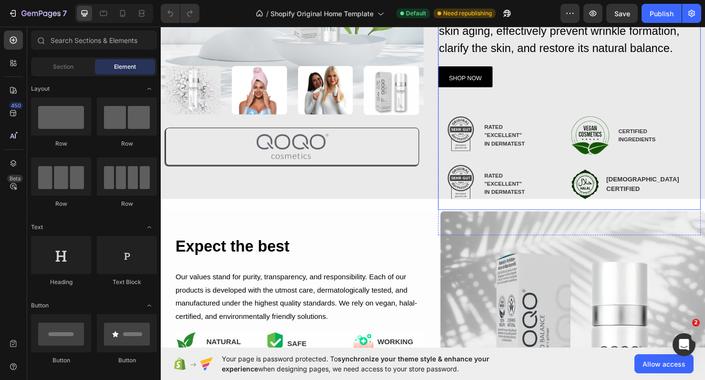
scroll to position [205, 0]
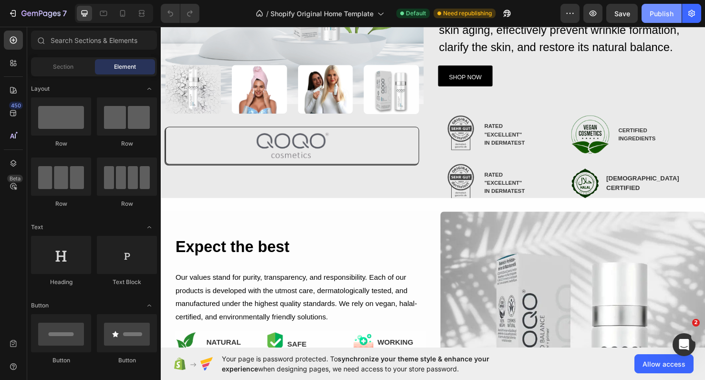
click at [656, 17] on div "Publish" at bounding box center [662, 14] width 24 height 10
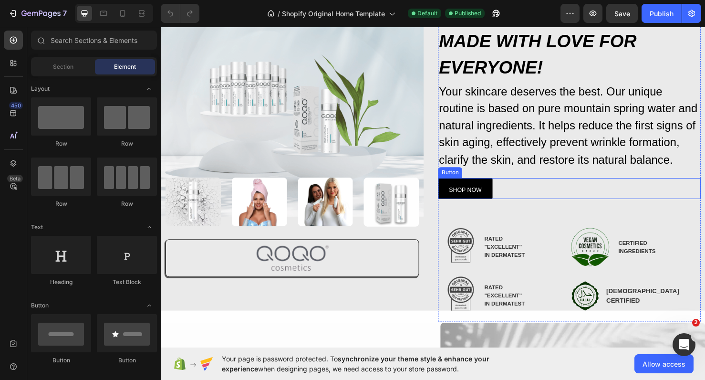
scroll to position [87, 0]
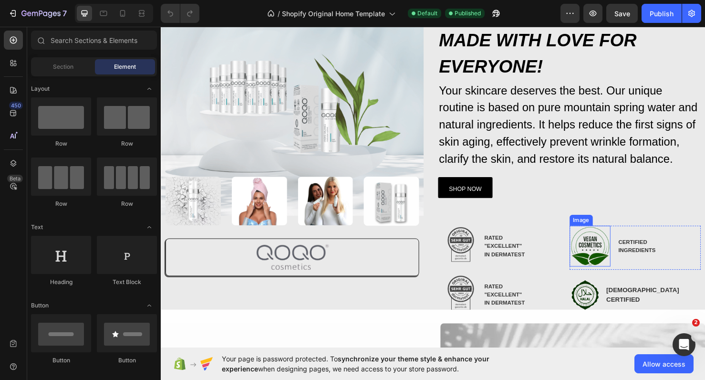
click at [613, 262] on img at bounding box center [611, 257] width 43 height 43
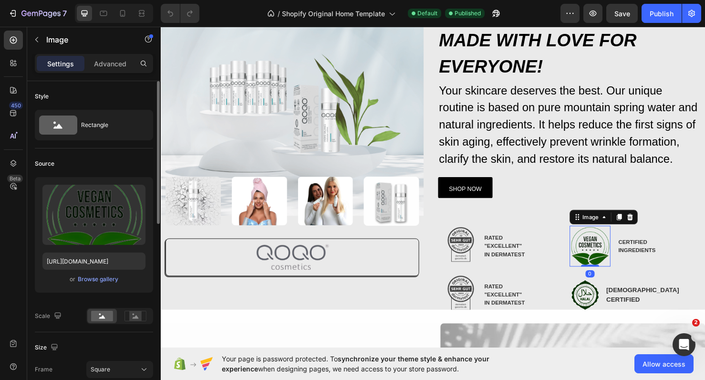
click at [94, 284] on div "or Browse gallery" at bounding box center [93, 278] width 103 height 11
click at [95, 282] on div "Browse gallery" at bounding box center [98, 279] width 41 height 9
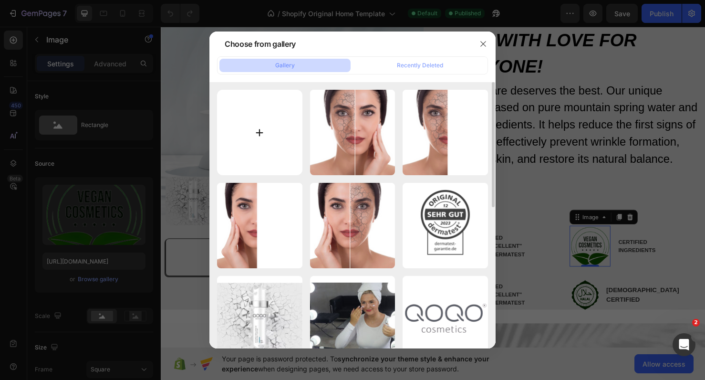
click at [275, 111] on input "file" at bounding box center [259, 132] width 85 height 85
type input "C:\fakepath\image0-5.png"
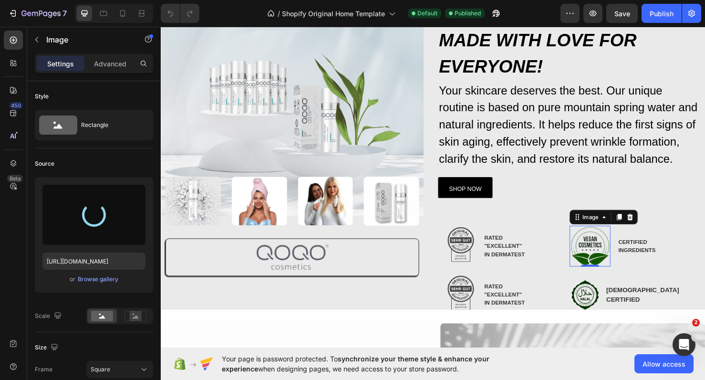
type input "[URL][DOMAIN_NAME]"
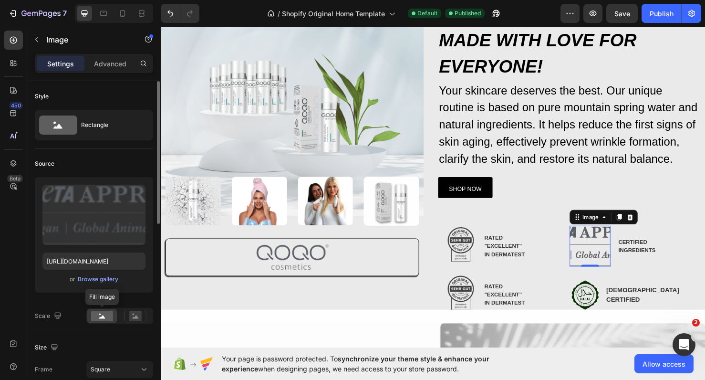
click at [96, 320] on rect at bounding box center [102, 315] width 22 height 10
click at [101, 132] on div "Rectangle" at bounding box center [110, 125] width 58 height 22
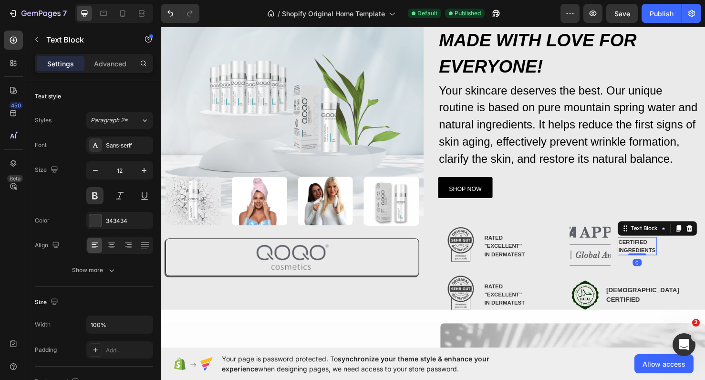
click at [655, 259] on p "INGREDIENTS" at bounding box center [661, 261] width 39 height 9
click at [704, 237] on icon at bounding box center [716, 238] width 6 height 7
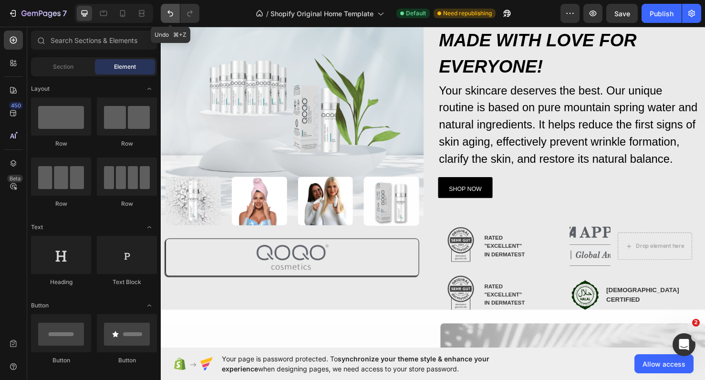
click at [173, 21] on button "Undo/Redo" at bounding box center [170, 13] width 19 height 19
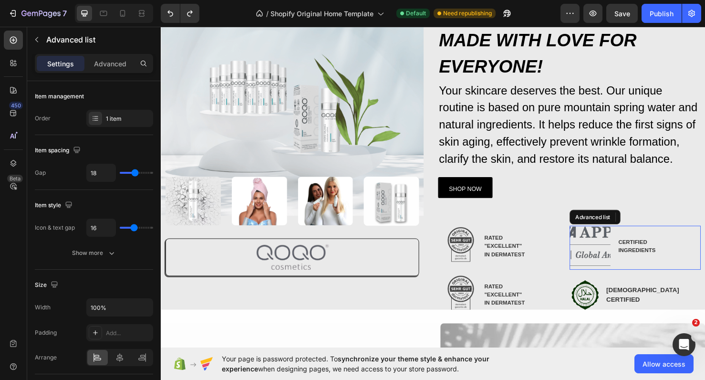
click at [704, 245] on div "Image CERTIFIED INGREDIENTS Text Block" at bounding box center [659, 259] width 138 height 46
click at [96, 121] on icon at bounding box center [96, 118] width 8 height 8
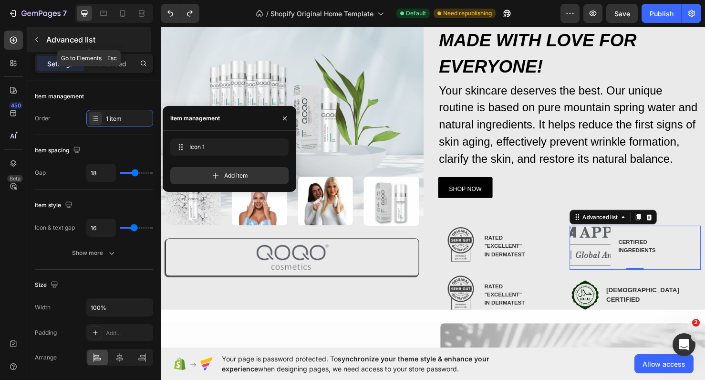
click at [37, 44] on button "button" at bounding box center [36, 39] width 15 height 15
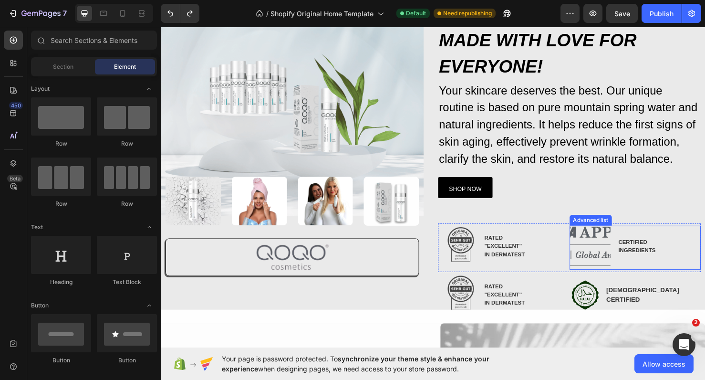
click at [685, 266] on div "Image CERTIFIED INGREDIENTS Text Block" at bounding box center [659, 259] width 138 height 46
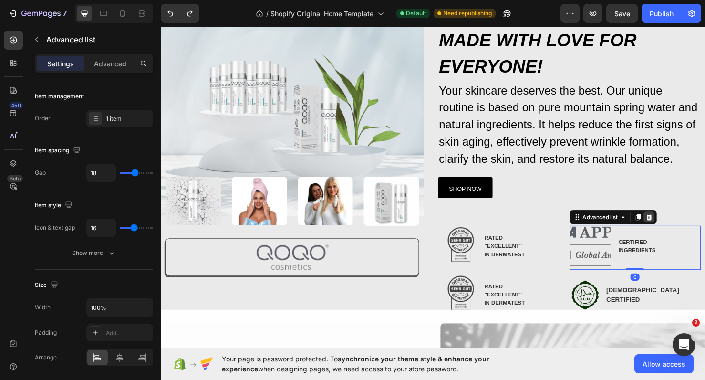
click at [676, 224] on icon at bounding box center [674, 226] width 6 height 7
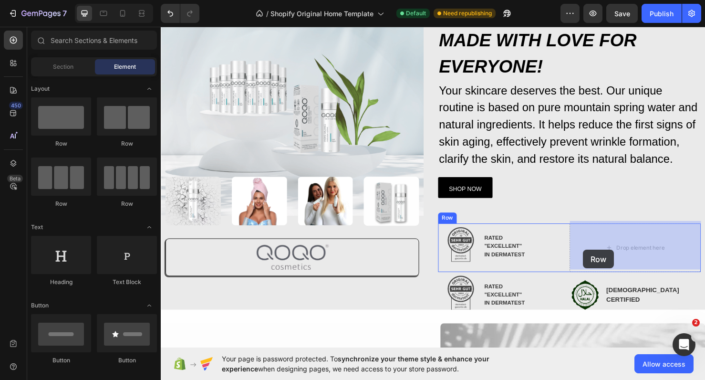
drag, startPoint x: 218, startPoint y: 140, endPoint x: 605, endPoint y: 254, distance: 403.2
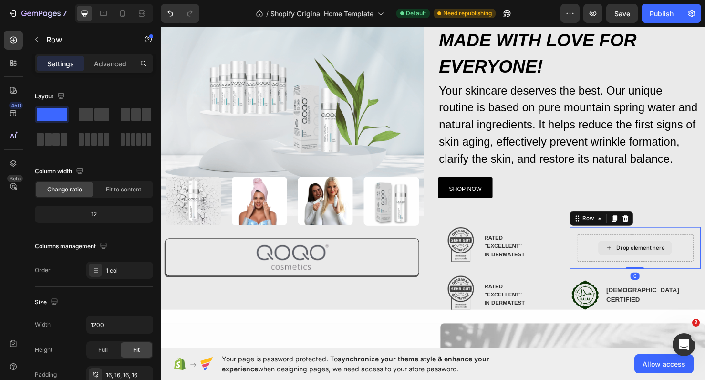
click at [650, 257] on div "Drop element here" at bounding box center [665, 259] width 51 height 8
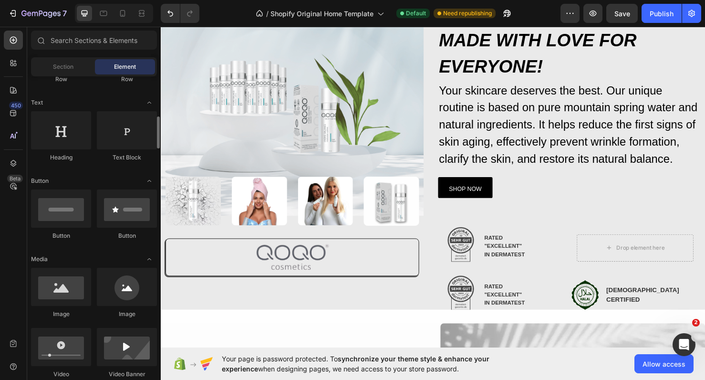
scroll to position [164, 0]
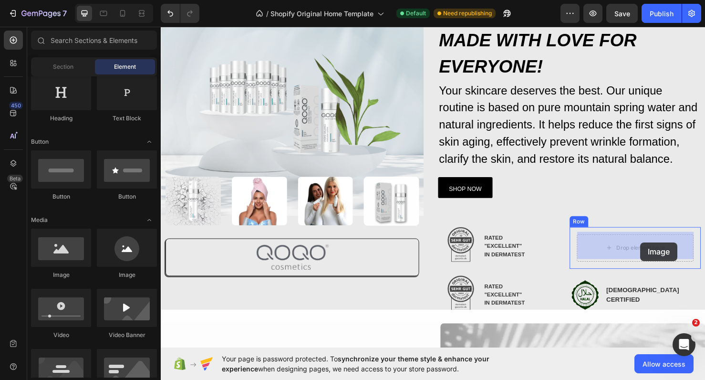
drag, startPoint x: 225, startPoint y: 279, endPoint x: 666, endPoint y: 253, distance: 441.4
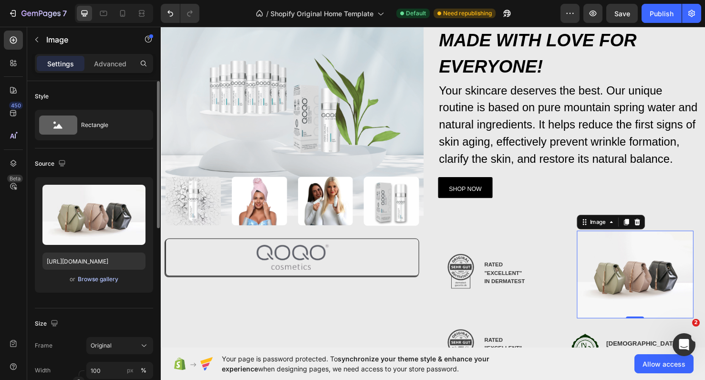
click at [104, 278] on div "Browse gallery" at bounding box center [98, 279] width 41 height 9
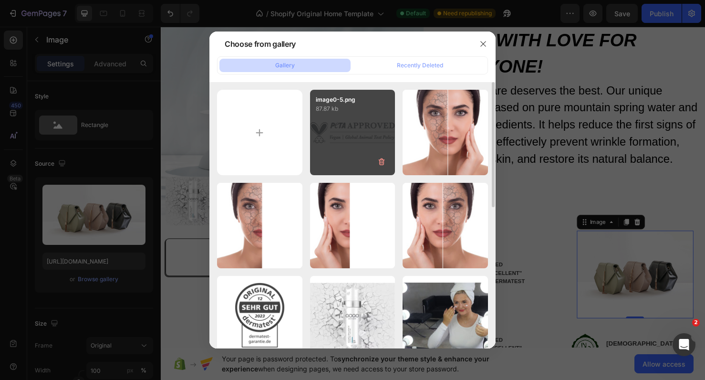
click at [353, 124] on div "image0-5.png 87.87 kb" at bounding box center [352, 132] width 85 height 85
type input "https://cdn.shopify.com/s/files/1/0900/2015/1627/files/gempages_549177006764328…"
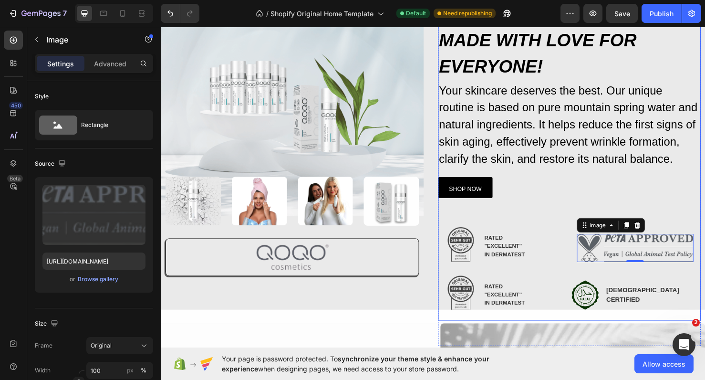
click at [684, 210] on div "SHOP NOW Button" at bounding box center [590, 204] width 276 height 58
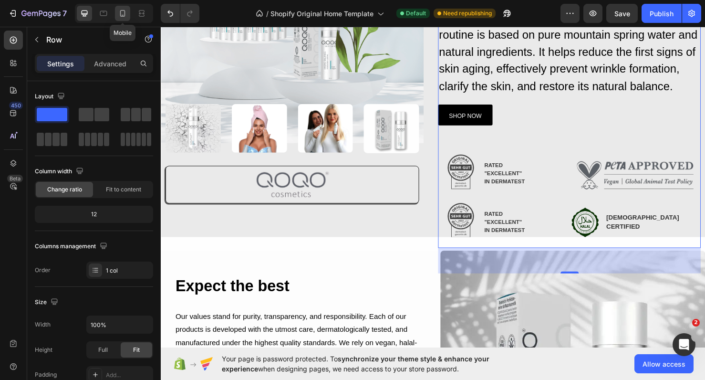
click at [122, 15] on icon at bounding box center [123, 14] width 10 height 10
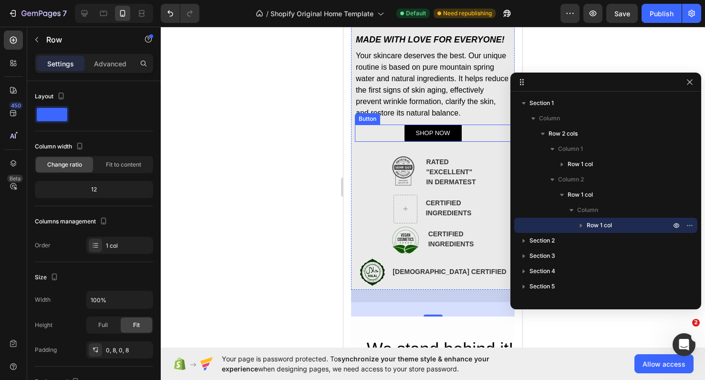
scroll to position [411, 0]
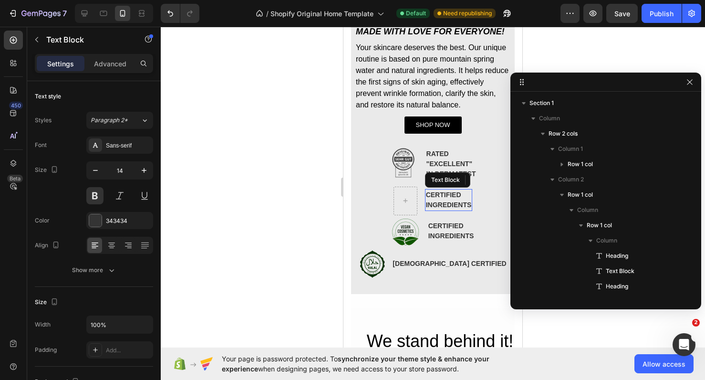
click at [434, 200] on p "INGREDIENTS" at bounding box center [449, 205] width 46 height 10
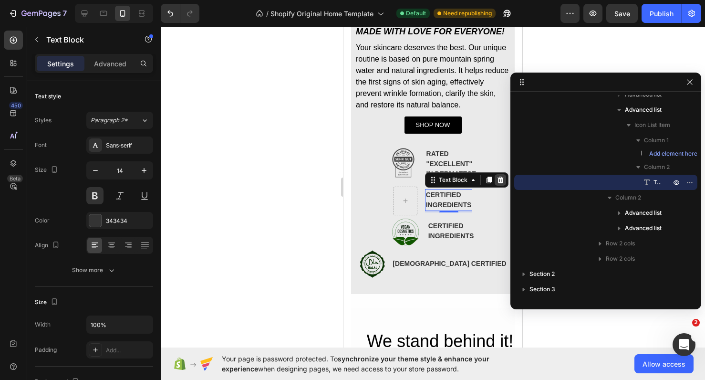
click at [497, 179] on icon at bounding box center [500, 180] width 8 height 8
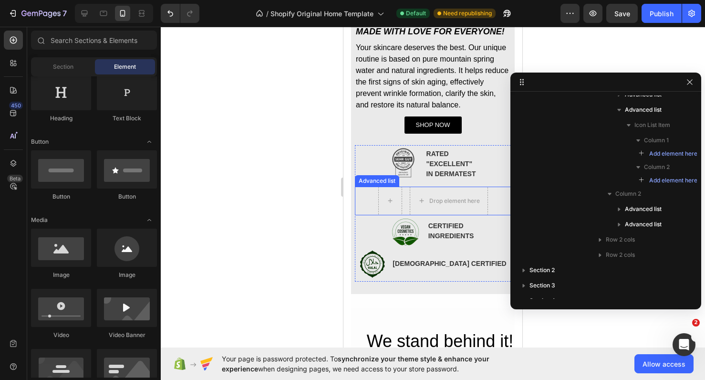
click at [371, 201] on div "Drop element here" at bounding box center [433, 200] width 156 height 29
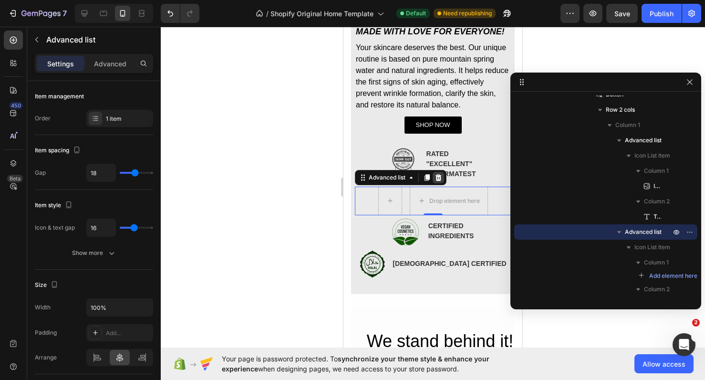
click at [441, 180] on icon at bounding box center [438, 178] width 8 height 8
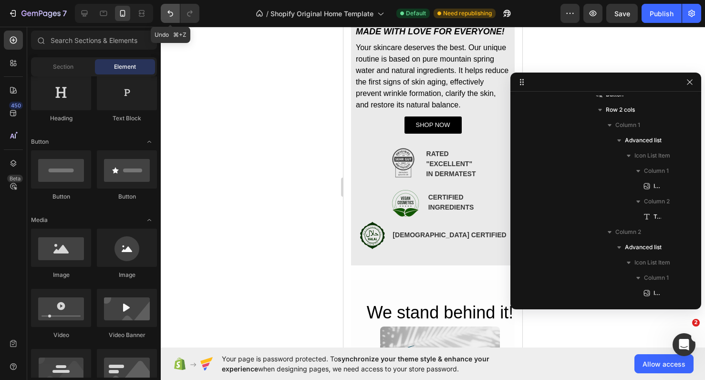
click at [165, 9] on button "Undo/Redo" at bounding box center [170, 13] width 19 height 19
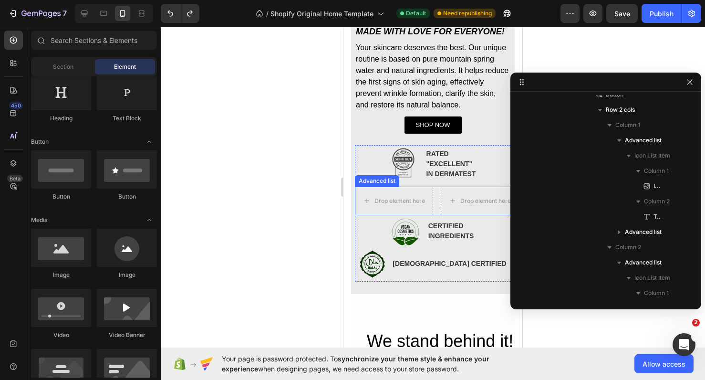
click at [436, 191] on li "Drop element here Drop element here" at bounding box center [433, 200] width 156 height 29
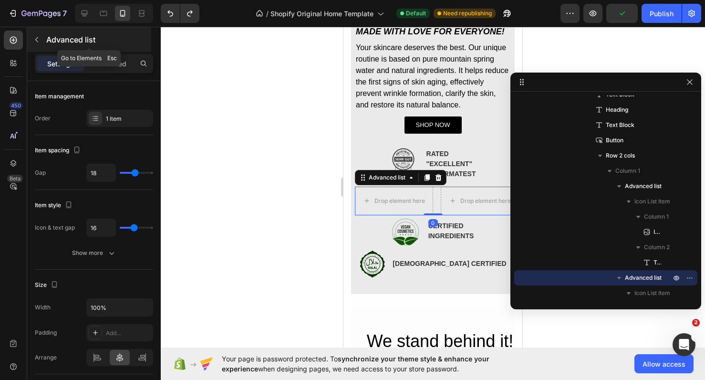
click at [40, 42] on icon "button" at bounding box center [37, 40] width 8 height 8
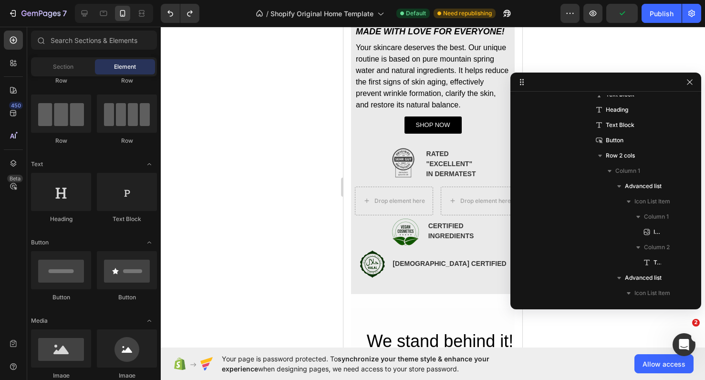
scroll to position [0, 0]
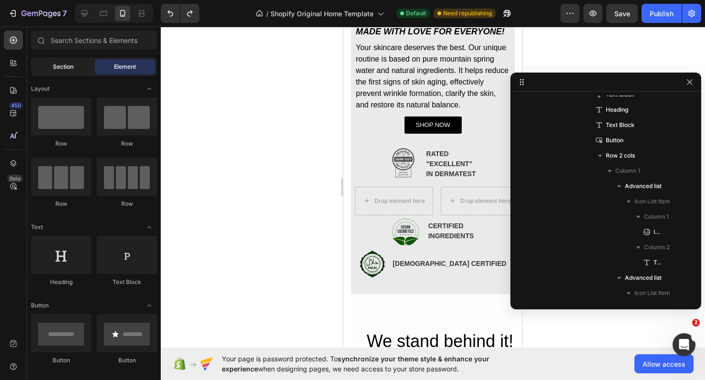
click at [67, 72] on div "Section" at bounding box center [63, 66] width 60 height 15
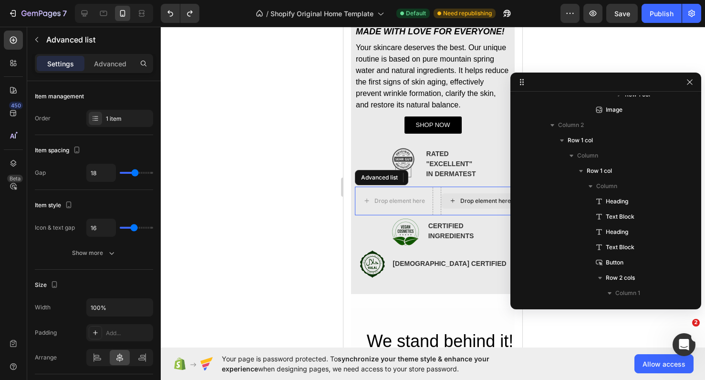
click at [441, 206] on div "Drop element here" at bounding box center [480, 200] width 78 height 29
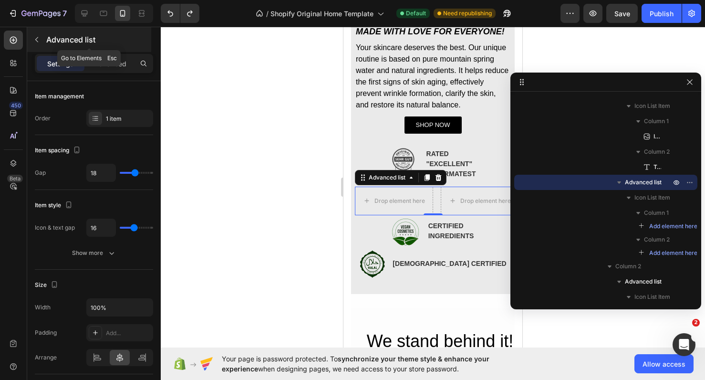
click at [40, 42] on icon "button" at bounding box center [37, 40] width 8 height 8
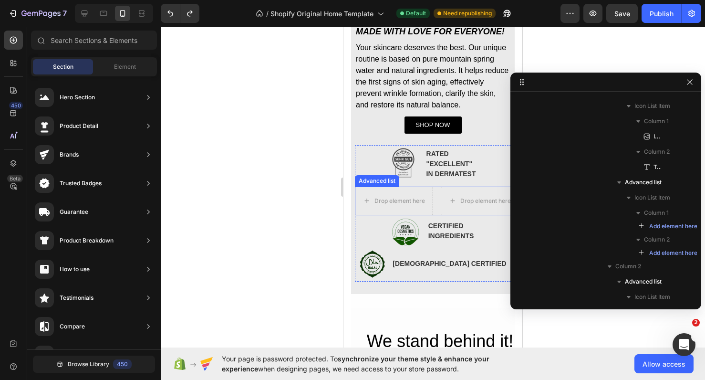
click at [436, 204] on li "Drop element here Drop element here" at bounding box center [433, 200] width 156 height 29
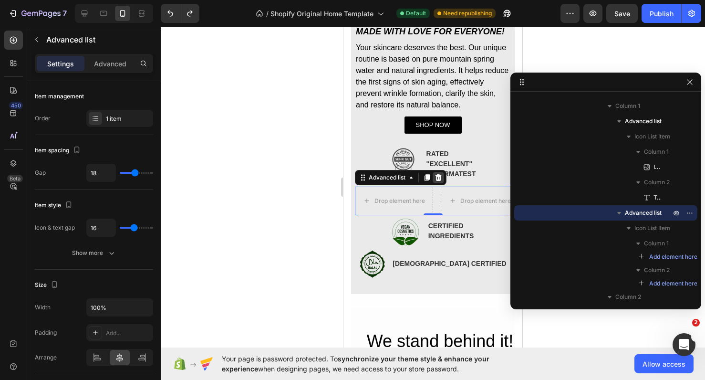
click at [442, 178] on icon at bounding box center [438, 178] width 8 height 8
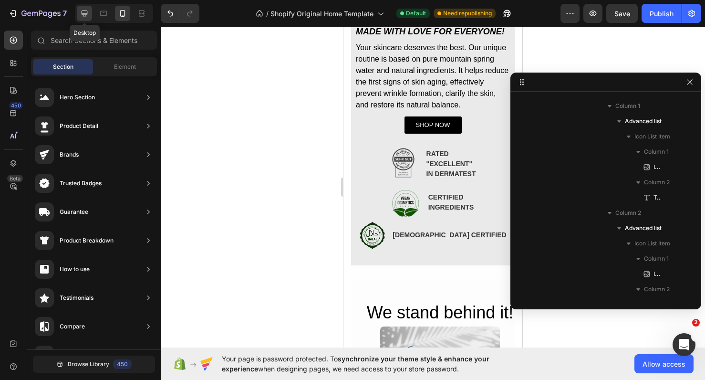
click at [79, 13] on div at bounding box center [84, 13] width 15 height 15
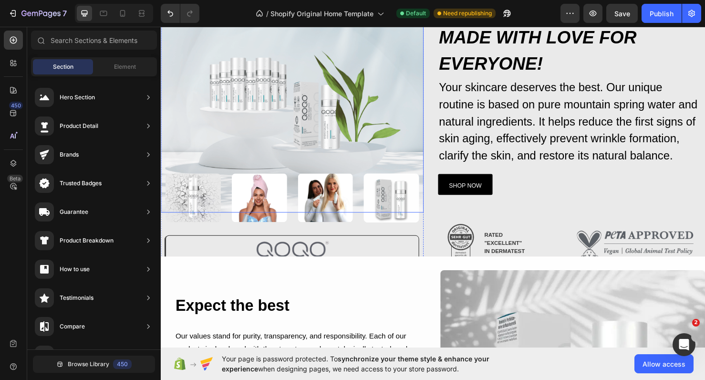
scroll to position [94, 0]
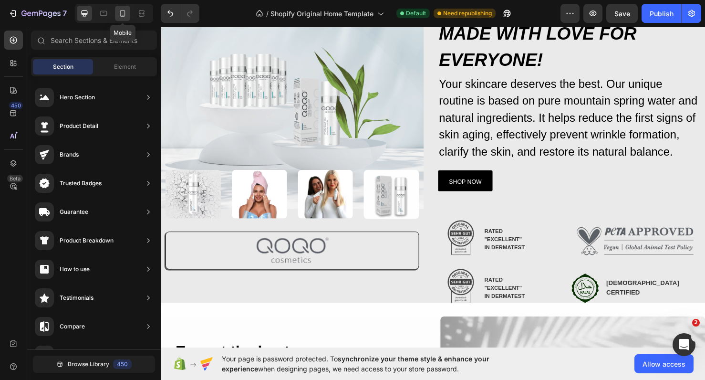
click at [122, 13] on icon at bounding box center [123, 14] width 10 height 10
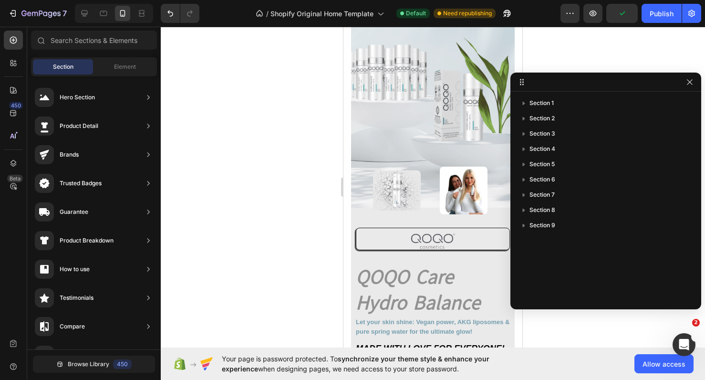
click at [113, 74] on div "Section Element" at bounding box center [94, 66] width 126 height 19
click at [117, 69] on span "Element" at bounding box center [125, 66] width 22 height 9
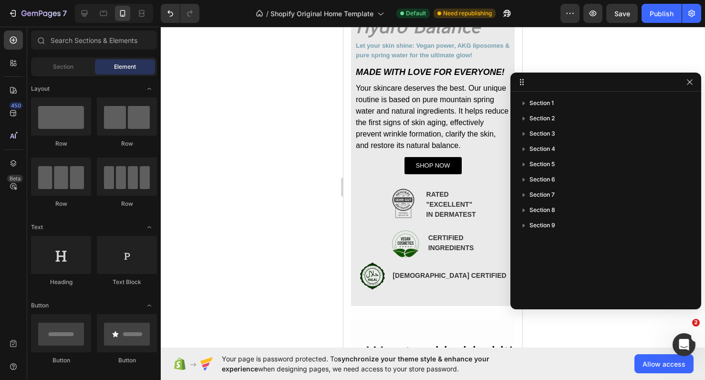
scroll to position [379, 0]
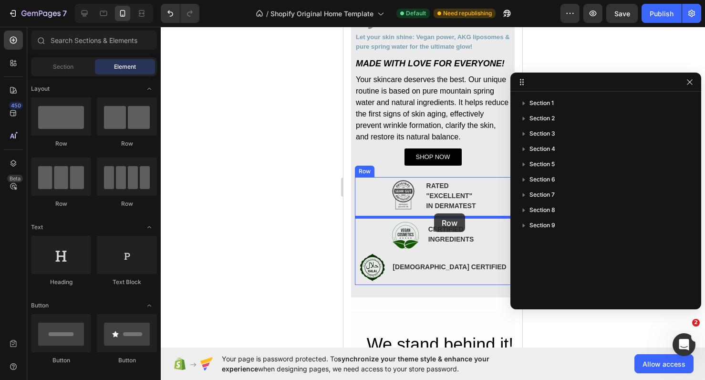
drag, startPoint x: 393, startPoint y: 157, endPoint x: 434, endPoint y: 209, distance: 66.2
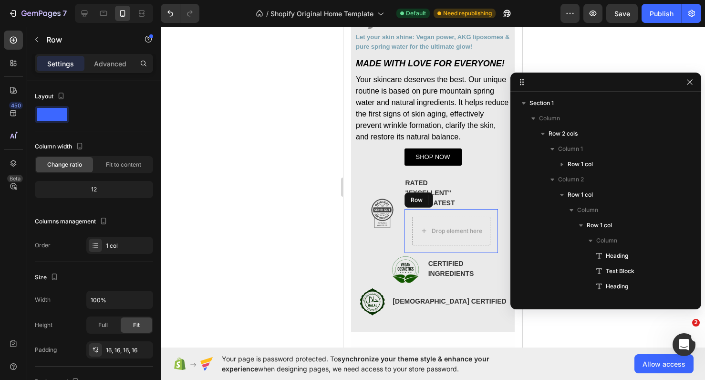
scroll to position [272, 0]
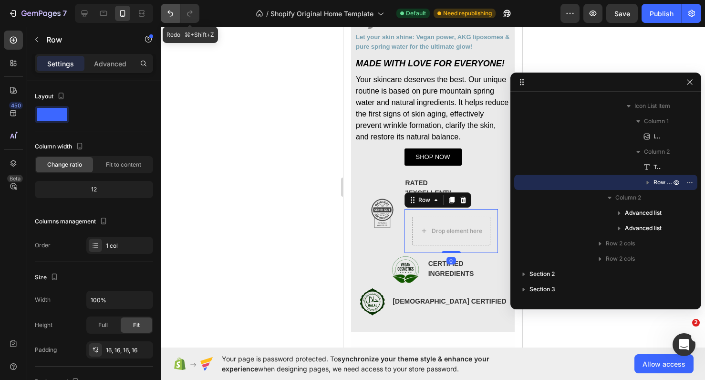
click at [173, 17] on icon "Undo/Redo" at bounding box center [170, 14] width 10 height 10
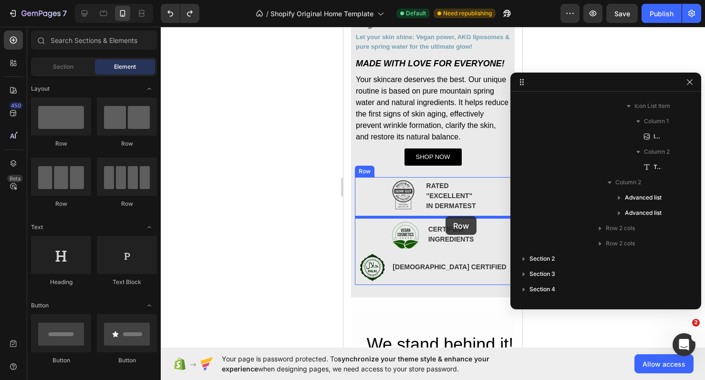
drag, startPoint x: 420, startPoint y: 129, endPoint x: 445, endPoint y: 216, distance: 90.9
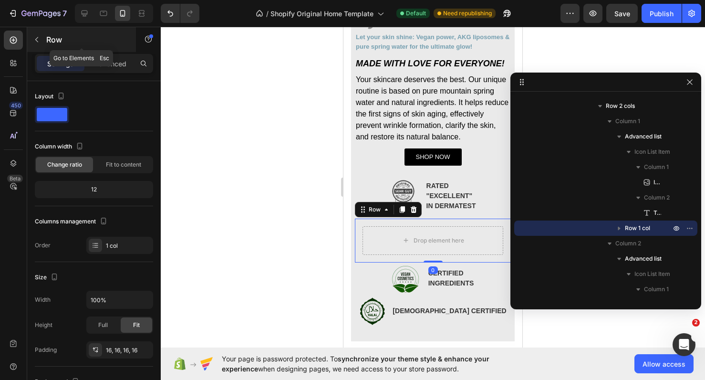
click at [36, 39] on icon "button" at bounding box center [37, 40] width 8 height 8
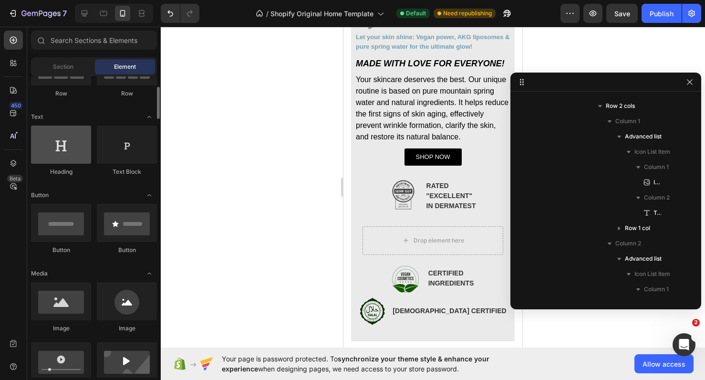
scroll to position [112, 0]
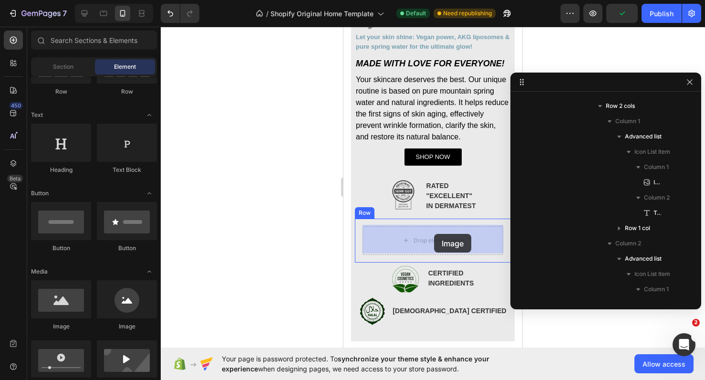
drag, startPoint x: 397, startPoint y: 340, endPoint x: 426, endPoint y: 234, distance: 109.5
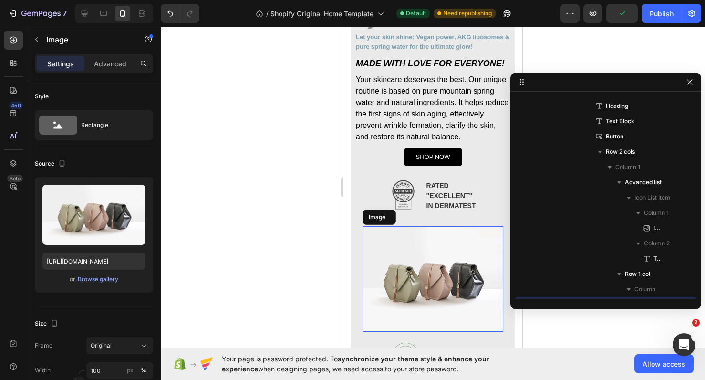
scroll to position [394, 0]
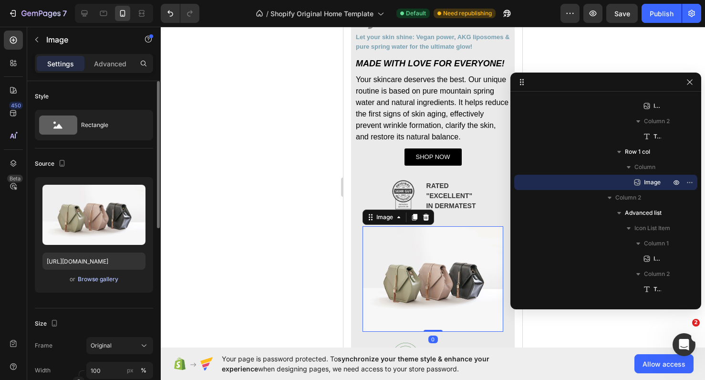
click at [101, 282] on div "Browse gallery" at bounding box center [98, 279] width 41 height 9
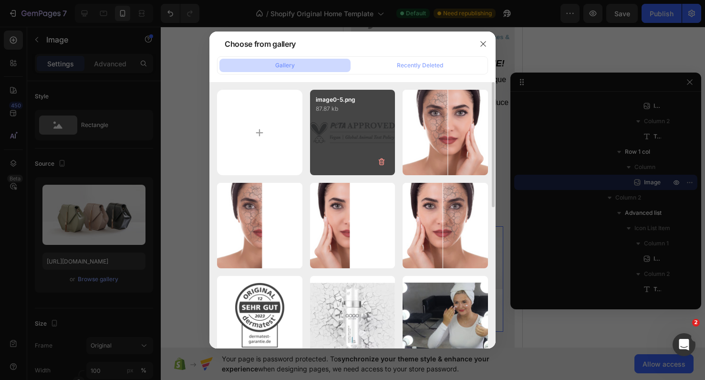
click at [347, 138] on div "image0-5.png 87.87 kb" at bounding box center [352, 132] width 85 height 85
type input "https://cdn.shopify.com/s/files/1/0900/2015/1627/files/gempages_549177006764328…"
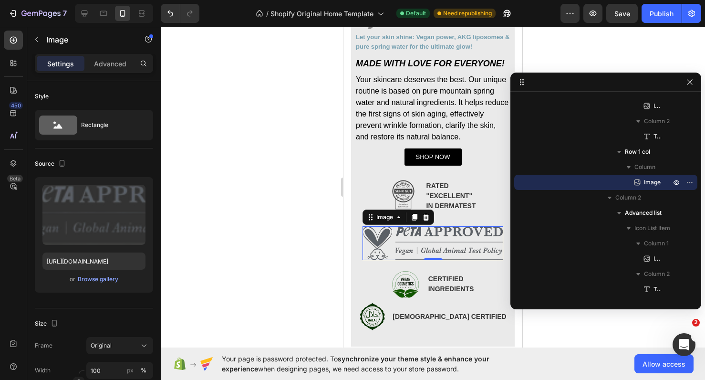
click at [251, 232] on div at bounding box center [433, 203] width 544 height 353
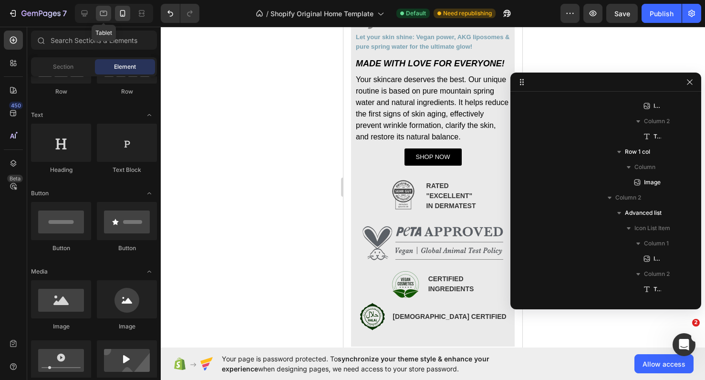
click at [106, 11] on icon at bounding box center [103, 13] width 7 height 5
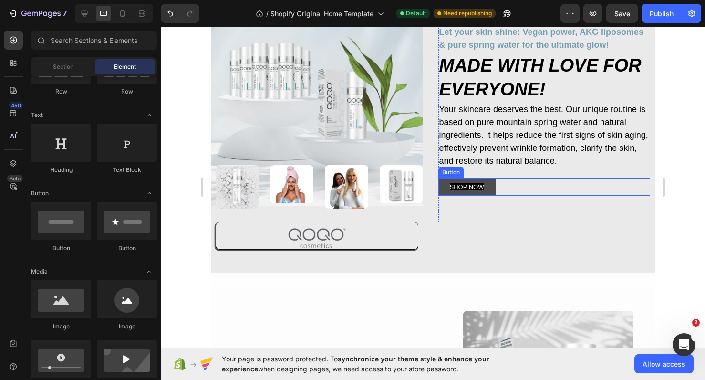
scroll to position [111, 0]
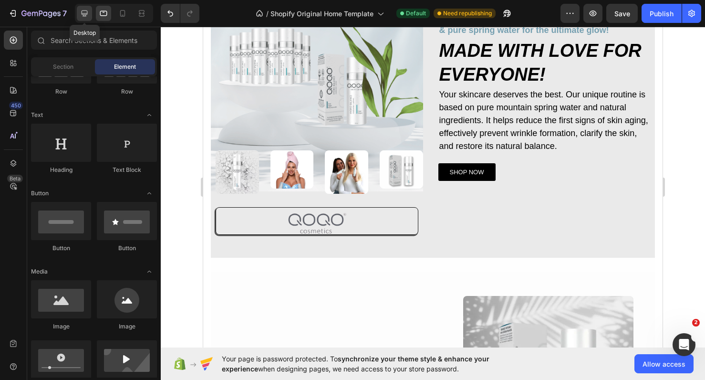
click at [83, 18] on div at bounding box center [84, 13] width 15 height 15
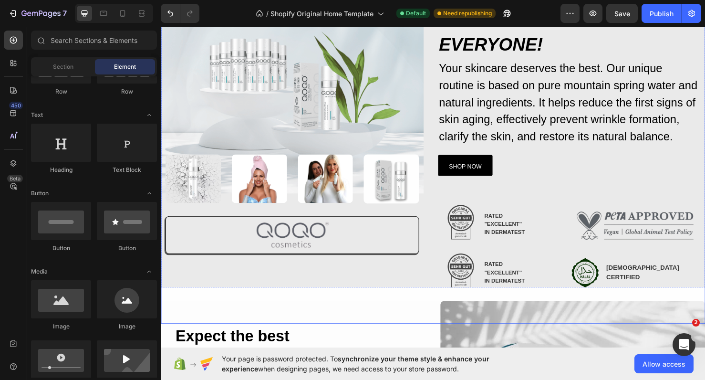
click at [446, 290] on div "Image Image Image Image Image Row Row Image Row Row QOQO Care Hydro Balance Hea…" at bounding box center [447, 137] width 572 height 404
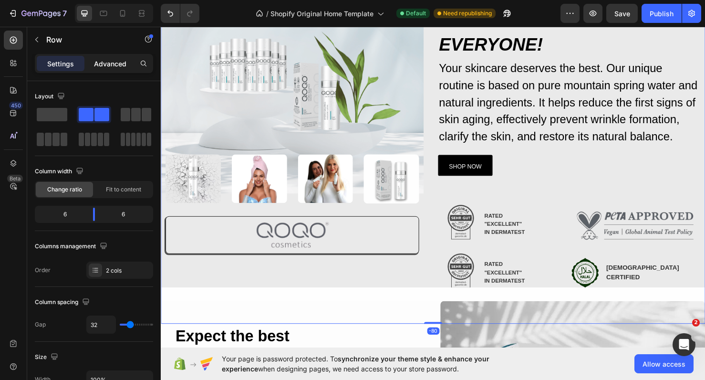
click at [104, 64] on p "Advanced" at bounding box center [110, 64] width 32 height 10
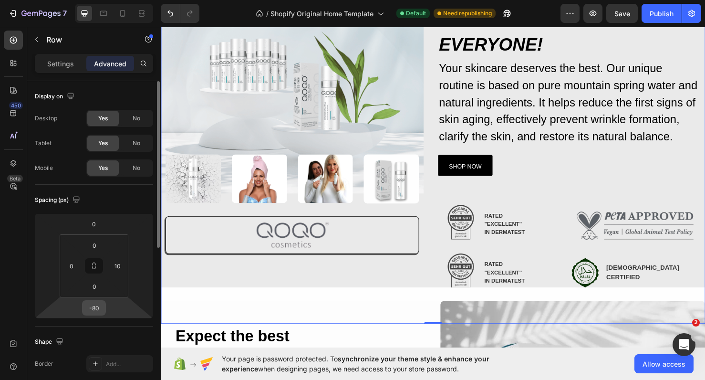
click at [98, 304] on input "-80" at bounding box center [93, 307] width 19 height 14
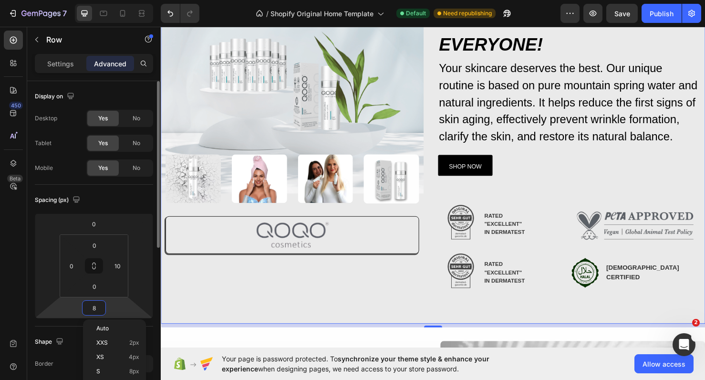
type input "80"
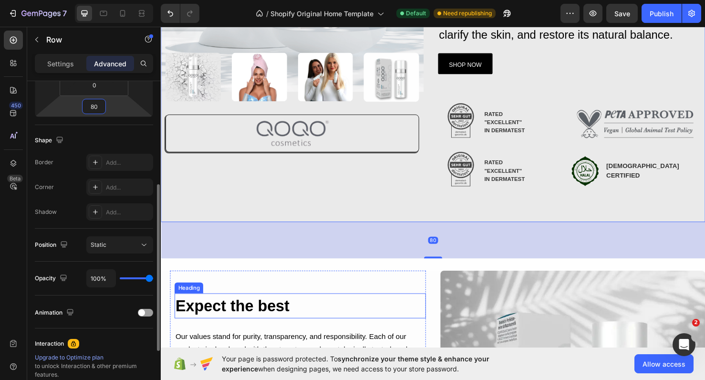
scroll to position [218, 0]
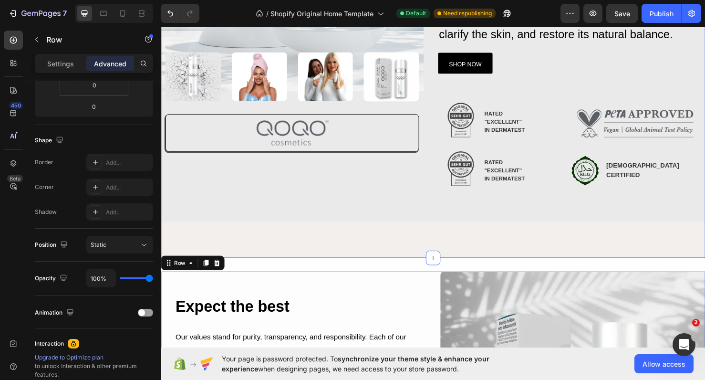
click at [458, 247] on div "Image Image Image Image Image Row Row Image Row Row QOQO Care Hydro Balance Hea…" at bounding box center [447, 48] width 572 height 442
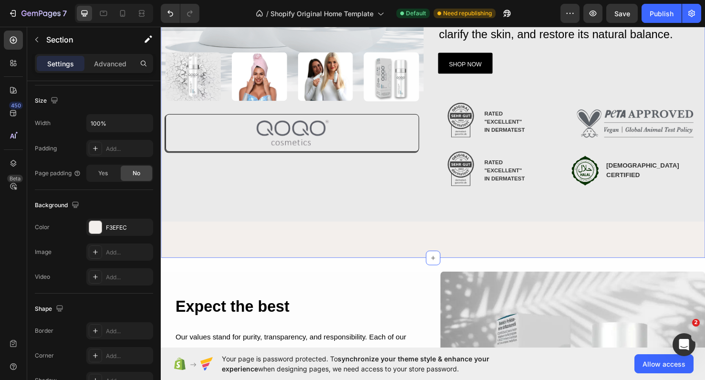
scroll to position [0, 0]
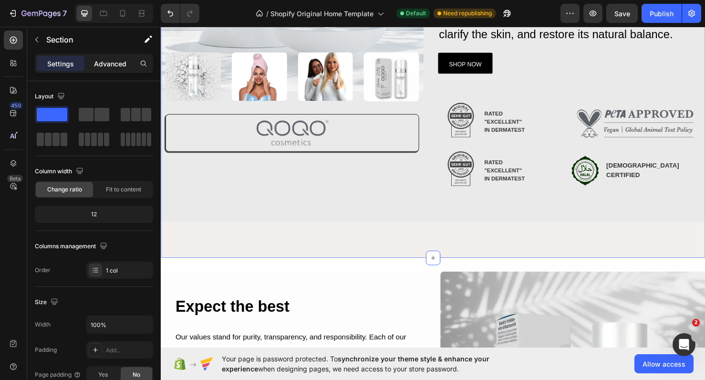
click at [115, 65] on p "Advanced" at bounding box center [110, 64] width 32 height 10
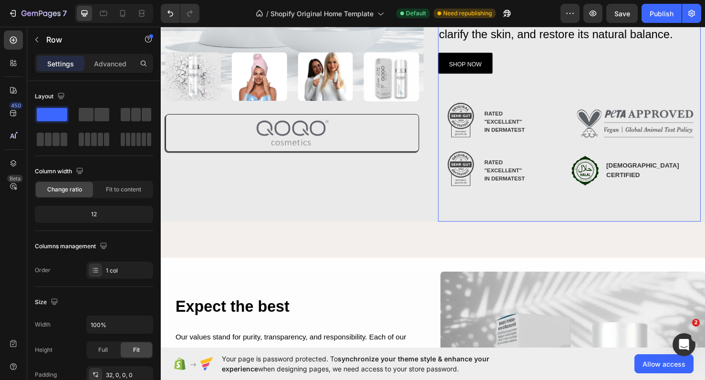
click at [467, 218] on div "QOQO Care Hydro Balance Heading Let your skin shine: Vegan power, AKG liposomes…" at bounding box center [590, 37] width 276 height 389
click at [442, 226] on div "Image Image Image Image Image Row Row Image Row Row QOQO Care Hydro Balance Hea…" at bounding box center [447, 29] width 572 height 404
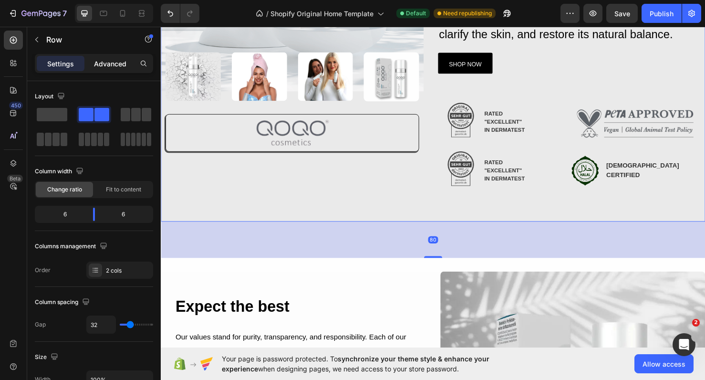
click at [115, 68] on p "Advanced" at bounding box center [110, 64] width 32 height 10
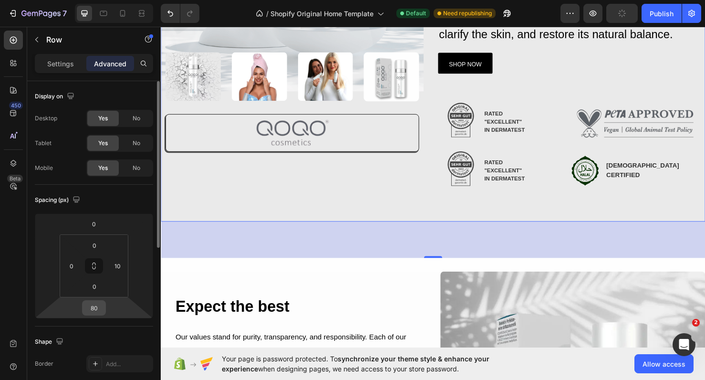
click at [98, 314] on input "80" at bounding box center [93, 307] width 19 height 14
type input "0"
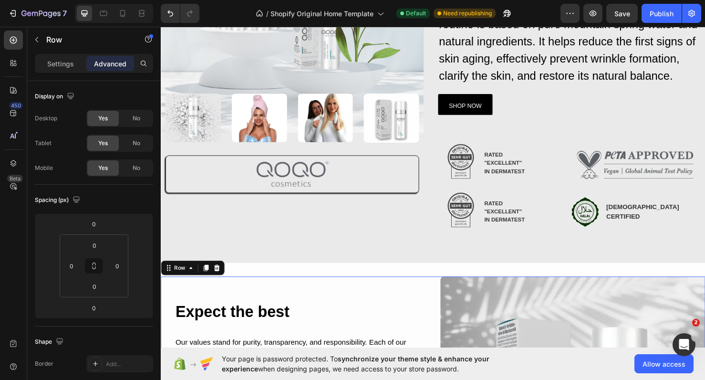
scroll to position [174, 0]
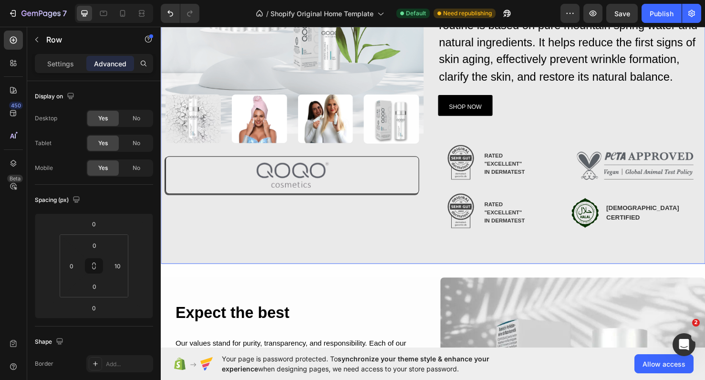
click at [449, 250] on div "Image Image Image Image Image Row Row Image Row Row QOQO Care Hydro Balance Hea…" at bounding box center [447, 74] width 572 height 404
click at [102, 305] on input "0" at bounding box center [93, 307] width 19 height 14
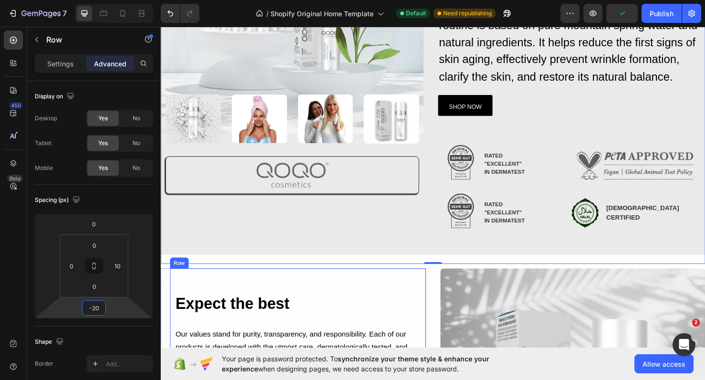
type input "-2"
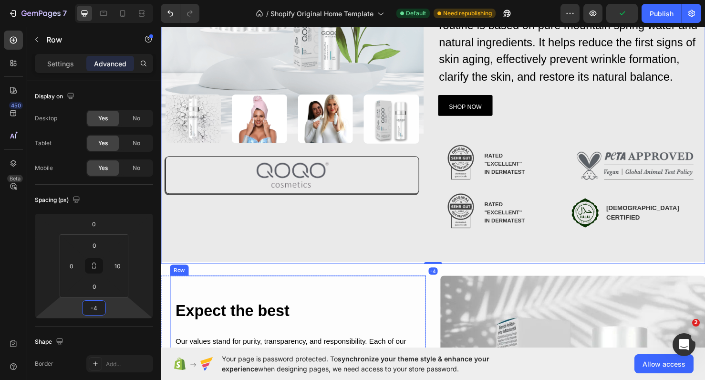
type input "-40"
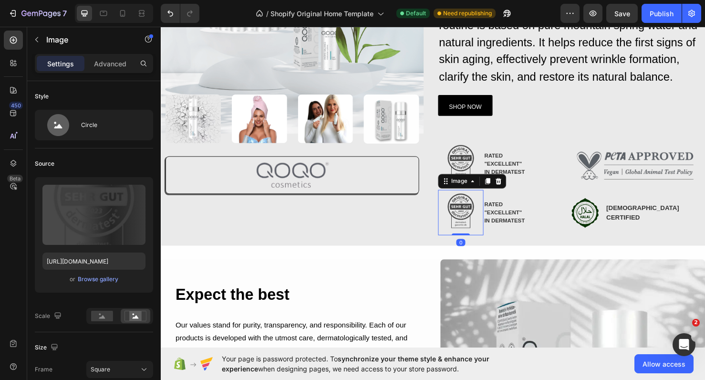
click at [479, 221] on img at bounding box center [476, 222] width 48 height 48
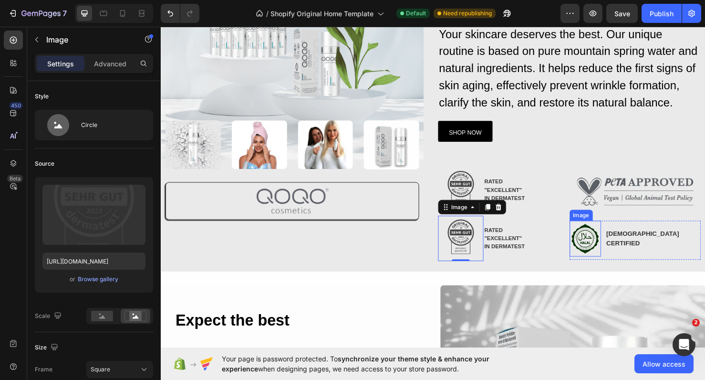
scroll to position [146, 0]
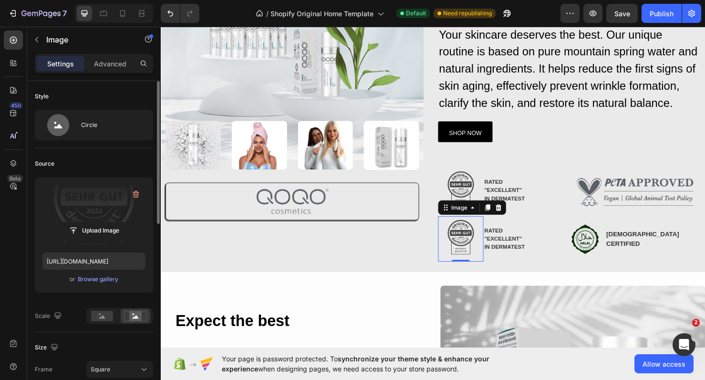
click at [110, 208] on label at bounding box center [93, 215] width 103 height 60
click at [110, 222] on input "file" at bounding box center [94, 230] width 66 height 16
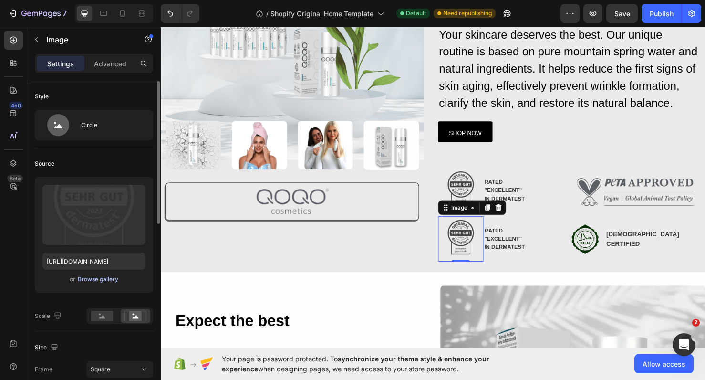
click at [109, 276] on div "Browse gallery" at bounding box center [98, 279] width 41 height 9
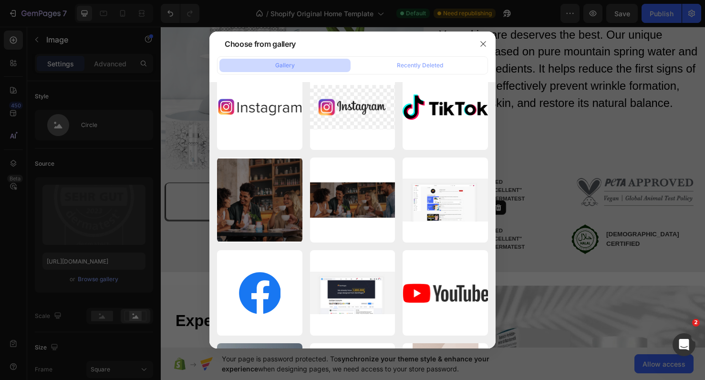
scroll to position [0, 0]
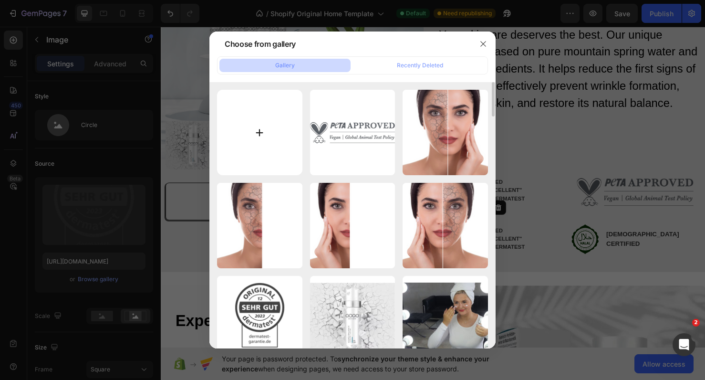
click at [269, 139] on input "file" at bounding box center [259, 132] width 85 height 85
type input "C:\fakepath\image1.png"
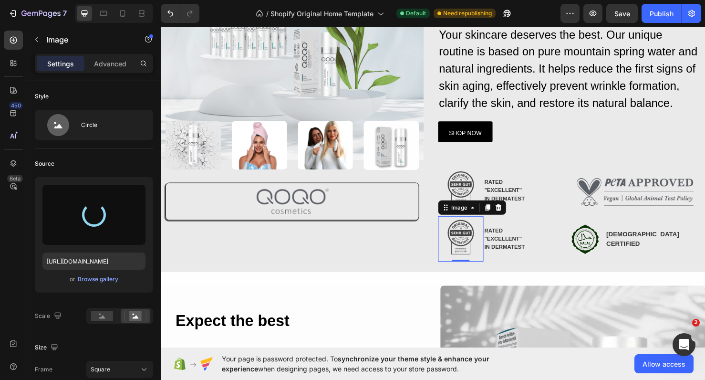
type input "https://cdn.shopify.com/s/files/1/0900/2015/1627/files/gempages_549177006764328…"
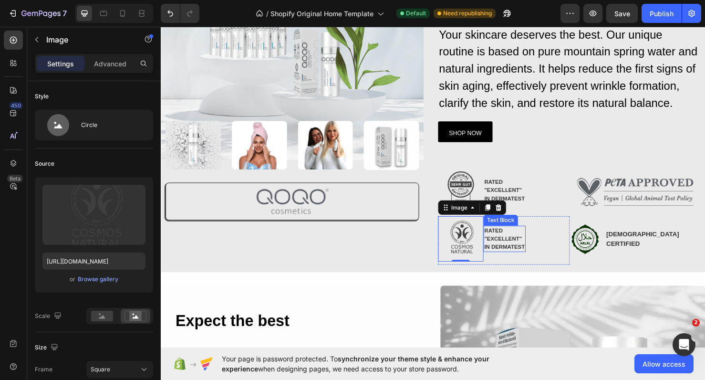
click at [517, 239] on p "RATED" at bounding box center [522, 241] width 42 height 9
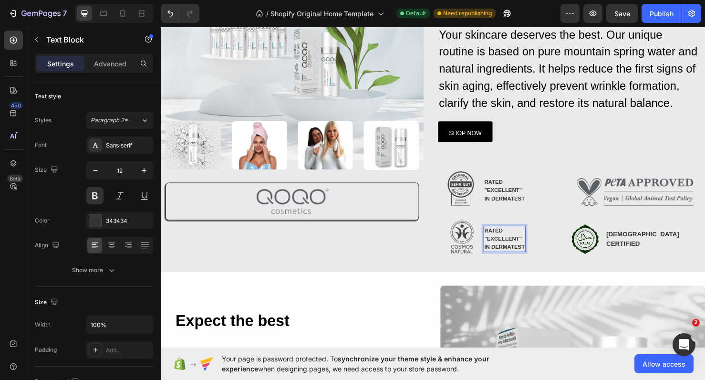
click at [527, 254] on p "IN DERMATEST" at bounding box center [522, 258] width 42 height 9
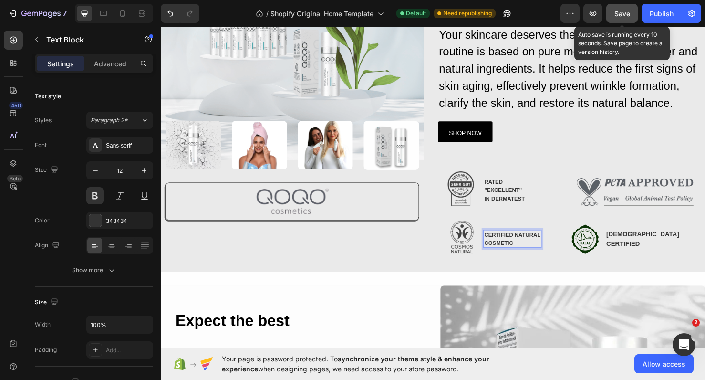
click at [628, 8] on button "Save" at bounding box center [621, 13] width 31 height 19
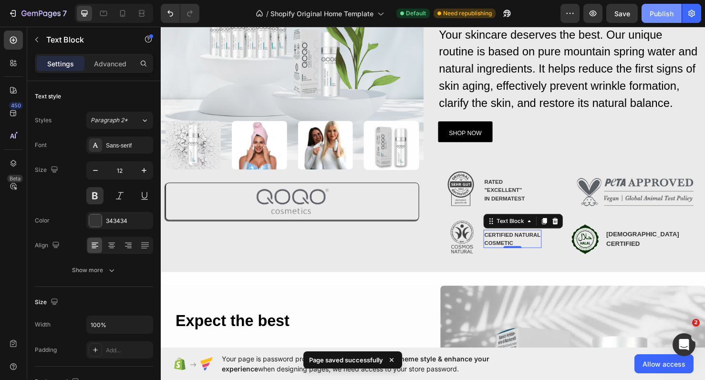
click at [659, 19] on button "Publish" at bounding box center [661, 13] width 40 height 19
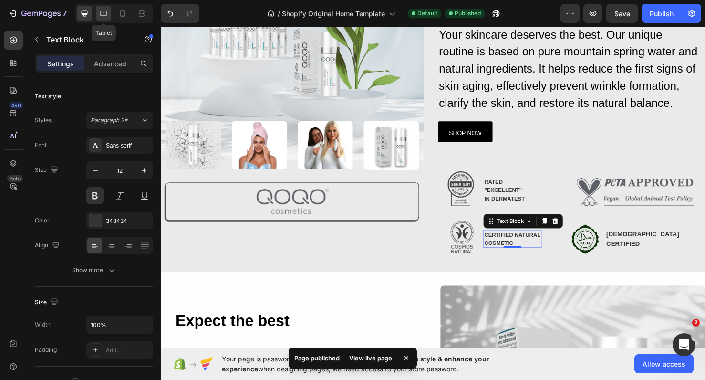
click at [98, 10] on div at bounding box center [103, 13] width 15 height 15
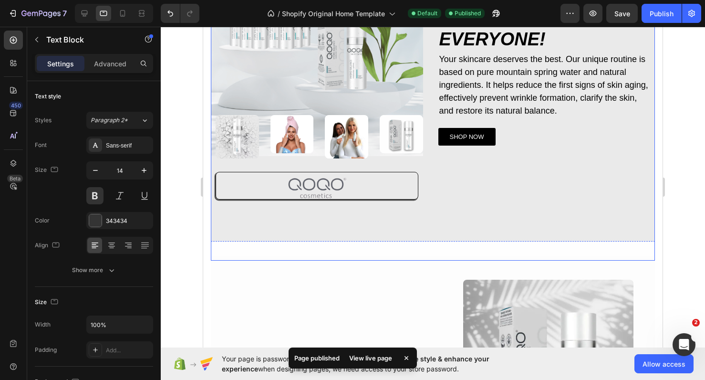
scroll to position [113, 0]
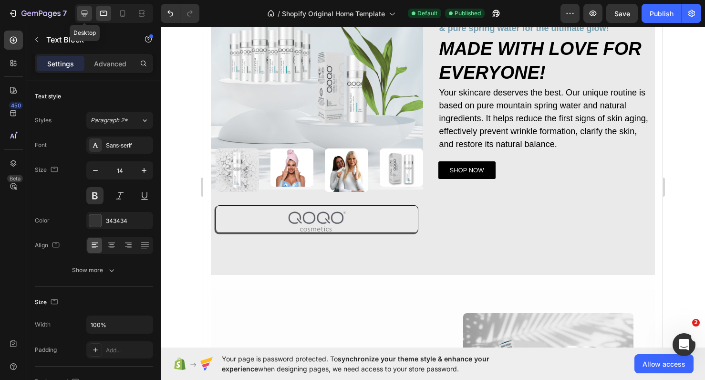
click at [86, 13] on icon at bounding box center [85, 13] width 6 height 6
type input "12"
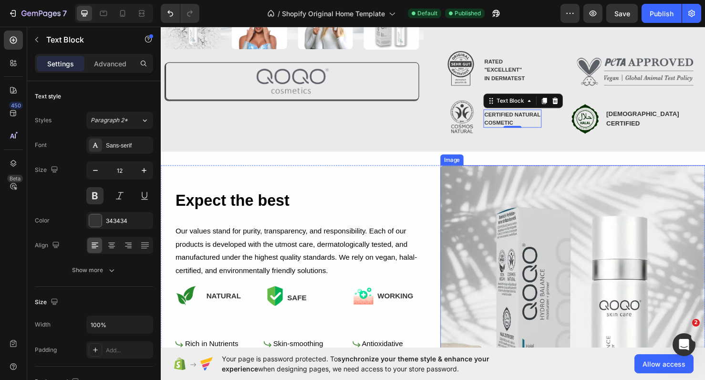
scroll to position [269, 0]
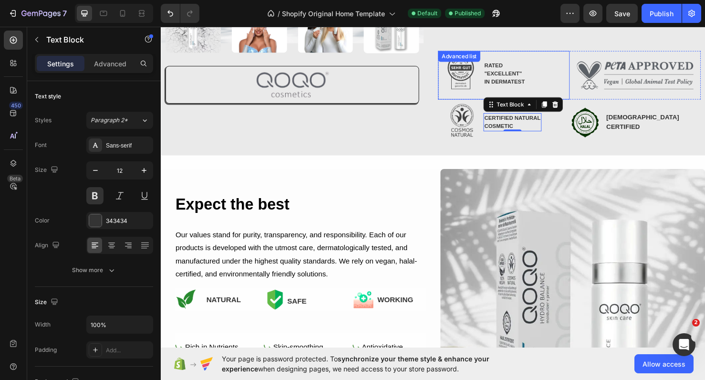
click at [509, 93] on li "Image RATED "EXCELLENT" IN DERMATEST Text Block" at bounding box center [498, 76] width 92 height 48
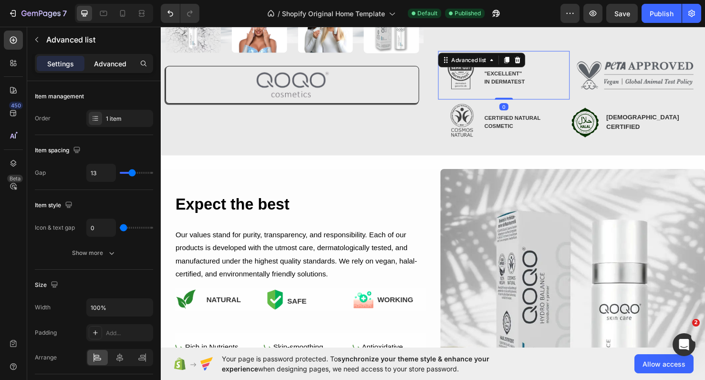
click at [121, 63] on p "Advanced" at bounding box center [110, 64] width 32 height 10
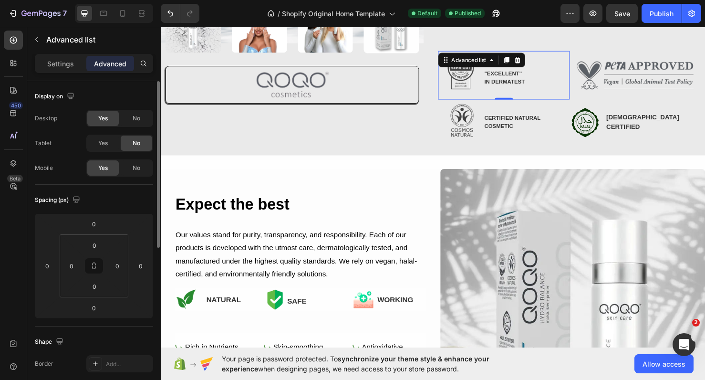
click at [110, 152] on div "Desktop Yes No Tablet Yes No Mobile Yes No" at bounding box center [94, 143] width 118 height 67
click at [109, 148] on div "Yes" at bounding box center [102, 142] width 31 height 15
click at [105, 21] on div at bounding box center [103, 13] width 15 height 15
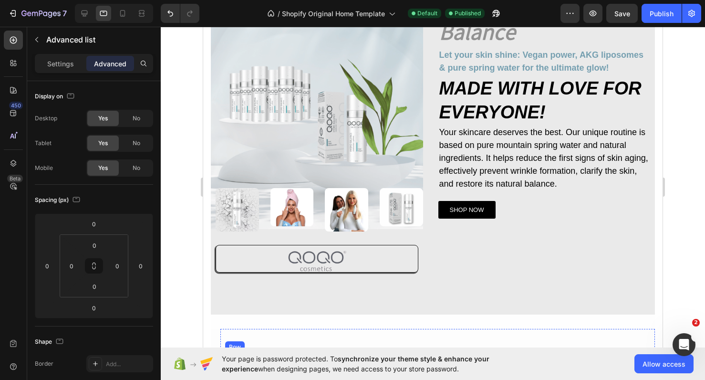
scroll to position [72, 0]
click at [88, 10] on icon at bounding box center [85, 14] width 10 height 10
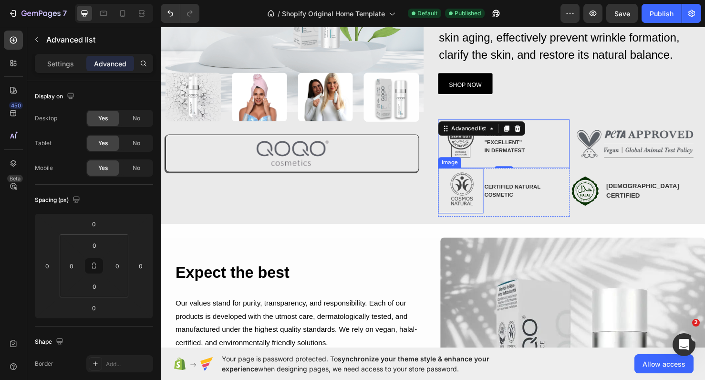
scroll to position [166, 0]
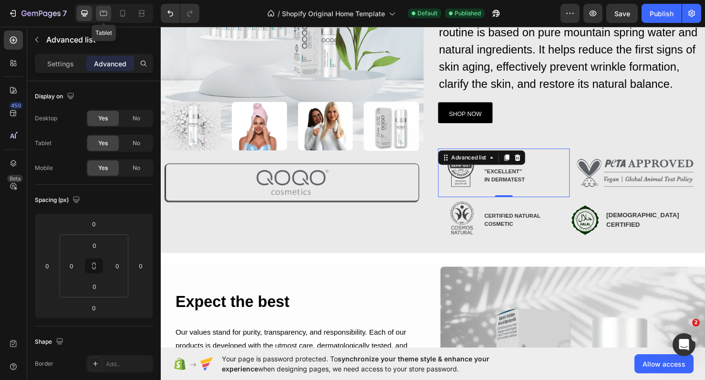
click at [103, 12] on icon at bounding box center [104, 12] width 2 height 1
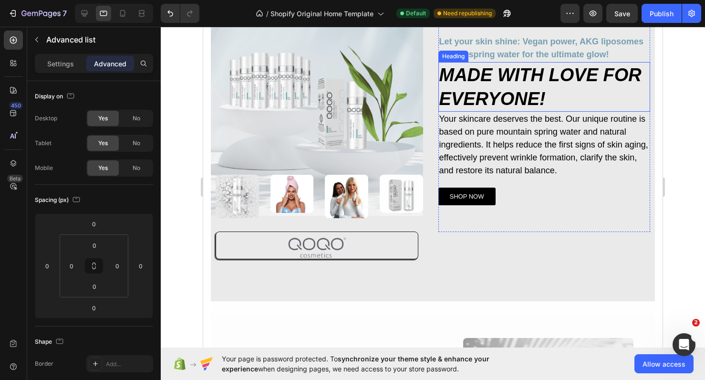
scroll to position [87, 0]
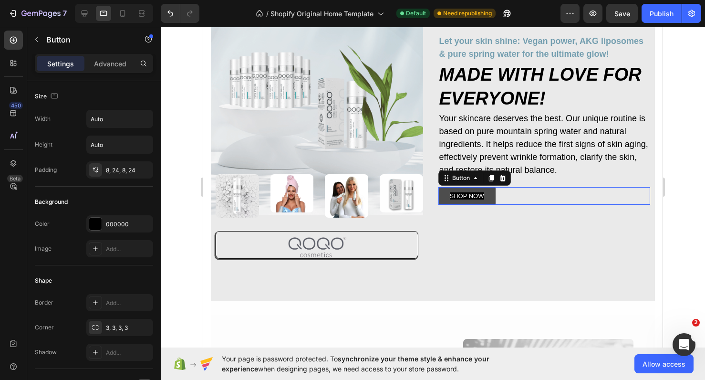
click at [482, 202] on link "SHOP NOW" at bounding box center [466, 196] width 57 height 18
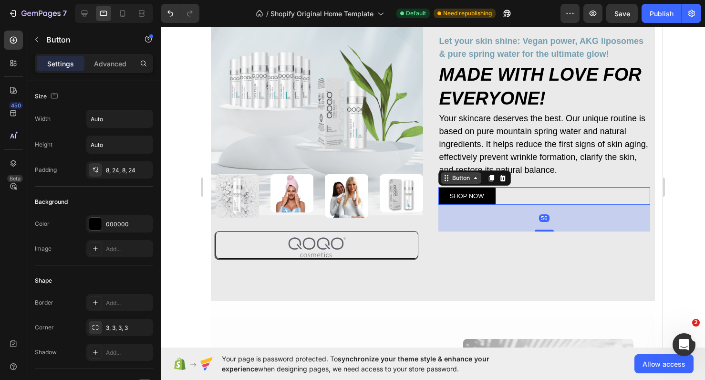
click at [451, 180] on div "Button" at bounding box center [460, 178] width 21 height 9
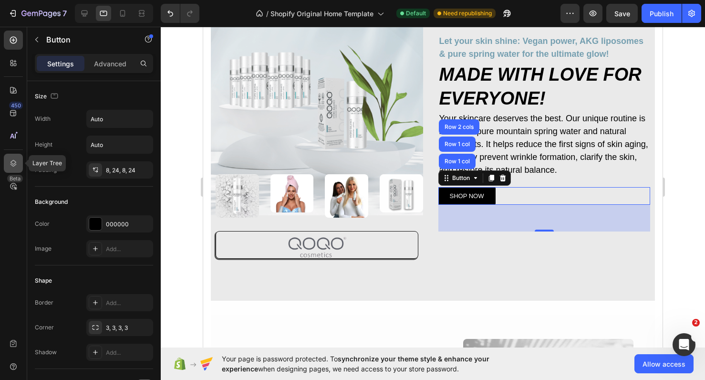
click at [8, 155] on div at bounding box center [13, 163] width 19 height 19
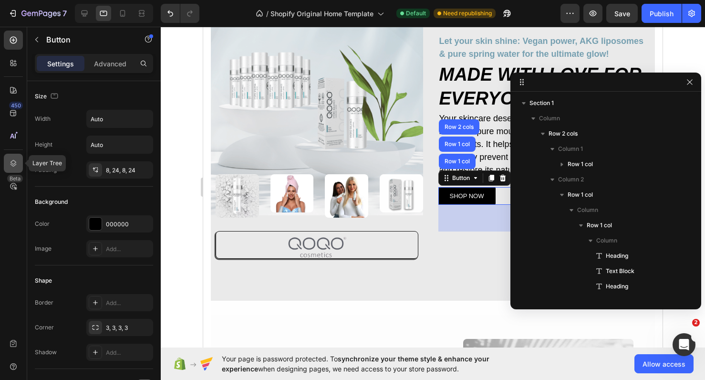
scroll to position [134, 0]
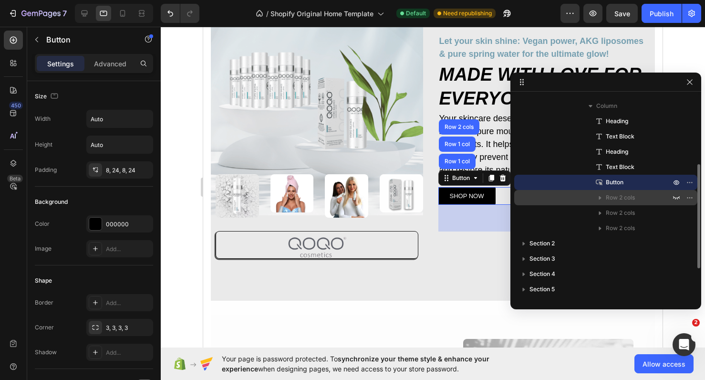
click at [563, 194] on div "Row 2 cols" at bounding box center [606, 197] width 176 height 15
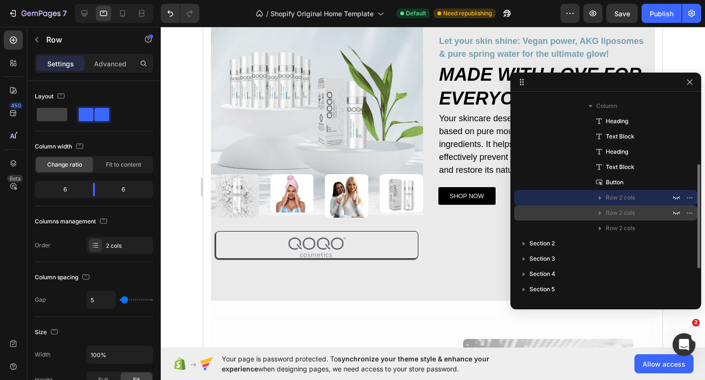
click at [567, 214] on div "Row 2 cols" at bounding box center [606, 212] width 176 height 15
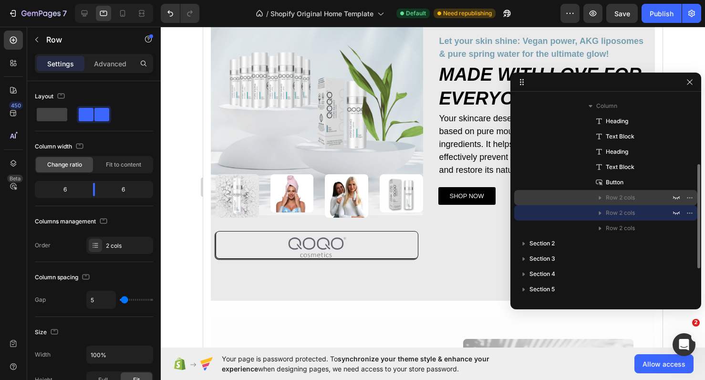
click at [567, 203] on div "Row 2 cols" at bounding box center [606, 197] width 176 height 15
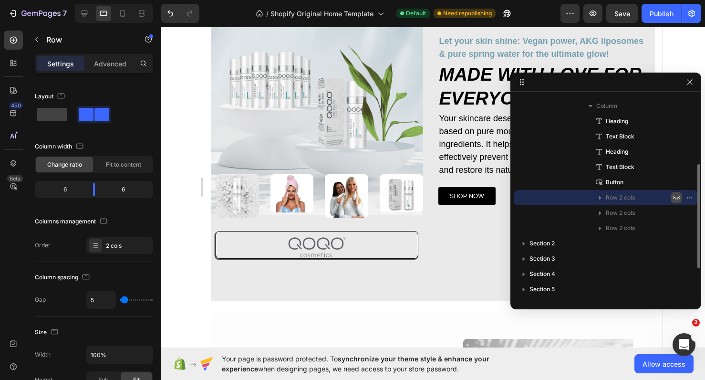
click at [680, 197] on button "button" at bounding box center [676, 197] width 11 height 11
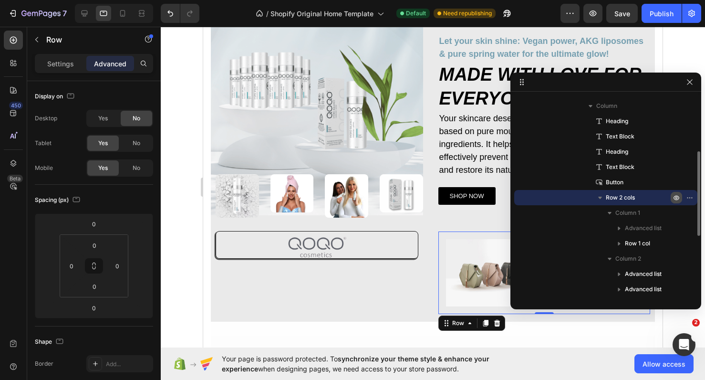
click at [680, 197] on button "button" at bounding box center [676, 197] width 11 height 11
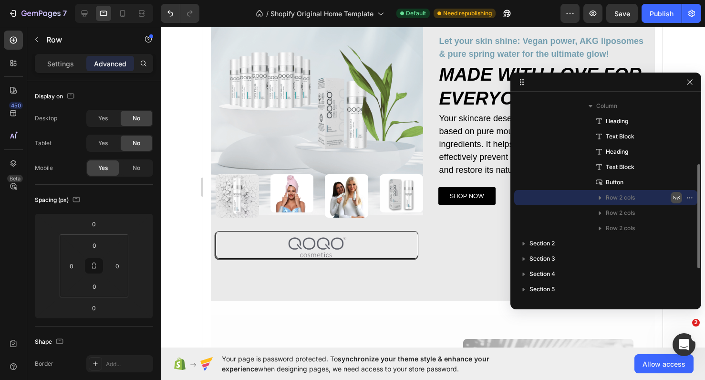
click at [679, 198] on icon "button" at bounding box center [676, 198] width 8 height 8
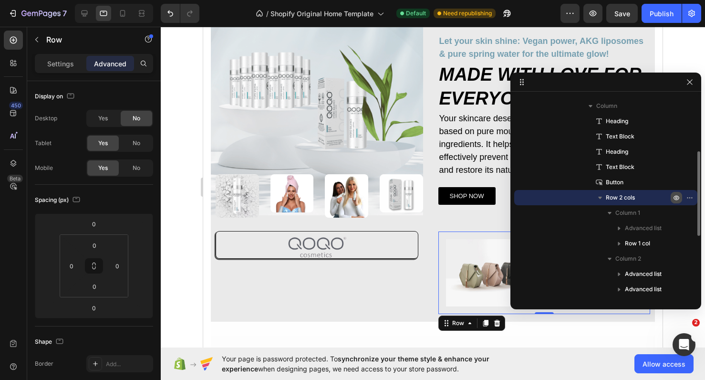
click at [679, 198] on icon "button" at bounding box center [676, 198] width 6 height 5
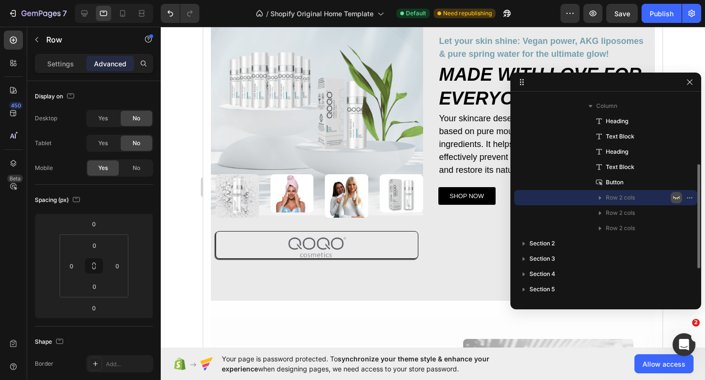
click at [678, 198] on icon "button" at bounding box center [676, 198] width 8 height 8
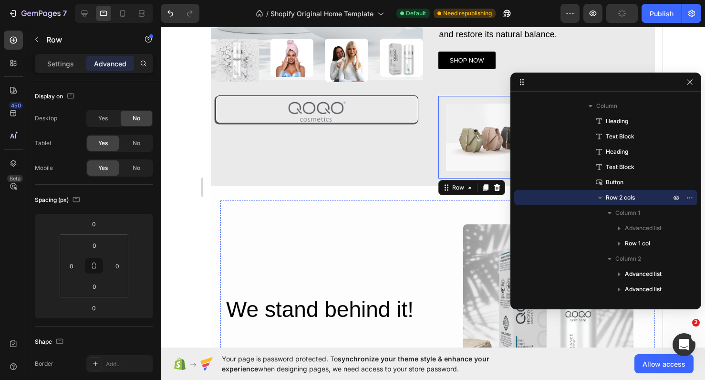
scroll to position [220, 0]
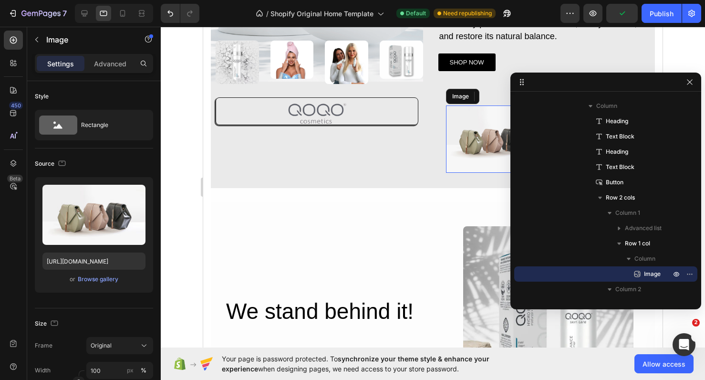
click at [487, 136] on img at bounding box center [491, 138] width 90 height 67
click at [80, 9] on icon at bounding box center [85, 14] width 10 height 10
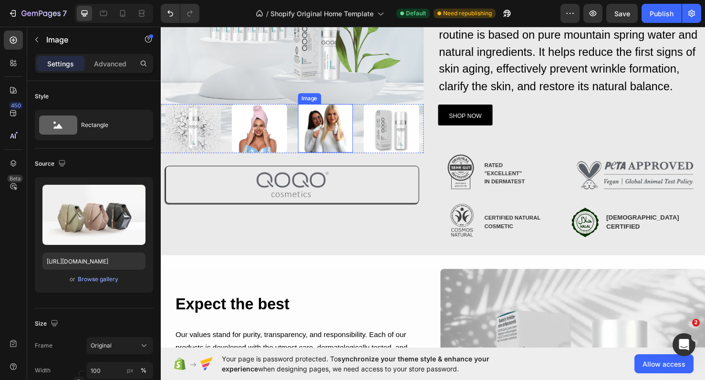
scroll to position [155, 0]
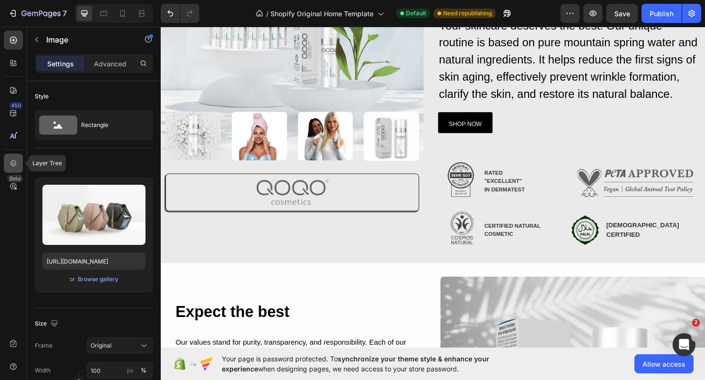
click at [18, 168] on div at bounding box center [13, 163] width 19 height 19
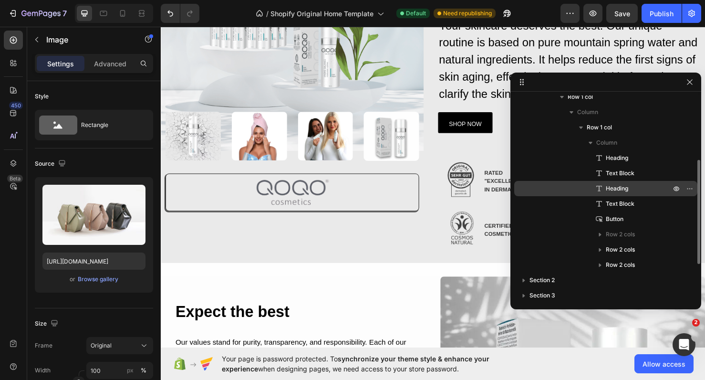
scroll to position [111, 0]
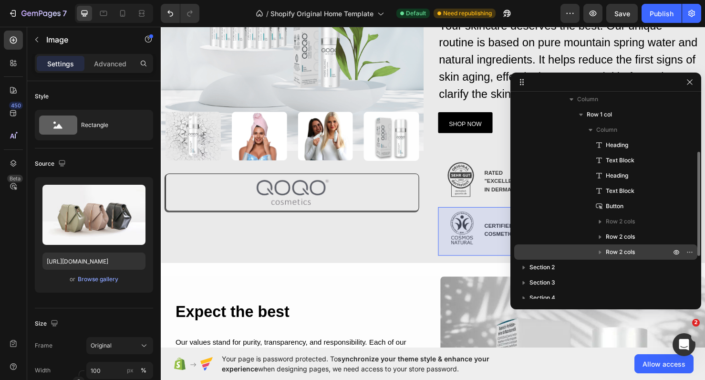
click at [585, 249] on div "Row 2 cols" at bounding box center [606, 251] width 176 height 15
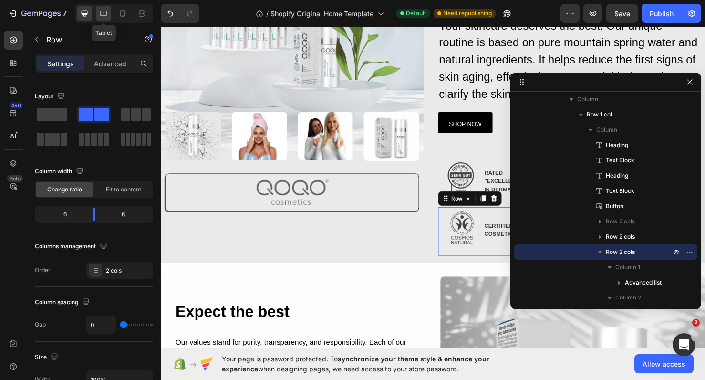
click at [102, 12] on icon at bounding box center [104, 14] width 10 height 10
type input "5"
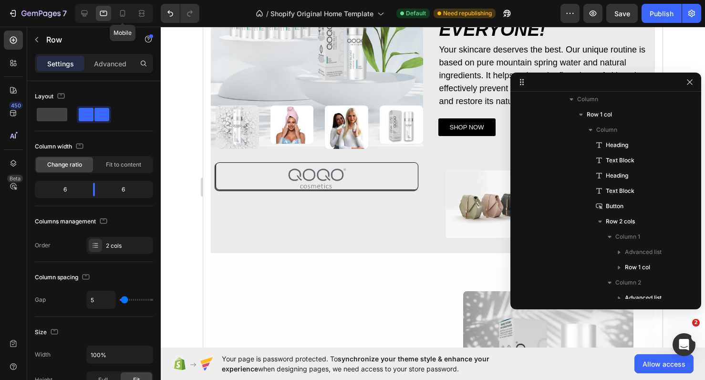
scroll to position [122, 0]
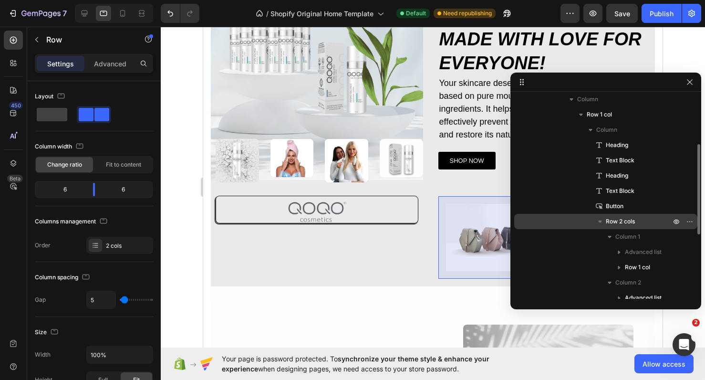
click at [567, 218] on div "Row 2 cols" at bounding box center [606, 221] width 176 height 15
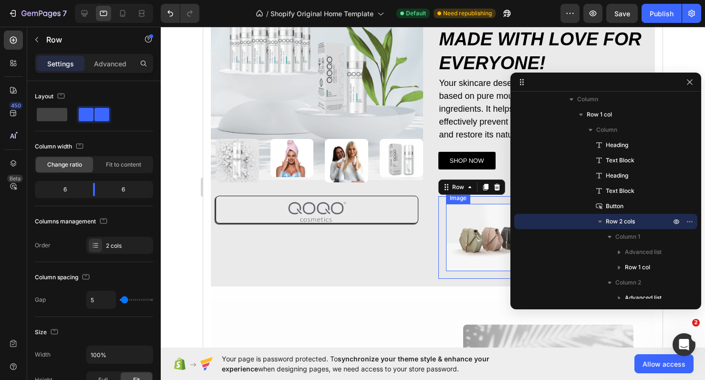
click at [480, 233] on img at bounding box center [491, 237] width 90 height 67
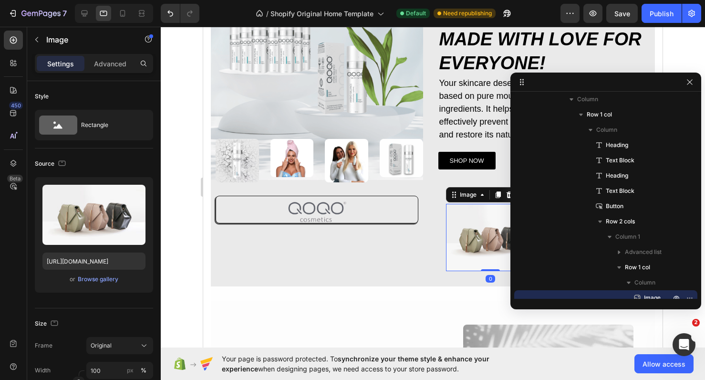
scroll to position [226, 0]
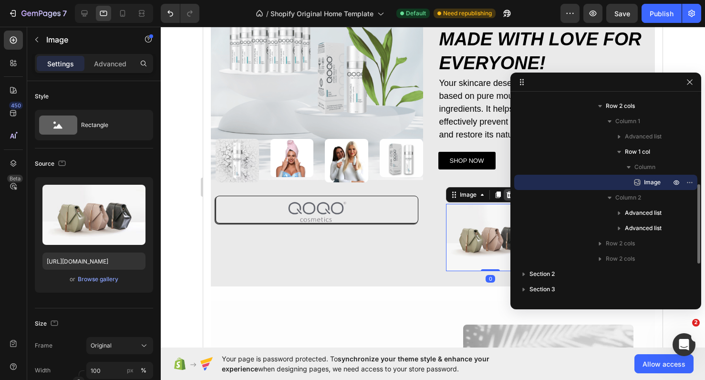
click at [506, 198] on icon at bounding box center [510, 195] width 8 height 8
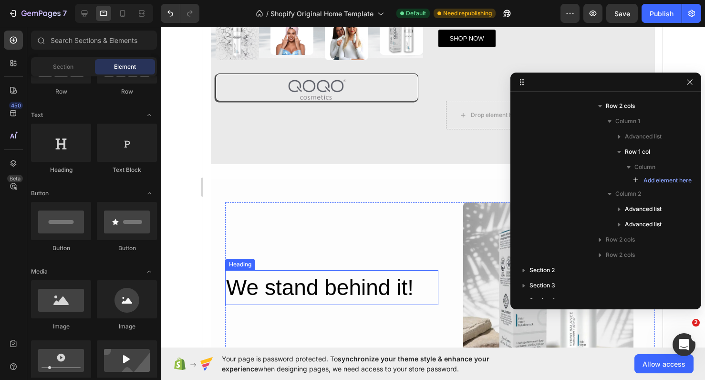
scroll to position [241, 0]
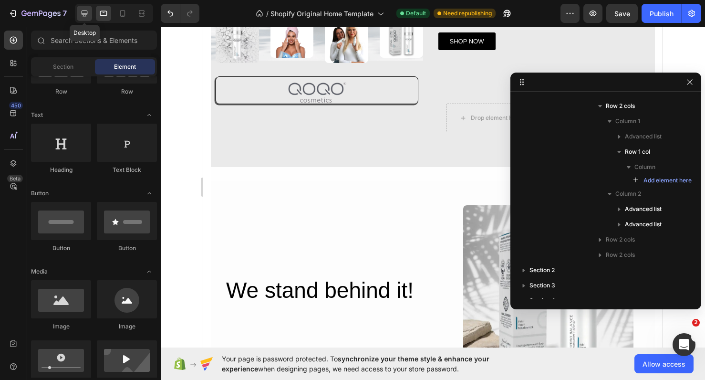
click at [82, 11] on icon at bounding box center [85, 14] width 10 height 10
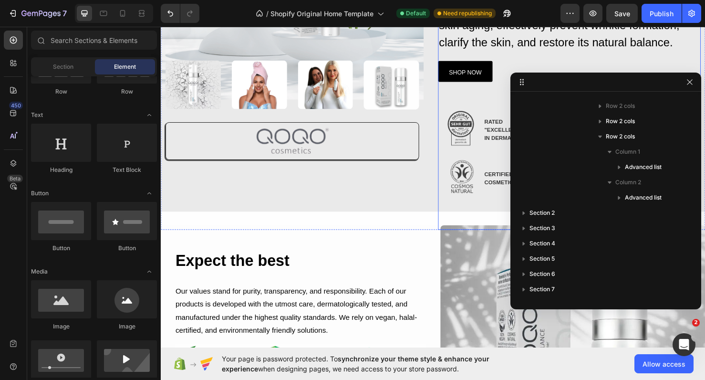
scroll to position [209, 0]
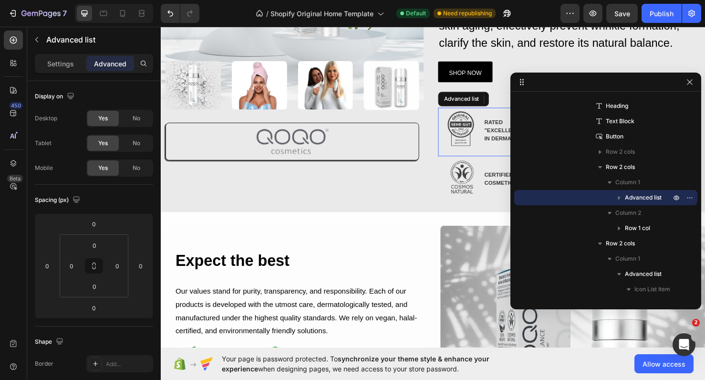
click at [463, 158] on div "Image RATED "EXCELLENT" IN DERMATEST Text Block" at bounding box center [521, 137] width 138 height 51
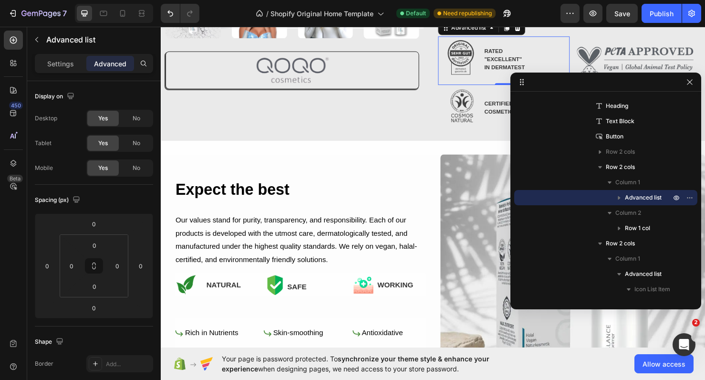
scroll to position [283, 0]
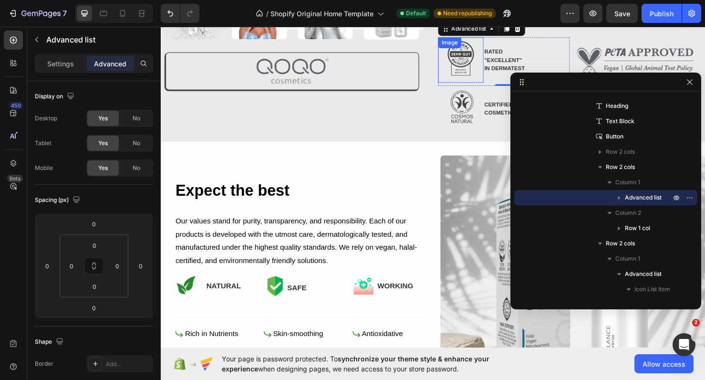
click at [491, 71] on img at bounding box center [476, 62] width 48 height 48
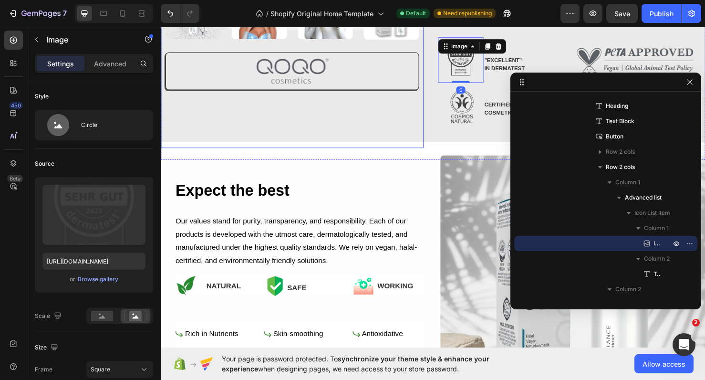
scroll to position [270, 0]
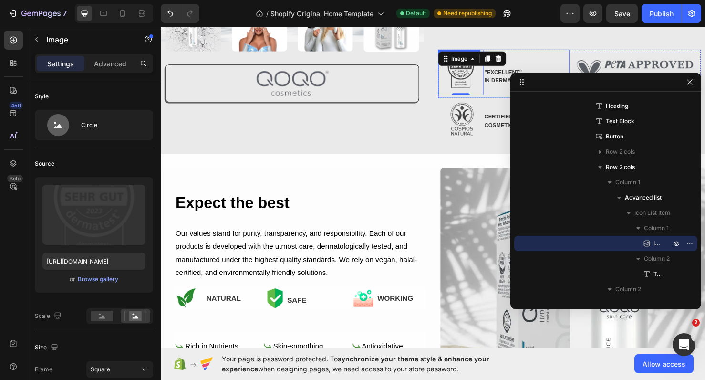
click at [505, 86] on li "Image 0 RATED "EXCELLENT" IN DERMATEST Text Block" at bounding box center [498, 75] width 92 height 48
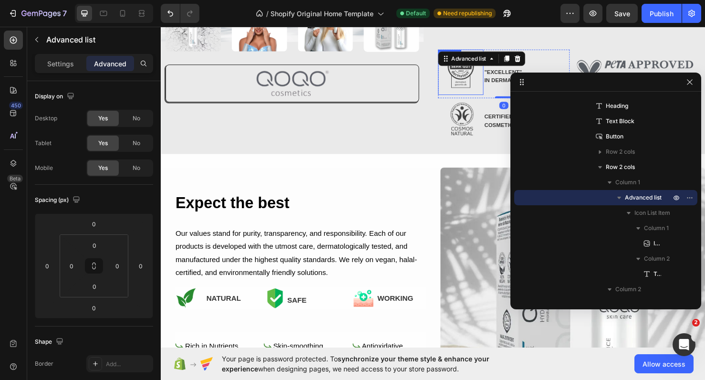
click at [473, 93] on img at bounding box center [476, 75] width 48 height 48
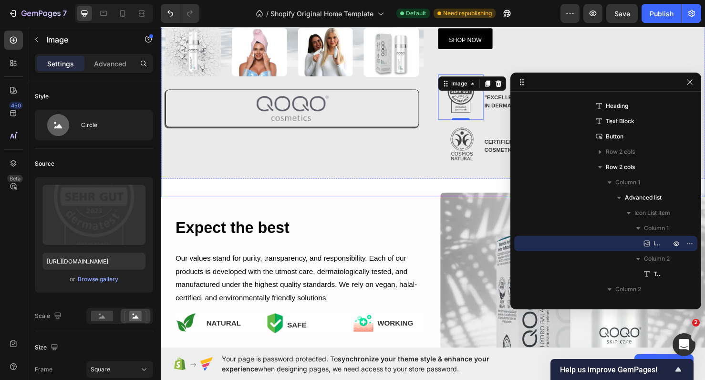
scroll to position [237, 0]
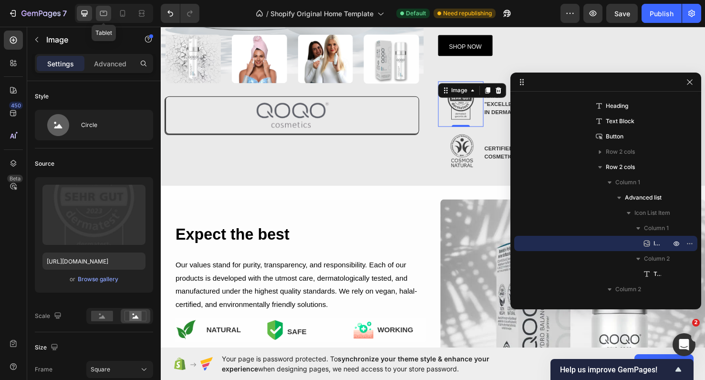
click at [102, 19] on div at bounding box center [103, 13] width 15 height 15
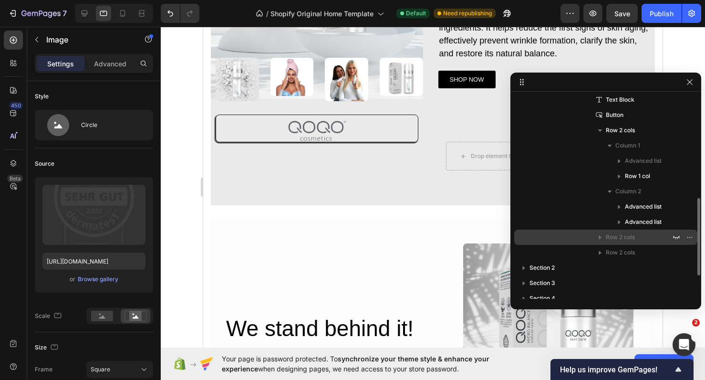
scroll to position [255, 0]
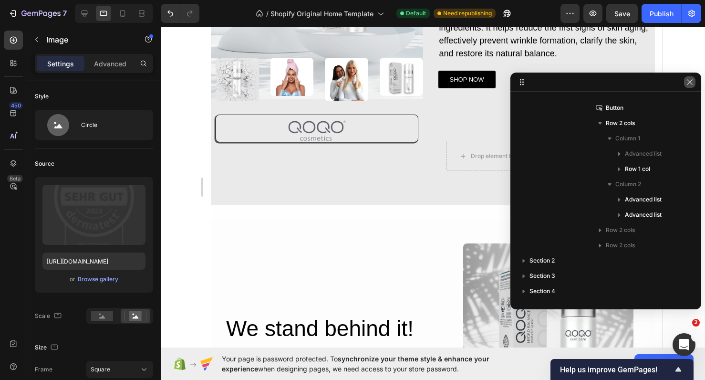
click at [689, 85] on icon "button" at bounding box center [690, 82] width 8 height 8
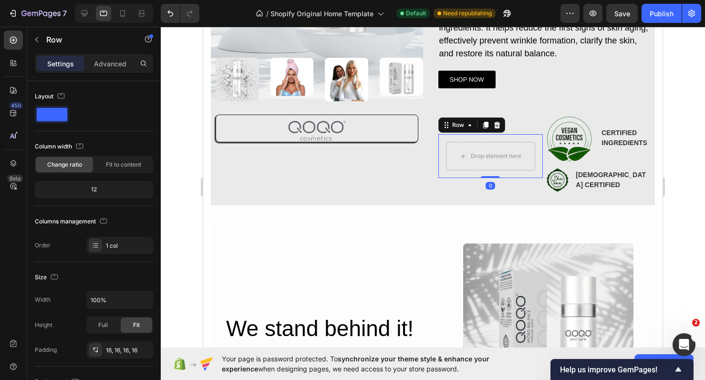
click at [527, 178] on div "Drop element here Row 0" at bounding box center [490, 156] width 105 height 44
click at [99, 63] on p "Advanced" at bounding box center [110, 64] width 32 height 10
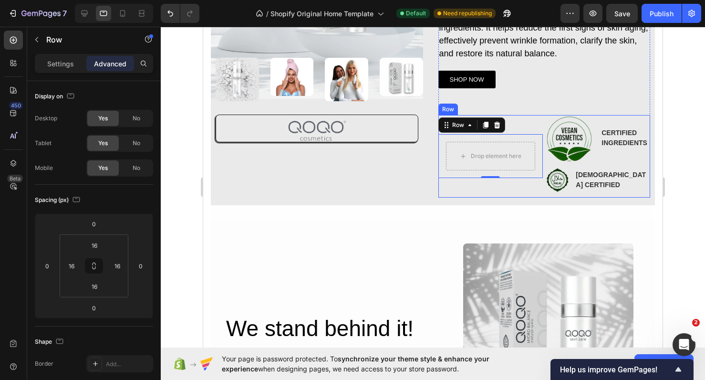
click at [493, 197] on div "Image RATED "EXCELLENT" IN DERMATEST Text Block Advanced list Drop element here…" at bounding box center [490, 156] width 105 height 83
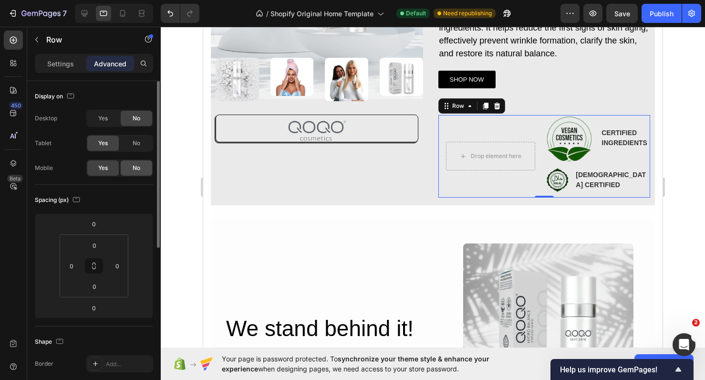
click at [135, 175] on div "No" at bounding box center [136, 167] width 31 height 15
click at [125, 17] on icon at bounding box center [123, 14] width 10 height 10
type input "0"
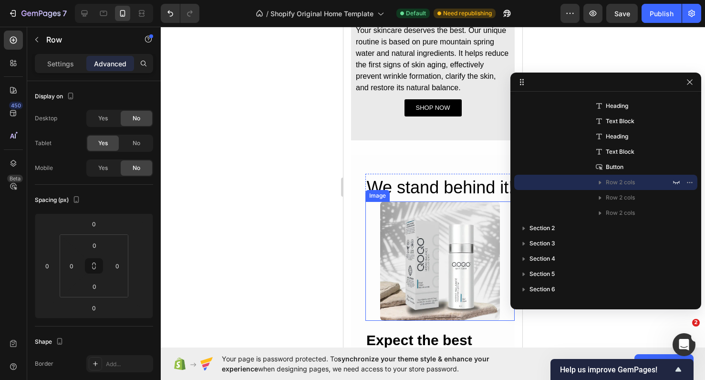
scroll to position [436, 0]
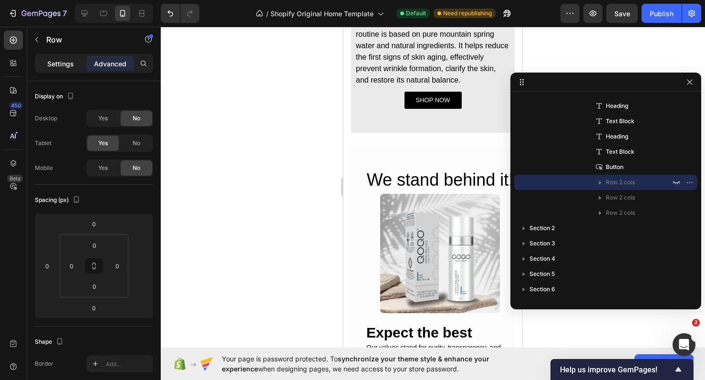
click at [69, 63] on p "Settings" at bounding box center [60, 64] width 27 height 10
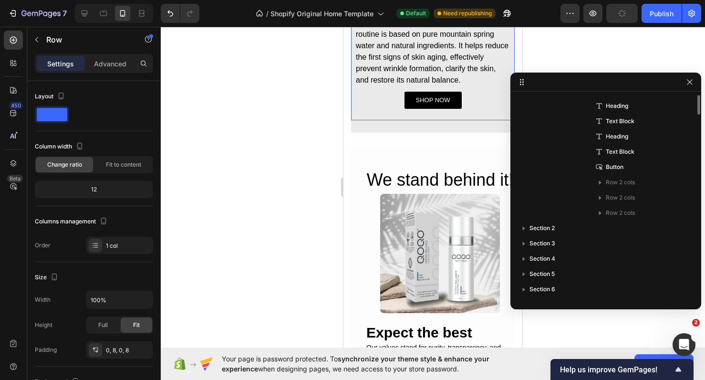
click at [415, 113] on div "SHOP NOW Button" at bounding box center [433, 103] width 156 height 33
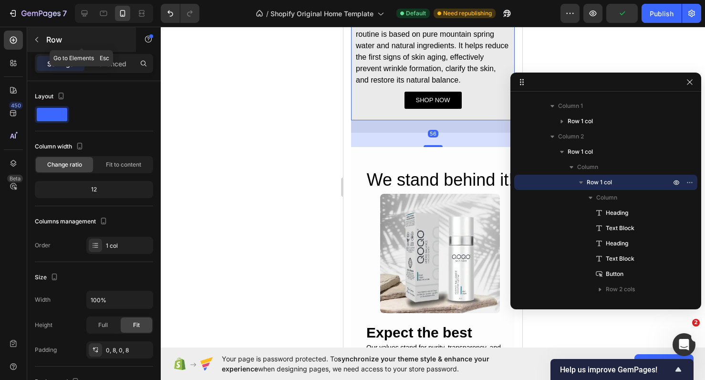
click at [41, 39] on button "button" at bounding box center [36, 39] width 15 height 15
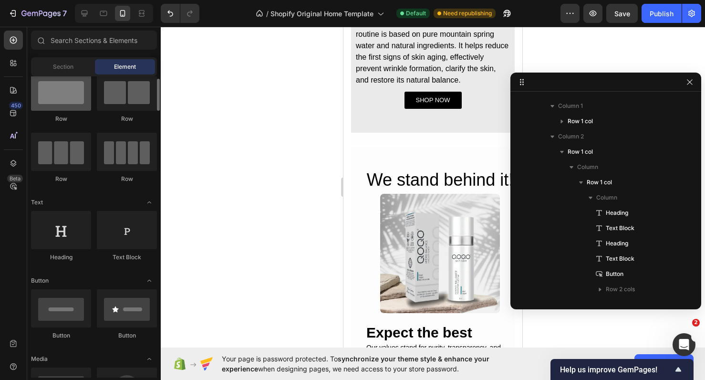
scroll to position [0, 0]
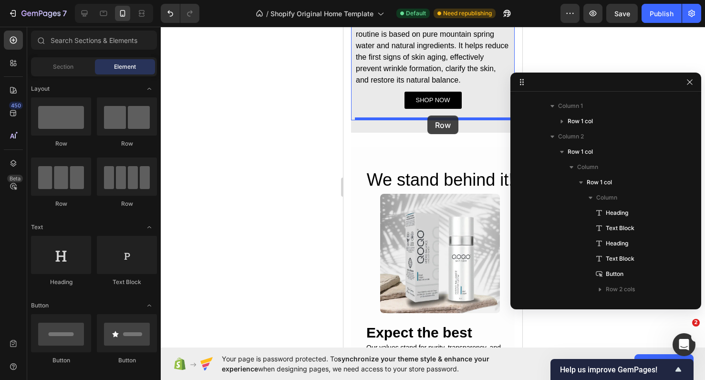
drag, startPoint x: 423, startPoint y: 149, endPoint x: 427, endPoint y: 115, distance: 34.1
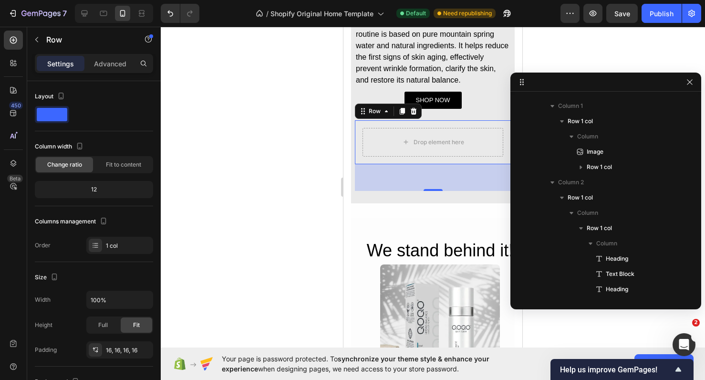
scroll to position [196, 0]
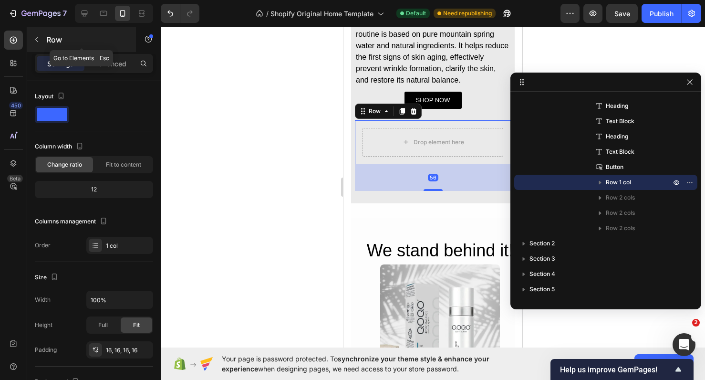
click at [58, 39] on p "Row" at bounding box center [86, 39] width 81 height 11
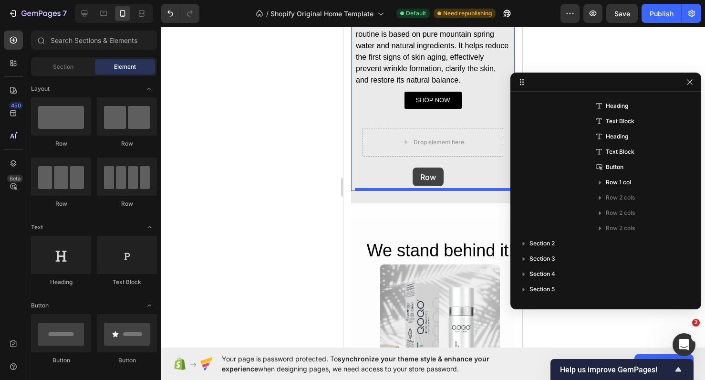
drag, startPoint x: 392, startPoint y: 146, endPoint x: 412, endPoint y: 165, distance: 27.7
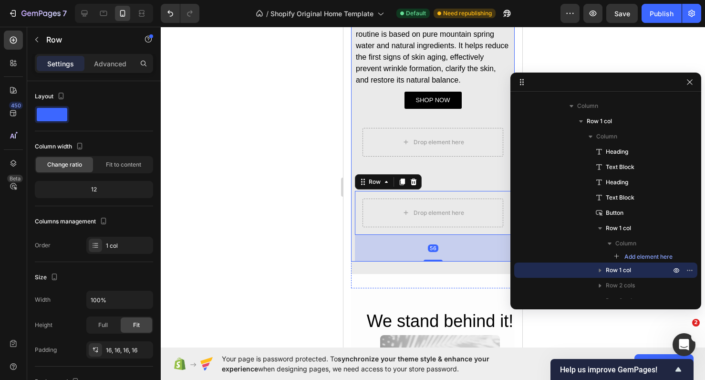
click at [438, 176] on div "QOQO Care Hydro Balance Heading Let your skin shine: Vegan power, AKG liposomes…" at bounding box center [433, 91] width 156 height 339
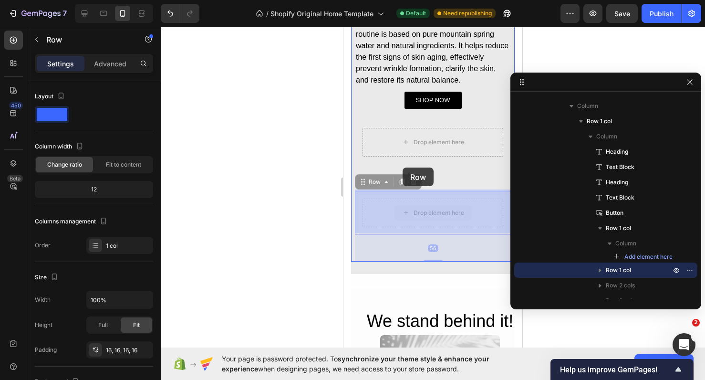
drag, startPoint x: 390, startPoint y: 201, endPoint x: 403, endPoint y: 167, distance: 36.2
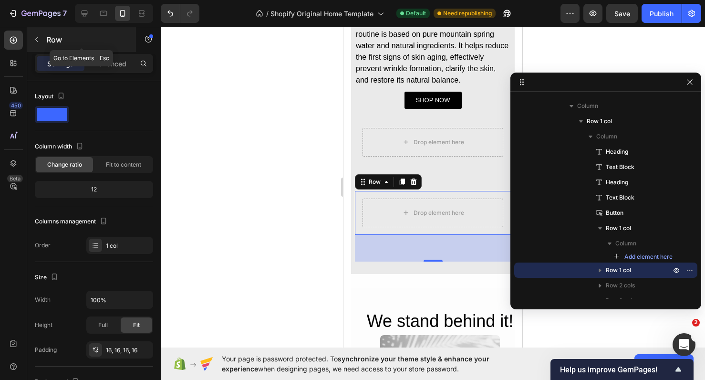
click at [34, 44] on button "button" at bounding box center [36, 39] width 15 height 15
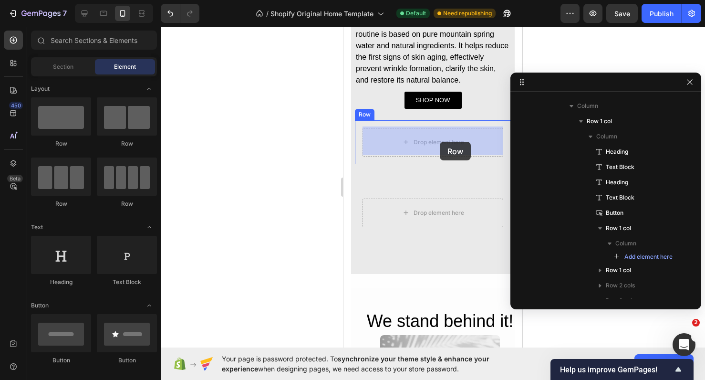
drag, startPoint x: 457, startPoint y: 160, endPoint x: 440, endPoint y: 142, distance: 25.6
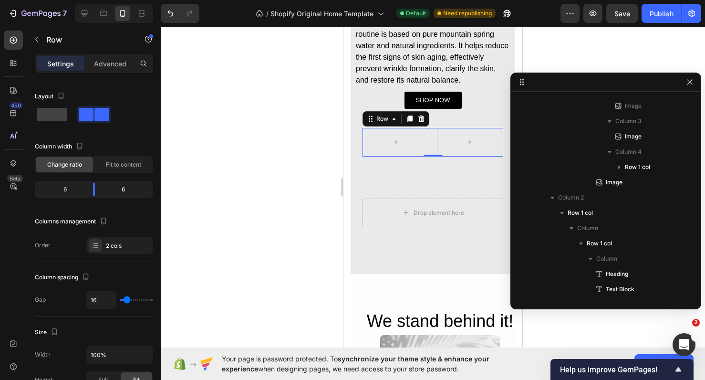
scroll to position [394, 0]
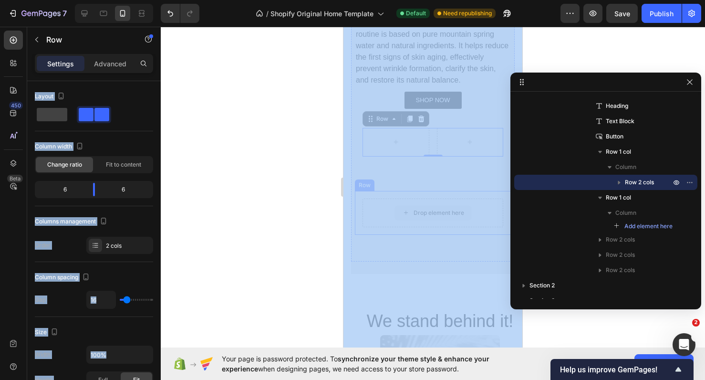
drag, startPoint x: 438, startPoint y: 93, endPoint x: 420, endPoint y: 205, distance: 112.5
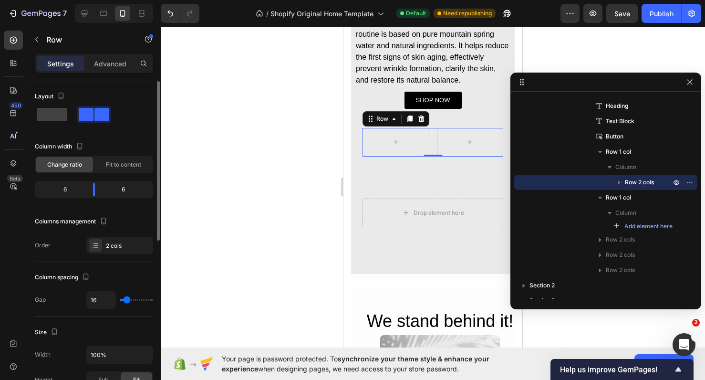
click at [116, 83] on div "Layout Column width Change ratio Fit to content 6 6 Columns management Order 2 …" at bounding box center [94, 171] width 118 height 181
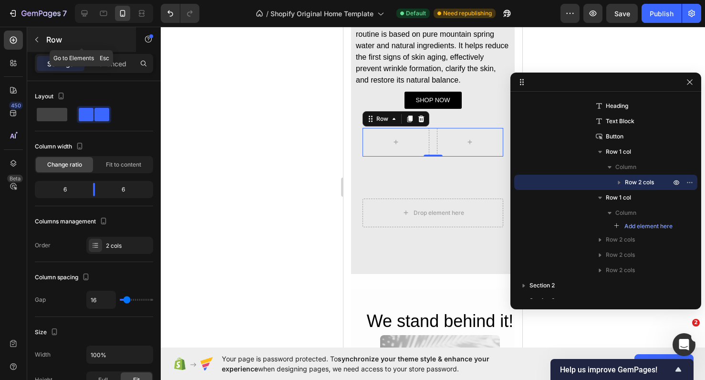
click at [47, 44] on p "Row" at bounding box center [86, 39] width 81 height 11
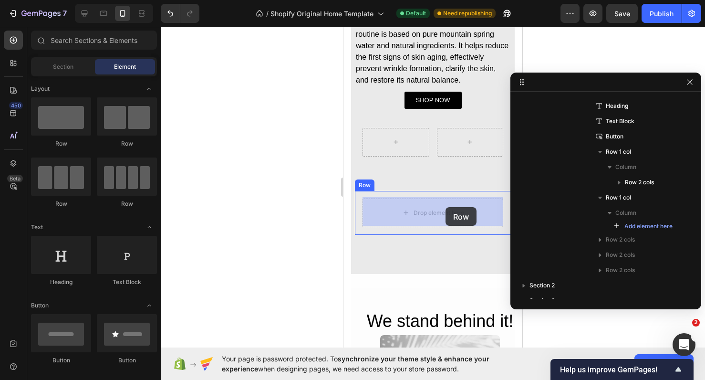
drag, startPoint x: 451, startPoint y: 134, endPoint x: 445, endPoint y: 207, distance: 72.2
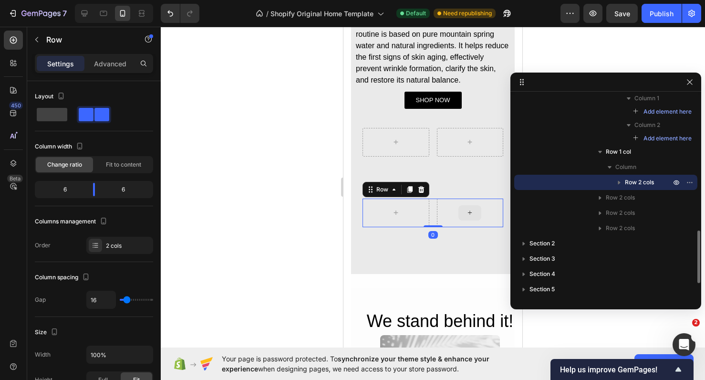
scroll to position [445, 0]
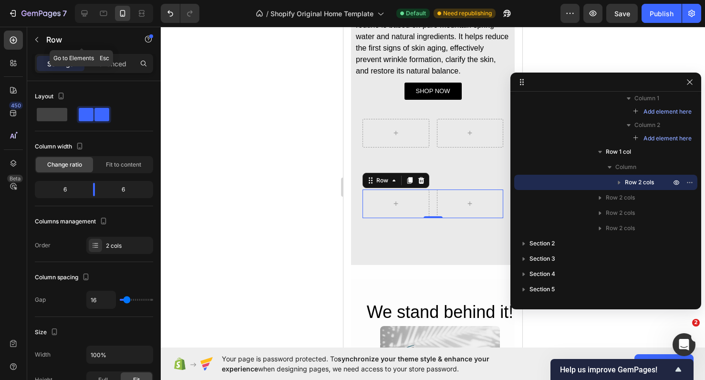
click at [114, 52] on div "Row" at bounding box center [81, 40] width 109 height 27
click at [114, 68] on p "Advanced" at bounding box center [110, 64] width 32 height 10
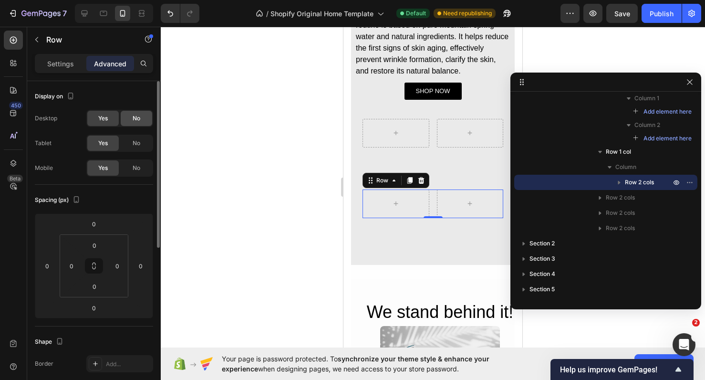
click at [133, 121] on span "No" at bounding box center [137, 118] width 8 height 9
click at [134, 142] on span "No" at bounding box center [137, 143] width 8 height 9
click at [60, 63] on p "Settings" at bounding box center [60, 64] width 27 height 10
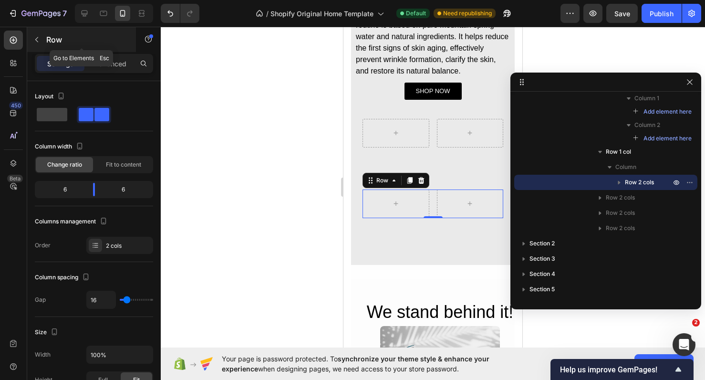
click at [45, 35] on div "Row" at bounding box center [81, 39] width 109 height 25
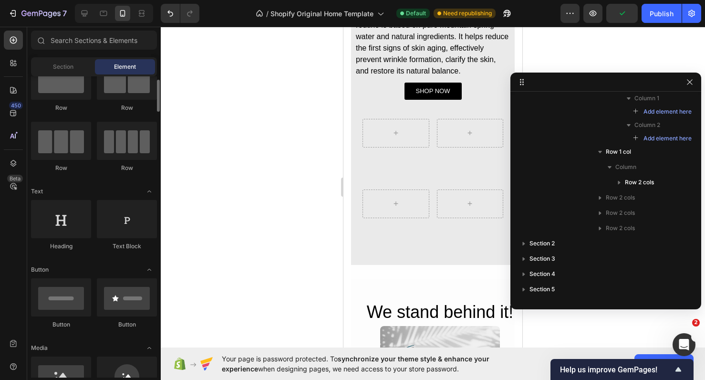
scroll to position [29, 0]
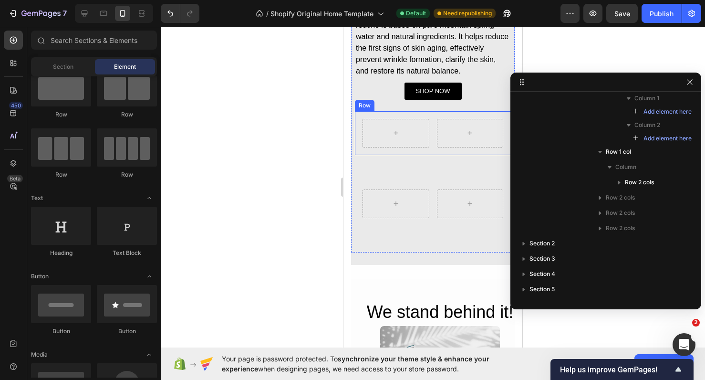
click at [438, 147] on div "Row Row" at bounding box center [433, 133] width 156 height 44
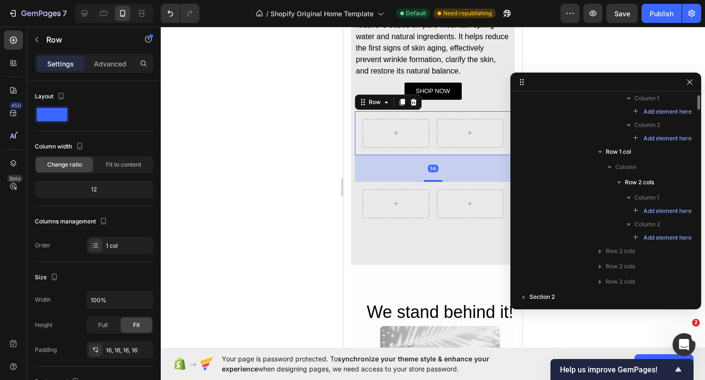
scroll to position [394, 0]
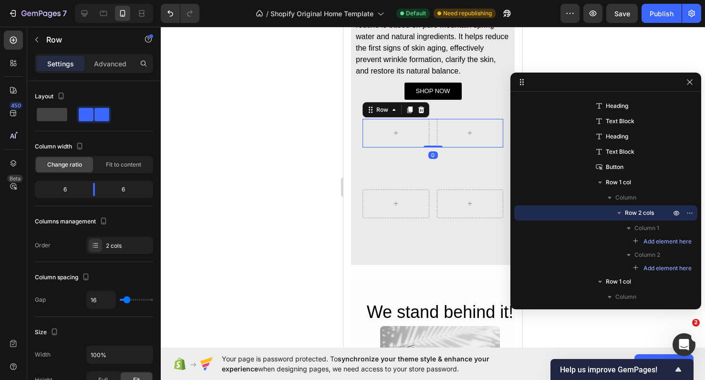
click at [429, 125] on div "Row 0" at bounding box center [432, 133] width 141 height 29
click at [425, 116] on div "Row" at bounding box center [395, 109] width 67 height 15
click at [424, 112] on icon at bounding box center [421, 110] width 8 height 8
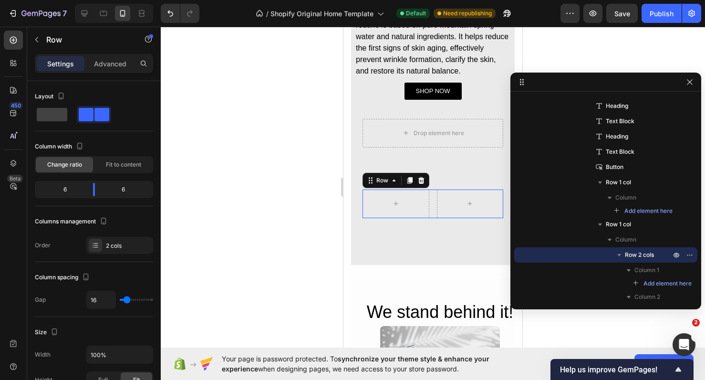
click at [435, 199] on div "Row 0" at bounding box center [432, 203] width 141 height 29
click at [423, 178] on icon at bounding box center [421, 179] width 6 height 7
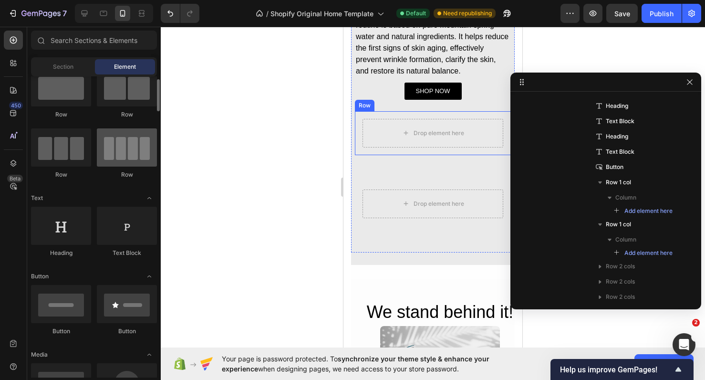
scroll to position [0, 0]
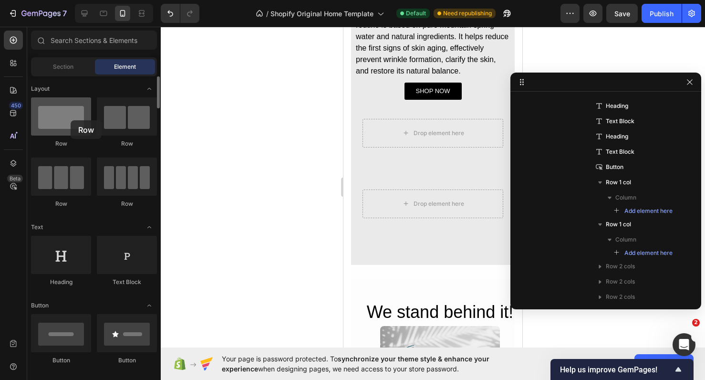
click at [70, 121] on div at bounding box center [61, 116] width 60 height 38
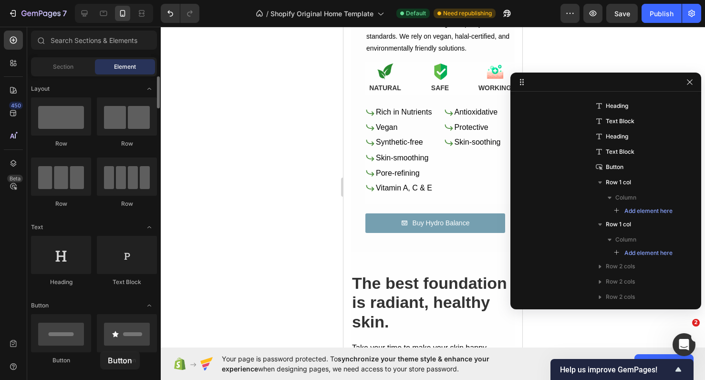
drag, startPoint x: 127, startPoint y: 338, endPoint x: 94, endPoint y: 351, distance: 35.3
click at [94, 351] on div "Button Button" at bounding box center [94, 343] width 126 height 59
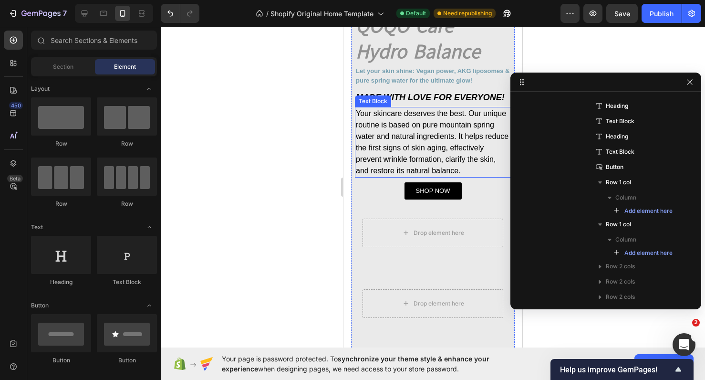
scroll to position [364, 0]
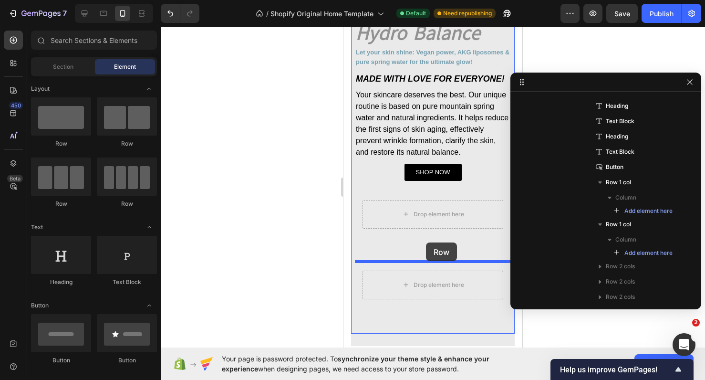
drag, startPoint x: 411, startPoint y: 147, endPoint x: 426, endPoint y: 237, distance: 90.9
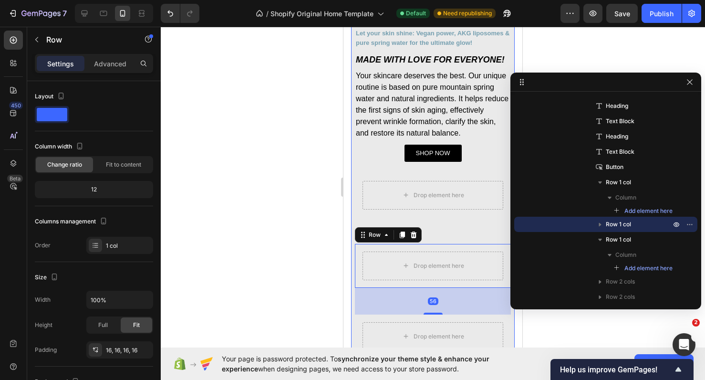
scroll to position [416, 0]
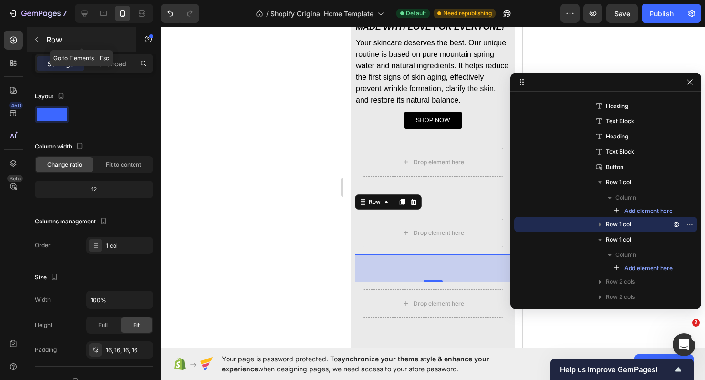
click at [43, 45] on button "button" at bounding box center [36, 39] width 15 height 15
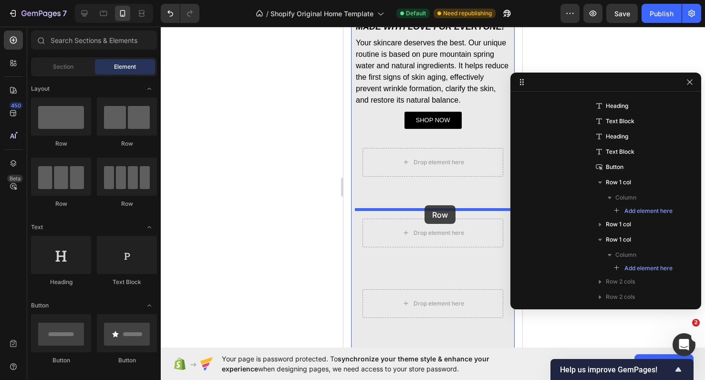
drag, startPoint x: 411, startPoint y: 158, endPoint x: 424, endPoint y: 205, distance: 48.6
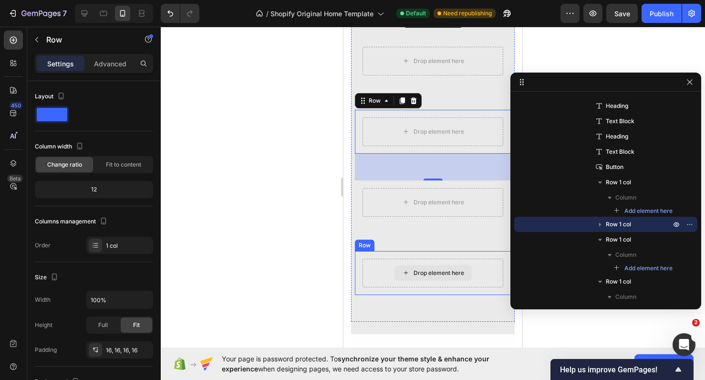
scroll to position [499, 0]
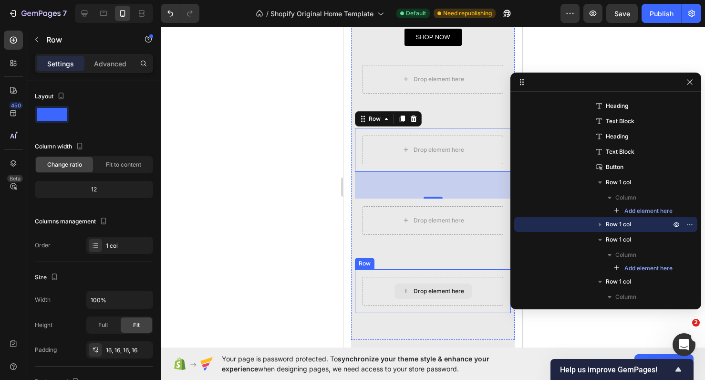
click at [419, 287] on div "Drop element here" at bounding box center [439, 291] width 51 height 8
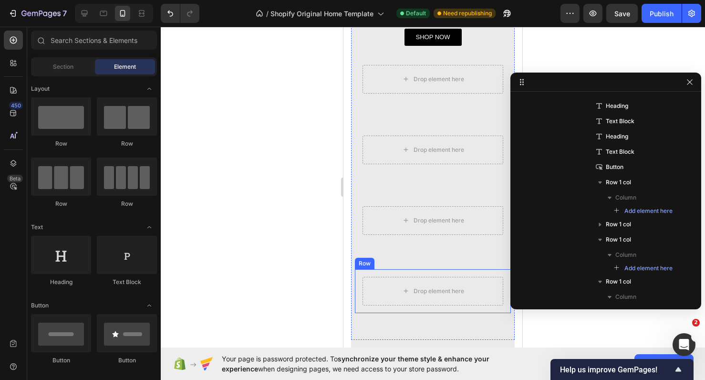
click at [393, 277] on div "Drop element here" at bounding box center [432, 291] width 141 height 29
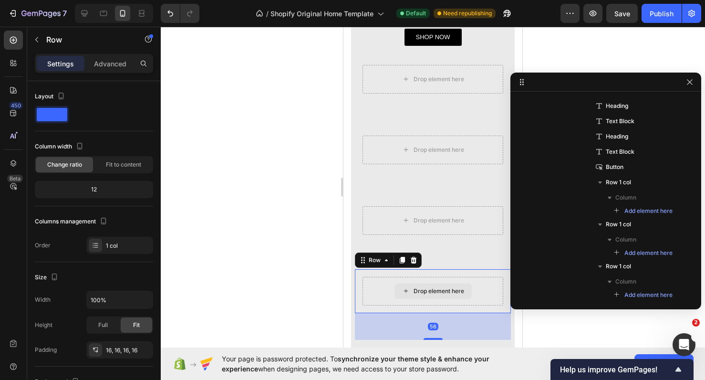
scroll to position [520, 0]
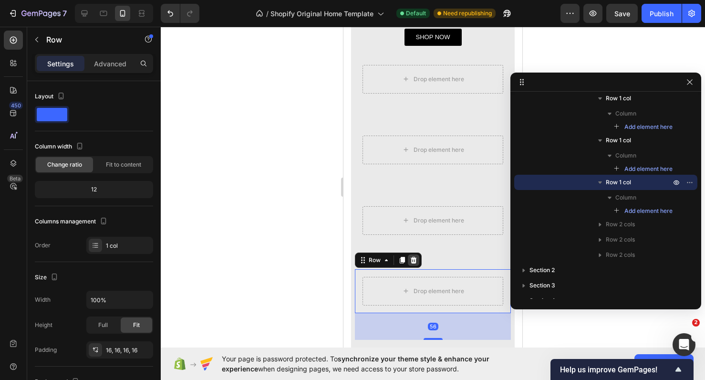
click at [414, 260] on icon at bounding box center [414, 259] width 6 height 7
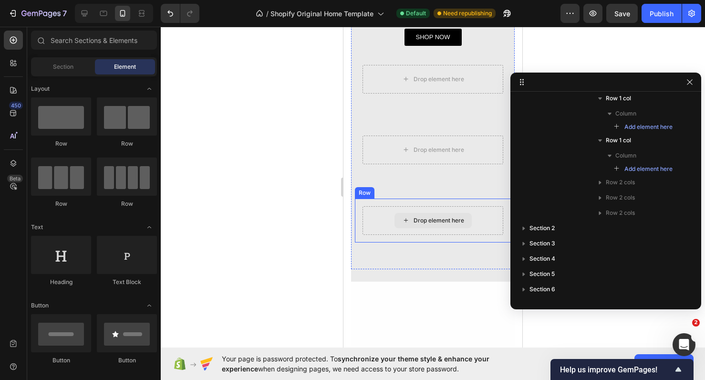
click at [432, 218] on div "Drop element here" at bounding box center [439, 221] width 51 height 8
click at [392, 215] on div "Drop element here" at bounding box center [432, 220] width 141 height 29
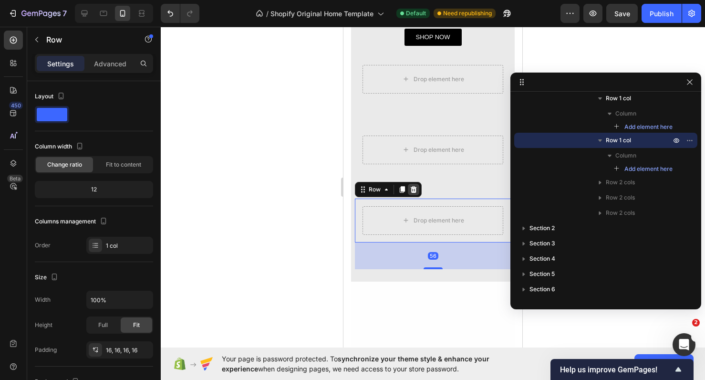
click at [414, 192] on div at bounding box center [413, 189] width 11 height 11
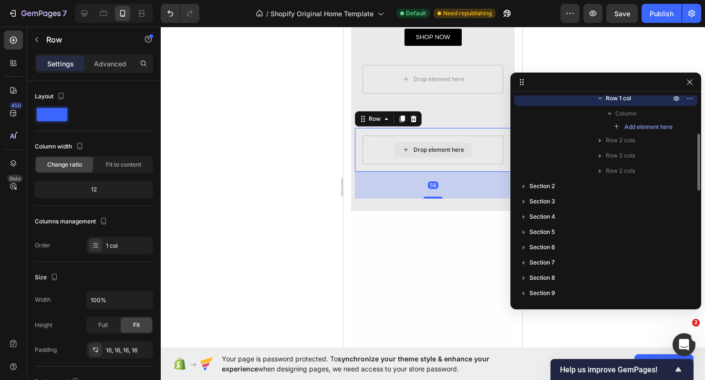
click at [418, 157] on div "Drop element here" at bounding box center [432, 149] width 141 height 29
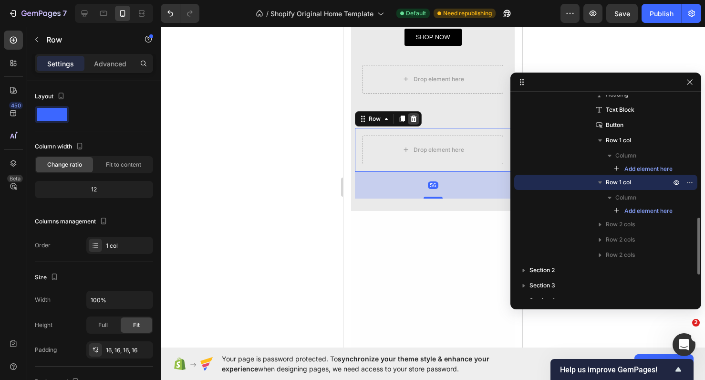
click at [415, 122] on div at bounding box center [413, 118] width 11 height 11
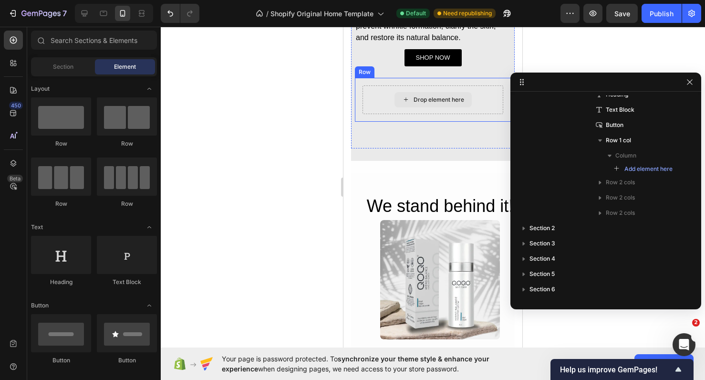
scroll to position [467, 0]
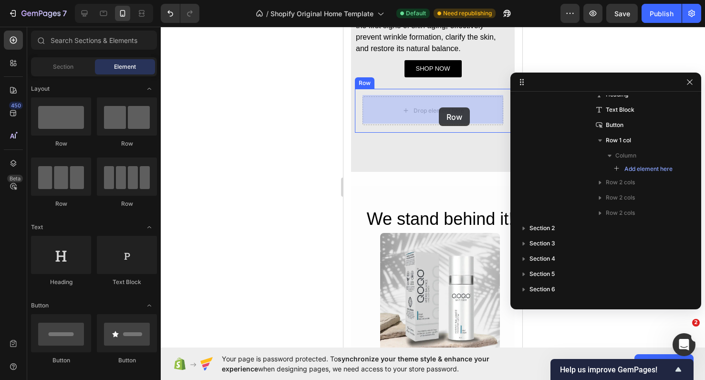
drag, startPoint x: 394, startPoint y: 142, endPoint x: 439, endPoint y: 107, distance: 56.1
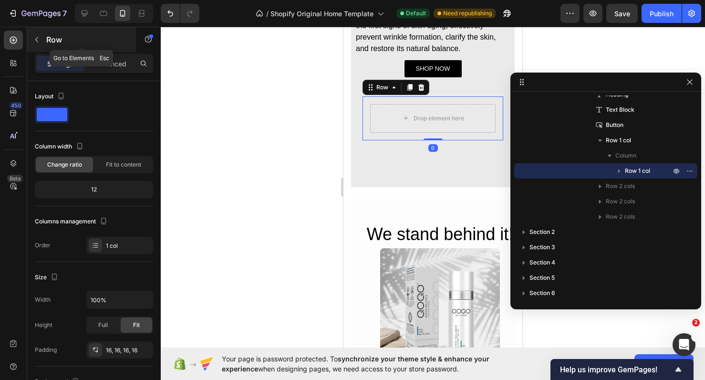
click at [49, 38] on p "Row" at bounding box center [86, 39] width 81 height 11
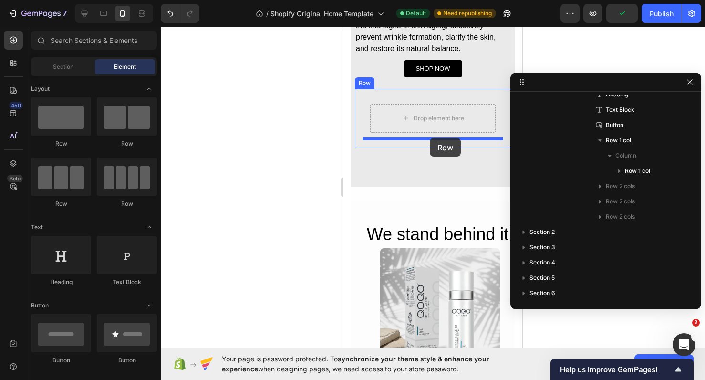
drag, startPoint x: 410, startPoint y: 134, endPoint x: 431, endPoint y: 132, distance: 21.6
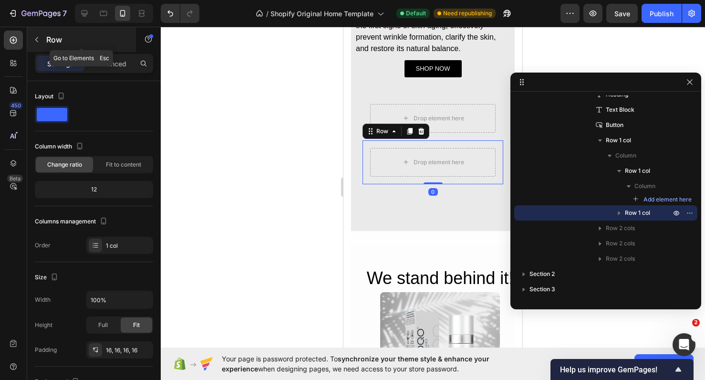
click at [44, 41] on button "button" at bounding box center [36, 39] width 15 height 15
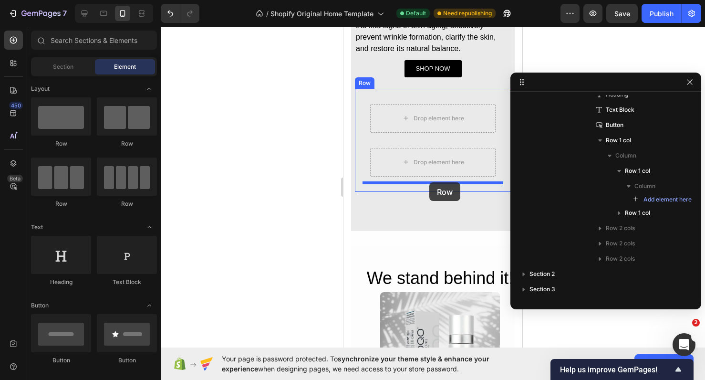
drag, startPoint x: 410, startPoint y: 156, endPoint x: 430, endPoint y: 181, distance: 31.9
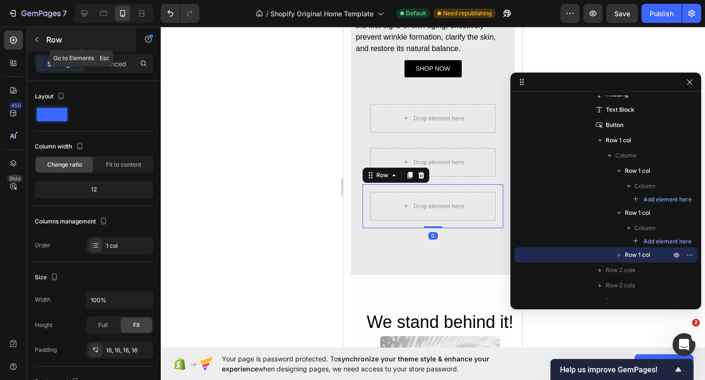
click at [43, 46] on button "button" at bounding box center [36, 39] width 15 height 15
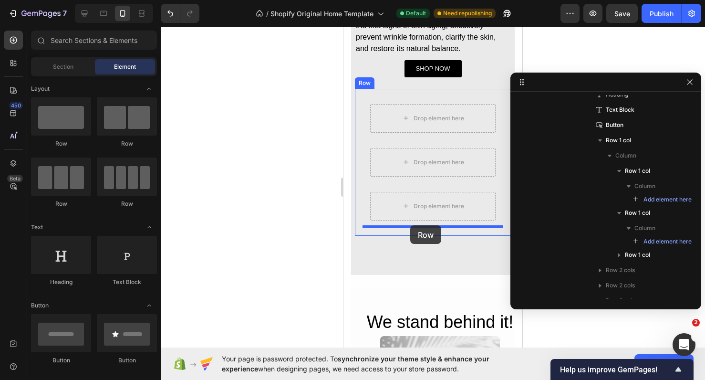
drag, startPoint x: 409, startPoint y: 146, endPoint x: 411, endPoint y: 225, distance: 78.7
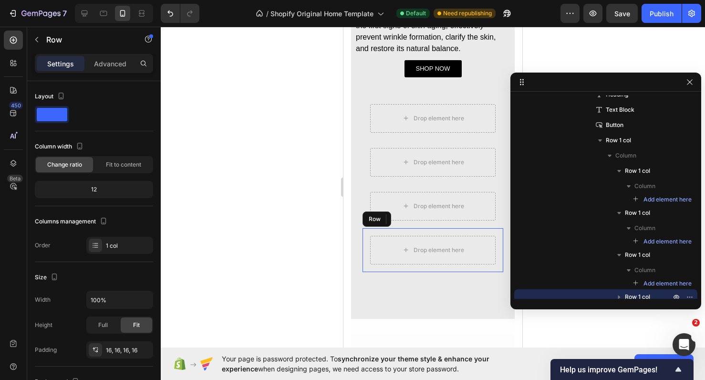
scroll to position [550, 0]
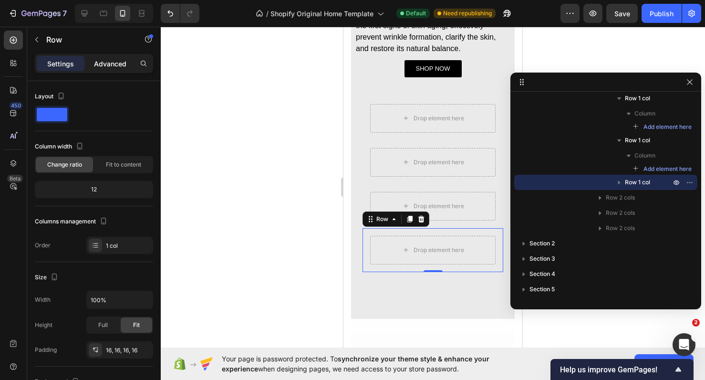
click at [105, 66] on p "Advanced" at bounding box center [110, 64] width 32 height 10
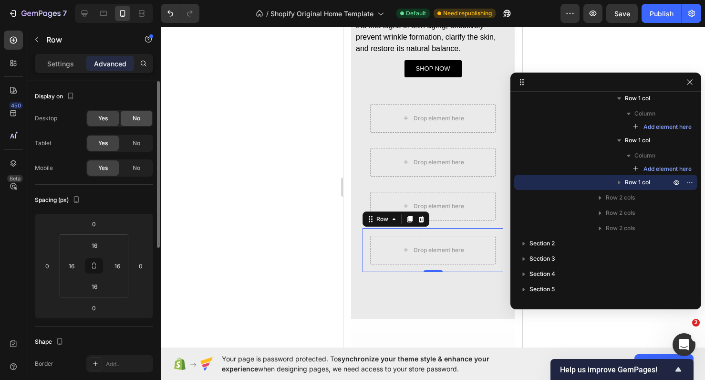
click at [134, 116] on span "No" at bounding box center [137, 118] width 8 height 9
click at [138, 144] on span "No" at bounding box center [137, 143] width 8 height 9
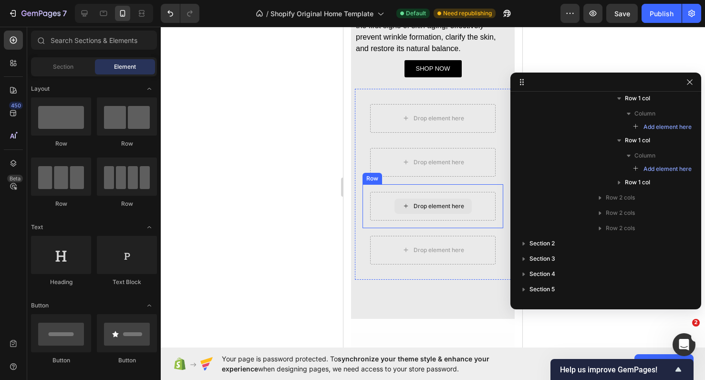
click at [448, 198] on div "Drop element here" at bounding box center [432, 205] width 77 height 15
click at [387, 201] on div "Drop element here" at bounding box center [432, 206] width 125 height 29
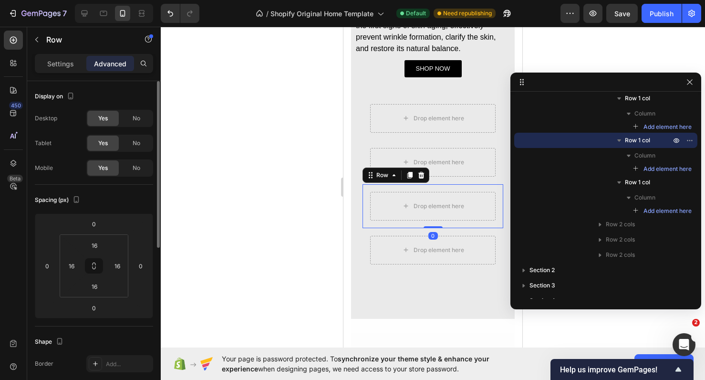
click at [143, 109] on div "Display on Desktop Yes No Tablet Yes No Mobile Yes No" at bounding box center [94, 132] width 118 height 103
click at [140, 117] on span "No" at bounding box center [137, 118] width 8 height 9
click at [138, 142] on span "No" at bounding box center [137, 143] width 8 height 9
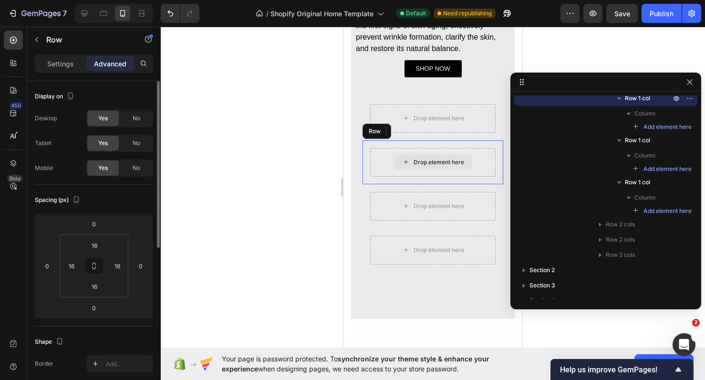
click at [489, 157] on div "Drop element here" at bounding box center [432, 162] width 125 height 29
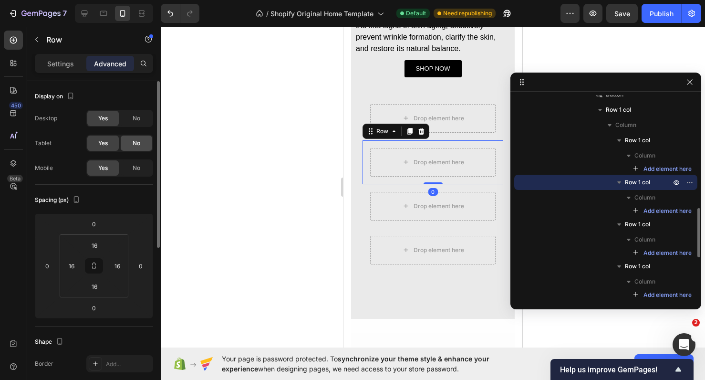
click at [137, 148] on div "No" at bounding box center [136, 142] width 31 height 15
click at [134, 123] on div "No" at bounding box center [136, 118] width 31 height 15
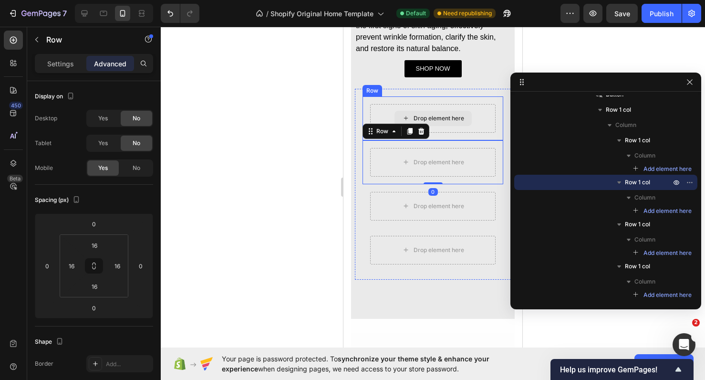
click at [439, 114] on div "Drop element here" at bounding box center [439, 118] width 51 height 8
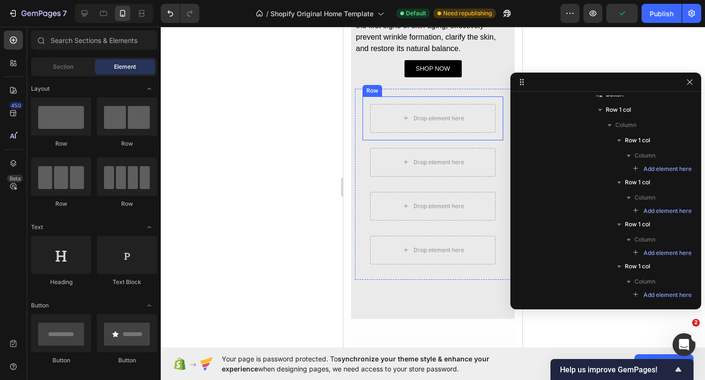
click at [377, 130] on div "Drop element here" at bounding box center [432, 118] width 125 height 29
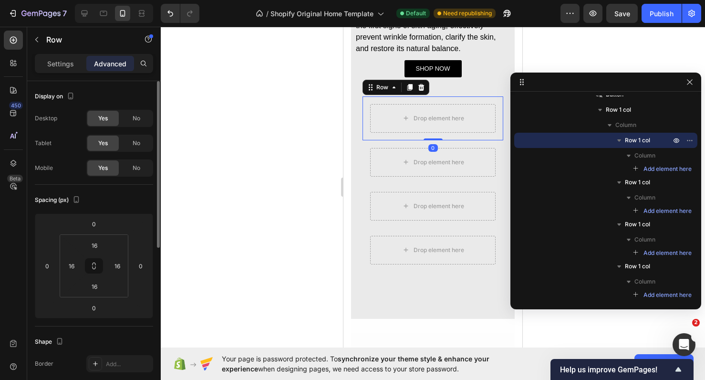
click at [131, 126] on div "Yes No" at bounding box center [119, 118] width 67 height 17
click at [133, 121] on span "No" at bounding box center [137, 118] width 8 height 9
click at [137, 144] on span "No" at bounding box center [137, 143] width 8 height 9
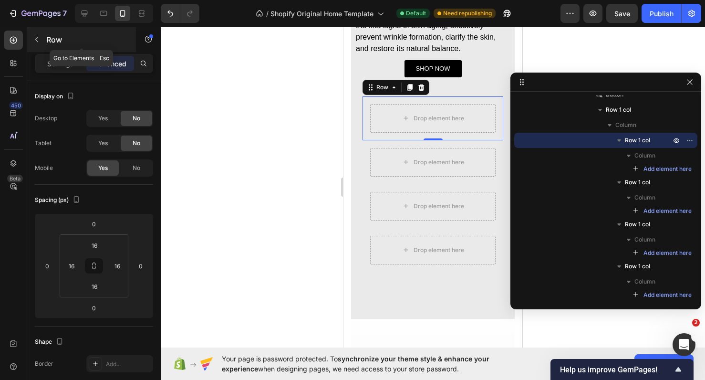
click at [45, 41] on div "Row" at bounding box center [81, 39] width 109 height 25
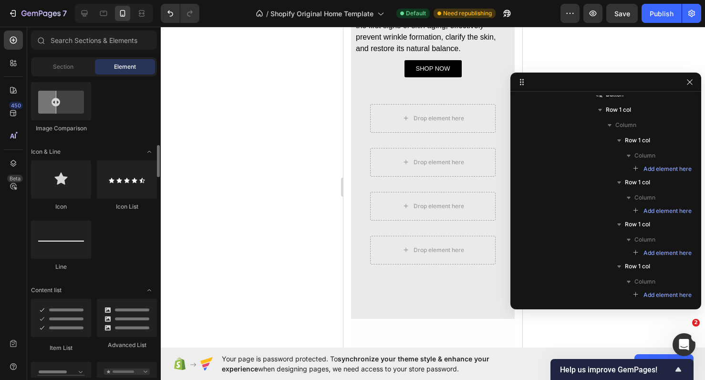
scroll to position [562, 0]
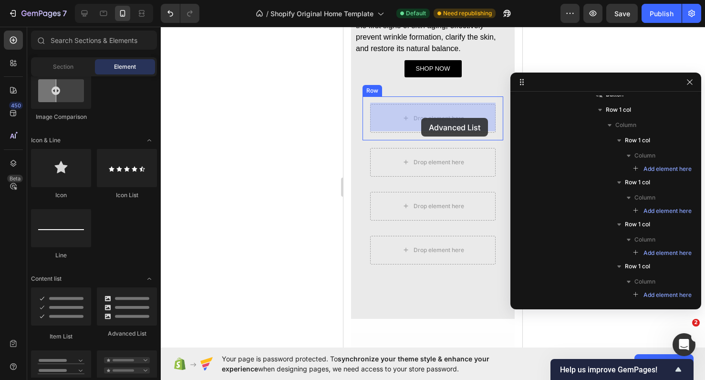
drag, startPoint x: 463, startPoint y: 337, endPoint x: 421, endPoint y: 118, distance: 223.3
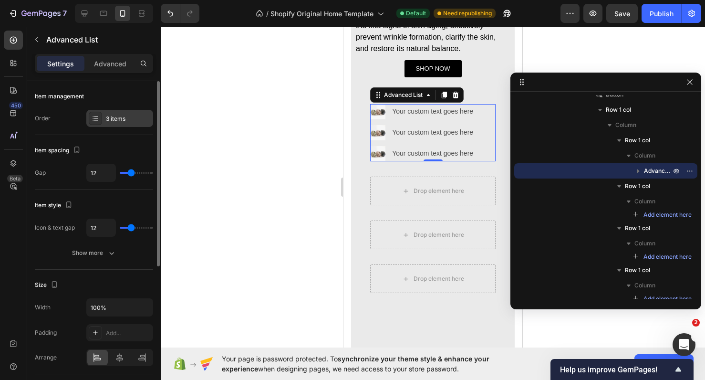
click at [95, 120] on icon at bounding box center [96, 120] width 4 height 0
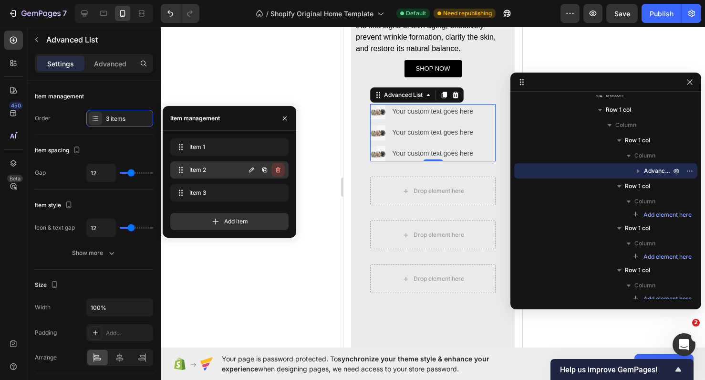
click at [278, 171] on icon "button" at bounding box center [278, 170] width 8 height 8
click at [278, 171] on div "Delete" at bounding box center [272, 169] width 18 height 9
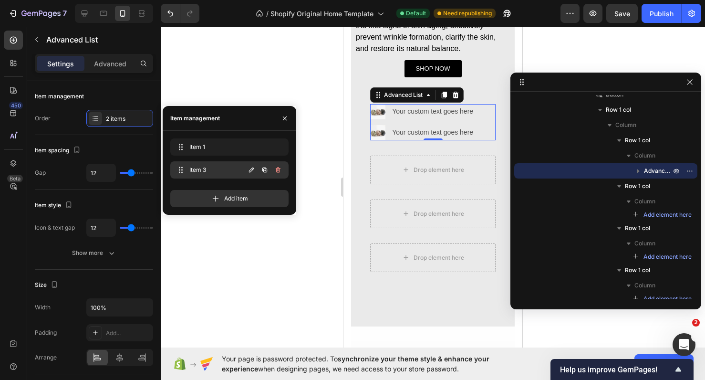
click at [278, 172] on icon "button" at bounding box center [278, 170] width 8 height 8
click at [278, 172] on div "Delete" at bounding box center [272, 169] width 18 height 9
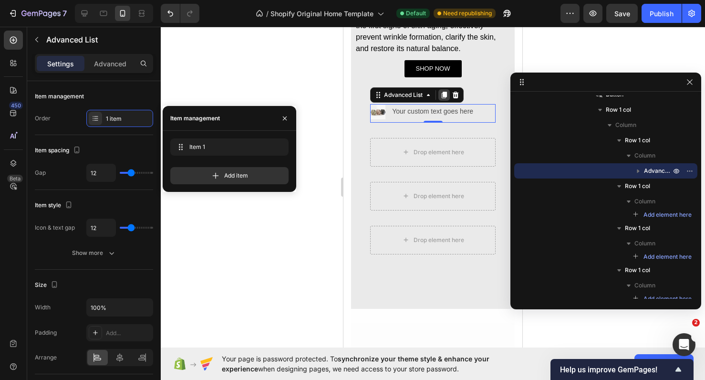
click at [447, 96] on icon at bounding box center [444, 95] width 8 height 8
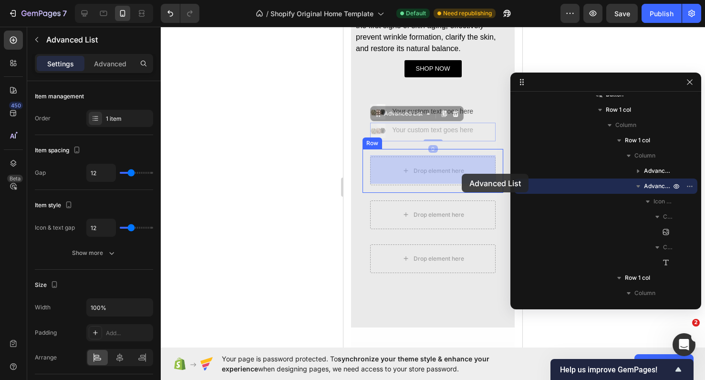
drag, startPoint x: 480, startPoint y: 131, endPoint x: 462, endPoint y: 172, distance: 45.3
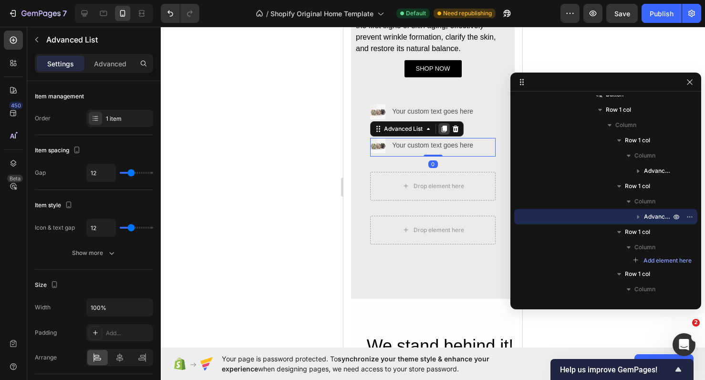
click at [445, 130] on icon at bounding box center [444, 129] width 8 height 8
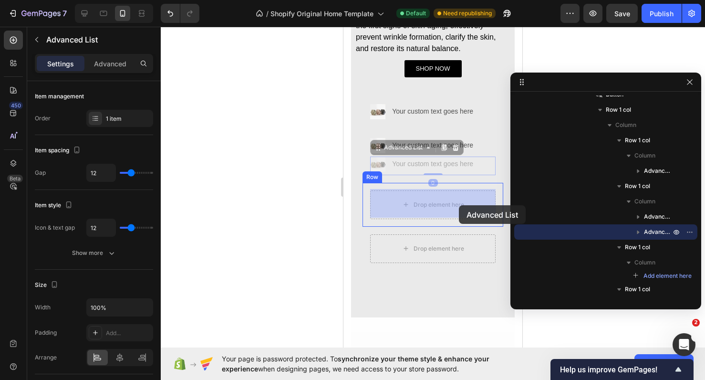
drag, startPoint x: 487, startPoint y: 166, endPoint x: 458, endPoint y: 205, distance: 48.0
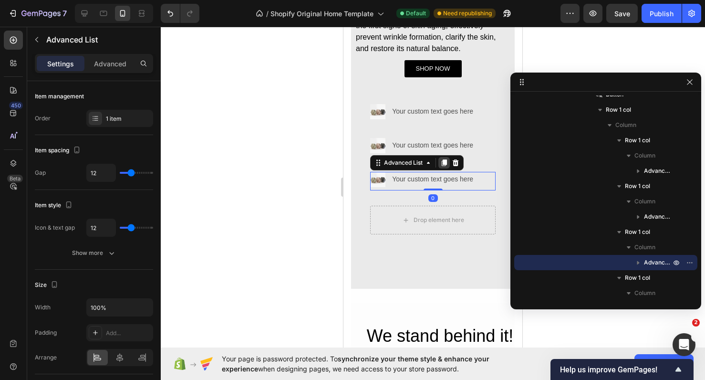
click at [445, 164] on icon at bounding box center [444, 163] width 8 height 8
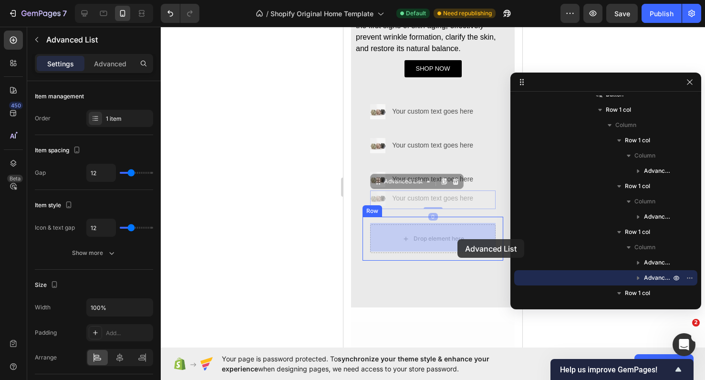
drag, startPoint x: 484, startPoint y: 198, endPoint x: 457, endPoint y: 238, distance: 48.3
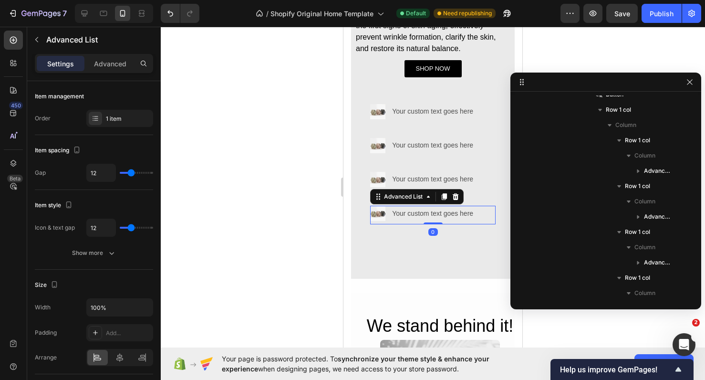
click at [118, 72] on div "Settings Advanced" at bounding box center [94, 63] width 118 height 19
click at [118, 66] on p "Advanced" at bounding box center [110, 64] width 32 height 10
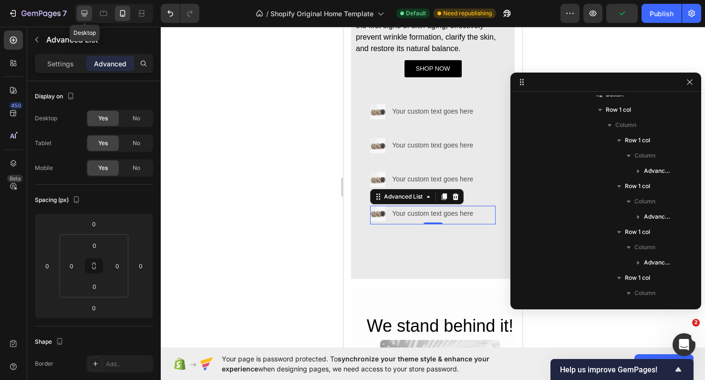
click at [81, 14] on icon at bounding box center [85, 14] width 10 height 10
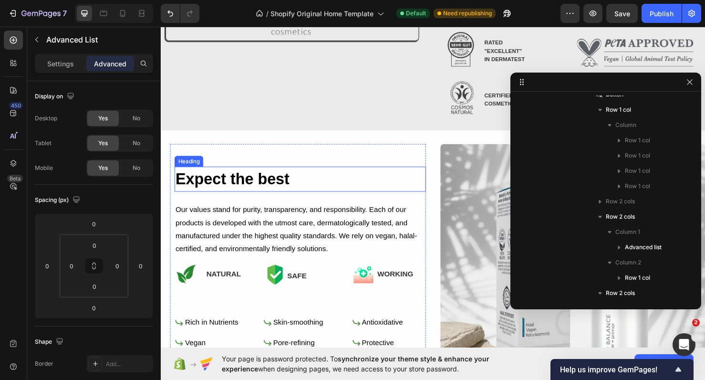
scroll to position [316, 0]
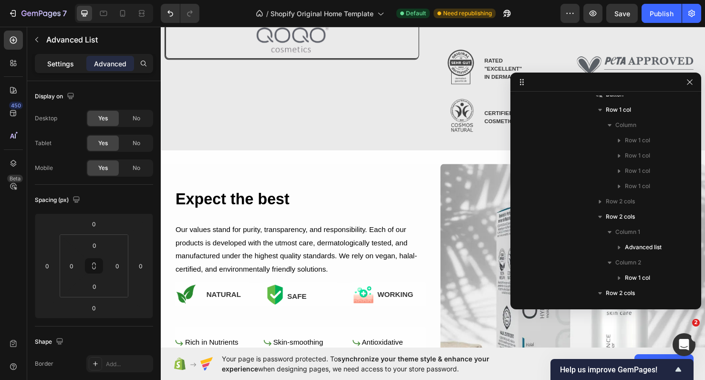
click at [55, 69] on div "Settings" at bounding box center [61, 63] width 48 height 15
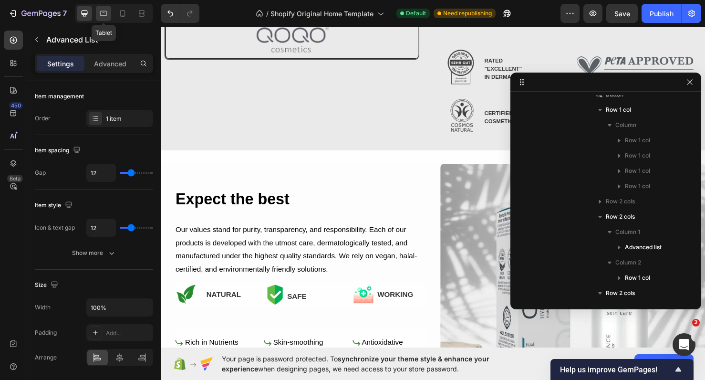
click at [105, 17] on icon at bounding box center [104, 14] width 10 height 10
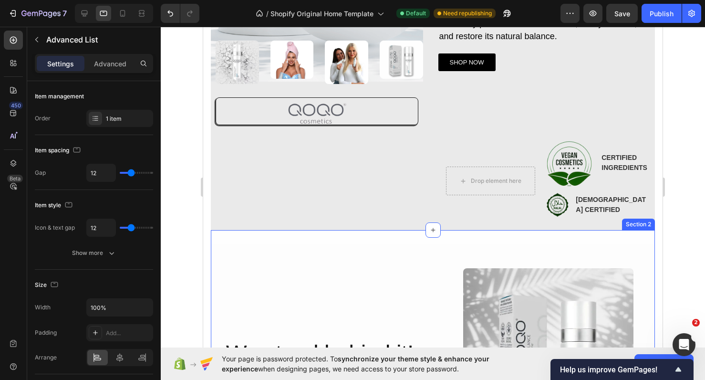
scroll to position [215, 0]
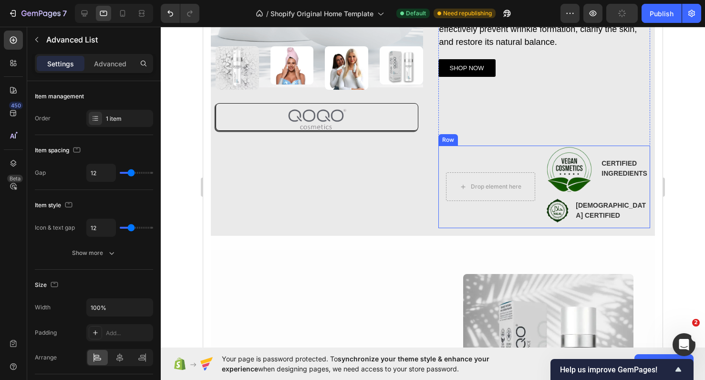
click at [506, 166] on div "Image RATED "EXCELLENT" IN DERMATEST Text Block Advanced list Drop element here…" at bounding box center [490, 186] width 105 height 83
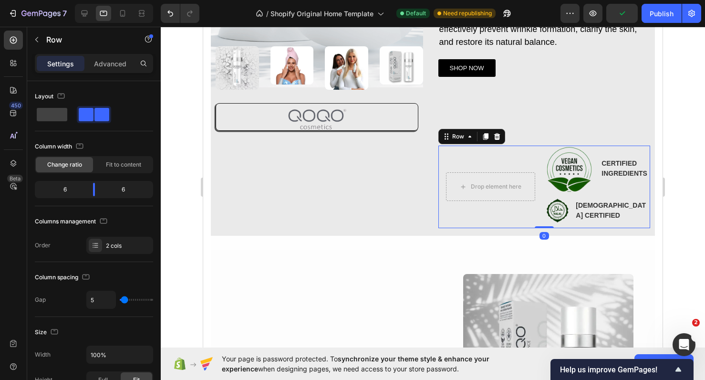
click at [85, 59] on div "Settings Advanced" at bounding box center [94, 63] width 114 height 15
click at [98, 63] on p "Advanced" at bounding box center [110, 64] width 32 height 10
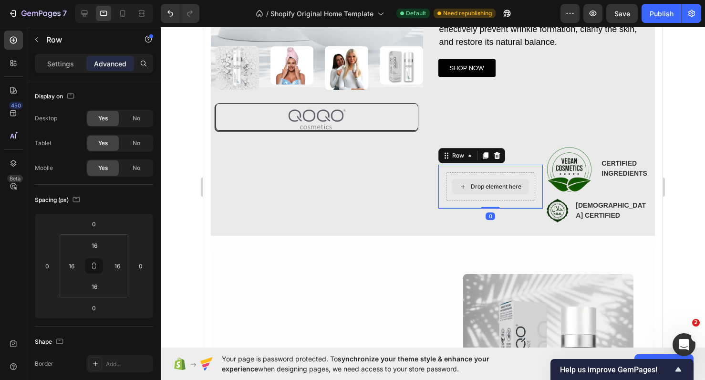
click at [498, 181] on div "Drop element here" at bounding box center [491, 186] width 90 height 29
click at [496, 159] on icon at bounding box center [497, 155] width 6 height 7
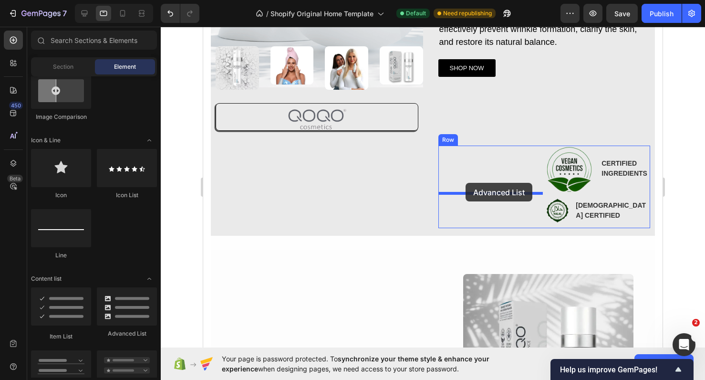
drag, startPoint x: 319, startPoint y: 338, endPoint x: 465, endPoint y: 183, distance: 213.6
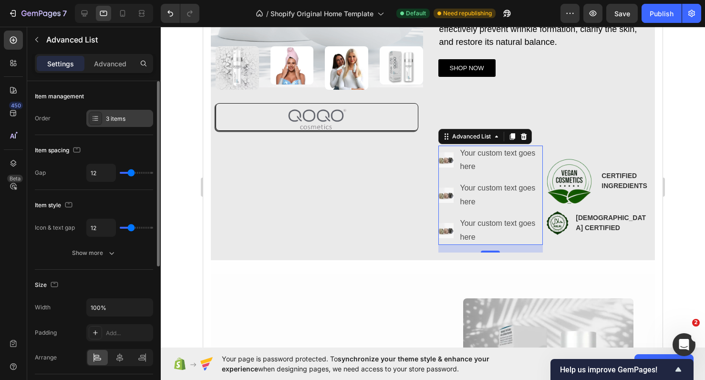
click at [95, 117] on icon at bounding box center [96, 118] width 8 height 8
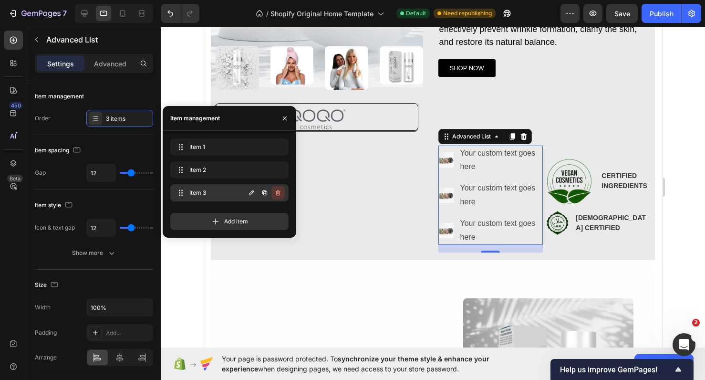
click at [279, 194] on icon "button" at bounding box center [278, 193] width 5 height 6
click at [276, 191] on div "Delete" at bounding box center [272, 192] width 18 height 9
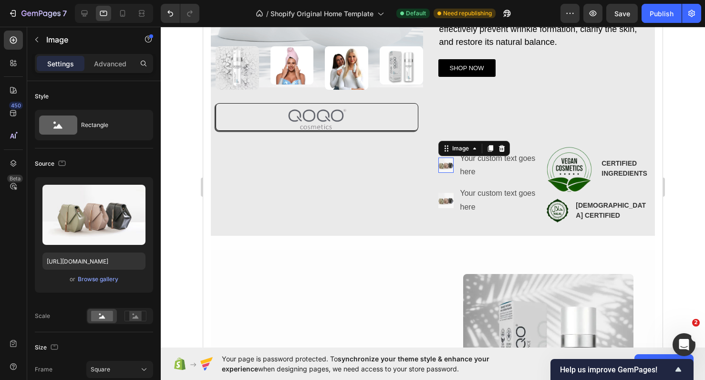
click at [450, 172] on img at bounding box center [445, 164] width 15 height 15
click at [581, 176] on img at bounding box center [569, 169] width 48 height 48
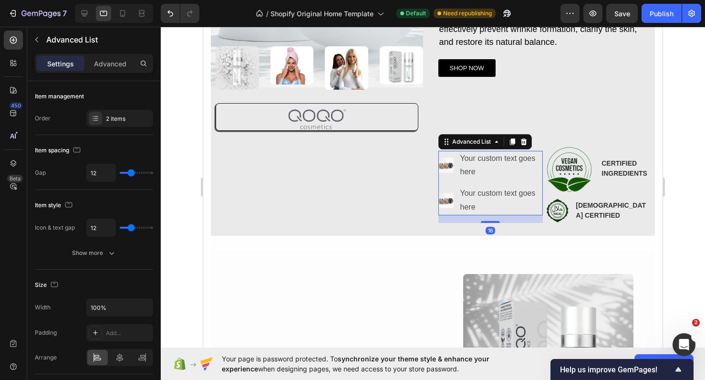
click at [447, 180] on li "Image Your custom text goes here Text Block" at bounding box center [490, 166] width 105 height 30
click at [447, 173] on div "Image" at bounding box center [445, 164] width 15 height 15
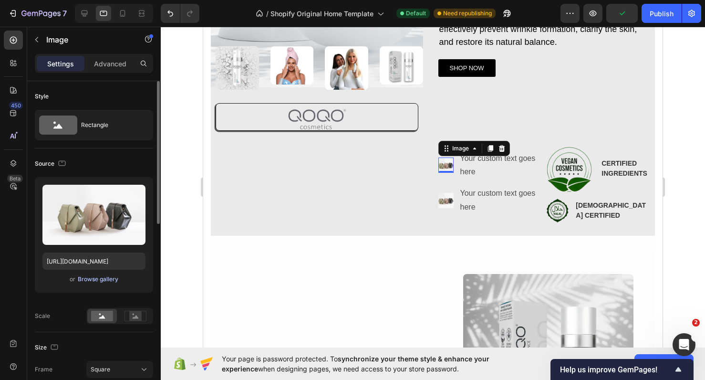
click at [95, 276] on div "Browse gallery" at bounding box center [98, 279] width 41 height 9
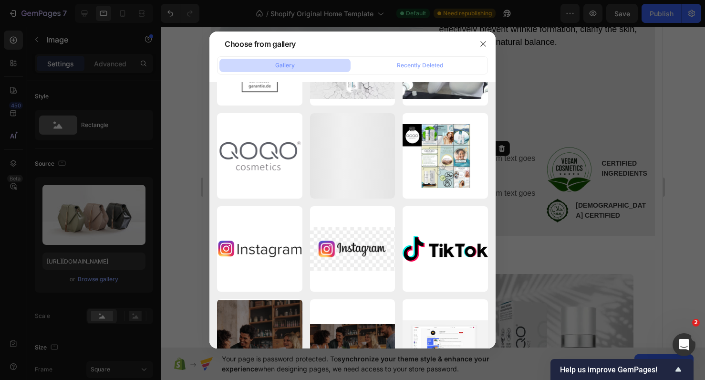
scroll to position [0, 0]
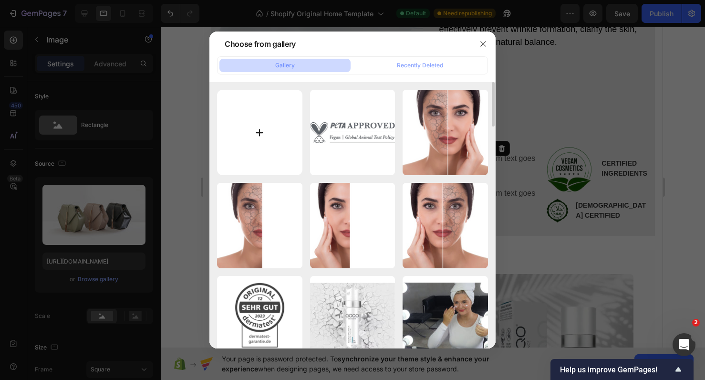
click at [259, 117] on input "file" at bounding box center [259, 132] width 85 height 85
type input "C:\fakepath\image1.png"
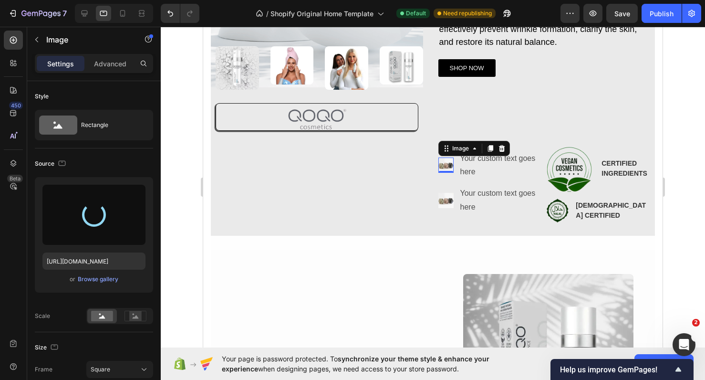
type input "https://cdn.shopify.com/s/files/1/0900/2015/1627/files/gempages_549177006764328…"
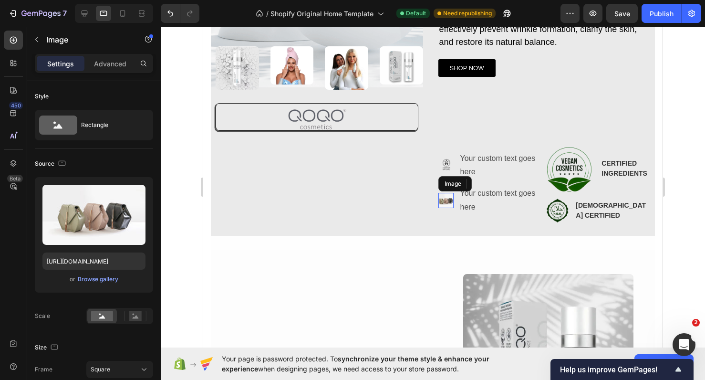
click at [450, 203] on img at bounding box center [445, 200] width 15 height 15
click at [504, 187] on icon at bounding box center [501, 183] width 6 height 7
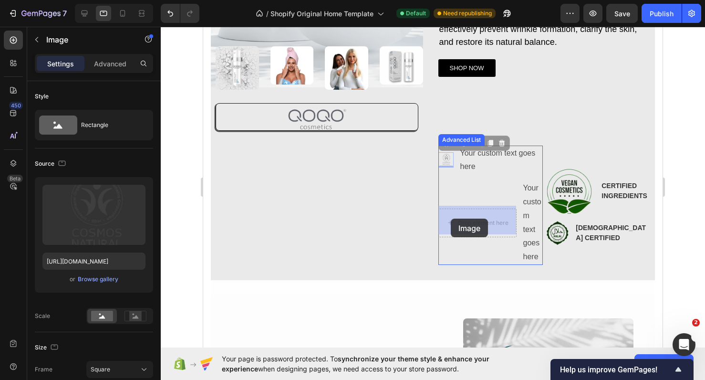
drag, startPoint x: 446, startPoint y: 159, endPoint x: 451, endPoint y: 218, distance: 59.8
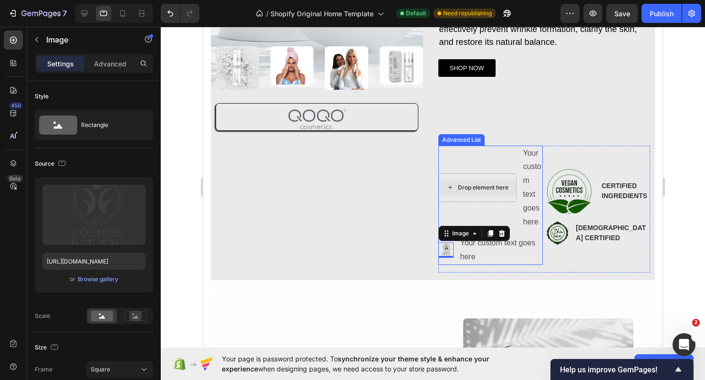
click at [471, 184] on div "Drop element here" at bounding box center [483, 188] width 51 height 8
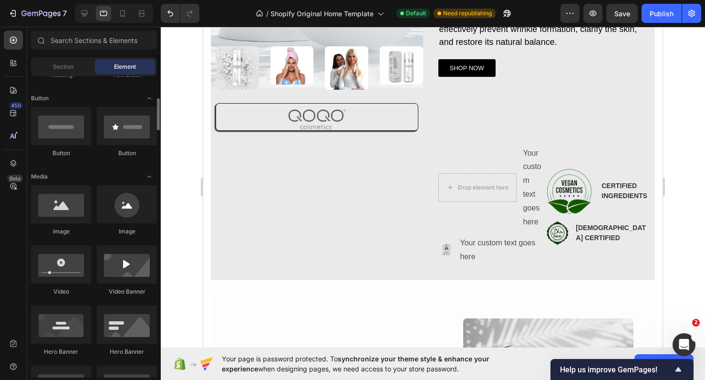
scroll to position [192, 0]
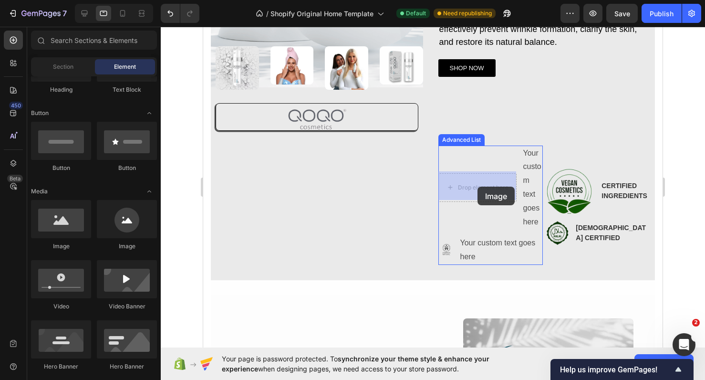
drag, startPoint x: 250, startPoint y: 253, endPoint x: 476, endPoint y: 186, distance: 235.5
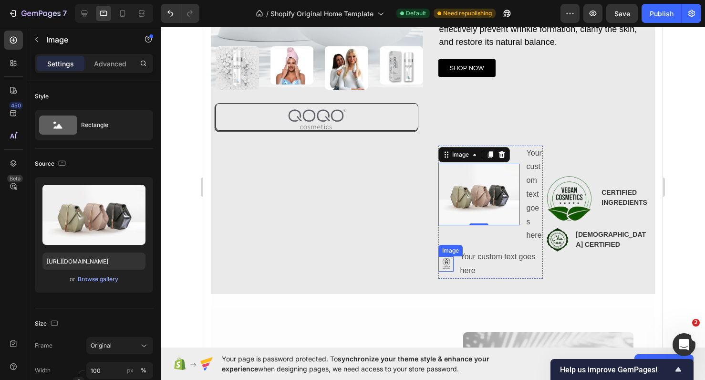
click at [445, 263] on img at bounding box center [445, 263] width 15 height 15
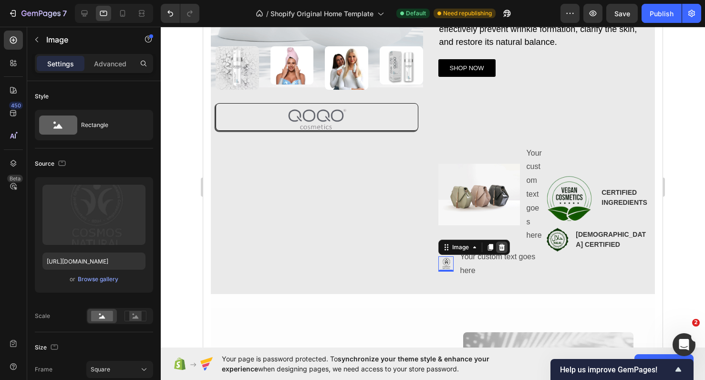
click at [505, 243] on icon at bounding box center [502, 247] width 8 height 8
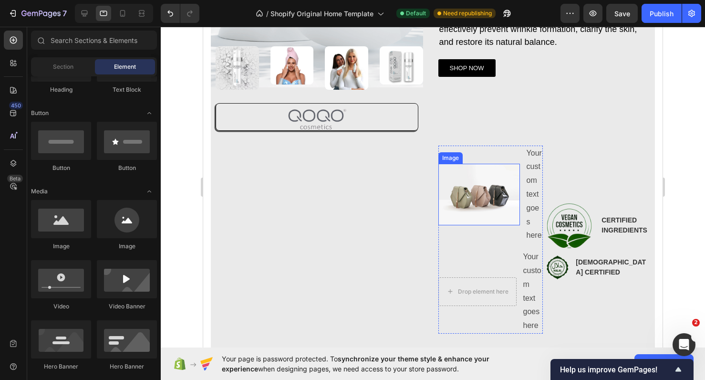
click at [458, 200] on img at bounding box center [479, 194] width 82 height 61
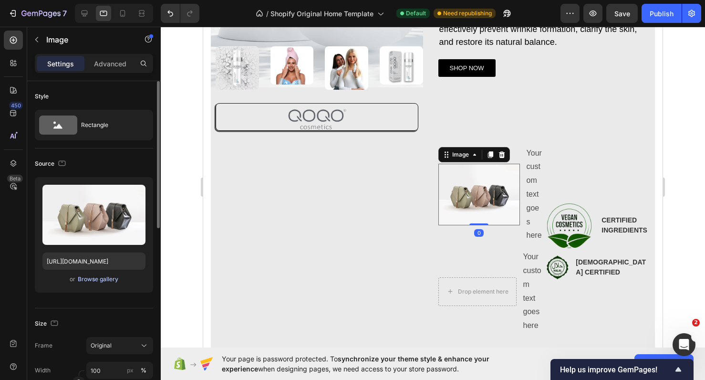
click at [93, 282] on div "Browse gallery" at bounding box center [98, 279] width 41 height 9
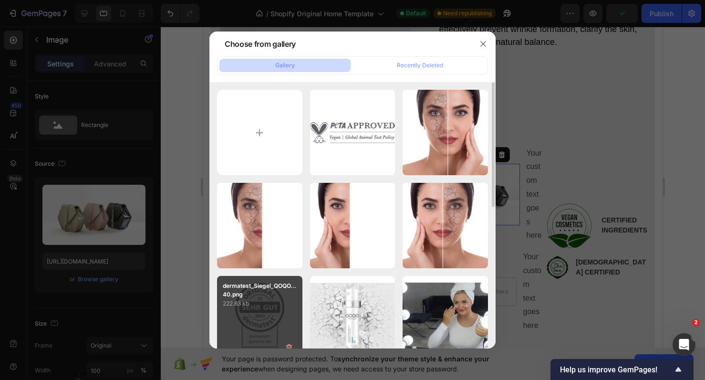
click at [274, 298] on p "dermatest_Siegel_QOQO...40.png" at bounding box center [260, 289] width 74 height 17
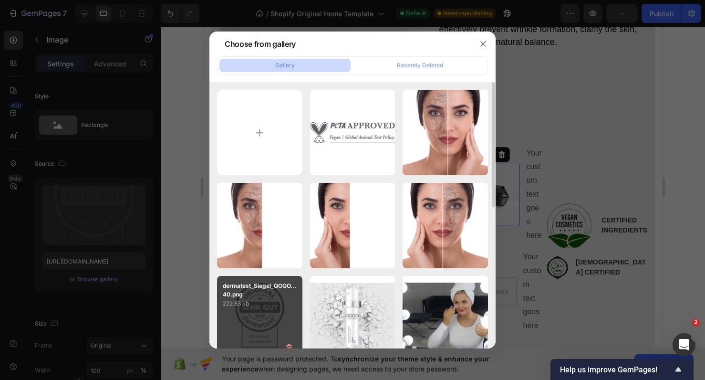
type input "https://cdn.shopify.com/s/files/1/0900/2015/1627/files/gempages_549177006764328…"
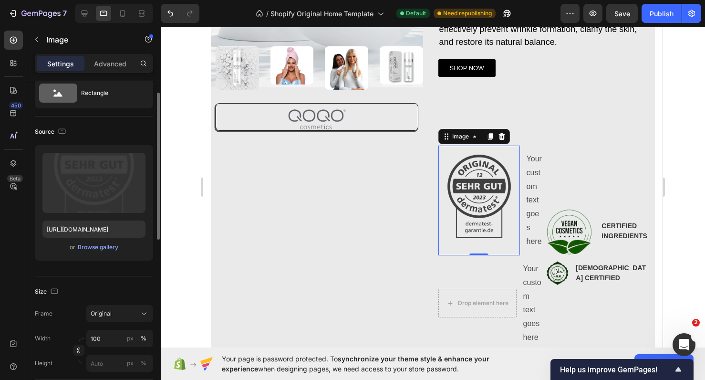
scroll to position [30, 0]
click at [121, 310] on button "Original" at bounding box center [119, 315] width 67 height 17
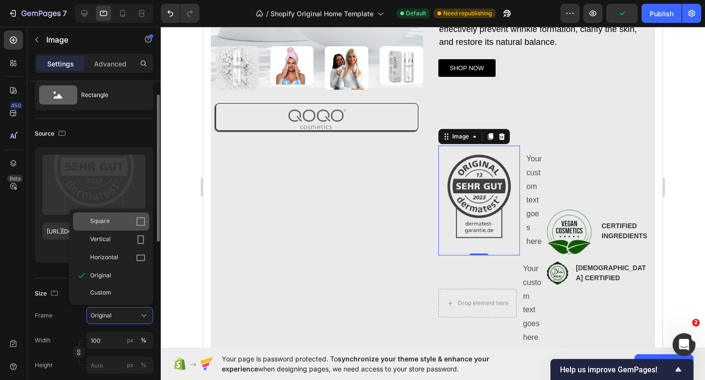
click at [118, 227] on div "Square" at bounding box center [111, 221] width 76 height 18
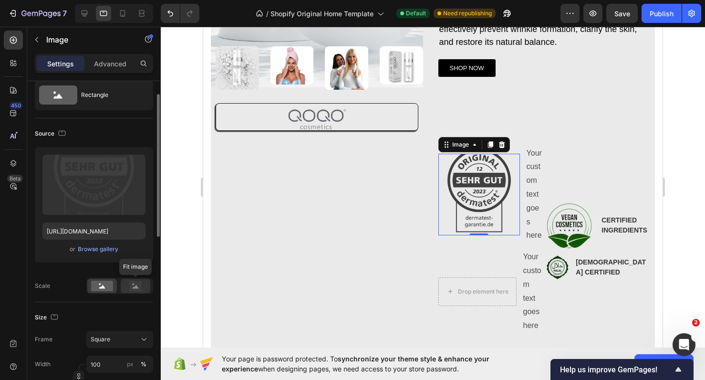
click at [134, 284] on circle at bounding box center [134, 284] width 2 height 2
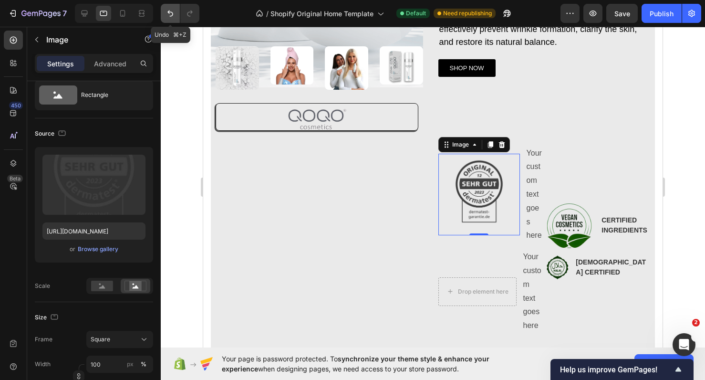
click at [176, 13] on button "Undo/Redo" at bounding box center [170, 13] width 19 height 19
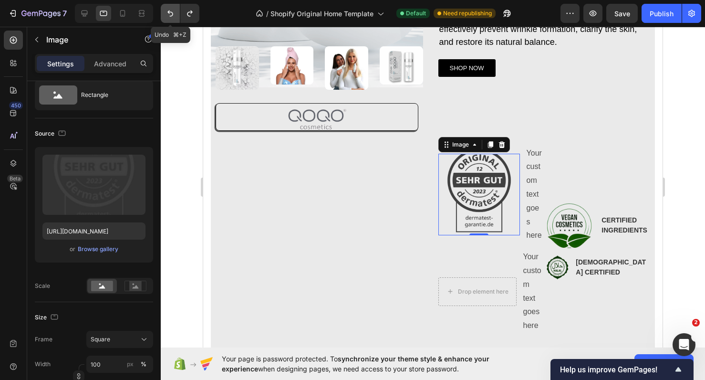
click at [176, 13] on button "Undo/Redo" at bounding box center [170, 13] width 19 height 19
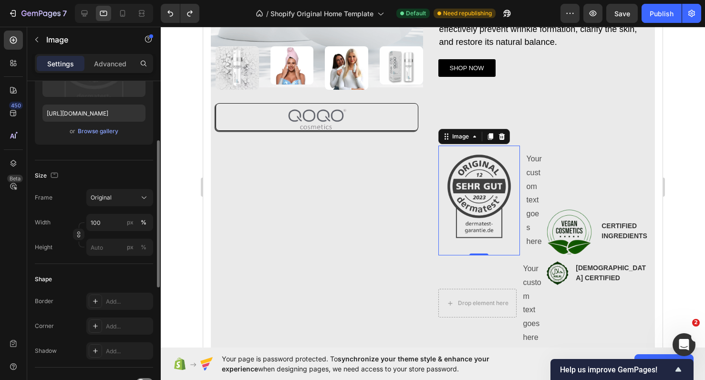
scroll to position [142, 0]
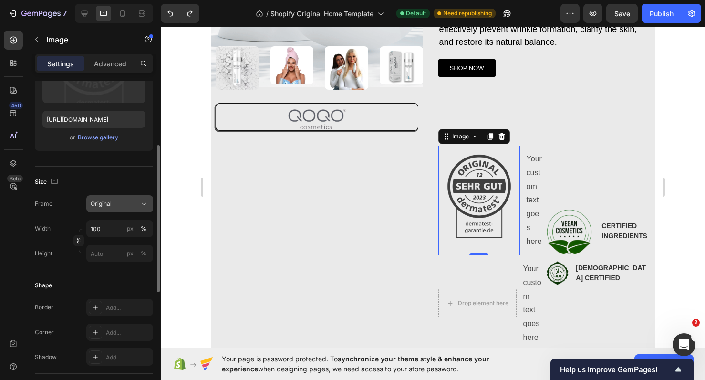
click at [126, 204] on div "Original" at bounding box center [114, 203] width 47 height 9
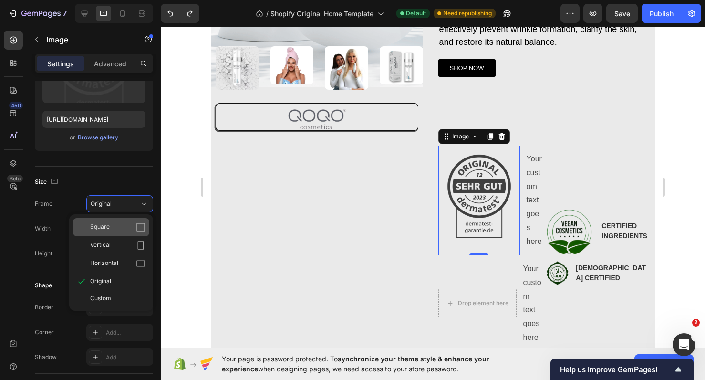
click at [114, 229] on div "Square" at bounding box center [117, 227] width 55 height 10
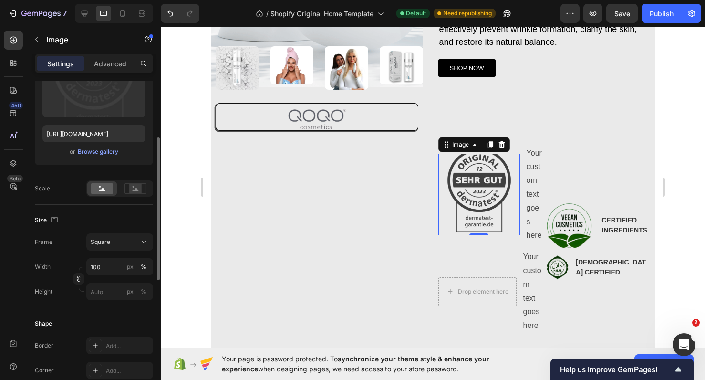
scroll to position [128, 0]
click at [134, 191] on rect at bounding box center [135, 188] width 12 height 10
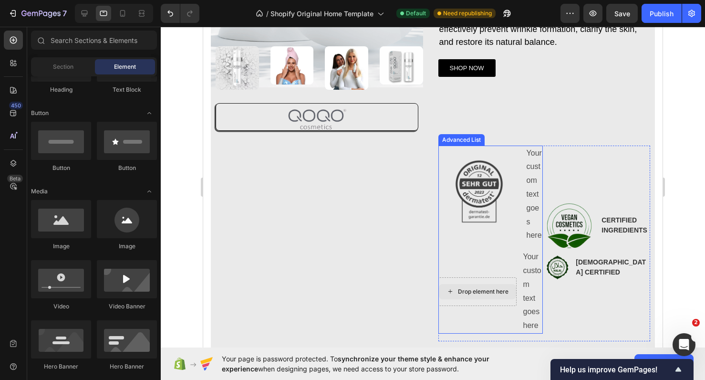
click at [472, 292] on div "Drop element here" at bounding box center [477, 291] width 77 height 15
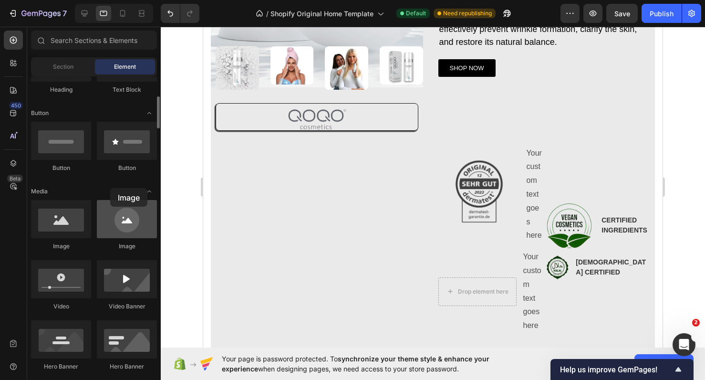
drag, startPoint x: 108, startPoint y: 222, endPoint x: 118, endPoint y: 215, distance: 12.2
click at [118, 215] on div at bounding box center [127, 219] width 60 height 38
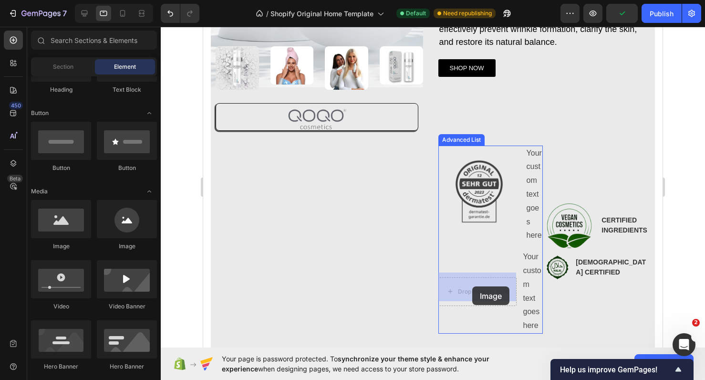
drag, startPoint x: 266, startPoint y: 245, endPoint x: 472, endPoint y: 286, distance: 210.0
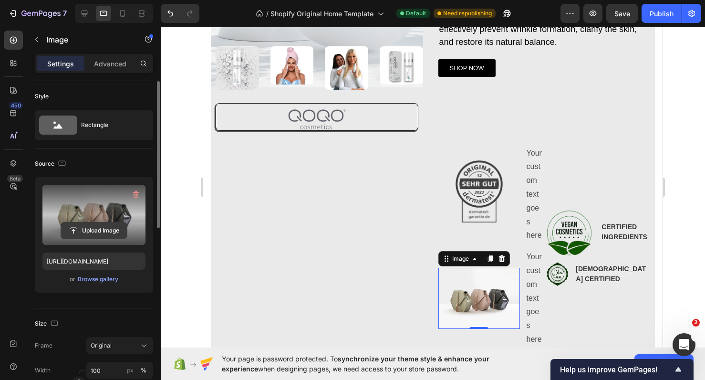
click at [90, 229] on input "file" at bounding box center [94, 230] width 66 height 16
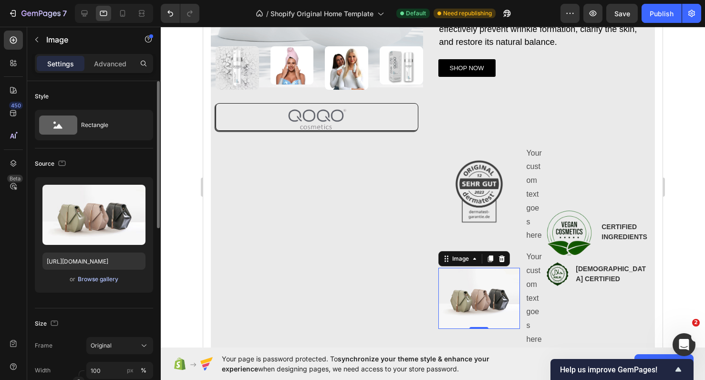
click at [103, 283] on div "Browse gallery" at bounding box center [98, 279] width 41 height 9
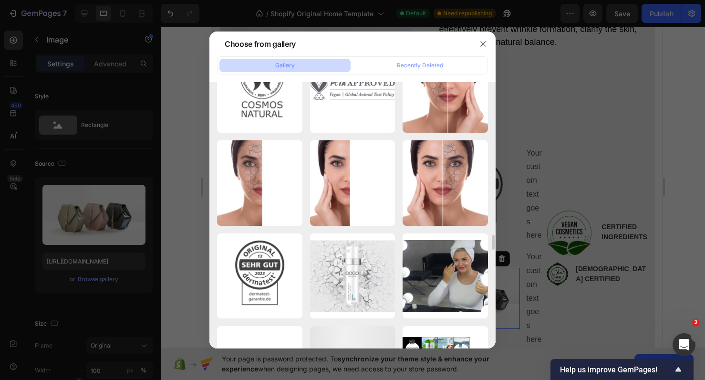
scroll to position [2644, 0]
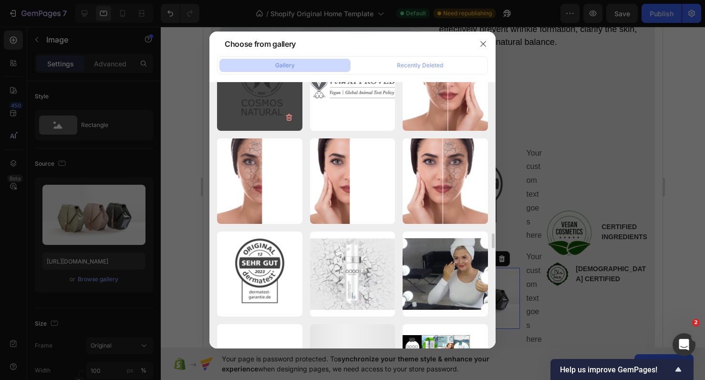
click at [268, 99] on div "image1.png 150.83 kb" at bounding box center [259, 87] width 85 height 85
type input "https://cdn.shopify.com/s/files/1/0900/2015/1627/files/gempages_549177006764328…"
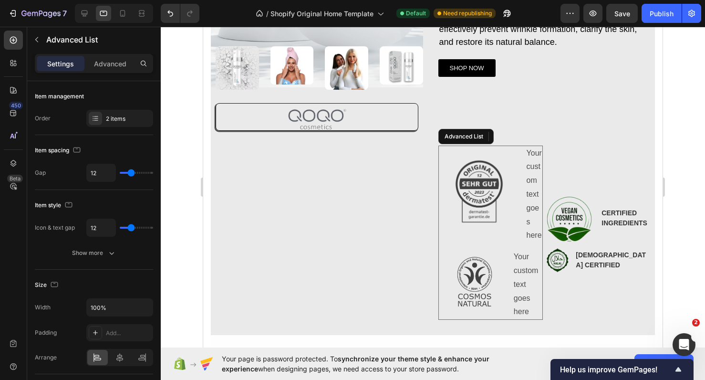
click at [511, 252] on li "Image 0 Your custom text goes here Text Block" at bounding box center [490, 284] width 105 height 71
click at [523, 135] on icon at bounding box center [524, 137] width 8 height 8
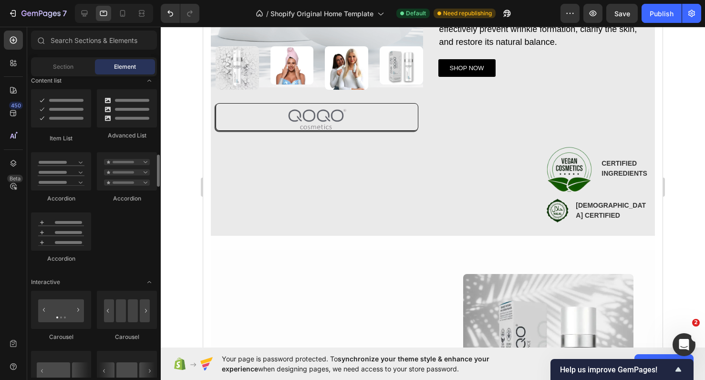
scroll to position [750, 0]
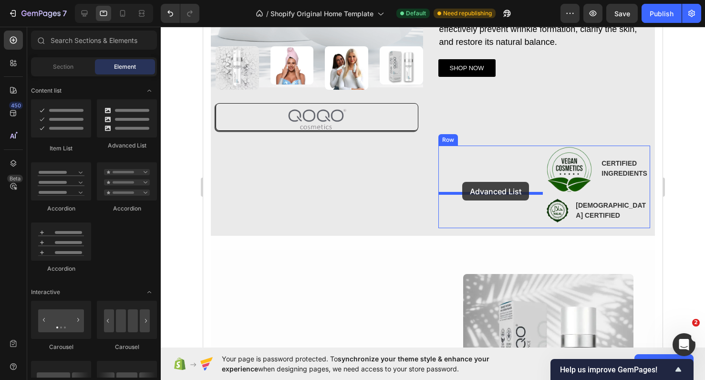
drag, startPoint x: 329, startPoint y: 152, endPoint x: 462, endPoint y: 182, distance: 136.8
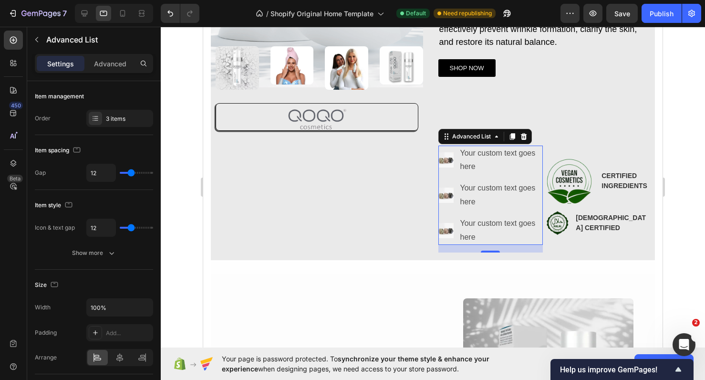
click at [518, 161] on div "Your custom text goes here" at bounding box center [501, 160] width 84 height 30
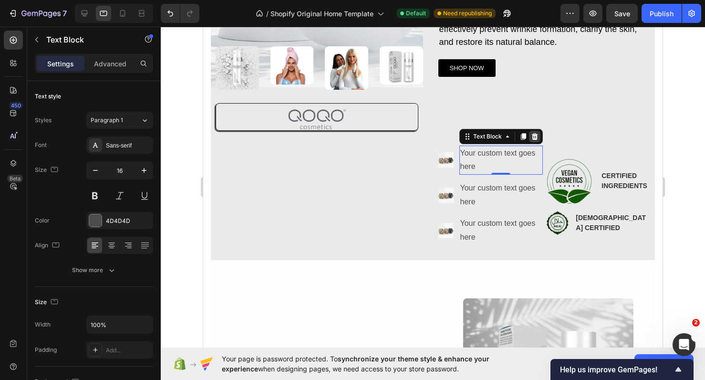
click at [536, 135] on icon at bounding box center [534, 136] width 6 height 7
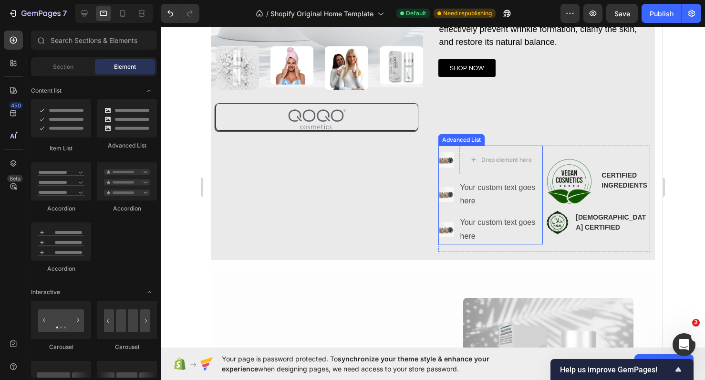
click at [452, 167] on li "Image Drop element here" at bounding box center [490, 159] width 105 height 29
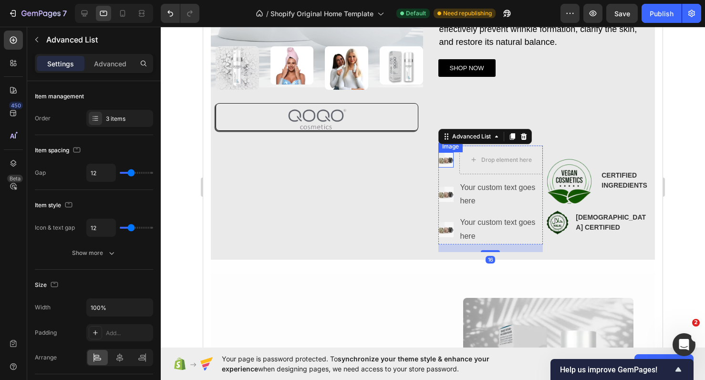
click at [451, 163] on img at bounding box center [445, 159] width 15 height 15
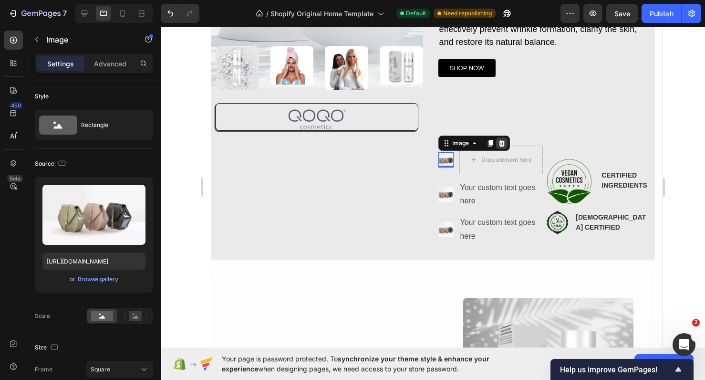
click at [498, 144] on icon at bounding box center [502, 143] width 8 height 8
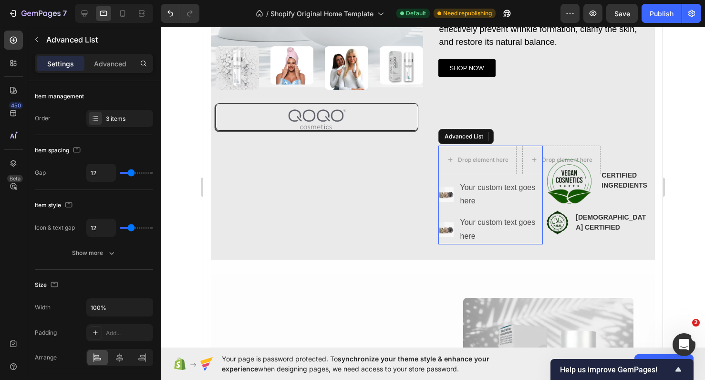
click at [517, 176] on ul "Drop element here Drop element here Image Your custom text goes here Text Block…" at bounding box center [490, 194] width 105 height 99
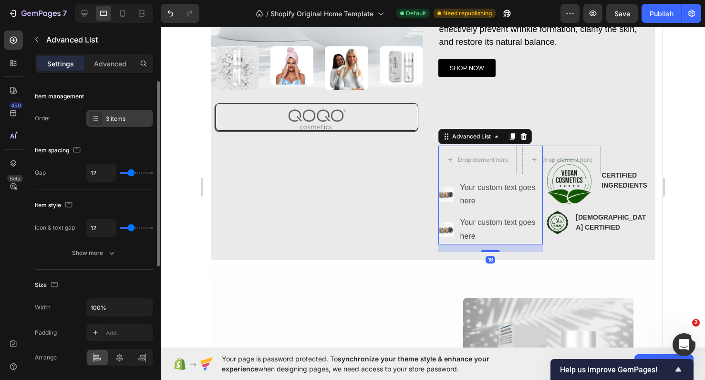
click at [93, 115] on icon at bounding box center [96, 118] width 8 height 8
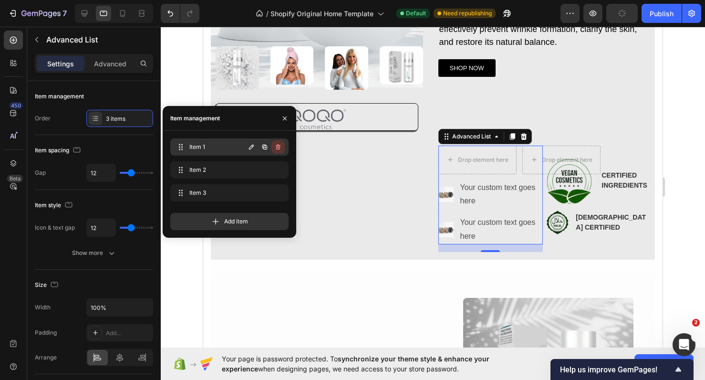
click at [278, 151] on button "button" at bounding box center [277, 146] width 13 height 13
click at [278, 151] on div "Delete" at bounding box center [272, 147] width 18 height 9
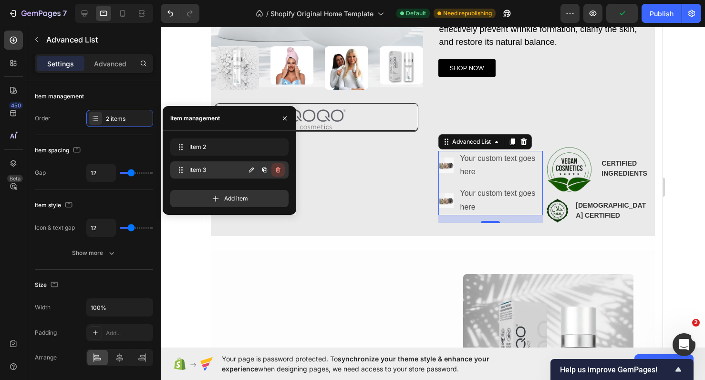
click at [278, 171] on icon "button" at bounding box center [278, 170] width 8 height 8
click at [278, 171] on div "Delete" at bounding box center [272, 169] width 18 height 9
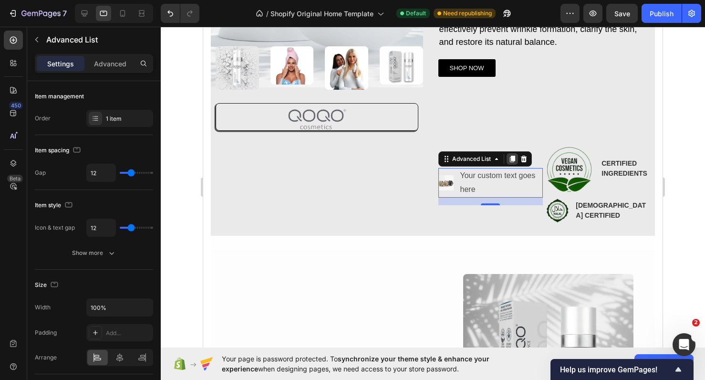
click at [513, 163] on icon at bounding box center [512, 159] width 8 height 8
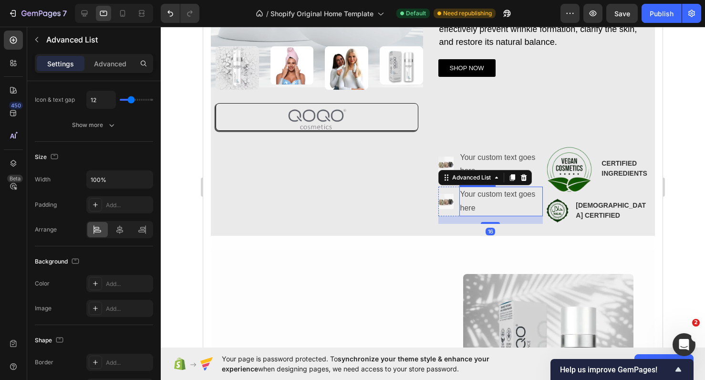
scroll to position [0, 0]
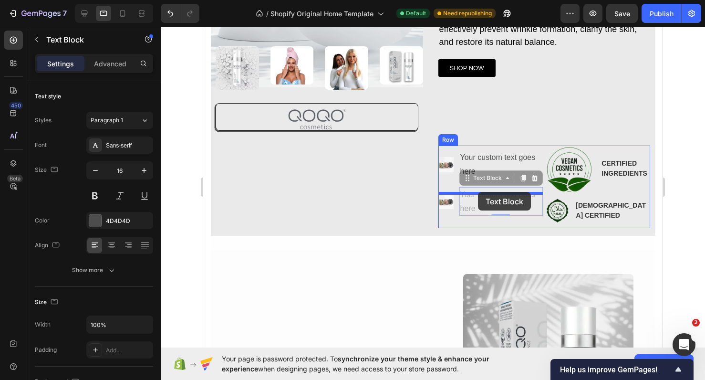
drag, startPoint x: 511, startPoint y: 212, endPoint x: 478, endPoint y: 192, distance: 38.8
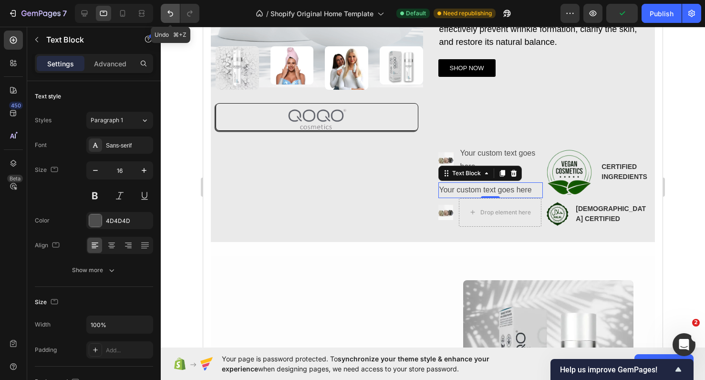
click at [165, 6] on button "Undo/Redo" at bounding box center [170, 13] width 19 height 19
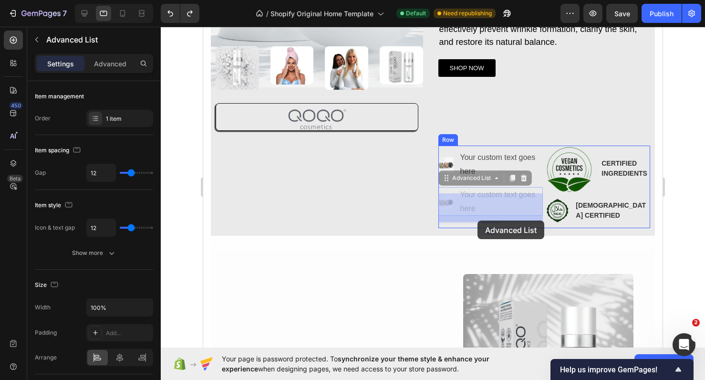
drag, startPoint x: 458, startPoint y: 219, endPoint x: 477, endPoint y: 215, distance: 19.9
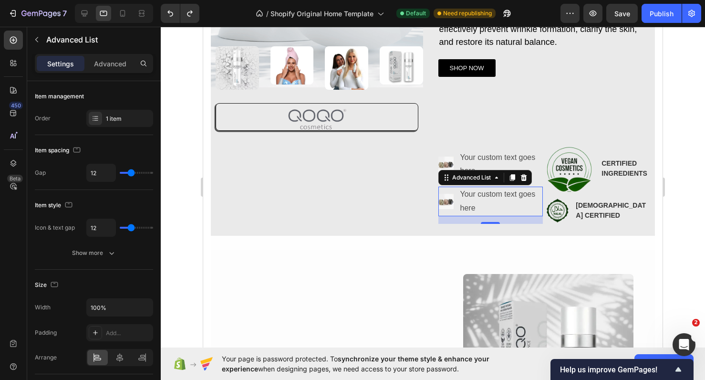
click at [455, 208] on li "Image Your custom text goes here Text Block" at bounding box center [490, 201] width 105 height 30
click at [451, 208] on img at bounding box center [445, 201] width 15 height 15
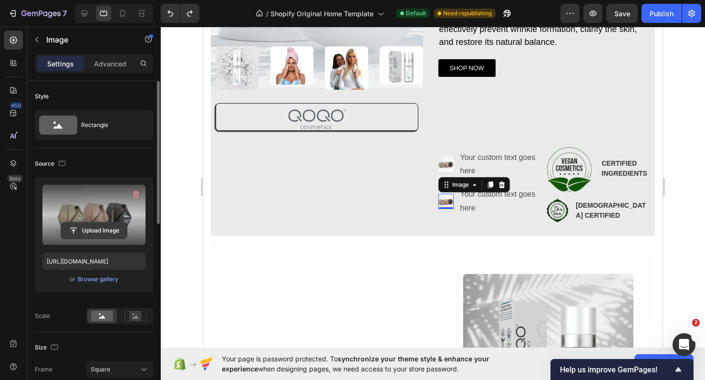
click at [102, 225] on input "file" at bounding box center [94, 230] width 66 height 16
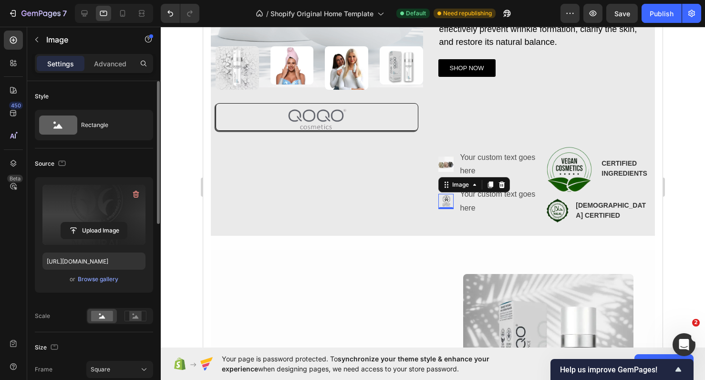
type input "https://cdn.shopify.com/s/files/1/0900/2015/1627/files/gempages_549177006764328…"
click at [139, 315] on rect at bounding box center [135, 316] width 12 height 10
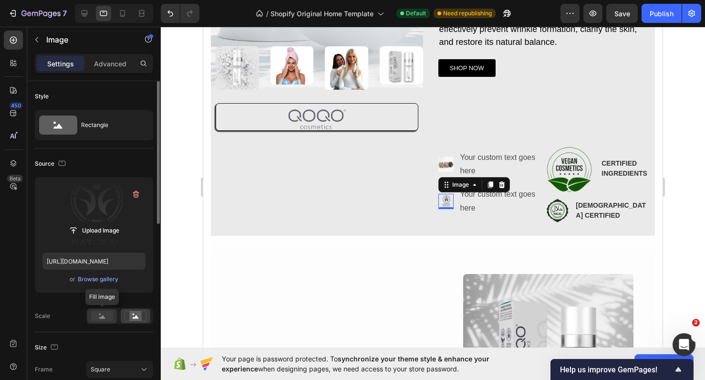
click at [102, 316] on rect at bounding box center [102, 315] width 22 height 10
click at [501, 188] on icon at bounding box center [502, 185] width 8 height 8
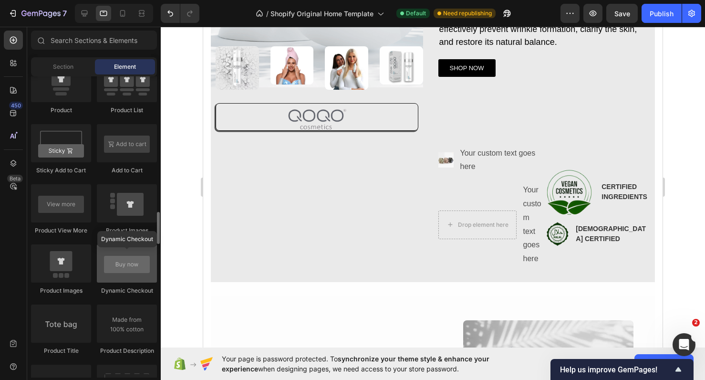
scroll to position [1311, 0]
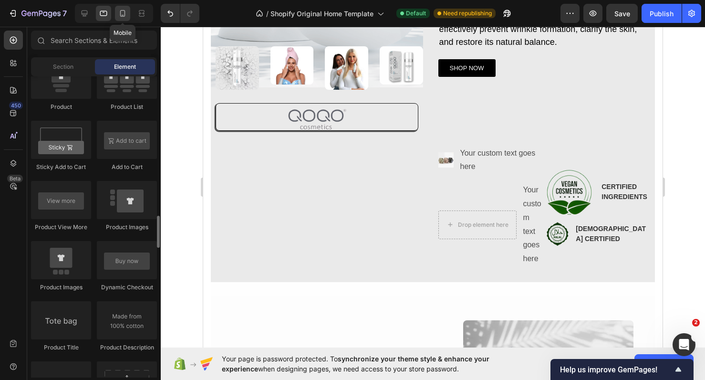
click at [118, 16] on icon at bounding box center [123, 14] width 10 height 10
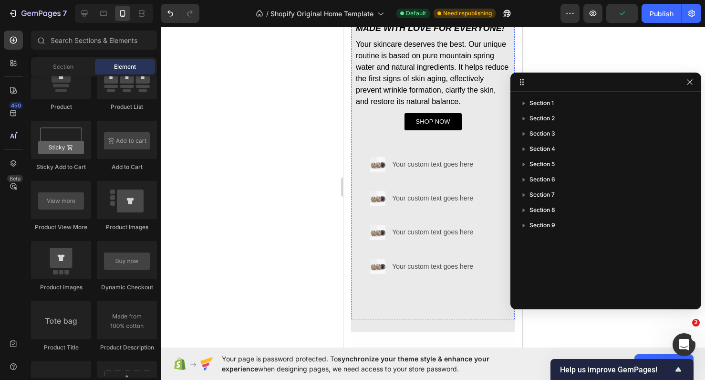
scroll to position [444, 0]
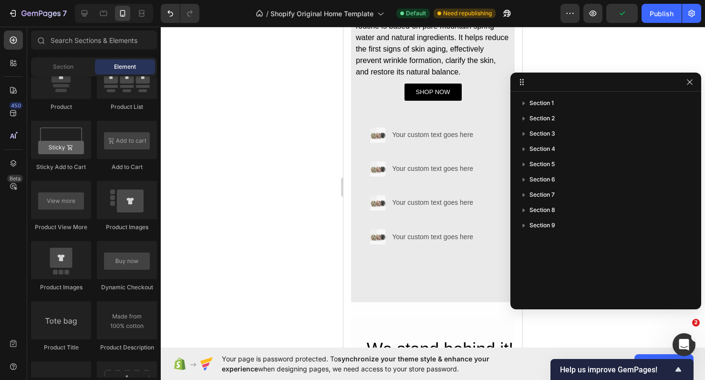
click at [266, 179] on div at bounding box center [433, 203] width 544 height 353
click at [690, 82] on icon "button" at bounding box center [690, 82] width 8 height 8
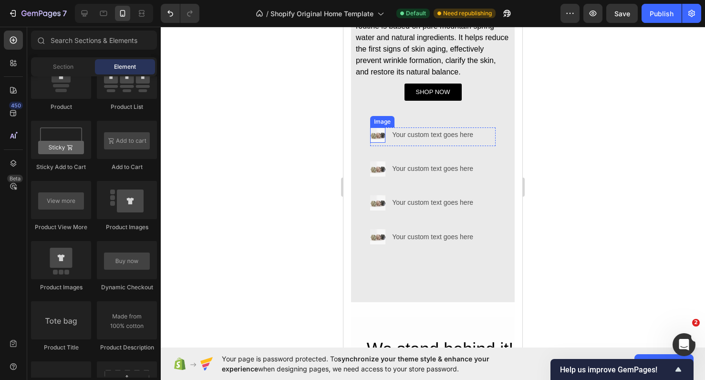
click at [380, 135] on img at bounding box center [377, 134] width 15 height 15
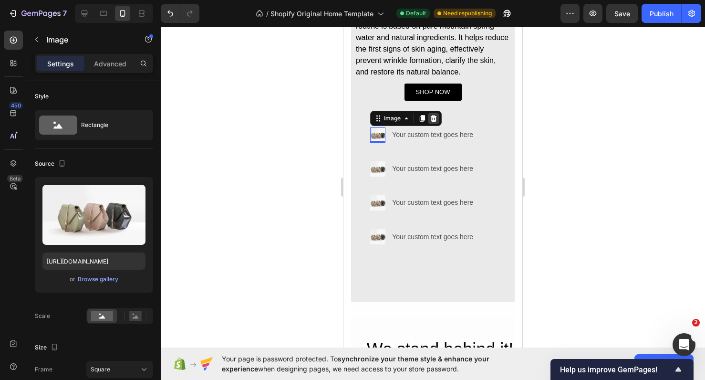
click at [431, 119] on icon at bounding box center [434, 118] width 8 height 8
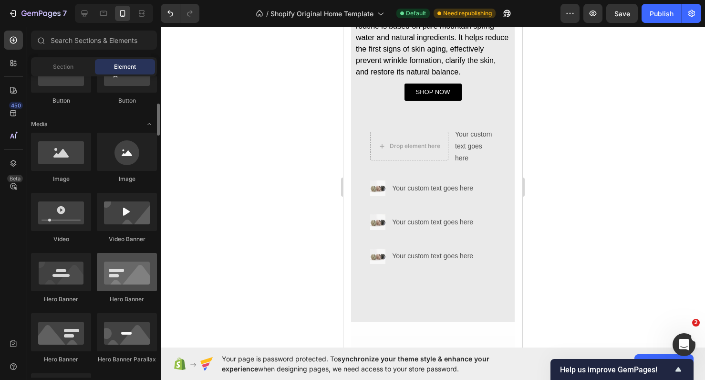
scroll to position [235, 0]
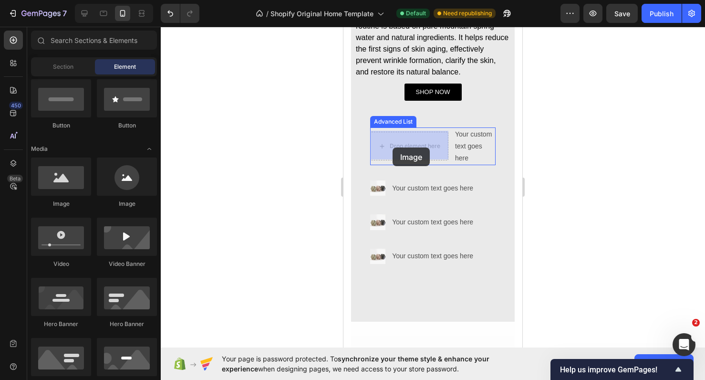
drag, startPoint x: 421, startPoint y: 216, endPoint x: 393, endPoint y: 147, distance: 74.0
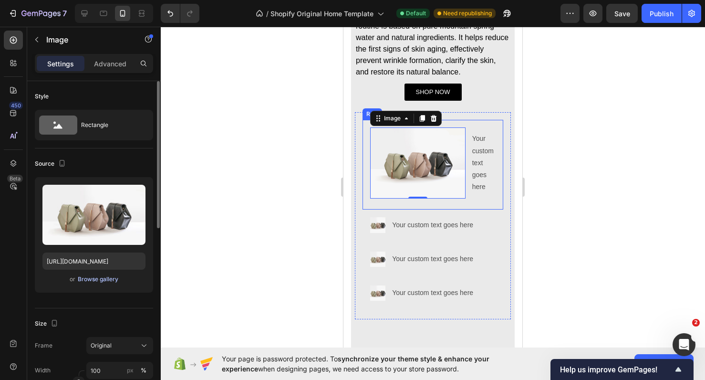
click at [97, 280] on div "Browse gallery" at bounding box center [98, 279] width 41 height 9
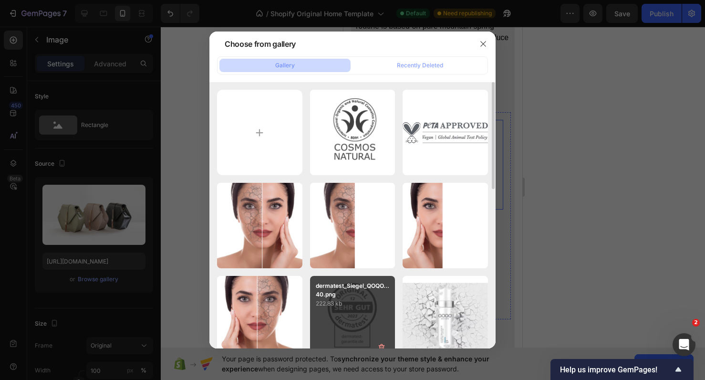
click at [361, 296] on p "dermatest_Siegel_QOQO...40.png" at bounding box center [353, 289] width 74 height 17
type input "https://cdn.shopify.com/s/files/1/0900/2015/1627/files/gempages_549177006764328…"
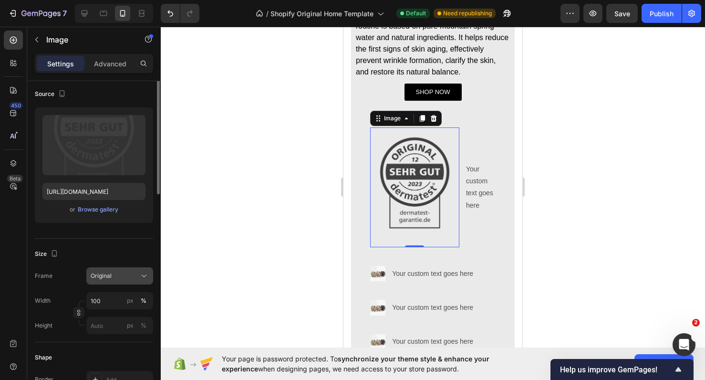
scroll to position [73, 0]
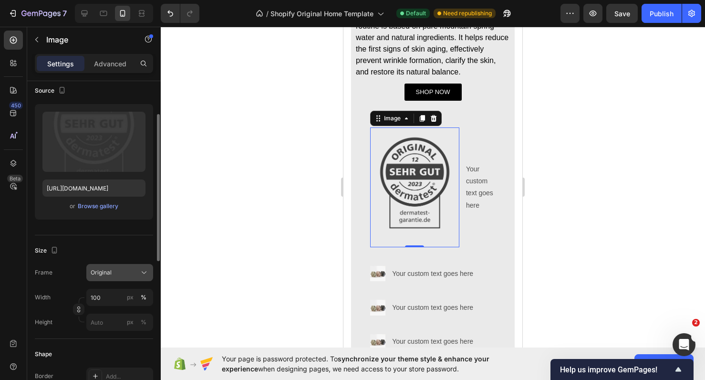
click at [123, 267] on button "Original" at bounding box center [119, 272] width 67 height 17
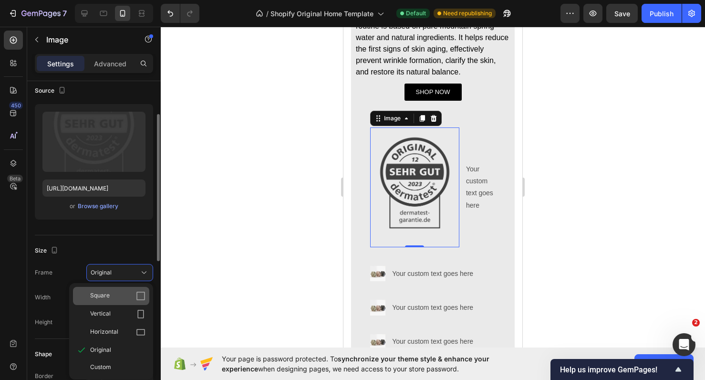
click at [125, 299] on div "Square" at bounding box center [117, 296] width 55 height 10
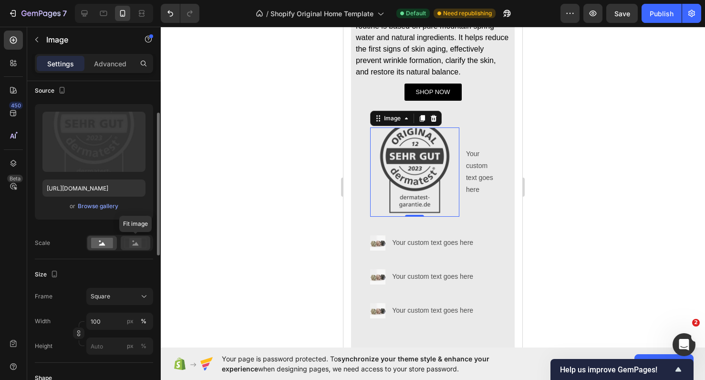
click at [136, 243] on icon at bounding box center [136, 243] width 6 height 3
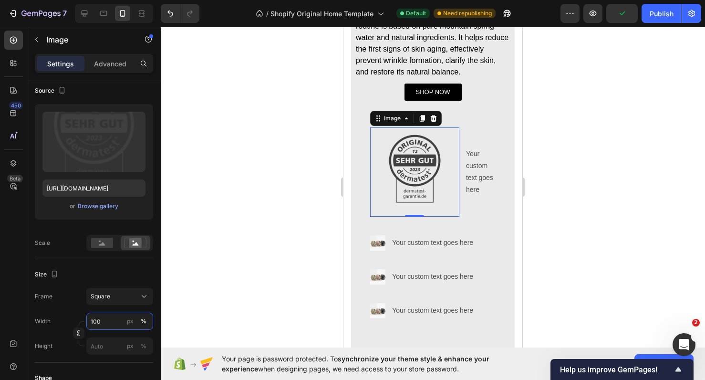
click at [105, 318] on input "100" at bounding box center [119, 320] width 67 height 17
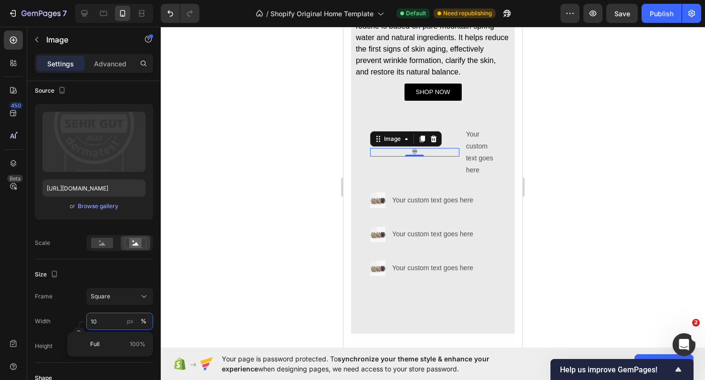
type input "1"
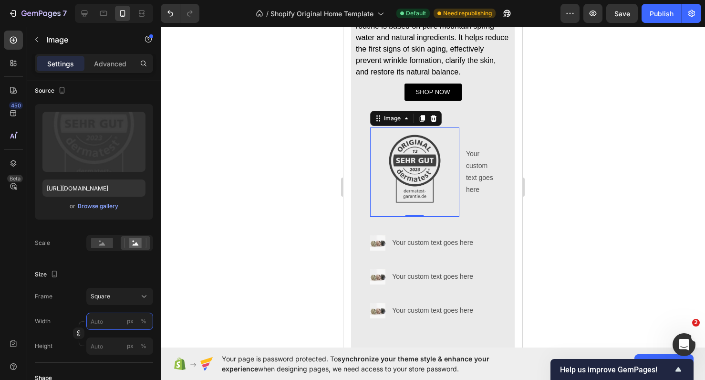
type input "1"
type input "5"
type input "50"
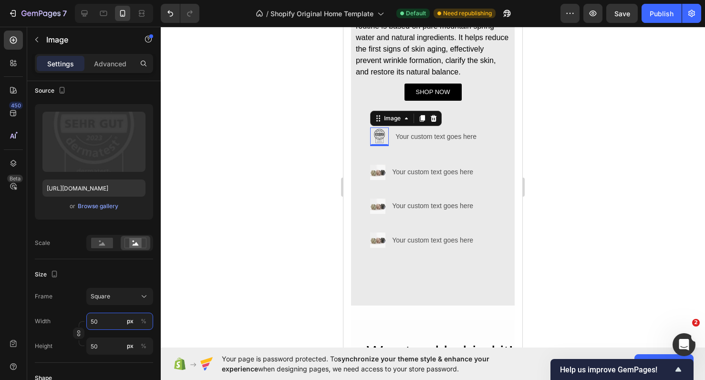
type input "5"
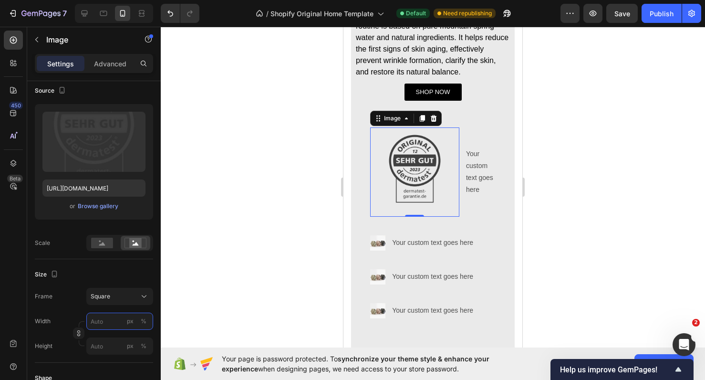
type input "5"
type input "8"
type input "80"
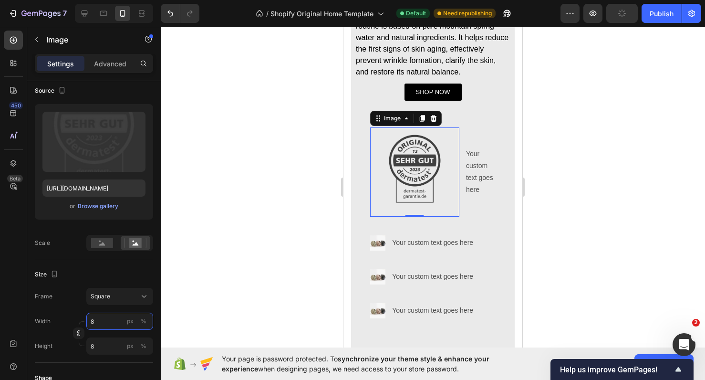
type input "80"
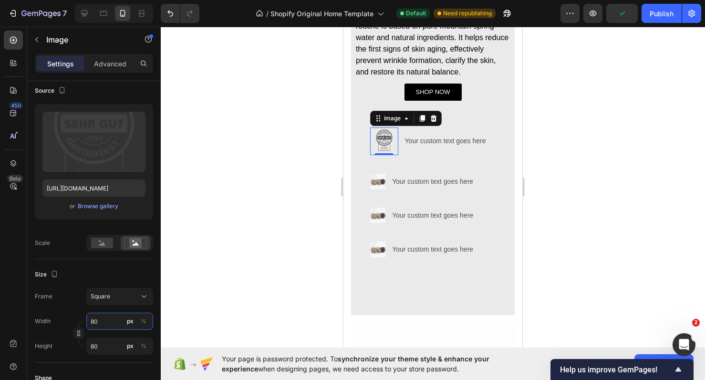
type input "8"
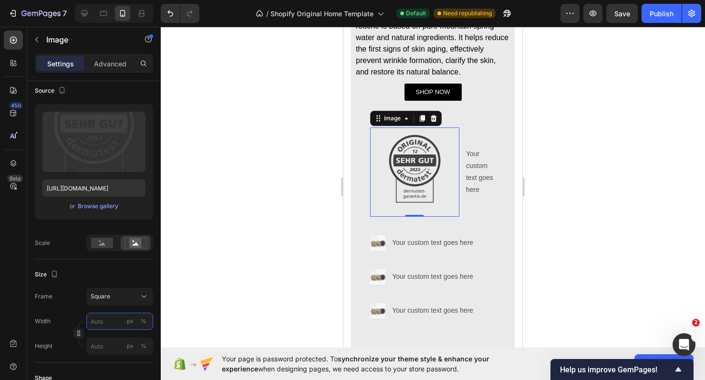
type input "8"
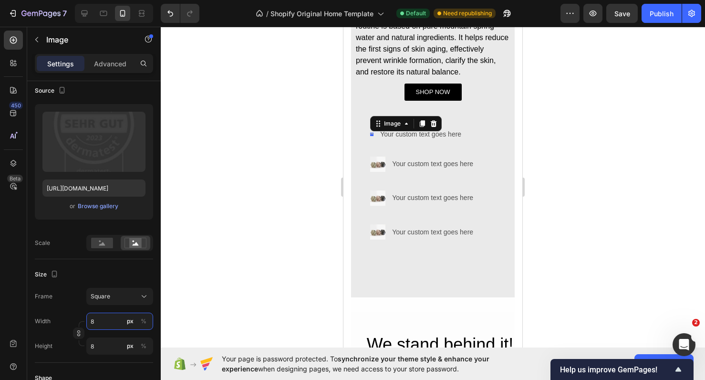
type input "81"
type input "810"
type input "8100"
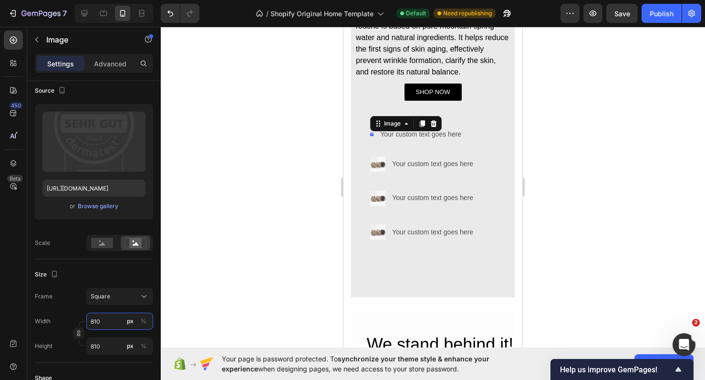
type input "8100"
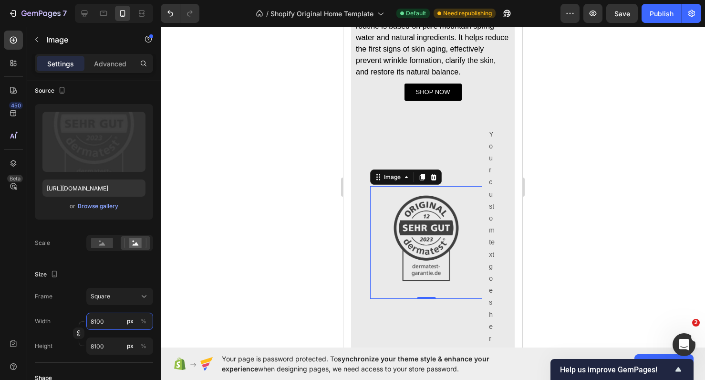
type input "810"
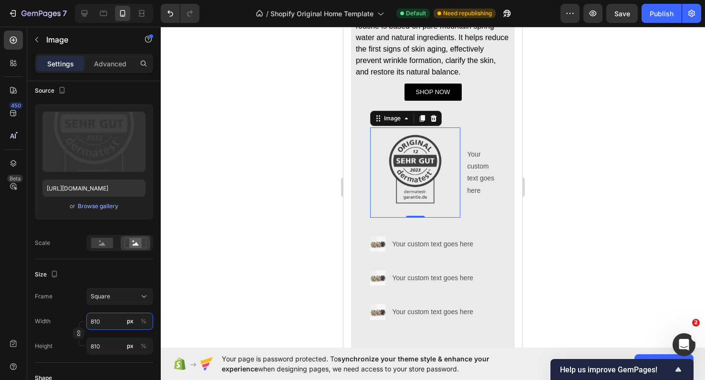
type input "81"
type input "8"
type input "1"
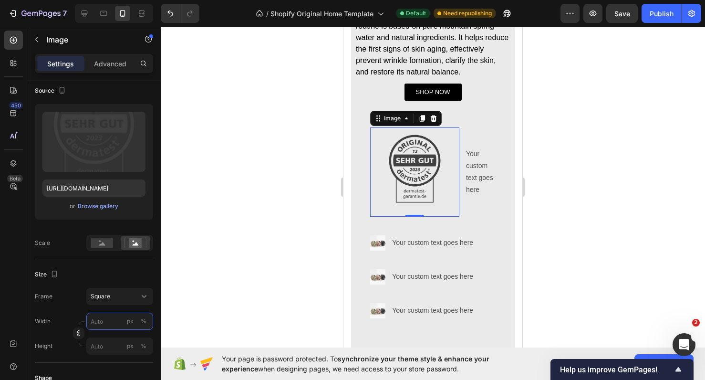
type input "1"
type input "10"
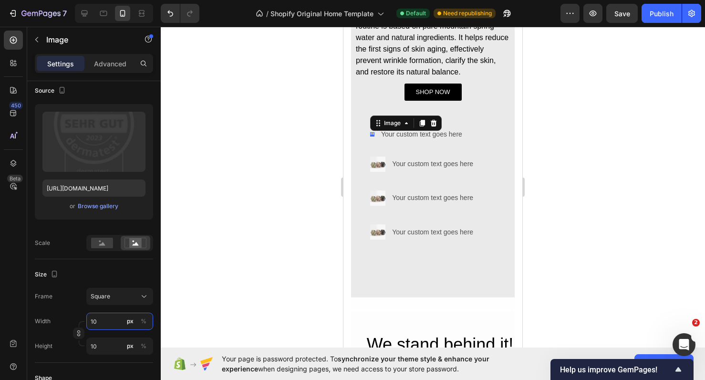
type input "100"
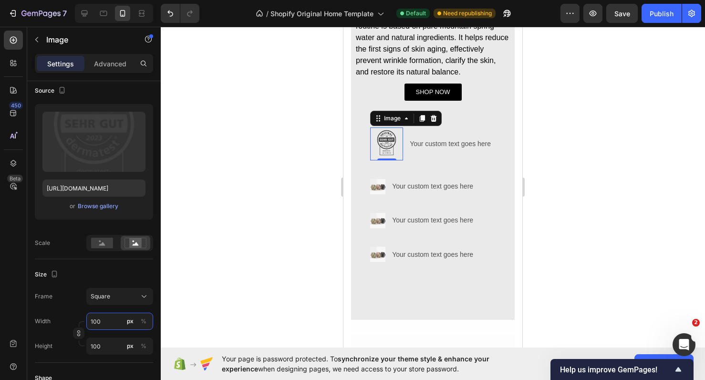
type input "10"
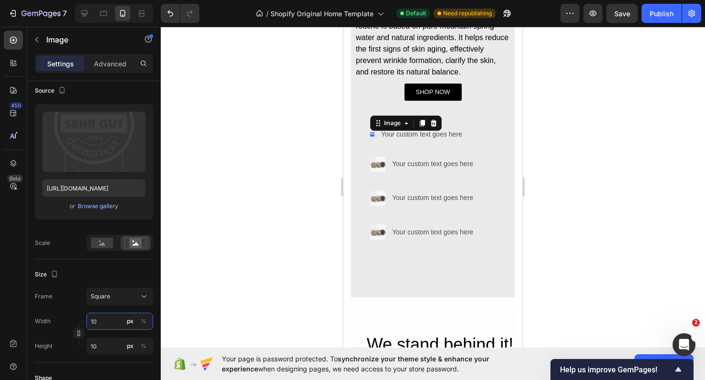
type input "1"
type input "15"
type input "150"
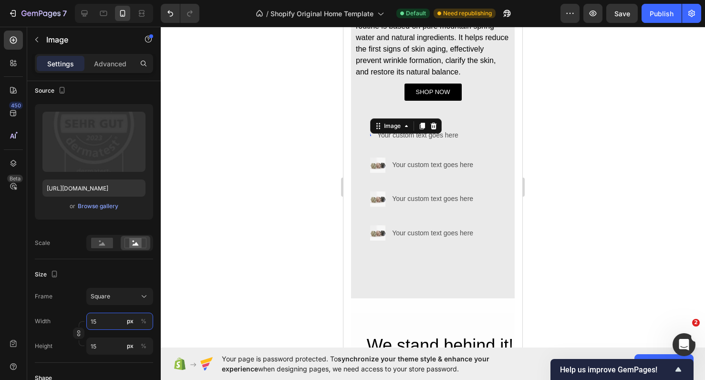
type input "150"
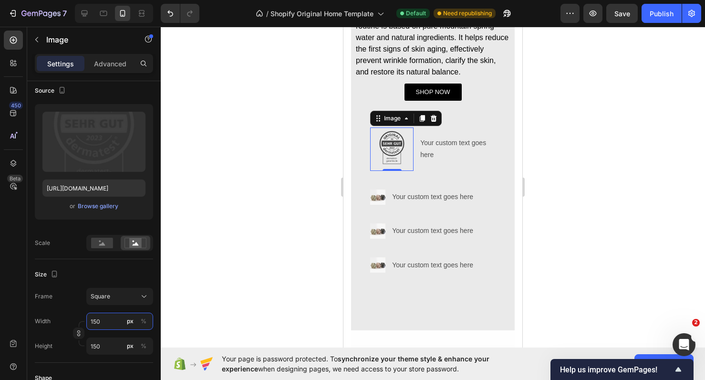
type input "15"
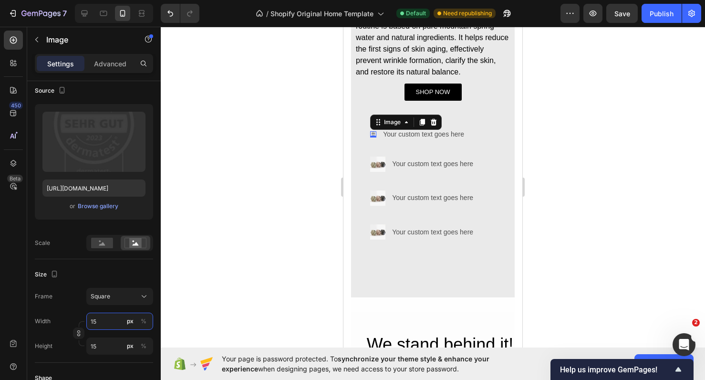
type input "1"
type input "12"
type input "1"
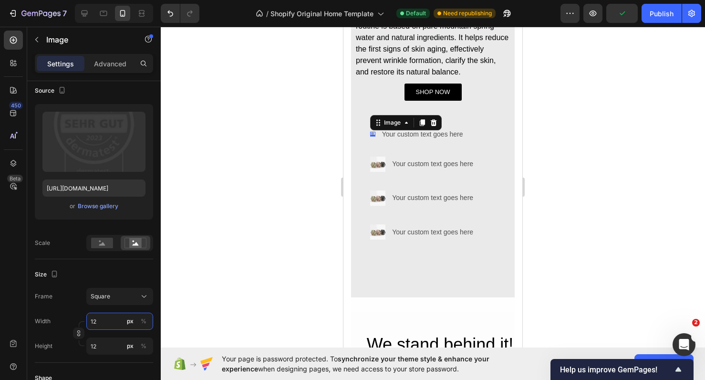
type input "1"
type input "12"
type input "120"
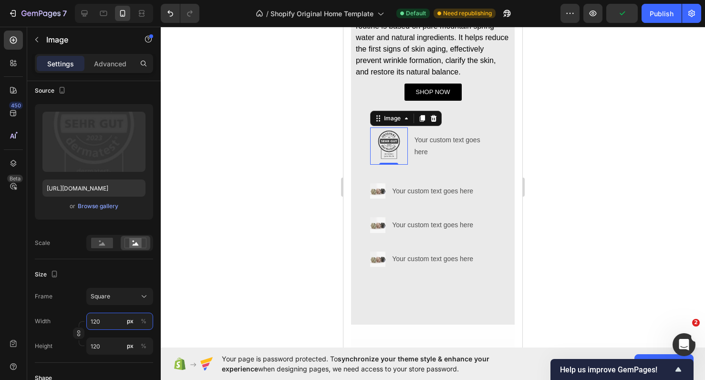
type input "1200"
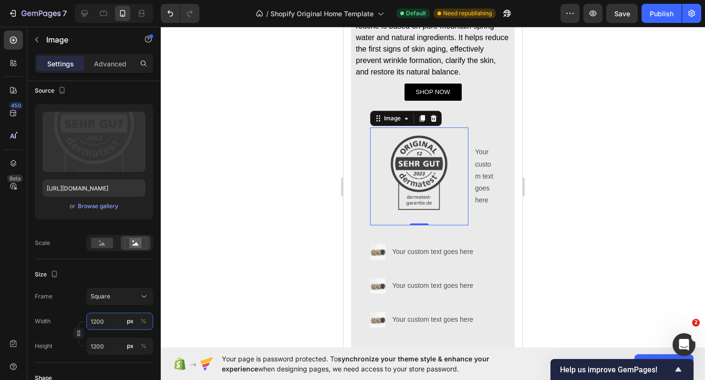
type input "120"
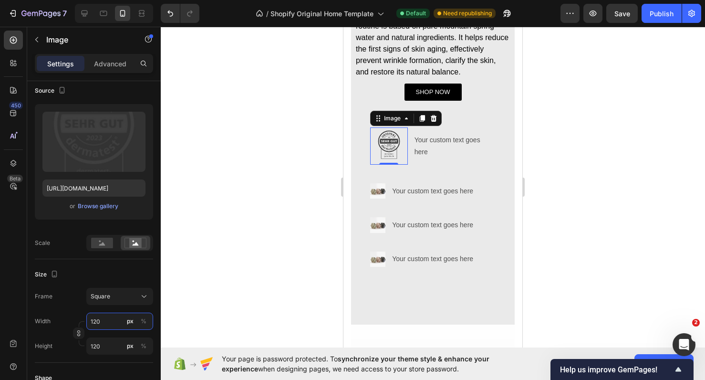
type input "12"
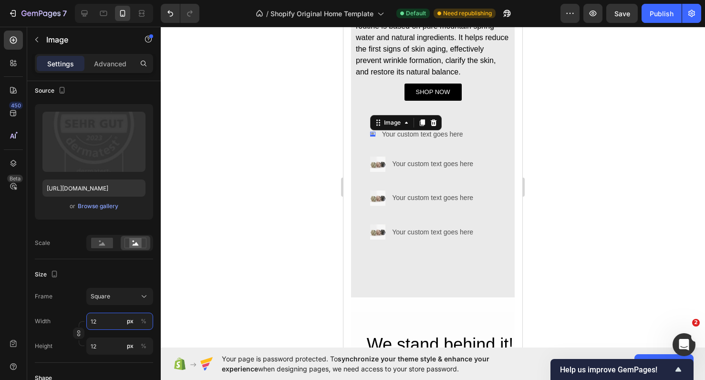
type input "1"
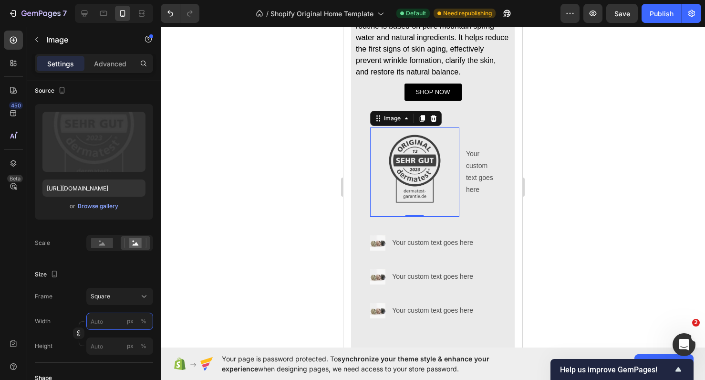
type input "2"
type input "20"
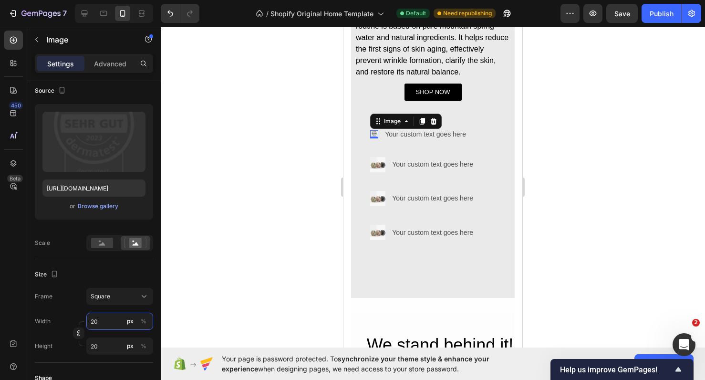
type input "200"
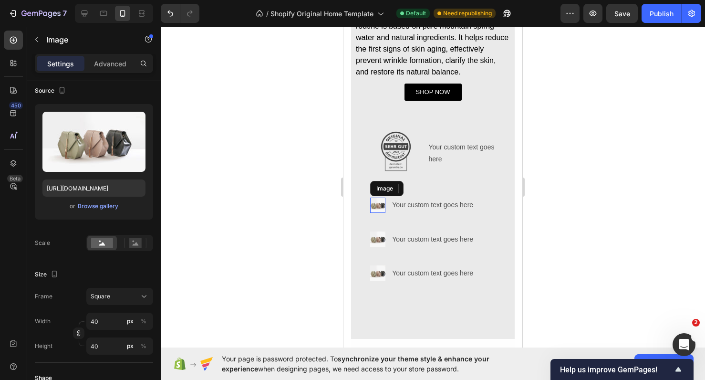
click at [375, 204] on img at bounding box center [377, 204] width 15 height 15
click at [436, 189] on icon at bounding box center [434, 188] width 6 height 7
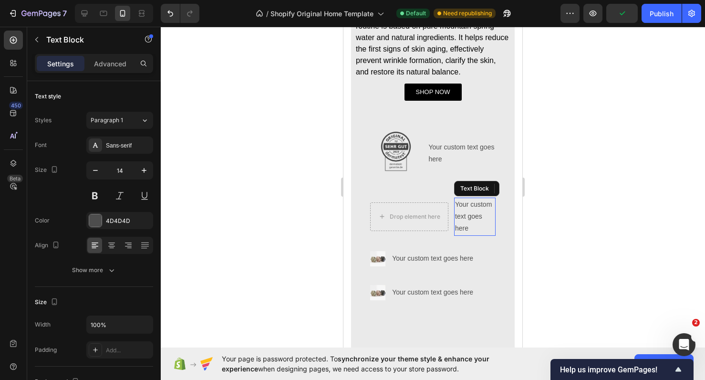
click at [478, 209] on div "Your custom text goes here" at bounding box center [474, 216] width 41 height 38
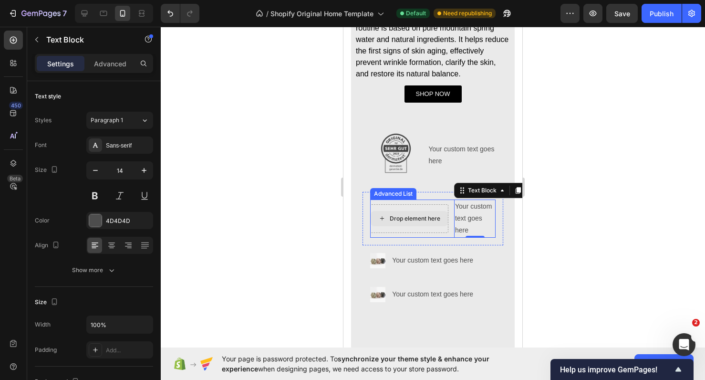
click at [400, 215] on div "Drop element here" at bounding box center [415, 219] width 51 height 8
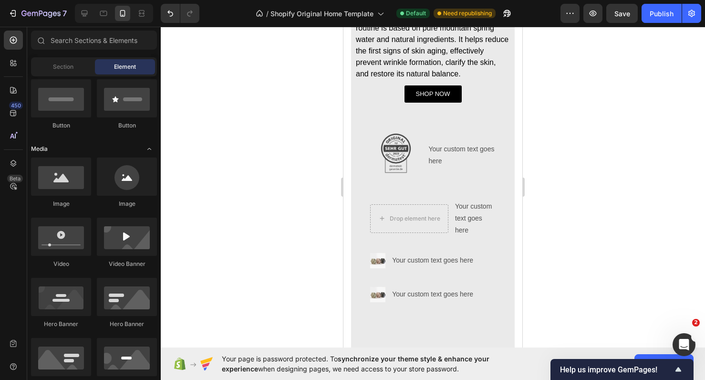
scroll to position [0, 0]
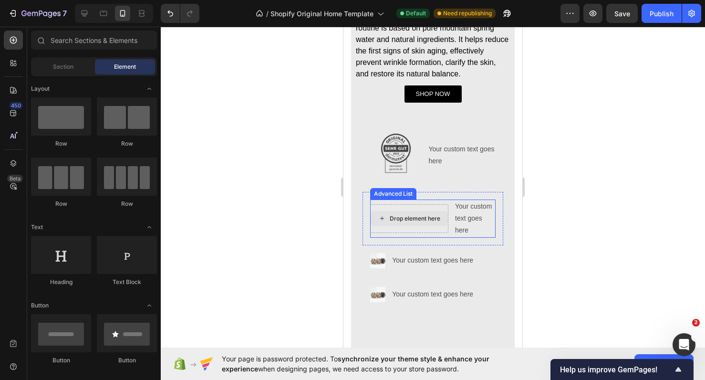
click at [421, 219] on div "Drop element here" at bounding box center [415, 219] width 51 height 8
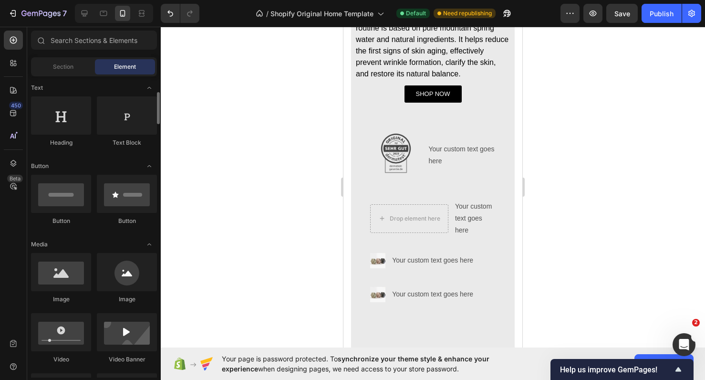
scroll to position [142, 0]
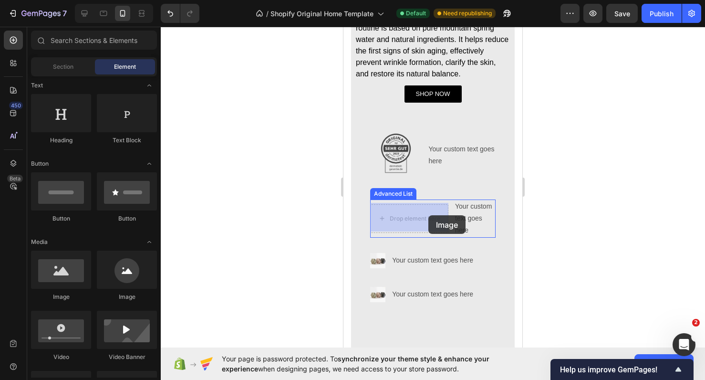
drag, startPoint x: 412, startPoint y: 302, endPoint x: 426, endPoint y: 214, distance: 88.8
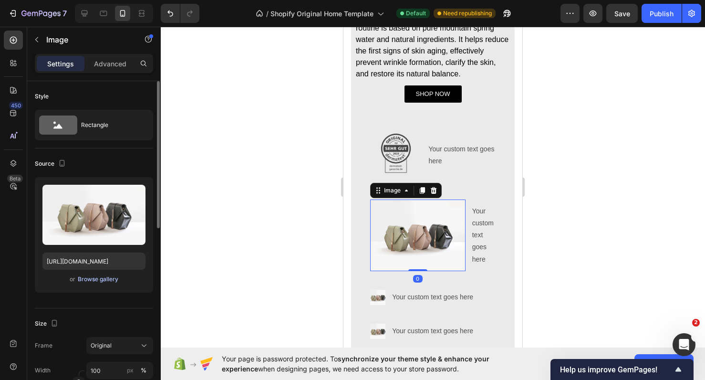
click at [103, 276] on div "Browse gallery" at bounding box center [98, 279] width 41 height 9
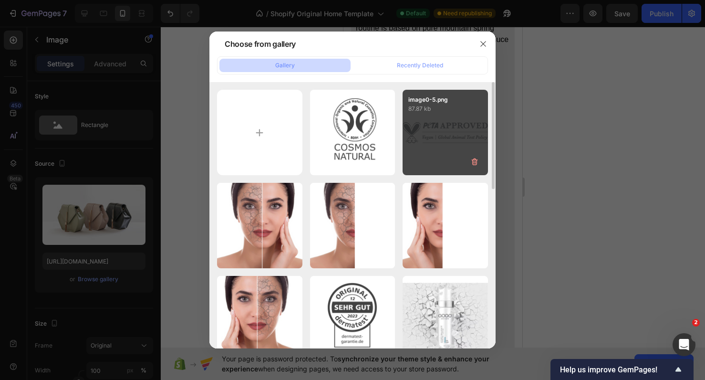
click at [450, 123] on div "image0-5.png 87.87 kb" at bounding box center [445, 132] width 85 height 85
type input "https://cdn.shopify.com/s/files/1/0900/2015/1627/files/gempages_549177006764328…"
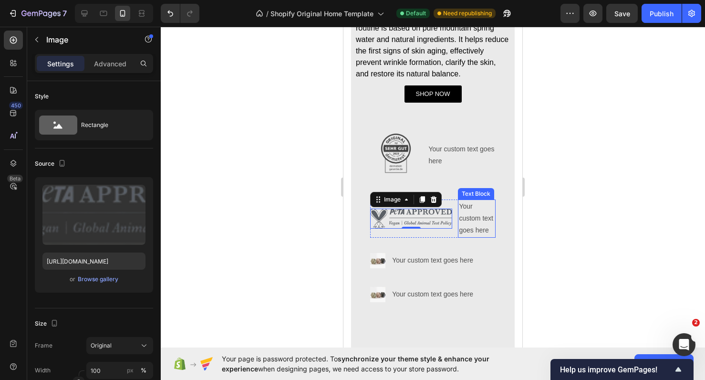
click at [469, 229] on div "Your custom text goes here" at bounding box center [477, 218] width 38 height 38
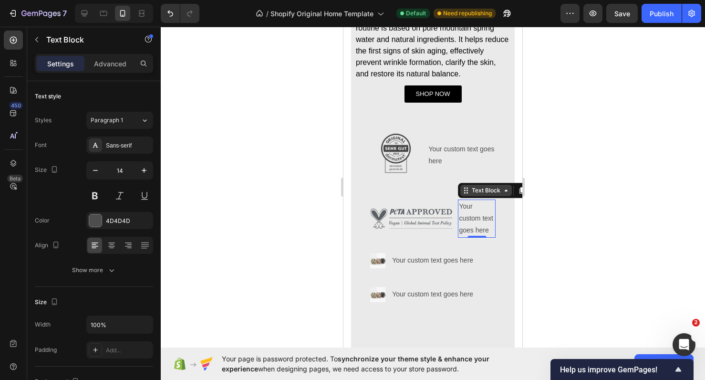
scroll to position [435, 0]
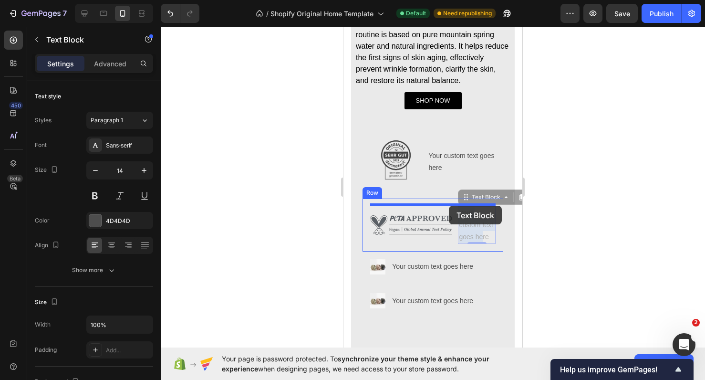
drag, startPoint x: 484, startPoint y: 232, endPoint x: 449, endPoint y: 205, distance: 43.9
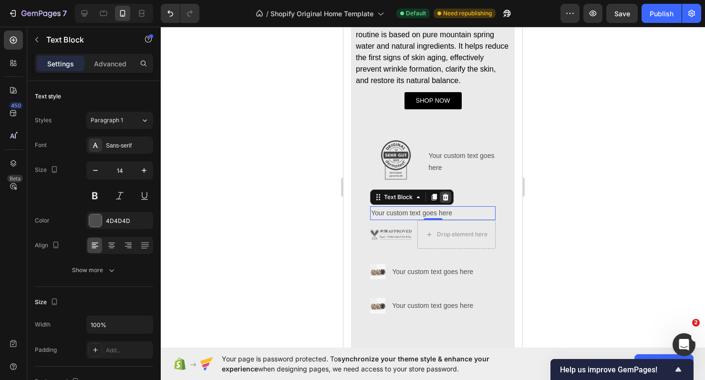
click at [446, 196] on icon at bounding box center [446, 197] width 8 height 8
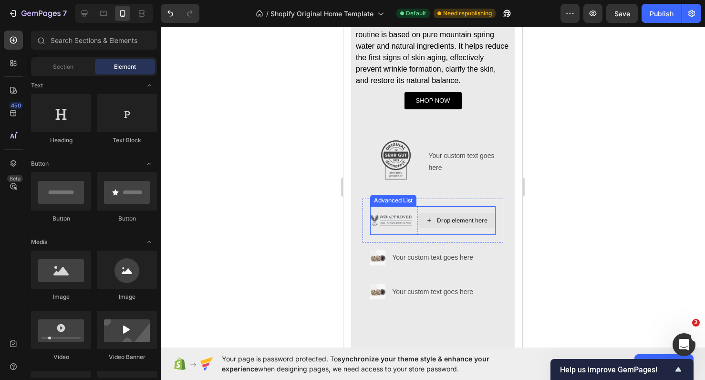
click at [447, 206] on div "Drop element here" at bounding box center [456, 220] width 78 height 29
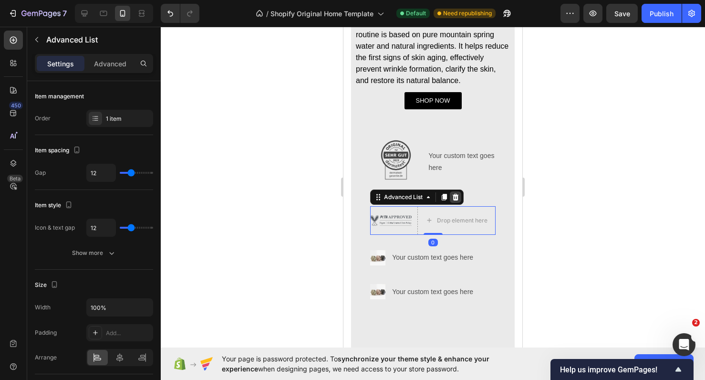
click at [455, 194] on icon at bounding box center [456, 197] width 6 height 7
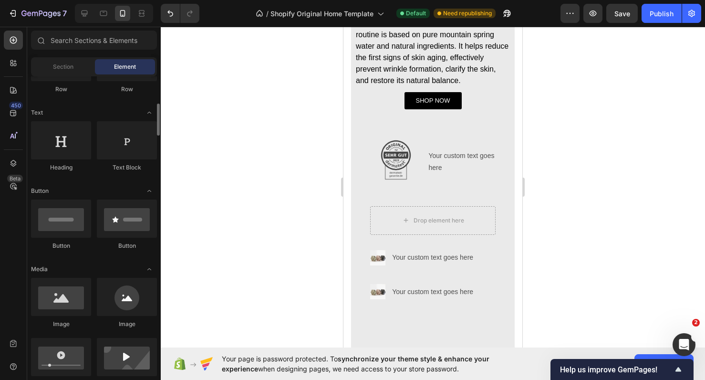
scroll to position [131, 0]
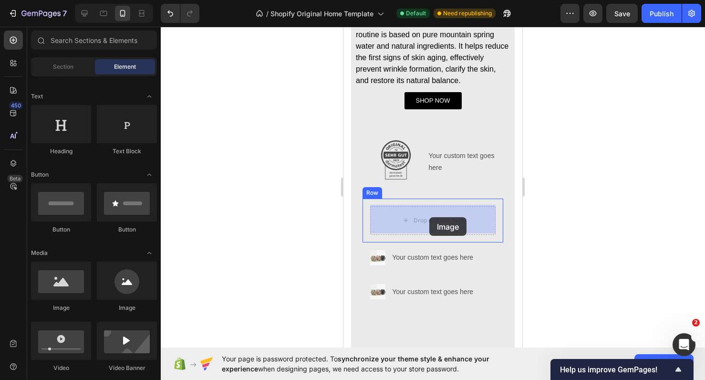
drag, startPoint x: 390, startPoint y: 315, endPoint x: 429, endPoint y: 217, distance: 105.5
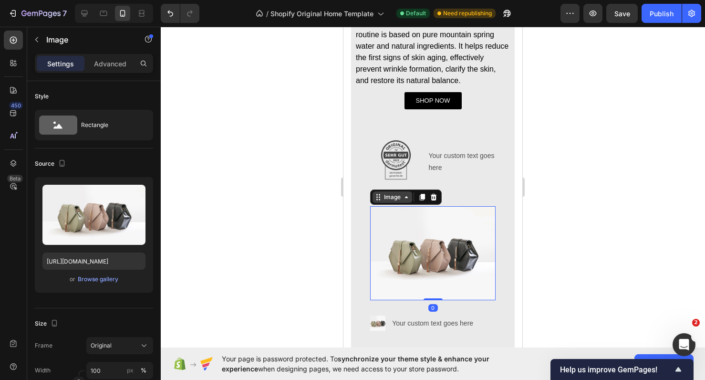
click at [403, 198] on icon at bounding box center [407, 197] width 8 height 8
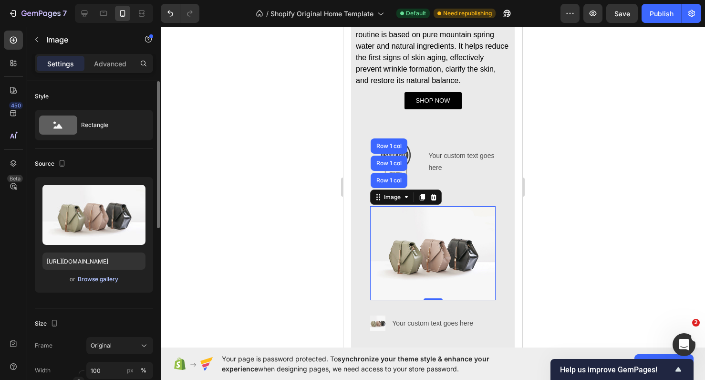
click at [103, 276] on div "Browse gallery" at bounding box center [98, 279] width 41 height 9
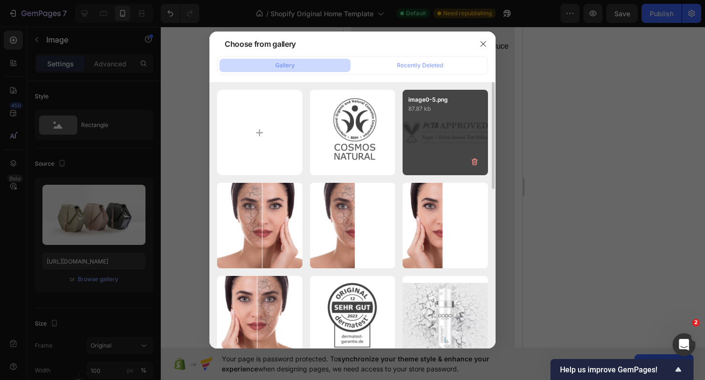
click at [439, 147] on div "image0-5.png 87.87 kb" at bounding box center [445, 132] width 85 height 85
type input "https://cdn.shopify.com/s/files/1/0900/2015/1627/files/gempages_549177006764328…"
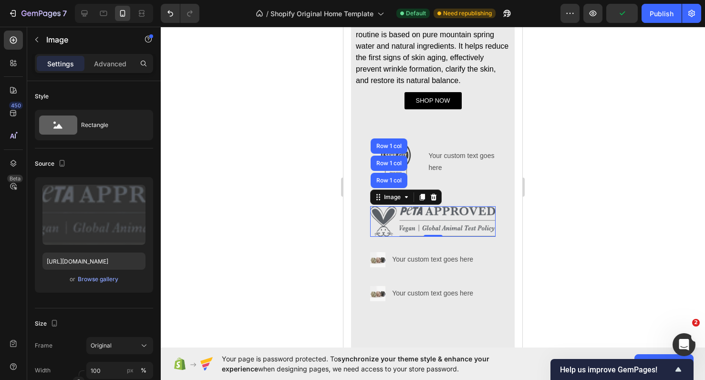
click at [590, 162] on div at bounding box center [433, 203] width 544 height 353
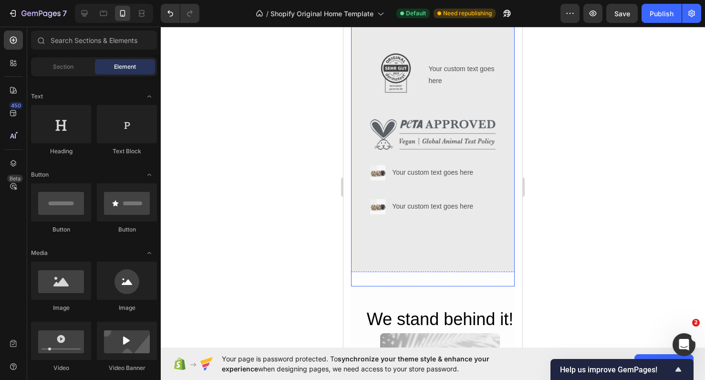
scroll to position [517, 0]
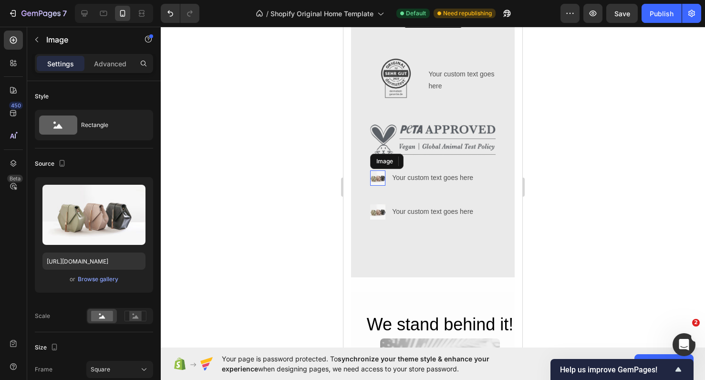
click at [380, 176] on img at bounding box center [377, 177] width 15 height 15
click at [95, 281] on div "Browse gallery" at bounding box center [98, 279] width 41 height 9
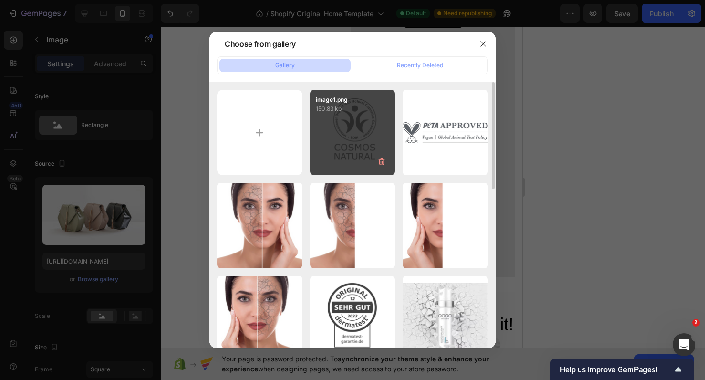
click at [344, 114] on div "image1.png 150.83 kb" at bounding box center [352, 132] width 85 height 85
type input "https://cdn.shopify.com/s/files/1/0900/2015/1627/files/gempages_549177006764328…"
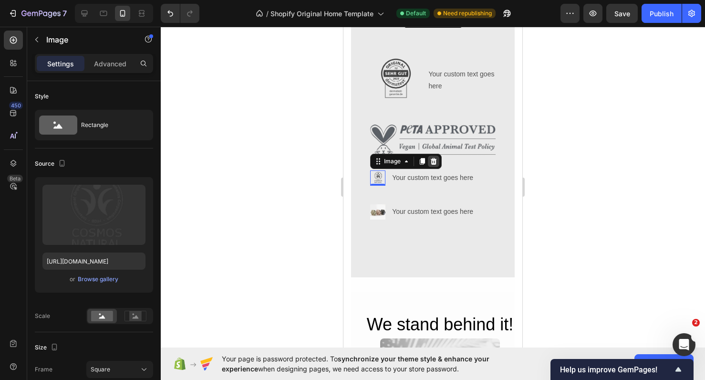
click at [434, 161] on icon at bounding box center [434, 161] width 6 height 7
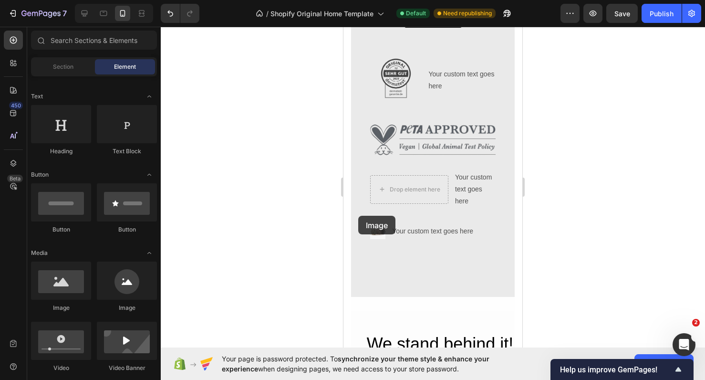
scroll to position [523, 0]
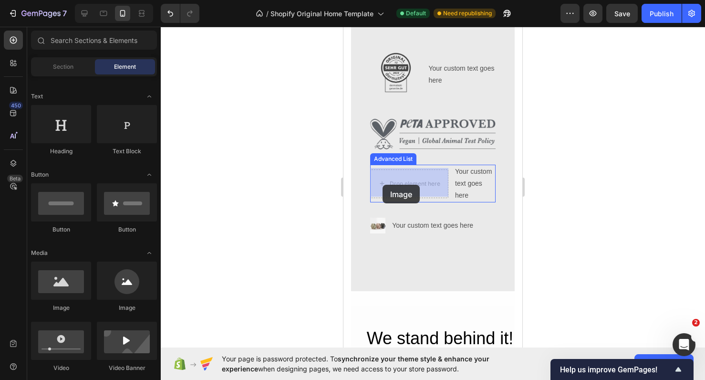
drag, startPoint x: 413, startPoint y: 319, endPoint x: 380, endPoint y: 190, distance: 132.8
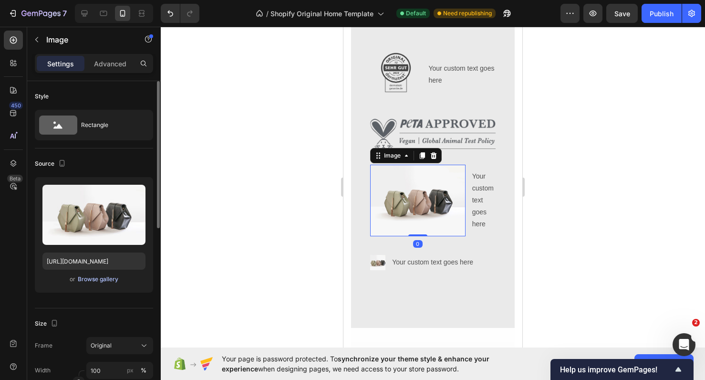
click at [92, 279] on div "Browse gallery" at bounding box center [98, 279] width 41 height 9
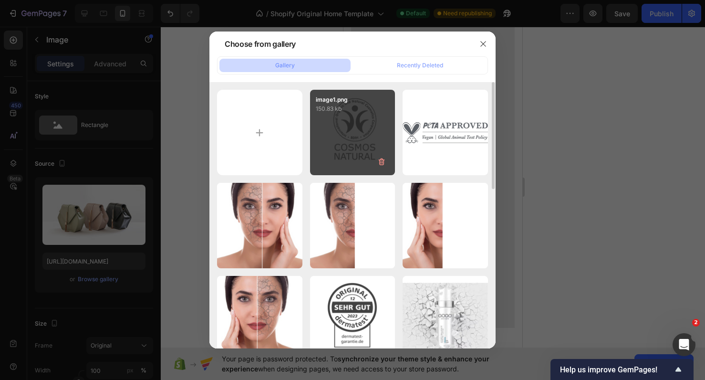
click at [362, 130] on div "image1.png 150.83 kb" at bounding box center [352, 132] width 85 height 85
type input "https://cdn.shopify.com/s/files/1/0900/2015/1627/files/gempages_549177006764328…"
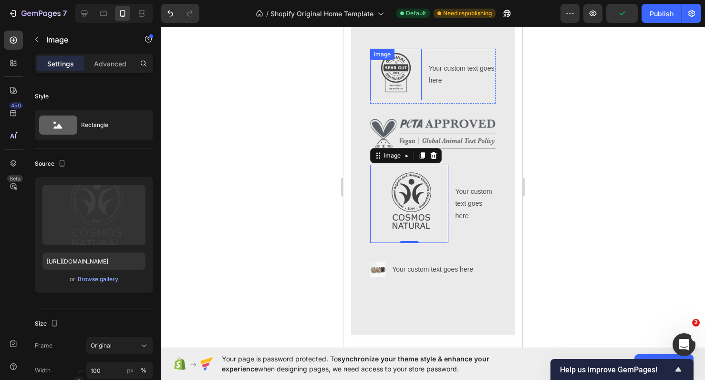
click at [396, 73] on img at bounding box center [396, 75] width 52 height 52
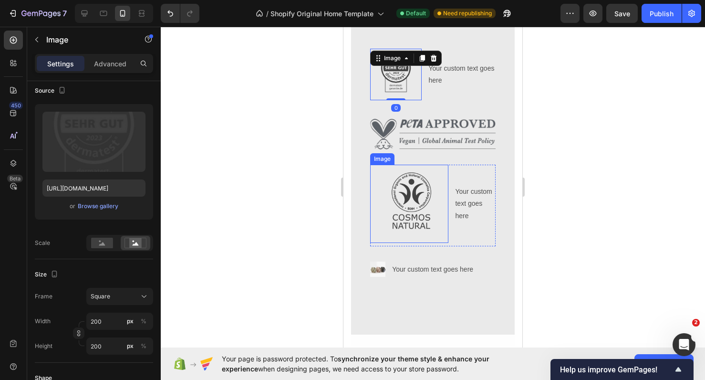
click at [414, 180] on img at bounding box center [409, 204] width 78 height 78
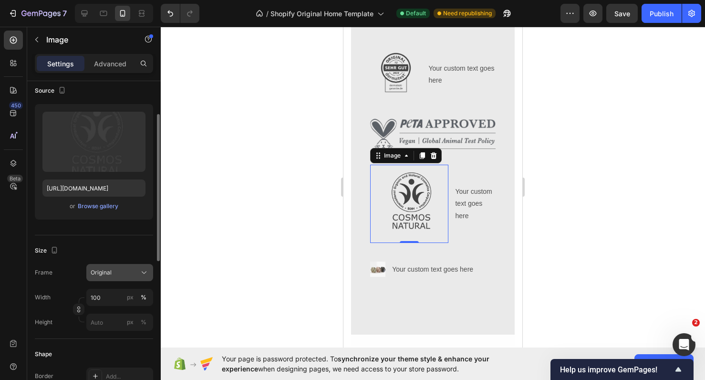
click at [115, 275] on div "Original" at bounding box center [114, 272] width 47 height 9
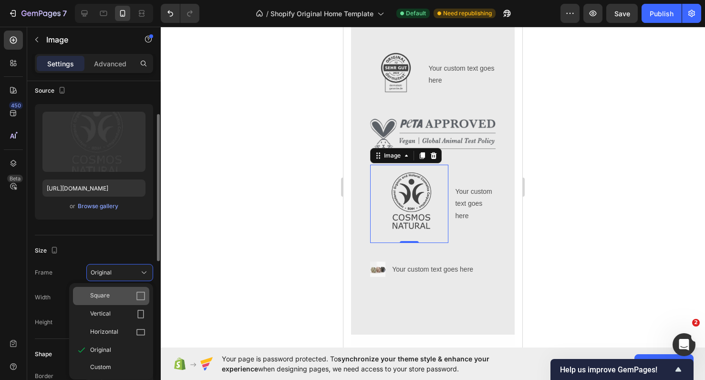
click at [118, 297] on div "Square" at bounding box center [117, 296] width 55 height 10
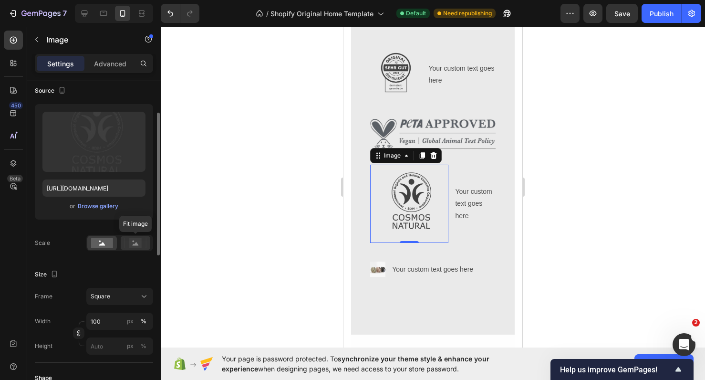
click at [132, 241] on rect at bounding box center [135, 243] width 12 height 10
click at [139, 250] on div at bounding box center [136, 243] width 30 height 14
click at [103, 247] on rect at bounding box center [102, 243] width 22 height 10
click at [129, 245] on icon at bounding box center [135, 243] width 22 height 10
click at [117, 321] on input "100" at bounding box center [119, 320] width 67 height 17
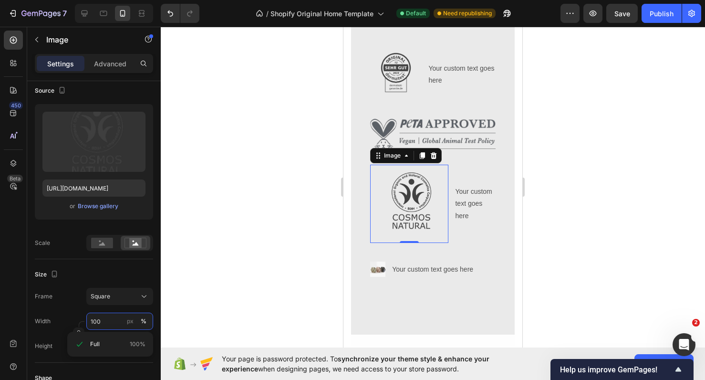
click at [117, 321] on input "100" at bounding box center [119, 320] width 67 height 17
type input "200"
click at [574, 210] on div at bounding box center [433, 203] width 544 height 353
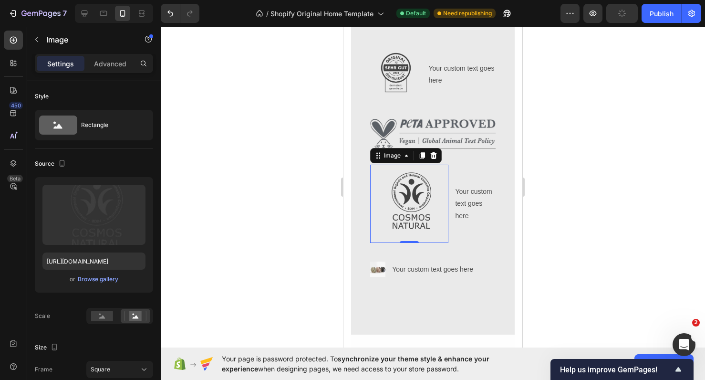
click at [410, 208] on img at bounding box center [409, 204] width 78 height 78
click at [103, 322] on div at bounding box center [102, 316] width 30 height 14
click at [144, 320] on icon at bounding box center [135, 315] width 22 height 10
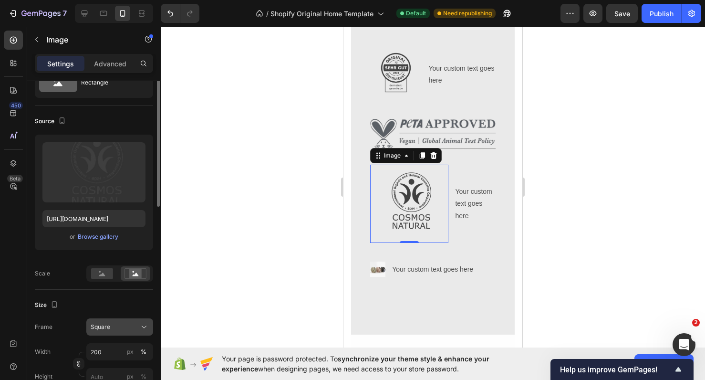
scroll to position [51, 0]
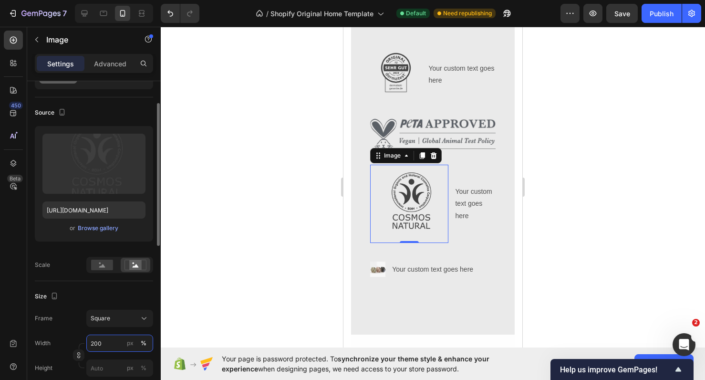
click at [109, 347] on input "200" at bounding box center [119, 342] width 67 height 17
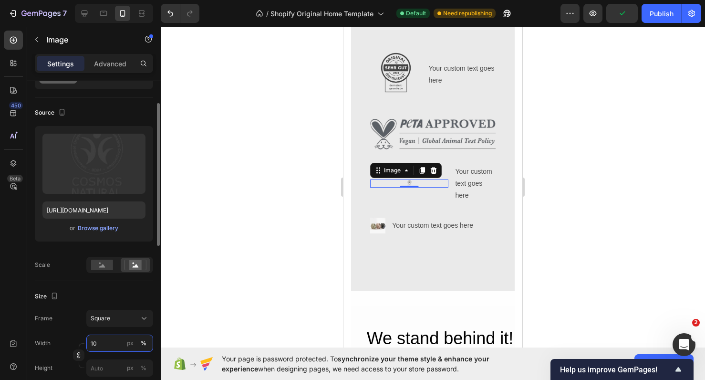
type input "1"
type input "5"
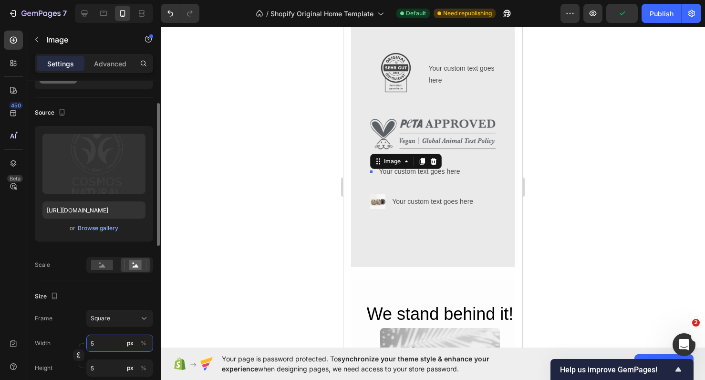
type input "50"
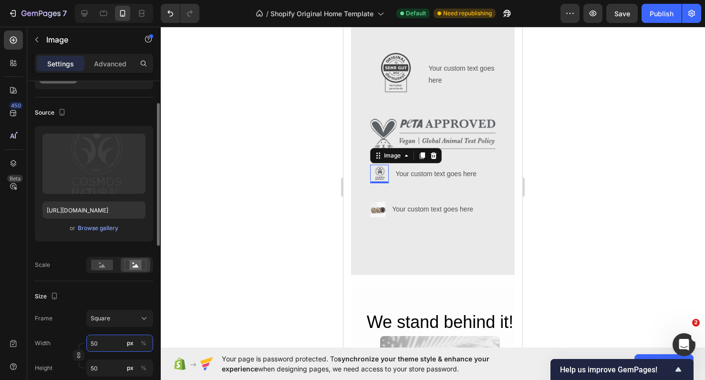
type input "5"
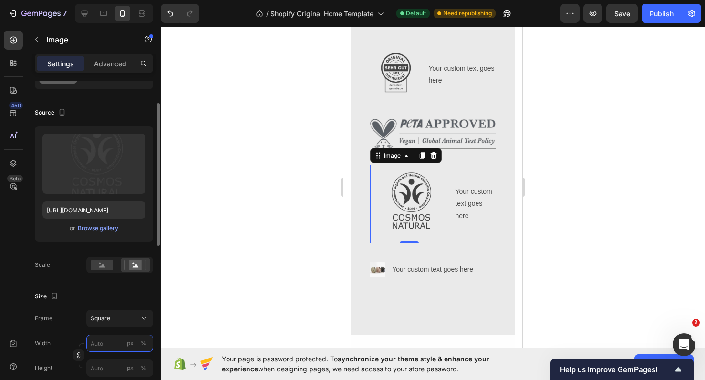
type input "5"
type input "52"
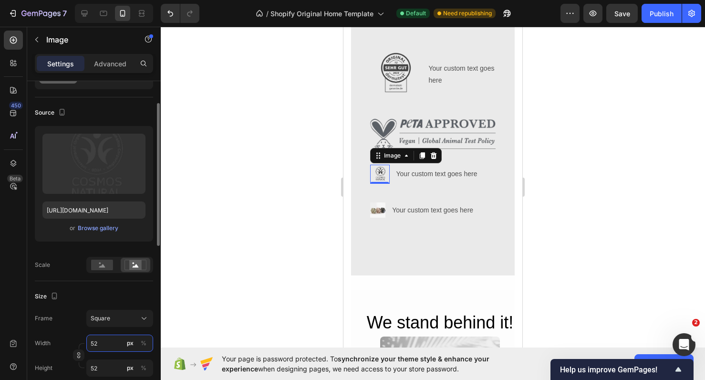
type input "5"
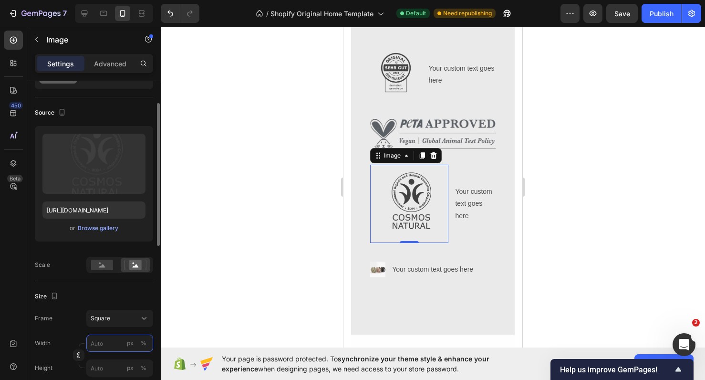
type input "2"
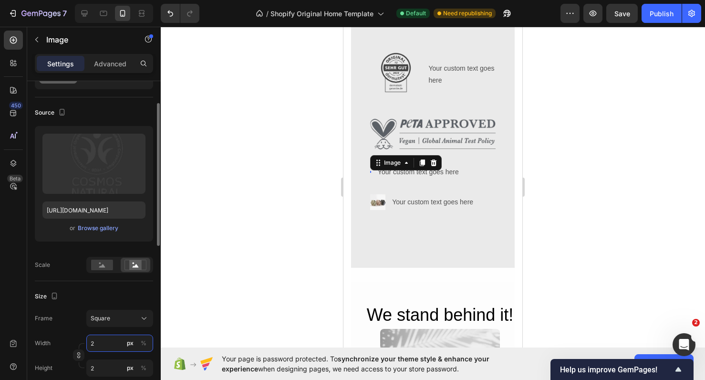
type input "20"
type input "200"
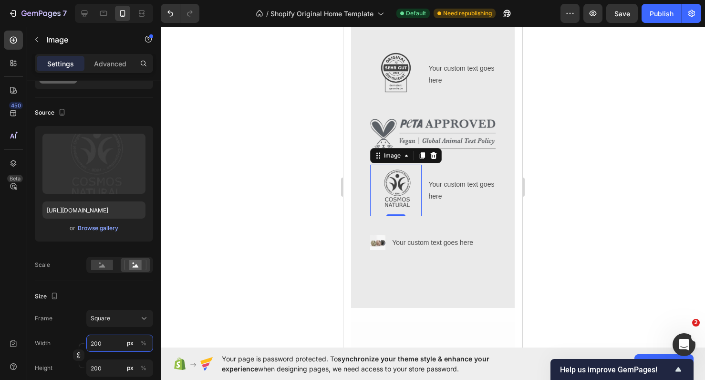
type input "200"
click at [530, 203] on div at bounding box center [433, 203] width 544 height 353
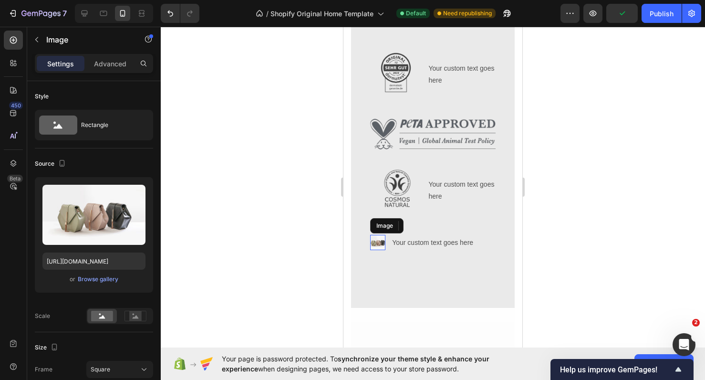
click at [381, 239] on img at bounding box center [377, 242] width 15 height 15
click at [435, 223] on icon at bounding box center [434, 225] width 6 height 7
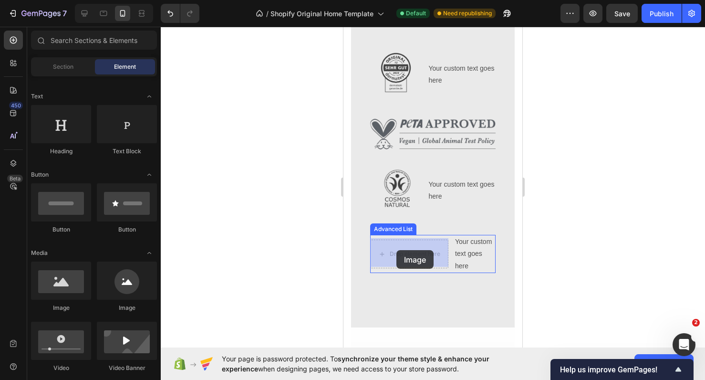
drag, startPoint x: 417, startPoint y: 308, endPoint x: 396, endPoint y: 250, distance: 61.4
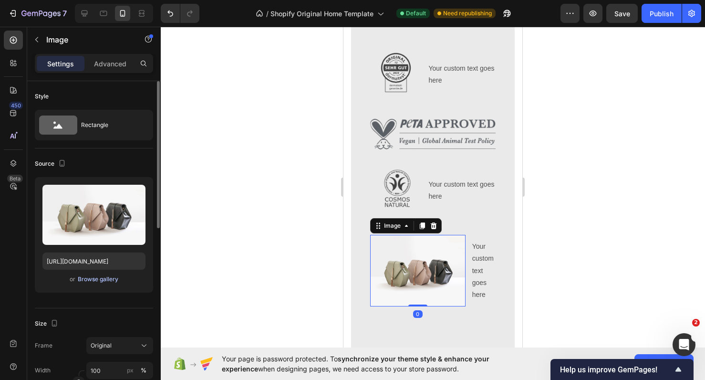
click at [101, 279] on div "Browse gallery" at bounding box center [98, 279] width 41 height 9
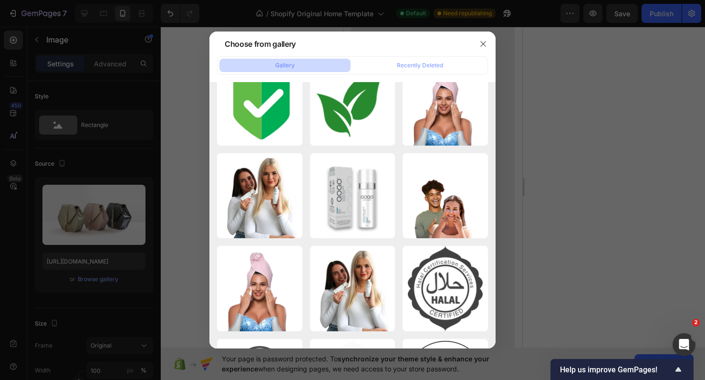
scroll to position [2806, 0]
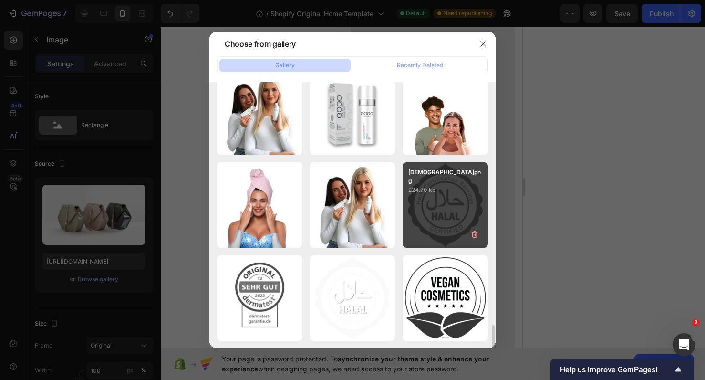
click at [414, 233] on div "Halal.png 224.70 kb" at bounding box center [445, 204] width 85 height 85
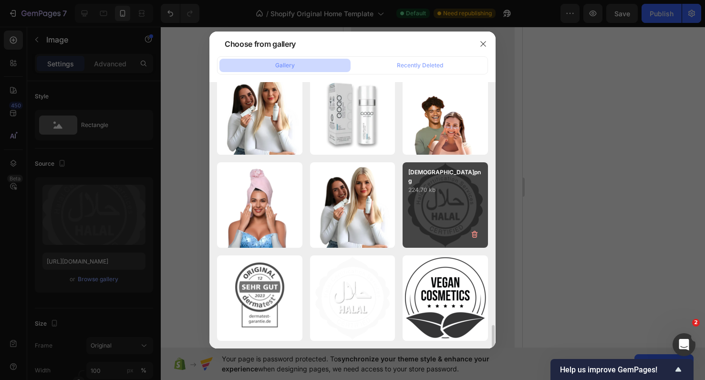
type input "https://cdn.shopify.com/s/files/1/0900/2015/1627/files/gempages_549177006764328…"
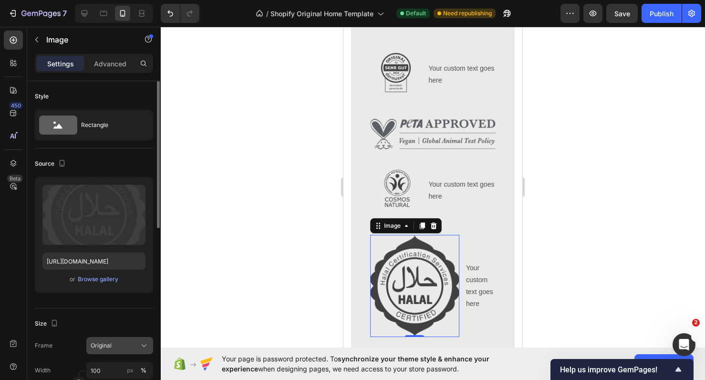
click at [118, 350] on div "Original" at bounding box center [120, 346] width 58 height 10
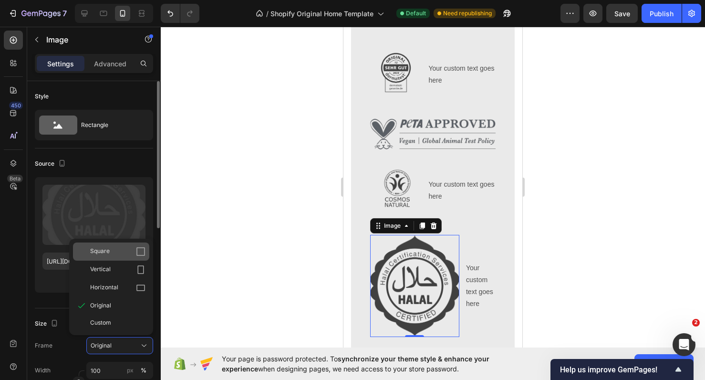
click at [130, 250] on div "Square" at bounding box center [117, 252] width 55 height 10
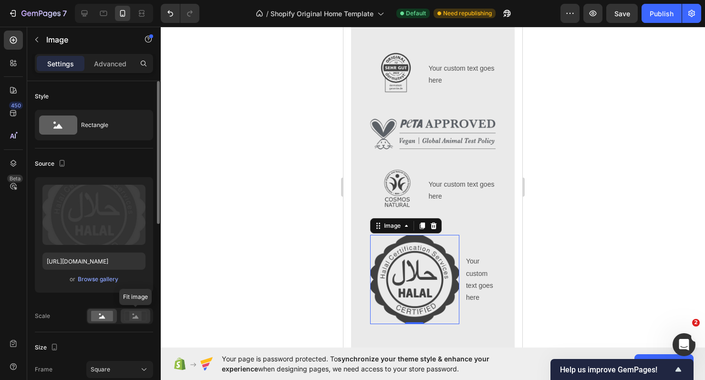
click at [136, 318] on icon at bounding box center [136, 316] width 6 height 3
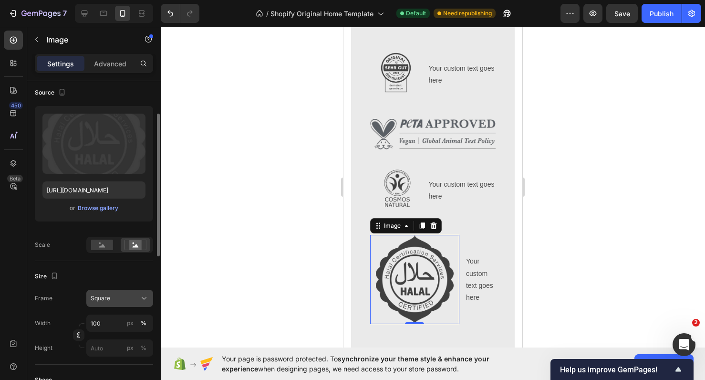
scroll to position [72, 0]
click at [114, 329] on input "100" at bounding box center [119, 321] width 67 height 17
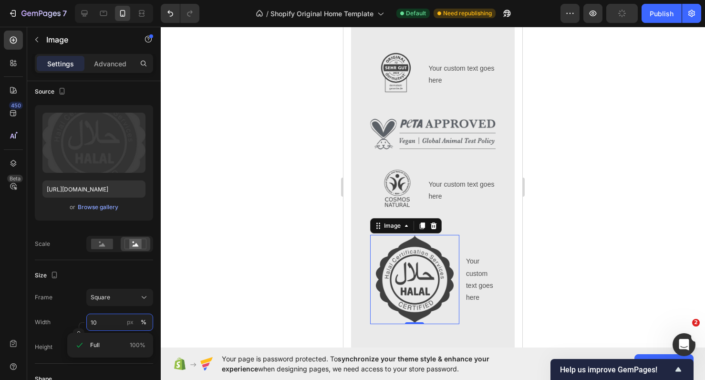
type input "1"
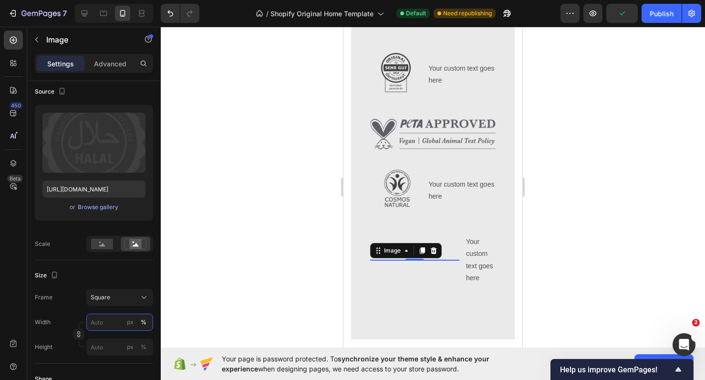
type input "1"
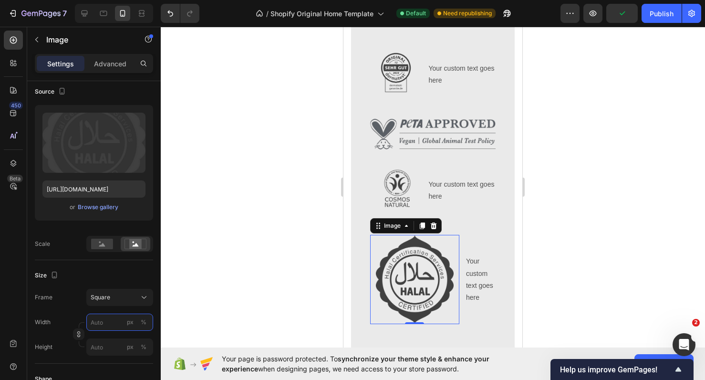
type input "2"
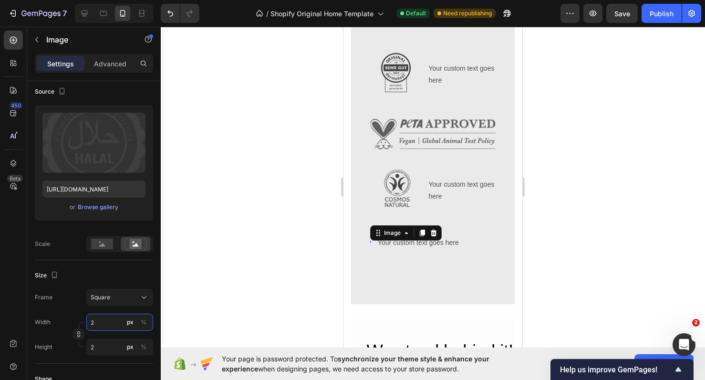
type input "20"
type input "200"
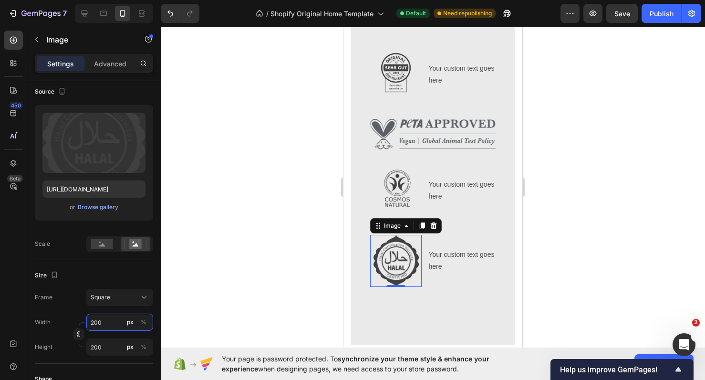
type input "20"
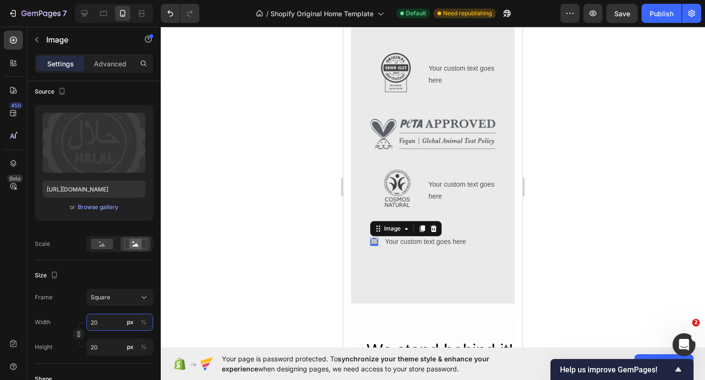
type input "2"
type input "21"
type input "215"
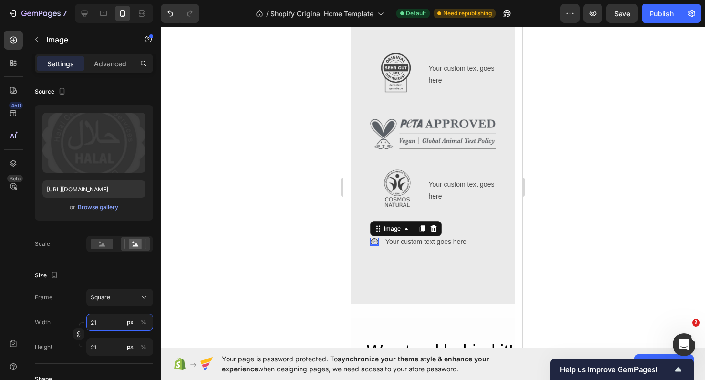
type input "215"
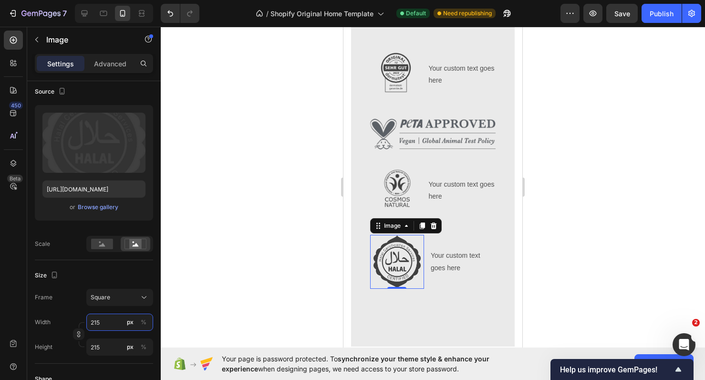
type input "21"
type input "2"
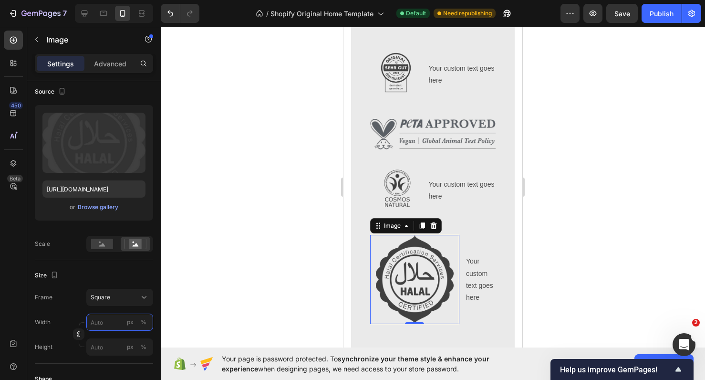
type input "2"
type input "1"
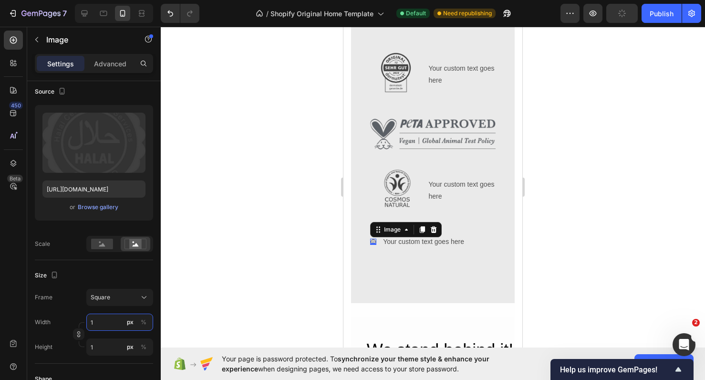
type input "15"
type input "150"
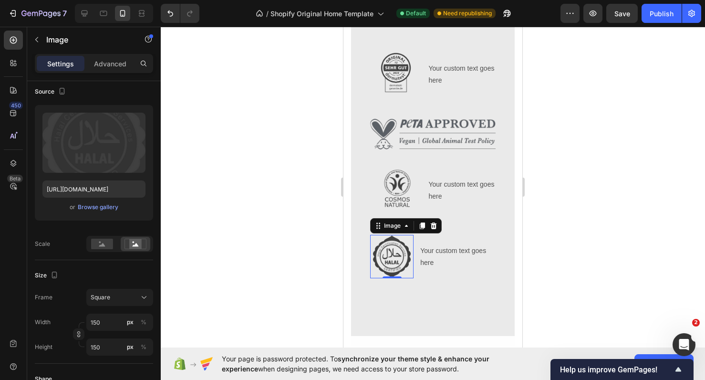
click at [612, 223] on div at bounding box center [433, 203] width 544 height 353
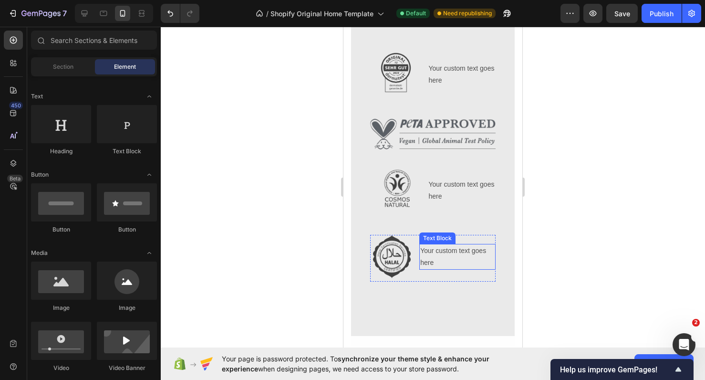
click at [456, 252] on div "Your custom text goes here" at bounding box center [457, 257] width 76 height 26
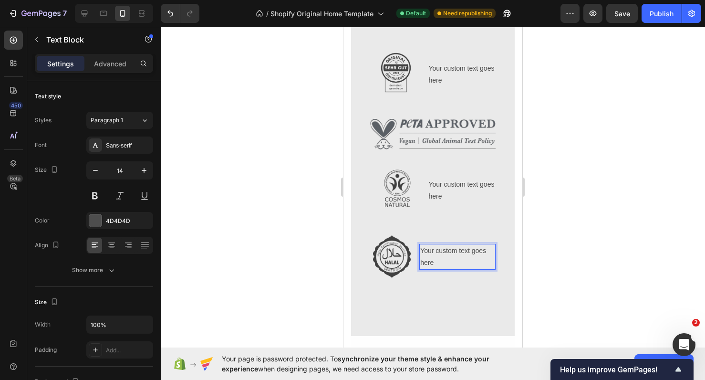
click at [456, 252] on p "Your custom text goes here" at bounding box center [457, 257] width 74 height 24
click at [476, 253] on p "HALAL CERTIFIED" at bounding box center [457, 257] width 74 height 24
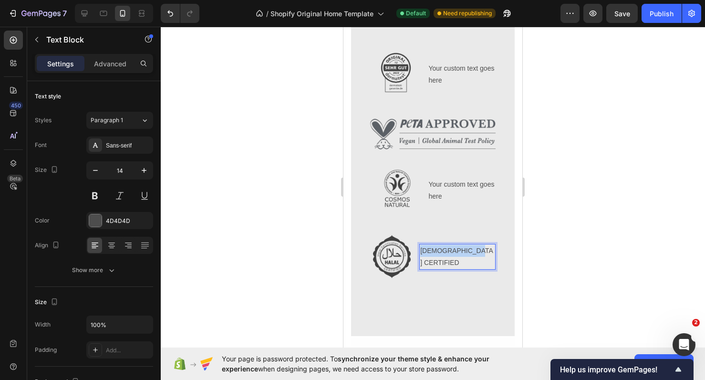
click at [476, 253] on p "HALAL CERTIFIED" at bounding box center [457, 257] width 74 height 24
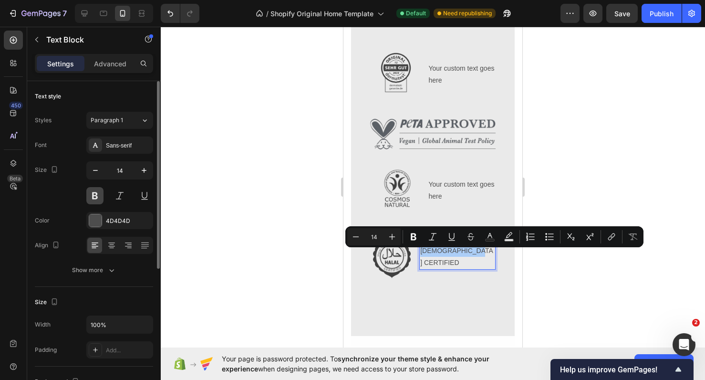
click at [94, 195] on button at bounding box center [94, 195] width 17 height 17
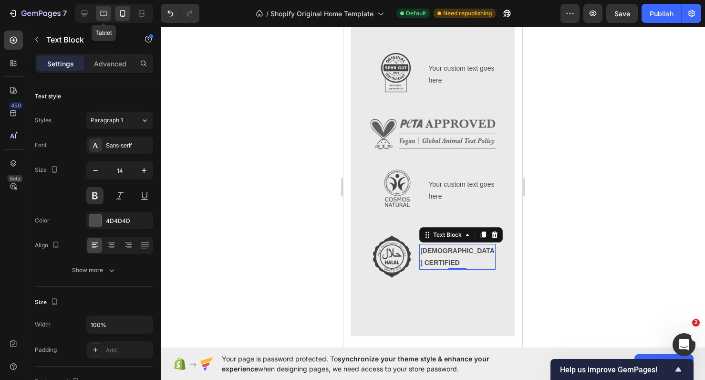
click at [107, 15] on icon at bounding box center [104, 14] width 10 height 10
type input "16"
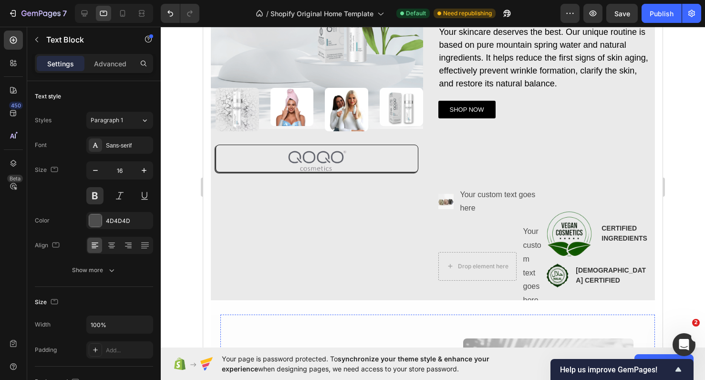
scroll to position [171, 0]
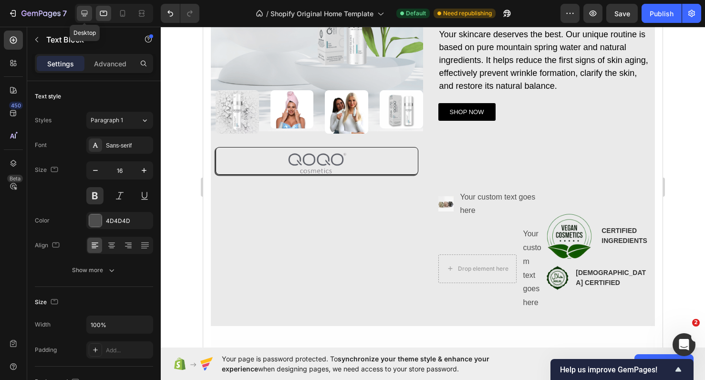
click at [85, 18] on div at bounding box center [84, 13] width 15 height 15
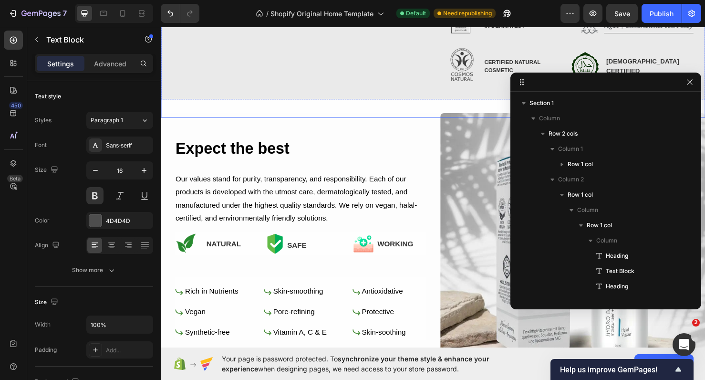
scroll to position [371, 0]
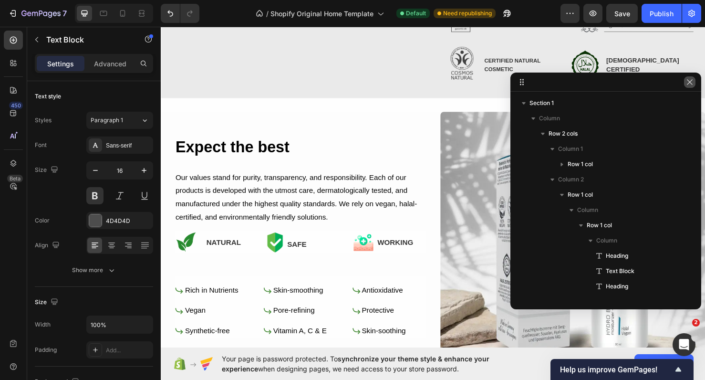
click at [687, 79] on icon "button" at bounding box center [690, 82] width 8 height 8
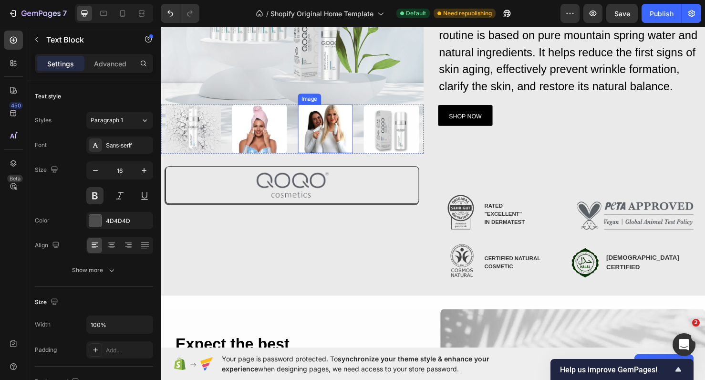
scroll to position [162, 0]
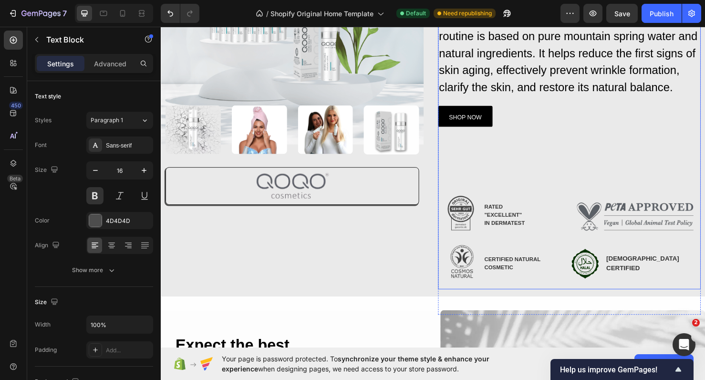
click at [588, 176] on div "QOQO Care Hydro Balance Heading Let your skin shine: Vegan power, AKG liposomes…" at bounding box center [590, 100] width 276 height 404
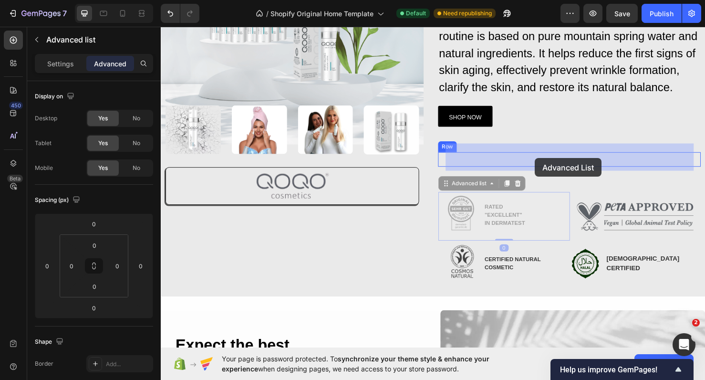
drag, startPoint x: 562, startPoint y: 206, endPoint x: 554, endPoint y: 165, distance: 42.2
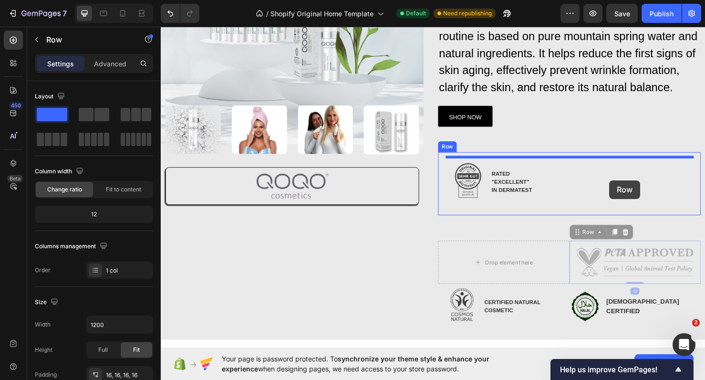
drag, startPoint x: 640, startPoint y: 255, endPoint x: 632, endPoint y: 188, distance: 66.7
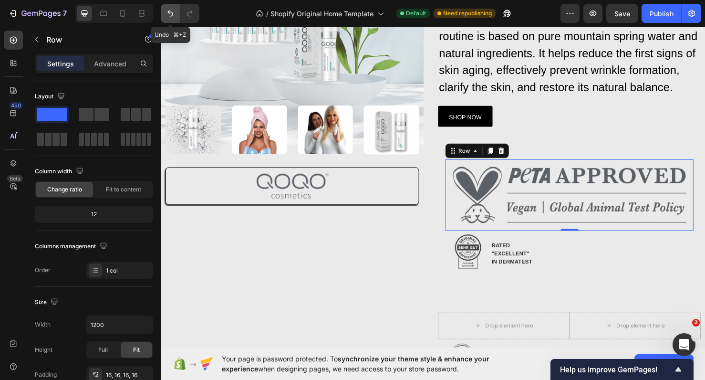
click at [172, 12] on icon "Undo/Redo" at bounding box center [170, 13] width 6 height 6
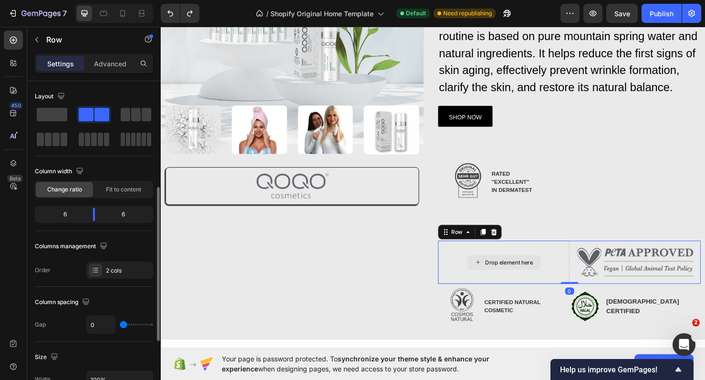
scroll to position [72, 0]
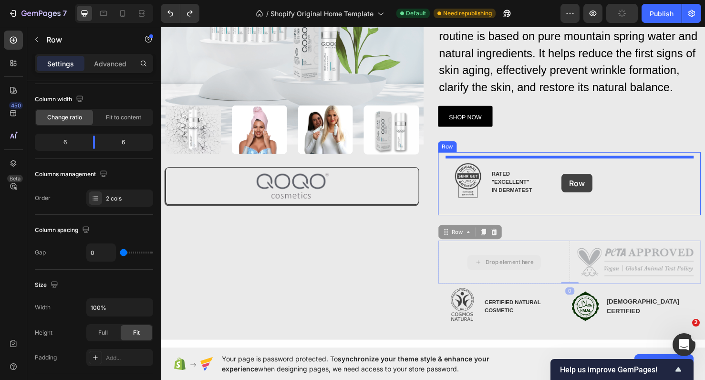
drag, startPoint x: 589, startPoint y: 259, endPoint x: 582, endPoint y: 183, distance: 76.2
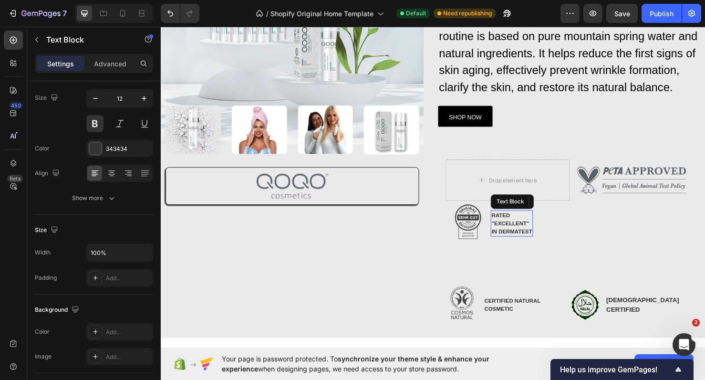
scroll to position [0, 0]
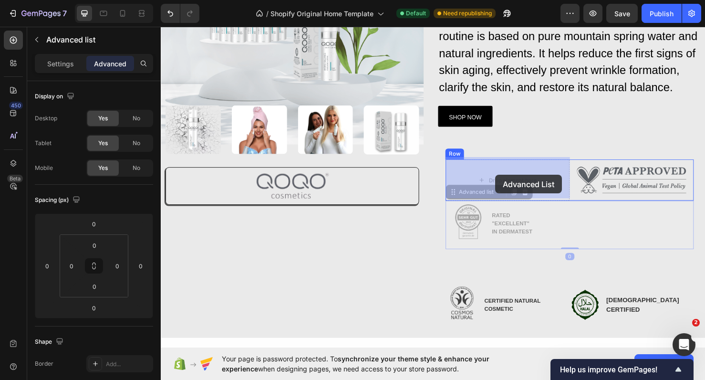
drag, startPoint x: 512, startPoint y: 249, endPoint x: 512, endPoint y: 183, distance: 66.8
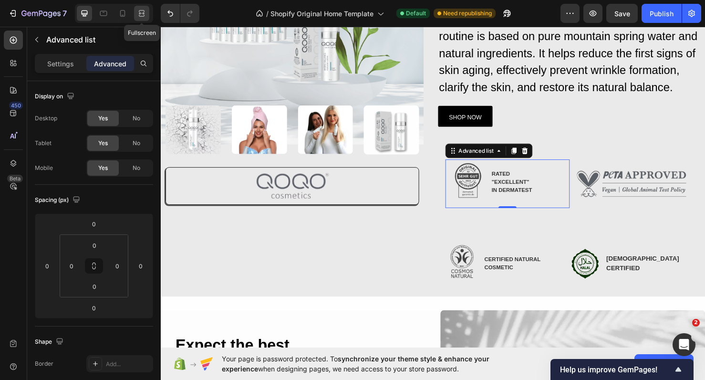
click at [144, 16] on icon at bounding box center [142, 16] width 6 height 2
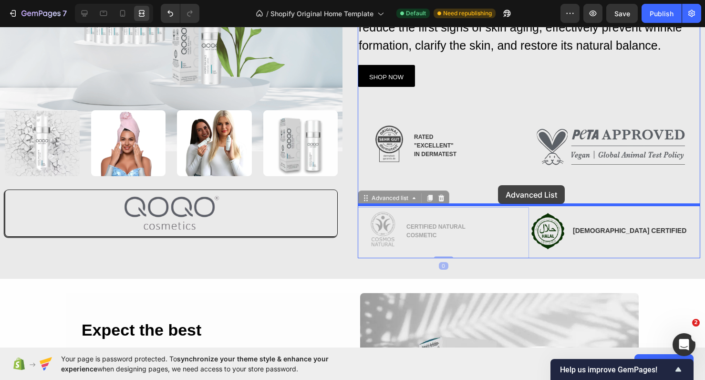
drag, startPoint x: 508, startPoint y: 210, endPoint x: 498, endPoint y: 185, distance: 26.9
type input "56"
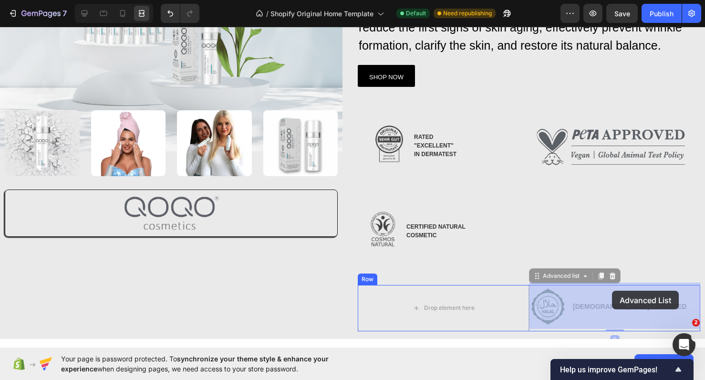
drag, startPoint x: 578, startPoint y: 288, endPoint x: 612, endPoint y: 290, distance: 34.0
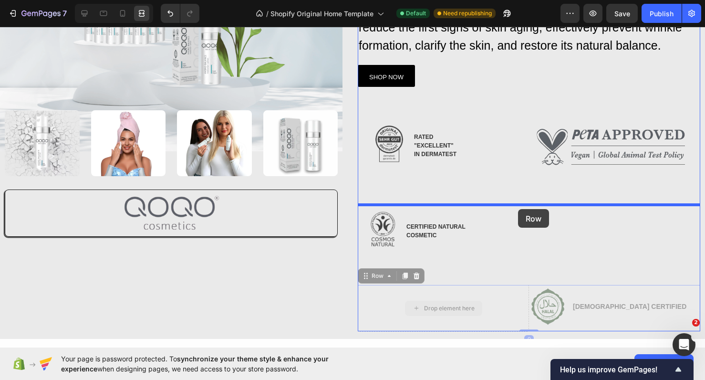
drag, startPoint x: 525, startPoint y: 293, endPoint x: 518, endPoint y: 209, distance: 84.2
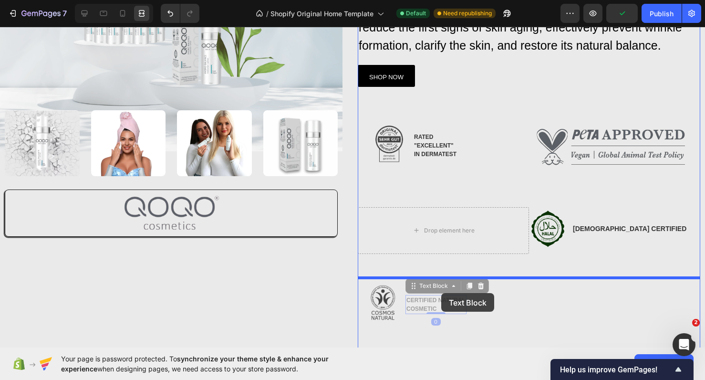
drag, startPoint x: 437, startPoint y: 298, endPoint x: 442, endPoint y: 295, distance: 5.6
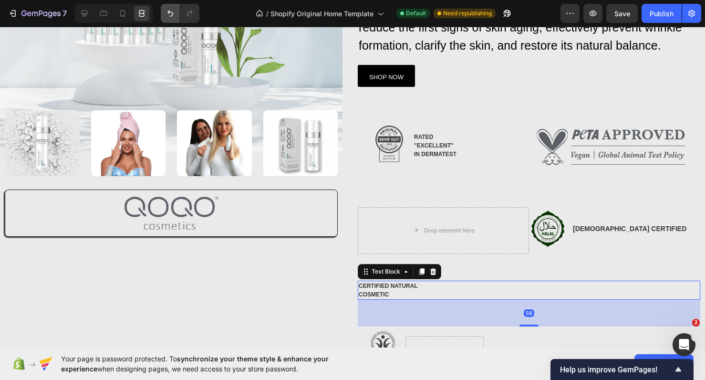
click at [170, 16] on icon "Undo/Redo" at bounding box center [170, 13] width 6 height 6
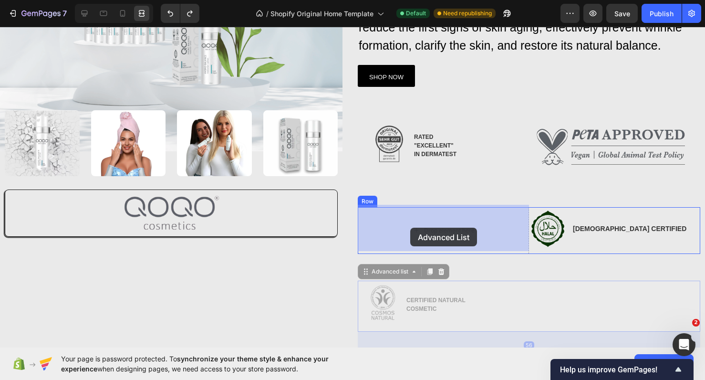
drag, startPoint x: 410, startPoint y: 280, endPoint x: 410, endPoint y: 228, distance: 52.5
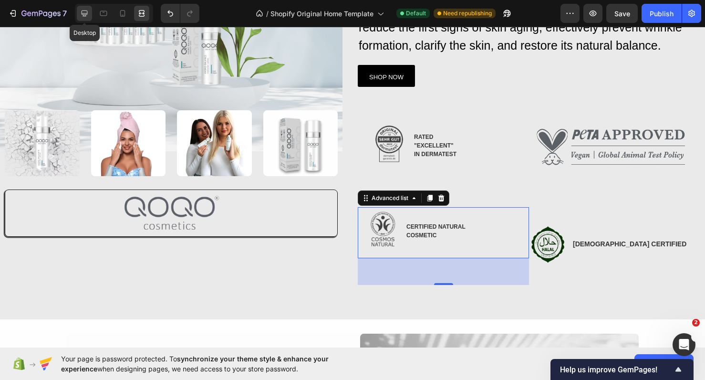
click at [85, 15] on icon at bounding box center [85, 13] width 6 height 6
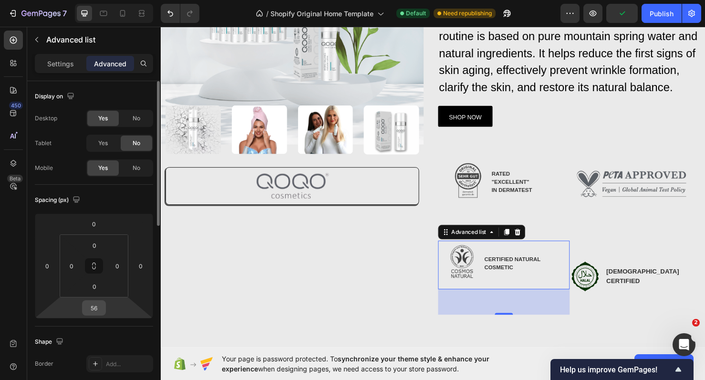
click at [94, 307] on input "56" at bounding box center [93, 307] width 19 height 14
type input "0"
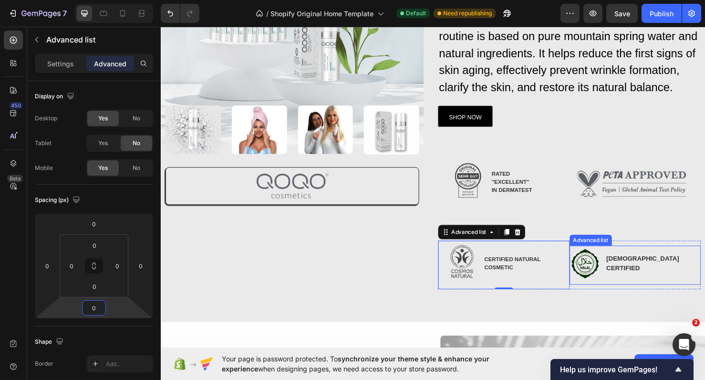
click at [641, 290] on li "Image [DEMOGRAPHIC_DATA] CERTIFIED Text Block" at bounding box center [659, 276] width 138 height 38
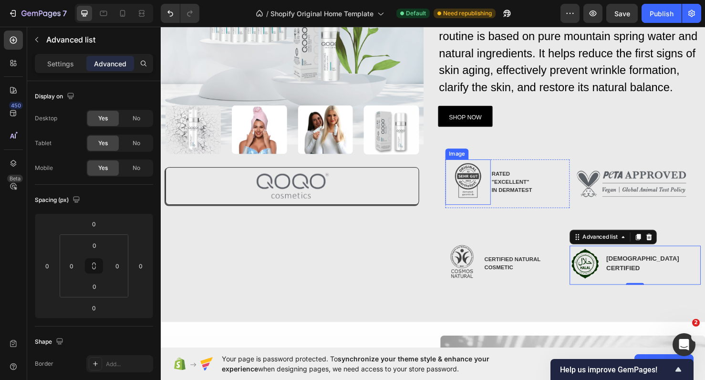
click at [488, 190] on img at bounding box center [484, 190] width 48 height 48
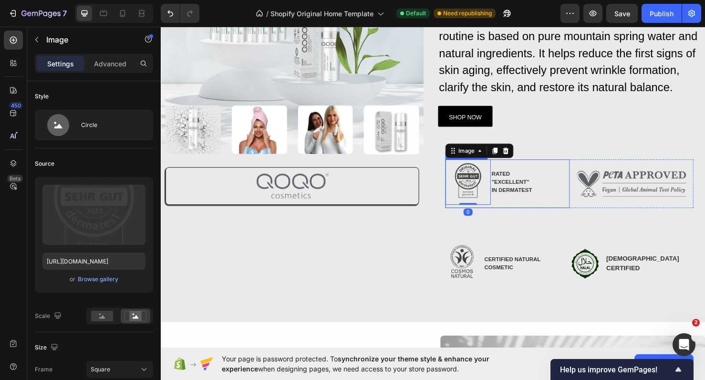
click at [515, 214] on div "Image 0 RATED "EXCELLENT" IN DERMATEST Text Block" at bounding box center [525, 191] width 131 height 51
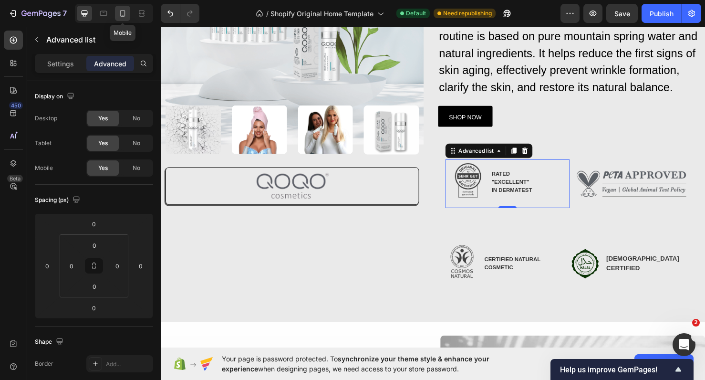
click at [119, 9] on icon at bounding box center [123, 14] width 10 height 10
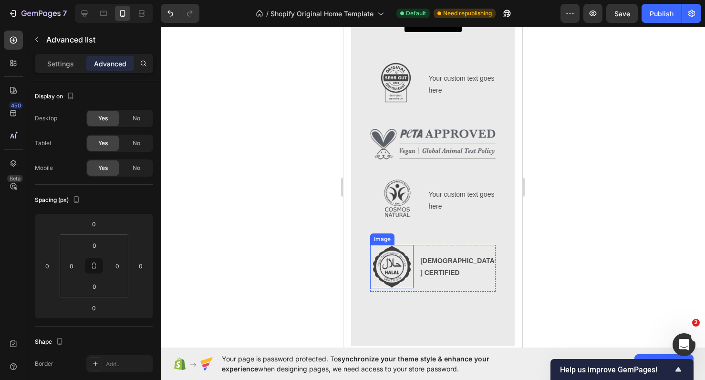
scroll to position [508, 0]
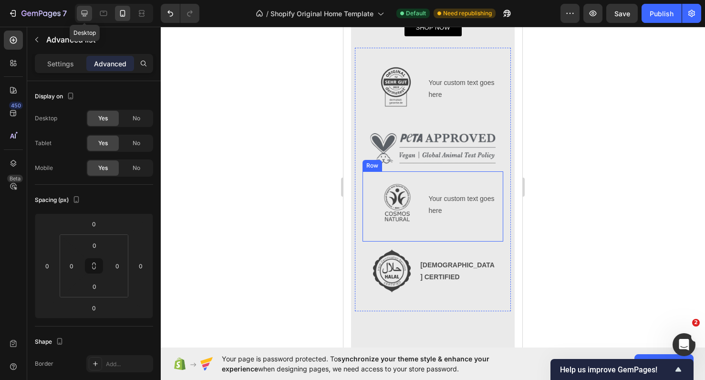
click at [88, 16] on icon at bounding box center [85, 14] width 10 height 10
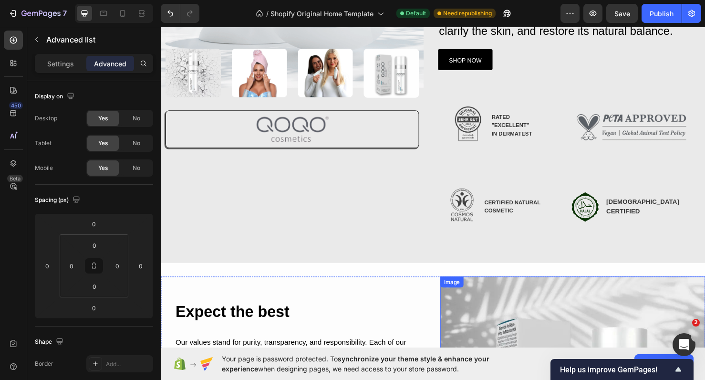
scroll to position [214, 0]
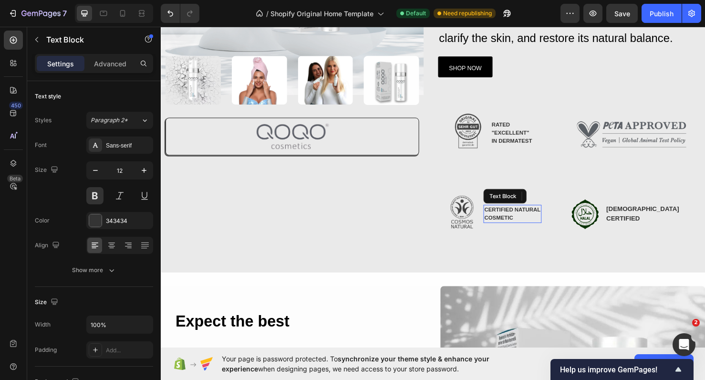
click at [533, 215] on p "CERTIFIED NATURAL" at bounding box center [530, 219] width 59 height 9
click at [529, 220] on p "CERTIFIED NATURAL" at bounding box center [530, 219] width 59 height 9
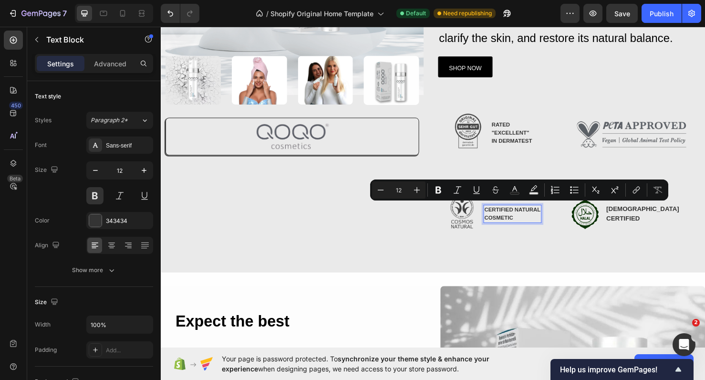
click at [528, 225] on p "COSMETIC" at bounding box center [530, 227] width 59 height 9
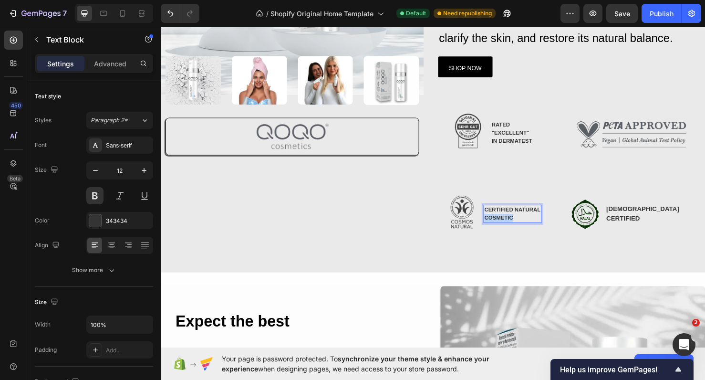
click at [528, 225] on p "COSMETIC" at bounding box center [530, 227] width 59 height 9
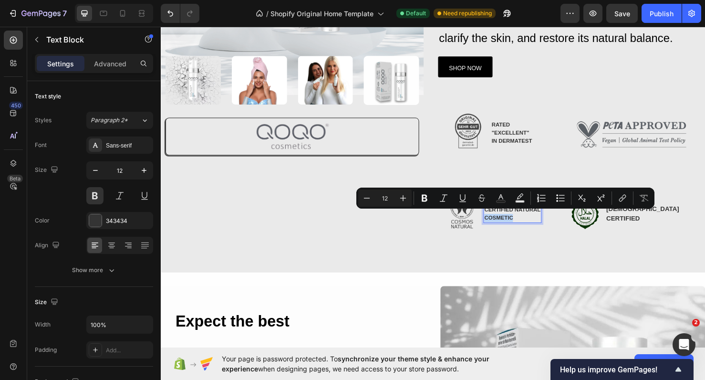
click at [528, 225] on p "COSMETIC" at bounding box center [530, 227] width 59 height 9
click at [531, 225] on p "COSMETIC" at bounding box center [530, 227] width 59 height 9
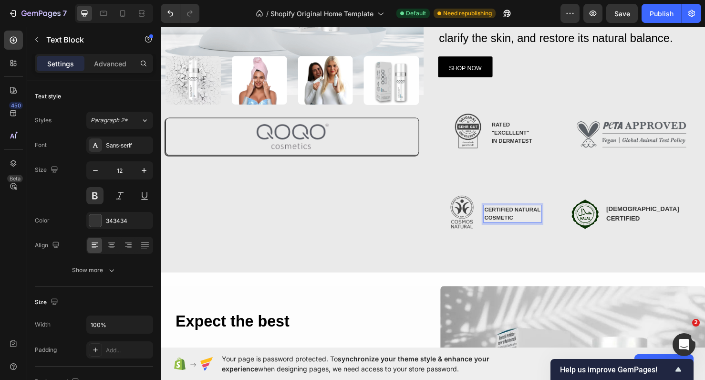
click at [531, 225] on p "COSMETIC" at bounding box center [530, 227] width 59 height 9
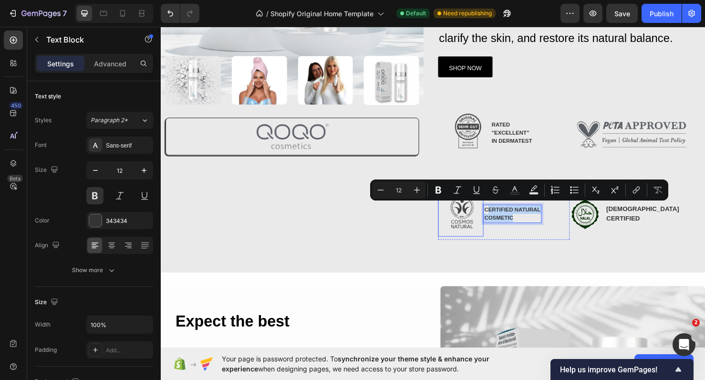
drag, startPoint x: 531, startPoint y: 225, endPoint x: 496, endPoint y: 214, distance: 36.5
click at [496, 214] on li "Image CERTIFIED NATURAL COSMETIC Text Block 0" at bounding box center [506, 223] width 109 height 48
copy div "ERTIFIED NATURAL COSMETIC"
click at [121, 16] on icon at bounding box center [123, 14] width 10 height 10
type input "14"
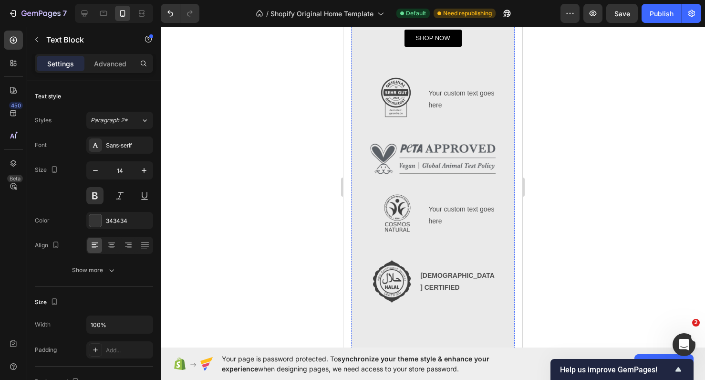
scroll to position [520, 0]
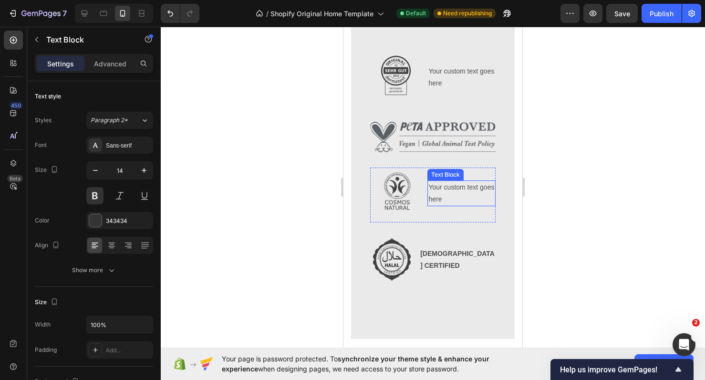
click at [447, 196] on div "Your custom text goes here" at bounding box center [461, 193] width 68 height 26
click at [447, 196] on p "Your custom text goes here" at bounding box center [461, 193] width 66 height 24
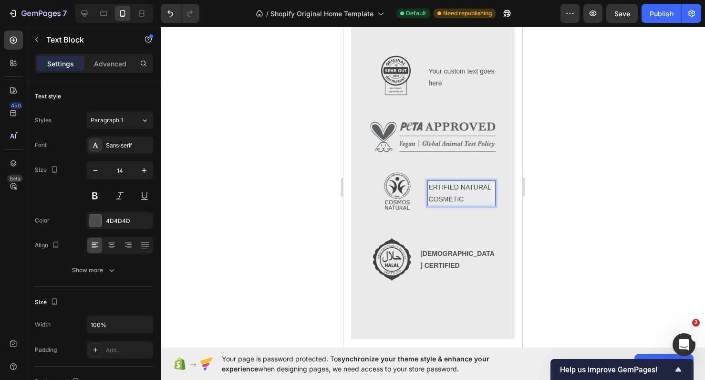
click at [447, 196] on p "COSMETIC" at bounding box center [461, 199] width 66 height 12
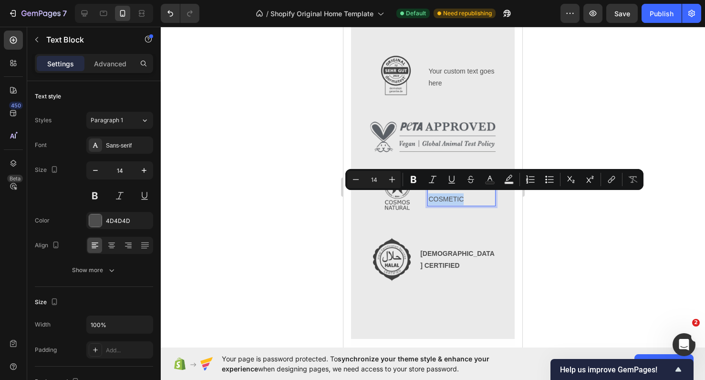
click at [479, 196] on p "COSMETIC" at bounding box center [461, 199] width 66 height 12
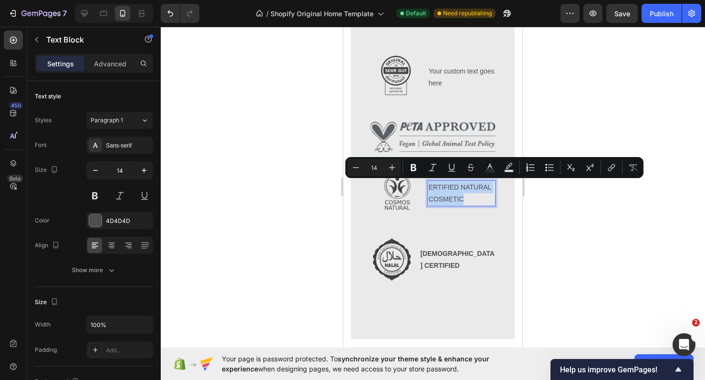
drag, startPoint x: 478, startPoint y: 196, endPoint x: 427, endPoint y: 184, distance: 52.8
click at [427, 184] on li "Image ERTIFIED NATURAL COSMETIC Text Block 0" at bounding box center [432, 193] width 125 height 52
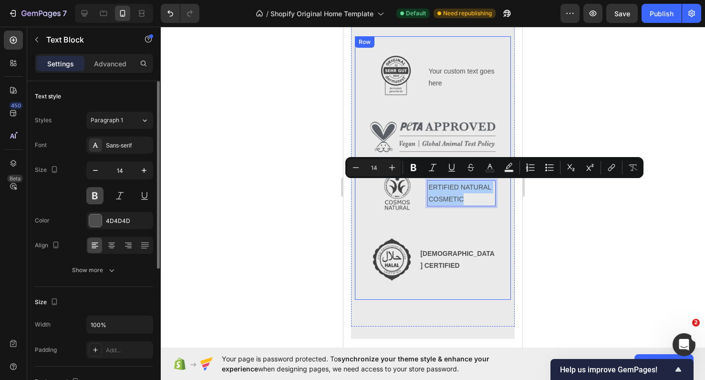
click at [94, 195] on button at bounding box center [94, 195] width 17 height 17
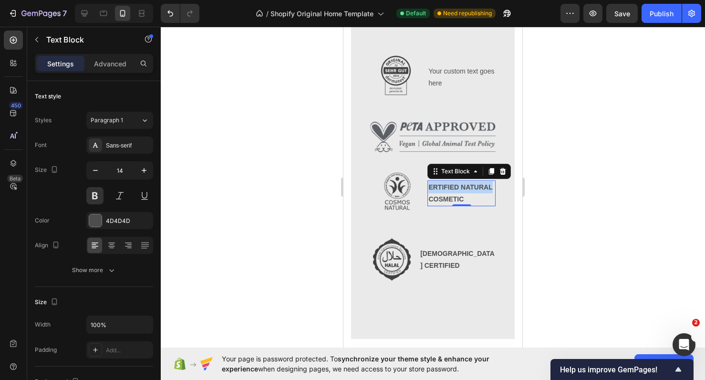
click at [429, 187] on p "ERTIFIED NATURAL" at bounding box center [461, 187] width 66 height 12
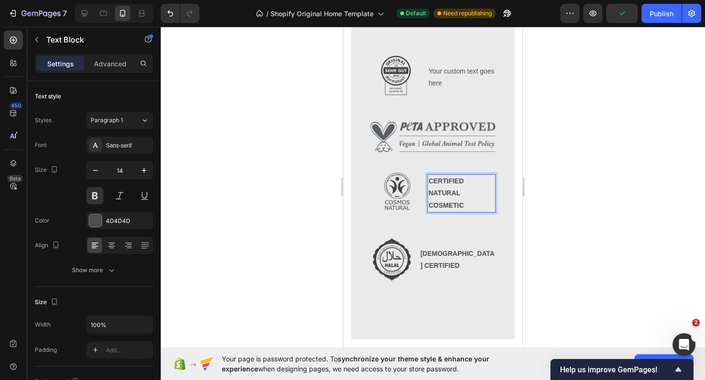
click at [588, 222] on div at bounding box center [433, 203] width 544 height 353
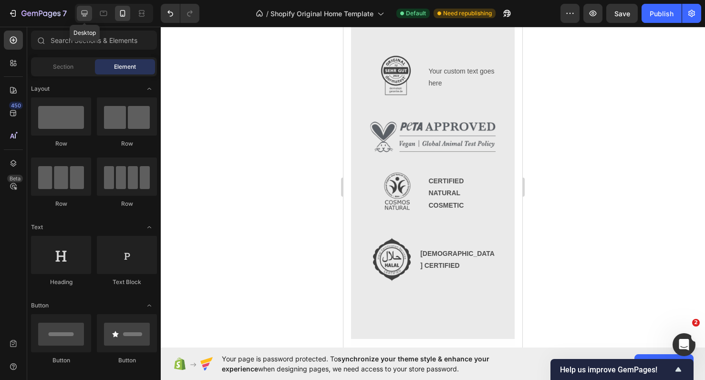
click at [88, 12] on icon at bounding box center [85, 14] width 10 height 10
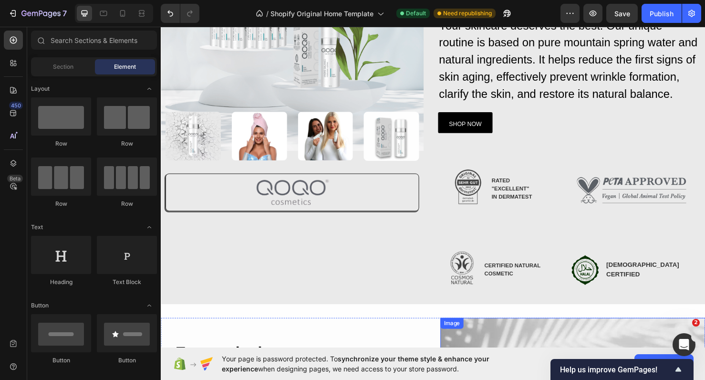
scroll to position [153, 0]
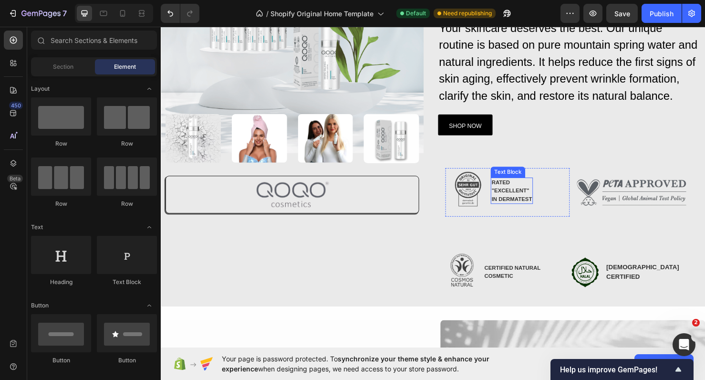
click at [521, 195] on p ""EXCELLENT"" at bounding box center [529, 199] width 42 height 9
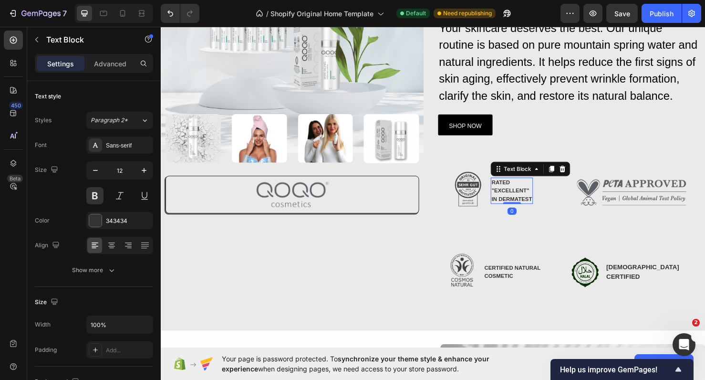
click at [521, 195] on p ""EXCELLENT"" at bounding box center [529, 199] width 42 height 9
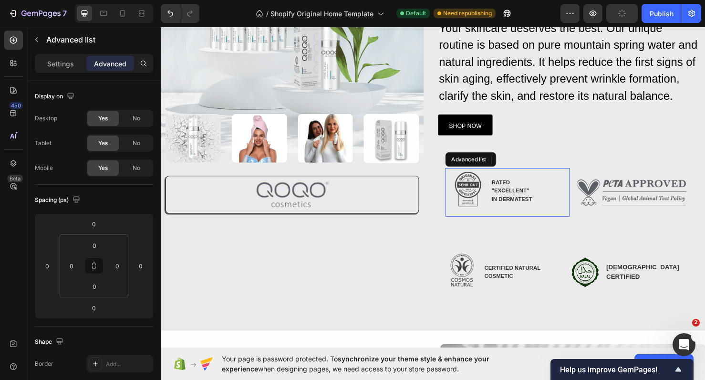
click at [555, 209] on div "Image RATED "EXCELLENT" IN DERMATEST Text Block 0" at bounding box center [525, 200] width 131 height 51
click at [541, 186] on p "RATED" at bounding box center [529, 190] width 42 height 9
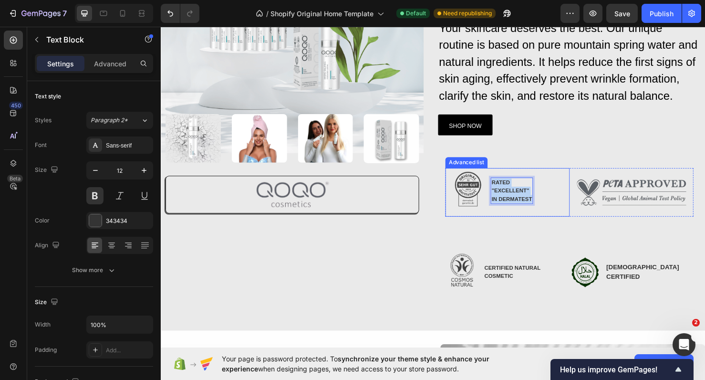
drag, startPoint x: 509, startPoint y: 187, endPoint x: 550, endPoint y: 217, distance: 50.8
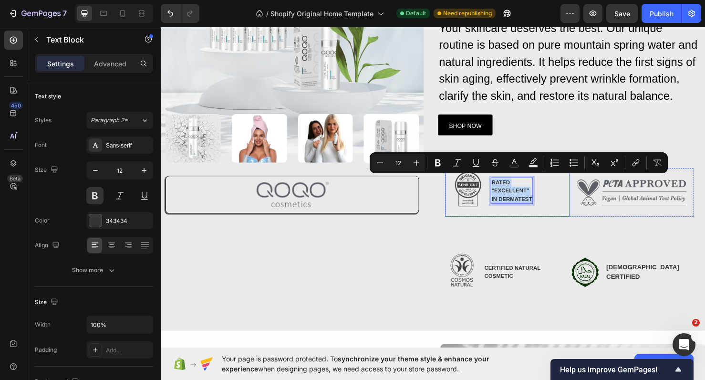
copy div "RATED "EXCELLENT" IN DERMATEST"
click at [122, 18] on icon at bounding box center [123, 14] width 10 height 10
type input "14"
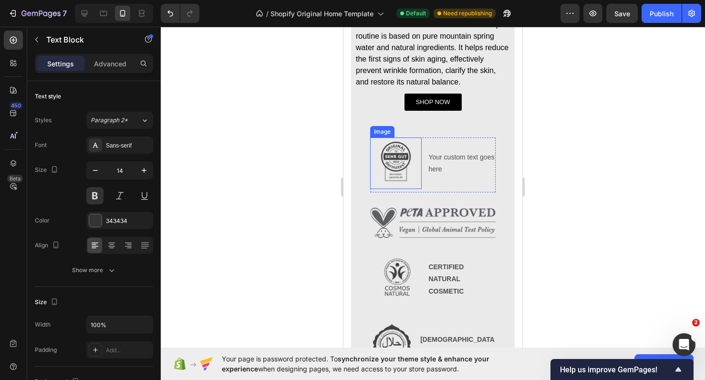
scroll to position [442, 0]
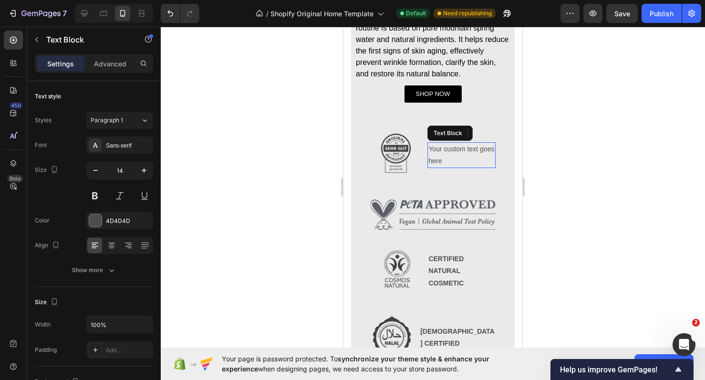
click at [442, 155] on div "Your custom text goes here" at bounding box center [461, 155] width 68 height 26
click at [442, 155] on p "Your custom text goes here" at bounding box center [461, 155] width 66 height 24
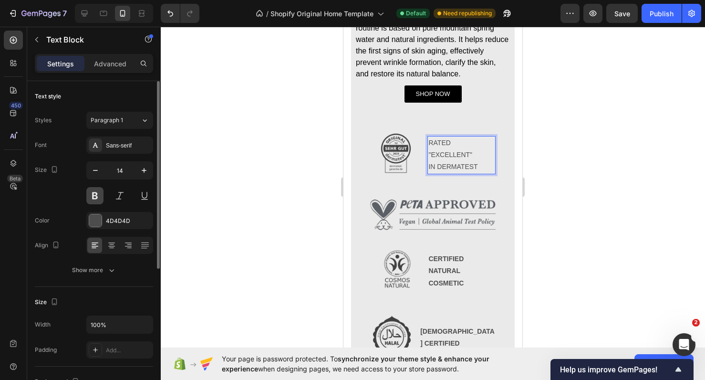
click at [97, 193] on button at bounding box center [94, 195] width 17 height 17
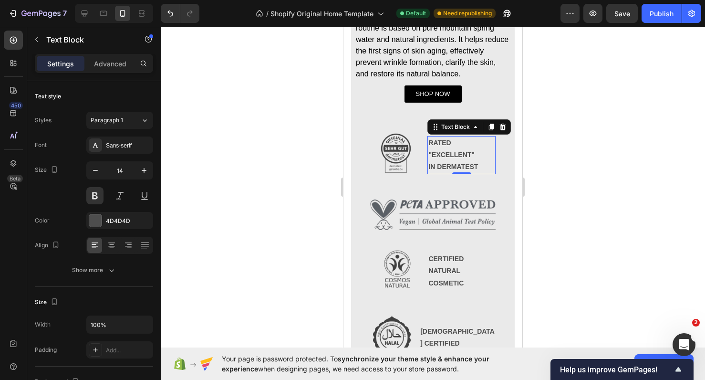
click at [575, 153] on div at bounding box center [433, 203] width 544 height 353
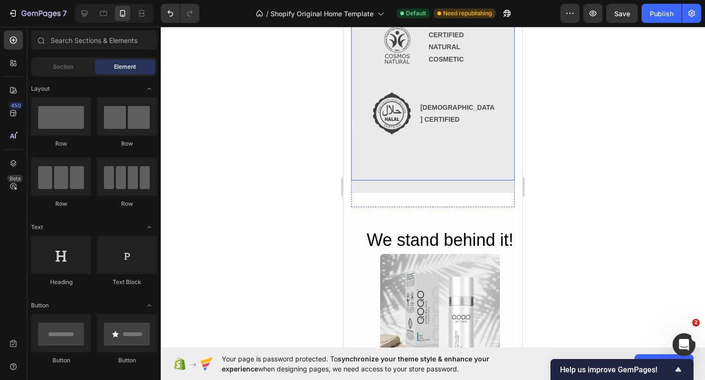
scroll to position [666, 0]
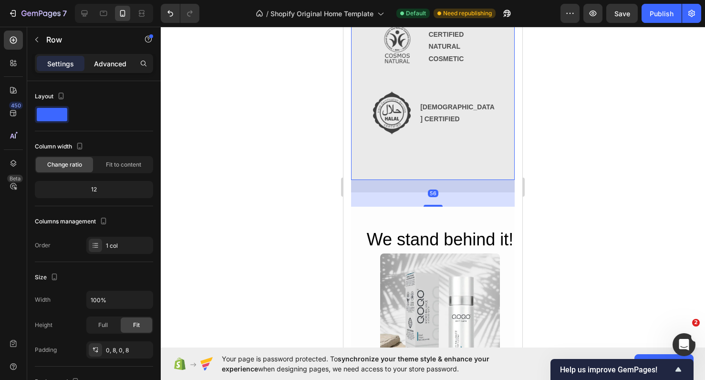
click at [116, 62] on p "Advanced" at bounding box center [110, 64] width 32 height 10
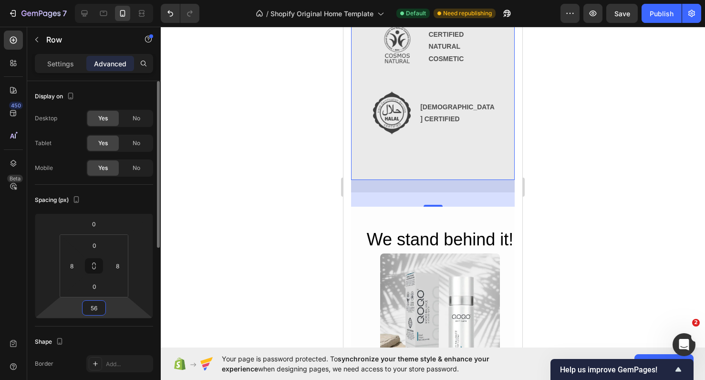
click at [103, 306] on input "56" at bounding box center [93, 307] width 19 height 14
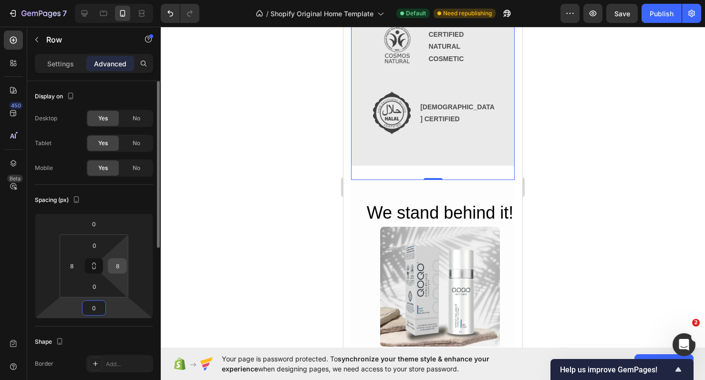
type input "0"
click at [118, 265] on input "8" at bounding box center [117, 266] width 14 height 14
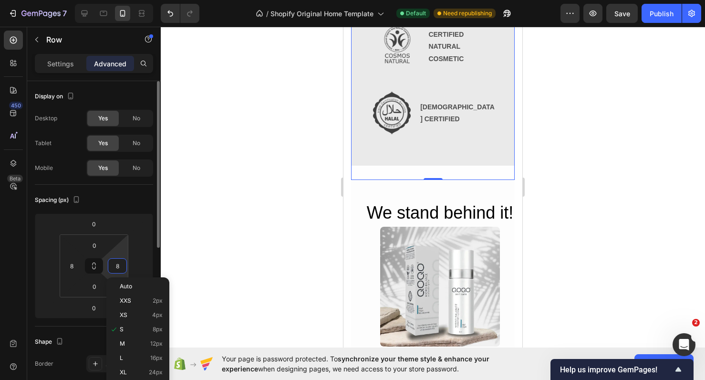
type input "0"
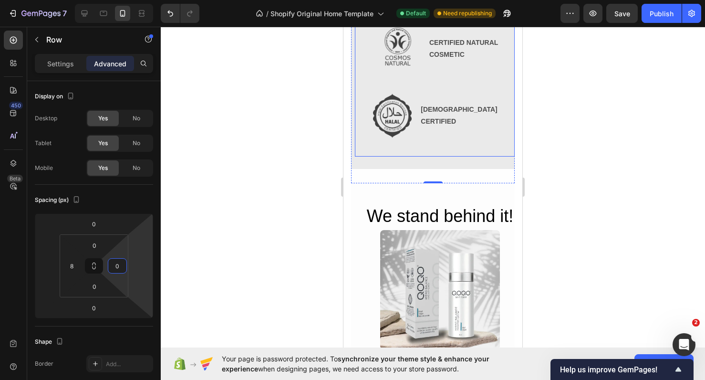
click at [566, 138] on div at bounding box center [433, 203] width 544 height 353
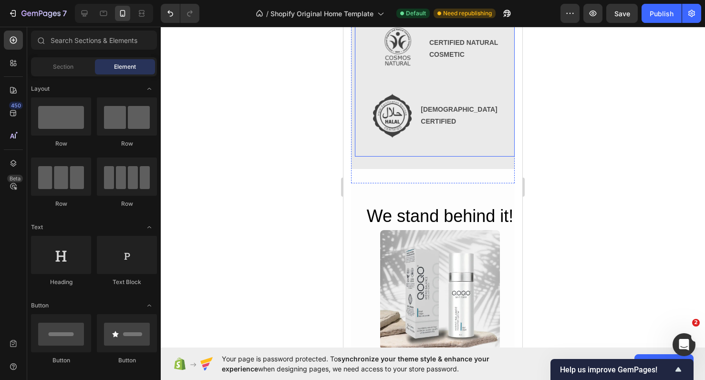
click at [566, 138] on div at bounding box center [433, 203] width 544 height 353
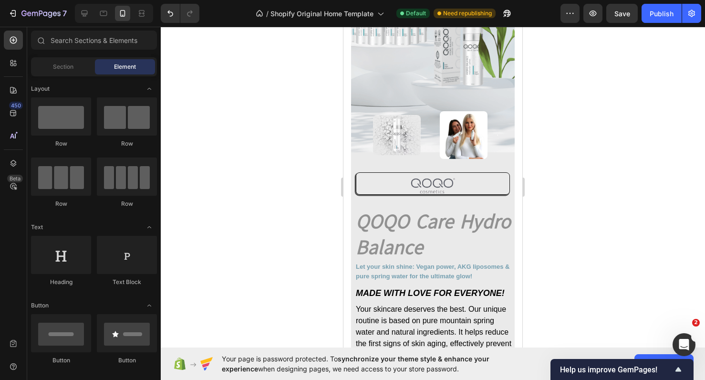
scroll to position [139, 0]
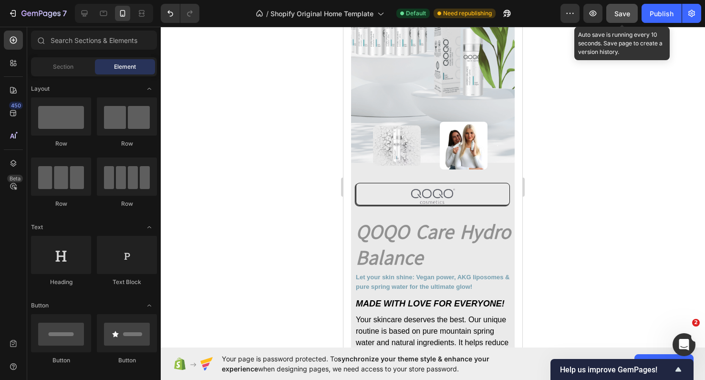
click at [625, 15] on span "Save" at bounding box center [622, 14] width 16 height 8
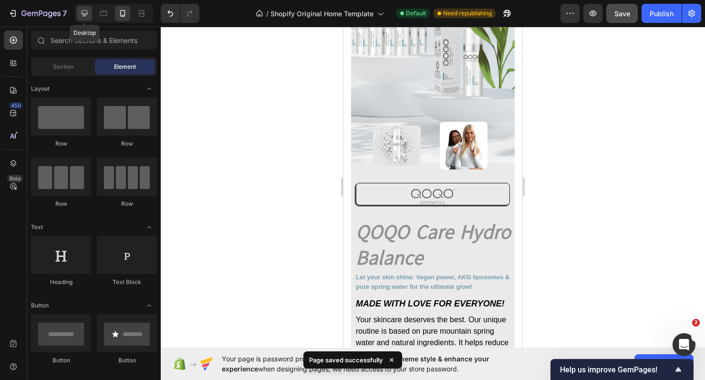
click at [84, 10] on icon at bounding box center [85, 13] width 6 height 6
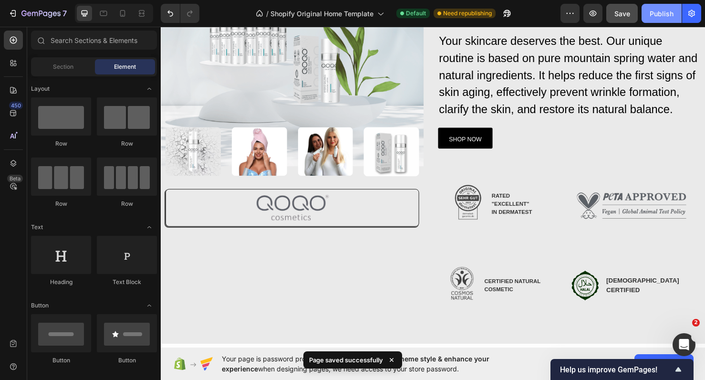
click at [666, 17] on div "Publish" at bounding box center [662, 14] width 24 height 10
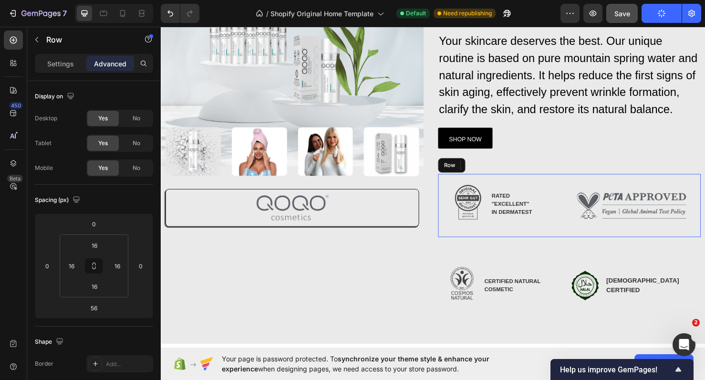
click at [589, 240] on div "Image RATED "EXCELLENT" IN DERMATEST Text Block Advanced List Row Image Row Ima…" at bounding box center [590, 214] width 276 height 66
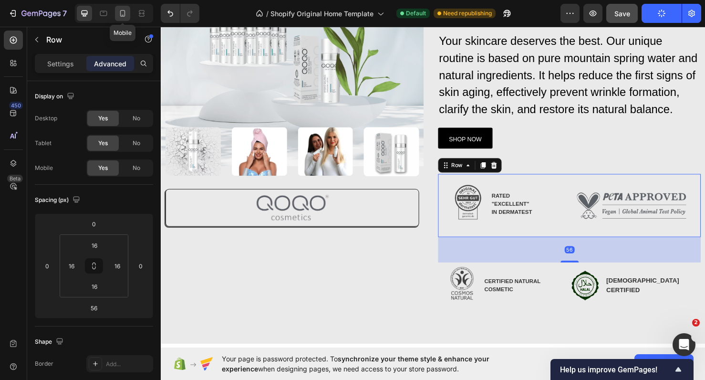
click at [117, 18] on div at bounding box center [122, 13] width 15 height 15
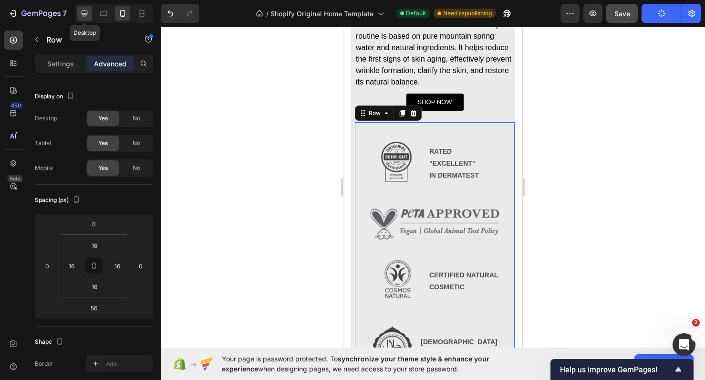
click at [83, 16] on icon at bounding box center [85, 14] width 10 height 10
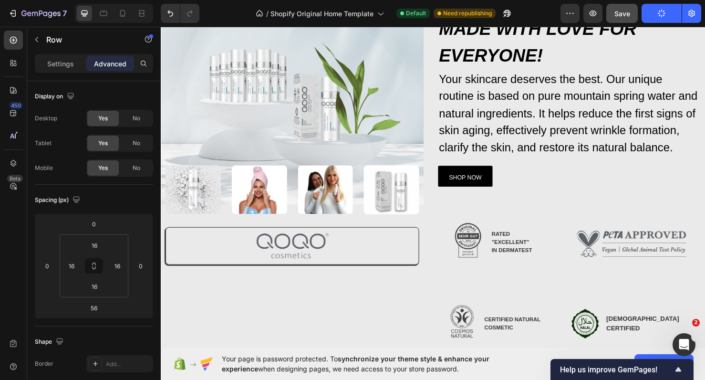
scroll to position [51, 0]
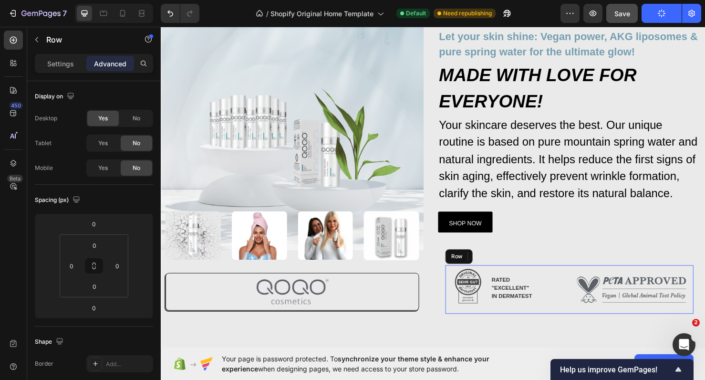
click at [591, 324] on div "Image RATED "EXCELLENT" IN DERMATEST Text Block Advanced list Image Row Row" at bounding box center [590, 302] width 261 height 51
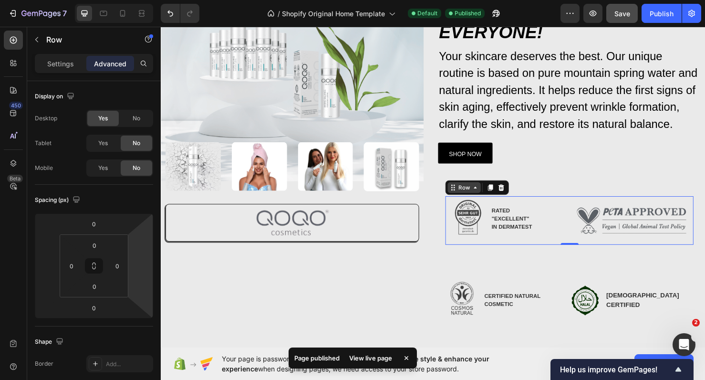
scroll to position [126, 0]
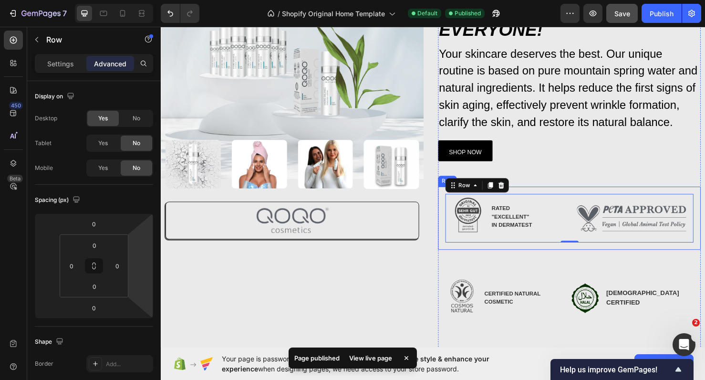
click at [572, 254] on div "Image RATED "EXCELLENT" IN DERMATEST Text Block Advanced List Row Image Row Ima…" at bounding box center [590, 228] width 276 height 66
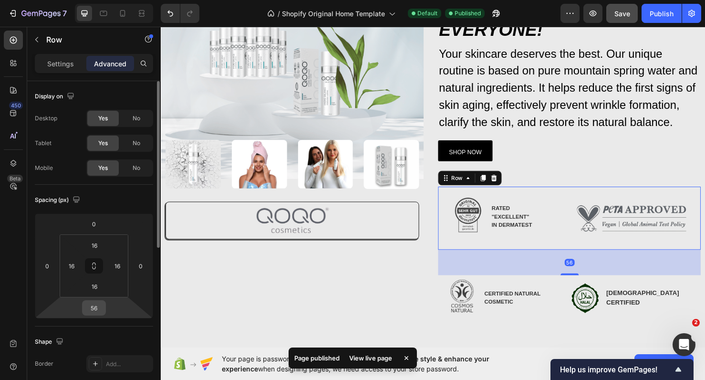
click at [94, 306] on input "56" at bounding box center [93, 307] width 19 height 14
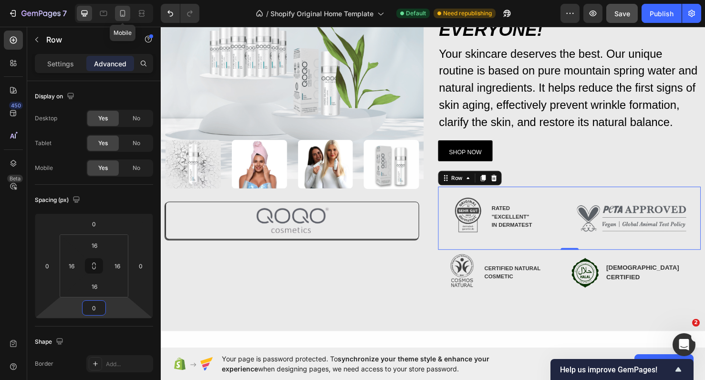
type input "0"
click at [126, 19] on div at bounding box center [122, 13] width 15 height 15
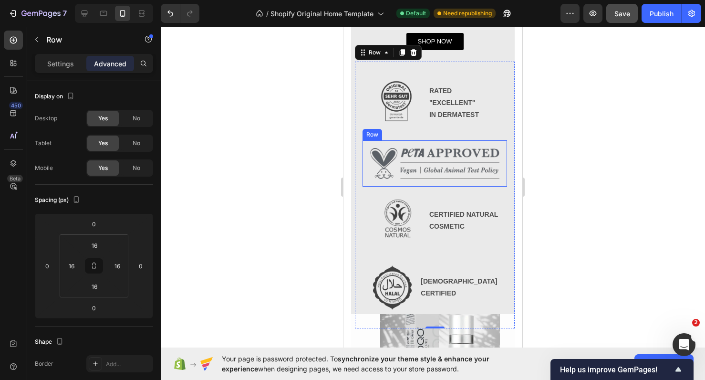
scroll to position [503, 0]
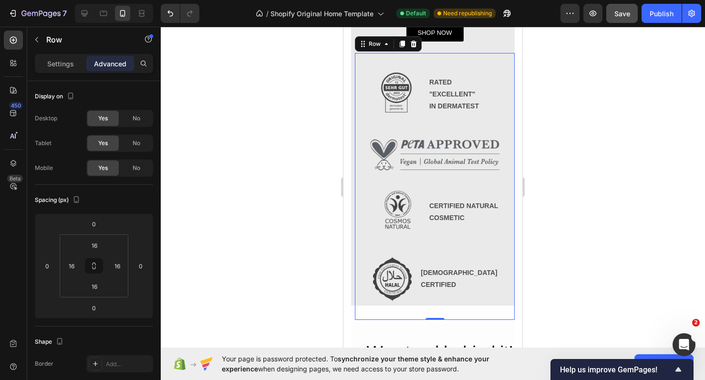
click at [557, 250] on div at bounding box center [433, 203] width 544 height 353
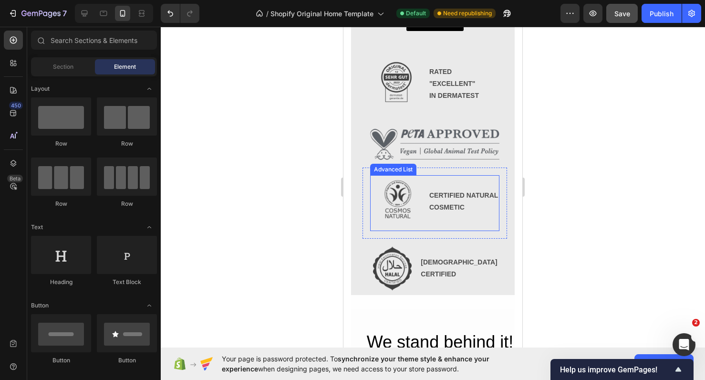
scroll to position [514, 0]
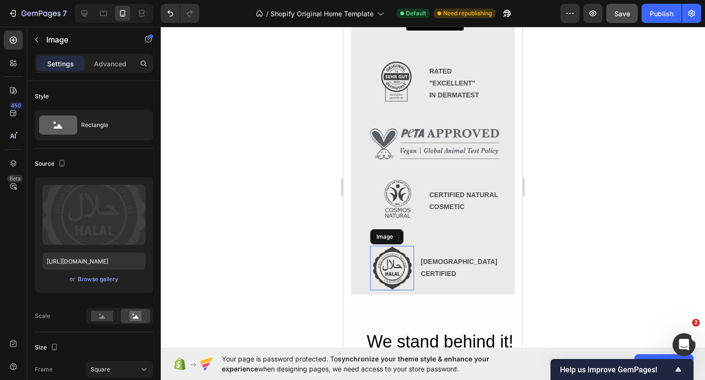
click at [399, 269] on img at bounding box center [392, 268] width 44 height 44
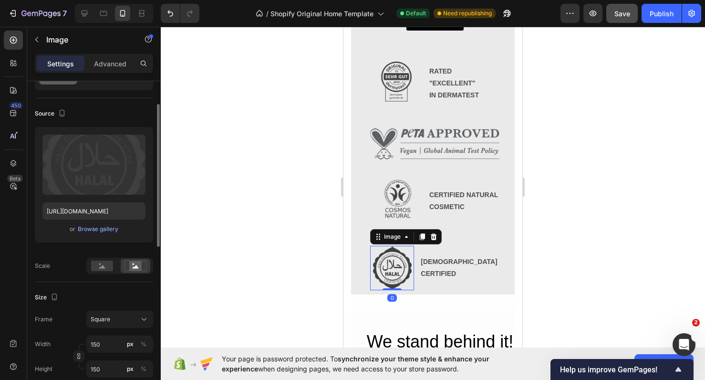
scroll to position [54, 0]
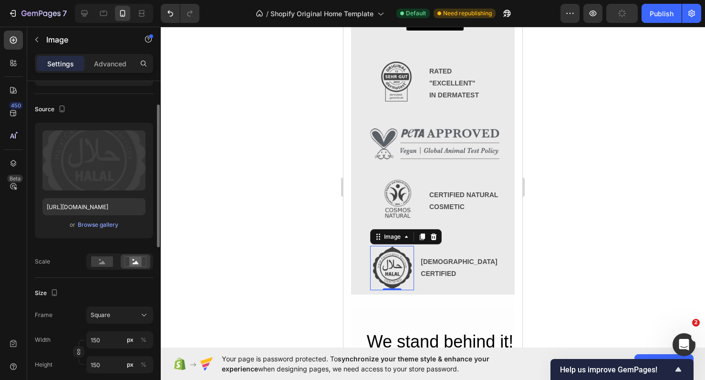
click at [574, 274] on div at bounding box center [433, 203] width 544 height 353
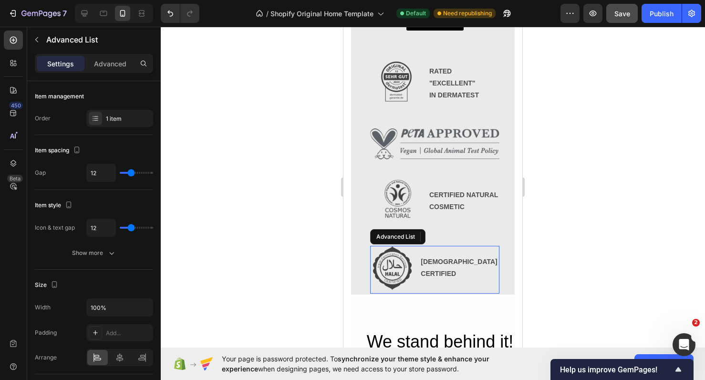
click at [451, 248] on li "Image HALAL CERTIFIED Text Block" at bounding box center [434, 268] width 129 height 44
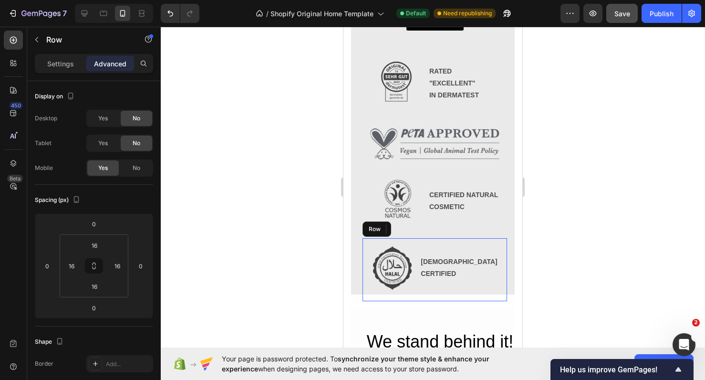
click at [476, 239] on div "Image HALAL CERTIFIED Text Block Advanced List 0 Row" at bounding box center [434, 269] width 145 height 62
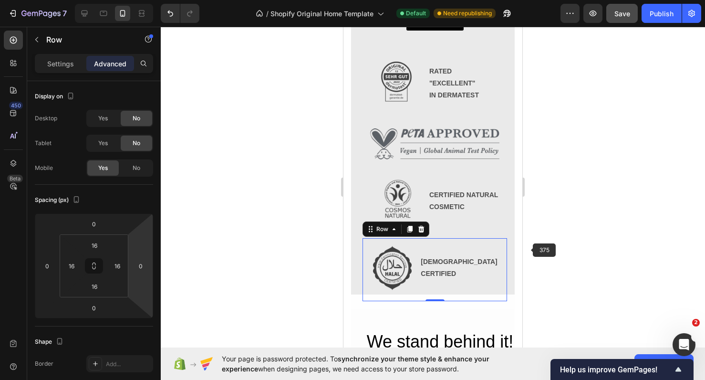
click at [551, 239] on div at bounding box center [433, 203] width 544 height 353
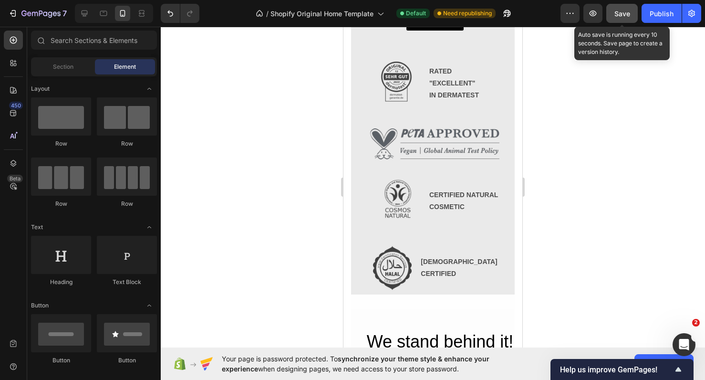
click at [633, 16] on button "Save" at bounding box center [621, 13] width 31 height 19
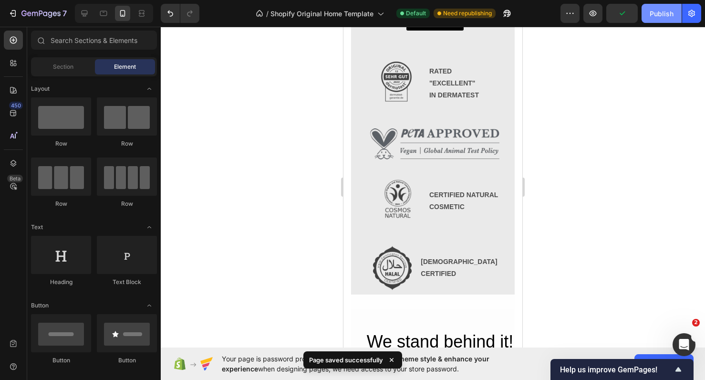
click at [662, 11] on div "Publish" at bounding box center [662, 14] width 24 height 10
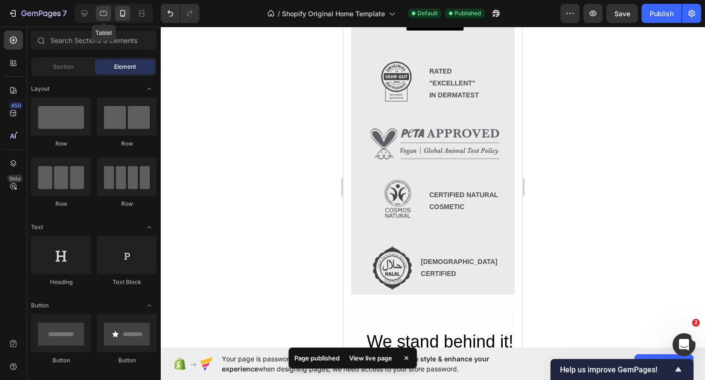
click at [109, 15] on div at bounding box center [103, 13] width 15 height 15
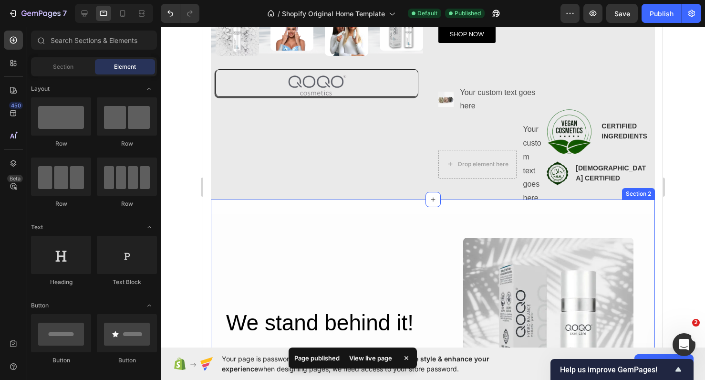
scroll to position [211, 0]
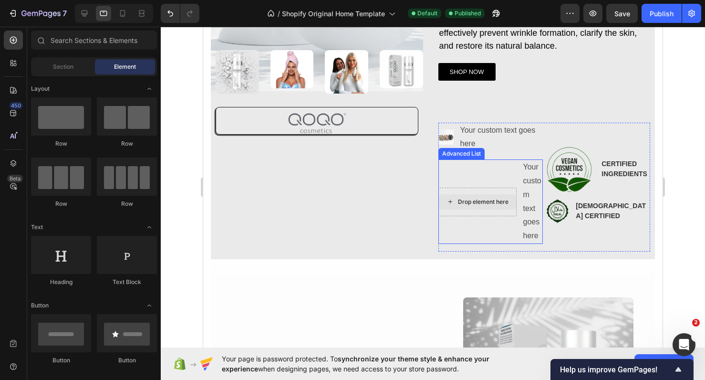
click at [472, 200] on div "Drop element here" at bounding box center [483, 202] width 51 height 8
drag, startPoint x: 254, startPoint y: 312, endPoint x: 472, endPoint y: 196, distance: 247.1
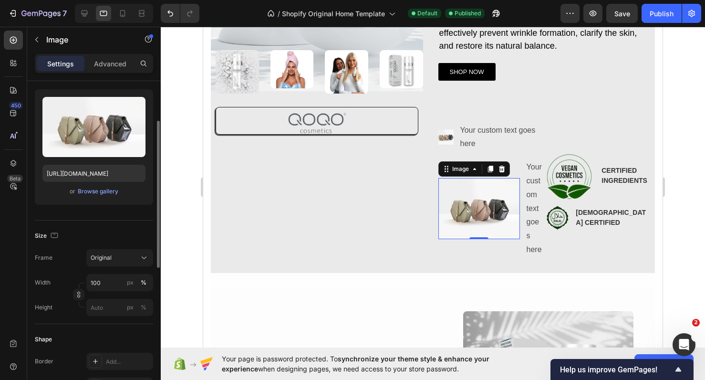
scroll to position [88, 0]
click at [112, 191] on div "Browse gallery" at bounding box center [98, 190] width 41 height 9
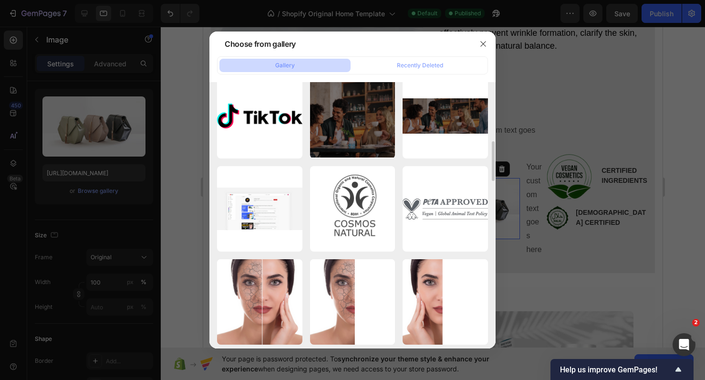
scroll to position [470, 0]
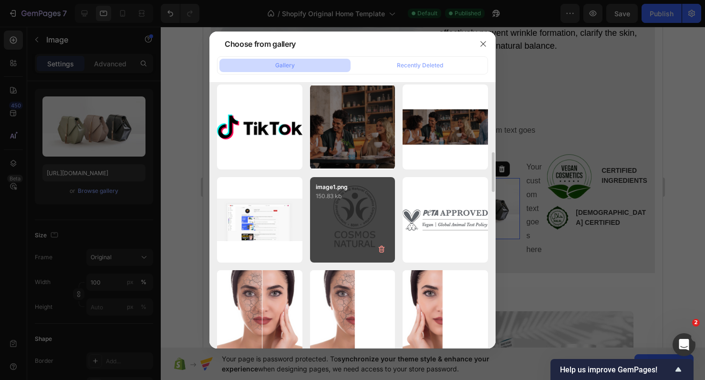
click at [366, 230] on div "image1.png 150.83 kb" at bounding box center [352, 219] width 85 height 85
type input "https://cdn.shopify.com/s/files/1/0900/2015/1627/files/gempages_549177006764328…"
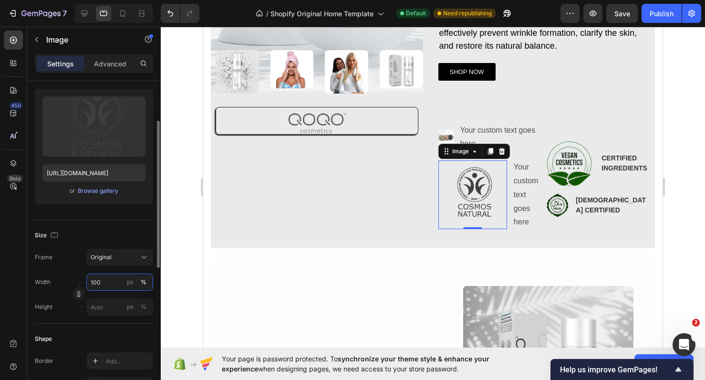
click at [107, 280] on input "100" at bounding box center [119, 281] width 67 height 17
click at [446, 135] on img at bounding box center [445, 136] width 15 height 15
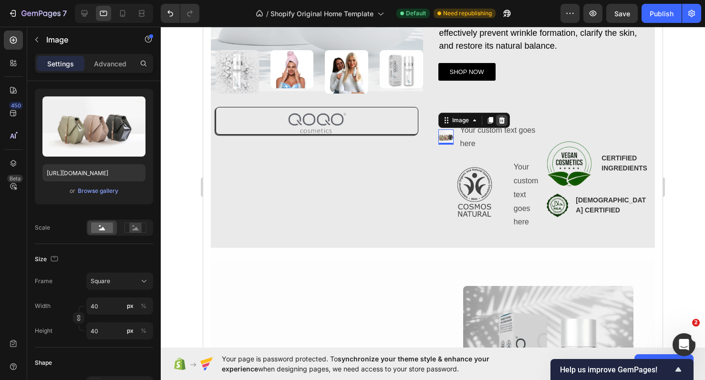
click at [500, 121] on icon at bounding box center [501, 120] width 6 height 7
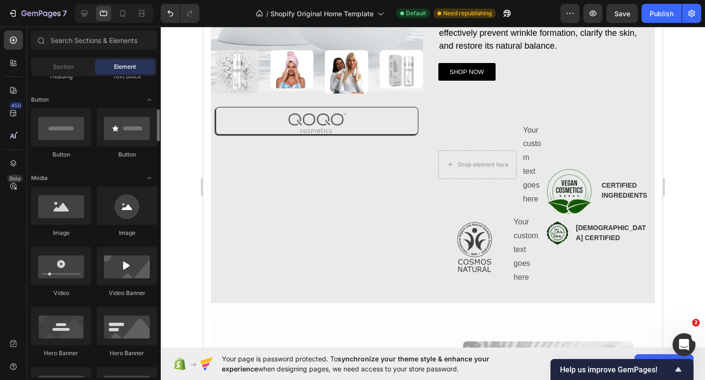
scroll to position [226, 0]
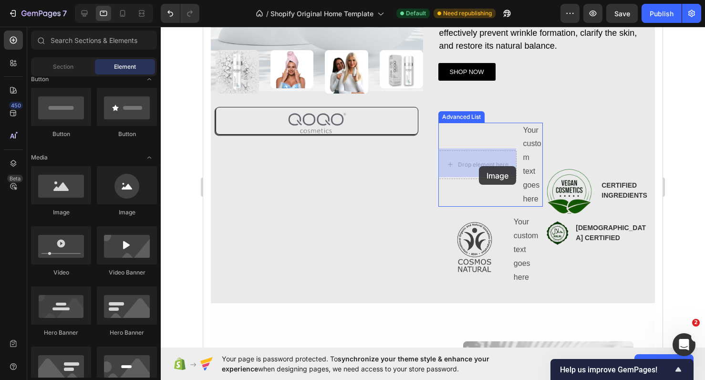
drag, startPoint x: 265, startPoint y: 214, endPoint x: 480, endPoint y: 165, distance: 220.5
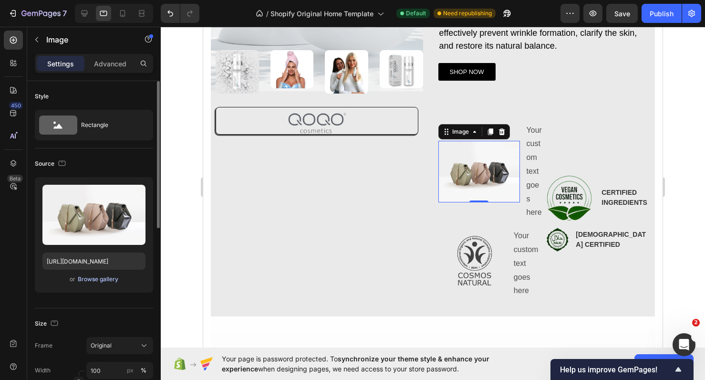
click at [100, 279] on div "Browse gallery" at bounding box center [98, 279] width 41 height 9
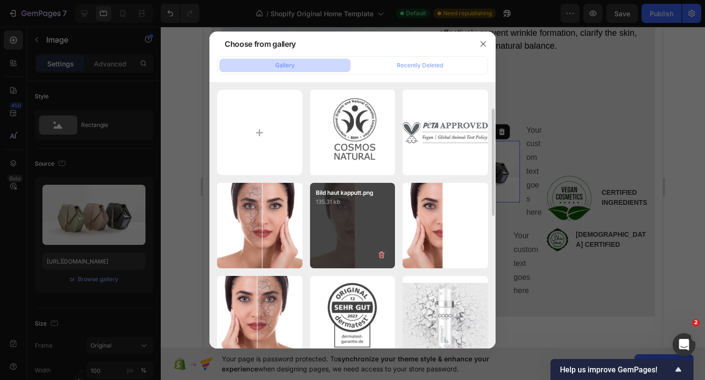
scroll to position [19, 0]
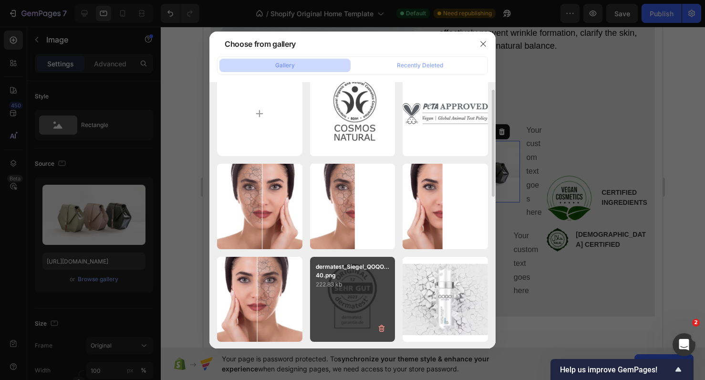
click at [349, 299] on div "dermatest_Siegel_QOQO...40.png 222.83 kb" at bounding box center [352, 299] width 85 height 85
type input "https://cdn.shopify.com/s/files/1/0900/2015/1627/files/gempages_549177006764328…"
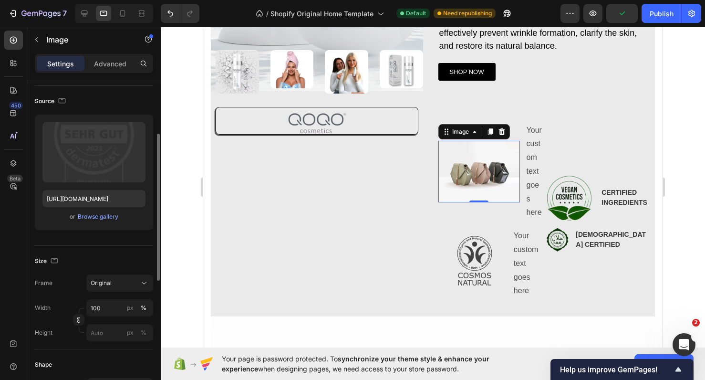
scroll to position [86, 0]
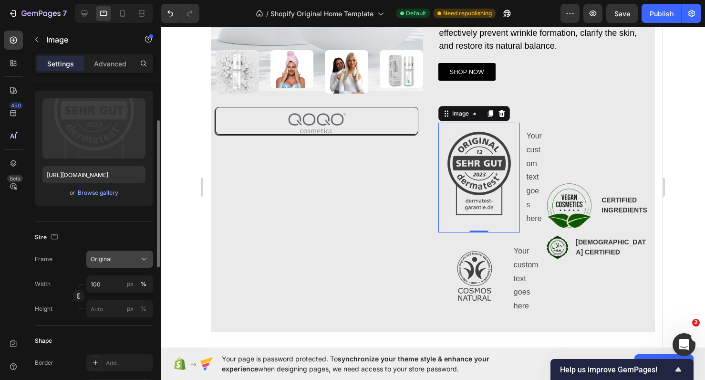
click at [121, 259] on div "Original" at bounding box center [114, 259] width 47 height 9
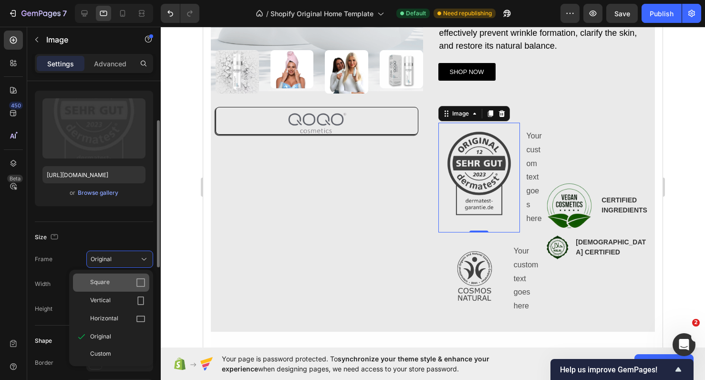
click at [123, 289] on div "Square" at bounding box center [111, 282] width 76 height 18
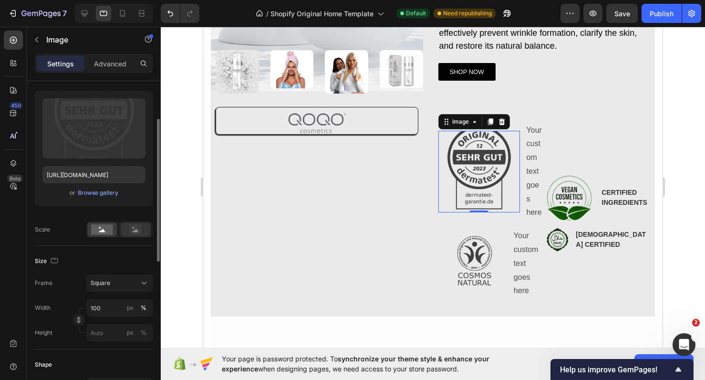
click at [133, 234] on rect at bounding box center [135, 230] width 12 height 10
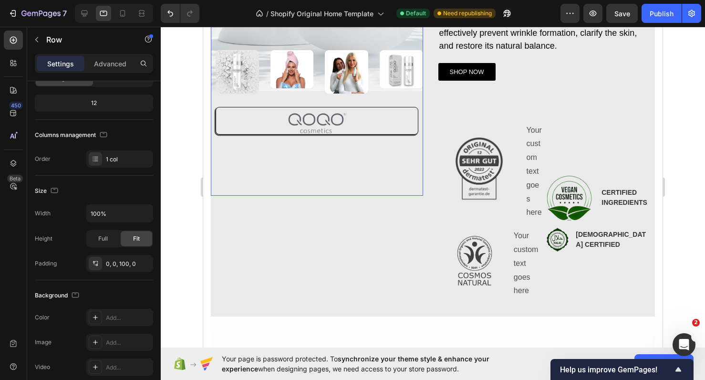
click at [321, 168] on div "Image Image Image Image Image Row Row Image Row Row" at bounding box center [317, 15] width 212 height 360
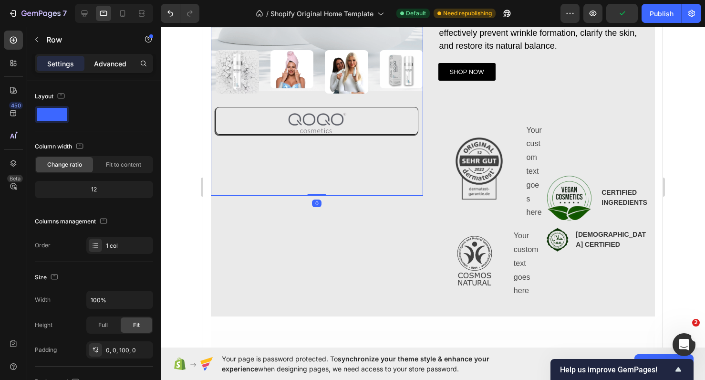
click at [106, 65] on p "Advanced" at bounding box center [110, 64] width 32 height 10
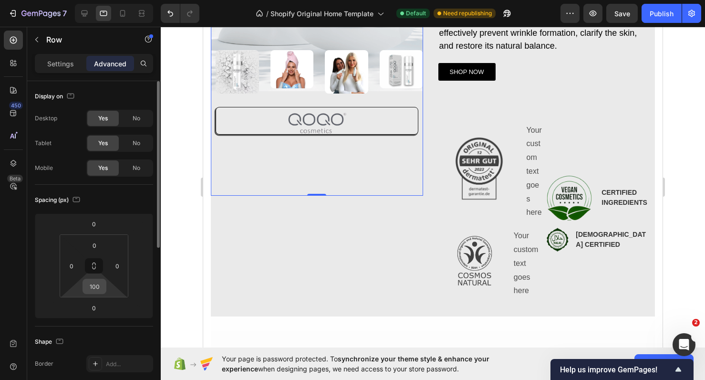
click at [100, 288] on input "100" at bounding box center [94, 286] width 19 height 14
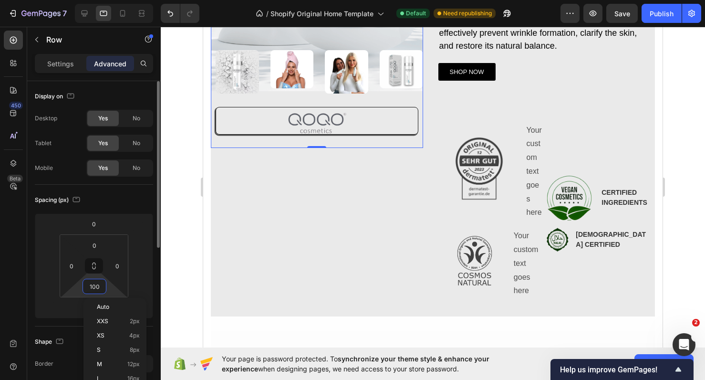
type input "0"
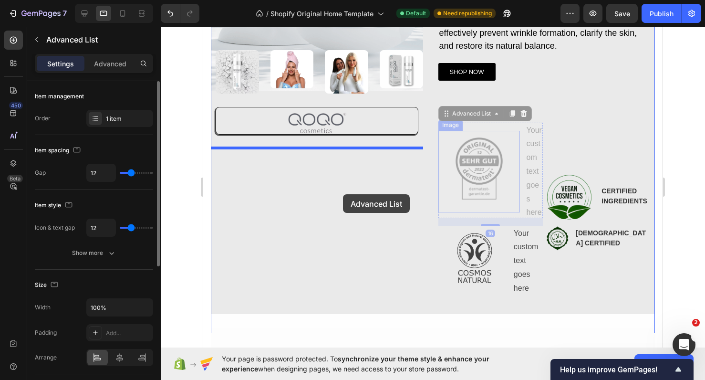
drag, startPoint x: 523, startPoint y: 174, endPoint x: 343, endPoint y: 193, distance: 180.8
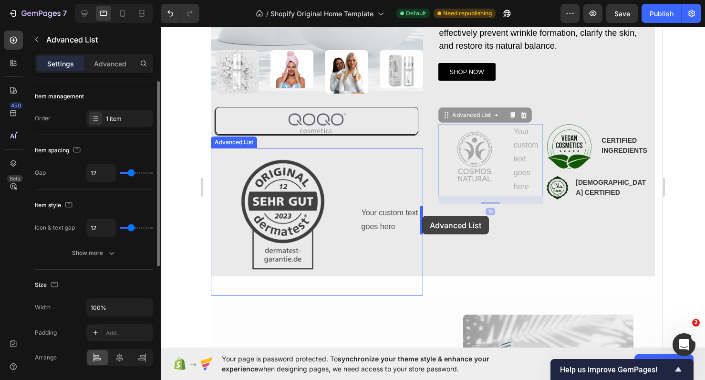
drag, startPoint x: 457, startPoint y: 200, endPoint x: 422, endPoint y: 216, distance: 38.6
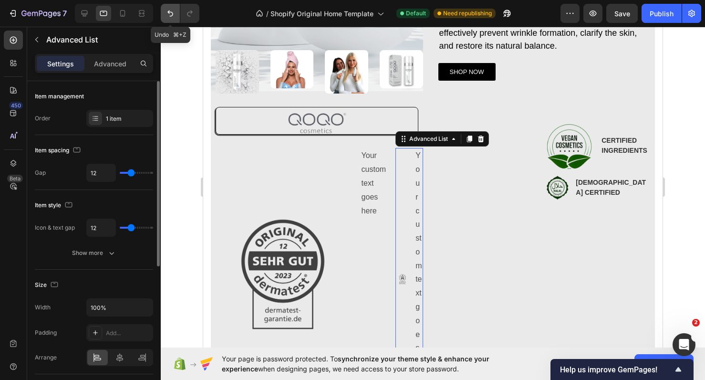
click at [168, 13] on icon "Undo/Redo" at bounding box center [170, 14] width 10 height 10
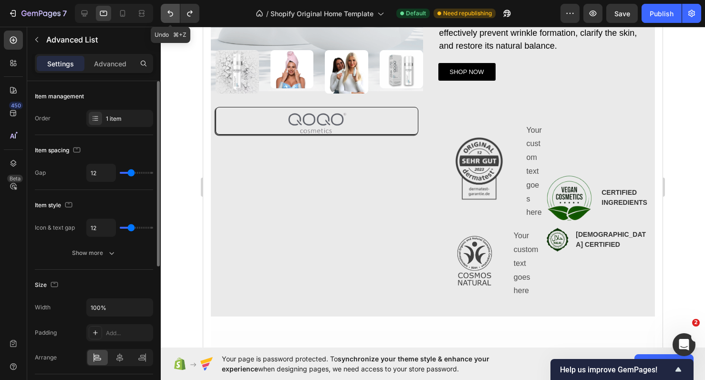
click at [168, 13] on icon "Undo/Redo" at bounding box center [170, 14] width 10 height 10
click at [168, 13] on icon "Undo/Redo" at bounding box center [170, 13] width 6 height 6
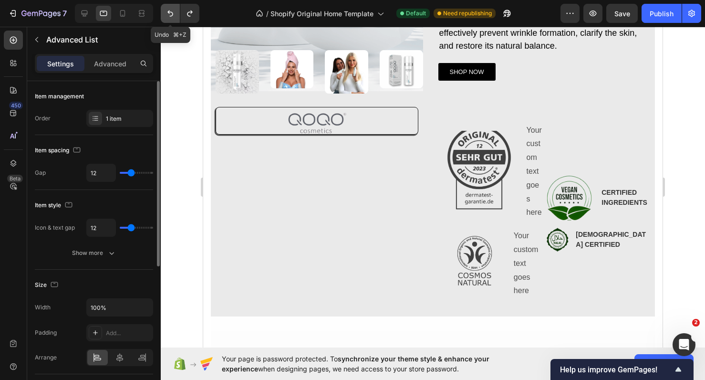
click at [168, 13] on icon "Undo/Redo" at bounding box center [170, 13] width 6 height 6
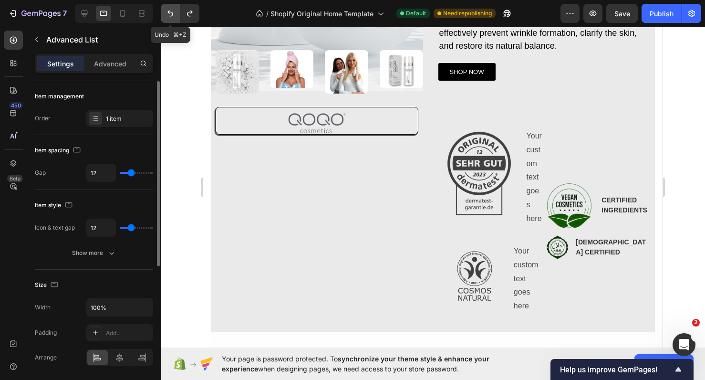
click at [168, 13] on icon "Undo/Redo" at bounding box center [170, 13] width 6 height 6
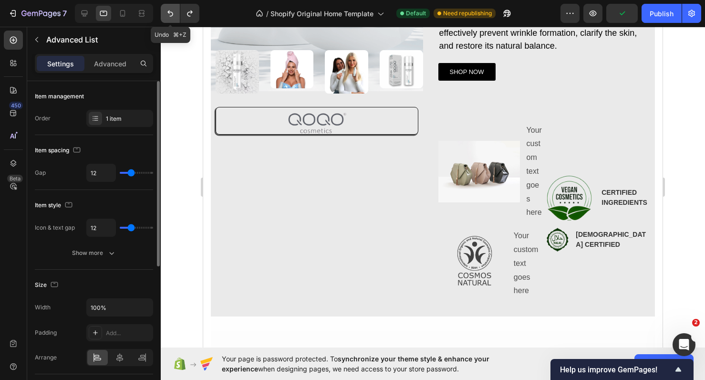
click at [168, 12] on icon "Undo/Redo" at bounding box center [170, 13] width 6 height 6
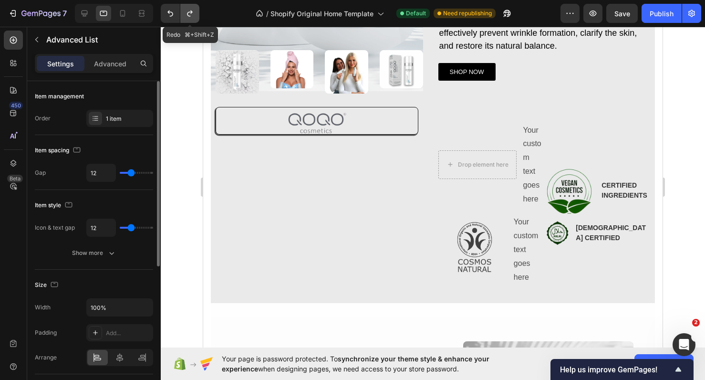
click at [186, 12] on icon "Undo/Redo" at bounding box center [190, 14] width 10 height 10
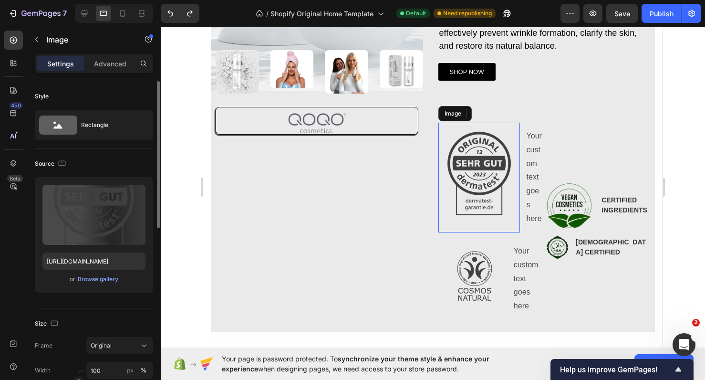
click at [481, 178] on img at bounding box center [479, 178] width 82 height 110
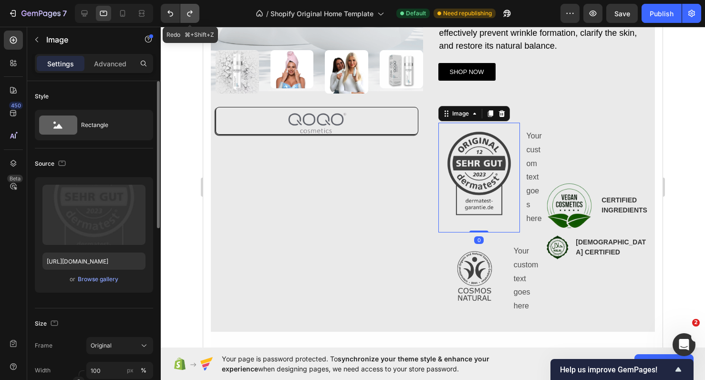
click at [192, 18] on icon "Undo/Redo" at bounding box center [190, 14] width 10 height 10
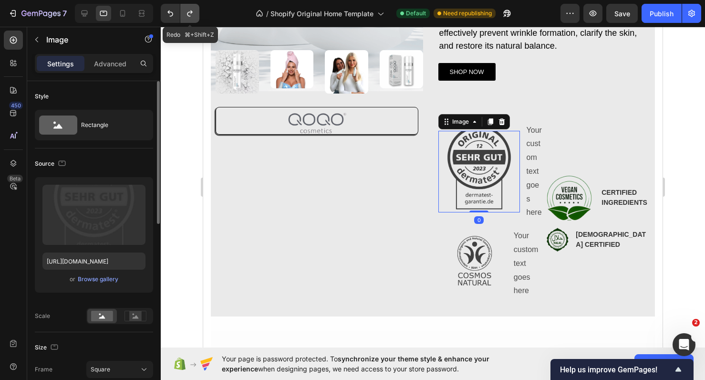
click at [192, 18] on icon "Undo/Redo" at bounding box center [190, 14] width 10 height 10
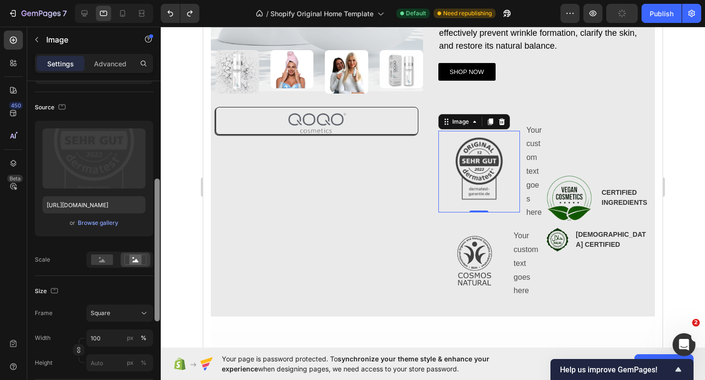
scroll to position [132, 0]
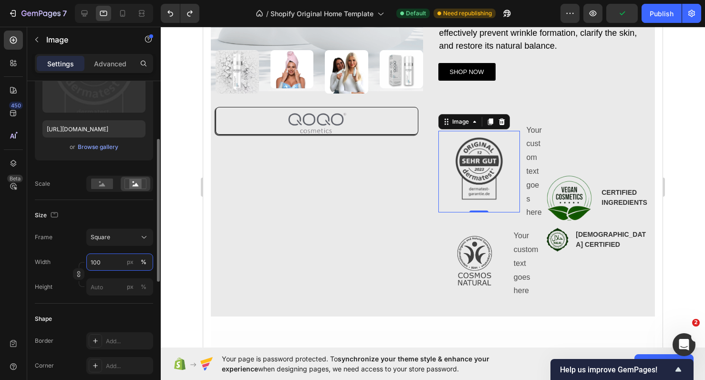
click at [105, 263] on input "100" at bounding box center [119, 261] width 67 height 17
type input "50"
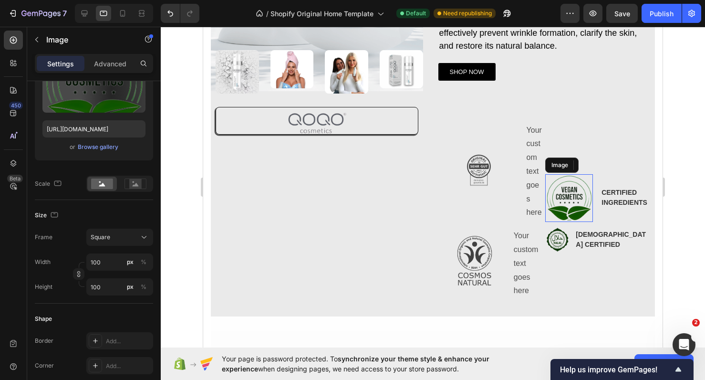
click at [566, 187] on img at bounding box center [569, 198] width 48 height 48
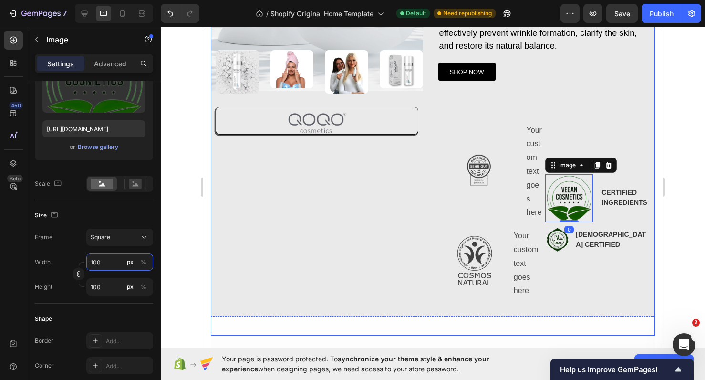
click at [100, 263] on input "100" at bounding box center [119, 261] width 67 height 17
type input "5"
type input "50"
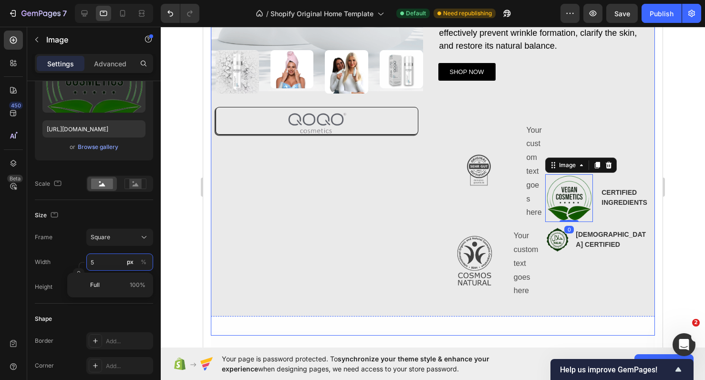
type input "50"
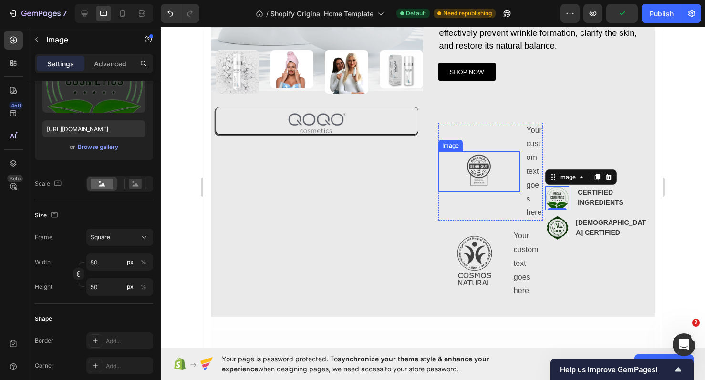
click at [502, 173] on div at bounding box center [479, 171] width 82 height 41
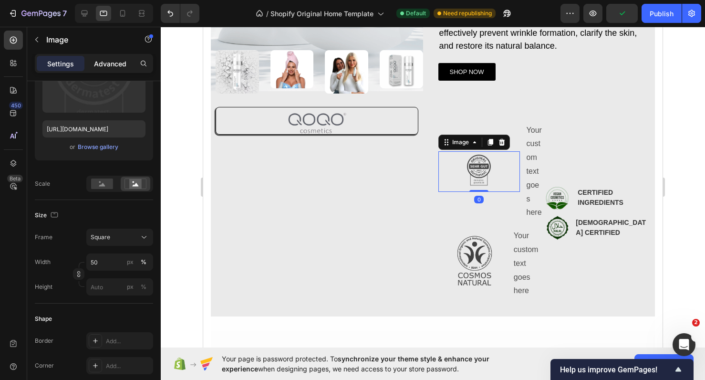
click at [119, 62] on p "Advanced" at bounding box center [110, 64] width 32 height 10
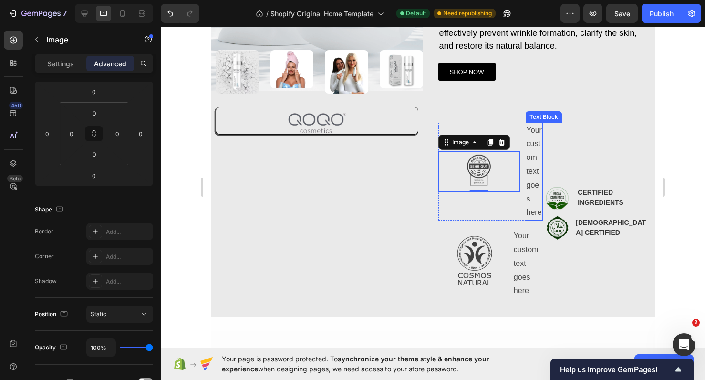
click at [529, 165] on div "Your custom text goes here" at bounding box center [535, 172] width 18 height 98
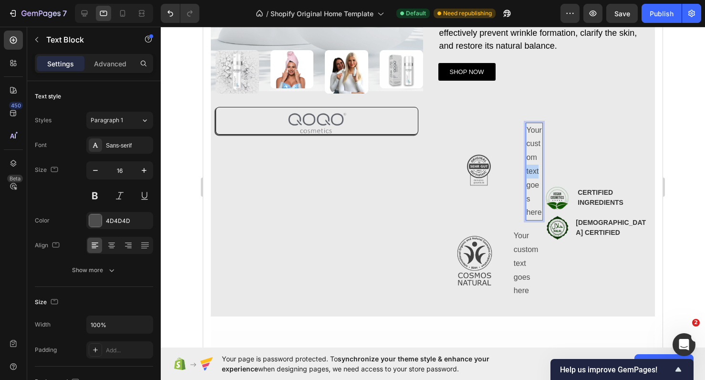
click at [529, 165] on p "Your custom text goes here" at bounding box center [535, 172] width 16 height 96
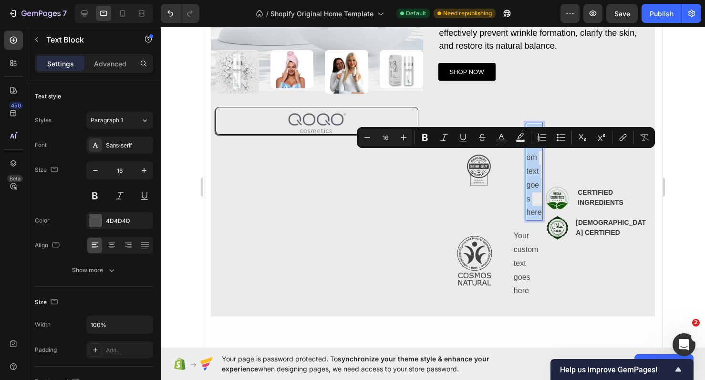
click at [529, 165] on p "Your custom text goes here" at bounding box center [535, 172] width 16 height 96
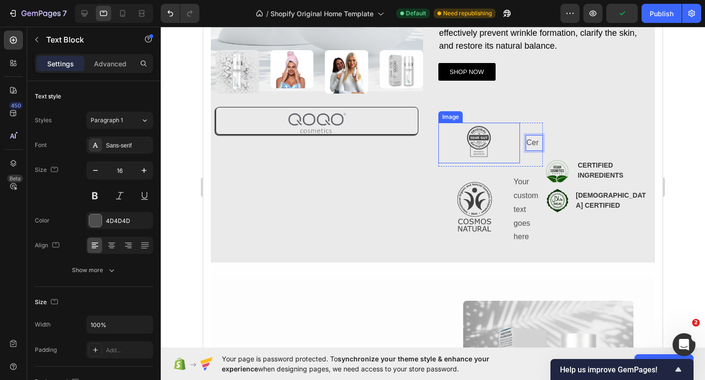
click at [511, 137] on div at bounding box center [479, 143] width 82 height 41
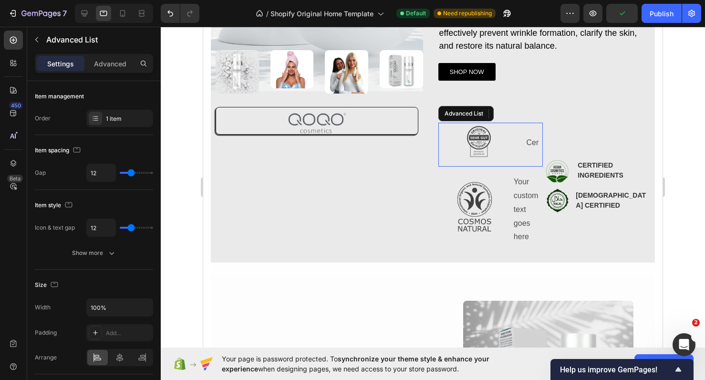
click at [520, 145] on li "Image 0 Cer Text Block" at bounding box center [490, 143] width 105 height 41
type input "9"
type input "8"
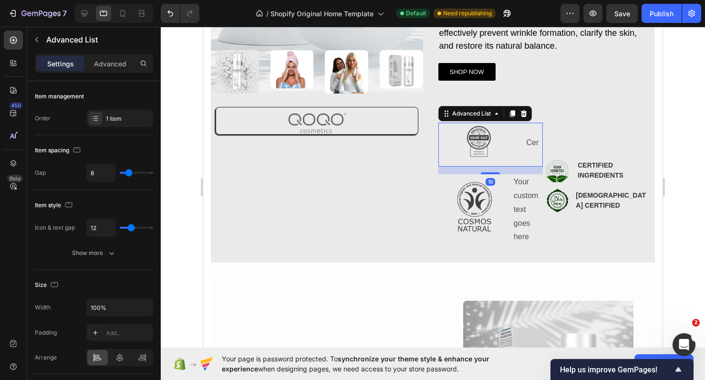
type input "5"
type input "1"
type input "0"
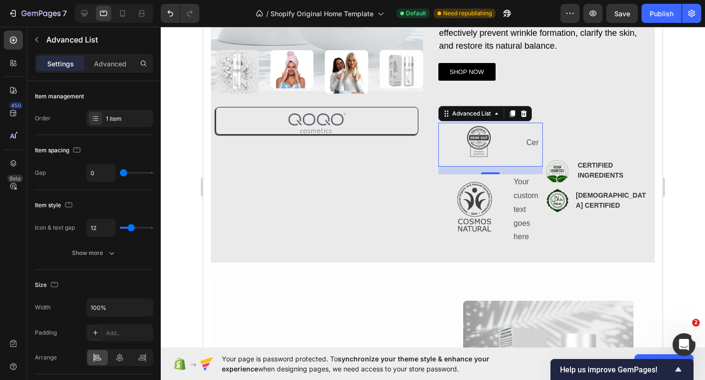
drag, startPoint x: 128, startPoint y: 173, endPoint x: 89, endPoint y: 174, distance: 39.1
type input "0"
click at [89, 174] on div "0" at bounding box center [119, 173] width 67 height 18
type input "14"
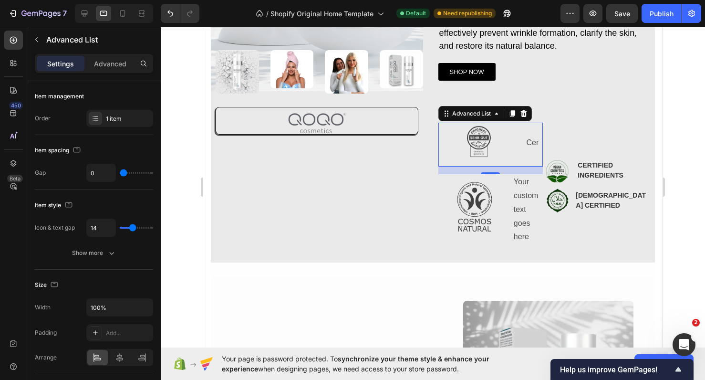
type input "13"
type input "12"
type input "11"
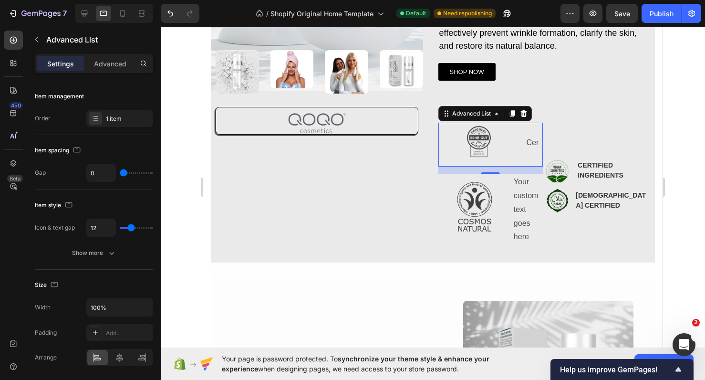
type input "11"
type input "9"
type input "8"
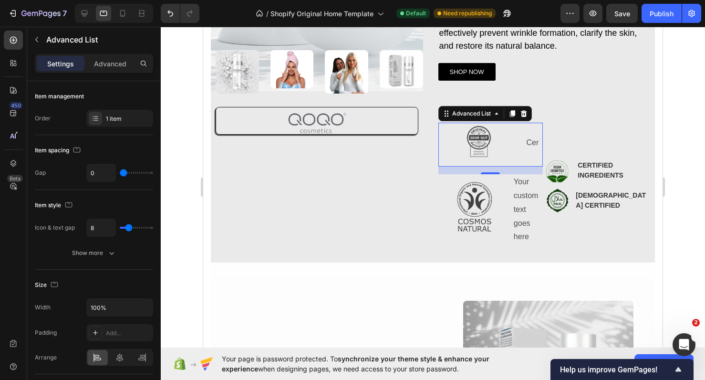
type input "7"
type input "6"
type input "5"
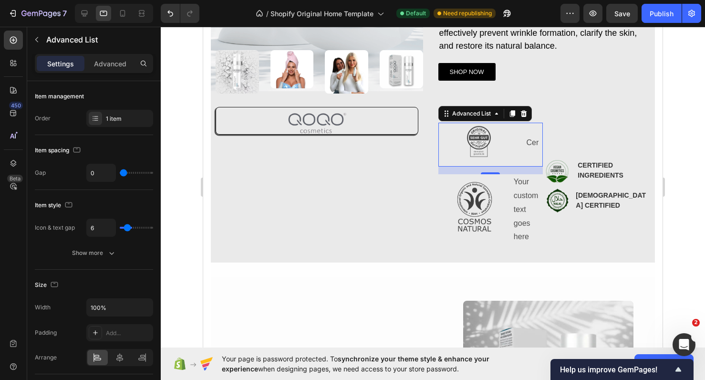
type input "5"
type input "4"
type input "3"
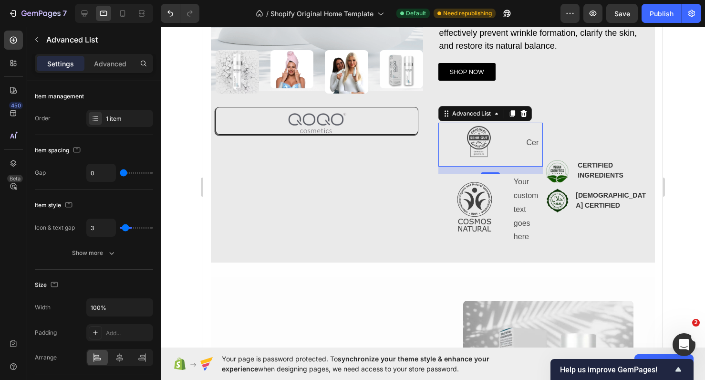
type input "2"
type input "1"
type input "0"
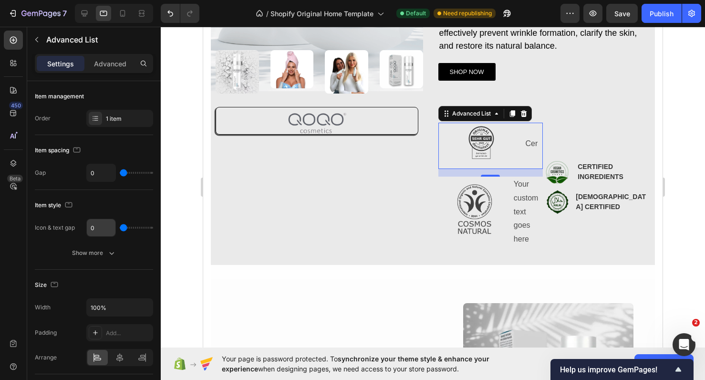
drag, startPoint x: 132, startPoint y: 231, endPoint x: 97, endPoint y: 227, distance: 34.6
type input "0"
click at [97, 227] on div "0" at bounding box center [119, 227] width 67 height 18
click at [501, 136] on img at bounding box center [481, 144] width 43 height 43
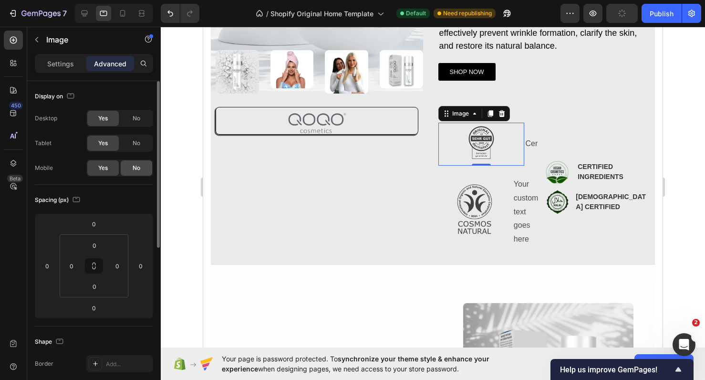
click at [138, 163] on div "No" at bounding box center [136, 167] width 31 height 15
click at [138, 122] on span "No" at bounding box center [137, 118] width 8 height 9
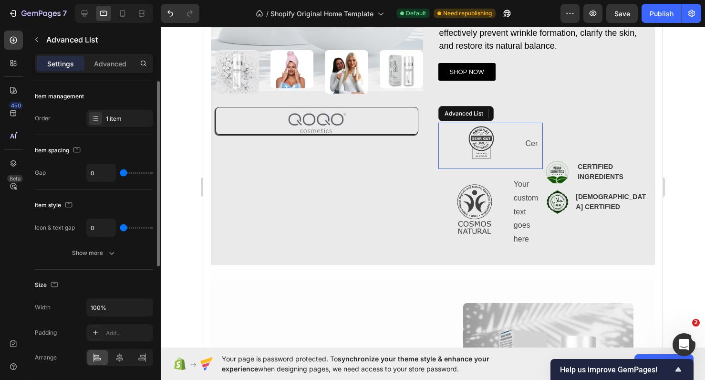
click at [533, 156] on li "Image 0 Cer Text Block" at bounding box center [490, 144] width 105 height 43
click at [537, 145] on p "Cer" at bounding box center [533, 144] width 17 height 14
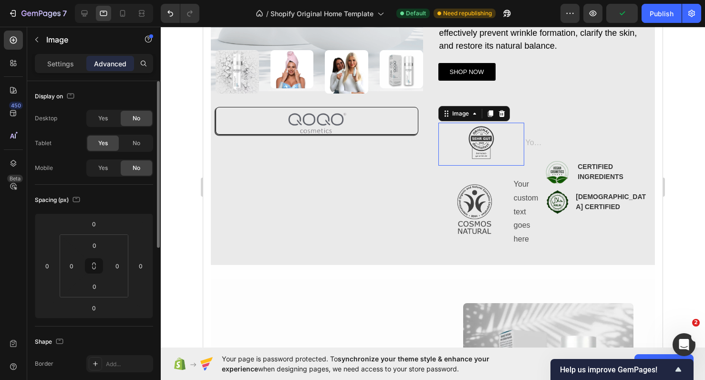
click at [505, 147] on div at bounding box center [481, 144] width 86 height 43
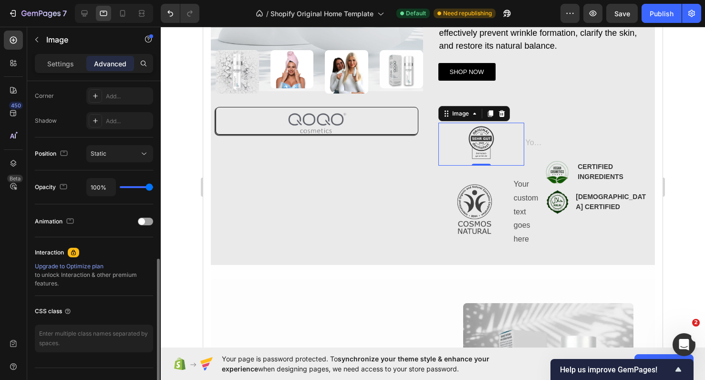
scroll to position [310, 0]
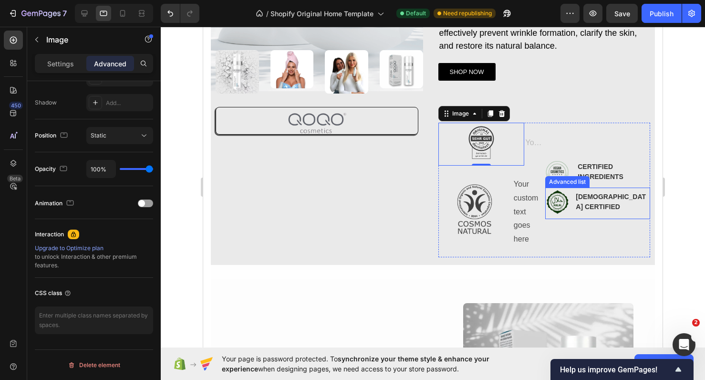
click at [595, 210] on li "Image HALAL CERTIFIED Text Block" at bounding box center [597, 201] width 105 height 28
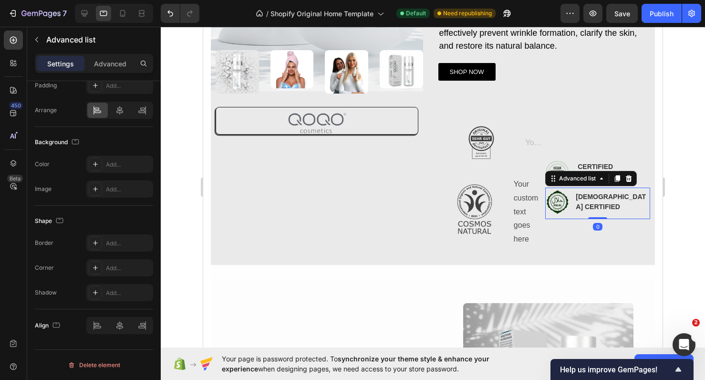
scroll to position [0, 0]
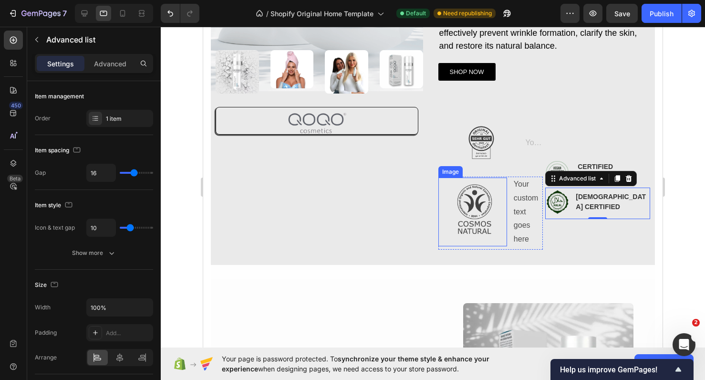
click at [504, 210] on img at bounding box center [472, 211] width 69 height 69
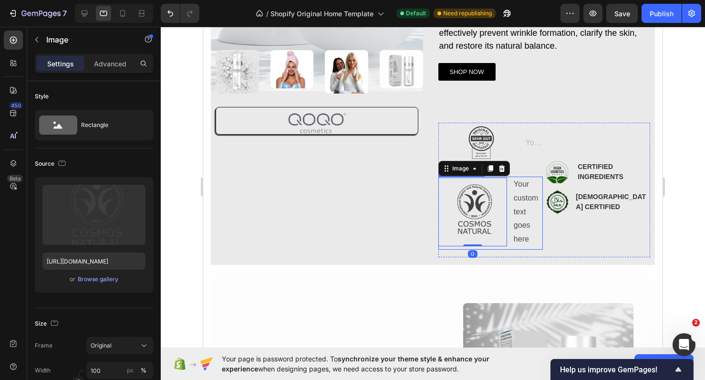
click at [510, 236] on li "Image 0 Your custom text goes here Text Block" at bounding box center [490, 211] width 105 height 71
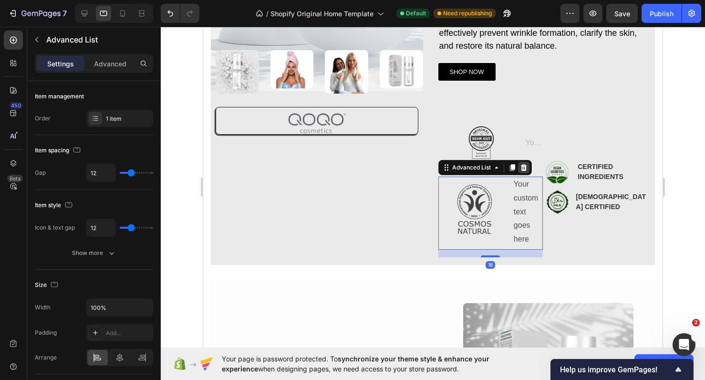
click at [525, 170] on div at bounding box center [523, 167] width 11 height 11
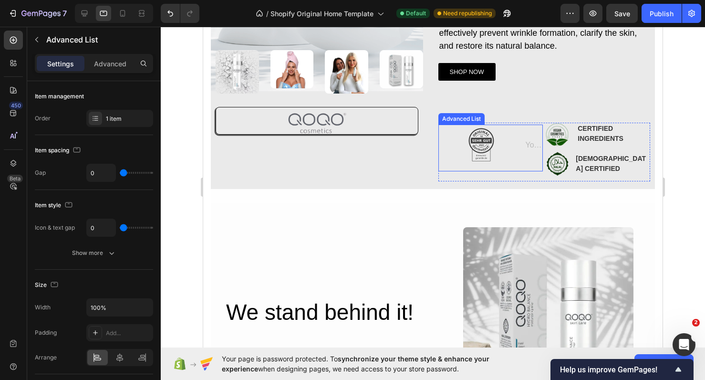
click at [527, 171] on div "Image Text Block" at bounding box center [490, 147] width 105 height 46
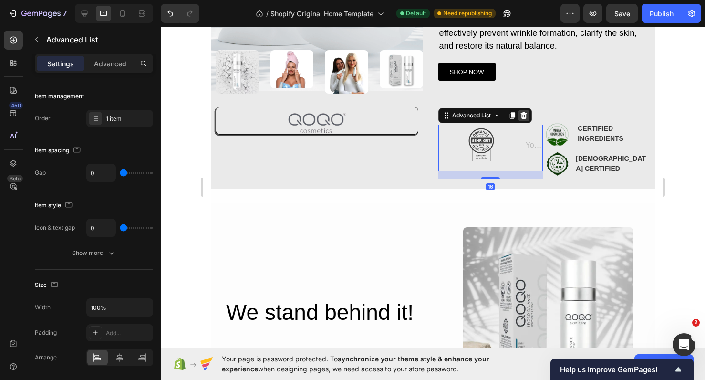
click at [525, 119] on icon at bounding box center [524, 116] width 8 height 8
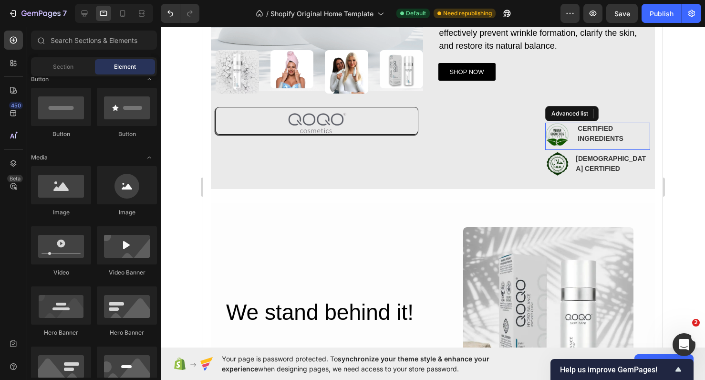
click at [626, 138] on div "Image CERTIFIED INGREDIENTS Text Block" at bounding box center [597, 136] width 105 height 27
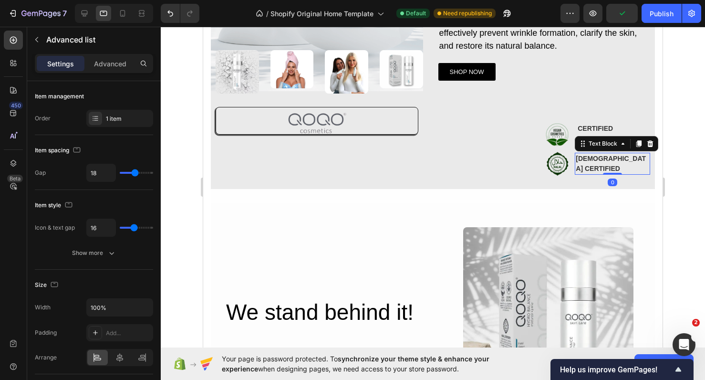
click at [610, 165] on div "HALAL CERTIFIED" at bounding box center [612, 164] width 75 height 22
click at [608, 181] on div "Image HALAL CERTIFIED Text Block 0" at bounding box center [597, 165] width 105 height 31
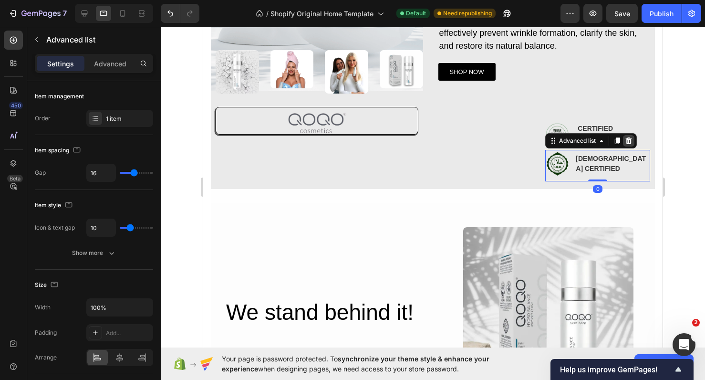
click at [629, 139] on icon at bounding box center [629, 140] width 6 height 7
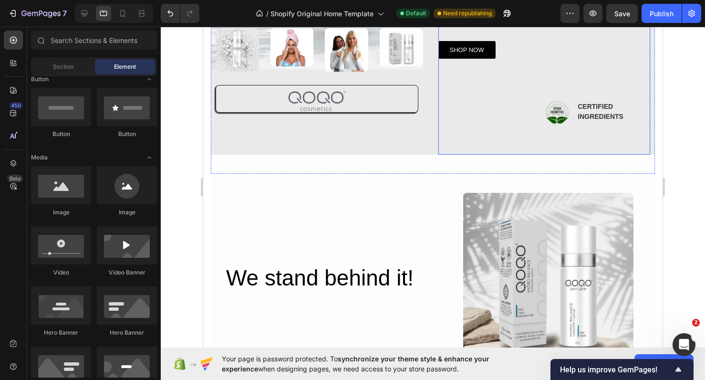
scroll to position [235, 0]
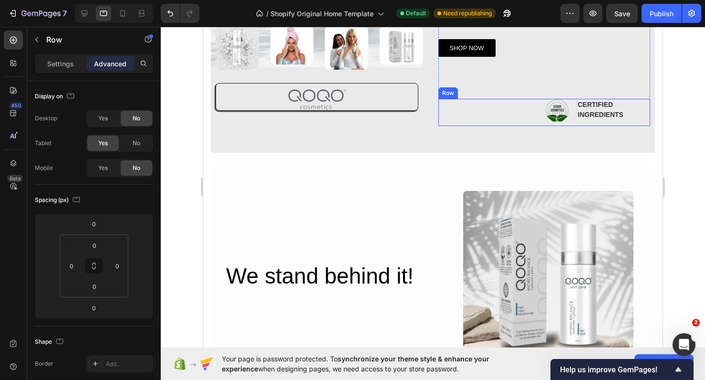
click at [518, 109] on div "Image RATED "EXCELLENT" IN DERMATEST Text Block Advanced list" at bounding box center [490, 112] width 105 height 27
click at [571, 121] on li "Image CERTIFIED INGREDIENTS Text Block" at bounding box center [584, 111] width 79 height 24
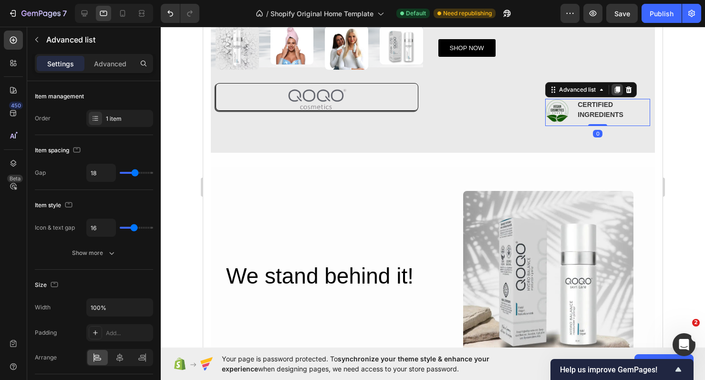
click at [615, 89] on icon at bounding box center [617, 90] width 8 height 8
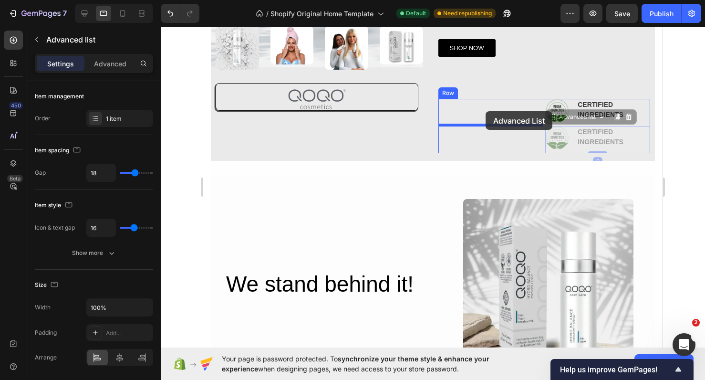
drag, startPoint x: 633, startPoint y: 142, endPoint x: 486, endPoint y: 111, distance: 150.5
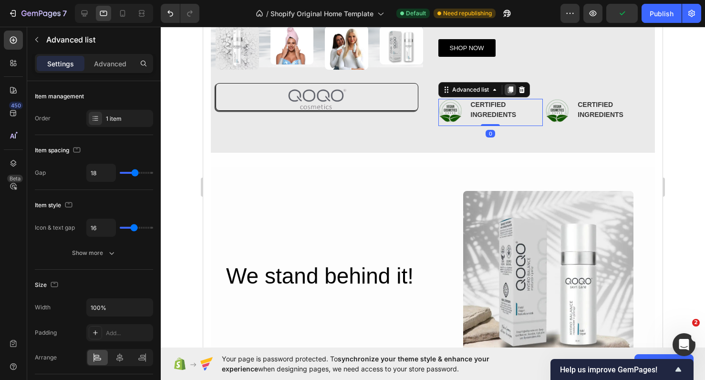
click at [511, 89] on icon at bounding box center [509, 89] width 5 height 7
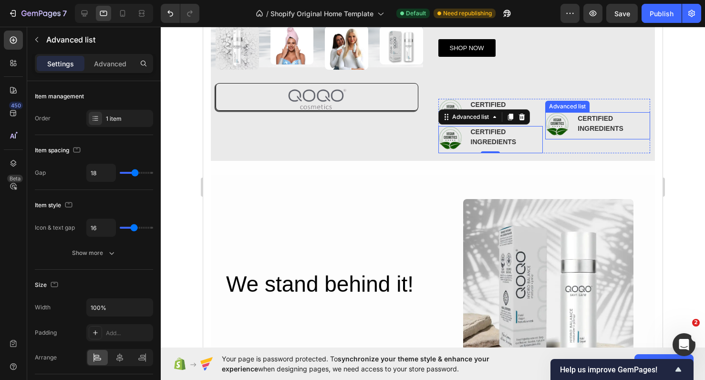
click at [608, 136] on div "Image CERTIFIED INGREDIENTS Text Block" at bounding box center [597, 125] width 105 height 27
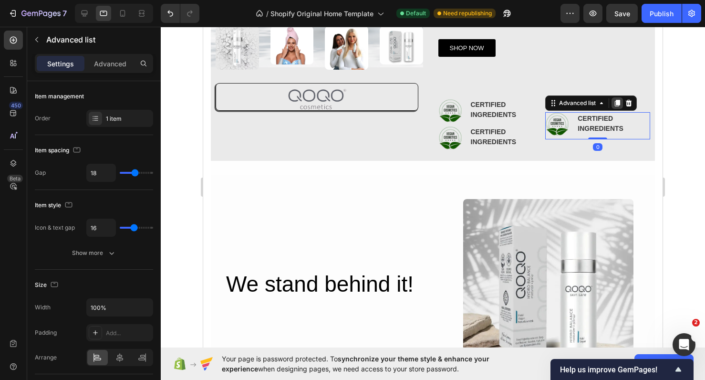
click at [616, 100] on icon at bounding box center [617, 103] width 8 height 8
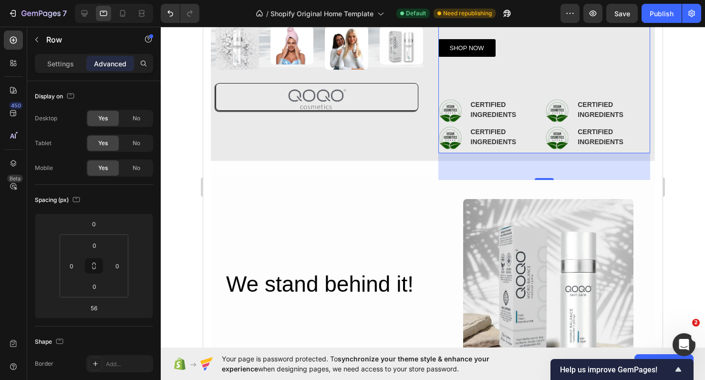
click at [611, 73] on div "SHOP NOW Button" at bounding box center [544, 57] width 212 height 54
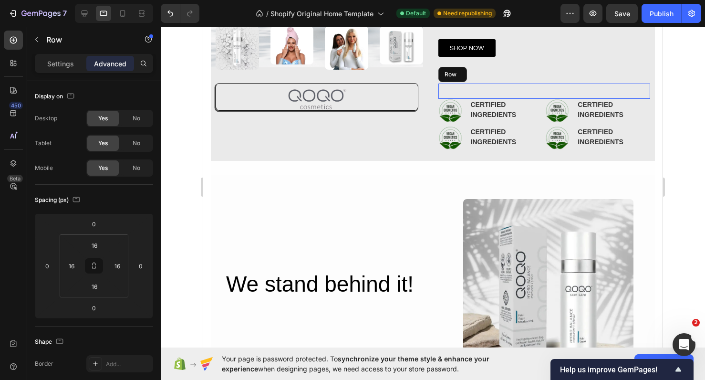
click at [509, 92] on div "Image RATED "EXCELLENT" IN DERMATEST Text Block Advanced List Row Image Row Ima…" at bounding box center [544, 90] width 212 height 15
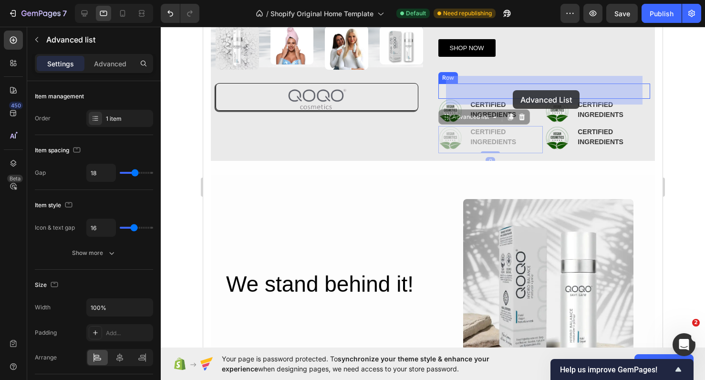
drag, startPoint x: 524, startPoint y: 136, endPoint x: 513, endPoint y: 90, distance: 47.1
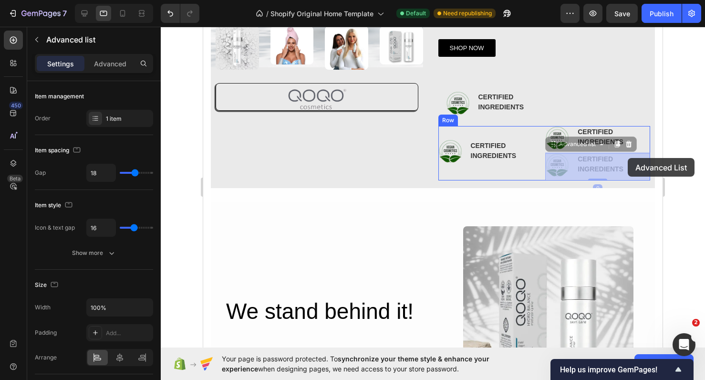
drag, startPoint x: 632, startPoint y: 168, endPoint x: 628, endPoint y: 159, distance: 10.3
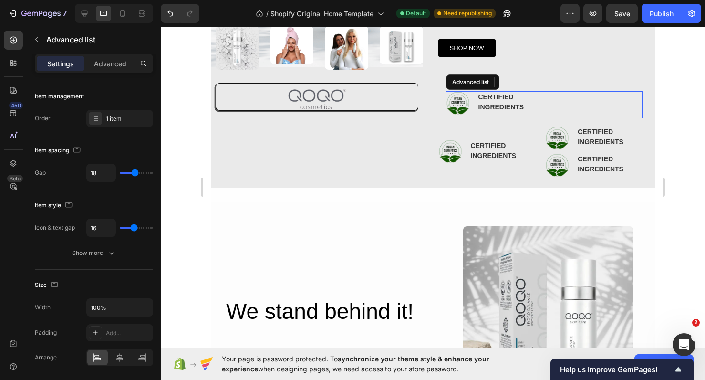
click at [560, 95] on div "Image CERTIFIED INGREDIENTS Text Block" at bounding box center [544, 104] width 197 height 27
click at [509, 108] on p "INGREDIENTS" at bounding box center [501, 107] width 46 height 10
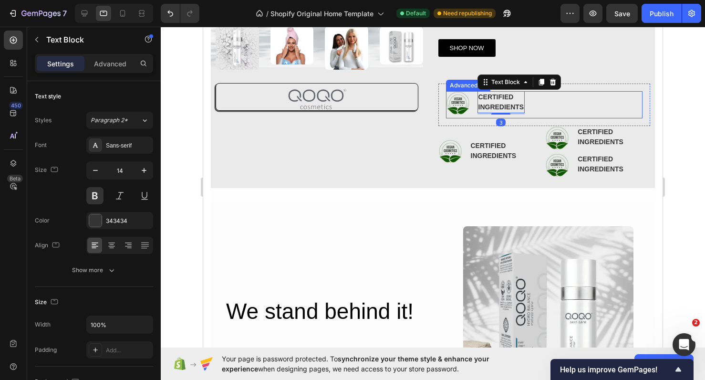
click at [474, 114] on div "Image CERTIFIED INGREDIENTS Text Block 3" at bounding box center [544, 104] width 197 height 27
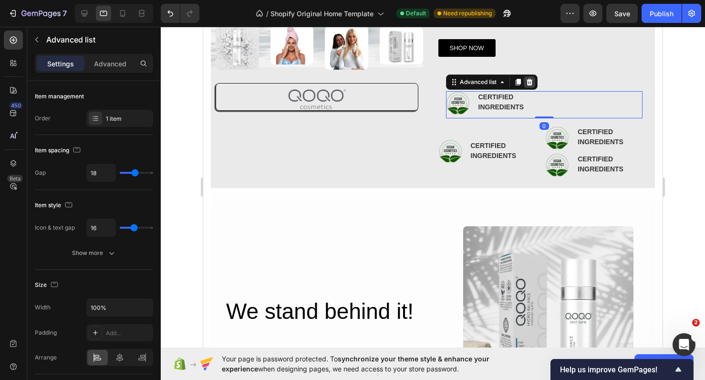
click at [527, 84] on icon at bounding box center [530, 82] width 8 height 8
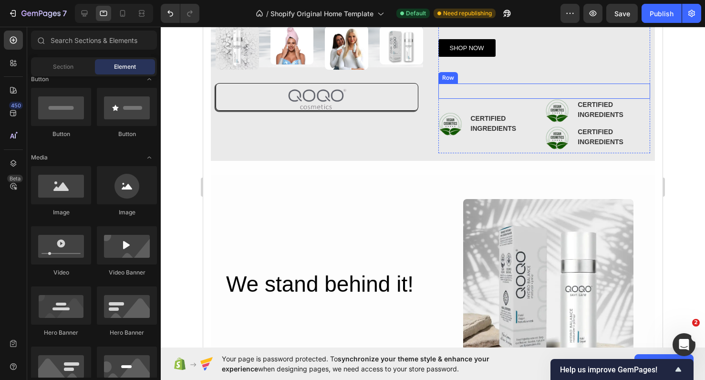
click at [505, 93] on div "Image RATED "EXCELLENT" IN DERMATEST Text Block Advanced List Row Image Row Ima…" at bounding box center [544, 90] width 212 height 15
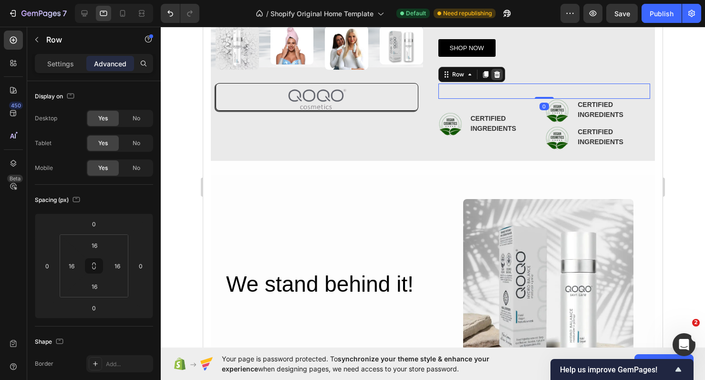
click at [501, 75] on div at bounding box center [496, 74] width 11 height 11
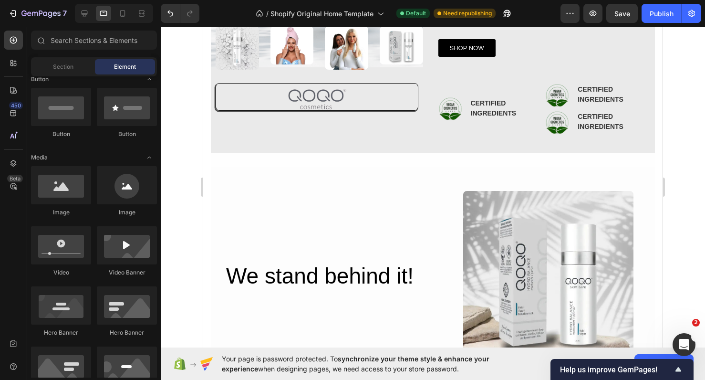
click at [93, 15] on div at bounding box center [114, 13] width 78 height 19
click at [84, 15] on icon at bounding box center [85, 13] width 6 height 6
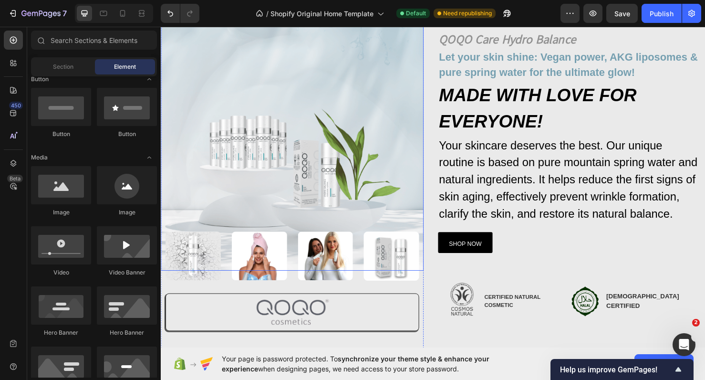
scroll to position [19, 0]
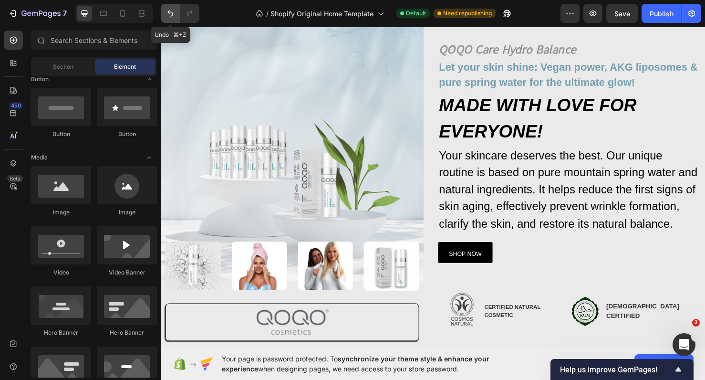
click at [175, 8] on button "Undo/Redo" at bounding box center [170, 13] width 19 height 19
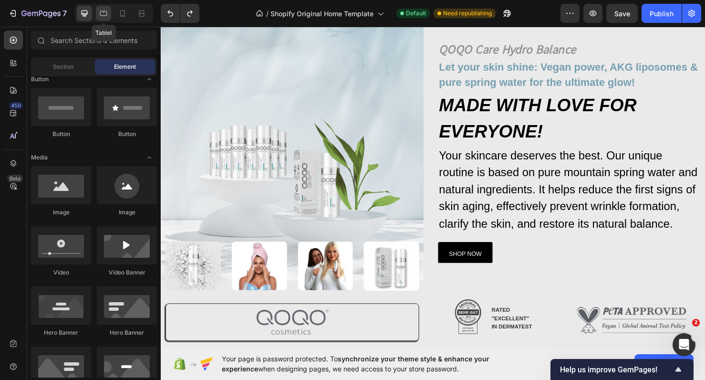
click at [97, 14] on div at bounding box center [103, 13] width 15 height 15
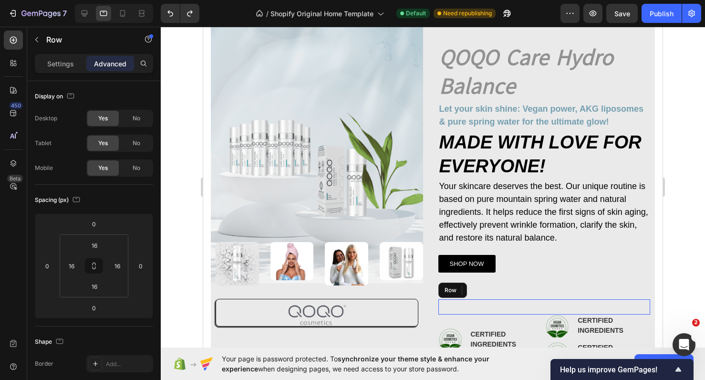
click at [485, 307] on div "Image RATED "EXCELLENT" IN DERMATEST Text Block Advanced List Row Image Row Ima…" at bounding box center [544, 306] width 212 height 15
click at [133, 141] on span "No" at bounding box center [137, 143] width 8 height 9
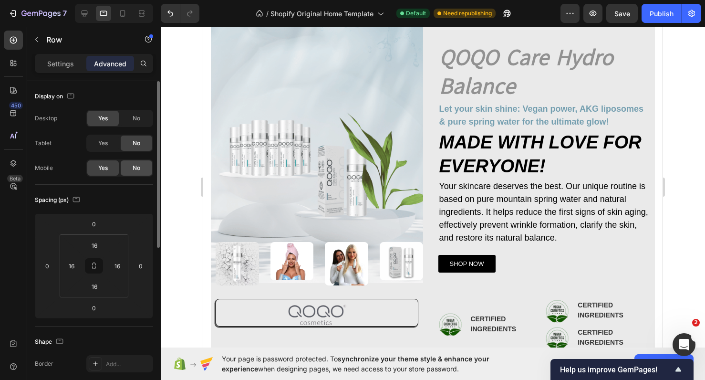
click at [138, 165] on span "No" at bounding box center [137, 168] width 8 height 9
click at [119, 13] on icon at bounding box center [123, 14] width 10 height 10
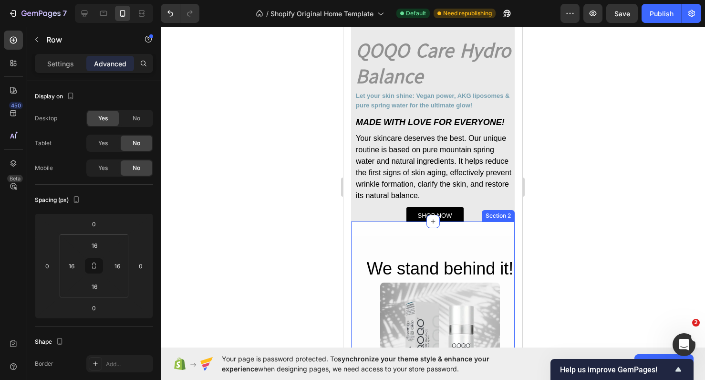
scroll to position [313, 0]
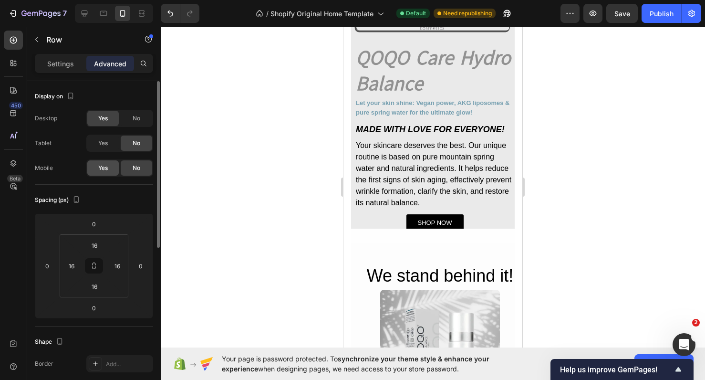
click at [105, 168] on span "Yes" at bounding box center [103, 168] width 10 height 9
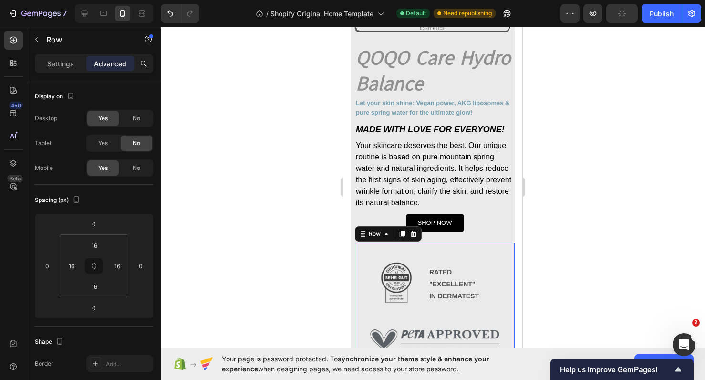
click at [555, 158] on div at bounding box center [433, 203] width 544 height 353
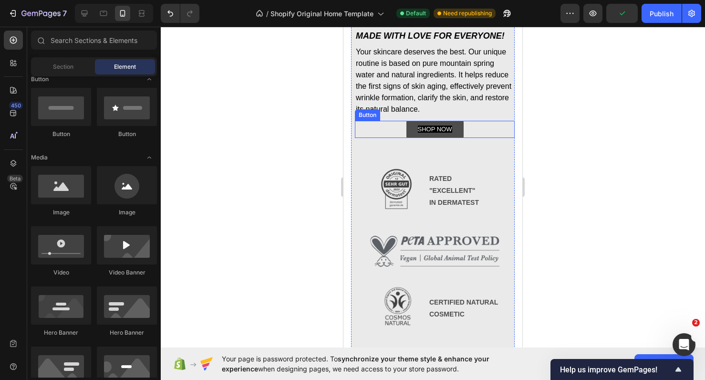
scroll to position [419, 0]
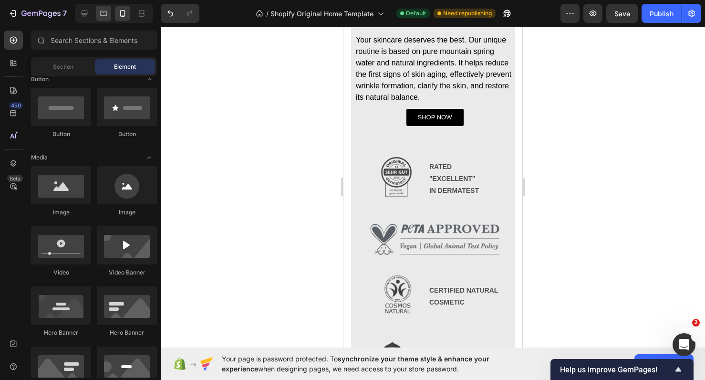
click at [106, 15] on icon at bounding box center [104, 14] width 10 height 10
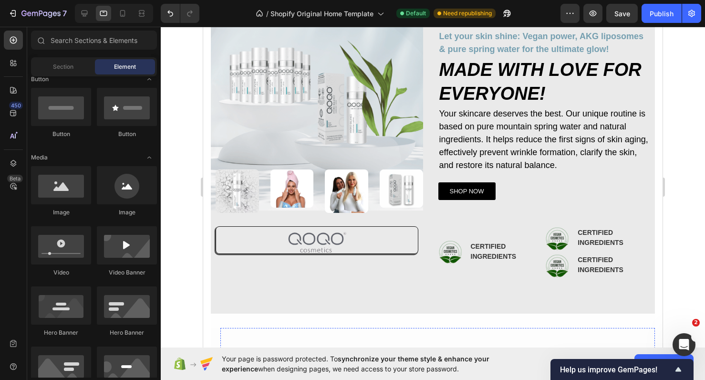
scroll to position [79, 0]
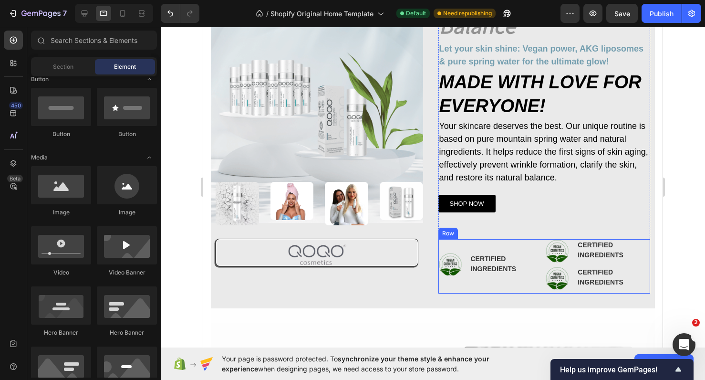
click at [531, 243] on div "Image CERTIFIED INGREDIENTS Text Block Advanced list Image RATED "EXCELLENT" IN…" at bounding box center [490, 266] width 105 height 54
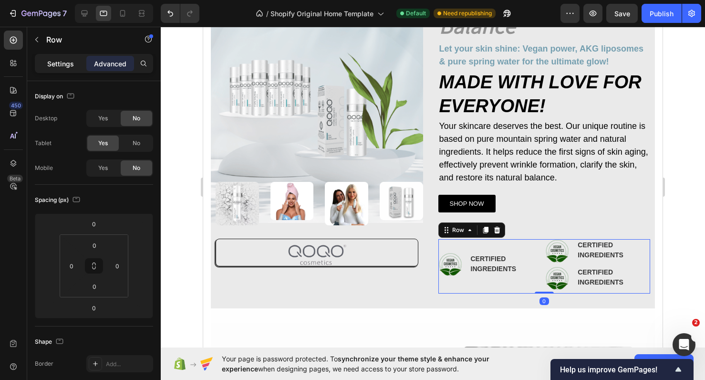
click at [62, 59] on p "Settings" at bounding box center [60, 64] width 27 height 10
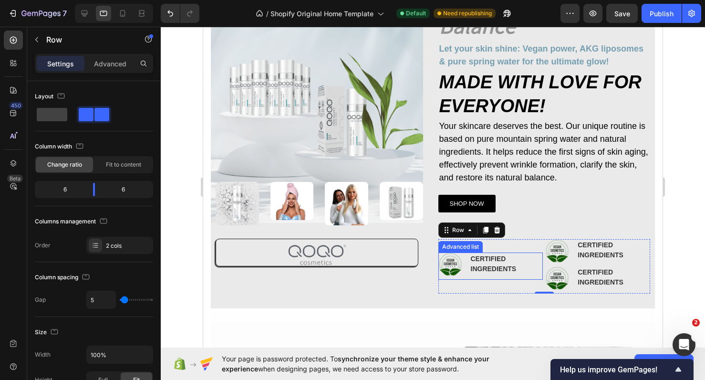
click at [527, 273] on div "Image CERTIFIED INGREDIENTS Text Block" at bounding box center [490, 265] width 105 height 27
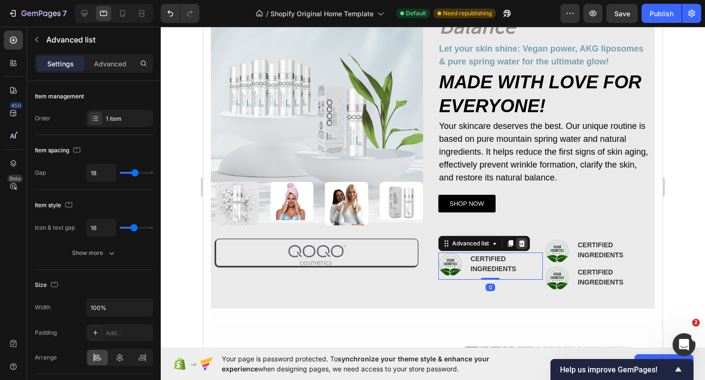
click at [524, 246] on icon at bounding box center [522, 243] width 8 height 8
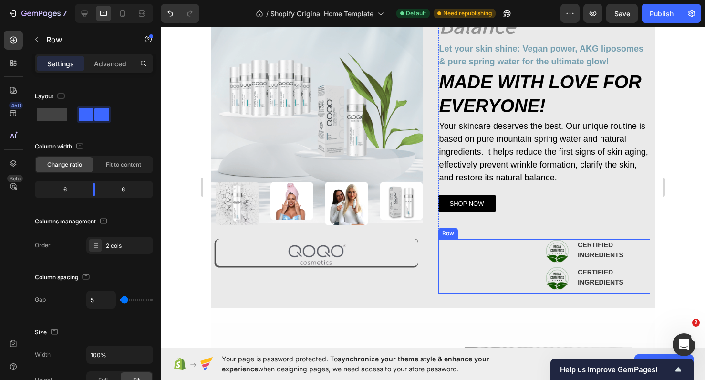
click at [491, 264] on div "Image RATED "EXCELLENT" IN DERMATEST Text Block Advanced list" at bounding box center [490, 266] width 105 height 54
click at [62, 108] on span at bounding box center [52, 114] width 31 height 13
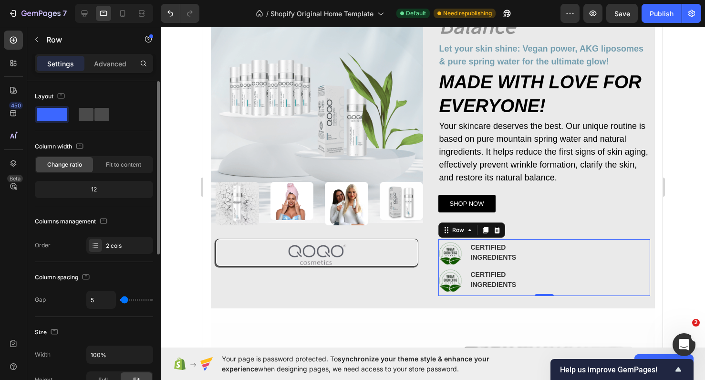
click at [89, 121] on span at bounding box center [86, 114] width 15 height 13
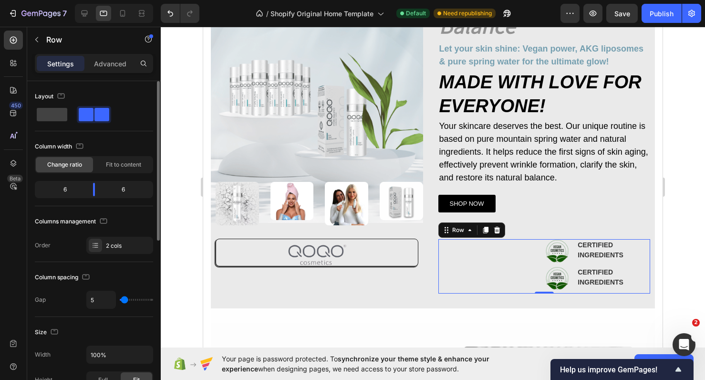
type input "9"
type input "0"
drag, startPoint x: 124, startPoint y: 299, endPoint x: 100, endPoint y: 297, distance: 23.9
type input "0"
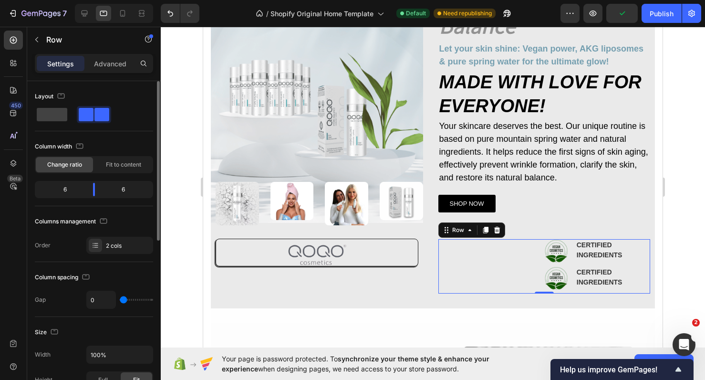
click at [100, 297] on div "0" at bounding box center [119, 299] width 67 height 18
click at [111, 248] on div "2 cols" at bounding box center [128, 245] width 45 height 9
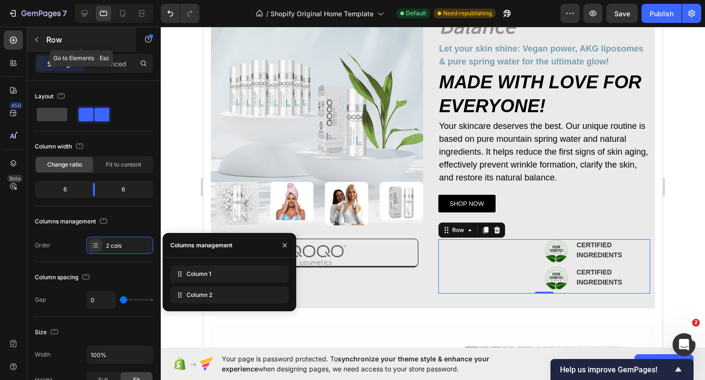
click at [51, 36] on p "Row" at bounding box center [86, 39] width 81 height 11
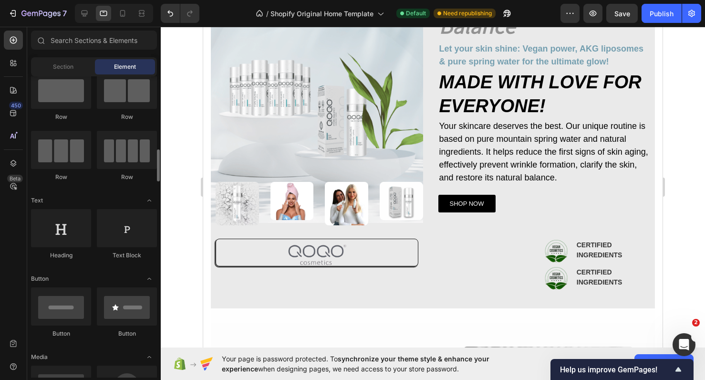
scroll to position [0, 0]
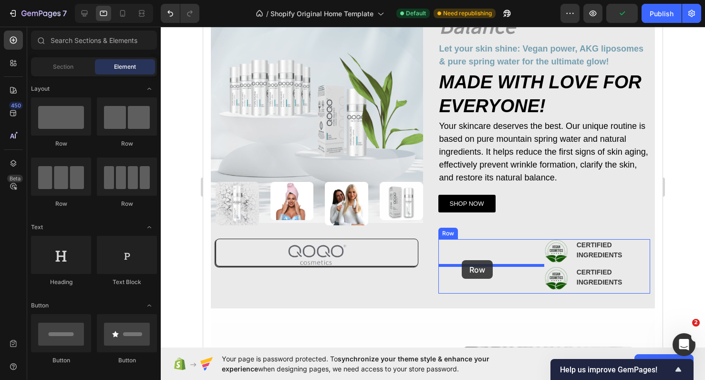
drag, startPoint x: 263, startPoint y: 148, endPoint x: 462, endPoint y: 260, distance: 228.3
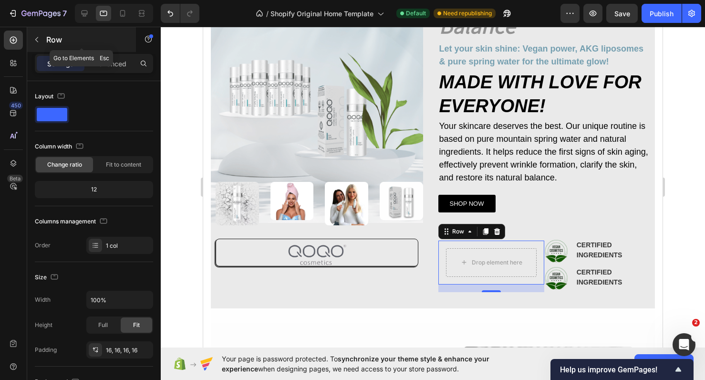
click at [51, 42] on p "Row" at bounding box center [86, 39] width 81 height 11
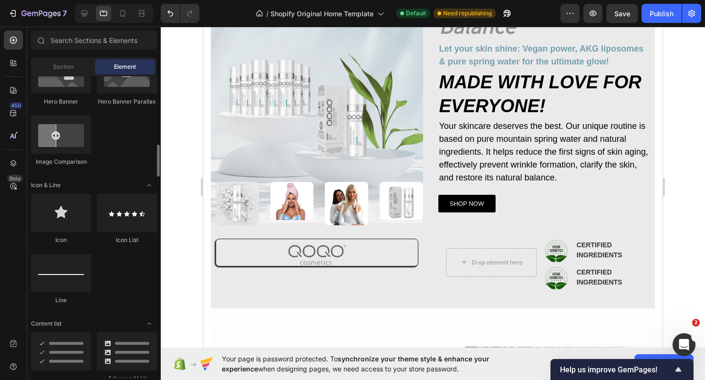
scroll to position [536, 0]
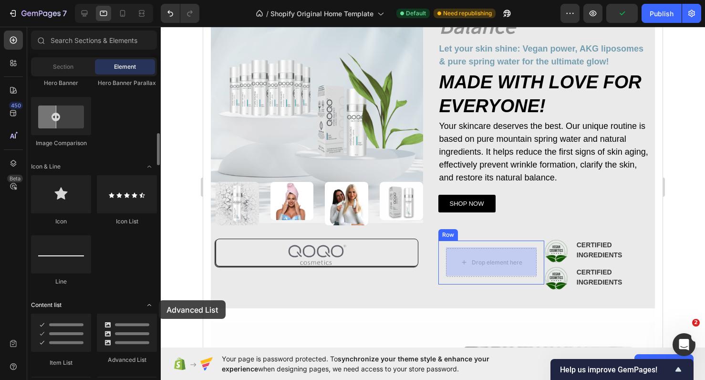
drag, startPoint x: 136, startPoint y: 331, endPoint x: 104, endPoint y: 307, distance: 39.5
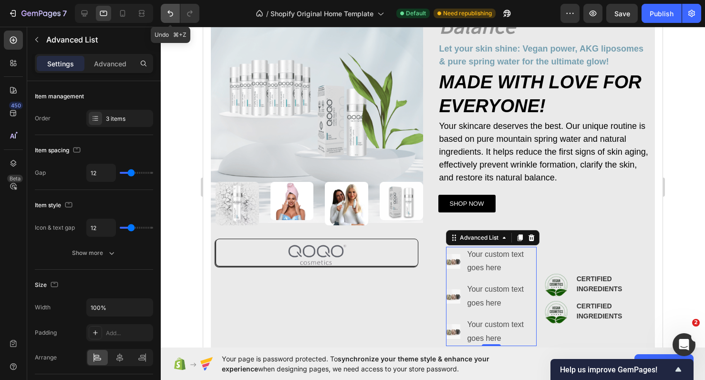
click at [177, 13] on button "Undo/Redo" at bounding box center [170, 13] width 19 height 19
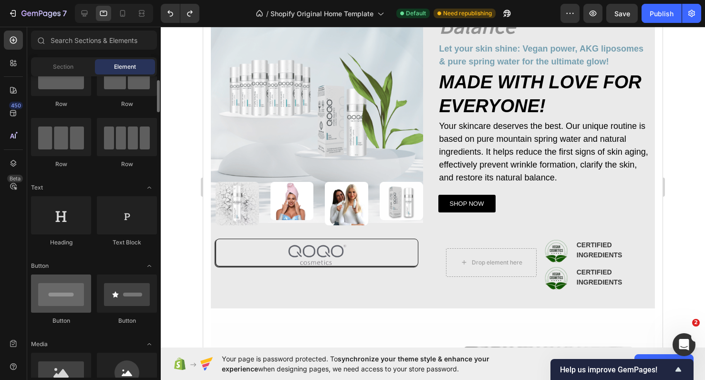
scroll to position [0, 0]
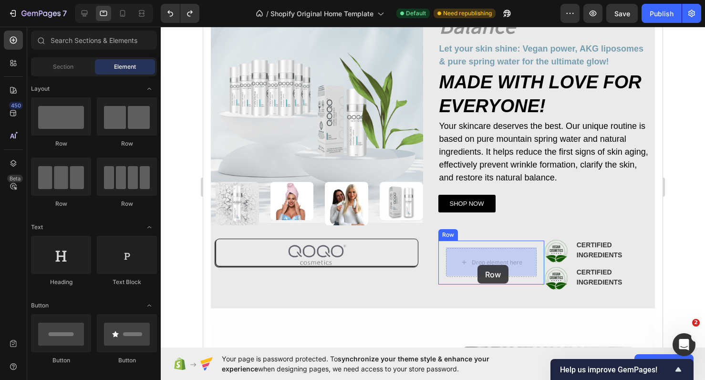
drag, startPoint x: 273, startPoint y: 155, endPoint x: 477, endPoint y: 265, distance: 232.2
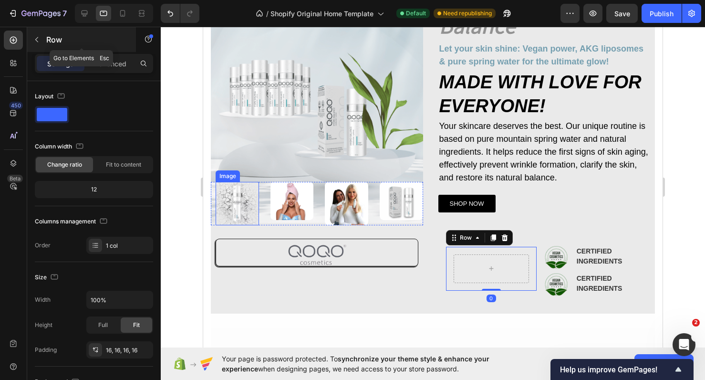
click at [51, 41] on p "Row" at bounding box center [86, 39] width 81 height 11
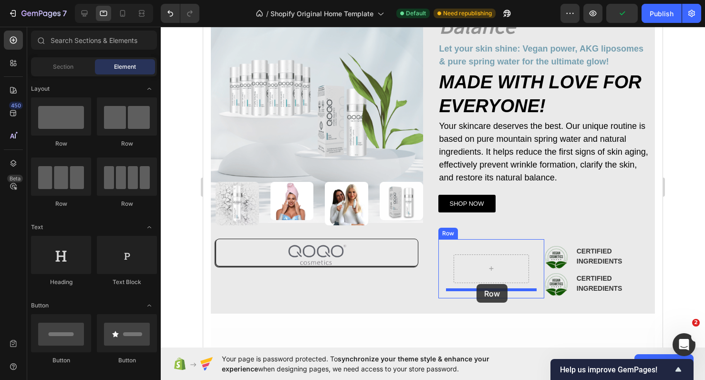
drag, startPoint x: 272, startPoint y: 142, endPoint x: 476, endPoint y: 284, distance: 248.9
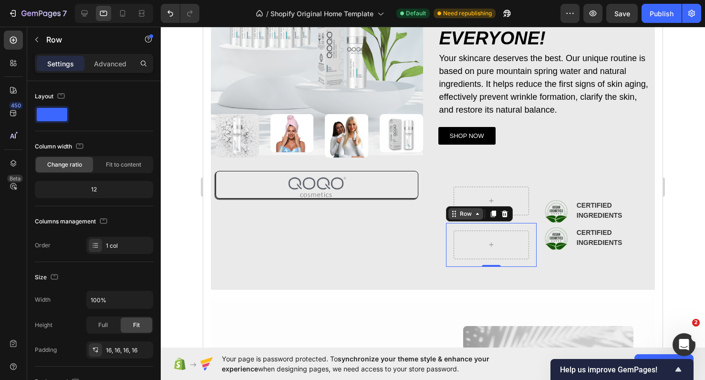
scroll to position [153, 0]
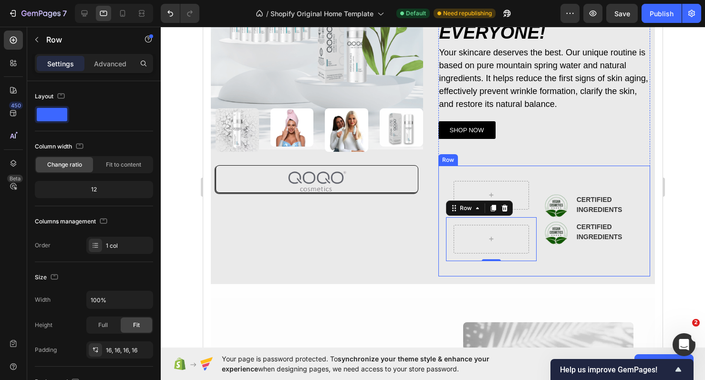
click at [548, 184] on div "Image CERTIFIED INGREDIENTS Text Block Advanced list Image CERTIFIED INGREDIENT…" at bounding box center [597, 220] width 106 height 111
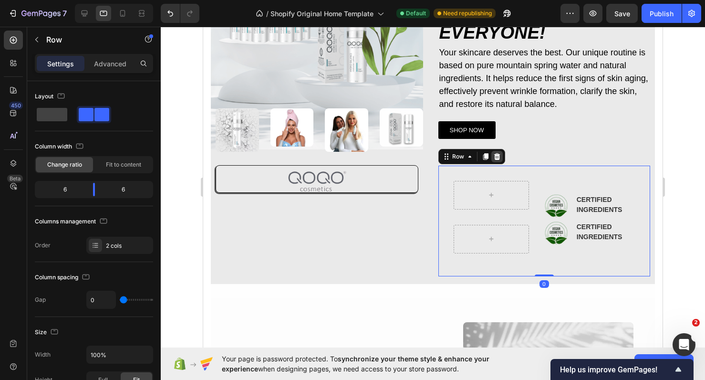
click at [499, 155] on icon at bounding box center [497, 157] width 8 height 8
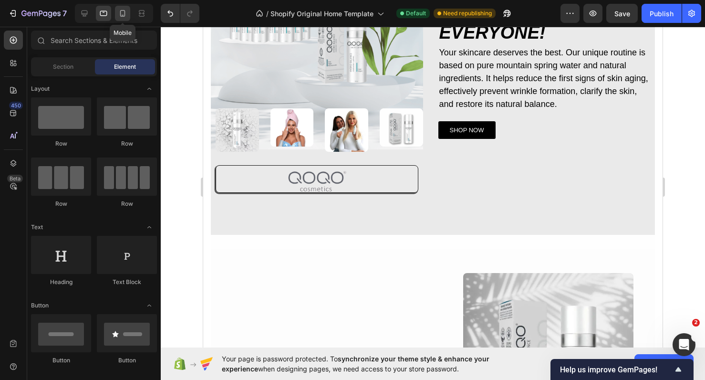
click at [121, 15] on icon at bounding box center [122, 13] width 5 height 7
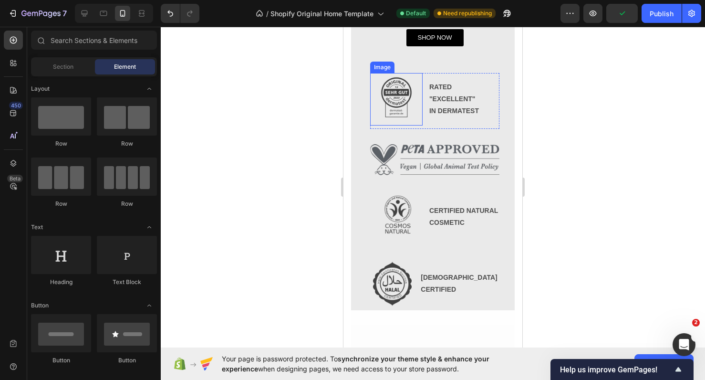
scroll to position [501, 0]
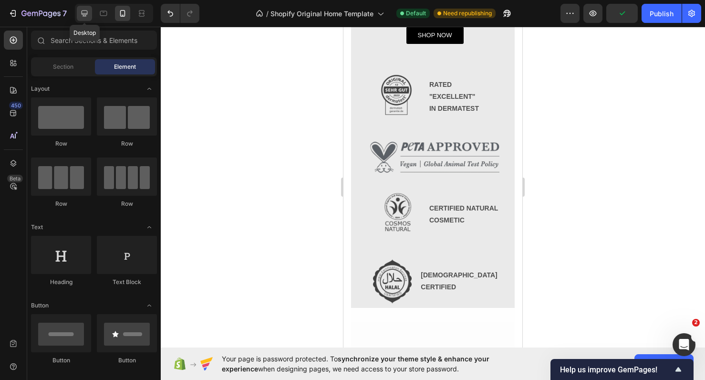
click at [80, 14] on icon at bounding box center [85, 14] width 10 height 10
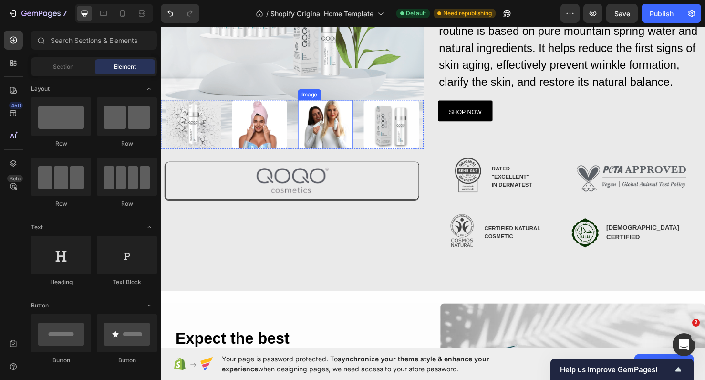
scroll to position [187, 0]
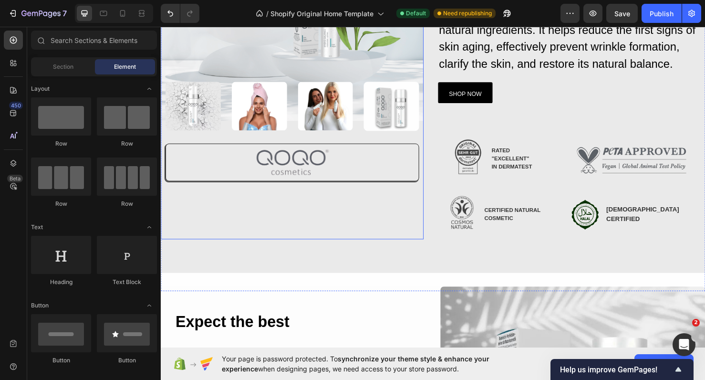
click at [362, 240] on div "Image Image Image Image Image Row Row Image Row Row" at bounding box center [299, 54] width 276 height 392
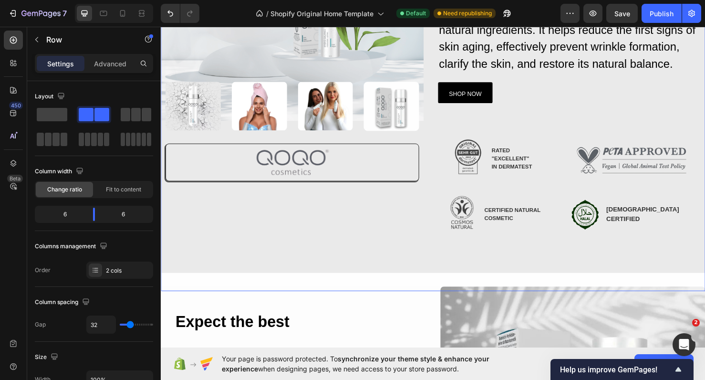
click at [358, 262] on div "Image Image Image Image Image Row Row Image Row Row 0" at bounding box center [299, 81] width 276 height 446
click at [123, 63] on p "Advanced" at bounding box center [110, 64] width 32 height 10
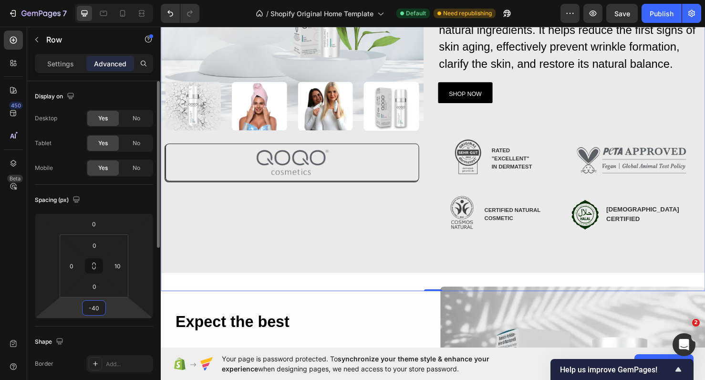
click at [102, 310] on input "-40" at bounding box center [93, 307] width 19 height 14
type input "0"
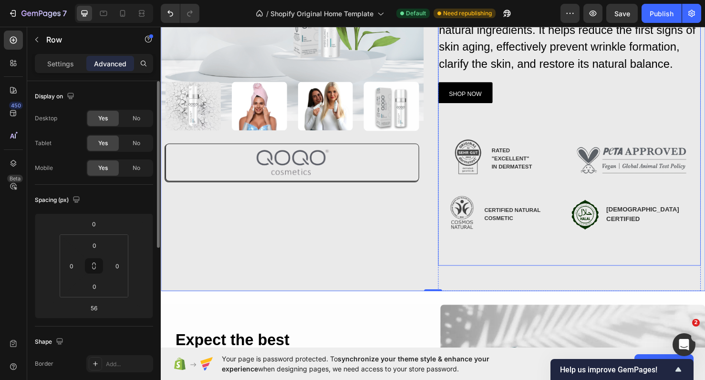
click at [500, 252] on div "QOQO Care Hydro Balance Heading Let your skin shine: Vegan power, AKG liposomes…" at bounding box center [590, 76] width 276 height 404
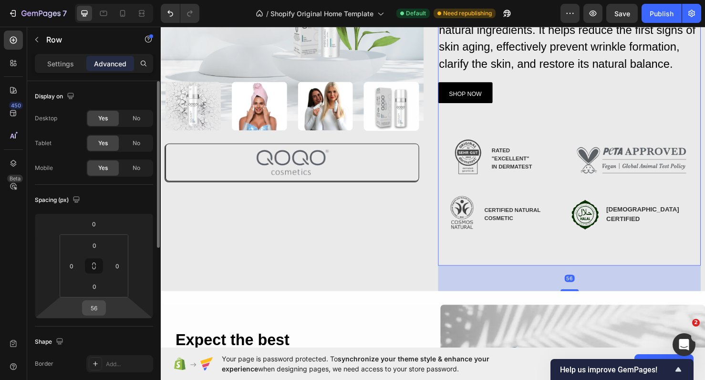
click at [104, 306] on div "56" at bounding box center [94, 307] width 24 height 15
click at [99, 307] on input "56" at bounding box center [93, 307] width 19 height 14
type input "0"
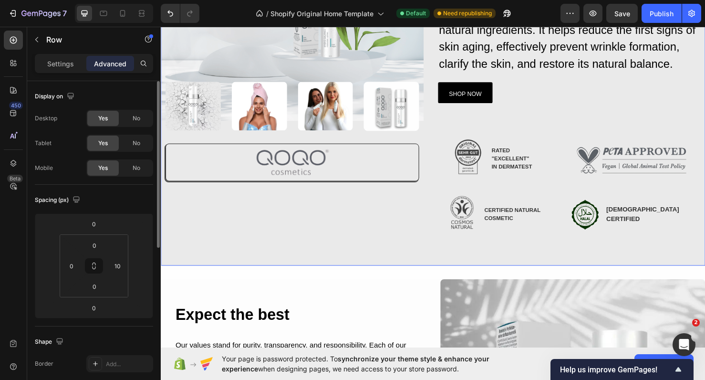
click at [384, 266] on div "Image Image Image Image Image Row Row Image Row Row" at bounding box center [299, 67] width 276 height 419
click at [386, 229] on div "Image Image Image Image Image Row Row Image Row Row" at bounding box center [299, 54] width 276 height 392
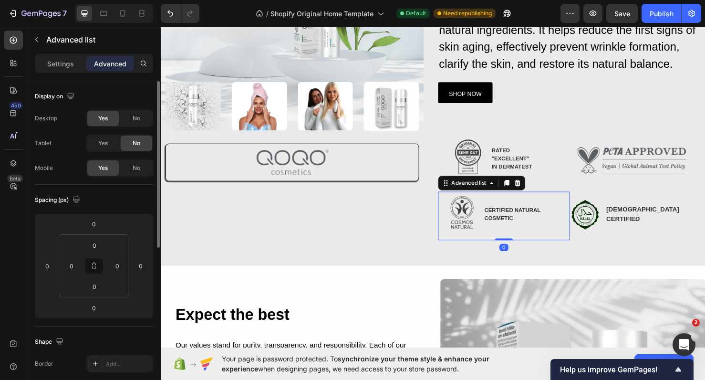
click at [460, 247] on div "Image CERTIFIED NATURAL COSMETIC Text Block" at bounding box center [521, 225] width 138 height 51
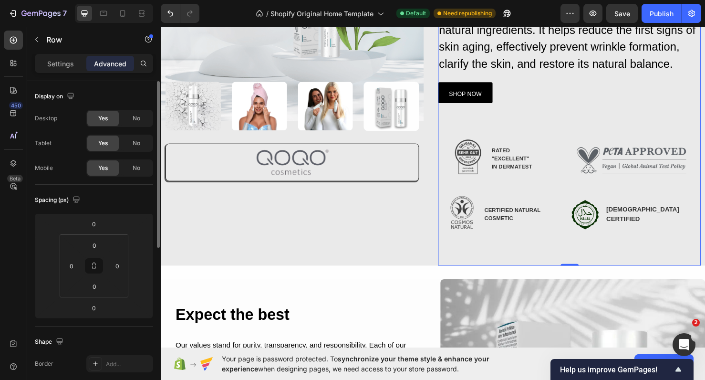
click at [460, 252] on div "QOQO Care Hydro Balance Heading Let your skin shine: Vegan power, AKG liposomes…" at bounding box center [590, 76] width 276 height 404
drag, startPoint x: 589, startPoint y: 275, endPoint x: 587, endPoint y: 250, distance: 24.4
click at [587, 250] on div "QOQO Care Hydro Balance Heading Let your skin shine: Vegan power, AKG liposomes…" at bounding box center [590, 76] width 276 height 404
click at [108, 0] on html "7 / Shopify Original Home Template Default Need republishing Preview Save Publi…" at bounding box center [352, 0] width 705 height 0
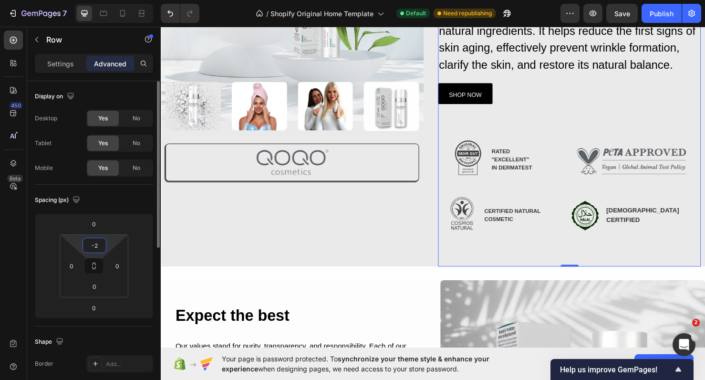
type input "-"
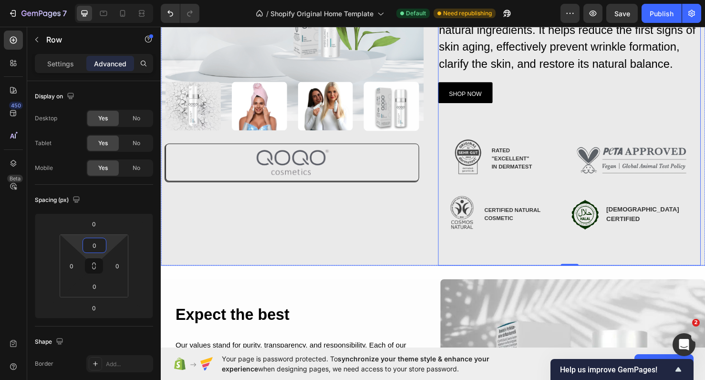
click at [430, 269] on div "Image Image Image Image Image Row Row Image Row Row" at bounding box center [299, 67] width 276 height 419
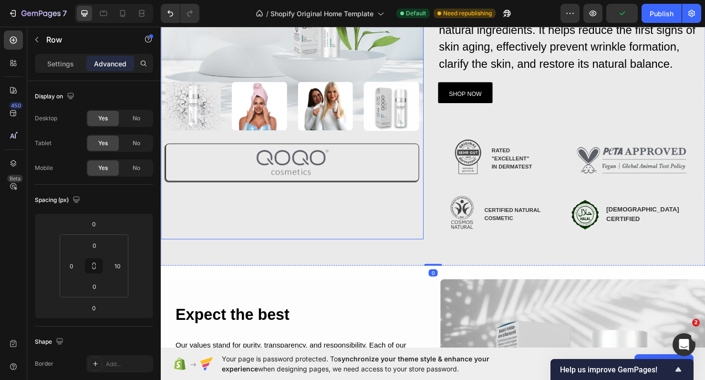
click at [363, 217] on div "Image Image Image Image Image Row Row Image Row Row" at bounding box center [299, 54] width 276 height 392
click at [342, 259] on div "Image Image Image Image Image Row Row Image Row Row 0" at bounding box center [299, 67] width 276 height 419
click at [336, 231] on div "Image Image Image Image Image Row Row Image Row Row" at bounding box center [299, 54] width 276 height 392
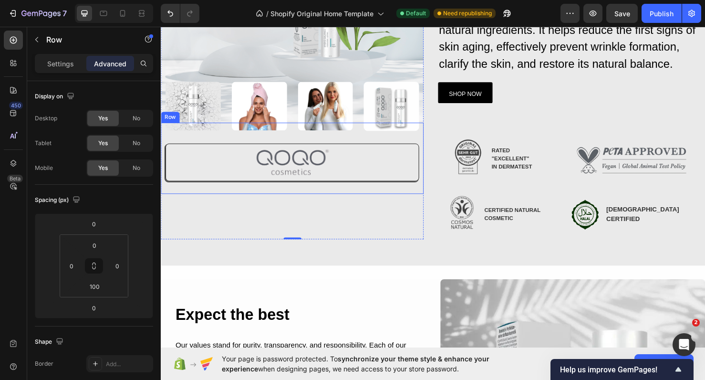
click at [363, 196] on div "Image Image Image Image Row Row Image" at bounding box center [299, 164] width 276 height 75
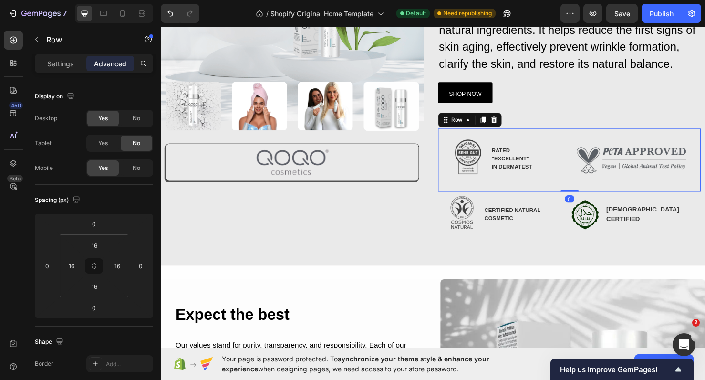
click at [453, 172] on div "Image RATED "EXCELLENT" IN DERMATEST Text Block Advanced List Row Image Row Ima…" at bounding box center [590, 167] width 276 height 66
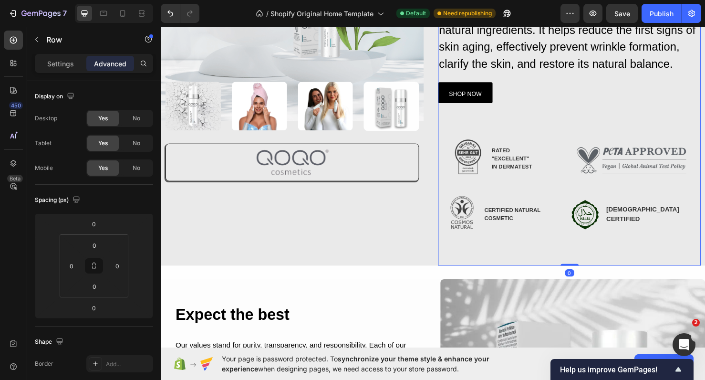
click at [508, 250] on div "QOQO Care Hydro Balance Heading Let your skin shine: Vegan power, AKG liposomes…" at bounding box center [590, 76] width 276 height 404
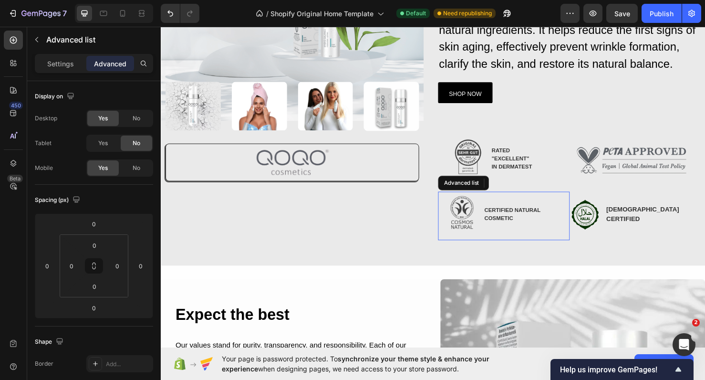
click at [509, 242] on li "Image CERTIFIED NATURAL COSMETIC Text Block" at bounding box center [506, 224] width 109 height 48
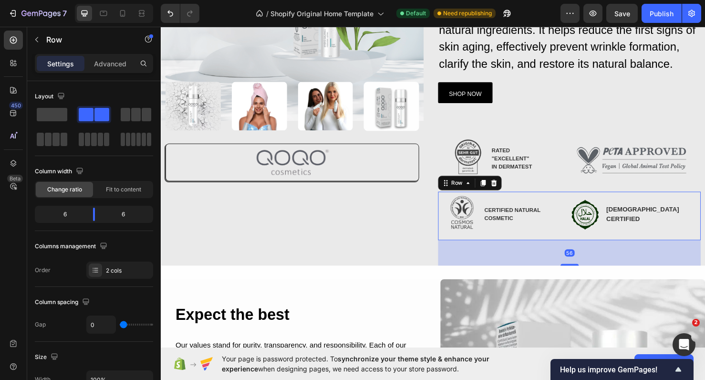
click at [602, 246] on div "Image HALAL CERTIFIED Text Block Advanced list" at bounding box center [659, 225] width 138 height 51
click at [111, 69] on div "Advanced" at bounding box center [110, 63] width 48 height 15
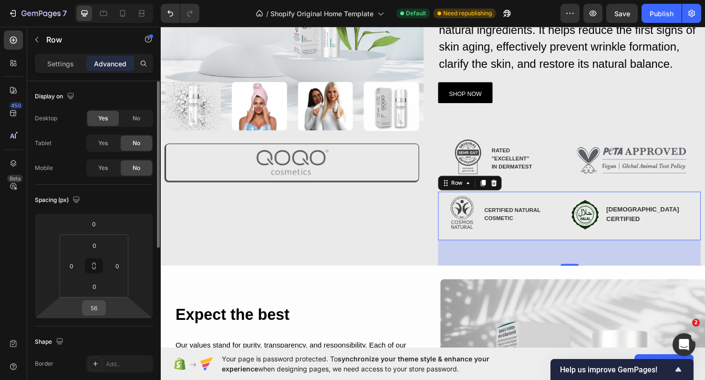
click at [102, 310] on input "56" at bounding box center [93, 307] width 19 height 14
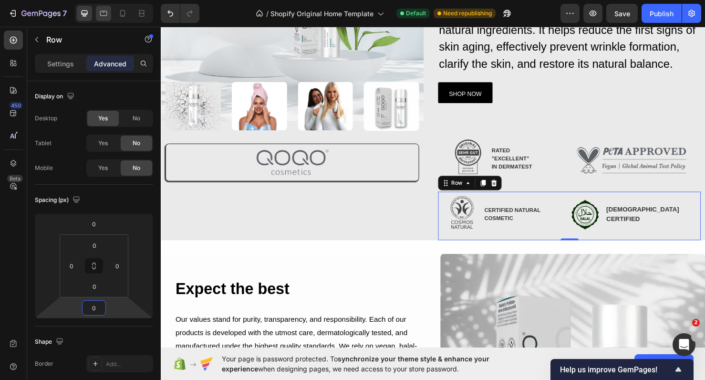
type input "0"
click at [105, 10] on icon at bounding box center [104, 14] width 10 height 10
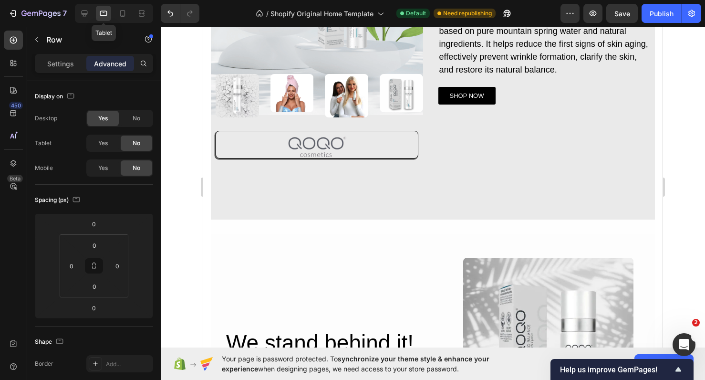
scroll to position [154, 0]
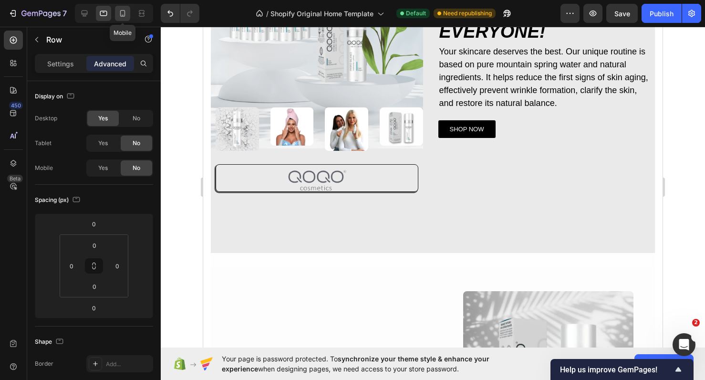
click at [121, 10] on icon at bounding box center [123, 14] width 10 height 10
type input "0"
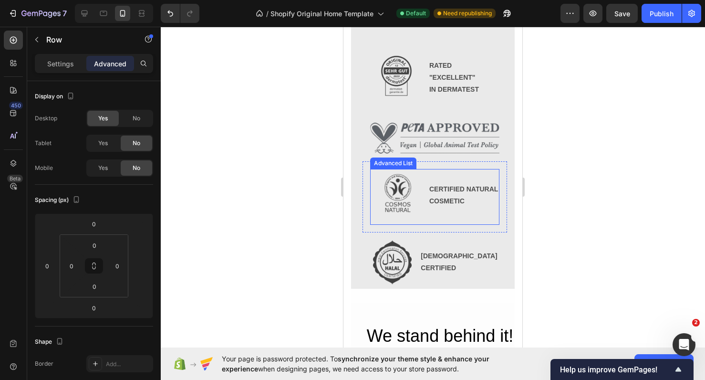
scroll to position [521, 0]
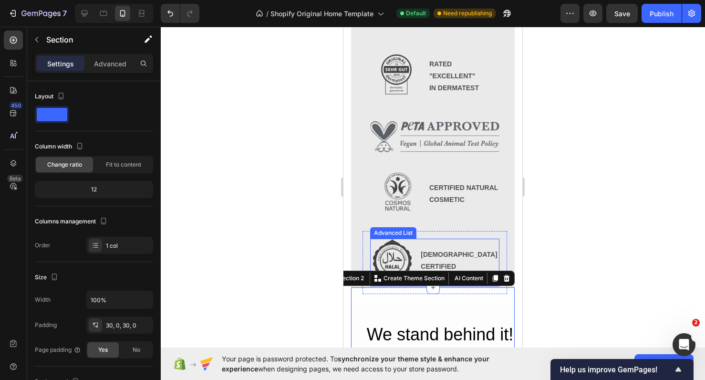
scroll to position [523, 0]
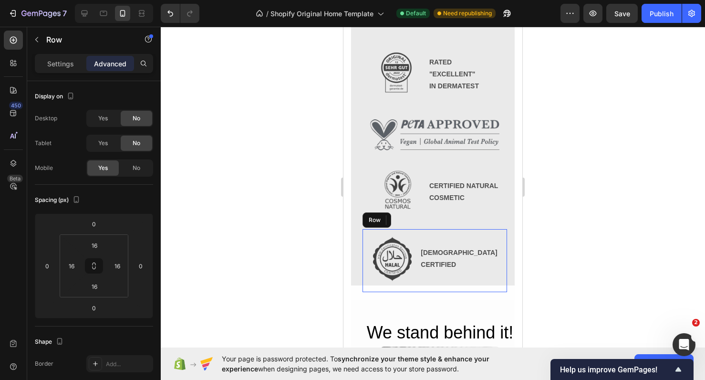
click at [501, 234] on div "Image HALAL CERTIFIED Text Block Advanced List Row" at bounding box center [434, 260] width 145 height 62
click at [354, 234] on div "QOQO Care Hydro Balance Heading Let your skin shine: Vegan power, AKG liposomes…" at bounding box center [433, 67] width 164 height 465
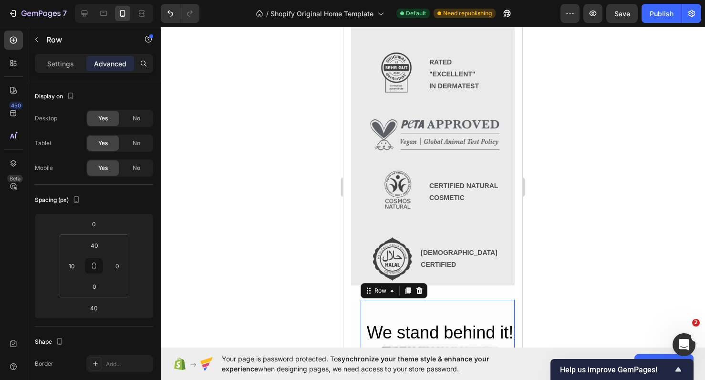
click at [98, 247] on input "40" at bounding box center [94, 245] width 19 height 14
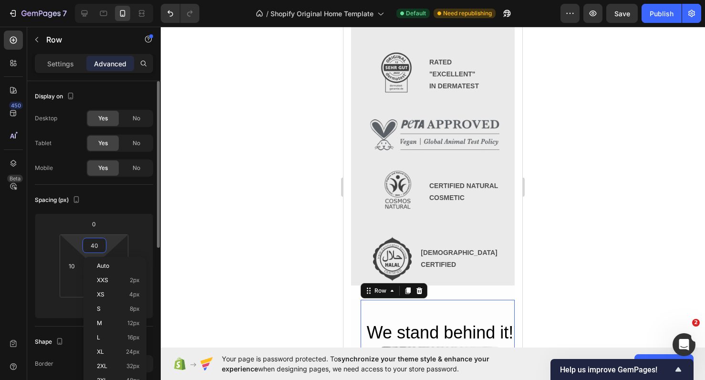
type input "0"
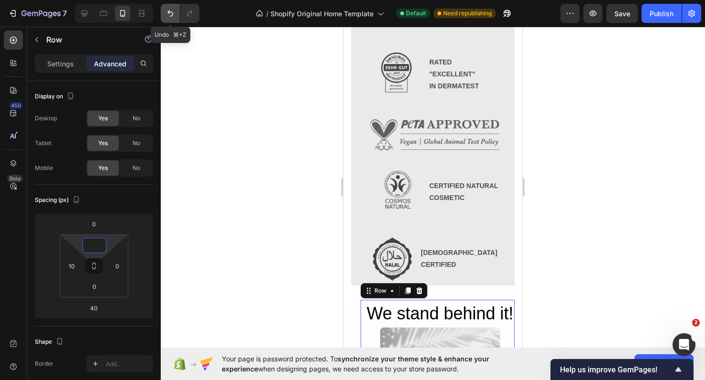
click at [171, 16] on icon "Undo/Redo" at bounding box center [170, 13] width 6 height 6
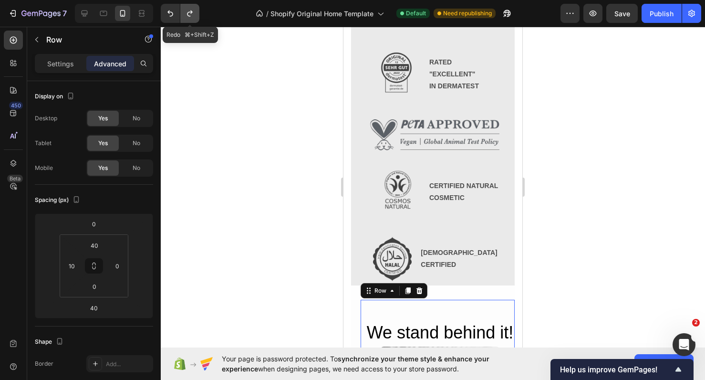
click at [190, 15] on icon "Undo/Redo" at bounding box center [190, 14] width 10 height 10
type input "0"
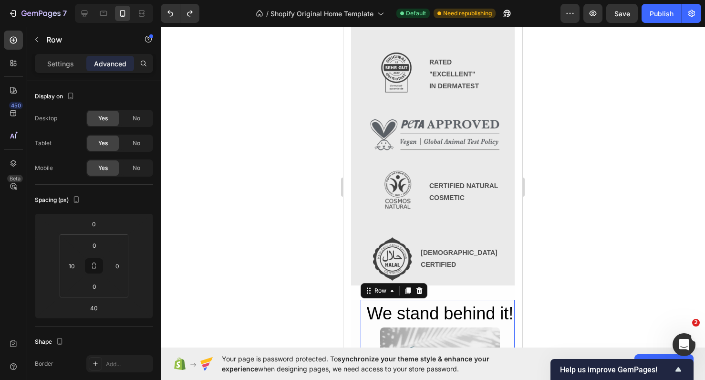
click at [271, 175] on div at bounding box center [433, 203] width 544 height 353
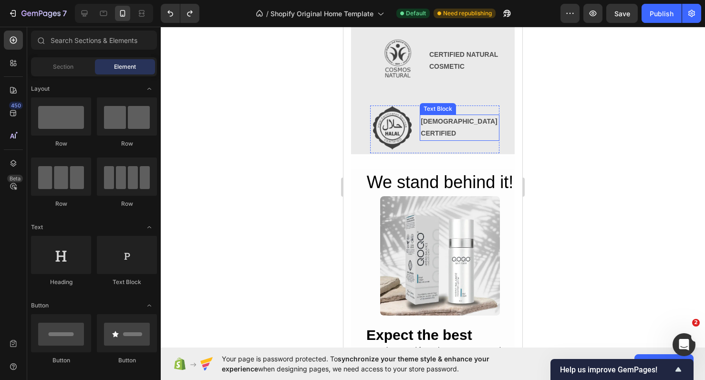
scroll to position [681, 0]
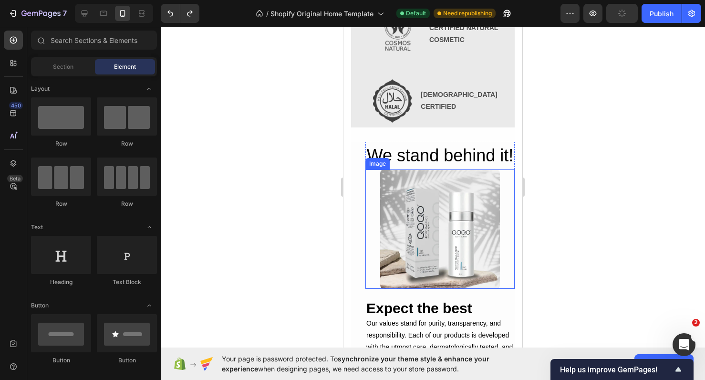
click at [380, 229] on div at bounding box center [439, 228] width 149 height 119
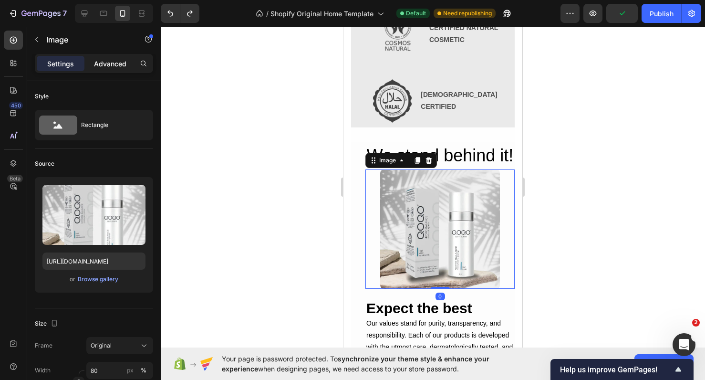
click at [104, 61] on p "Advanced" at bounding box center [110, 64] width 32 height 10
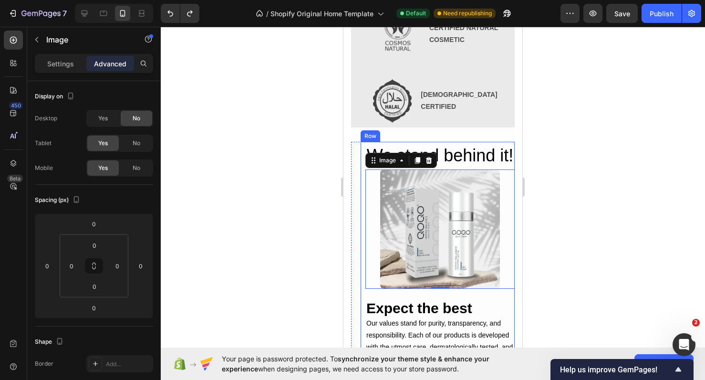
click at [363, 233] on div "We stand behind it! Heading Image 0 Row Expect the best Heading Our values stan…" at bounding box center [438, 355] width 154 height 426
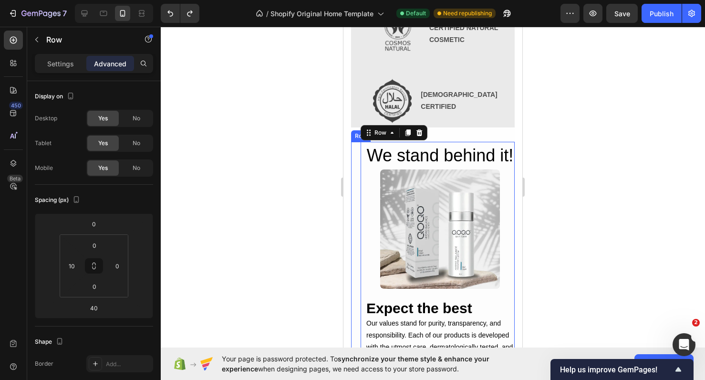
click at [353, 233] on div "We stand behind it! Heading Image Row Expect the best Heading Our values stand …" at bounding box center [433, 364] width 164 height 445
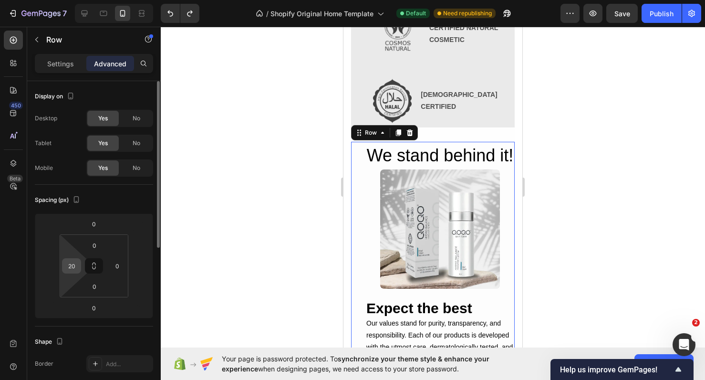
click at [73, 272] on input "20" at bounding box center [71, 266] width 14 height 14
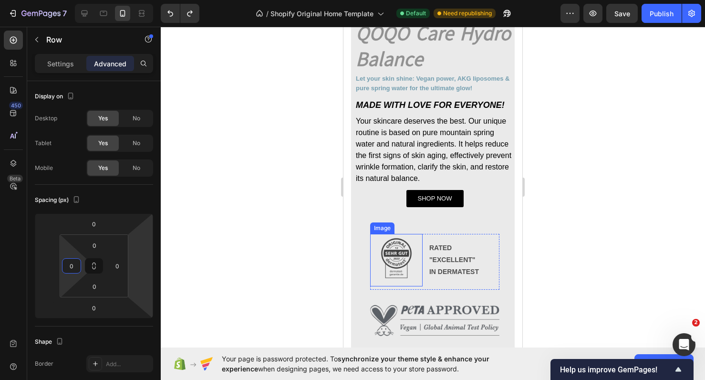
scroll to position [344, 0]
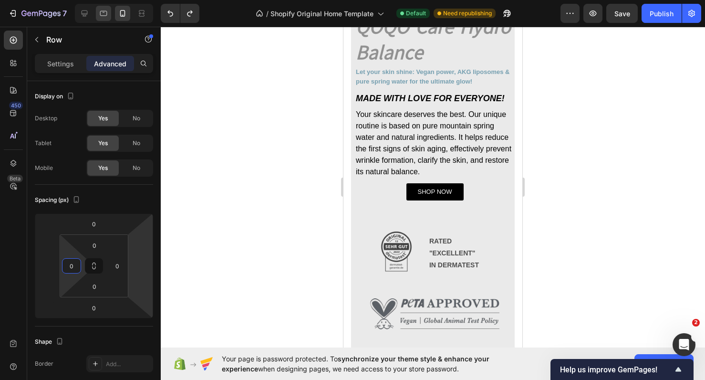
type input "0"
click at [107, 6] on div at bounding box center [103, 13] width 15 height 15
type input "20"
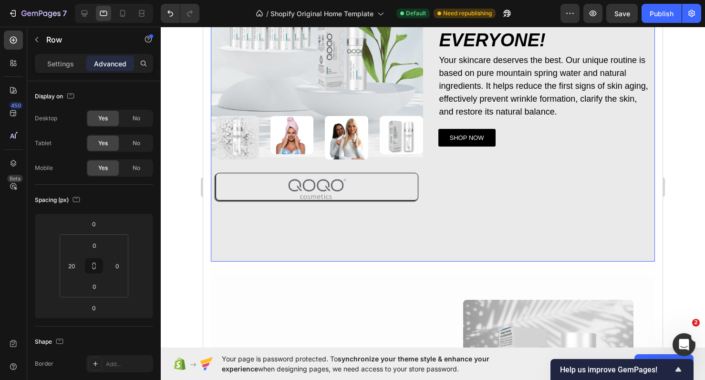
scroll to position [137, 0]
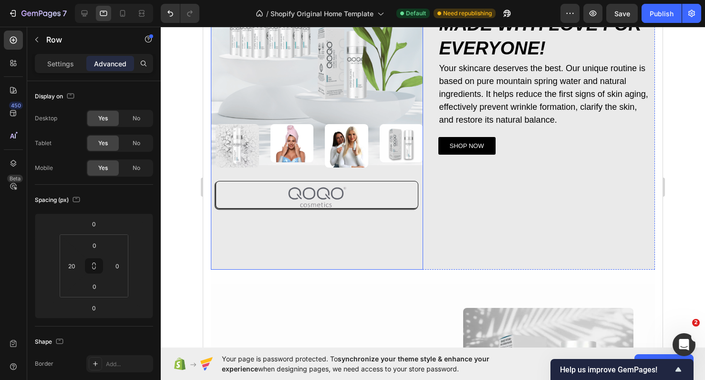
click at [411, 258] on div "Image Image Image Image Image Row Row Image Row Row" at bounding box center [317, 89] width 212 height 360
click at [443, 261] on div "QOQO Care Hydro Balance Heading Let your skin shine: Vegan power, AKG liposomes…" at bounding box center [544, 89] width 212 height 360
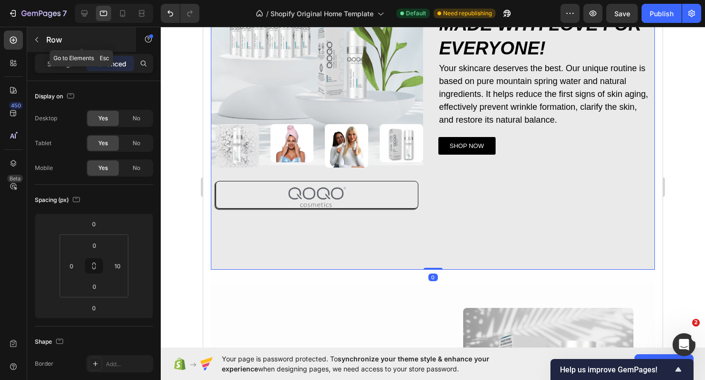
click at [48, 34] on p "Row" at bounding box center [86, 39] width 81 height 11
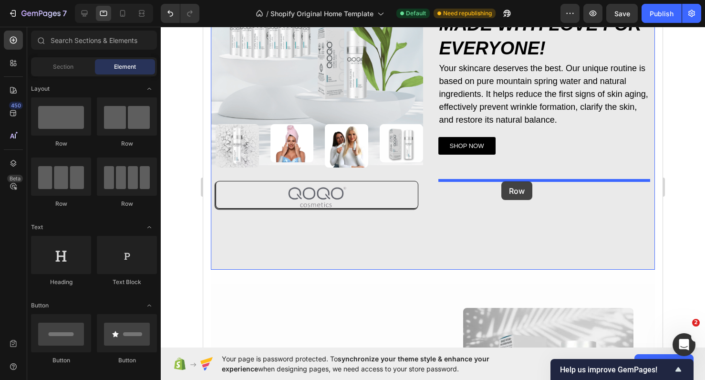
drag, startPoint x: 327, startPoint y: 155, endPoint x: 501, endPoint y: 181, distance: 176.6
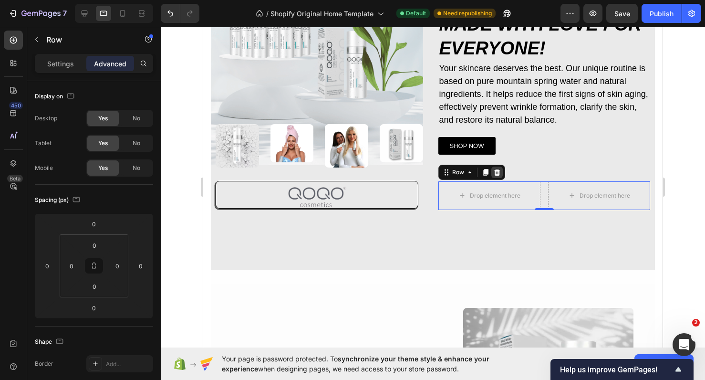
click at [499, 173] on icon at bounding box center [497, 171] width 6 height 7
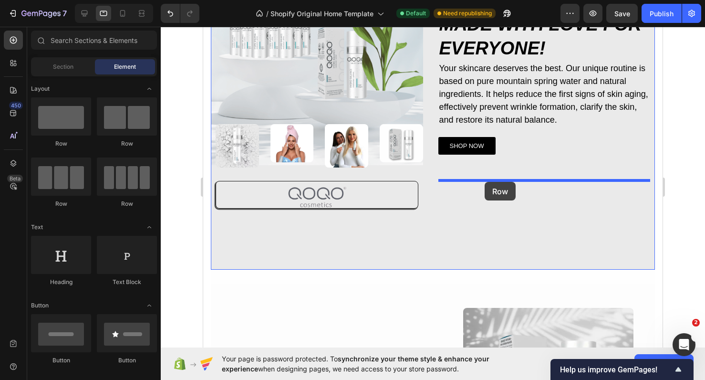
drag, startPoint x: 277, startPoint y: 152, endPoint x: 485, endPoint y: 182, distance: 210.0
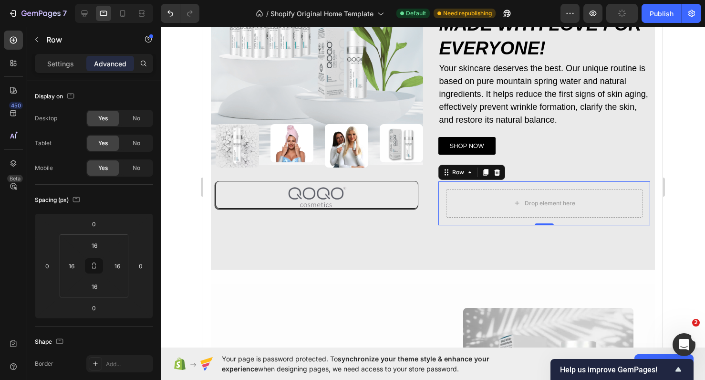
click at [56, 72] on div "Settings Advanced" at bounding box center [94, 63] width 118 height 19
click at [61, 62] on p "Settings" at bounding box center [60, 64] width 27 height 10
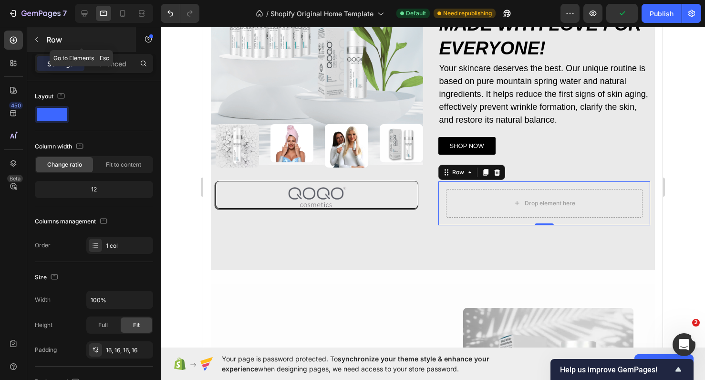
click at [41, 39] on button "button" at bounding box center [36, 39] width 15 height 15
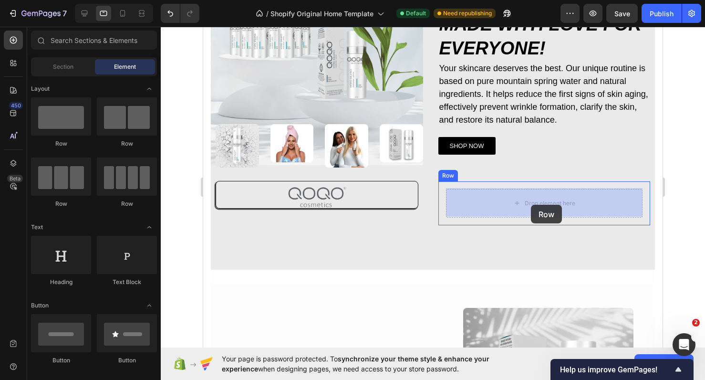
drag, startPoint x: 327, startPoint y: 164, endPoint x: 531, endPoint y: 205, distance: 208.2
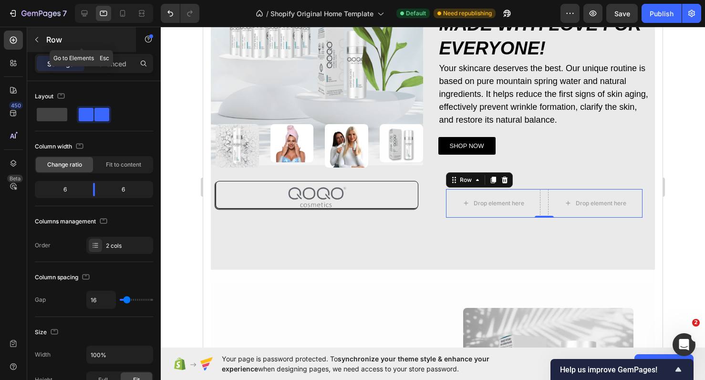
click at [46, 40] on p "Row" at bounding box center [86, 39] width 81 height 11
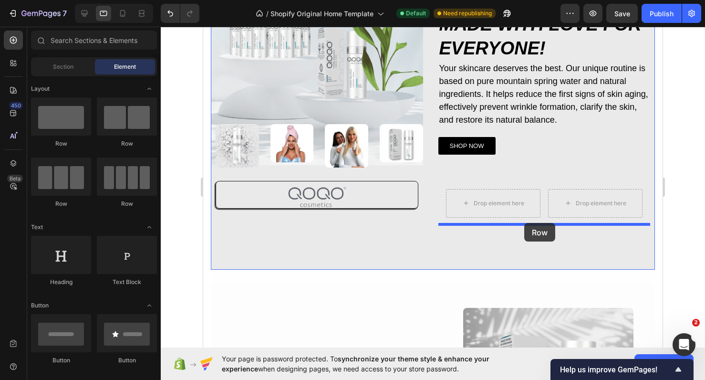
drag, startPoint x: 337, startPoint y: 147, endPoint x: 525, endPoint y: 221, distance: 201.5
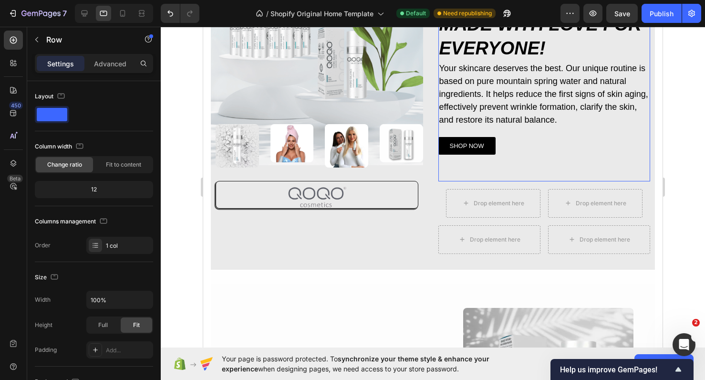
click at [527, 165] on div "SHOP NOW Button" at bounding box center [544, 154] width 212 height 54
click at [534, 183] on div "Drop element here Drop element here Row Row" at bounding box center [544, 203] width 212 height 44
click at [533, 162] on div "SHOP NOW Button" at bounding box center [544, 154] width 212 height 54
click at [116, 75] on div "Settings Advanced" at bounding box center [94, 67] width 134 height 27
click at [116, 71] on div "Settings Advanced" at bounding box center [94, 63] width 118 height 19
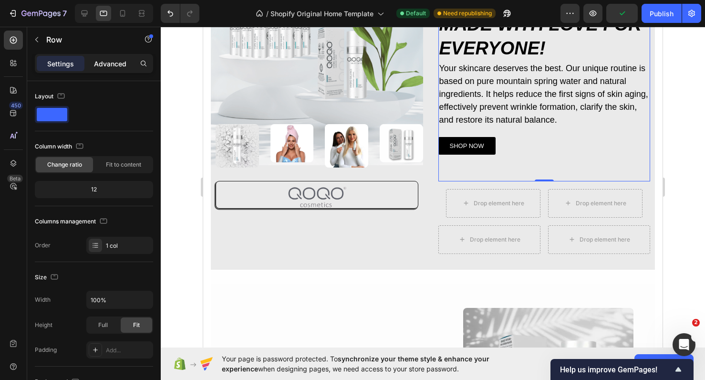
click at [117, 62] on p "Advanced" at bounding box center [110, 64] width 32 height 10
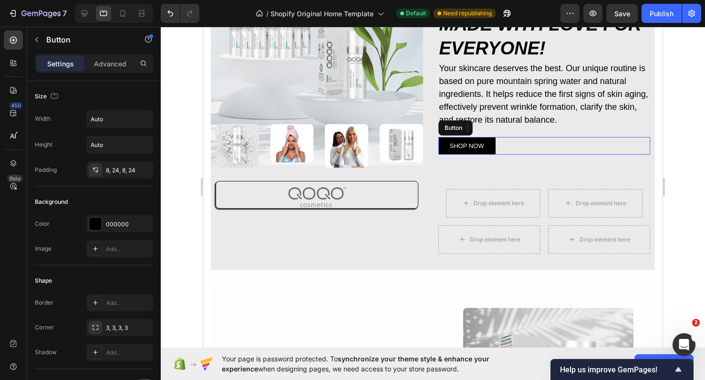
click at [519, 150] on div "SHOP NOW Button" at bounding box center [544, 146] width 212 height 18
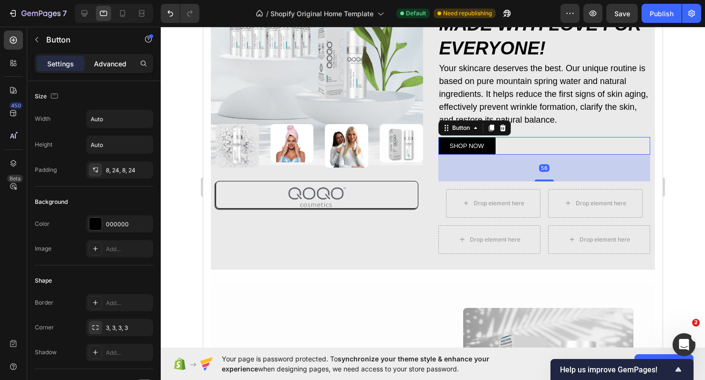
click at [106, 64] on p "Advanced" at bounding box center [110, 64] width 32 height 10
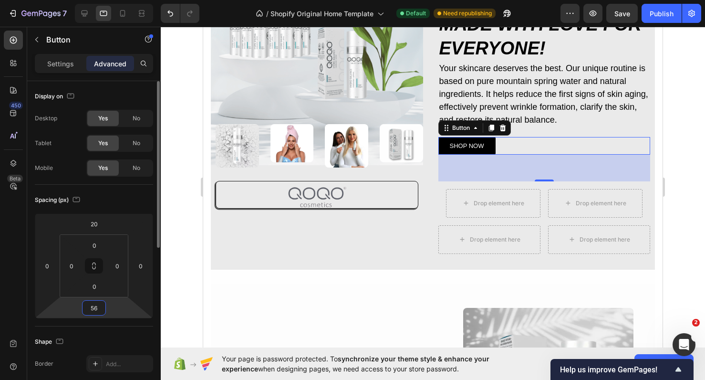
click at [101, 310] on input "56" at bounding box center [93, 307] width 19 height 14
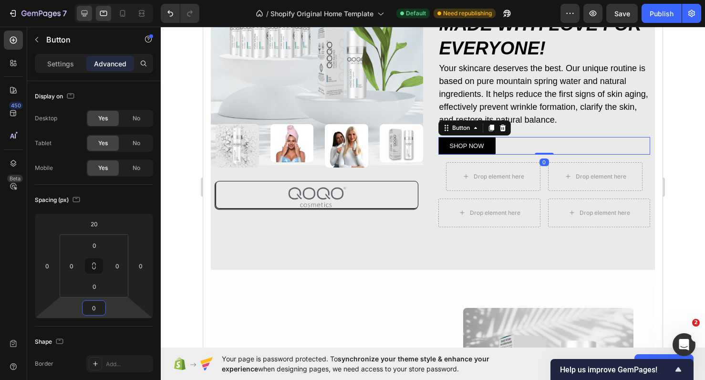
click at [89, 7] on div at bounding box center [84, 13] width 15 height 15
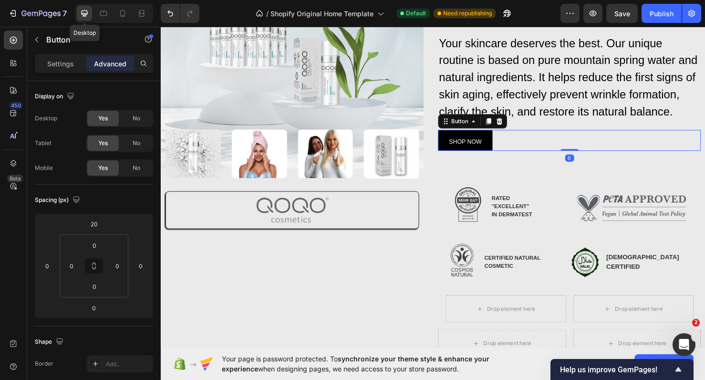
type input "56"
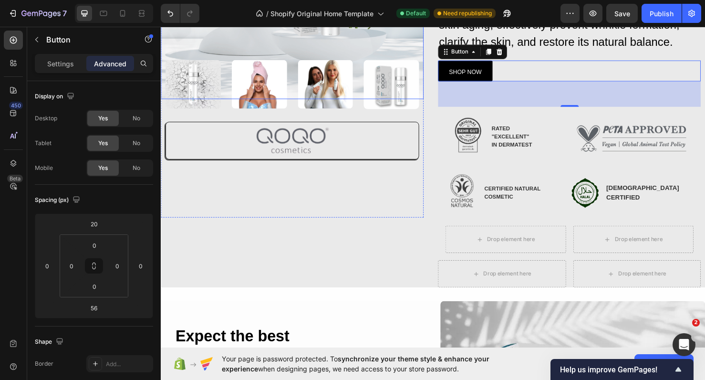
scroll to position [210, 0]
click at [550, 68] on div "SHOP NOW Button 0" at bounding box center [590, 73] width 276 height 22
click at [541, 96] on div "0" at bounding box center [590, 96] width 276 height 27
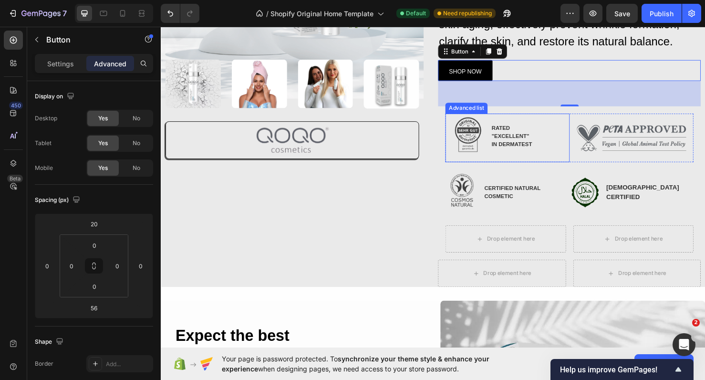
click at [539, 124] on li "Image RATED "EXCELLENT" IN DERMATEST Text Block" at bounding box center [506, 142] width 92 height 48
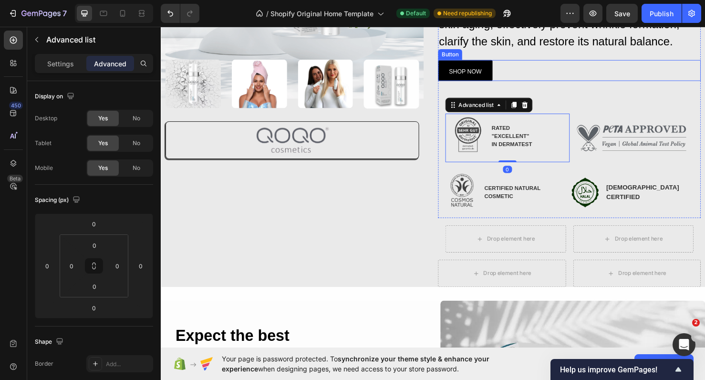
click at [532, 69] on div "SHOP NOW Button" at bounding box center [590, 73] width 276 height 22
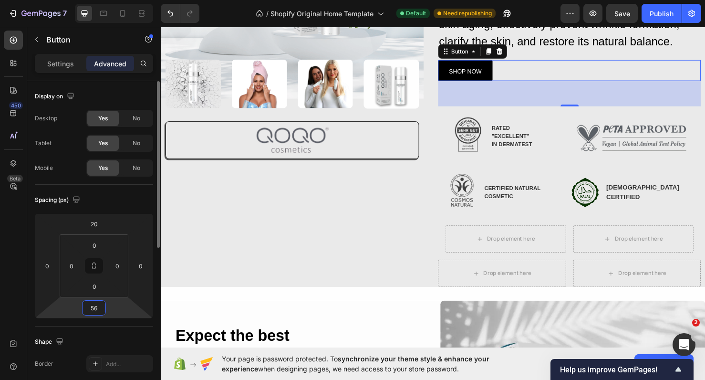
click at [101, 302] on input "56" at bounding box center [93, 307] width 19 height 14
type input "0"
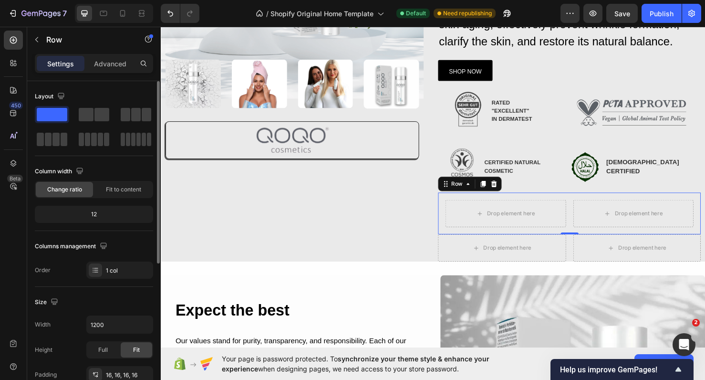
click at [455, 224] on div "Drop element here Drop element here Row Row 0" at bounding box center [590, 223] width 276 height 44
click at [116, 71] on div "Advanced" at bounding box center [110, 63] width 48 height 15
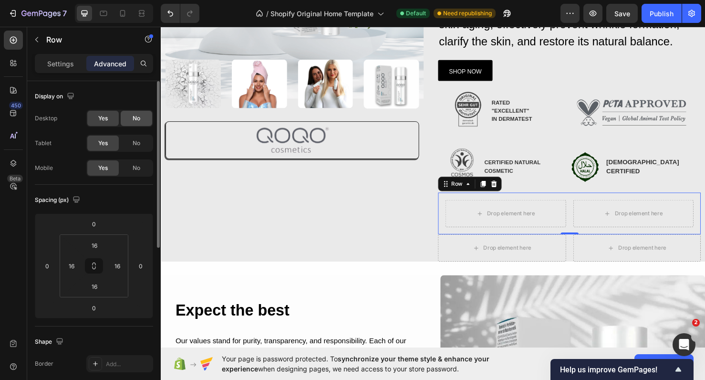
click at [133, 115] on span "No" at bounding box center [137, 118] width 8 height 9
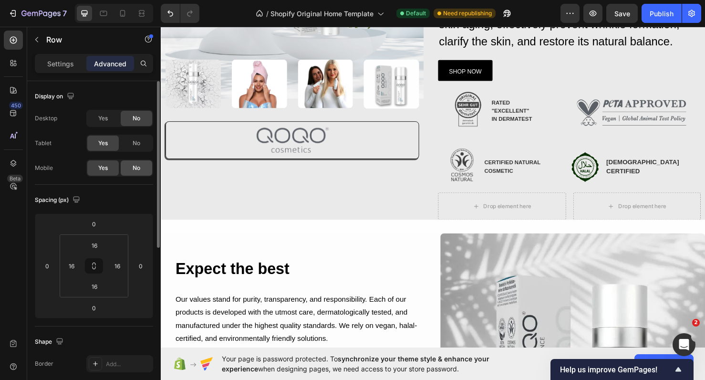
click at [138, 169] on span "No" at bounding box center [137, 168] width 8 height 9
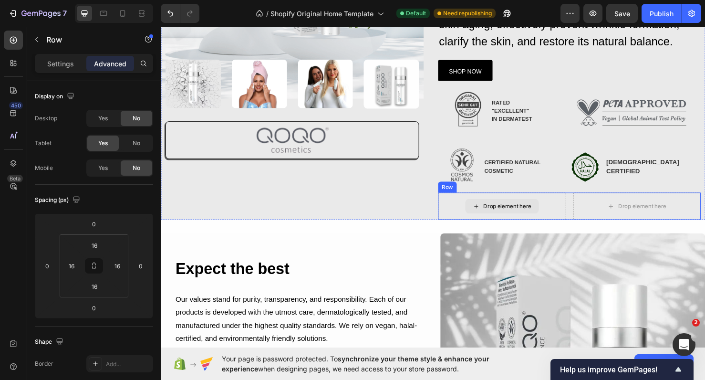
click at [537, 201] on div "Drop element here" at bounding box center [519, 215] width 134 height 29
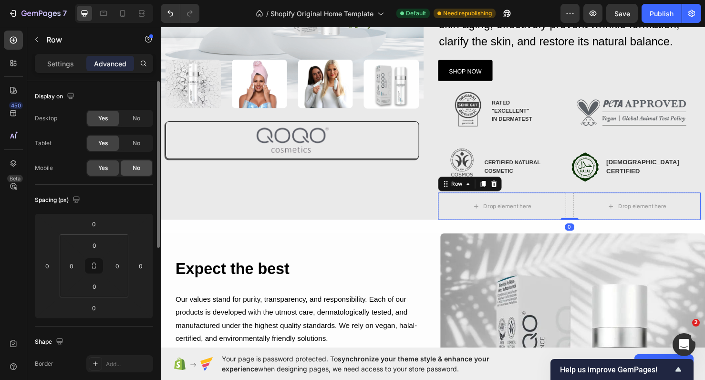
click at [130, 165] on div "No" at bounding box center [136, 167] width 31 height 15
click at [130, 120] on div "No" at bounding box center [136, 118] width 31 height 15
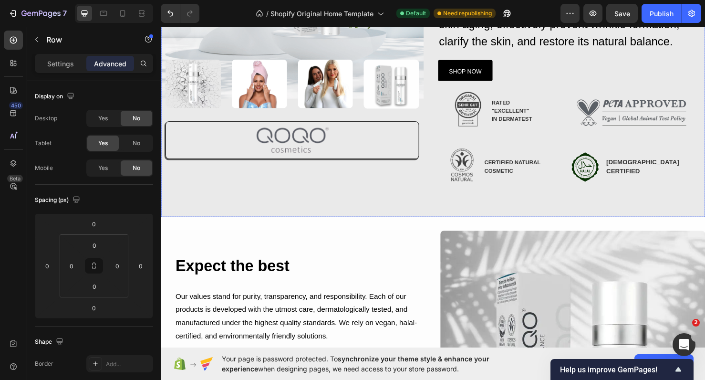
click at [470, 212] on div "QOQO Care Hydro Balance Heading Let your skin shine: Vegan power, AKG liposomes…" at bounding box center [590, 31] width 276 height 392
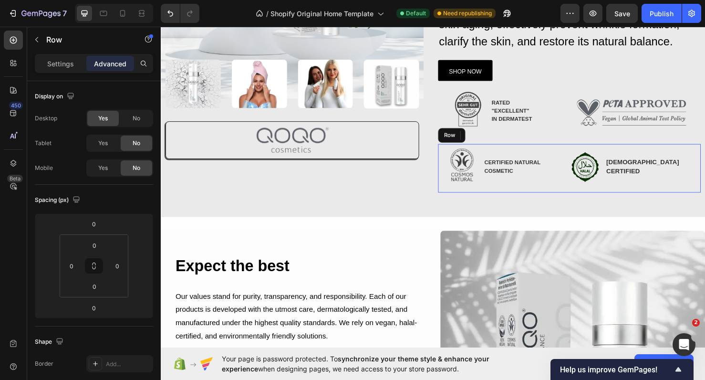
click at [594, 196] on div "Image HALAL CERTIFIED Text Block Advanced list" at bounding box center [659, 175] width 138 height 51
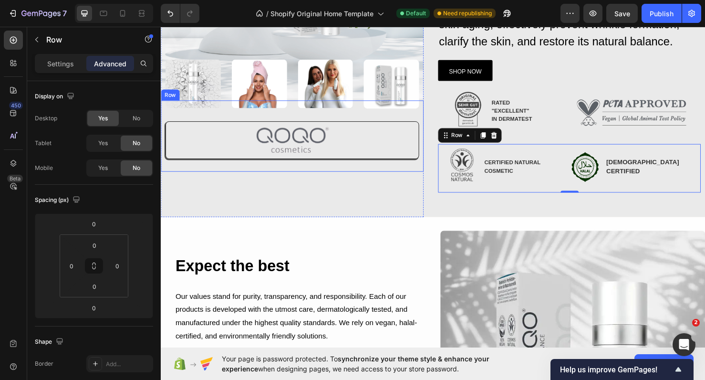
click at [414, 172] on div "Image Image Image Image Row Row Image" at bounding box center [299, 141] width 276 height 75
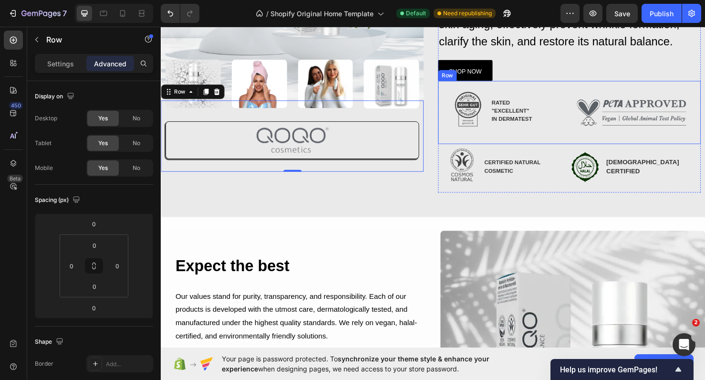
click at [504, 146] on div "Image RATED "EXCELLENT" IN DERMATEST Text Block Advanced List Row Image Row Ima…" at bounding box center [590, 116] width 276 height 66
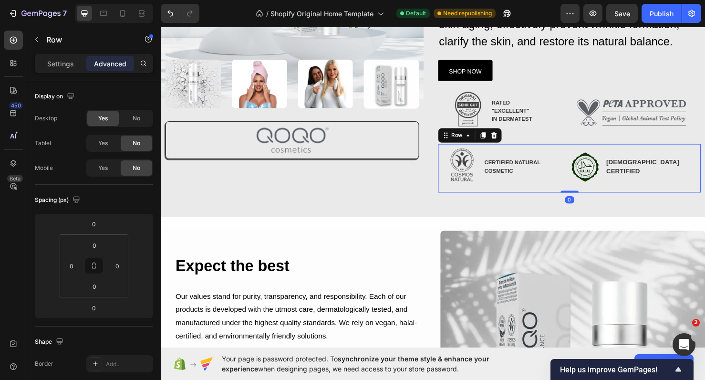
click at [590, 197] on div "Image CERTIFIED NATURAL COSMETIC Text Block Advanced list Image HALAL CERTIFIED…" at bounding box center [590, 175] width 276 height 51
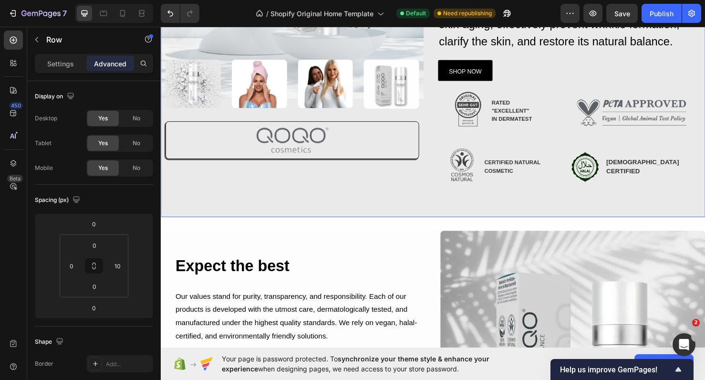
click at [579, 224] on div "QOQO Care Hydro Balance Heading Let your skin shine: Vegan power, AKG liposomes…" at bounding box center [590, 31] width 276 height 392
click at [121, 20] on div at bounding box center [122, 13] width 15 height 15
type input "0"
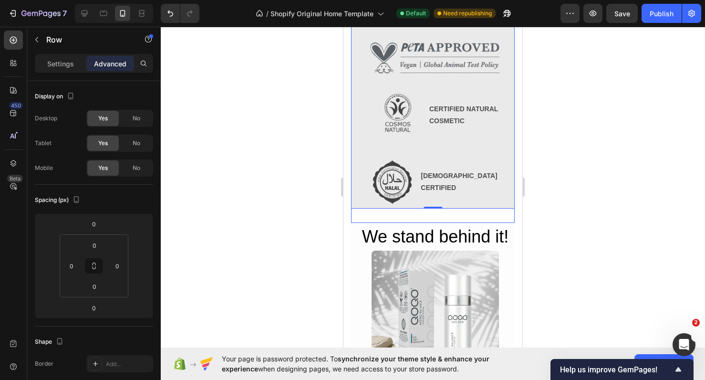
scroll to position [601, 0]
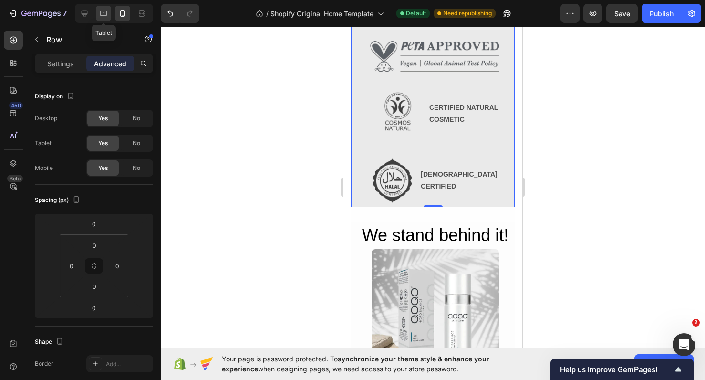
click at [103, 13] on icon at bounding box center [104, 14] width 10 height 10
type input "10"
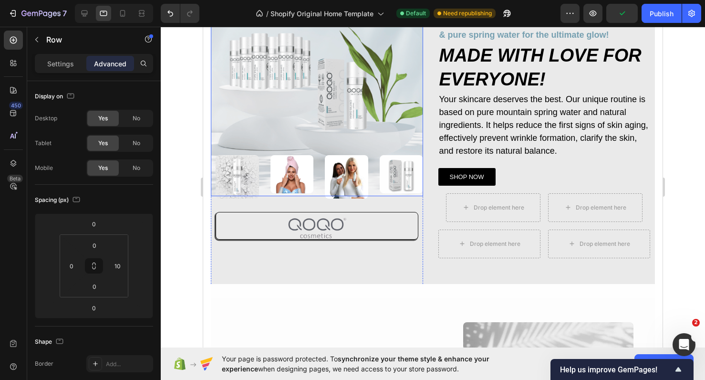
scroll to position [99, 0]
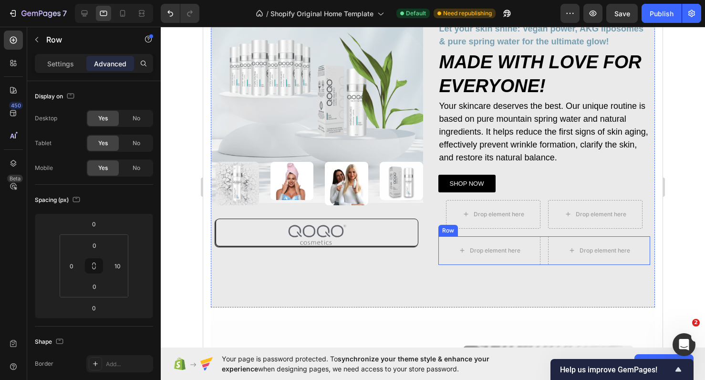
click at [542, 252] on div "Drop element here Drop element here Row" at bounding box center [544, 250] width 212 height 29
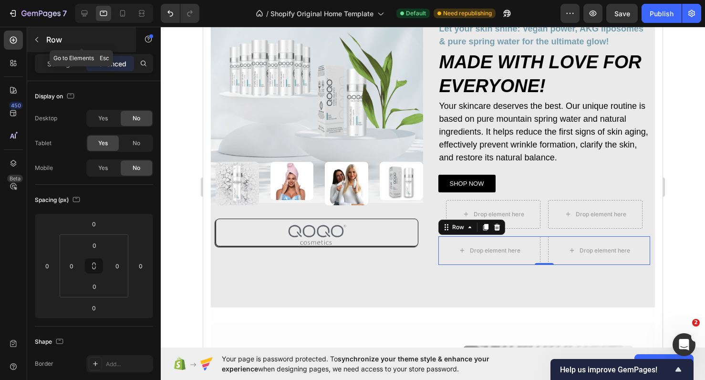
click at [49, 44] on p "Row" at bounding box center [86, 39] width 81 height 11
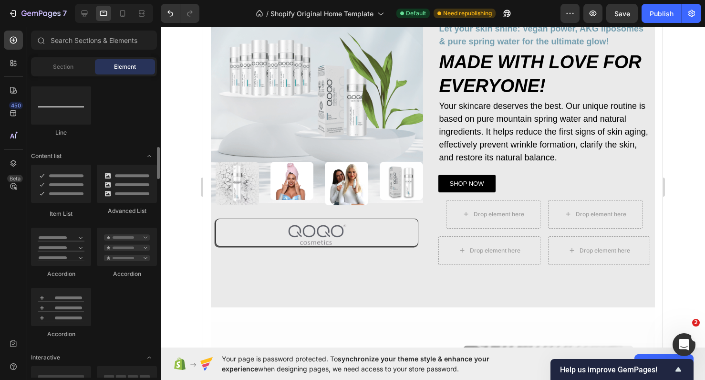
scroll to position [685, 0]
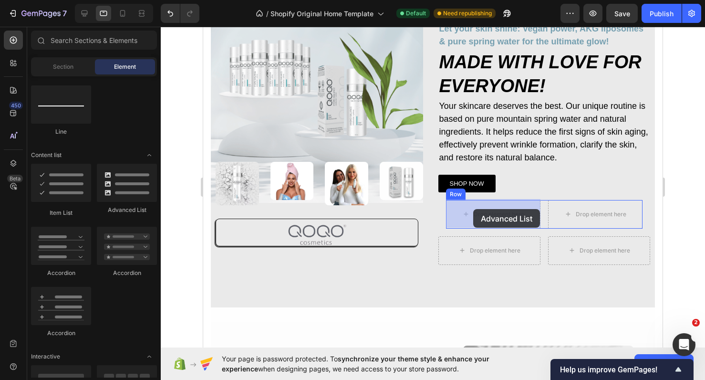
drag, startPoint x: 324, startPoint y: 218, endPoint x: 472, endPoint y: 209, distance: 148.6
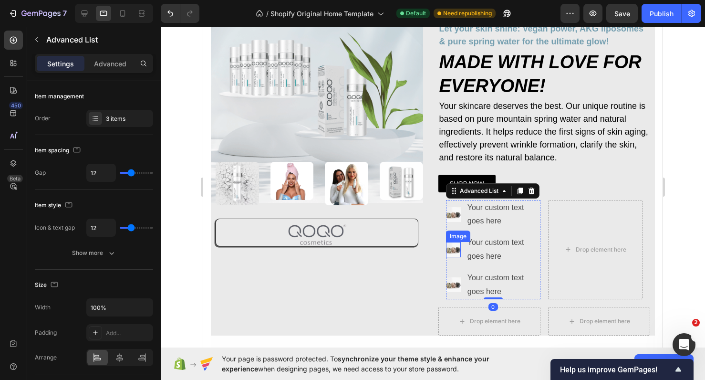
click at [458, 242] on img at bounding box center [453, 249] width 15 height 15
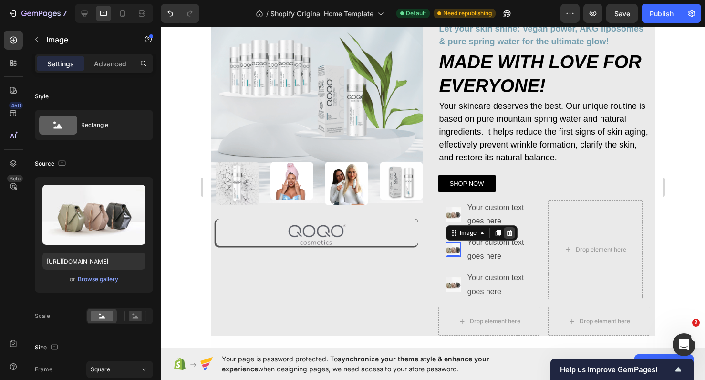
click at [512, 231] on icon at bounding box center [510, 233] width 8 height 8
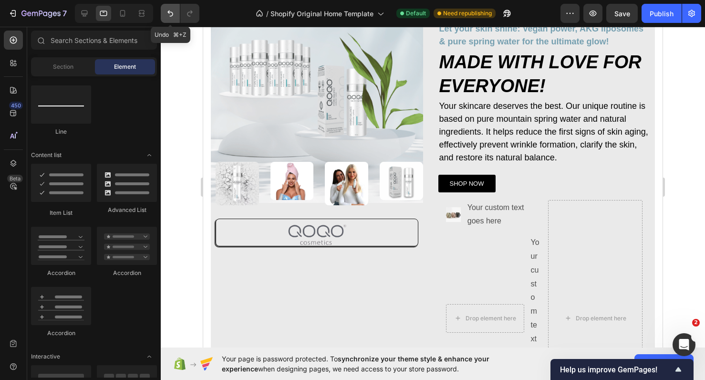
click at [168, 14] on icon "Undo/Redo" at bounding box center [170, 14] width 10 height 10
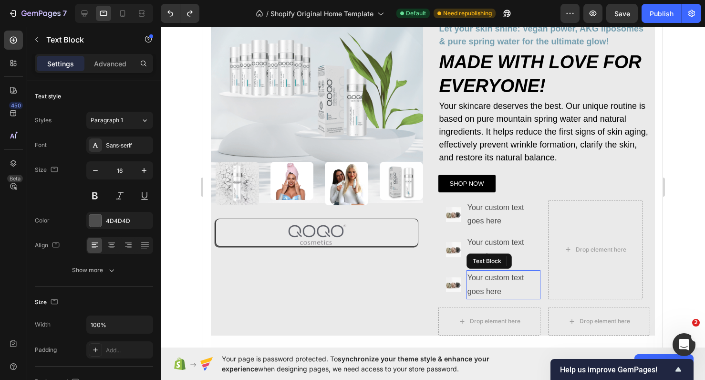
click at [534, 275] on div "Your custom text goes here" at bounding box center [503, 285] width 74 height 30
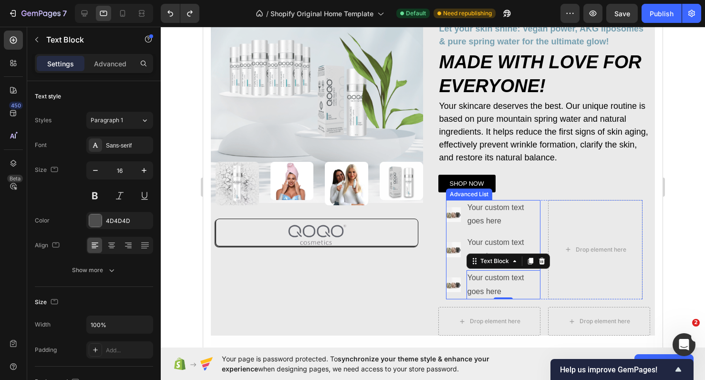
click at [452, 232] on ul "Image Your custom text goes here Text Block Image Your custom text goes here Te…" at bounding box center [493, 250] width 94 height 100
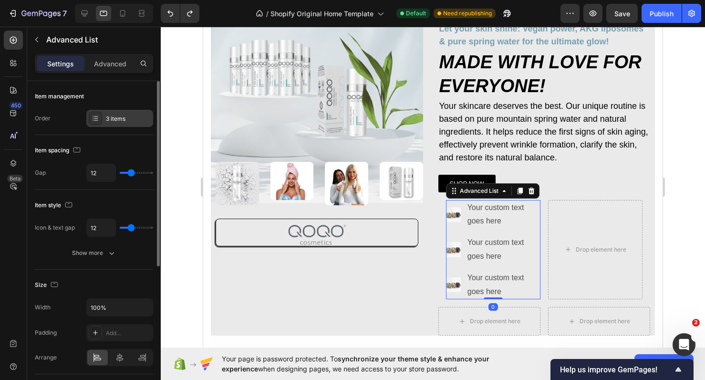
click at [115, 117] on div "3 items" at bounding box center [128, 118] width 45 height 9
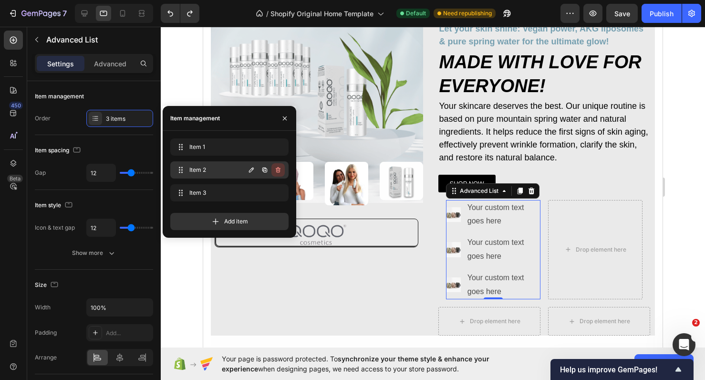
click at [282, 168] on button "button" at bounding box center [277, 169] width 13 height 13
click at [273, 174] on div "Delete" at bounding box center [272, 169] width 18 height 9
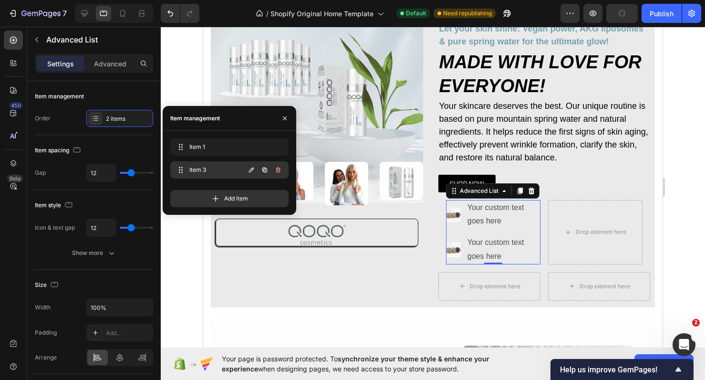
click at [277, 170] on icon "button" at bounding box center [278, 170] width 5 height 6
click at [277, 170] on div "Delete" at bounding box center [272, 169] width 18 height 9
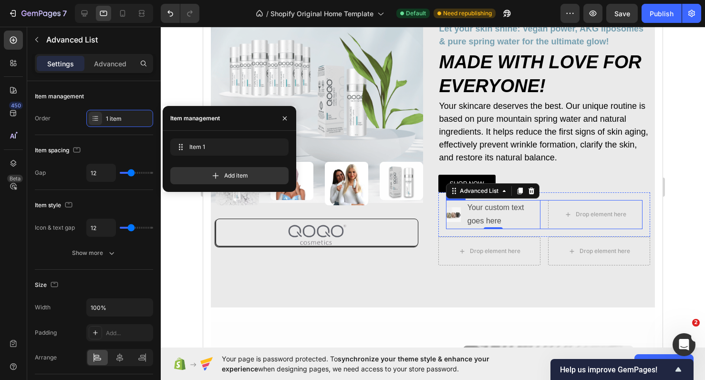
click at [543, 221] on div "Image Your custom text goes here Text Block Advanced List 0 Drop element here R…" at bounding box center [544, 215] width 197 height 30
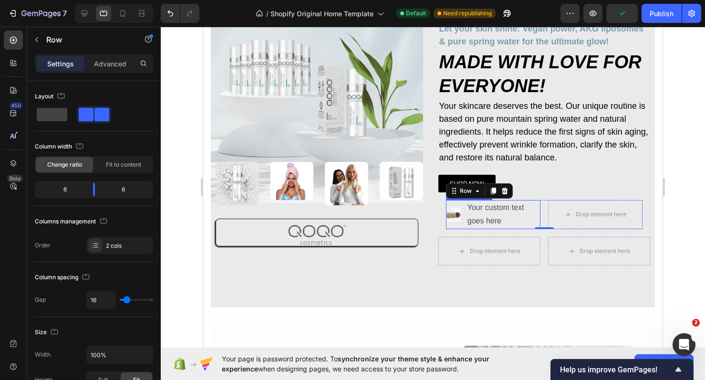
click at [465, 225] on li "Image Your custom text goes here Text Block" at bounding box center [493, 215] width 94 height 30
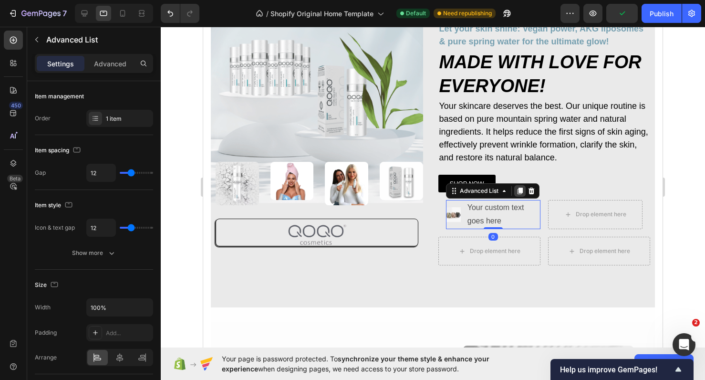
click at [520, 192] on icon at bounding box center [519, 190] width 5 height 7
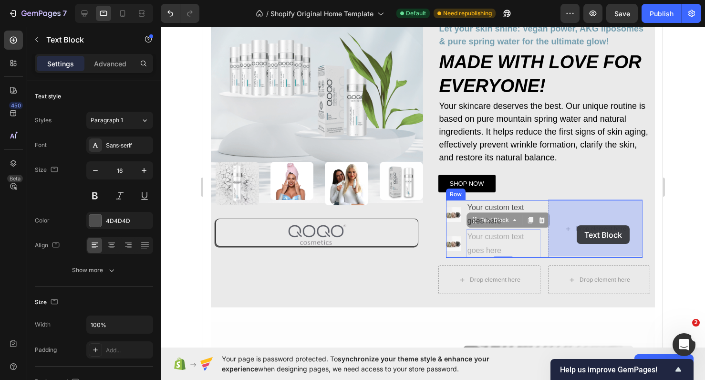
drag, startPoint x: 528, startPoint y: 241, endPoint x: 577, endPoint y: 225, distance: 50.7
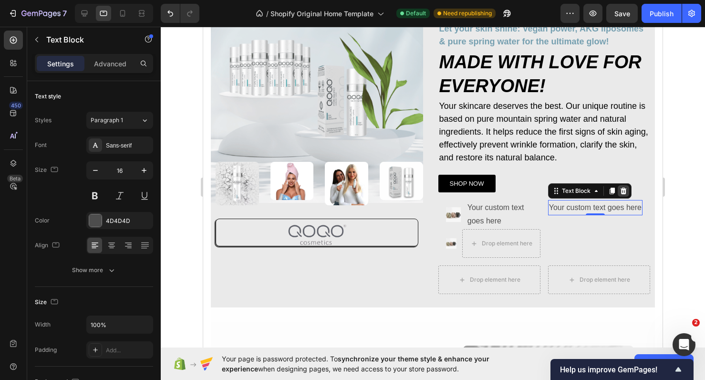
click at [625, 187] on icon at bounding box center [624, 191] width 8 height 8
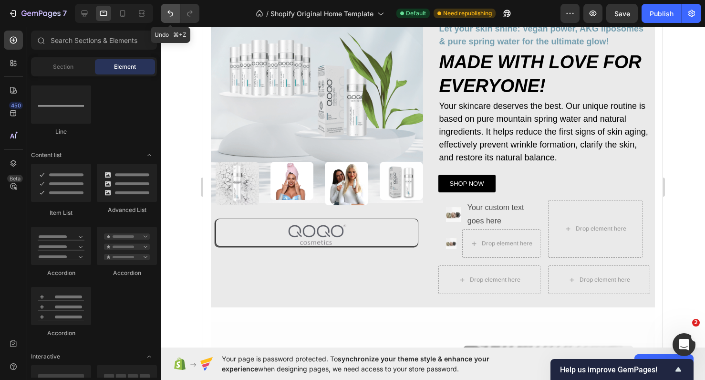
click at [172, 18] on button "Undo/Redo" at bounding box center [170, 13] width 19 height 19
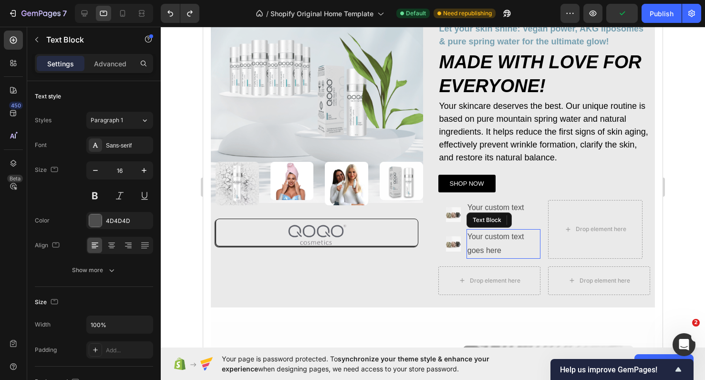
click at [511, 230] on div "Your custom text goes here" at bounding box center [503, 244] width 74 height 30
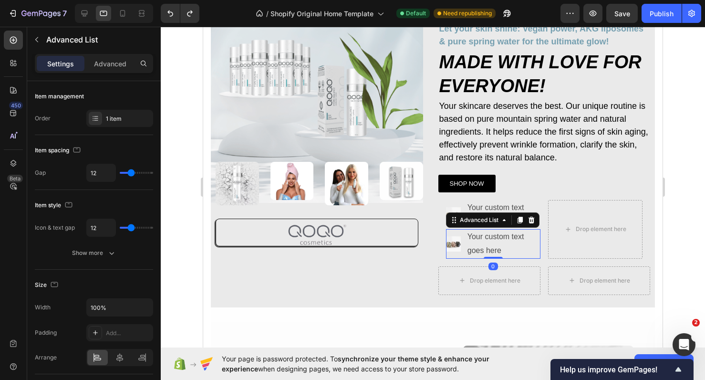
click at [461, 238] on li "Image Your custom text goes here Text Block" at bounding box center [493, 244] width 94 height 30
click at [518, 219] on icon at bounding box center [520, 220] width 8 height 8
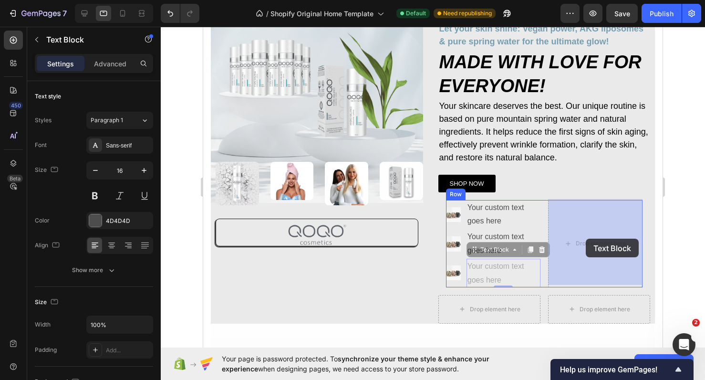
drag, startPoint x: 515, startPoint y: 269, endPoint x: 586, endPoint y: 238, distance: 76.7
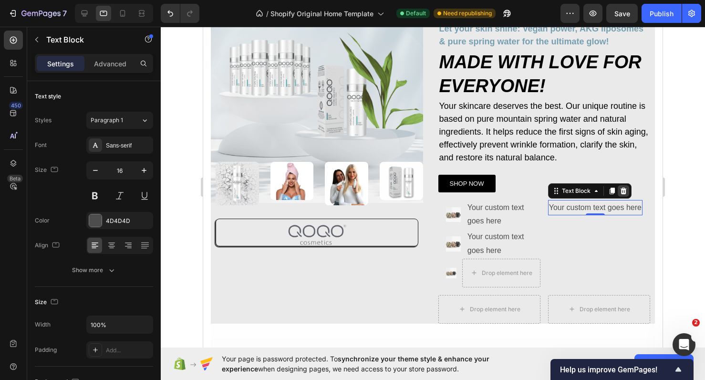
click at [625, 189] on icon at bounding box center [623, 190] width 6 height 7
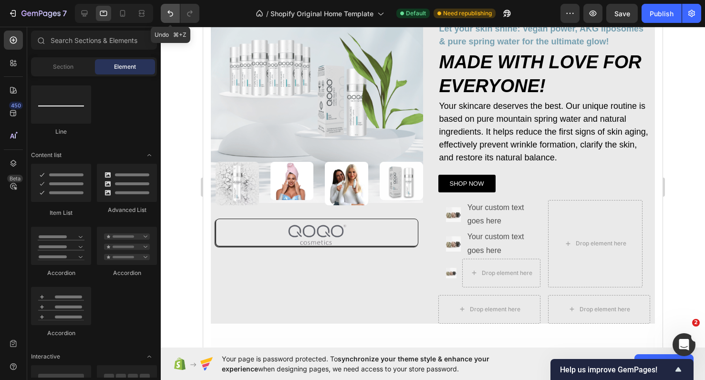
click at [168, 18] on button "Undo/Redo" at bounding box center [170, 13] width 19 height 19
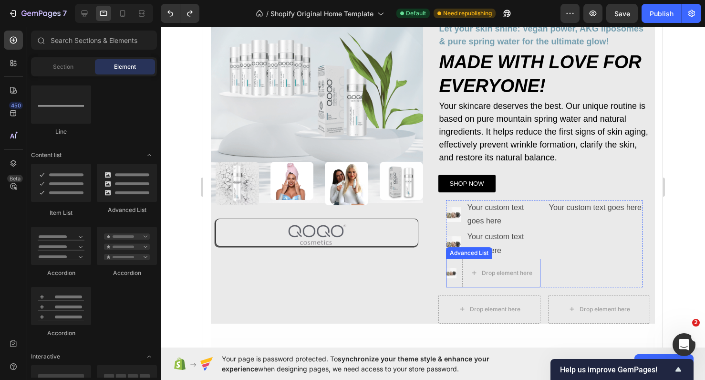
click at [456, 266] on li "Image Drop element here" at bounding box center [493, 273] width 94 height 29
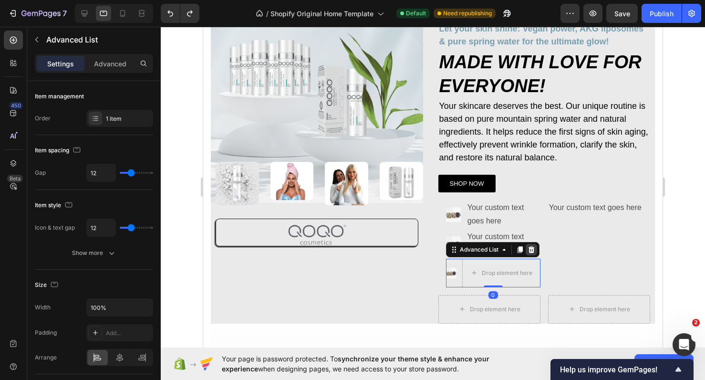
click at [534, 248] on icon at bounding box center [531, 249] width 6 height 7
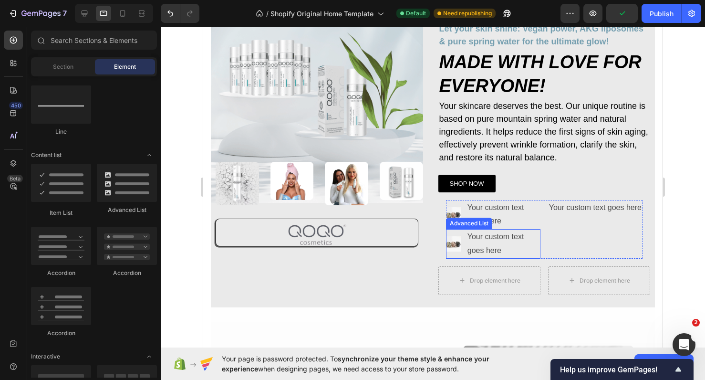
click at [465, 231] on li "Image Your custom text goes here Text Block" at bounding box center [493, 244] width 94 height 30
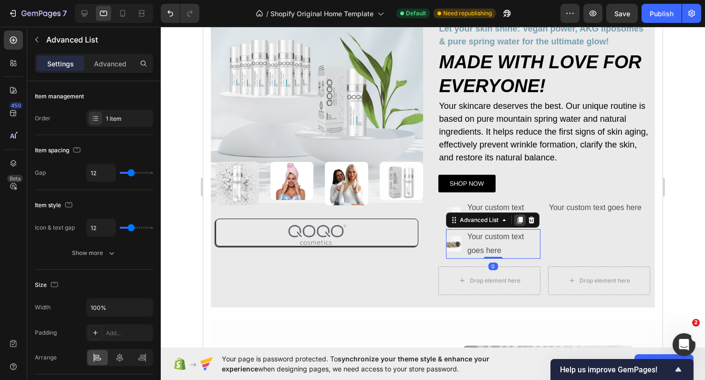
click at [520, 219] on icon at bounding box center [519, 220] width 5 height 7
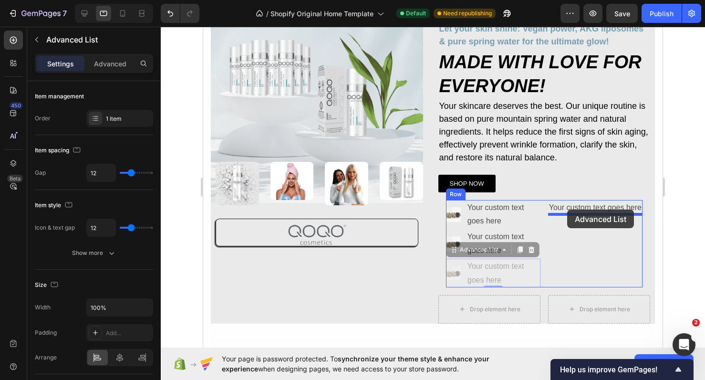
drag, startPoint x: 465, startPoint y: 256, endPoint x: 567, endPoint y: 210, distance: 111.6
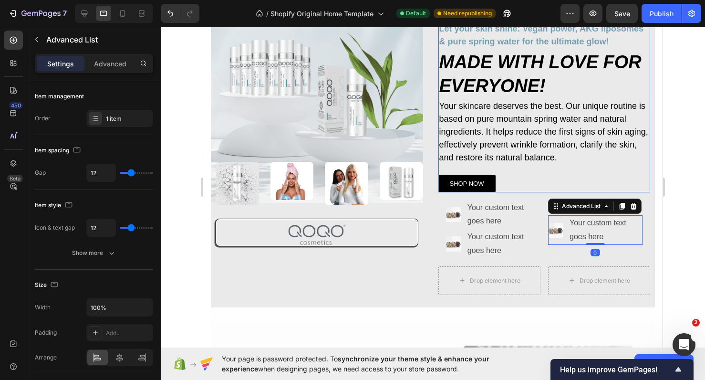
click at [570, 170] on div "SHOP NOW Button" at bounding box center [544, 178] width 212 height 27
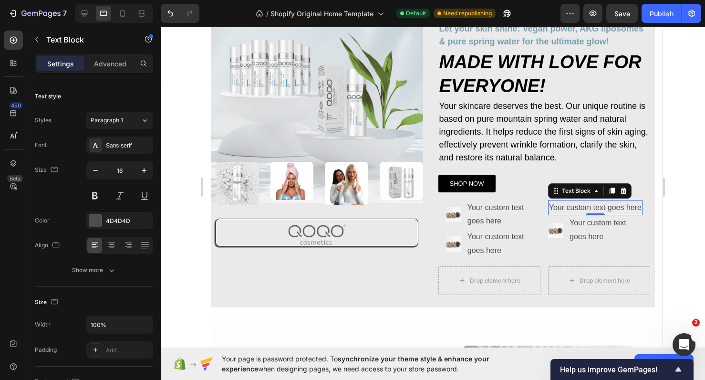
click at [579, 205] on div "Your custom text goes here" at bounding box center [595, 208] width 94 height 16
click at [624, 190] on icon at bounding box center [623, 190] width 6 height 7
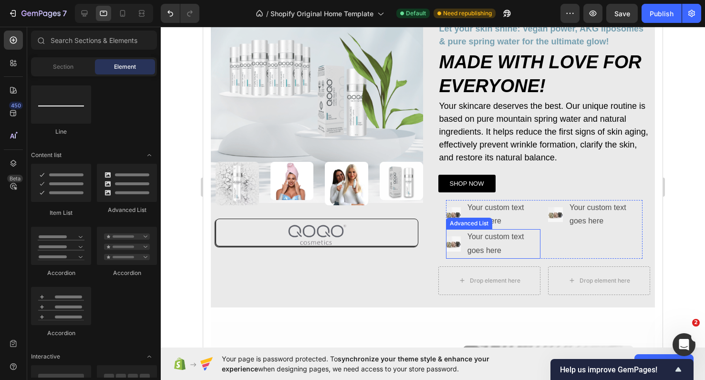
click at [465, 229] on li "Image Your custom text goes here Text Block" at bounding box center [493, 244] width 94 height 30
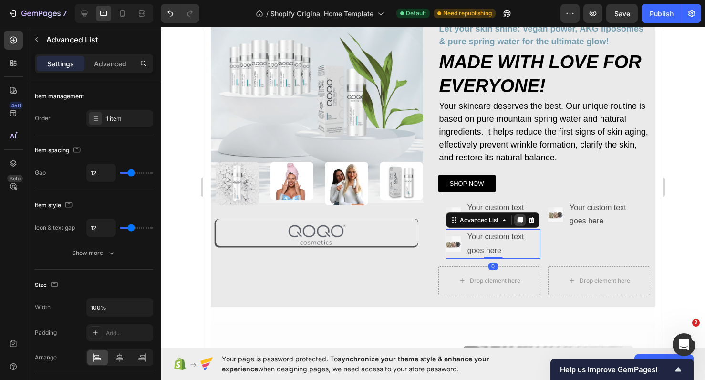
click at [518, 218] on icon at bounding box center [520, 220] width 8 height 8
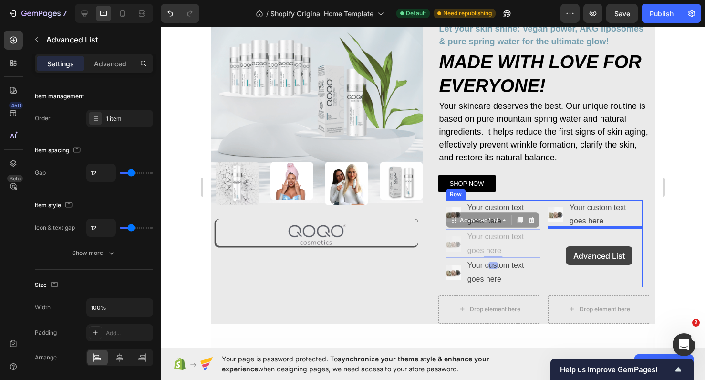
drag, startPoint x: 465, startPoint y: 256, endPoint x: 565, endPoint y: 246, distance: 100.1
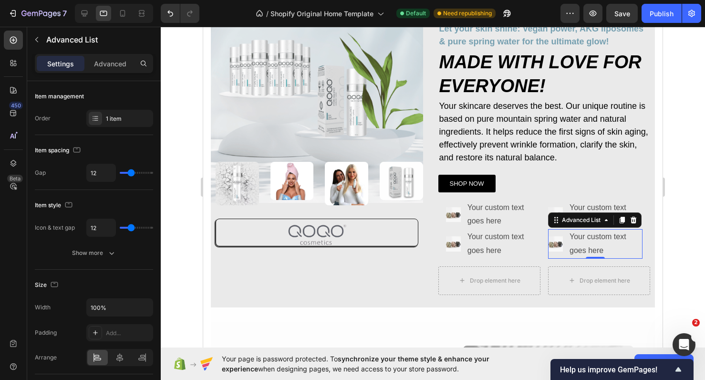
click at [565, 238] on li "Image Your custom text goes here Text Block" at bounding box center [595, 244] width 94 height 30
click at [554, 239] on img at bounding box center [555, 243] width 15 height 15
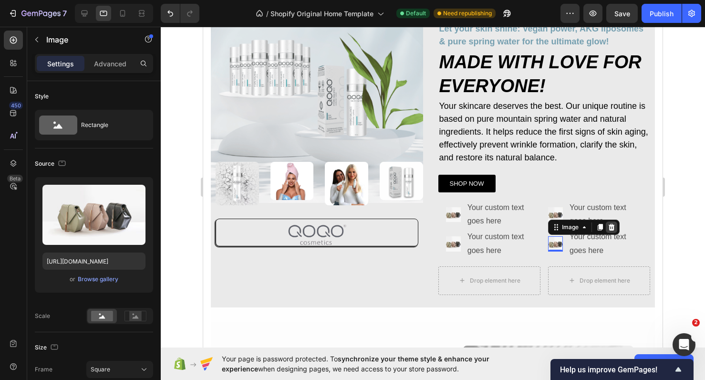
click at [610, 226] on icon at bounding box center [611, 227] width 6 height 7
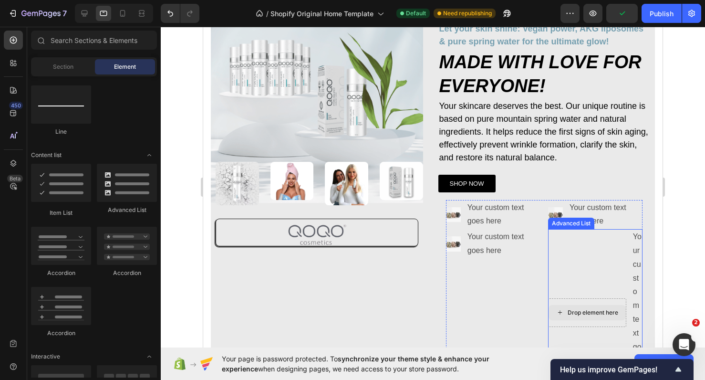
click at [570, 305] on div "Drop element here" at bounding box center [586, 312] width 77 height 15
click at [567, 311] on div "Drop element here" at bounding box center [586, 312] width 77 height 15
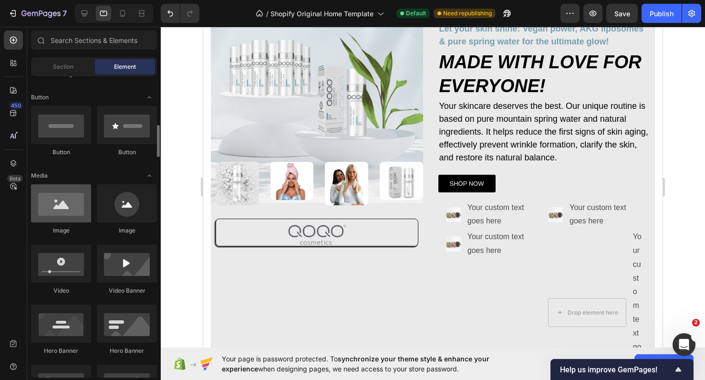
scroll to position [232, 0]
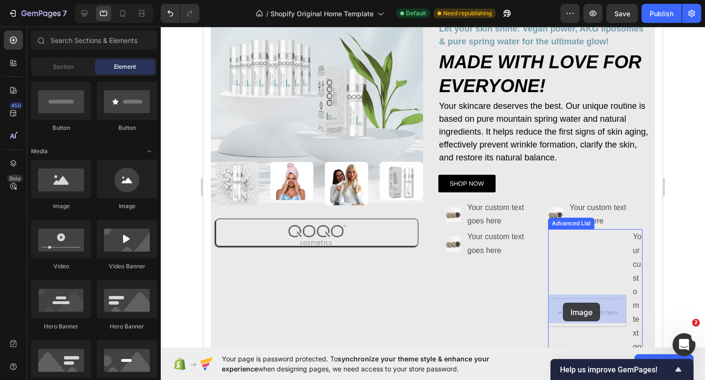
drag, startPoint x: 286, startPoint y: 208, endPoint x: 565, endPoint y: 298, distance: 292.5
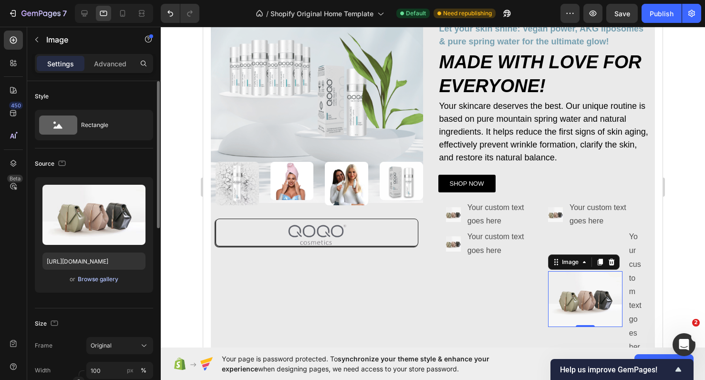
click at [105, 277] on div "Browse gallery" at bounding box center [98, 279] width 41 height 9
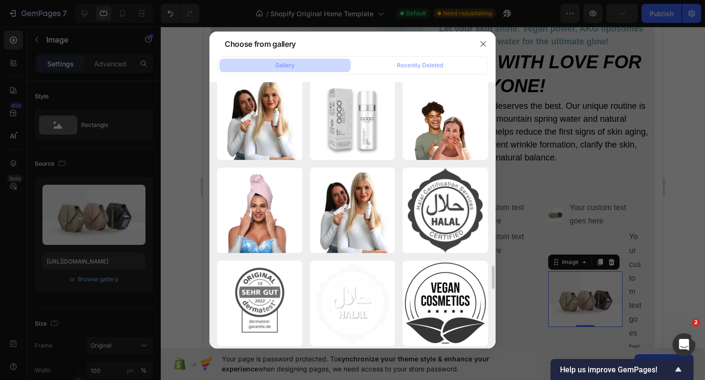
scroll to position [2806, 0]
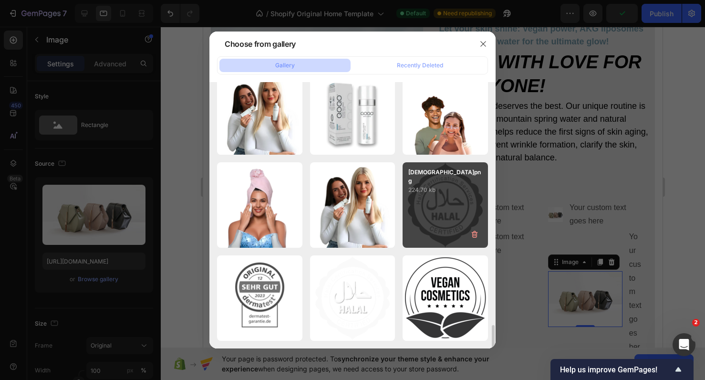
click at [430, 218] on div "Halal.png 224.70 kb" at bounding box center [445, 204] width 85 height 85
type input "https://cdn.shopify.com/s/files/1/0900/2015/1627/files/gempages_549177006764328…"
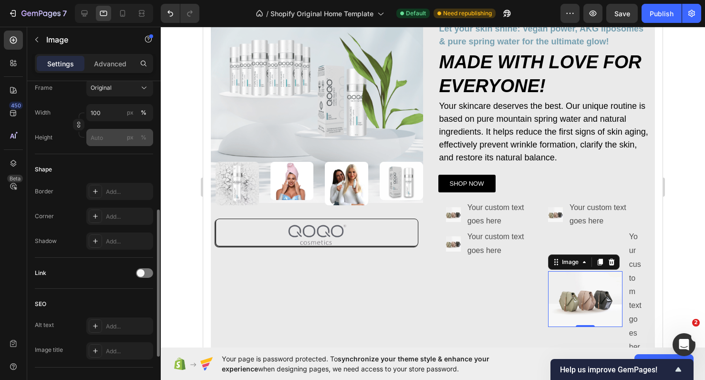
scroll to position [253, 0]
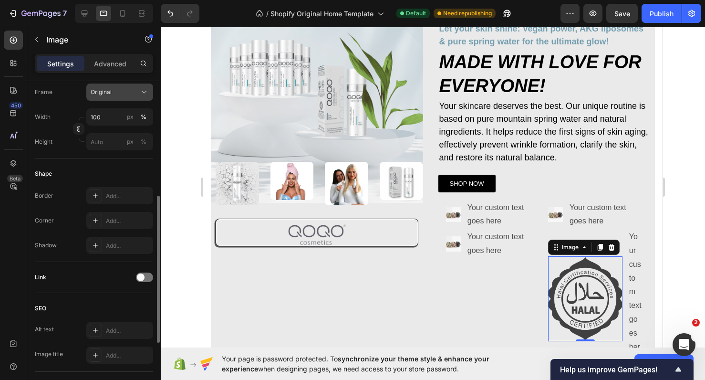
click at [124, 94] on div "Original" at bounding box center [114, 92] width 47 height 9
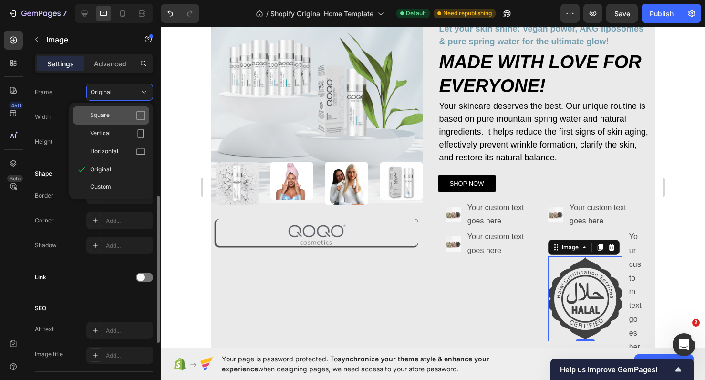
click at [126, 117] on div "Square" at bounding box center [117, 116] width 55 height 10
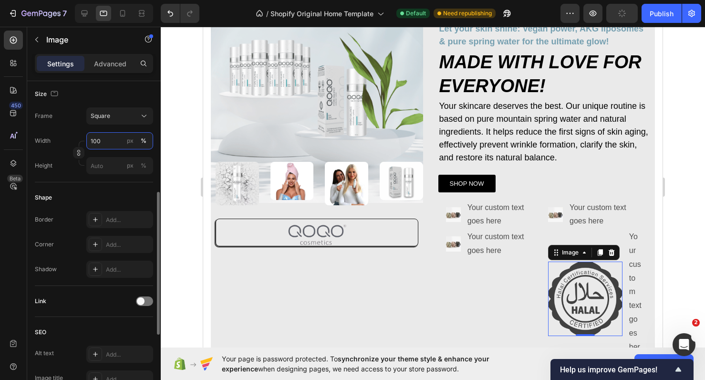
click at [111, 146] on input "100" at bounding box center [119, 140] width 67 height 17
type input "50"
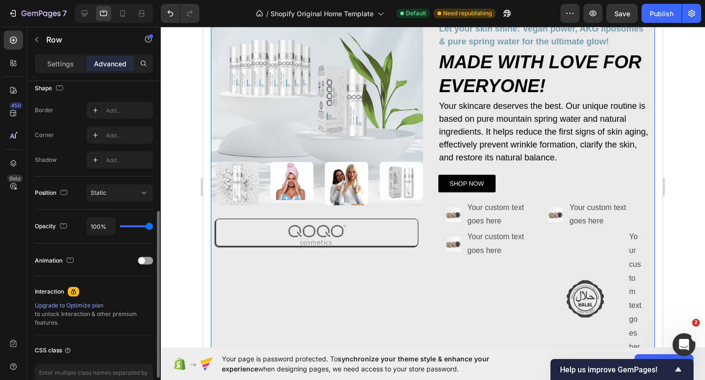
click at [409, 311] on div "Image Image Image Image Image Row Row Image Row Row" at bounding box center [317, 175] width 212 height 457
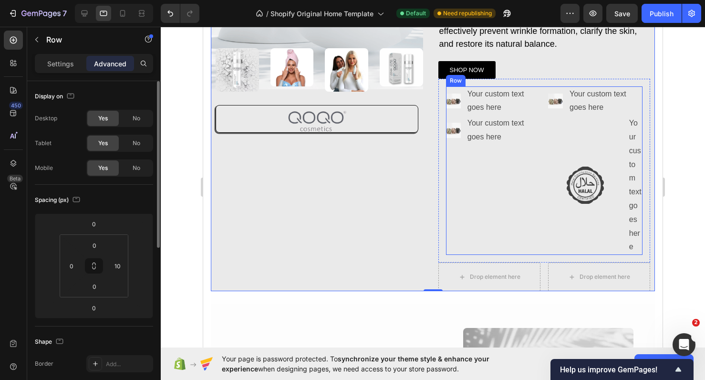
scroll to position [215, 0]
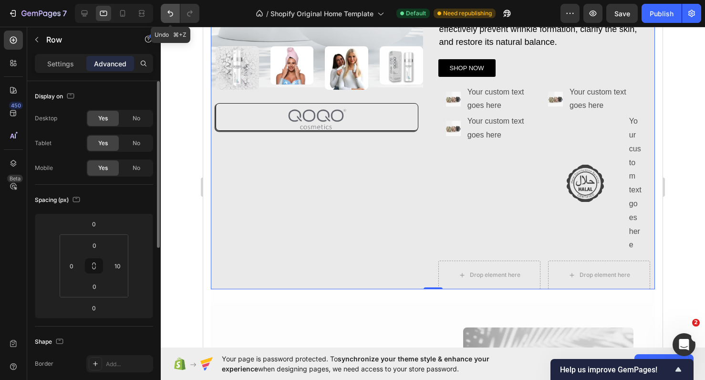
click at [172, 12] on icon "Undo/Redo" at bounding box center [170, 14] width 10 height 10
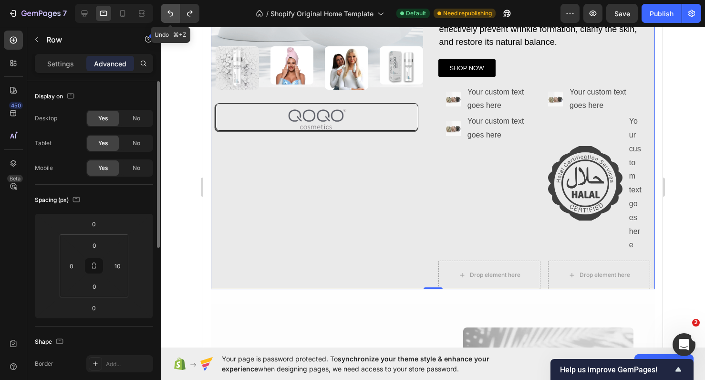
click at [172, 12] on icon "Undo/Redo" at bounding box center [170, 14] width 10 height 10
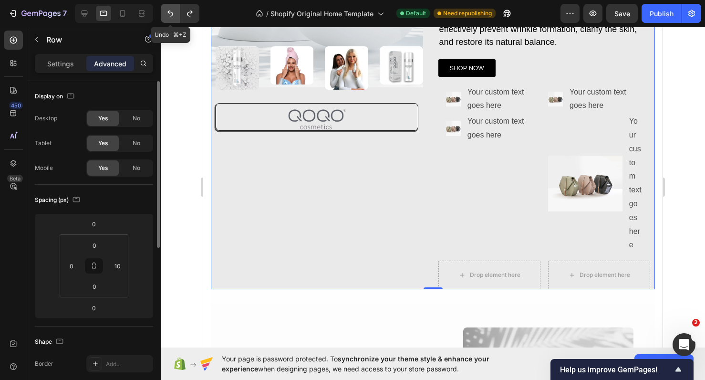
click at [172, 12] on icon "Undo/Redo" at bounding box center [170, 14] width 10 height 10
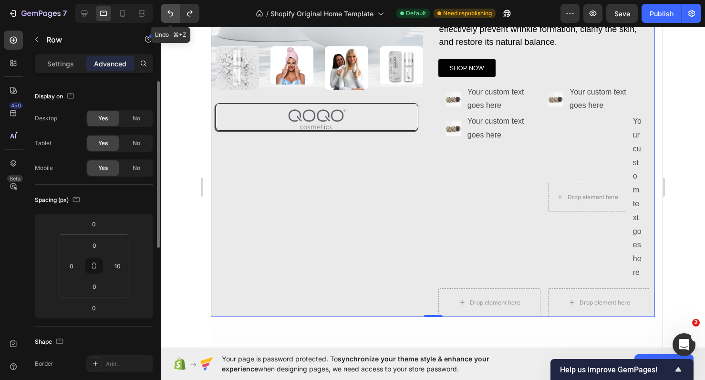
click at [172, 12] on icon "Undo/Redo" at bounding box center [170, 14] width 10 height 10
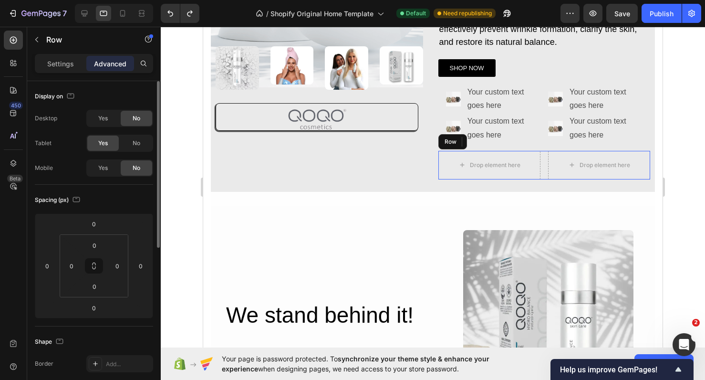
click at [545, 154] on div "Drop element here Drop element here Row" at bounding box center [544, 165] width 212 height 29
click at [500, 140] on icon at bounding box center [497, 142] width 8 height 8
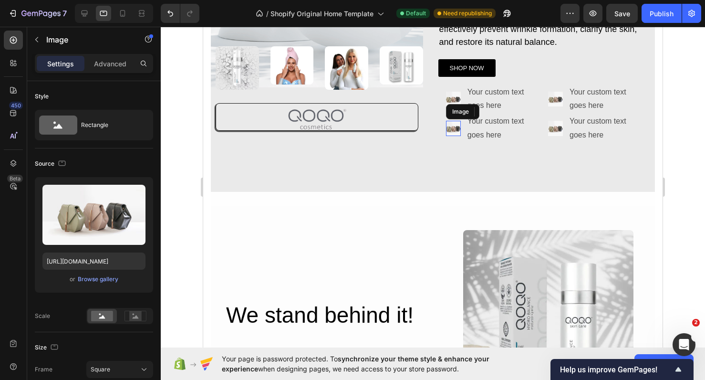
click at [448, 126] on img at bounding box center [453, 128] width 15 height 15
click at [98, 280] on div "Browse gallery" at bounding box center [98, 279] width 41 height 9
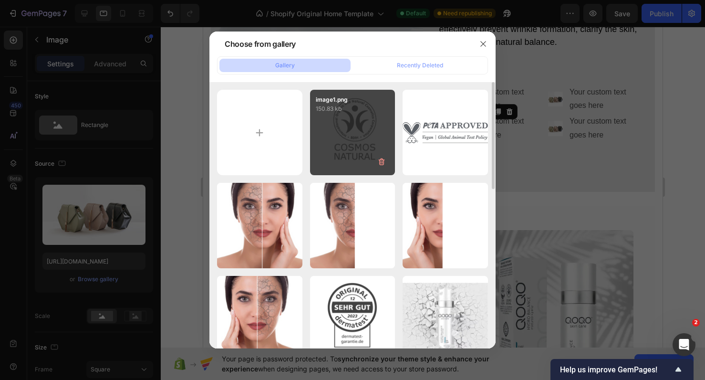
click at [360, 130] on div "image1.png 150.83 kb" at bounding box center [352, 132] width 85 height 85
type input "https://cdn.shopify.com/s/files/1/0900/2015/1627/files/gempages_549177006764328…"
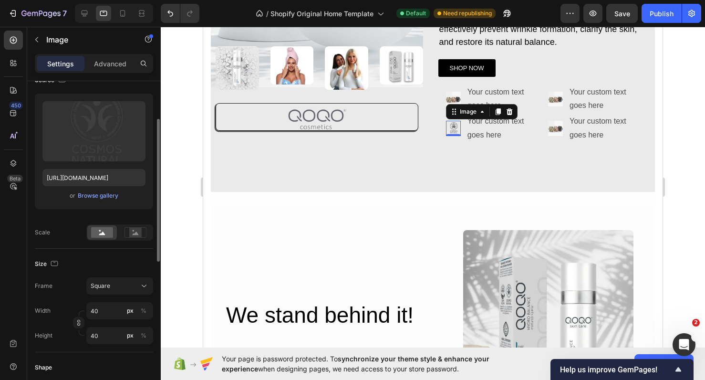
scroll to position [84, 0]
click at [103, 314] on input "40" at bounding box center [119, 309] width 67 height 17
click at [103, 328] on div "Full 100%" at bounding box center [110, 332] width 78 height 17
type input "100"
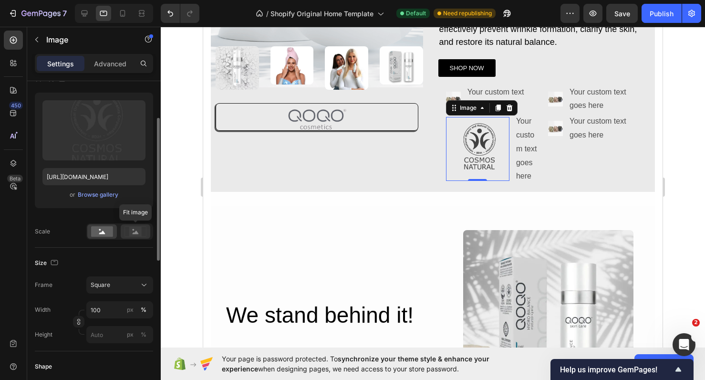
click at [138, 233] on rect at bounding box center [135, 232] width 12 height 10
click at [171, 18] on button "Undo/Redo" at bounding box center [170, 13] width 19 height 19
type input "40"
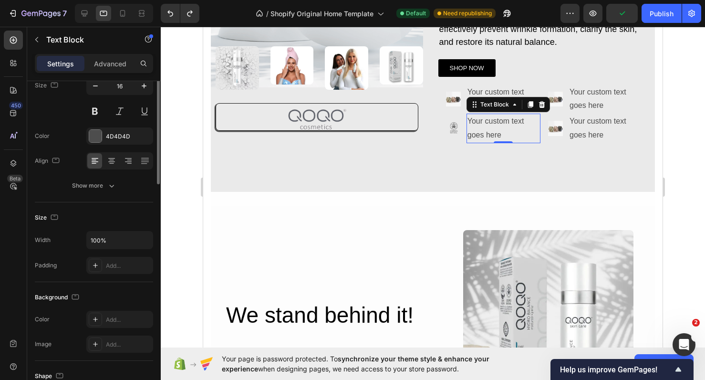
click at [523, 131] on div "Your custom text goes here" at bounding box center [503, 129] width 74 height 30
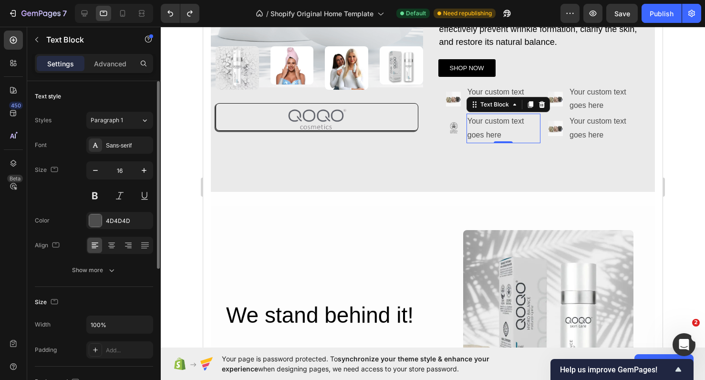
click at [510, 134] on div "Your custom text goes here" at bounding box center [503, 129] width 74 height 30
click at [510, 134] on p "Your custom text goes here" at bounding box center [503, 128] width 72 height 28
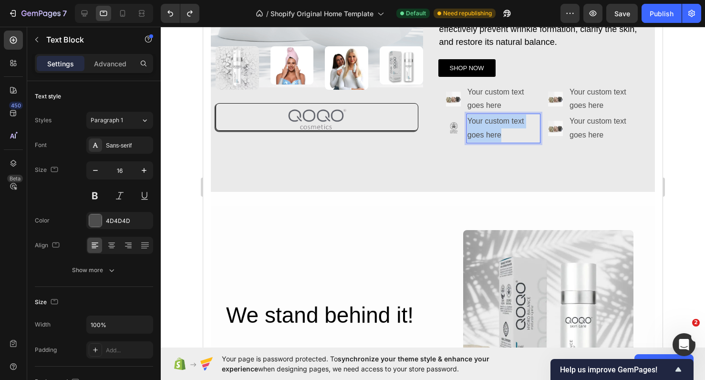
click at [510, 134] on p "Your custom text goes here" at bounding box center [503, 128] width 72 height 28
click at [500, 129] on p "Certified natural cosmetic" at bounding box center [503, 128] width 72 height 28
click at [514, 147] on p "CERTIFIED NATURAL COSMETIC" at bounding box center [503, 134] width 72 height 41
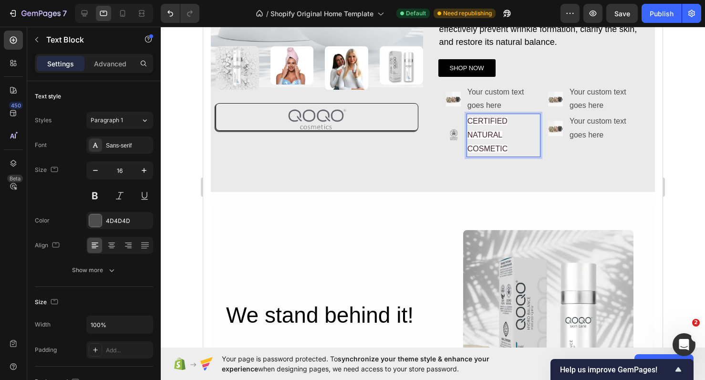
click at [514, 147] on p "CERTIFIED NATURAL COSMETIC" at bounding box center [503, 134] width 72 height 41
click at [511, 143] on p "CERTIFIED NATURAL COSMETIC" at bounding box center [503, 134] width 72 height 41
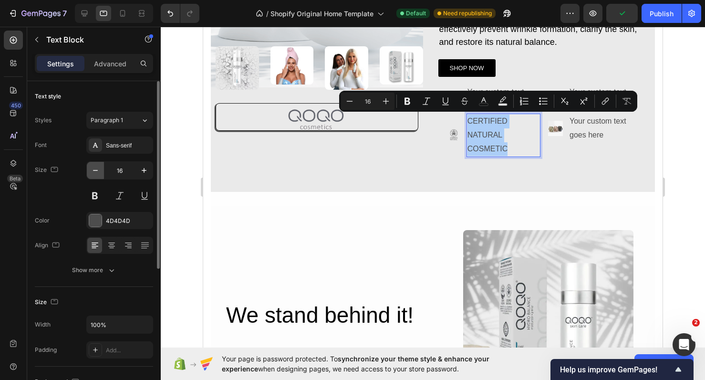
click at [94, 171] on icon "button" at bounding box center [96, 170] width 10 height 10
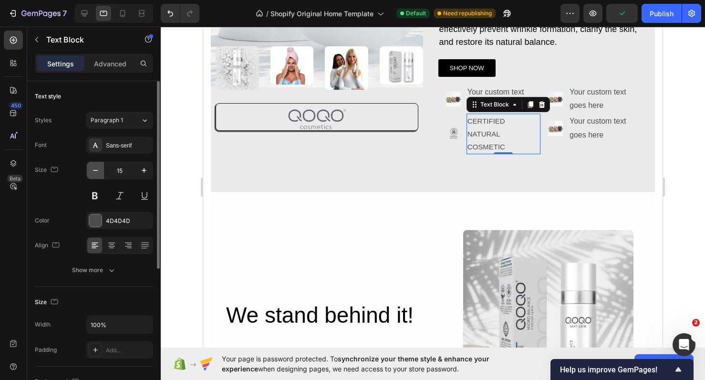
type input "14"
click at [90, 199] on button at bounding box center [94, 195] width 17 height 17
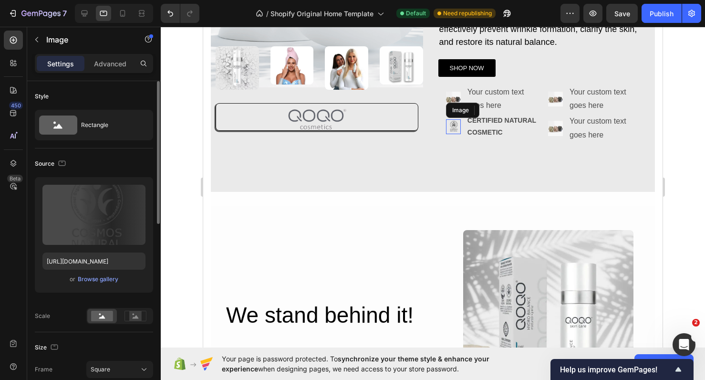
click at [458, 129] on img at bounding box center [453, 126] width 15 height 15
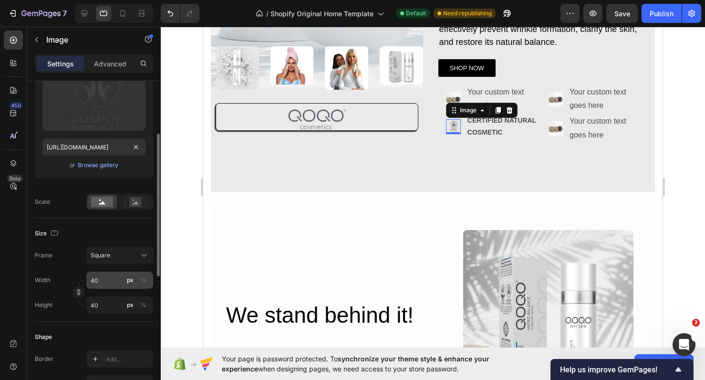
scroll to position [116, 0]
click at [98, 284] on input "40" at bounding box center [119, 277] width 67 height 17
type input "4"
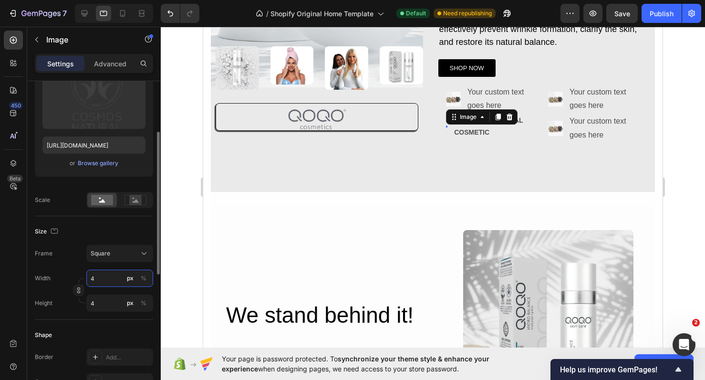
type input "46"
type input "460"
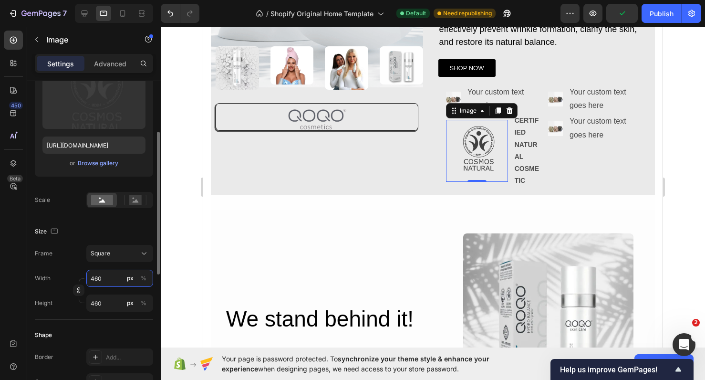
type input "46"
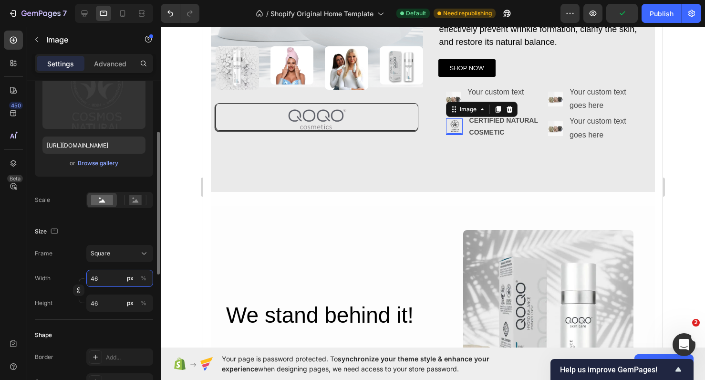
type input "4"
type input "6"
type input "60"
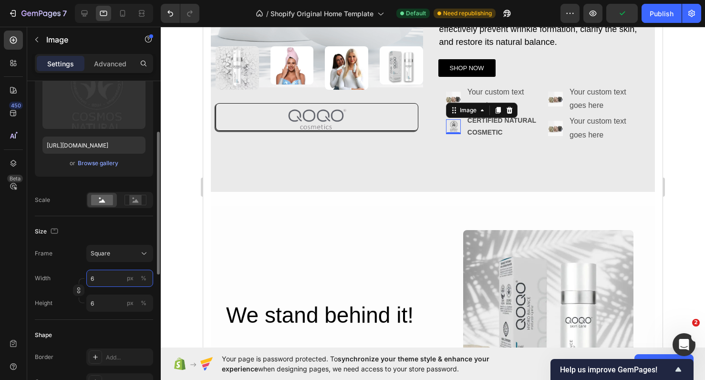
type input "60"
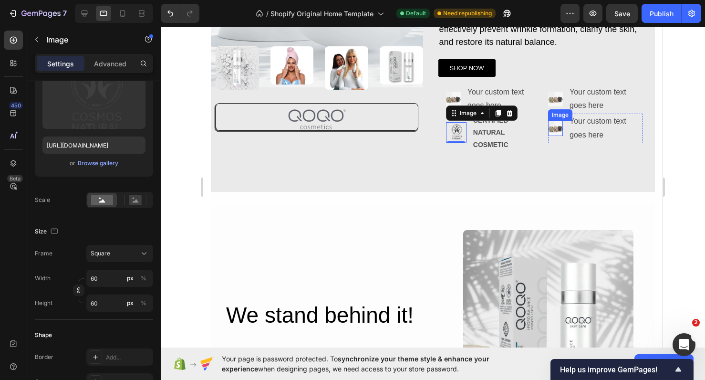
click at [561, 124] on img at bounding box center [555, 128] width 15 height 15
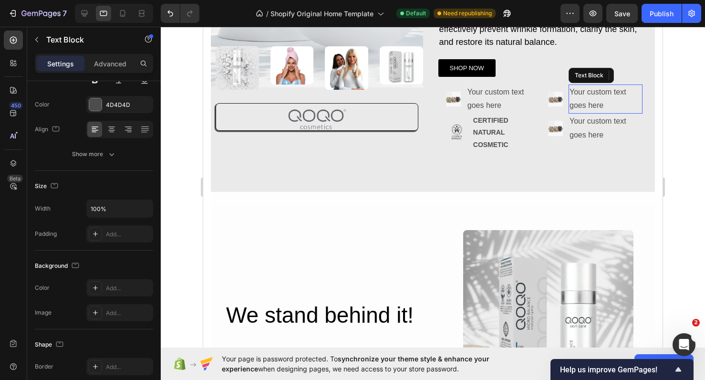
click at [597, 89] on div "Your custom text goes here" at bounding box center [606, 99] width 74 height 30
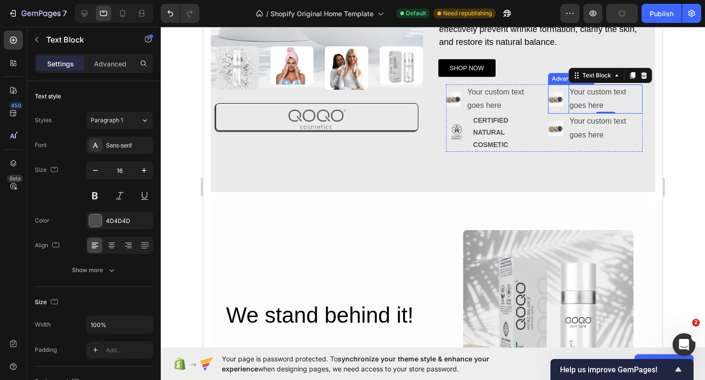
click at [568, 99] on li "Image Your custom text goes here Text Block 0" at bounding box center [595, 99] width 94 height 30
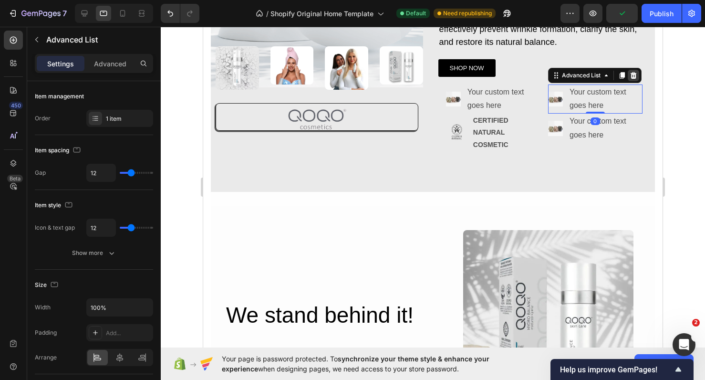
click at [633, 75] on icon at bounding box center [634, 76] width 8 height 8
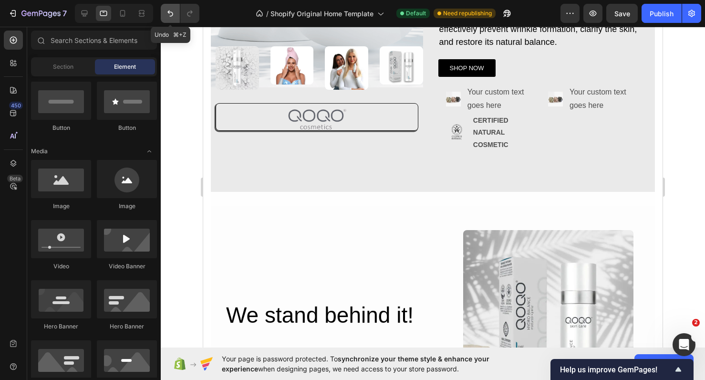
click at [168, 5] on button "Undo/Redo" at bounding box center [170, 13] width 19 height 19
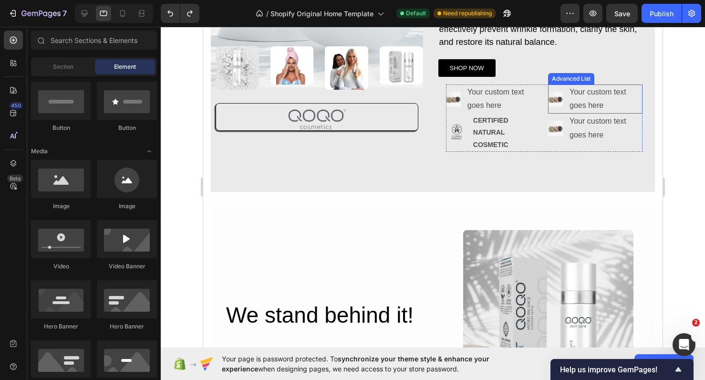
click at [568, 112] on li "Image Your custom text goes here Text Block" at bounding box center [595, 99] width 94 height 30
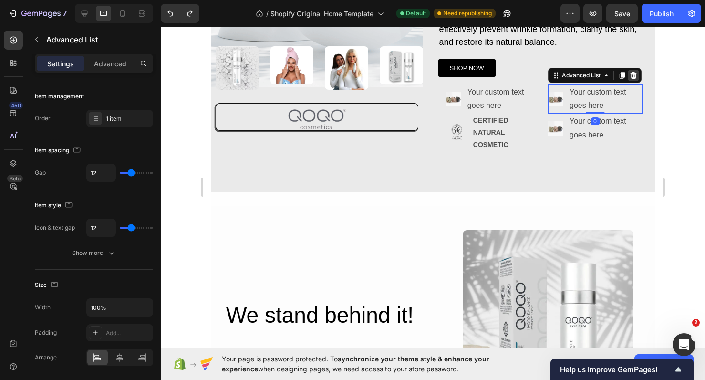
click at [636, 78] on div at bounding box center [633, 75] width 11 height 11
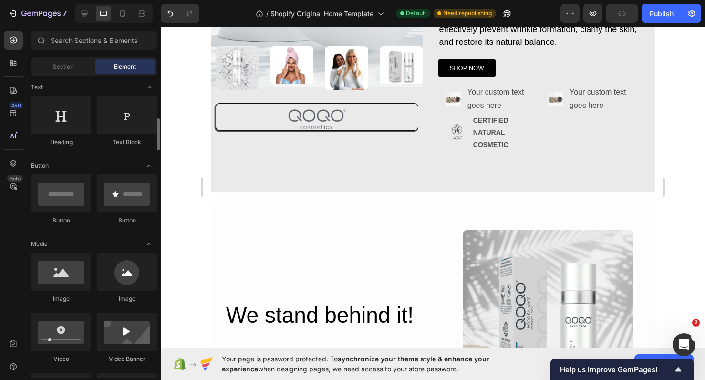
scroll to position [168, 0]
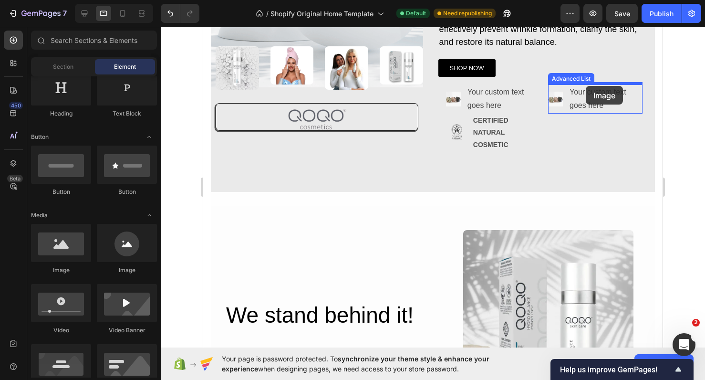
drag, startPoint x: 270, startPoint y: 263, endPoint x: 587, endPoint y: 85, distance: 362.8
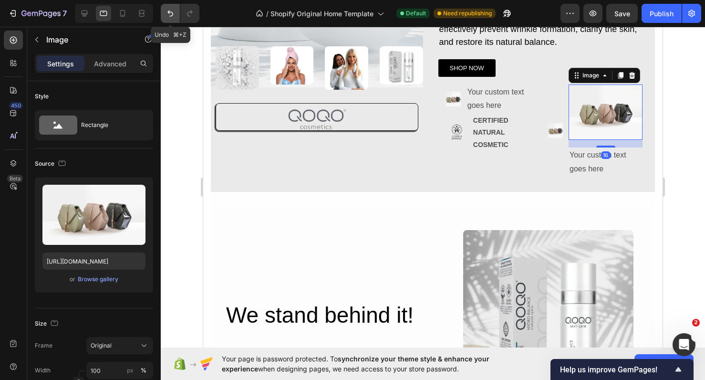
click at [177, 10] on button "Undo/Redo" at bounding box center [170, 13] width 19 height 19
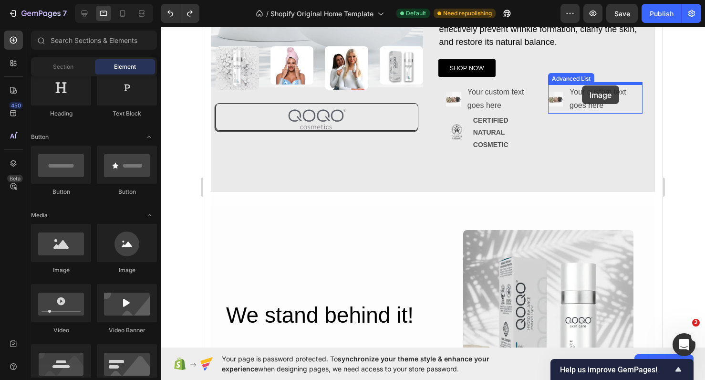
drag, startPoint x: 267, startPoint y: 274, endPoint x: 582, endPoint y: 85, distance: 366.8
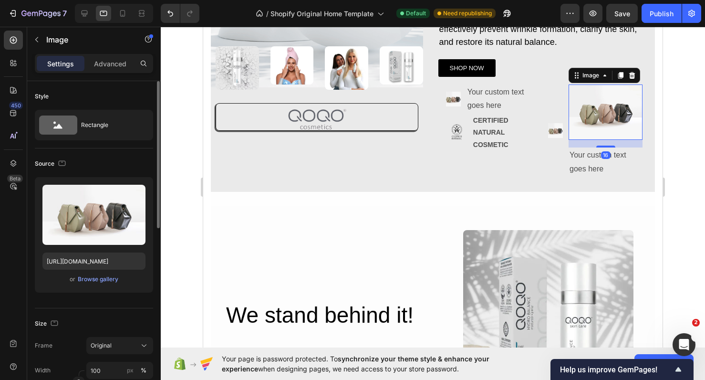
click at [94, 286] on div "Upload Image https://cdn.shopify.com/s/files/1/2005/9307/files/image_demo.jpg o…" at bounding box center [94, 234] width 118 height 115
click at [95, 276] on div "Browse gallery" at bounding box center [98, 279] width 41 height 9
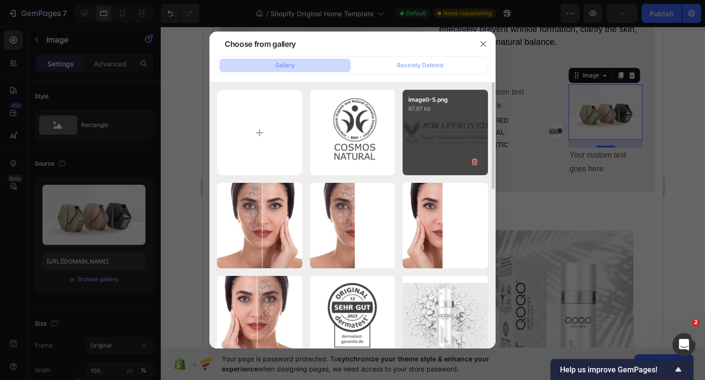
click at [455, 157] on div "image0-5.png 87.87 kb" at bounding box center [445, 132] width 85 height 85
type input "https://cdn.shopify.com/s/files/1/0900/2015/1627/files/gempages_549177006764328…"
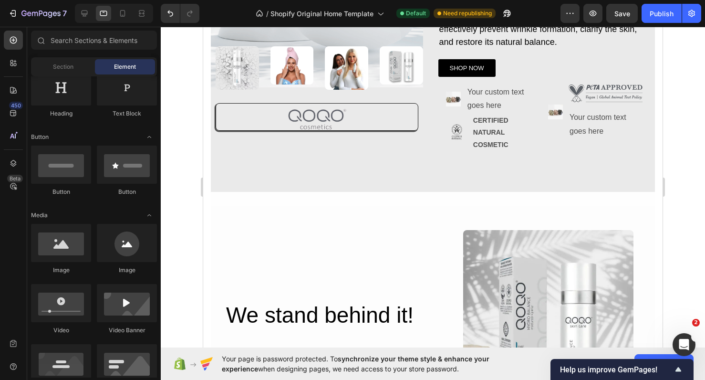
click at [662, 116] on section "Image Image Image Image Image Row Row Image Row Row QOQO Care Hydro Balance Hea…" at bounding box center [432, 12] width 459 height 360
click at [170, 11] on icon "Undo/Redo" at bounding box center [170, 14] width 10 height 10
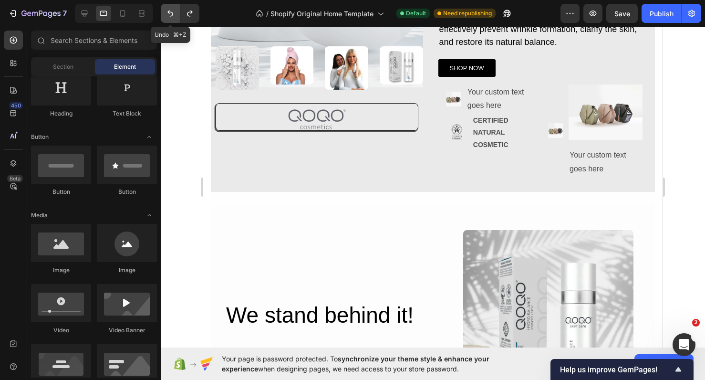
click at [170, 11] on icon "Undo/Redo" at bounding box center [170, 14] width 10 height 10
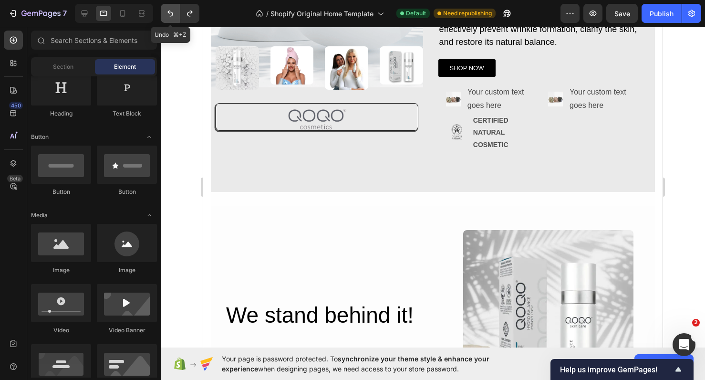
click at [170, 11] on icon "Undo/Redo" at bounding box center [170, 14] width 10 height 10
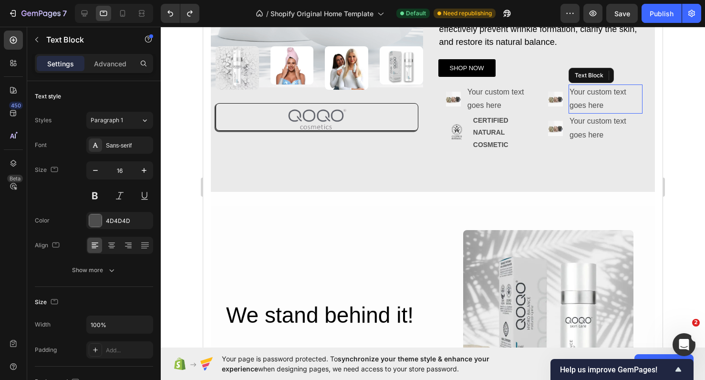
click at [586, 97] on div "Your custom text goes here" at bounding box center [606, 99] width 74 height 30
click at [641, 72] on icon at bounding box center [644, 76] width 8 height 8
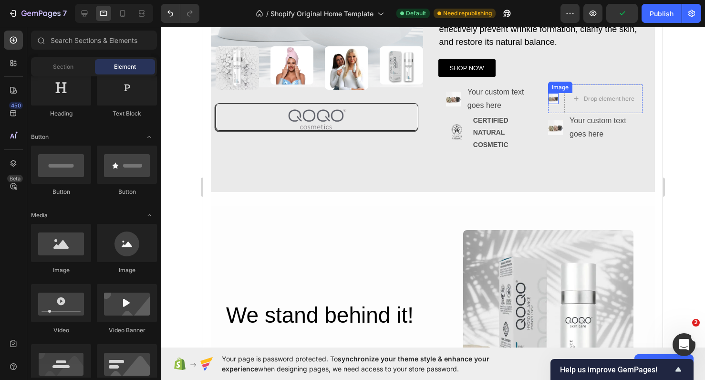
click at [557, 97] on img at bounding box center [553, 98] width 10 height 10
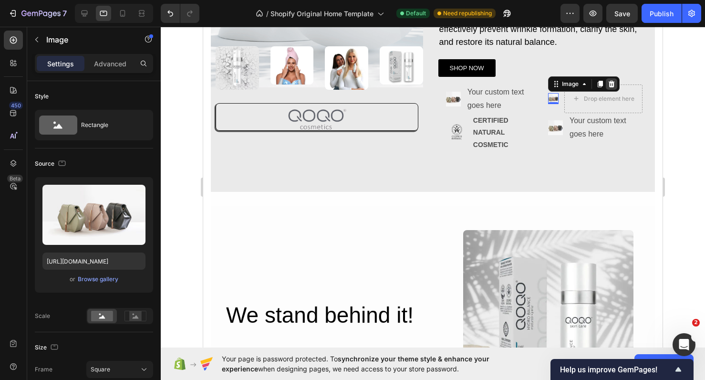
click at [611, 84] on icon at bounding box center [611, 84] width 6 height 7
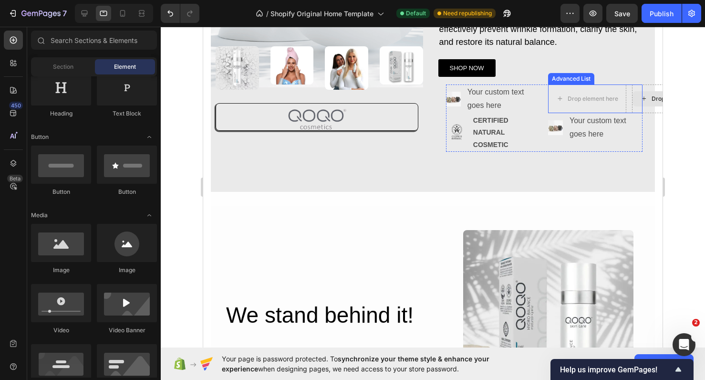
click at [651, 111] on div "Drop element here" at bounding box center [671, 98] width 78 height 29
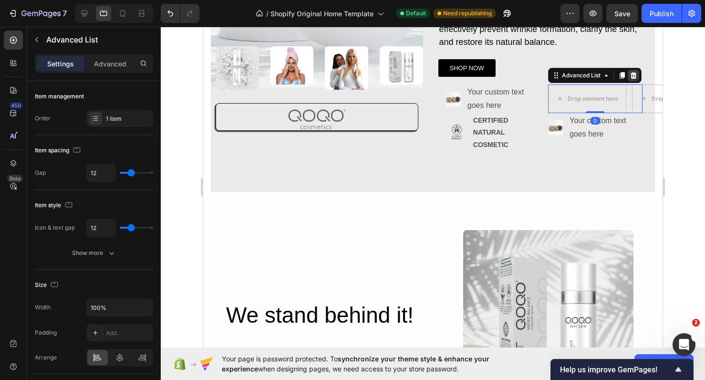
click at [638, 76] on div at bounding box center [633, 75] width 11 height 11
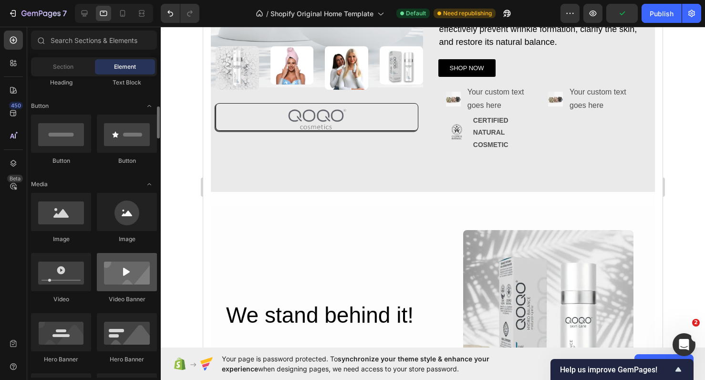
scroll to position [211, 0]
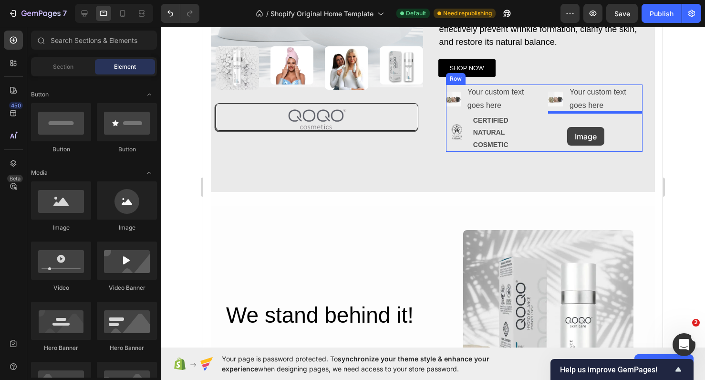
drag, startPoint x: 262, startPoint y: 243, endPoint x: 567, endPoint y: 127, distance: 326.1
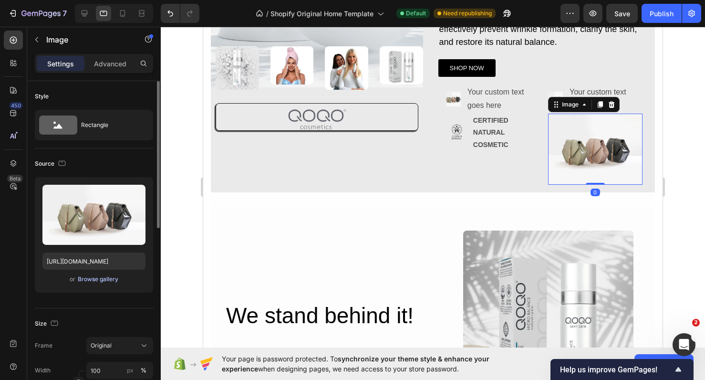
click at [112, 278] on div "Browse gallery" at bounding box center [98, 279] width 41 height 9
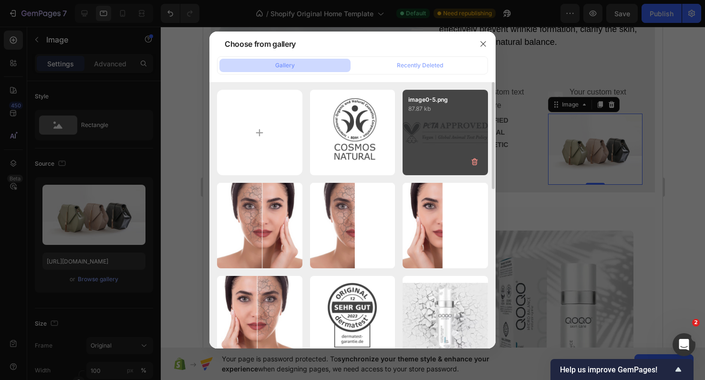
click at [475, 132] on div "image0-5.png 87.87 kb" at bounding box center [445, 132] width 85 height 85
type input "https://cdn.shopify.com/s/files/1/0900/2015/1627/files/gempages_549177006764328…"
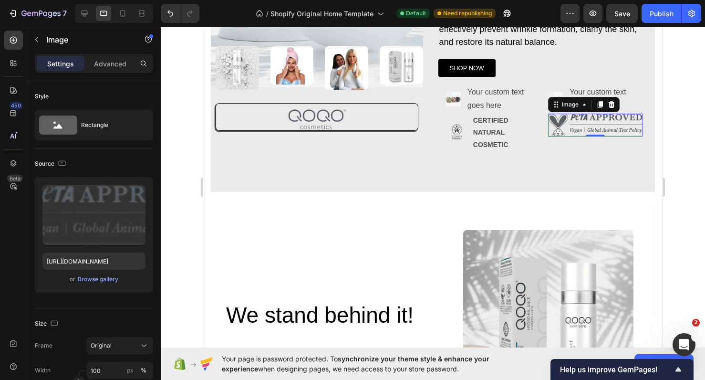
click at [699, 152] on div at bounding box center [433, 203] width 544 height 353
click at [596, 114] on img at bounding box center [595, 125] width 94 height 23
click at [107, 71] on div "Settings Advanced" at bounding box center [94, 63] width 118 height 19
click at [107, 68] on p "Advanced" at bounding box center [110, 64] width 32 height 10
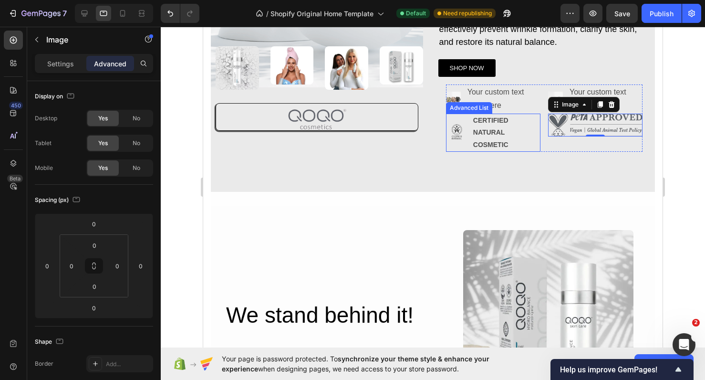
click at [467, 138] on li "Image CERTIFIED NATURAL COSMETIC Text Block" at bounding box center [493, 133] width 94 height 38
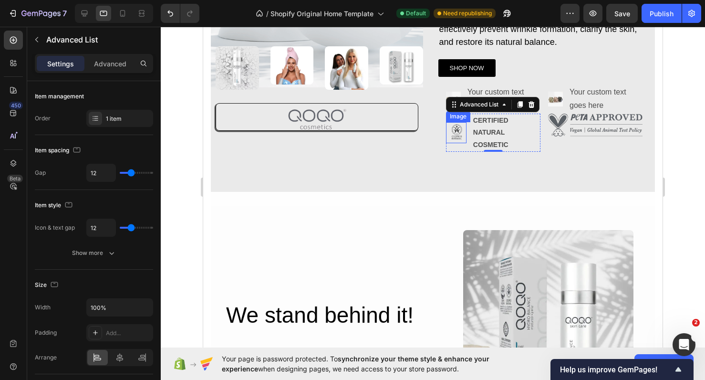
click at [457, 133] on img at bounding box center [456, 132] width 21 height 21
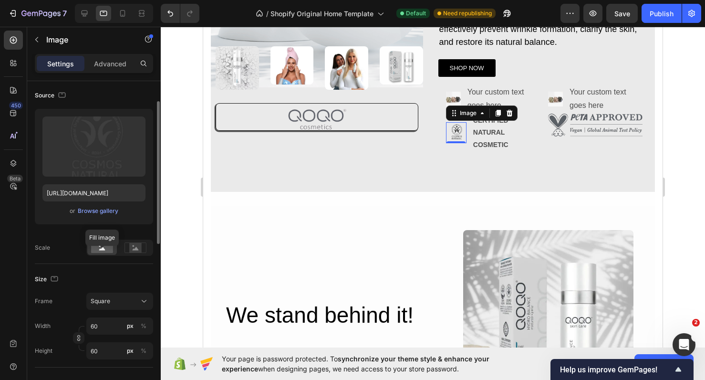
scroll to position [70, 0]
click at [103, 318] on input "60" at bounding box center [119, 323] width 67 height 17
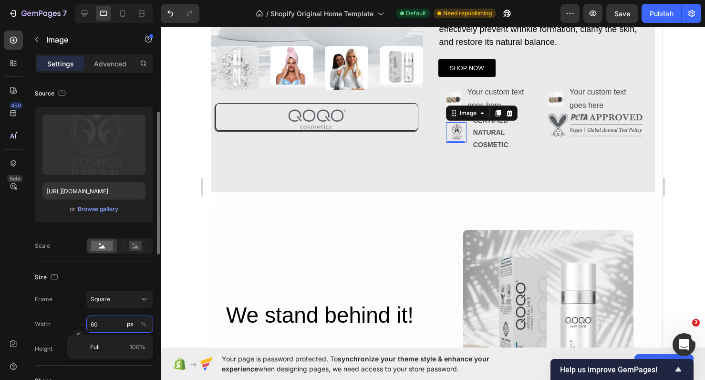
click at [103, 318] on input "60" at bounding box center [119, 323] width 67 height 17
type input "8"
type input "80"
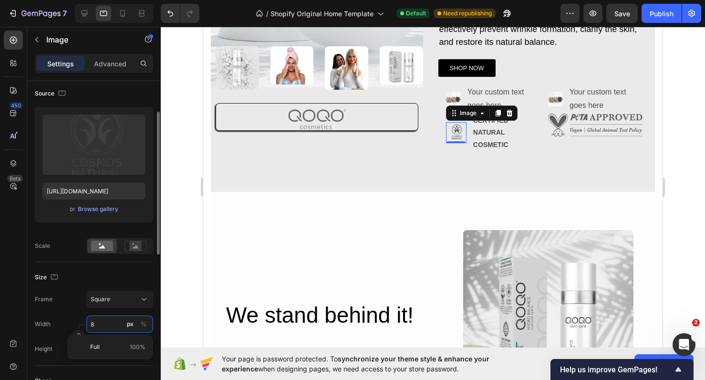
type input "80"
type input "8"
type input "1"
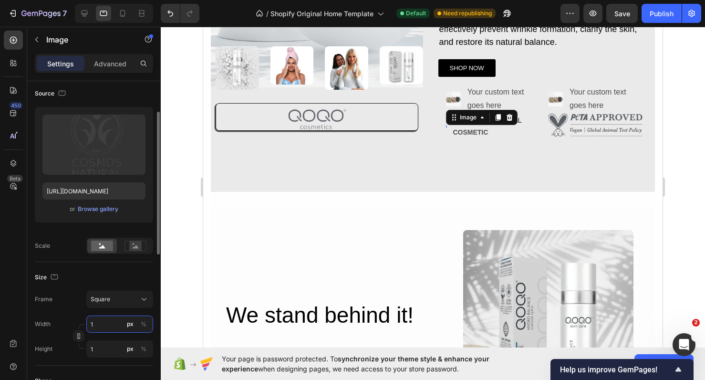
type input "10"
type input "100"
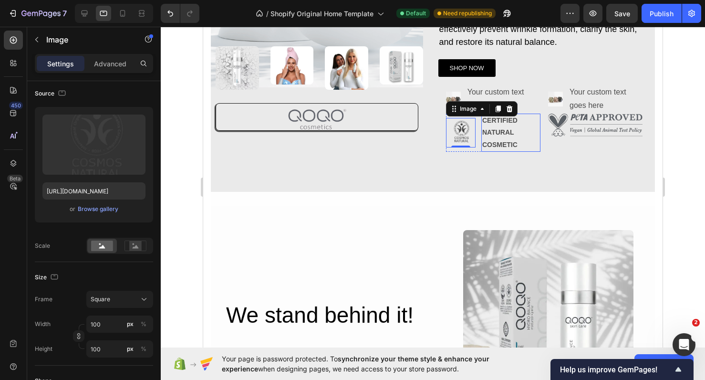
click at [521, 139] on p "CERTIFIED NATURAL COSMETIC" at bounding box center [510, 132] width 57 height 36
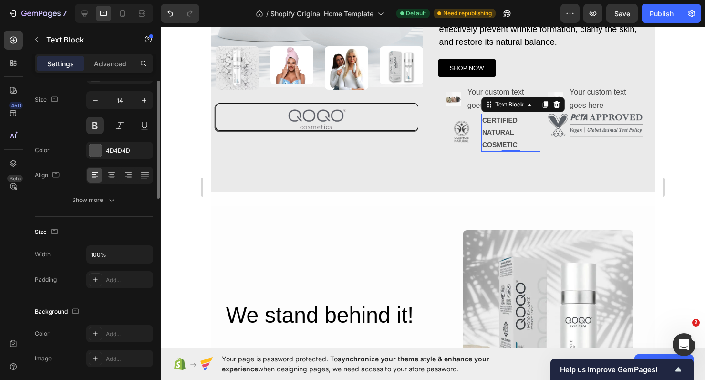
scroll to position [0, 0]
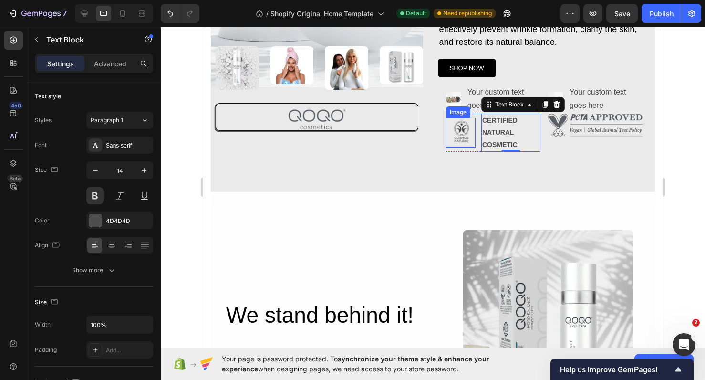
click at [472, 145] on img at bounding box center [461, 133] width 30 height 30
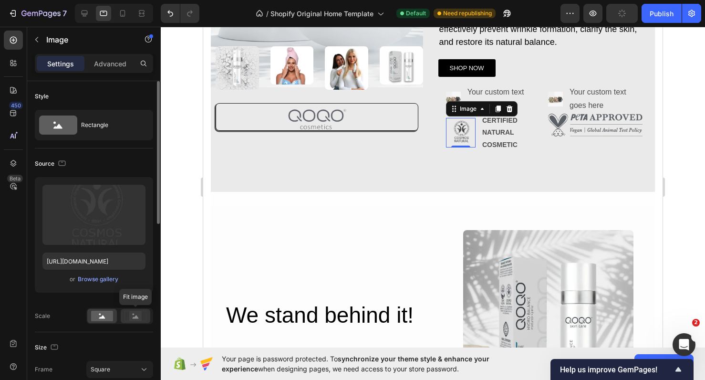
click at [132, 312] on rect at bounding box center [135, 316] width 12 height 10
click at [104, 319] on rect at bounding box center [102, 315] width 22 height 10
click at [520, 134] on p "CERTIFIED NATURAL COSMETIC" at bounding box center [510, 132] width 57 height 36
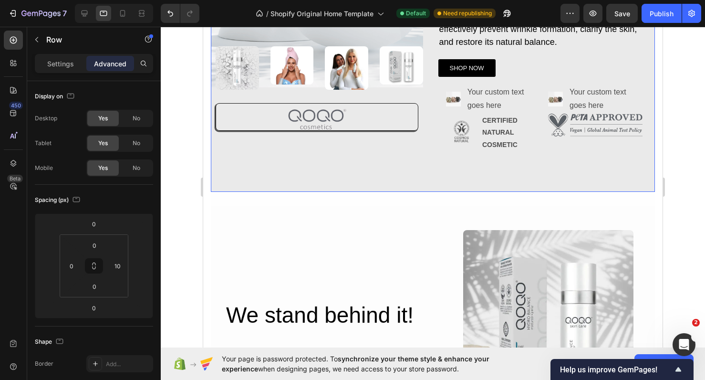
click at [467, 180] on div "QOQO Care Hydro Balance Heading Let your skin shine: Vegan power, AKG liposomes…" at bounding box center [544, 12] width 212 height 360
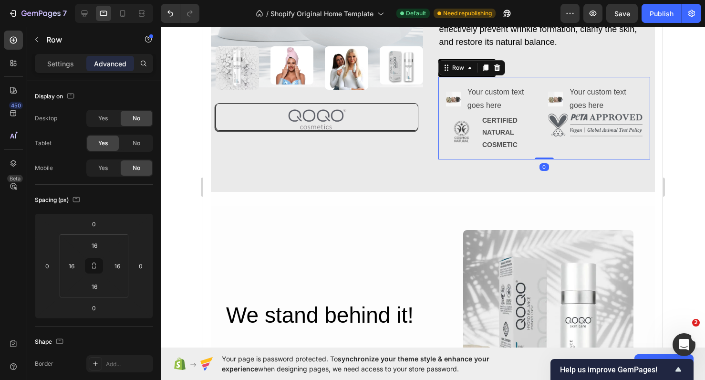
click at [476, 152] on div "Image Your custom text goes here Text Block Advanced List Image CERTIFIED NATUR…" at bounding box center [544, 118] width 212 height 83
click at [366, 137] on div "Image Image Image Image Row Row Image" at bounding box center [317, 116] width 212 height 55
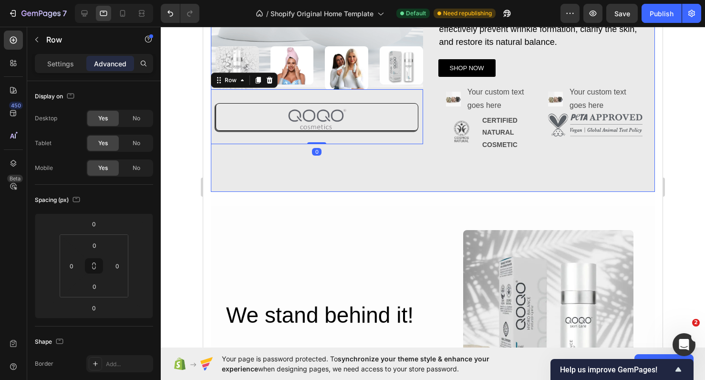
click at [493, 166] on div "QOQO Care Hydro Balance Heading Let your skin shine: Vegan power, AKG liposomes…" at bounding box center [544, 12] width 212 height 360
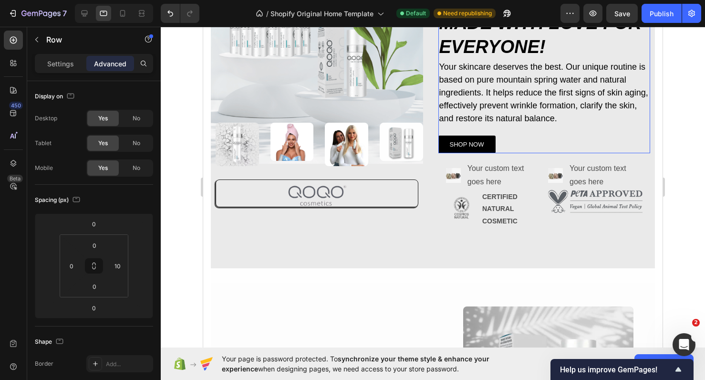
scroll to position [143, 0]
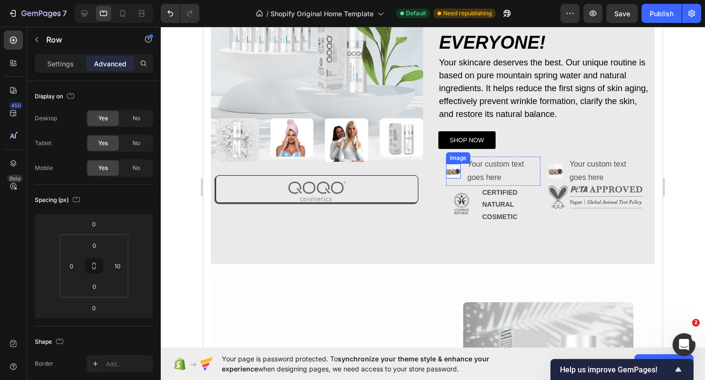
click at [455, 173] on img at bounding box center [453, 171] width 15 height 15
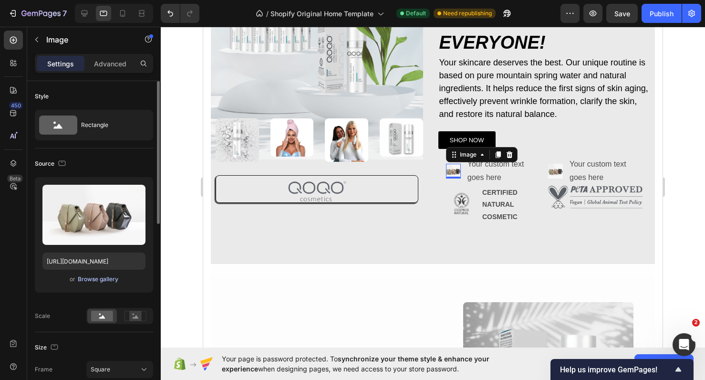
click at [113, 278] on div "Browse gallery" at bounding box center [98, 279] width 41 height 9
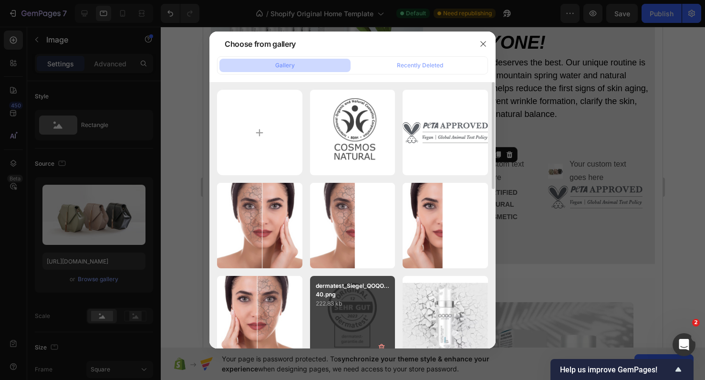
click at [354, 297] on p "dermatest_Siegel_QOQO...40.png" at bounding box center [353, 289] width 74 height 17
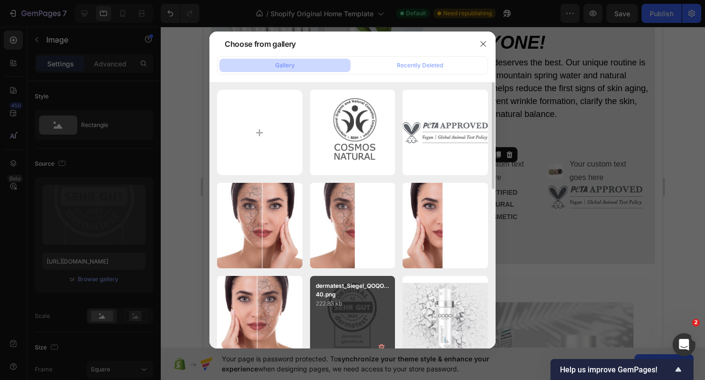
type input "https://cdn.shopify.com/s/files/1/0900/2015/1627/files/gempages_549177006764328…"
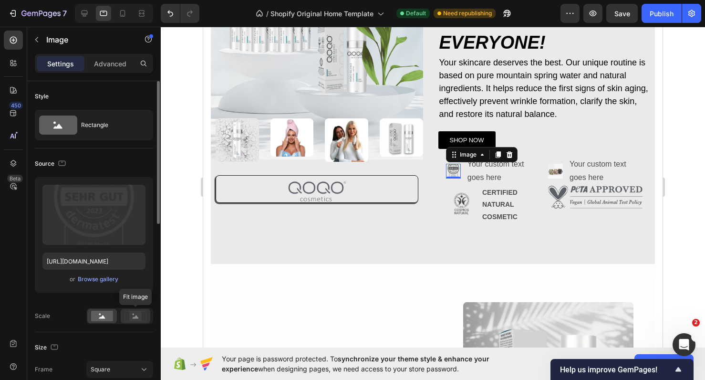
click at [135, 316] on rect at bounding box center [135, 316] width 12 height 10
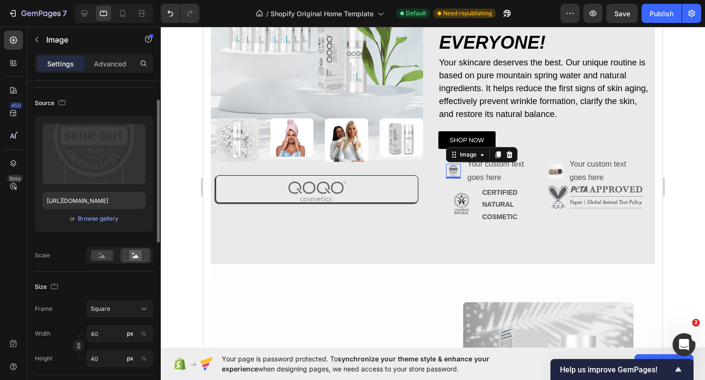
scroll to position [71, 0]
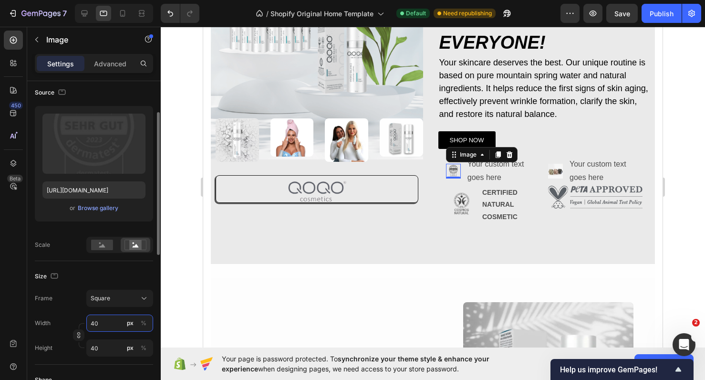
click at [108, 324] on input "40" at bounding box center [119, 322] width 67 height 17
type input "6"
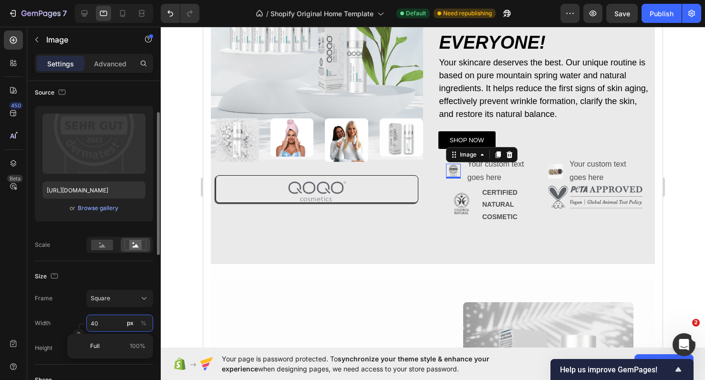
type input "6"
type input "60"
type input "6"
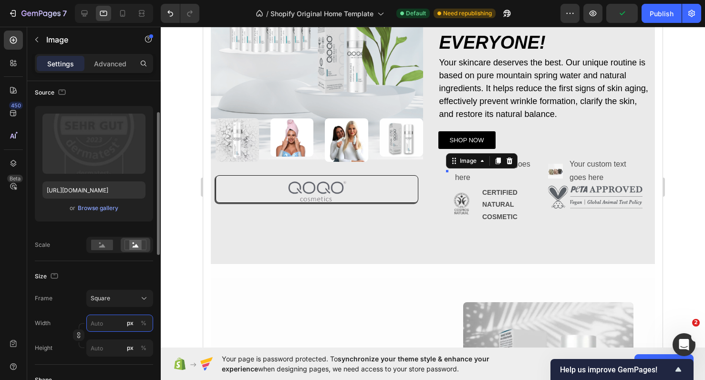
type input "6"
type input "68"
type input "680"
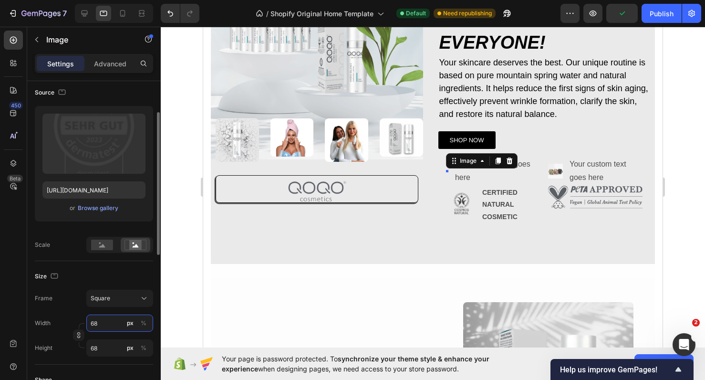
type input "680"
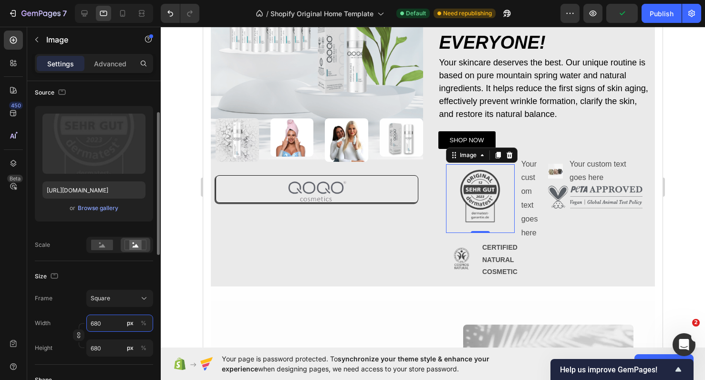
type input "68"
type input "6"
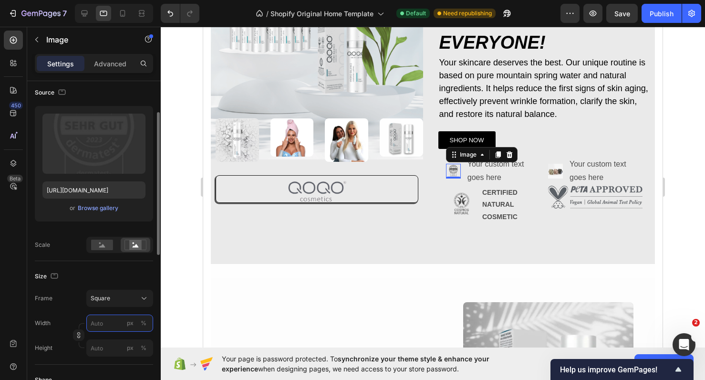
type input "6"
type input "68"
type input "680"
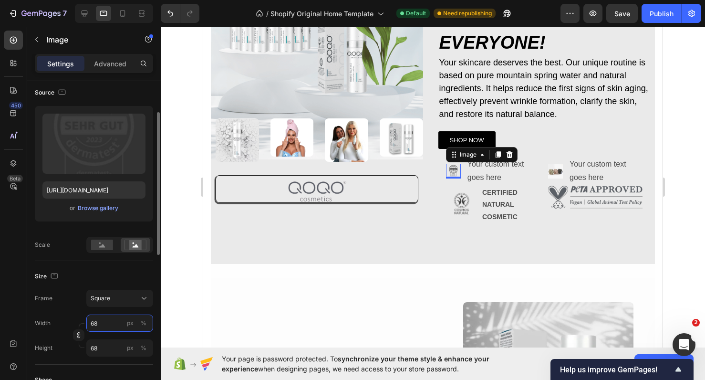
type input "680"
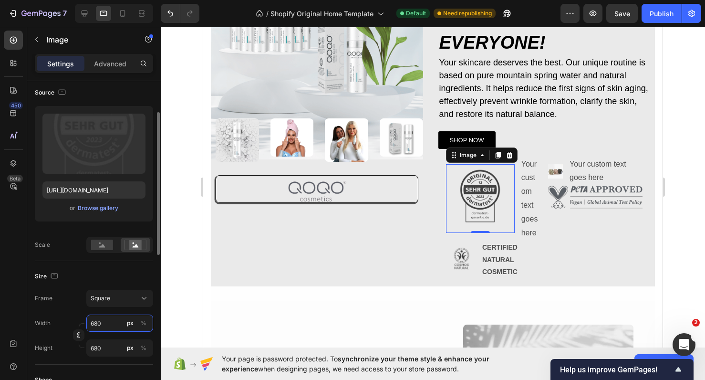
type input "68"
type input "6"
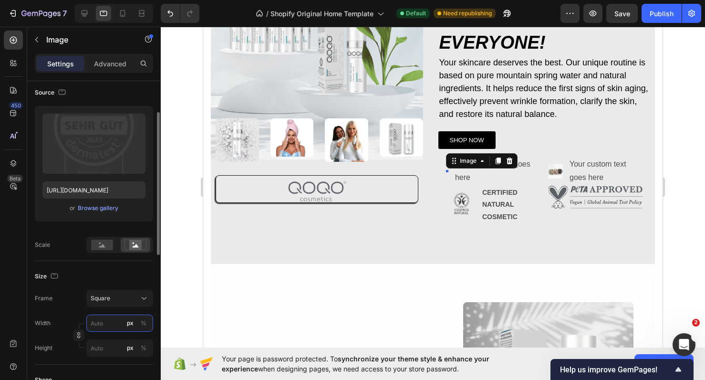
type input "6"
type input "68"
type input "6"
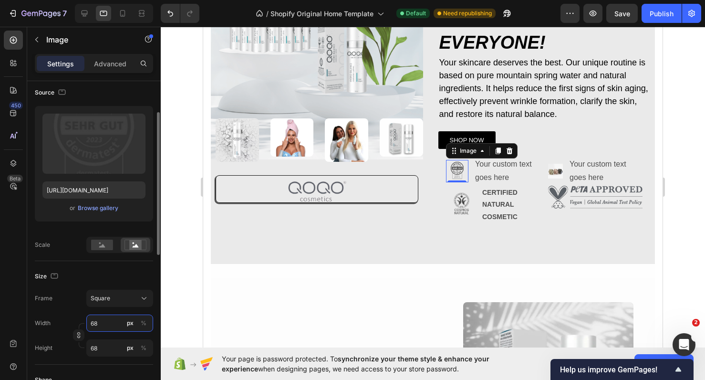
type input "6"
type input "68"
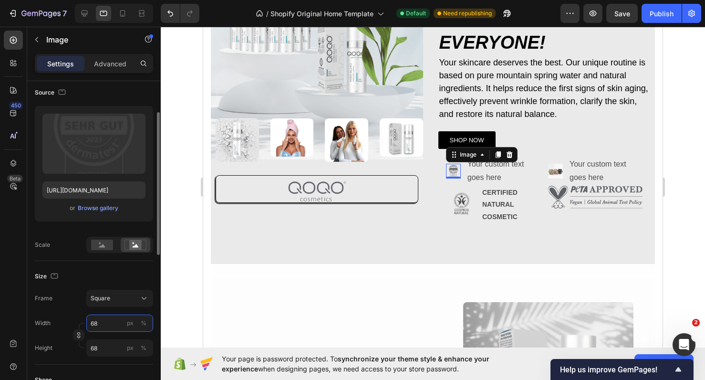
type input "680"
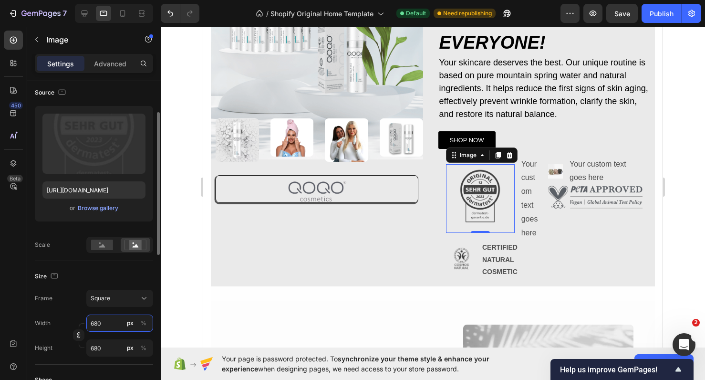
type input "80"
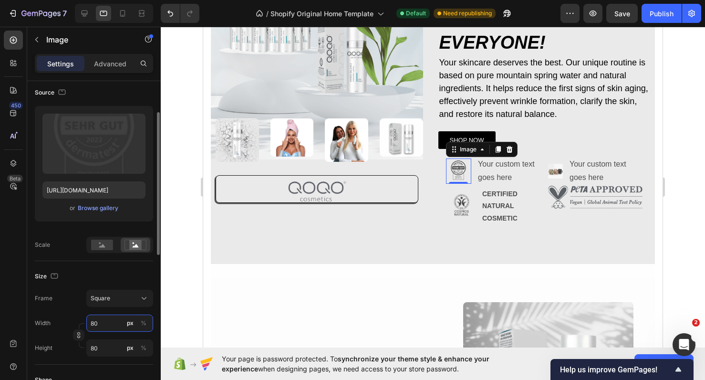
type input "180"
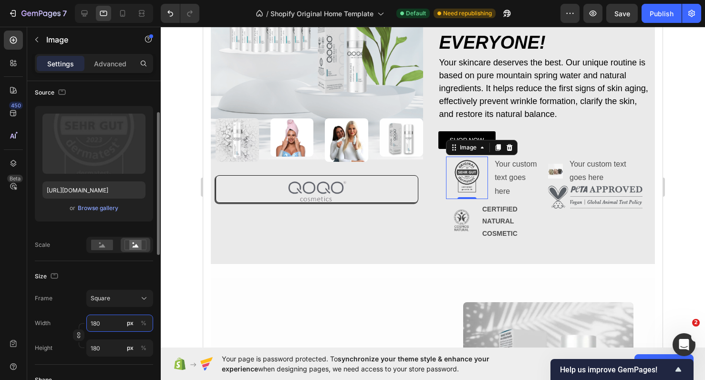
type input "18"
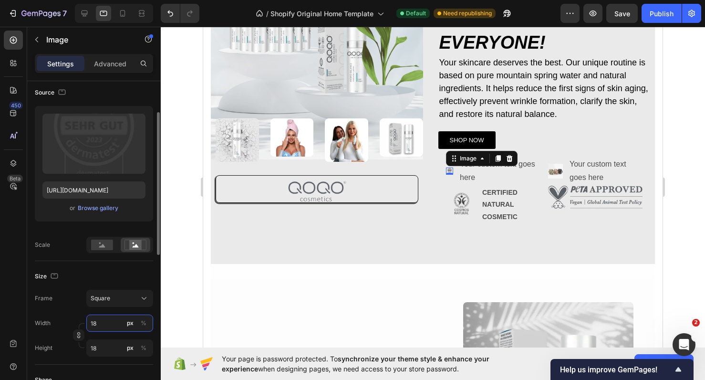
type input "180"
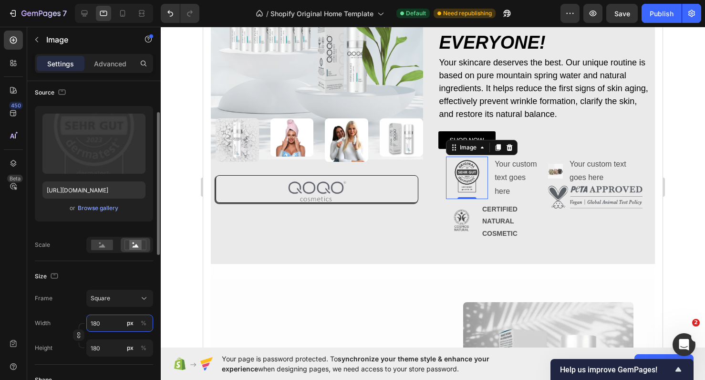
type input "18"
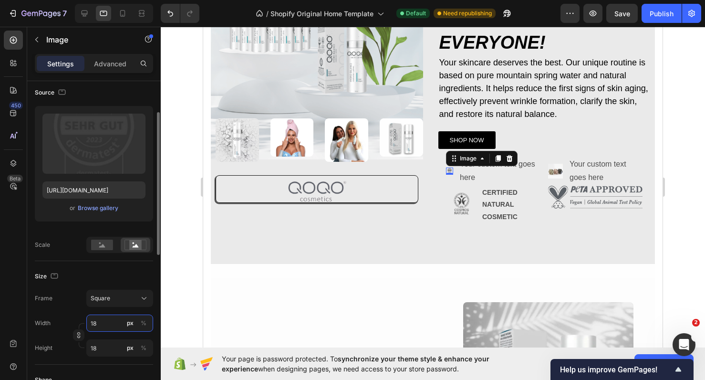
type input "1"
type input "10"
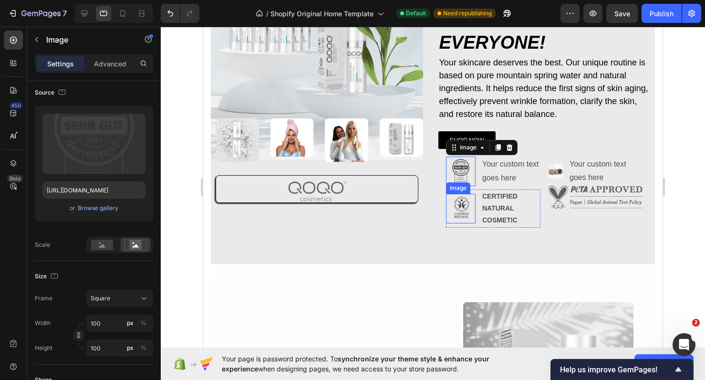
click at [464, 205] on img at bounding box center [461, 209] width 30 height 30
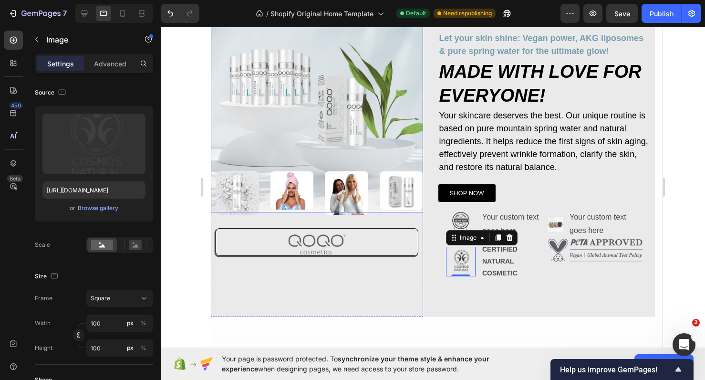
scroll to position [88, 0]
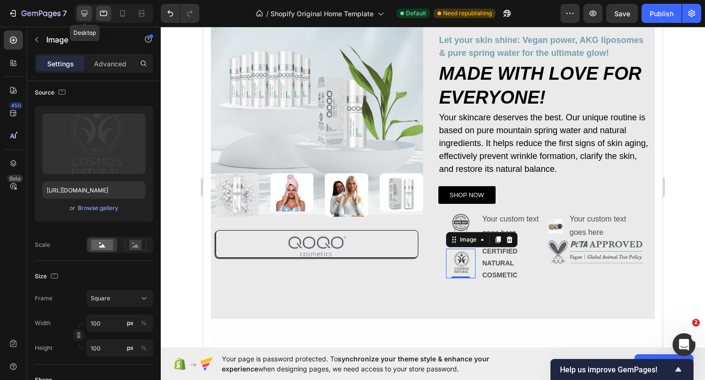
click at [80, 12] on icon at bounding box center [85, 14] width 10 height 10
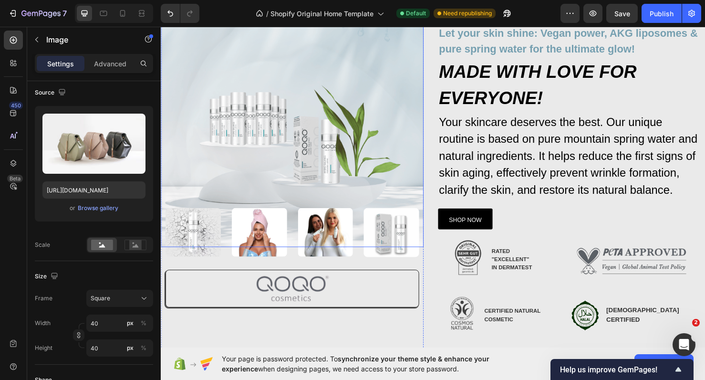
scroll to position [46, 0]
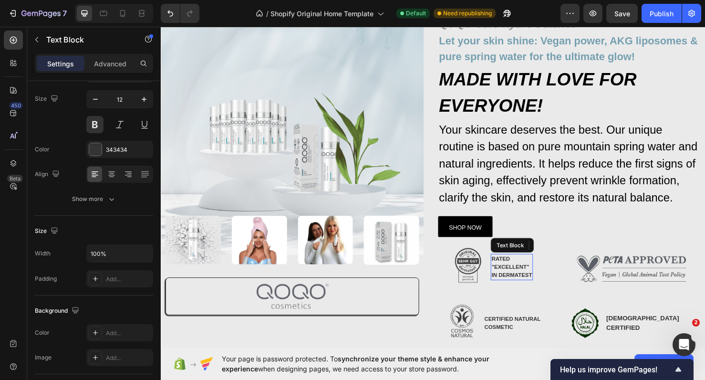
click at [529, 276] on p ""EXCELLENT"" at bounding box center [529, 279] width 42 height 9
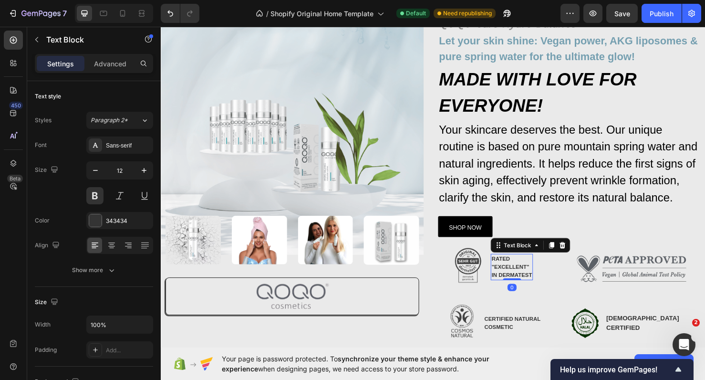
click at [531, 283] on p "IN DERMATEST" at bounding box center [529, 287] width 42 height 9
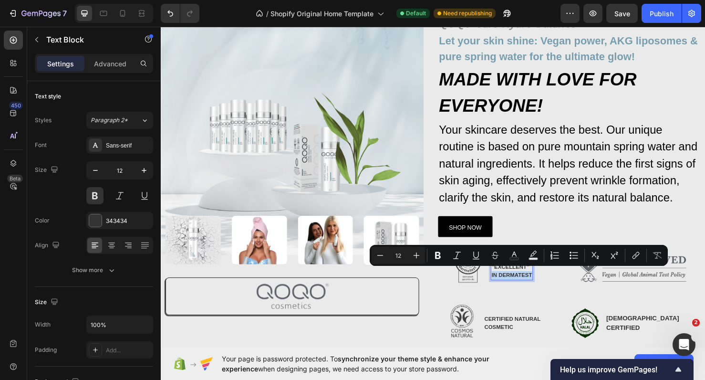
click at [543, 284] on p "IN DERMATEST" at bounding box center [529, 287] width 42 height 9
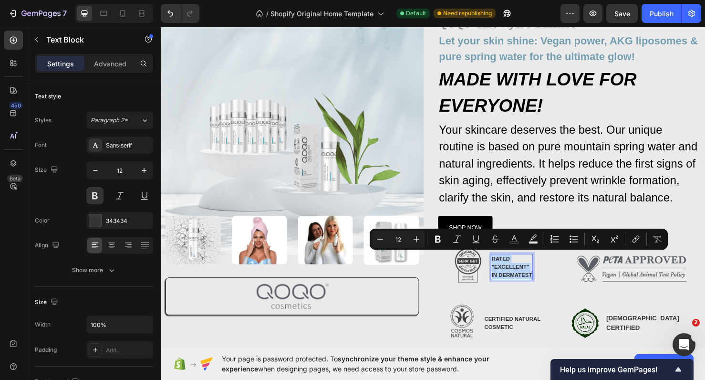
drag, startPoint x: 549, startPoint y: 284, endPoint x: 508, endPoint y: 269, distance: 43.9
click at [508, 269] on div "RATED "EXCELLENT" IN DERMATEST" at bounding box center [529, 279] width 44 height 28
copy div "RATED "EXCELLENT" IN DERMATEST"
click at [100, 14] on icon at bounding box center [104, 14] width 10 height 10
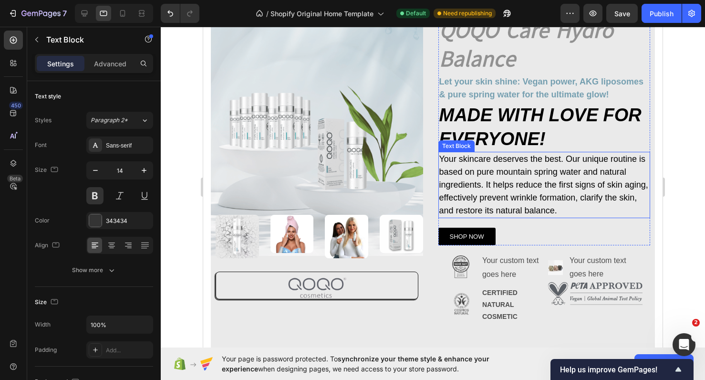
scroll to position [13, 0]
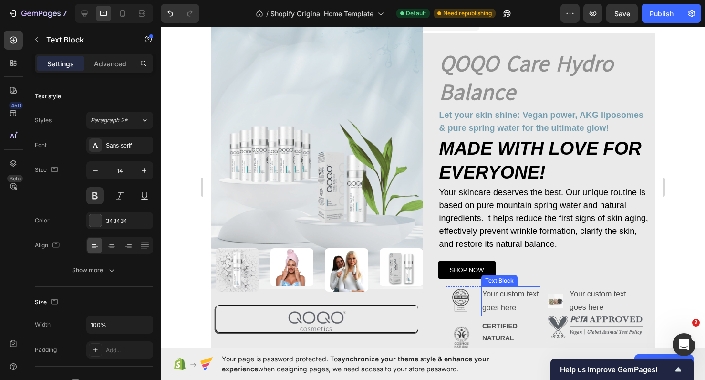
click at [505, 291] on div "Your custom text goes here" at bounding box center [510, 301] width 59 height 30
click at [505, 291] on p "Your custom text goes here" at bounding box center [510, 301] width 57 height 28
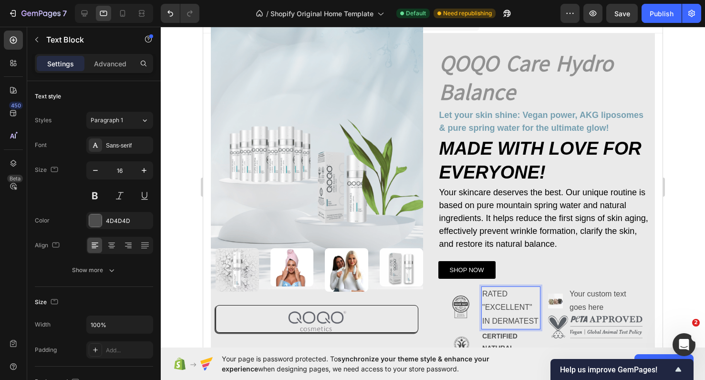
click at [515, 308] on p ""EXCELLENT"" at bounding box center [510, 307] width 57 height 14
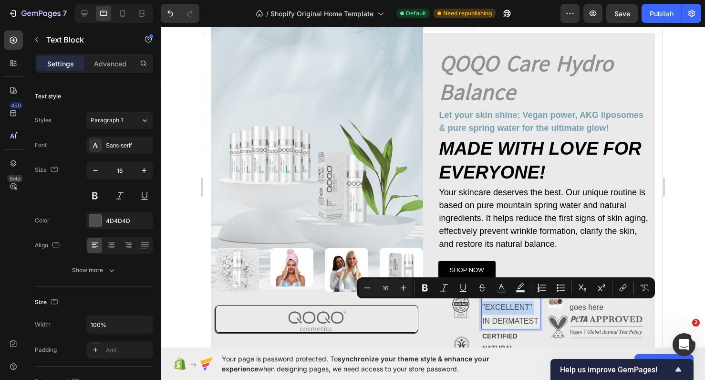
click at [529, 318] on p "IN DERMATEST" at bounding box center [510, 321] width 57 height 14
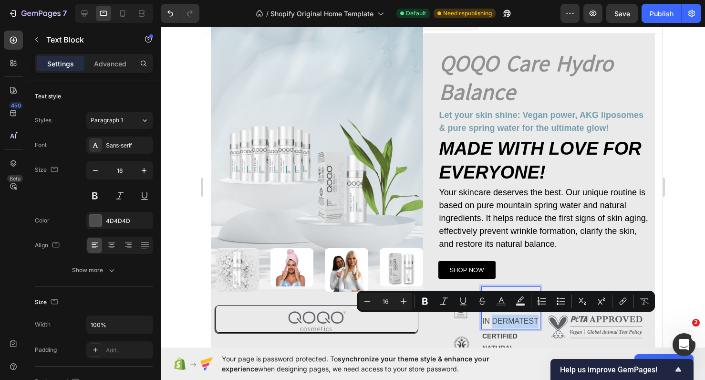
click at [535, 318] on p "IN DERMATEST" at bounding box center [510, 321] width 57 height 14
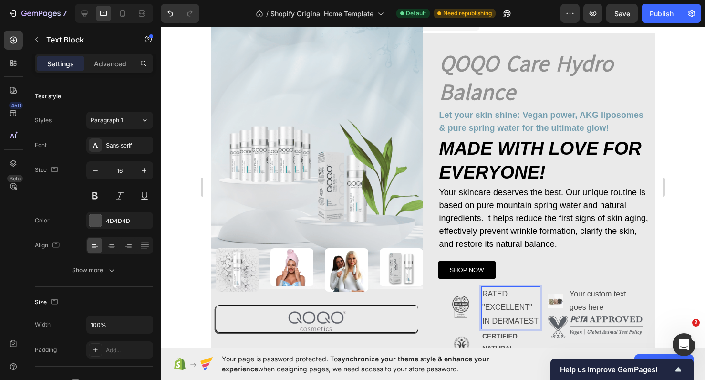
click at [537, 318] on p "IN DERMATEST" at bounding box center [510, 321] width 57 height 14
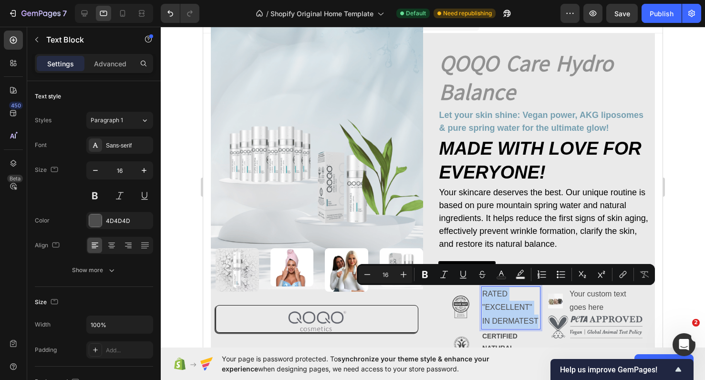
drag, startPoint x: 537, startPoint y: 318, endPoint x: 482, endPoint y: 289, distance: 62.5
click at [482, 289] on div "RATED "EXCELLENT" IN DERMATEST" at bounding box center [510, 307] width 59 height 43
click at [426, 276] on icon "Editor contextual toolbar" at bounding box center [425, 274] width 6 height 7
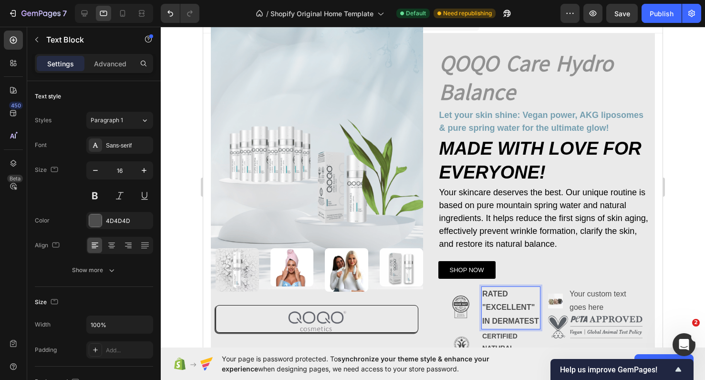
click at [537, 318] on strong "IN DERMATEST" at bounding box center [510, 321] width 57 height 8
drag, startPoint x: 493, startPoint y: 310, endPoint x: 519, endPoint y: 293, distance: 31.1
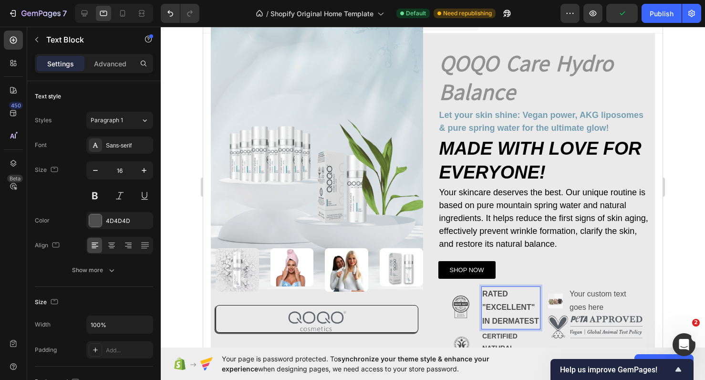
click at [519, 293] on p "RATED" at bounding box center [510, 294] width 57 height 14
click at [518, 288] on p "RATED" at bounding box center [510, 294] width 57 height 14
drag, startPoint x: 481, startPoint y: 291, endPoint x: 538, endPoint y: 321, distance: 63.8
click at [538, 321] on div "RATED "EXCELLENT" IN DERMATEST" at bounding box center [510, 307] width 59 height 43
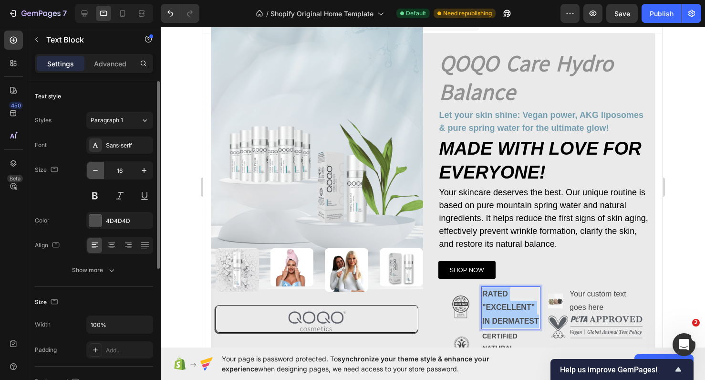
click at [92, 169] on icon "button" at bounding box center [96, 170] width 10 height 10
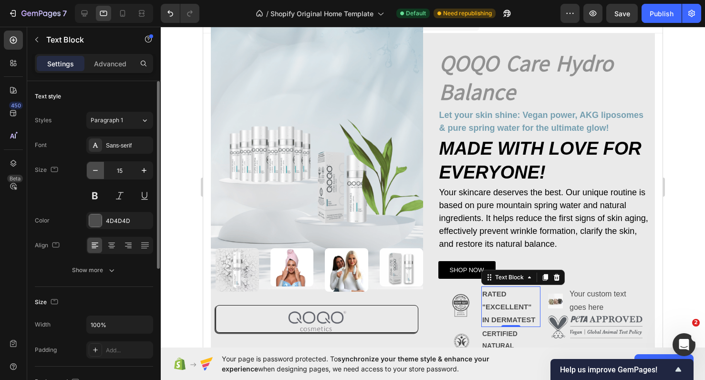
click at [92, 169] on icon "button" at bounding box center [96, 170] width 10 height 10
click at [102, 217] on div at bounding box center [95, 220] width 13 height 13
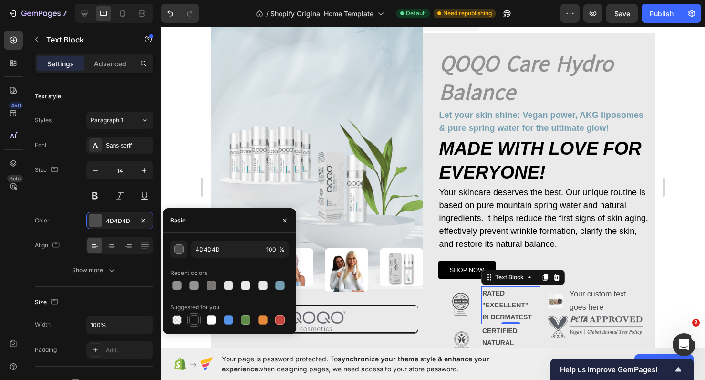
click at [198, 320] on div at bounding box center [194, 320] width 10 height 10
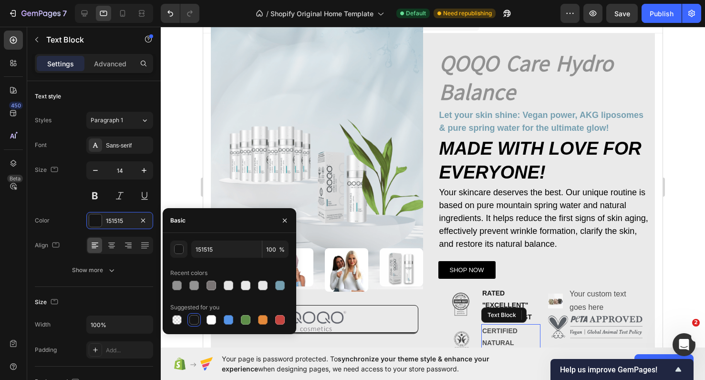
click at [494, 339] on p "CERTIFIED NATURAL COSMETIC" at bounding box center [510, 343] width 57 height 36
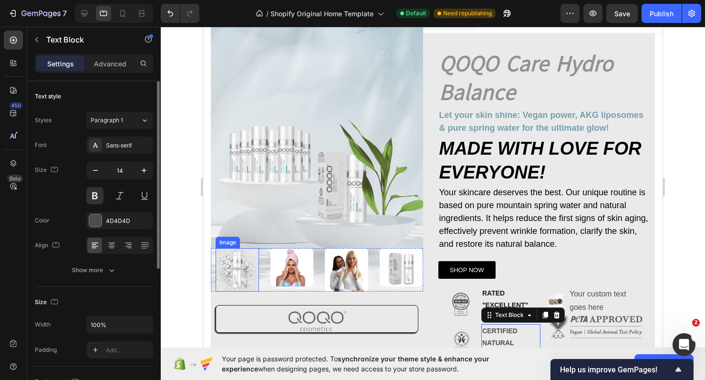
click at [100, 211] on div "Font Sans-serif Size 14 Color 4D4D4D Align Show more" at bounding box center [94, 207] width 118 height 142
click at [98, 217] on div at bounding box center [95, 220] width 12 height 12
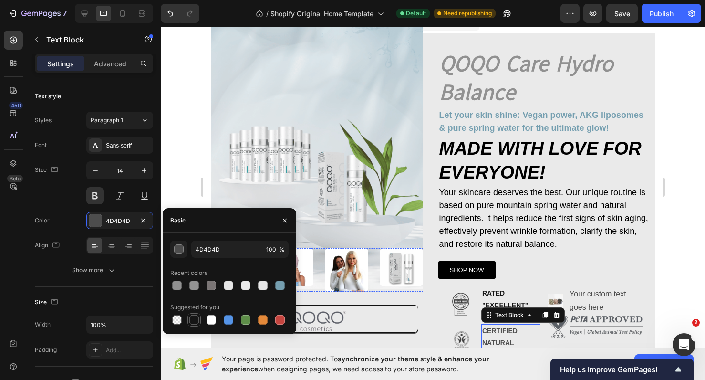
click at [197, 323] on div at bounding box center [194, 320] width 10 height 10
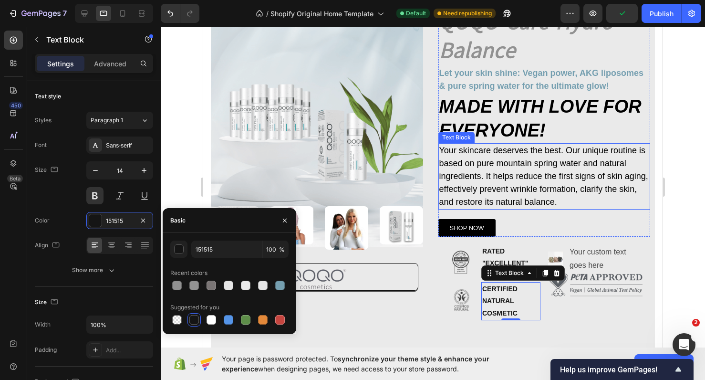
scroll to position [141, 0]
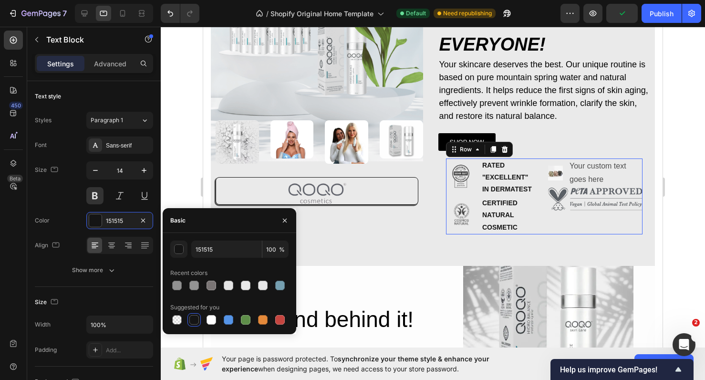
click at [619, 227] on div "Image Your custom text goes here Text Block Advanced List Image" at bounding box center [595, 196] width 94 height 76
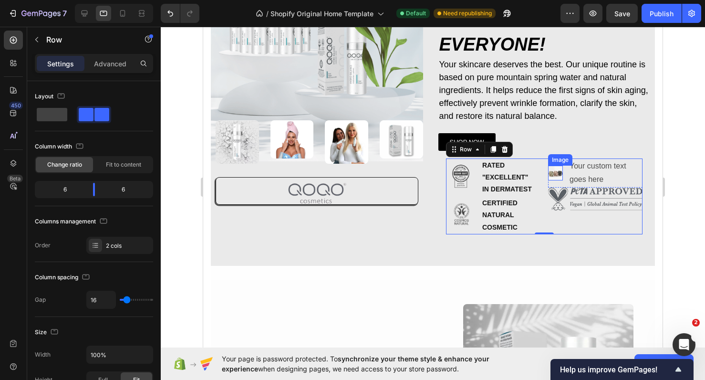
click at [560, 177] on img at bounding box center [555, 172] width 15 height 15
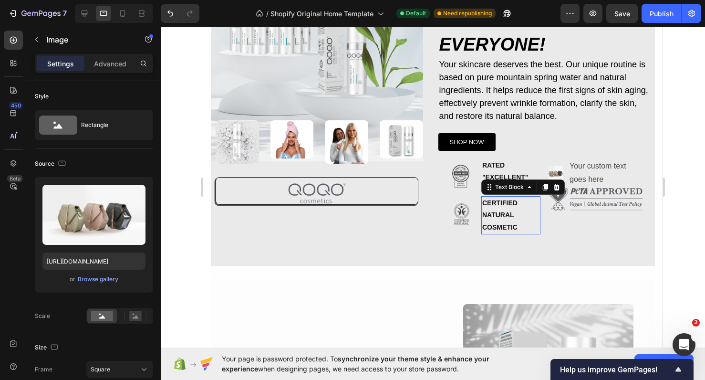
click at [535, 198] on p "CERTIFIED NATURAL COSMETIC" at bounding box center [510, 215] width 57 height 36
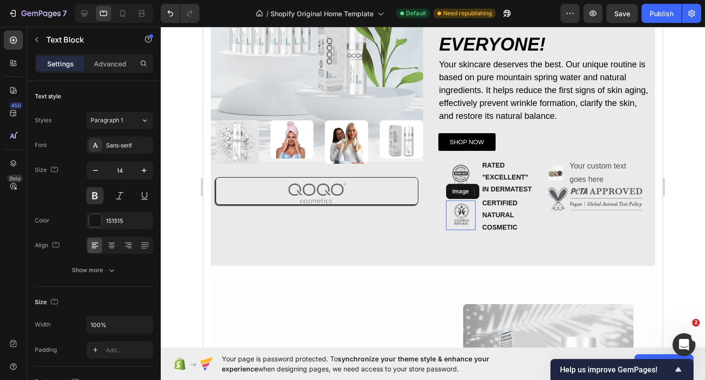
click at [475, 225] on img at bounding box center [461, 215] width 30 height 30
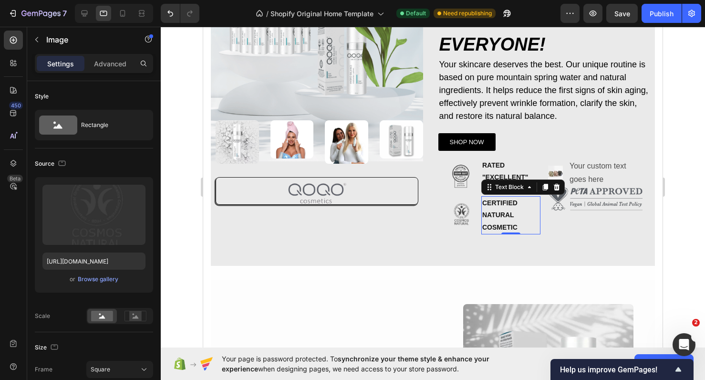
click at [519, 217] on p "CERTIFIED NATURAL COSMETIC" at bounding box center [510, 215] width 57 height 36
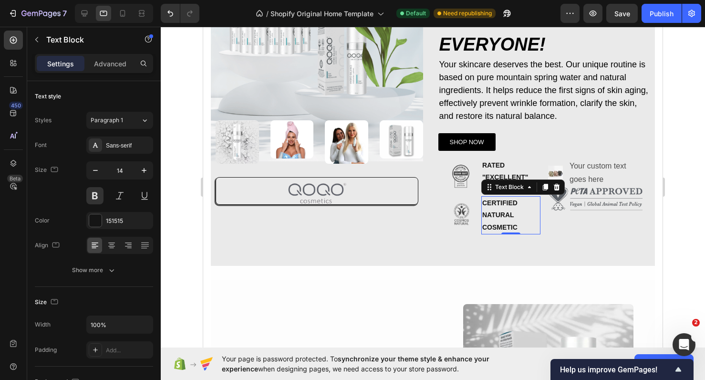
click at [519, 217] on p "CERTIFIED NATURAL COSMETIC" at bounding box center [510, 215] width 57 height 36
click at [521, 224] on p "CERTIFIED NATURAL COSMETIC" at bounding box center [510, 215] width 57 height 36
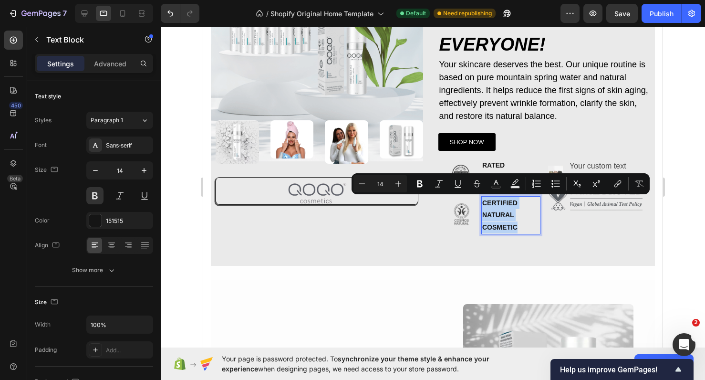
drag, startPoint x: 520, startPoint y: 224, endPoint x: 481, endPoint y: 198, distance: 47.2
click at [481, 198] on div "CERTIFIED NATURAL COSMETIC" at bounding box center [510, 215] width 59 height 38
click at [98, 172] on icon "button" at bounding box center [96, 170] width 10 height 10
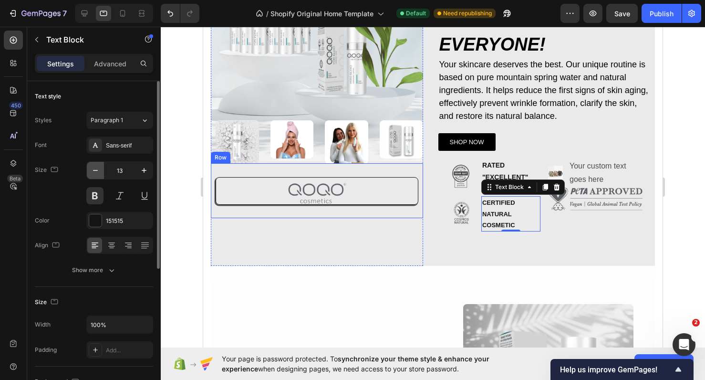
click at [98, 172] on icon "button" at bounding box center [96, 170] width 10 height 10
type input "11"
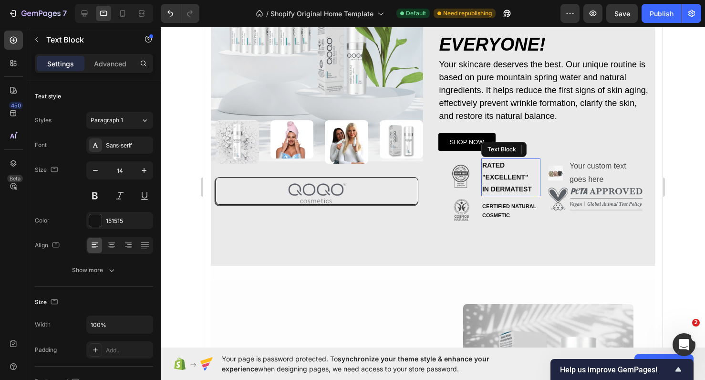
click at [497, 173] on strong ""EXCELLENT"" at bounding box center [505, 177] width 46 height 8
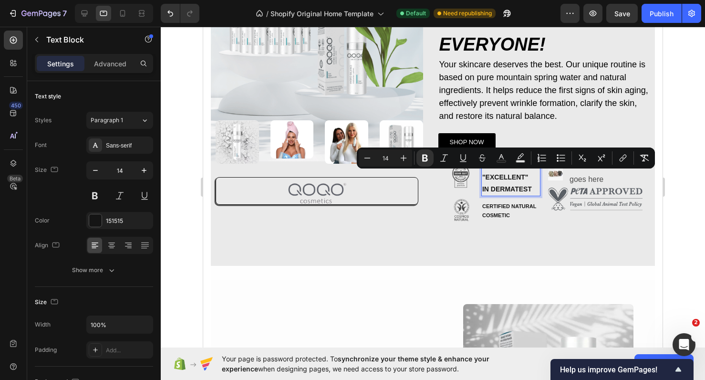
click at [533, 190] on p "IN DERMATEST" at bounding box center [510, 189] width 57 height 12
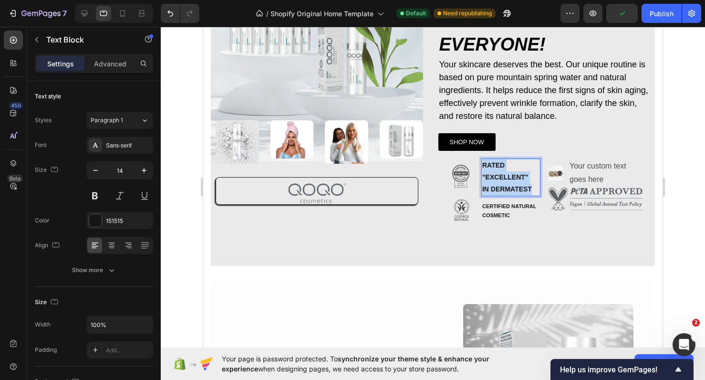
drag, startPoint x: 533, startPoint y: 190, endPoint x: 481, endPoint y: 159, distance: 60.3
click at [481, 159] on div "RATED "EXCELLENT" IN DERMATEST" at bounding box center [510, 177] width 59 height 38
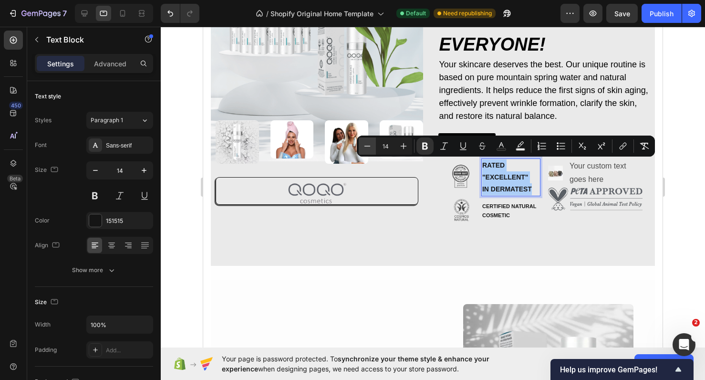
click at [368, 145] on icon "Editor contextual toolbar" at bounding box center [367, 146] width 10 height 10
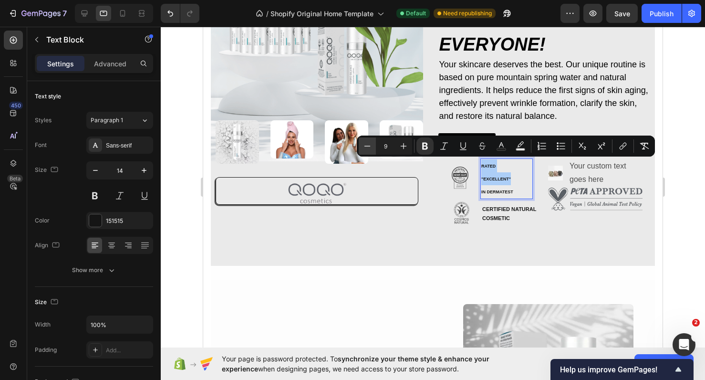
click at [368, 145] on icon "Editor contextual toolbar" at bounding box center [367, 146] width 10 height 10
click at [401, 146] on icon "Editor contextual toolbar" at bounding box center [404, 146] width 10 height 10
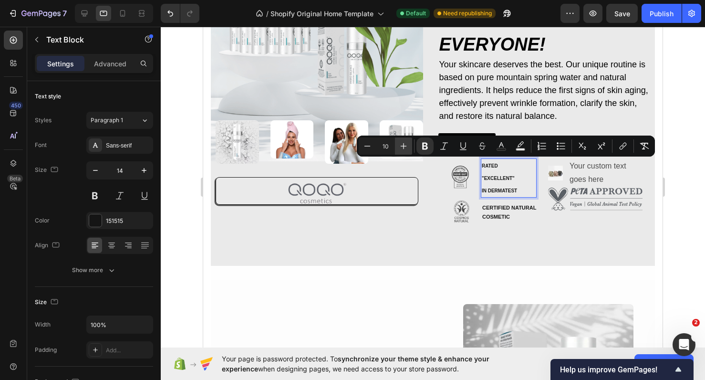
click at [401, 146] on icon "Editor contextual toolbar" at bounding box center [404, 146] width 10 height 10
type input "11"
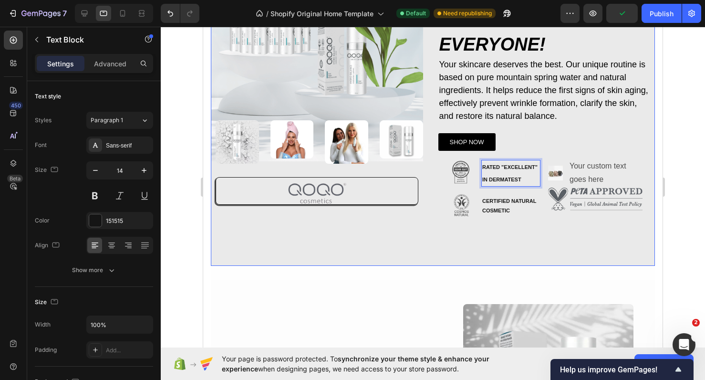
click at [586, 246] on div "QOQO Care Hydro Balance Heading Let your skin shine: Vegan power, AKG liposomes…" at bounding box center [544, 86] width 212 height 360
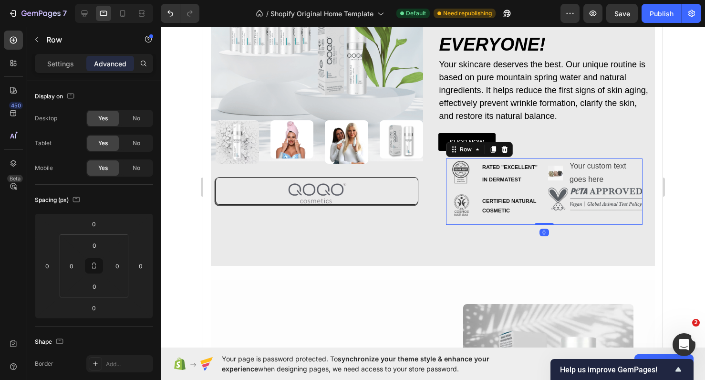
click at [543, 221] on div "Image RATED "EXCELLENT" IN DERMATEST Text Block Advanced List Image CERTIFIED N…" at bounding box center [544, 191] width 197 height 66
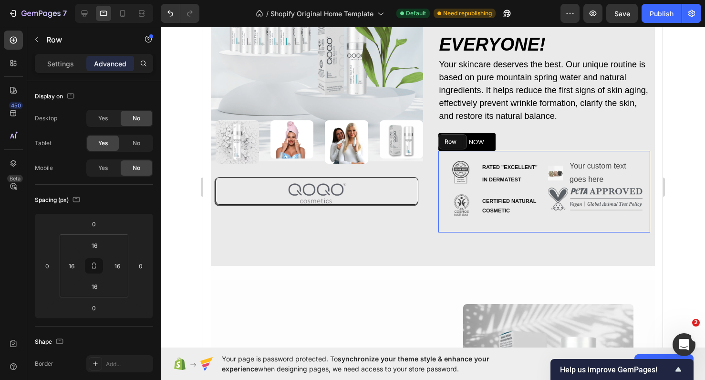
click at [524, 227] on div "Image RATED "EXCELLENT" IN DERMATEST Text Block Advanced List Image CERTIFIED N…" at bounding box center [544, 192] width 212 height 82
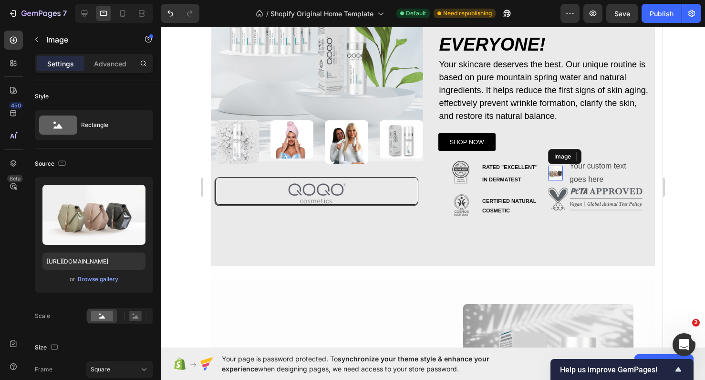
click at [559, 173] on img at bounding box center [555, 172] width 15 height 15
click at [108, 277] on div "Browse gallery" at bounding box center [98, 279] width 41 height 9
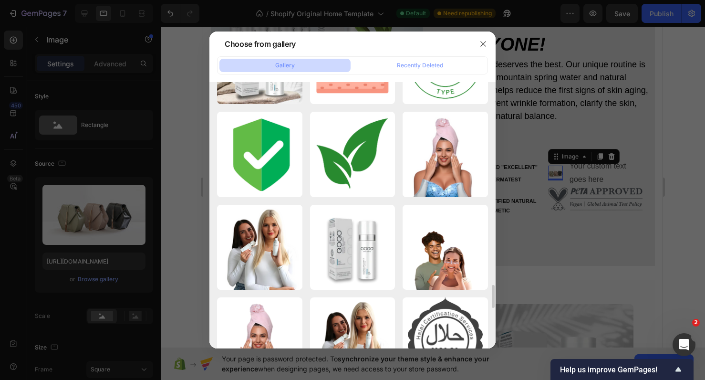
scroll to position [2806, 0]
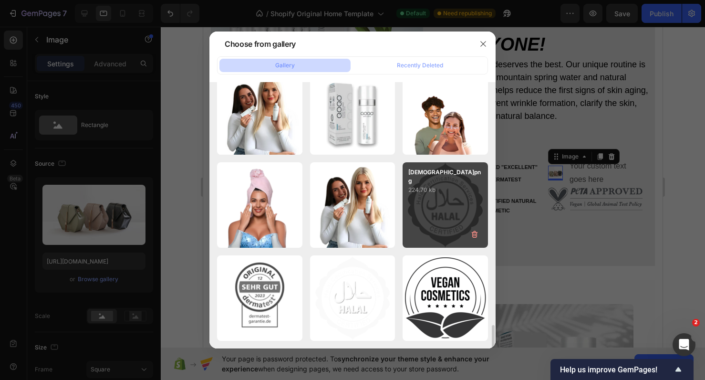
click at [424, 218] on div "Halal.png 224.70 kb" at bounding box center [445, 204] width 85 height 85
type input "https://cdn.shopify.com/s/files/1/0900/2015/1627/files/gempages_549177006764328…"
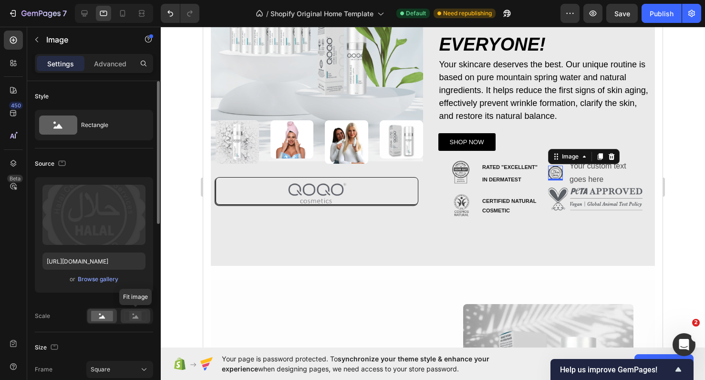
click at [134, 317] on icon at bounding box center [136, 316] width 6 height 3
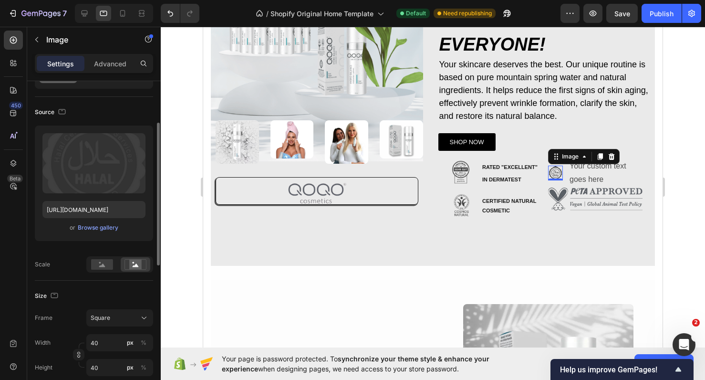
scroll to position [73, 0]
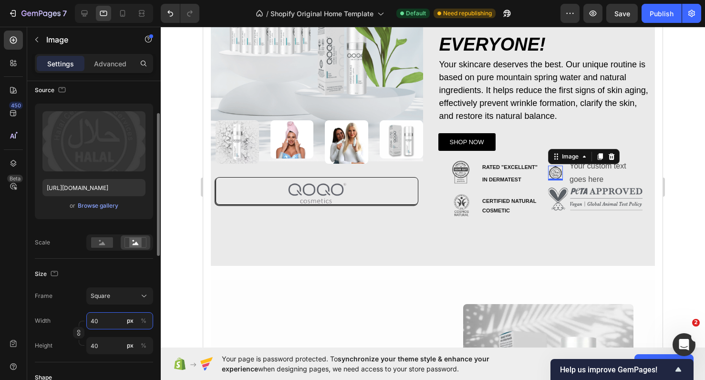
click at [114, 325] on input "40" at bounding box center [119, 320] width 67 height 17
type input "1"
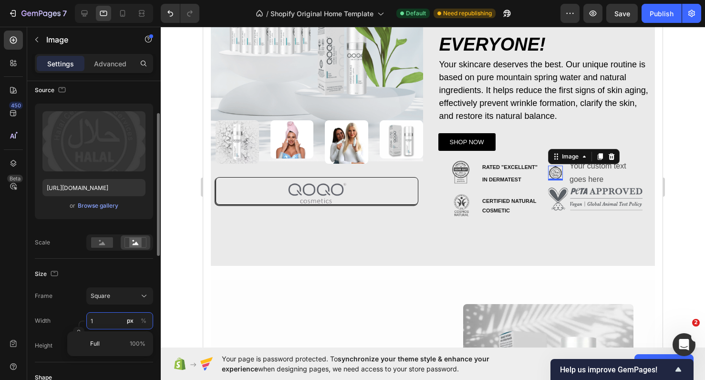
type input "10"
type input "100"
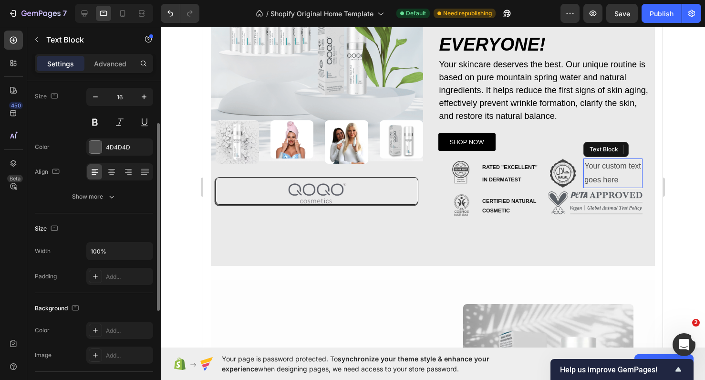
click at [593, 170] on div "Your custom text goes here" at bounding box center [612, 173] width 59 height 30
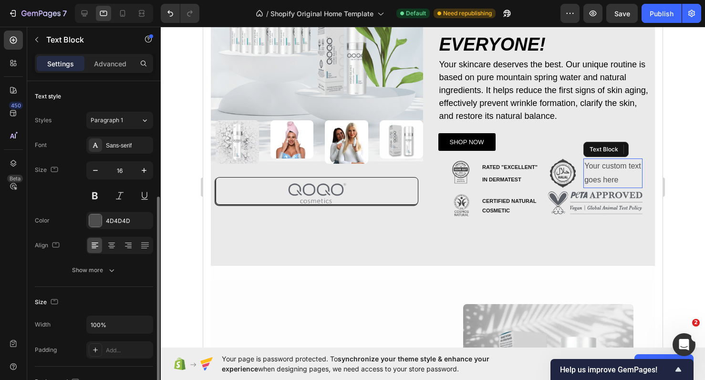
click at [593, 170] on div "Your custom text goes here" at bounding box center [612, 173] width 59 height 30
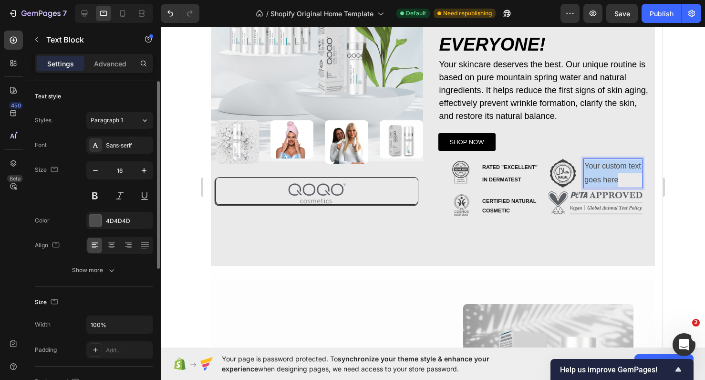
click at [593, 170] on p "Your custom text goes here" at bounding box center [612, 173] width 57 height 28
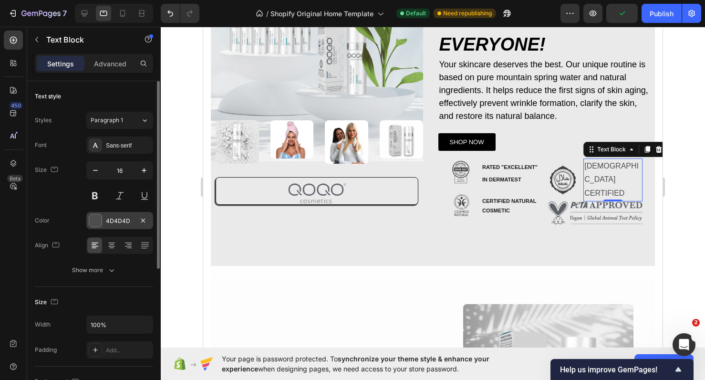
click at [103, 220] on div "4D4D4D" at bounding box center [119, 220] width 67 height 17
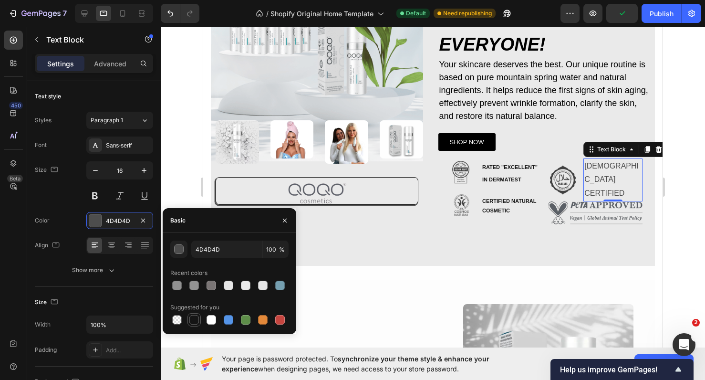
click at [192, 315] on div at bounding box center [194, 320] width 10 height 10
type input "151515"
click at [90, 195] on button at bounding box center [94, 195] width 17 height 17
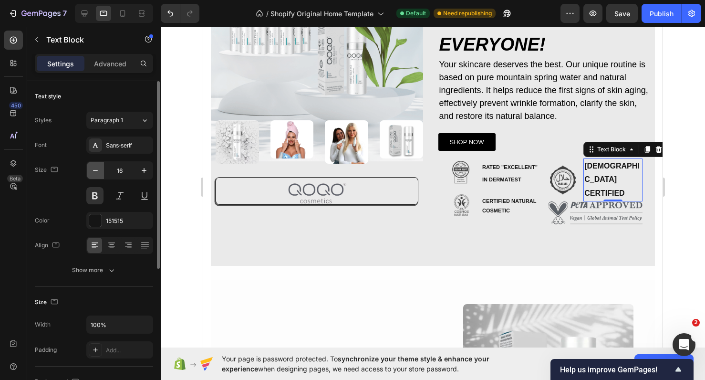
click at [89, 176] on button "button" at bounding box center [95, 170] width 17 height 17
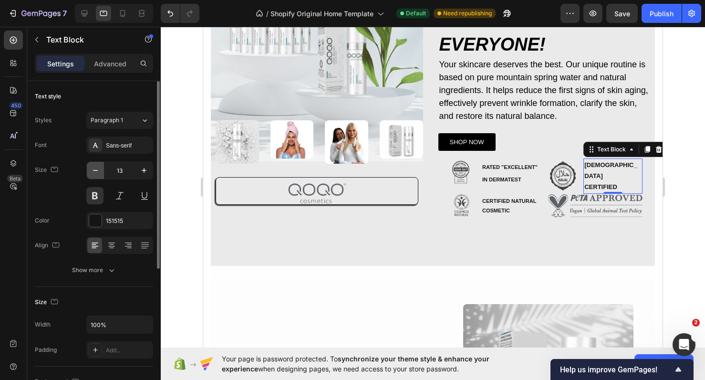
click at [89, 176] on button "button" at bounding box center [95, 170] width 17 height 17
type input "11"
click at [674, 228] on div at bounding box center [433, 203] width 544 height 353
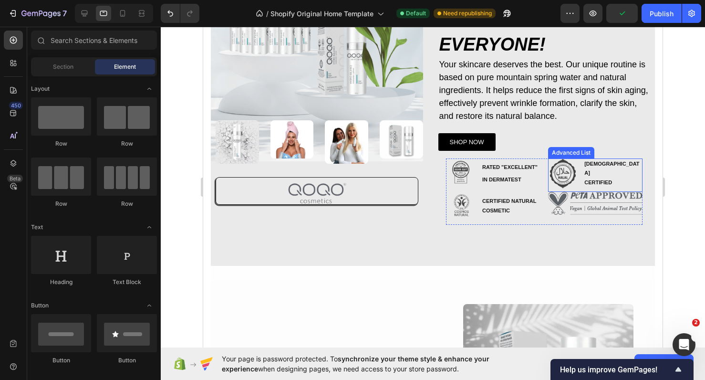
click div "Image HALAL CERTIFIED Text Block Advanced List"
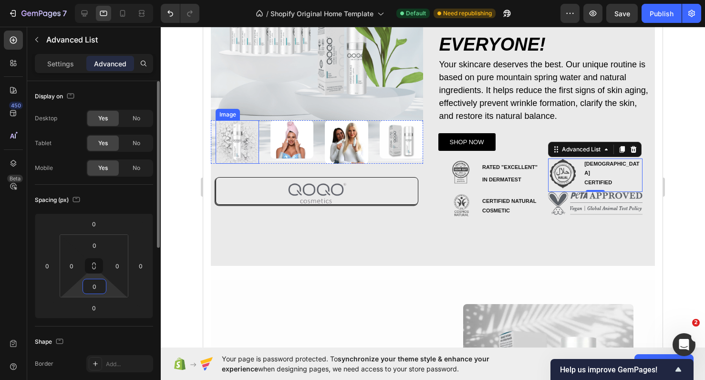
click input "0"
type input "10"
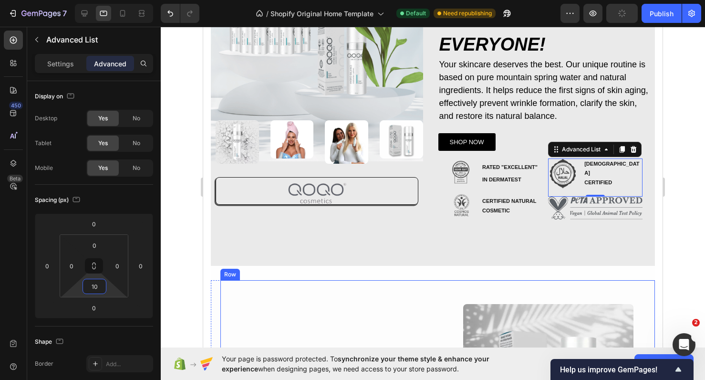
click div "We stand behind it! Heading Image Row Expect the best Heading Our values stand …"
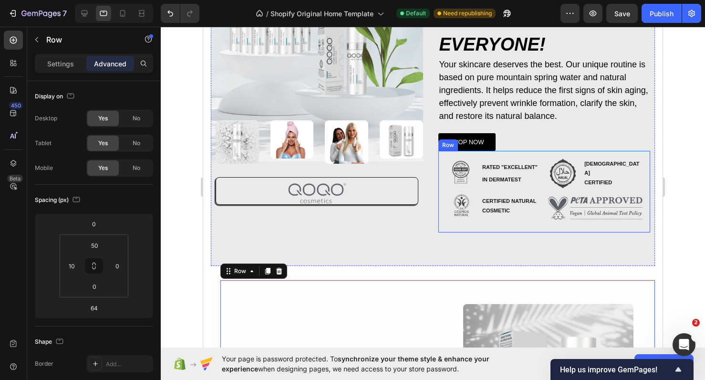
click div "Image RATED "EXCELLENT" IN DERMATEST Text Block Advanced List Image CERTIFIED N…"
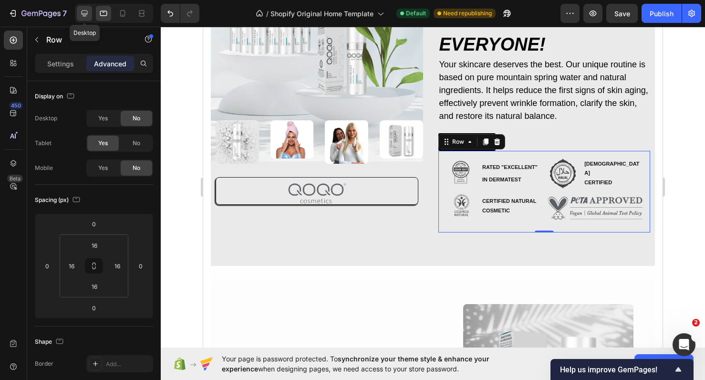
click icon
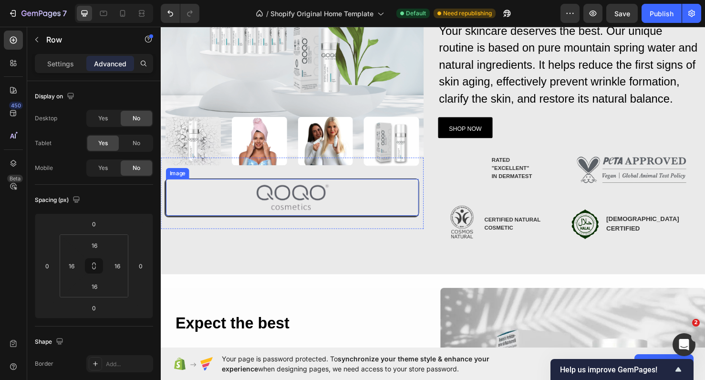
scroll to position [156, 0]
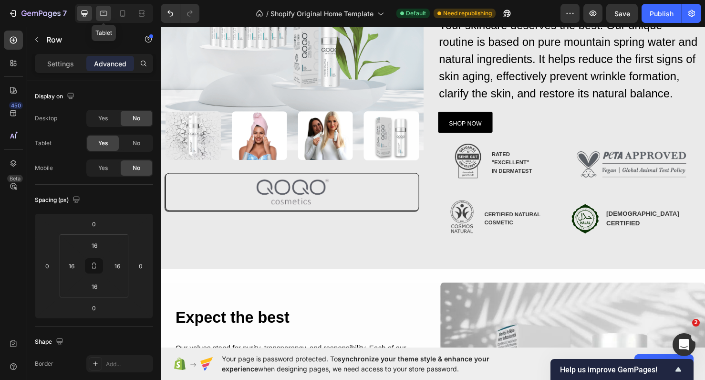
click icon
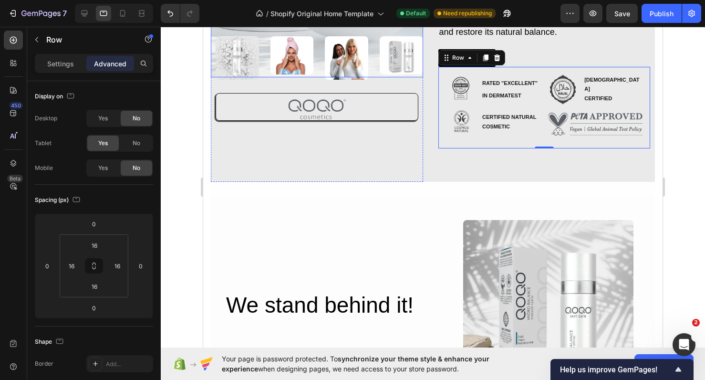
scroll to position [230, 0]
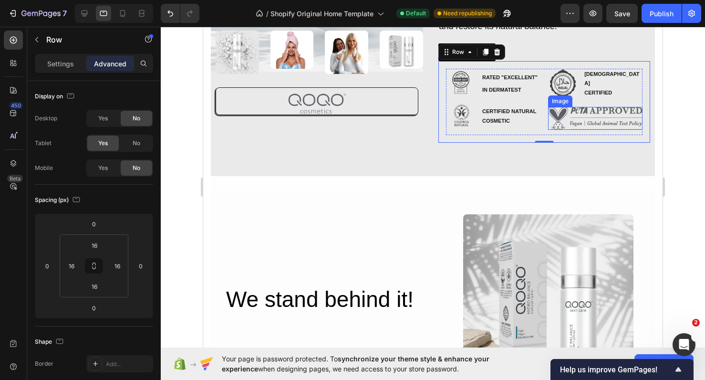
click img
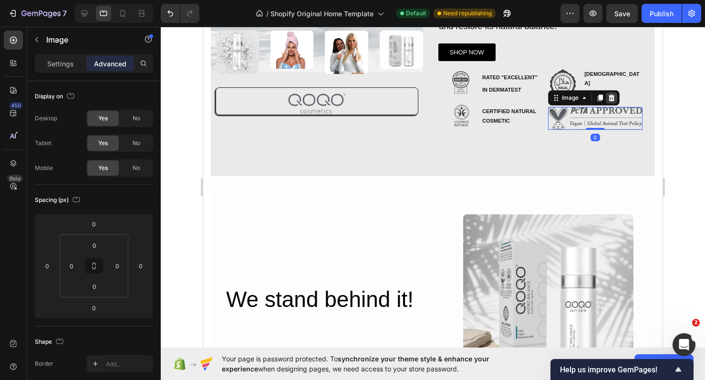
click icon
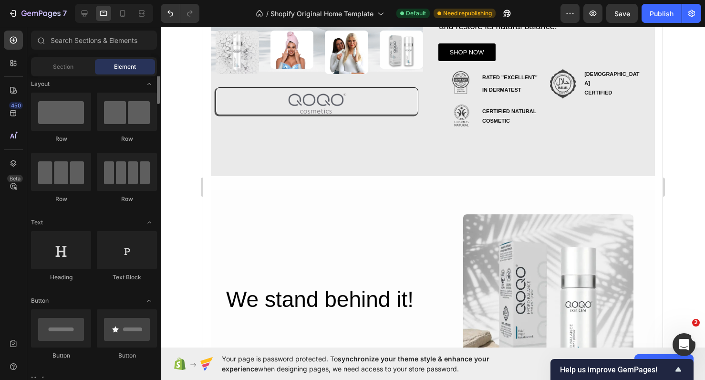
scroll to position [0, 0]
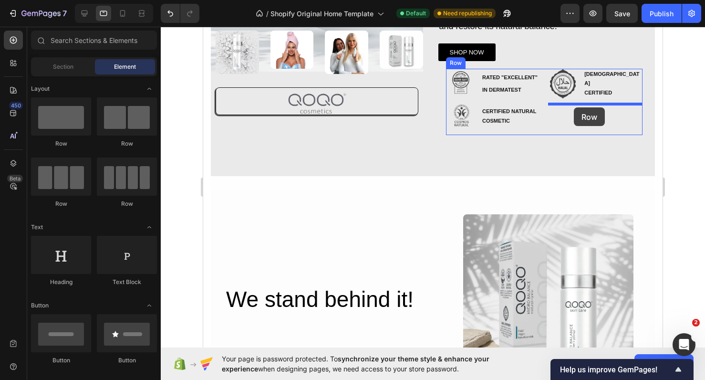
drag, startPoint x: 63, startPoint y: 119, endPoint x: 371, endPoint y: 81, distance: 310.0
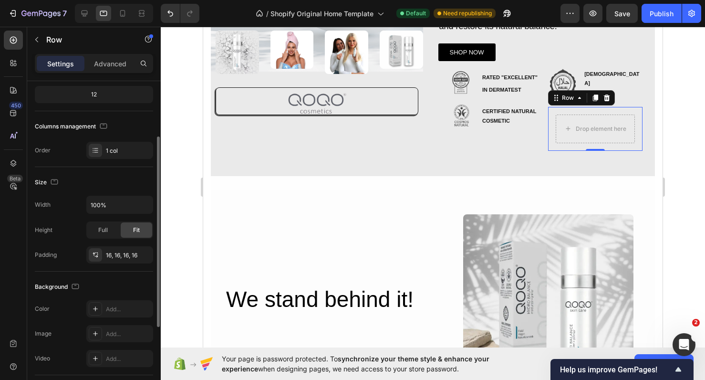
scroll to position [96, 0]
click p "Row"
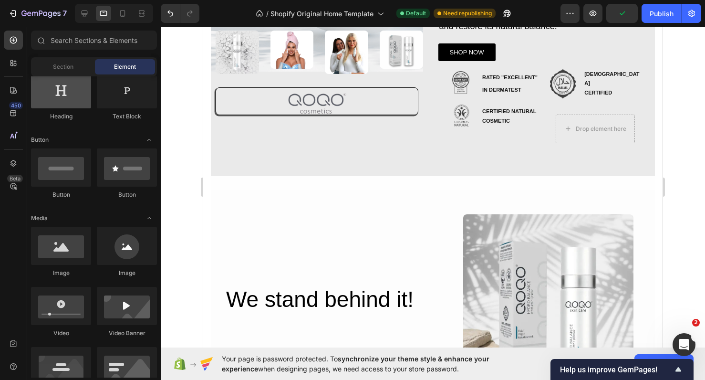
scroll to position [236, 0]
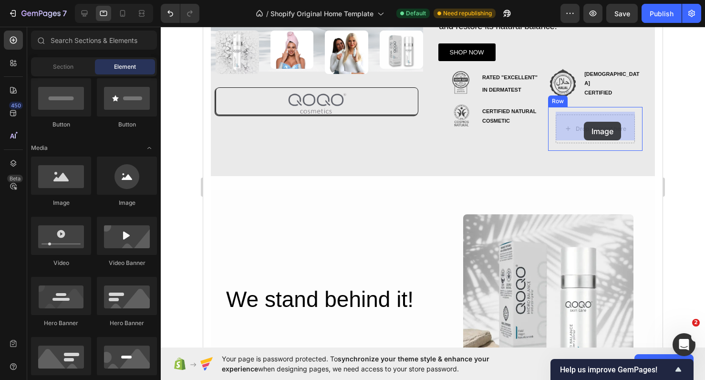
drag, startPoint x: 69, startPoint y: 188, endPoint x: 381, endPoint y: 95, distance: 325.5
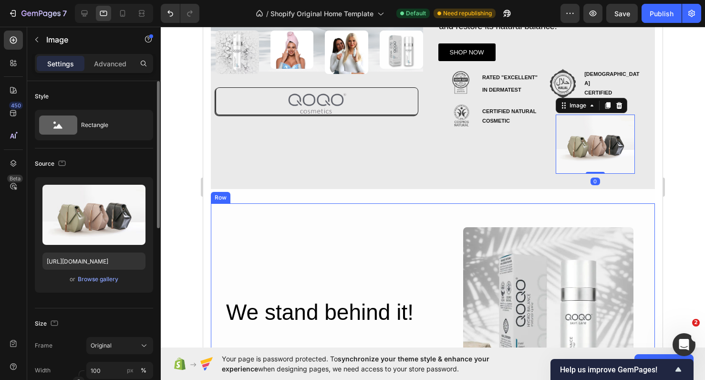
click div "Upload Image https://cdn.shopify.com/s/files/1/2005/9307/files/image_demo.jpg o…"
click div "Browse gallery"
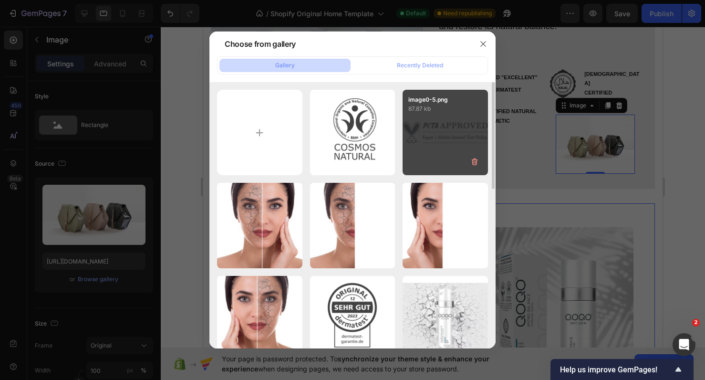
click div "image0-5.png 87.87 kb"
type input "https://cdn.shopify.com/s/files/1/0900/2015/1627/files/gempages_549177006764328…"
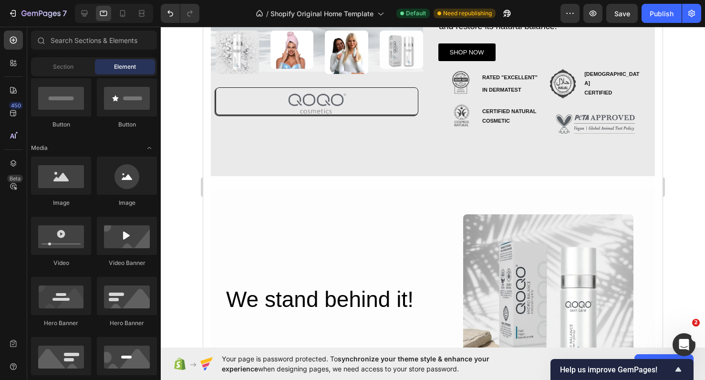
click section "Image Image Image Image Image Row Row Image Row Row QOQO Care Hydro Balance Hea…"
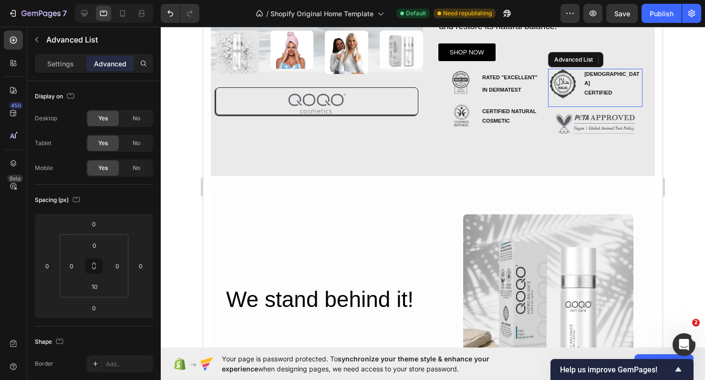
click div "Image HALAL CERTIFIED Text Block"
click p "CERTIFIED"
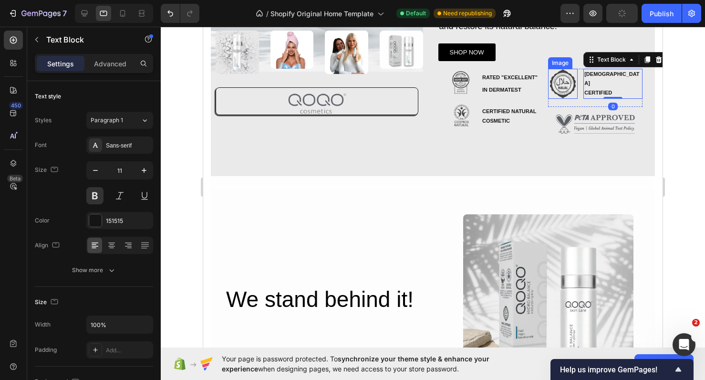
click img
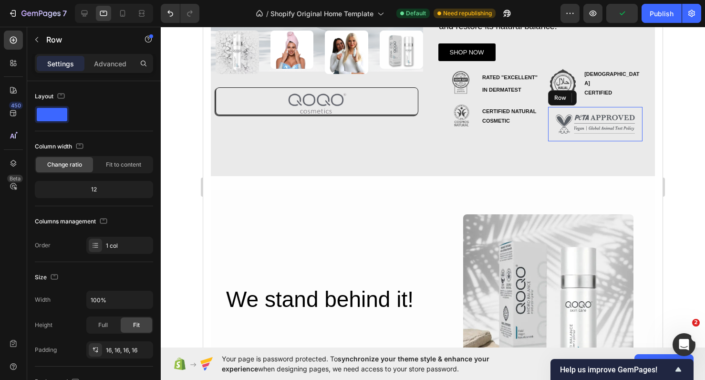
click div "Image Row"
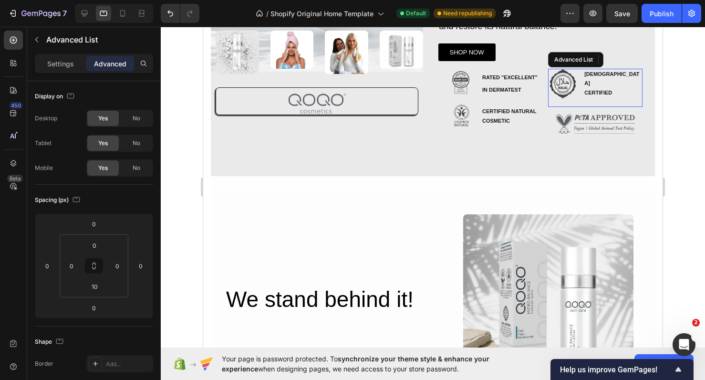
click div "Image HALAL CERTIFIED Text Block"
click input "10"
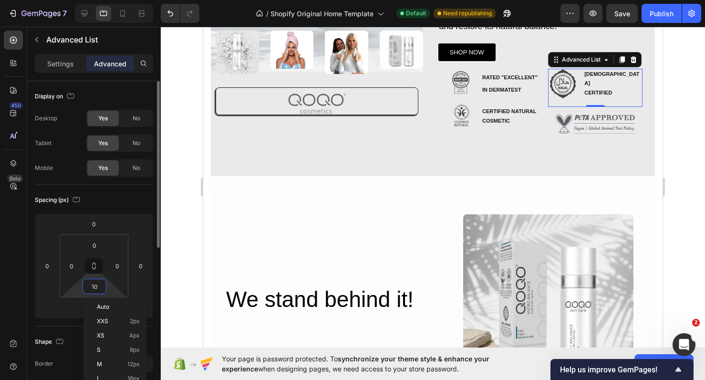
type input "0"
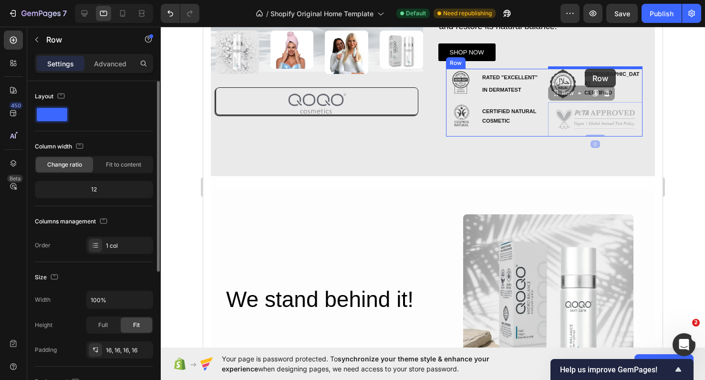
drag, startPoint x: 391, startPoint y: 103, endPoint x: 382, endPoint y: 42, distance: 61.2
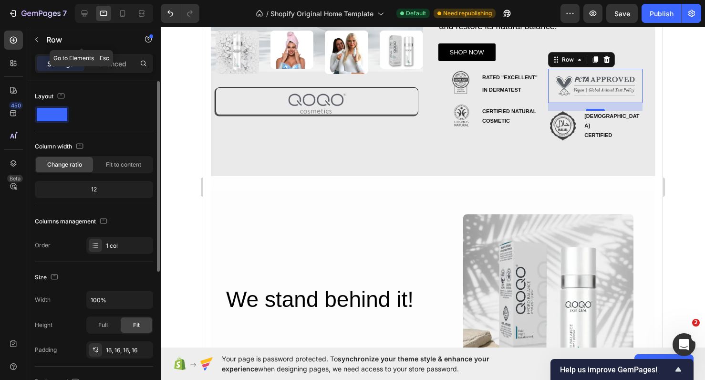
click div "Row"
click p "Advanced"
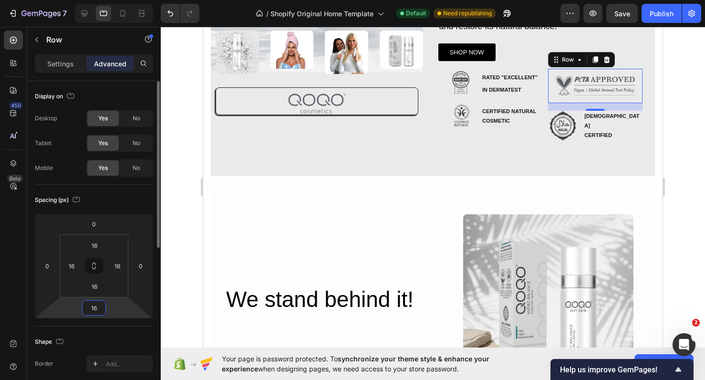
click input "16"
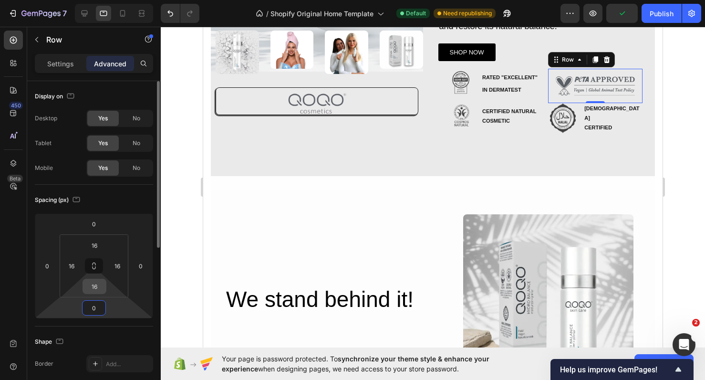
type input "0"
click input "16"
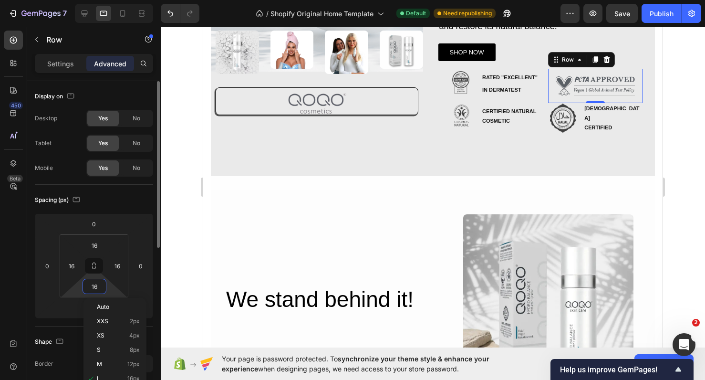
type input "0"
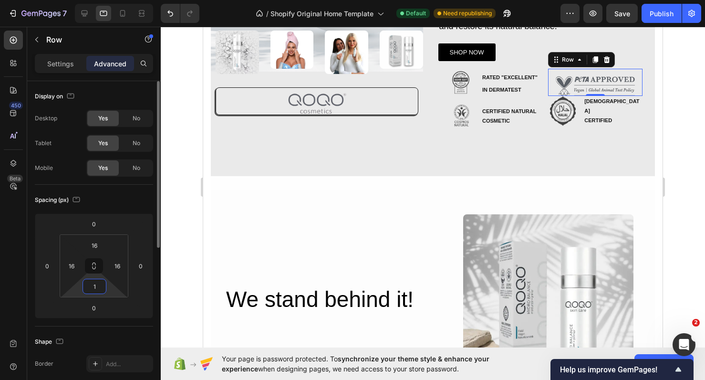
type input "16"
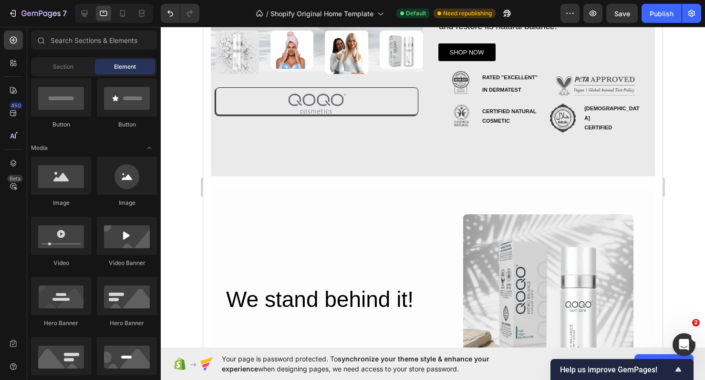
click section "Image Image Image Image Image Row Row Image Row Row QOQO Care Hydro Balance Hea…"
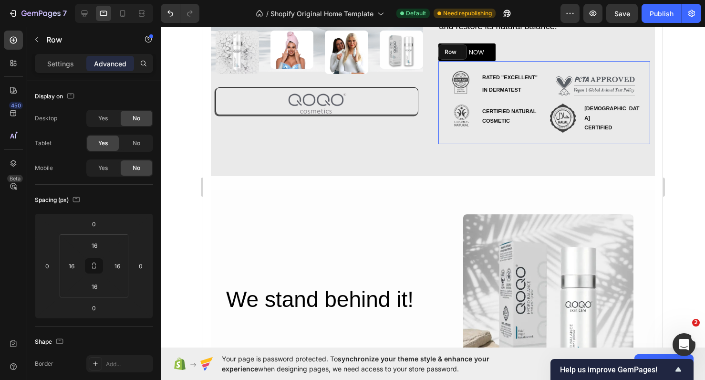
click div "Image RATED "EXCELLENT" IN DERMATEST Text Block Advanced List Image CERTIFIED N…"
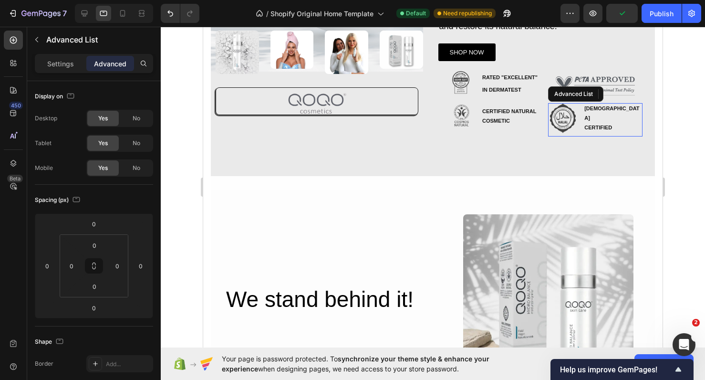
click div "Image HALAL CERTIFIED Text Block"
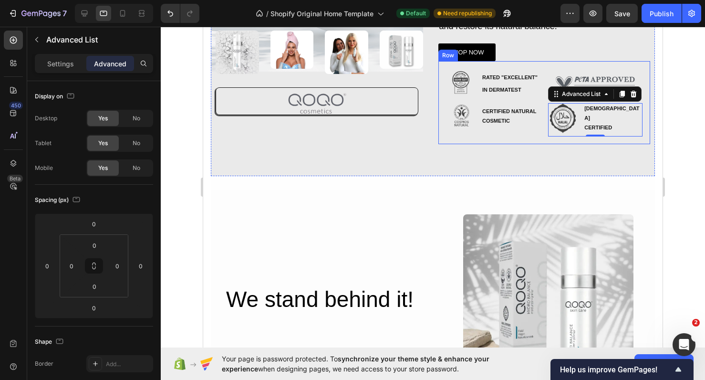
click div "Image RATED "EXCELLENT" IN DERMATEST Text Block Advanced List Image CERTIFIED N…"
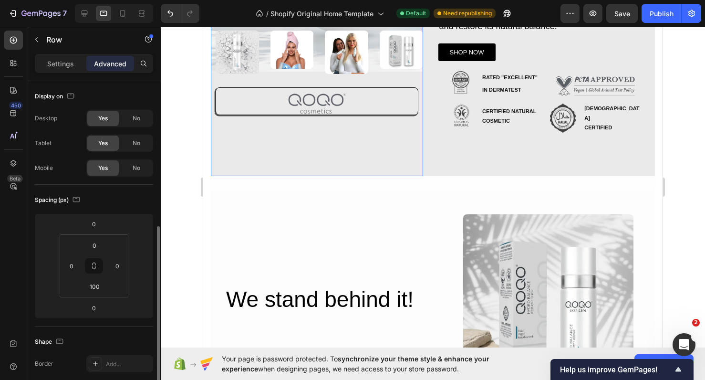
click div "Image Image Image Image Image Row Row Image Row Row"
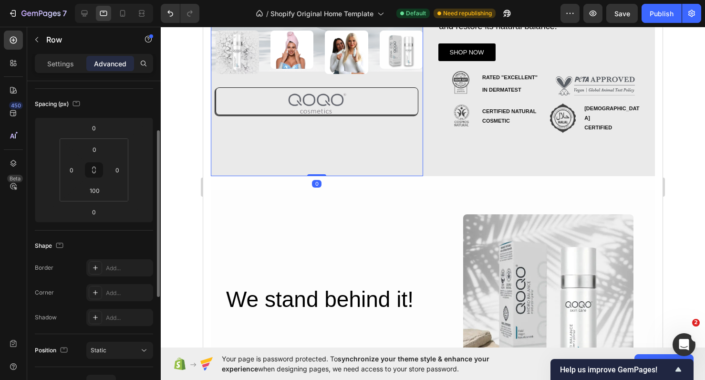
click div "Image Image Image Image Image Row Row Image Row Row 0"
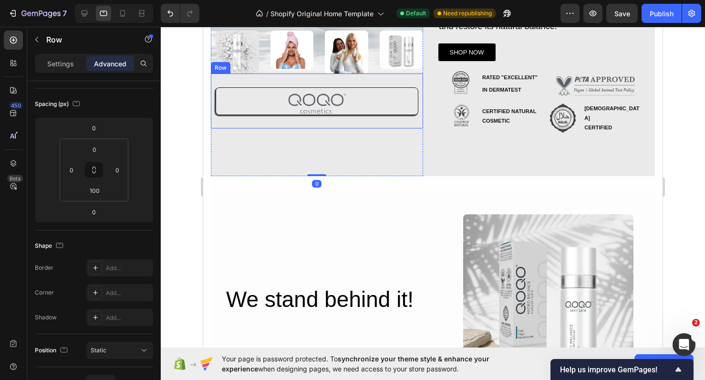
click div "Image Image Image Image Row Row Image"
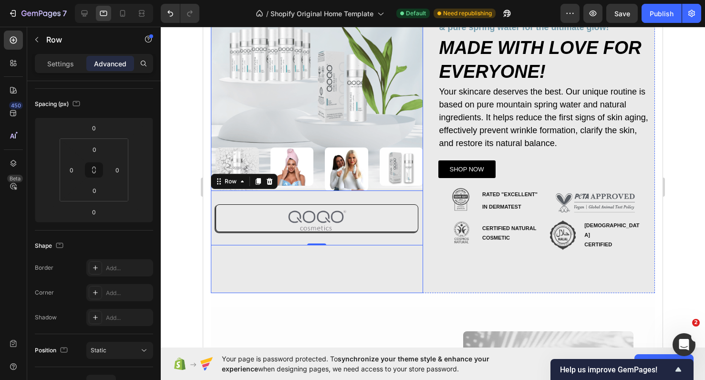
scroll to position [113, 0]
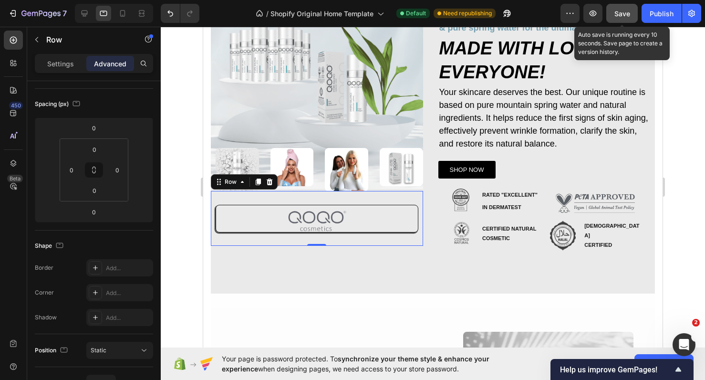
click div "Save"
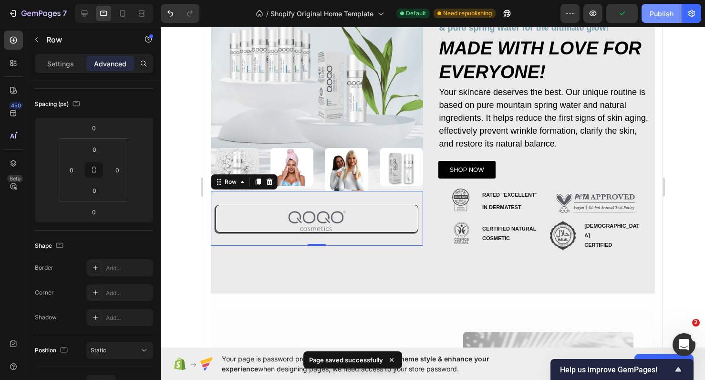
click button "Publish"
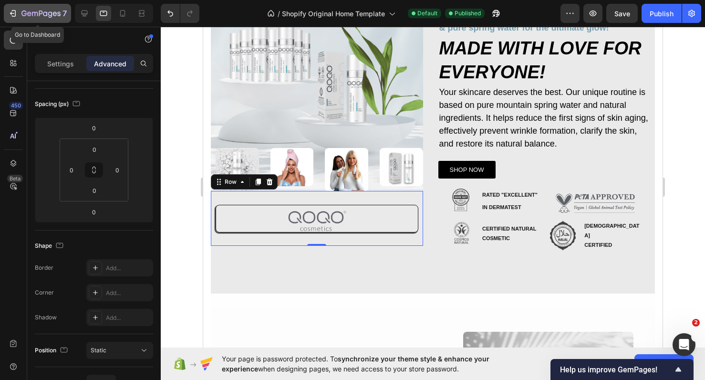
click div "7"
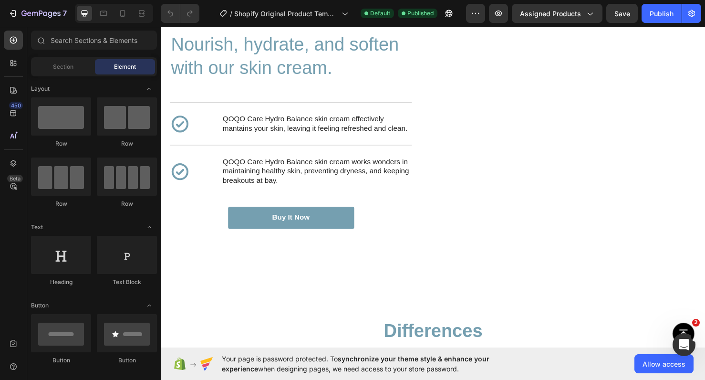
scroll to position [1479, 0]
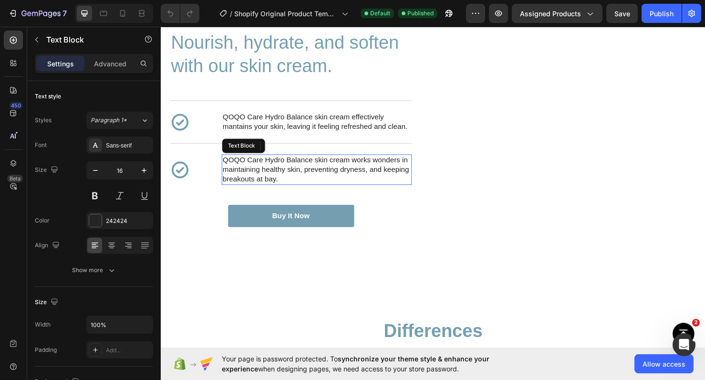
click at [362, 165] on p "QOQO Care Hydro Balance skin cream works wonders in maintaining healthy skin, p…" at bounding box center [325, 177] width 198 height 30
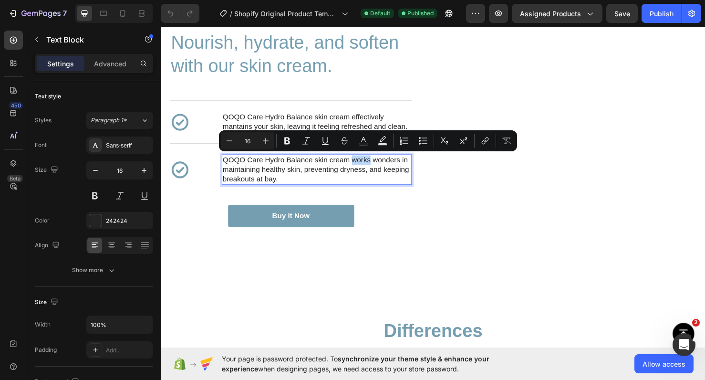
click at [362, 165] on p "QOQO Care Hydro Balance skin cream works wonders in maintaining healthy skin, p…" at bounding box center [325, 177] width 198 height 30
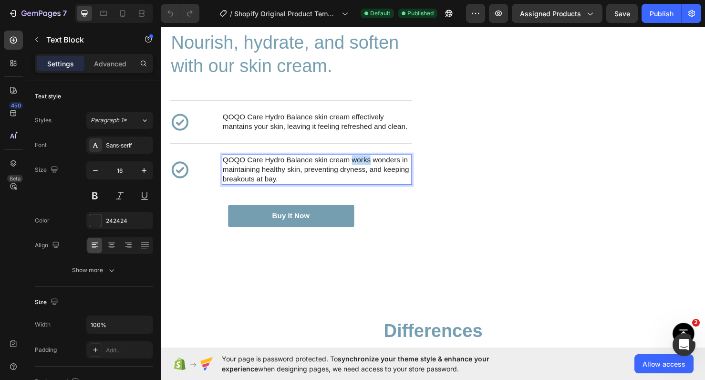
click at [362, 165] on p "QOQO Care Hydro Balance skin cream works wonders in maintaining healthy skin, p…" at bounding box center [325, 177] width 198 height 30
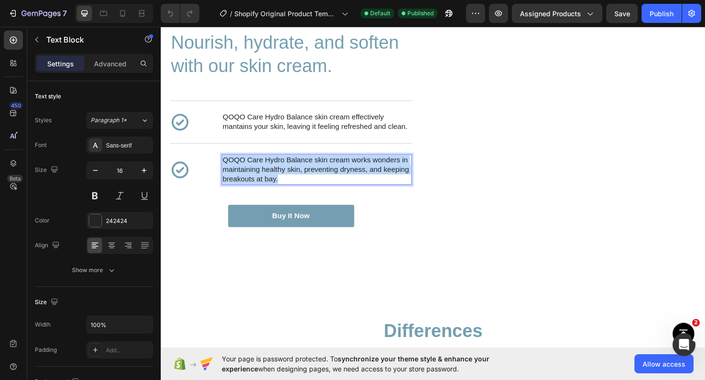
click at [362, 165] on p "QOQO Care Hydro Balance skin cream works wonders in maintaining healthy skin, p…" at bounding box center [325, 177] width 198 height 30
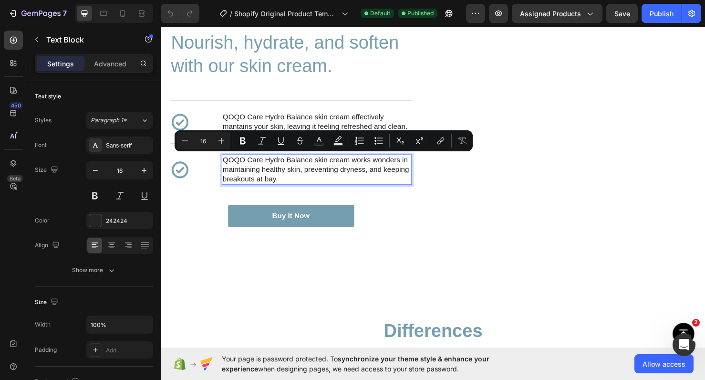
click at [300, 167] on p "QOQO Care Hydro Balance skin cream works wonders in maintaining healthy skin, p…" at bounding box center [325, 177] width 198 height 30
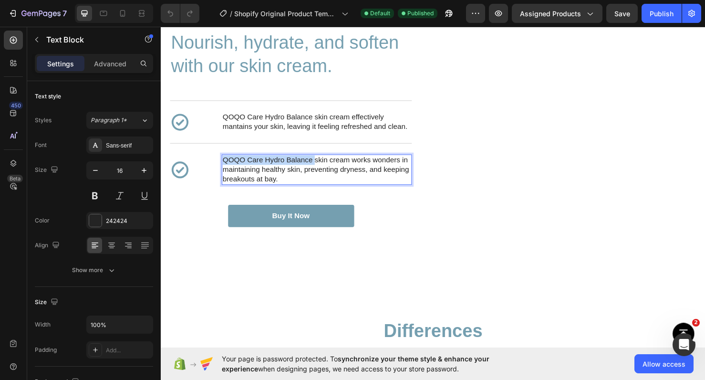
drag, startPoint x: 322, startPoint y: 165, endPoint x: 227, endPoint y: 165, distance: 94.9
click at [227, 165] on p "QOQO Care Hydro Balance skin cream works wonders in maintaining healthy skin, p…" at bounding box center [325, 177] width 198 height 30
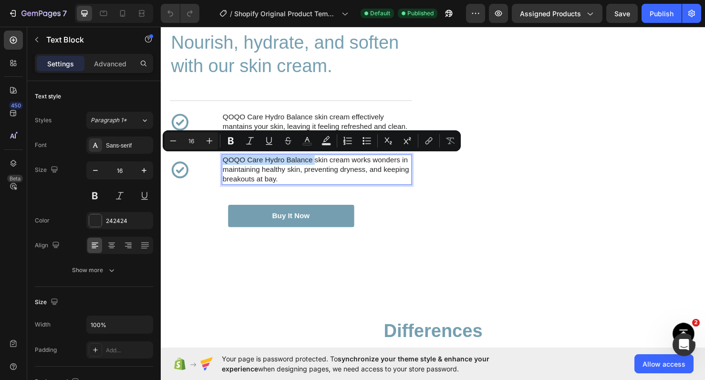
click at [228, 164] on p "QOQO Care Hydro Balance skin cream works wonders in maintaining healthy skin, p…" at bounding box center [325, 177] width 198 height 30
drag, startPoint x: 228, startPoint y: 164, endPoint x: 353, endPoint y: 168, distance: 125.5
click at [353, 168] on p "QOQO Care Hydro Balance skin cream works wonders in maintaining healthy skin, p…" at bounding box center [325, 177] width 198 height 30
copy p "QOQO Care Hydro Balance skin cream"
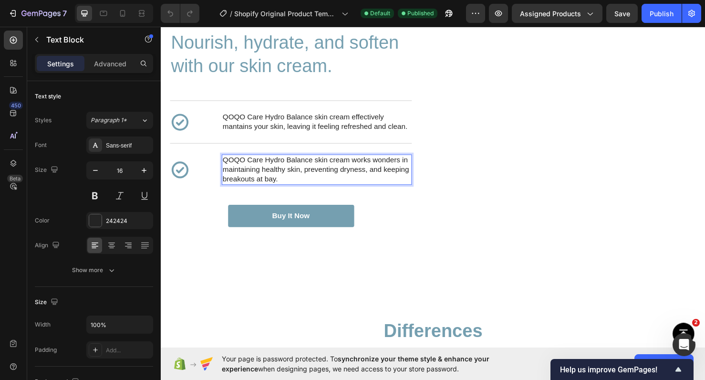
click at [365, 177] on p "QOQO Care Hydro Balance skin cream works wonders in maintaining healthy skin, p…" at bounding box center [325, 177] width 198 height 30
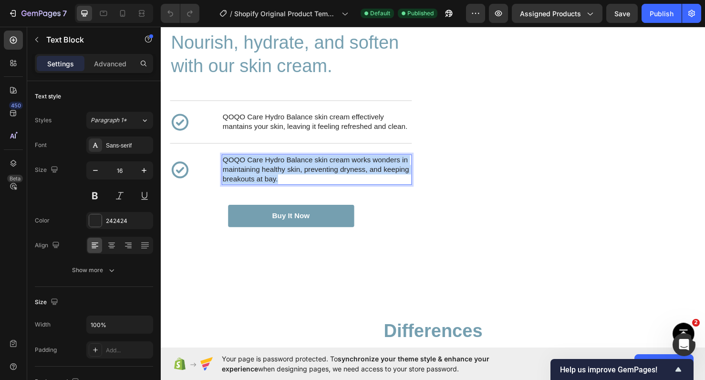
click at [365, 177] on p "QOQO Care Hydro Balance skin cream works wonders in maintaining healthy skin, p…" at bounding box center [325, 177] width 198 height 30
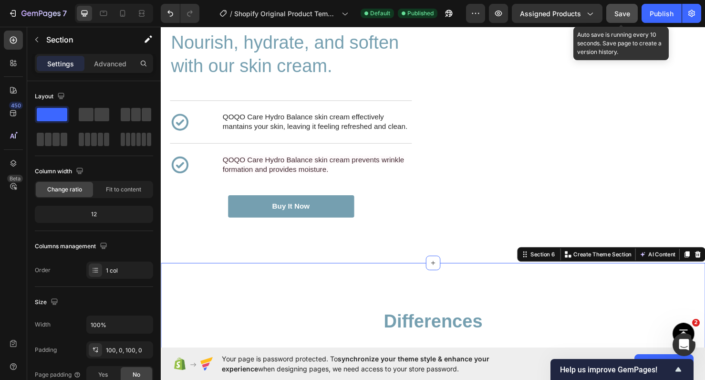
click at [611, 17] on button "Save" at bounding box center [621, 13] width 31 height 19
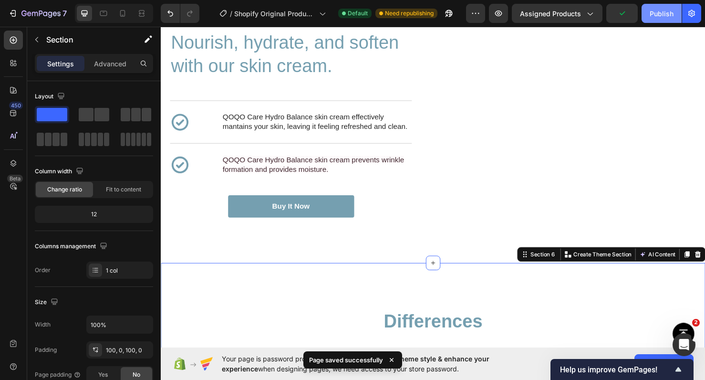
click at [654, 17] on div "Publish" at bounding box center [662, 14] width 24 height 10
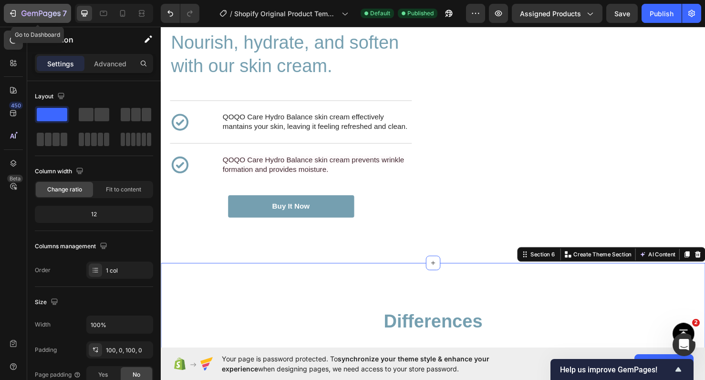
click at [26, 8] on div "7" at bounding box center [43, 13] width 45 height 11
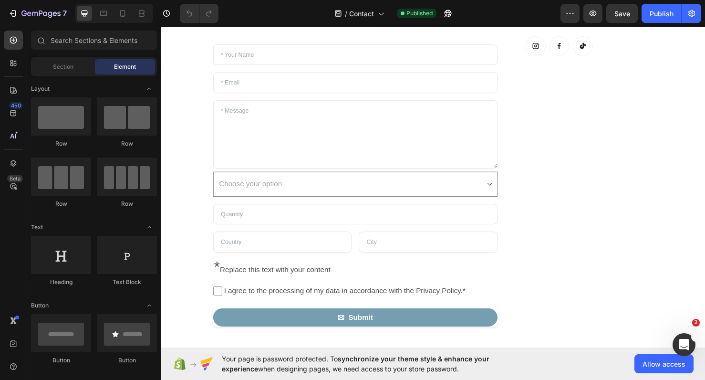
scroll to position [101, 0]
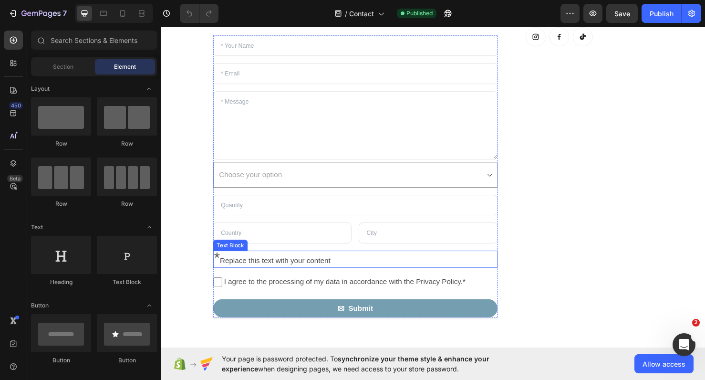
click at [219, 267] on span "*" at bounding box center [220, 269] width 6 height 18
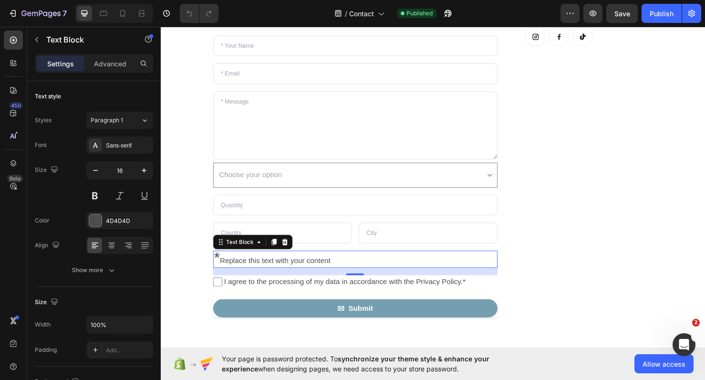
click at [227, 269] on p "* Replace this text with your content" at bounding box center [365, 271] width 297 height 17
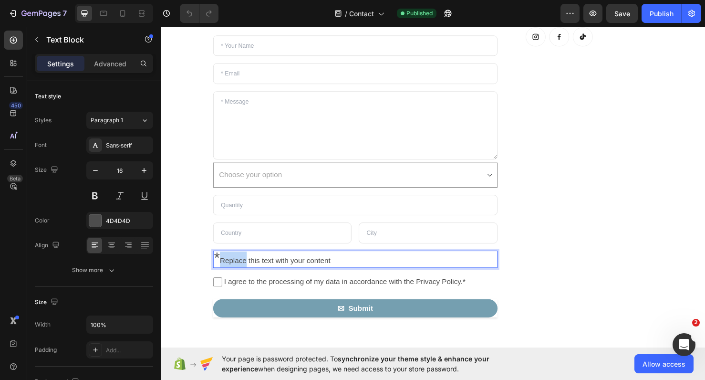
click at [227, 269] on p "* Replace this text with your content" at bounding box center [365, 271] width 297 height 17
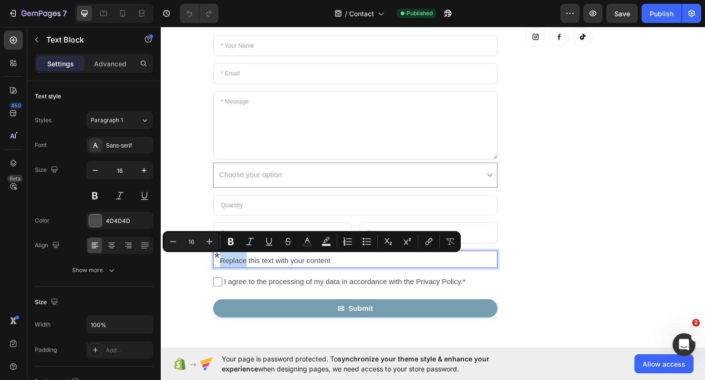
click at [227, 270] on p "* Replace this text with your content" at bounding box center [365, 271] width 297 height 17
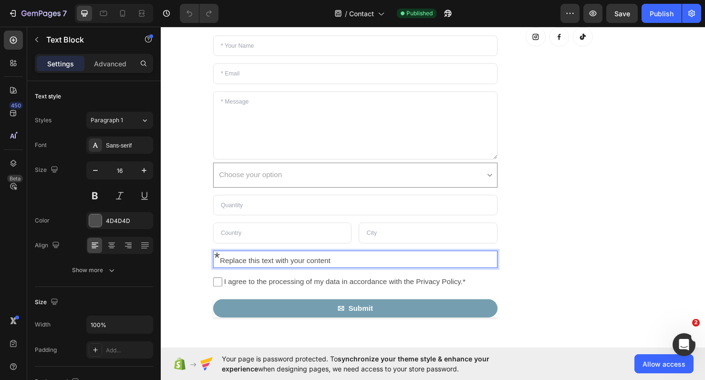
click at [227, 270] on p "* Replace this text with your content" at bounding box center [365, 271] width 297 height 17
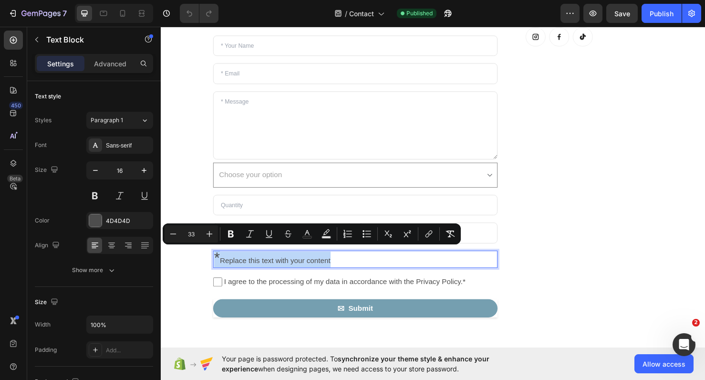
click at [227, 270] on p "* Replace this text with your content" at bounding box center [365, 271] width 297 height 17
type input "16"
drag, startPoint x: 223, startPoint y: 272, endPoint x: 339, endPoint y: 265, distance: 116.1
click at [339, 265] on p "* Replace this text with your content" at bounding box center [365, 271] width 297 height 17
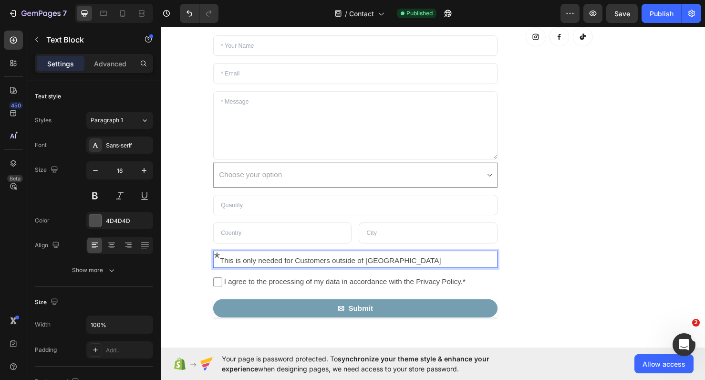
click at [302, 265] on p "* This is only needed for Customers outside of [GEOGRAPHIC_DATA]" at bounding box center [365, 271] width 297 height 17
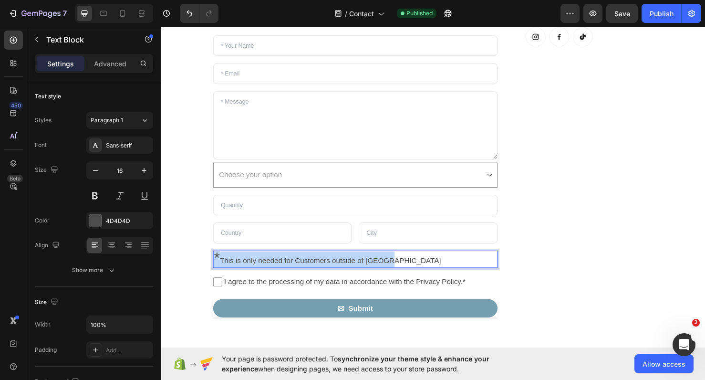
click at [302, 265] on p "* This is only needed for Customers outside of [GEOGRAPHIC_DATA]" at bounding box center [365, 271] width 297 height 17
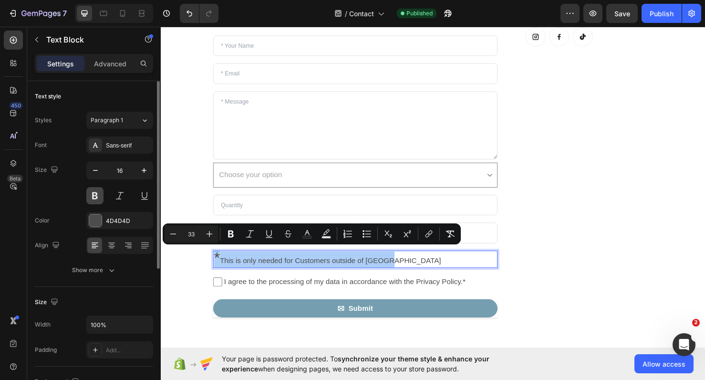
click at [98, 192] on button at bounding box center [94, 195] width 17 height 17
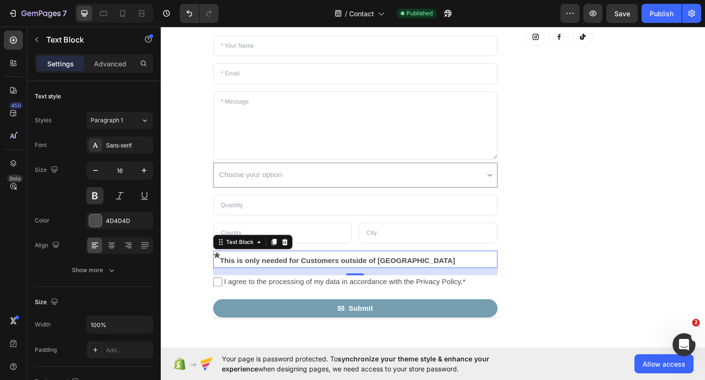
click at [348, 270] on p "* This is only needed for Customers outside of [GEOGRAPHIC_DATA]" at bounding box center [365, 271] width 297 height 17
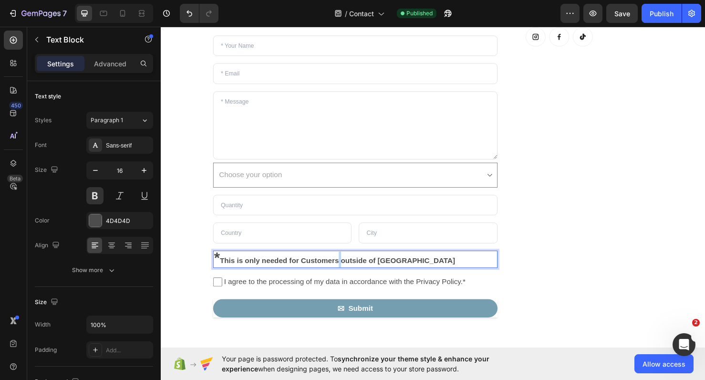
click at [348, 270] on p "* This is only needed for Customers outside of [GEOGRAPHIC_DATA]" at bounding box center [365, 271] width 297 height 17
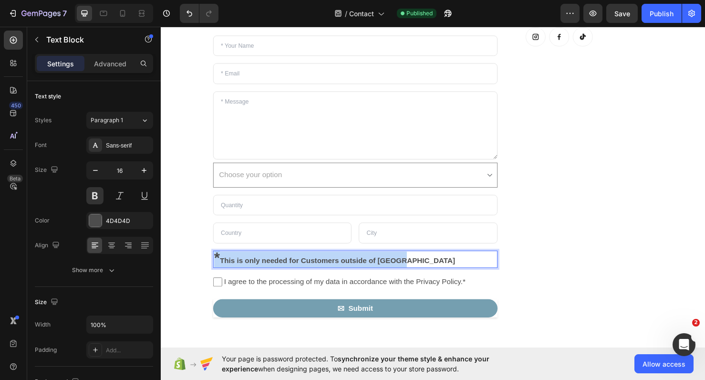
click at [348, 270] on p "* This is only needed for Customers outside of [GEOGRAPHIC_DATA]" at bounding box center [365, 271] width 297 height 17
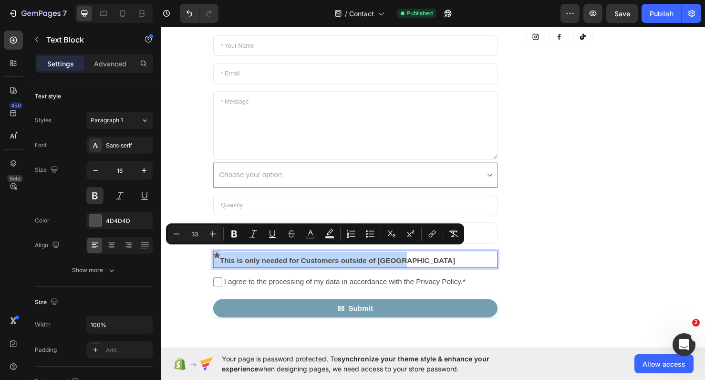
copy p "* This is only needed for Customers outside of [GEOGRAPHIC_DATA]"
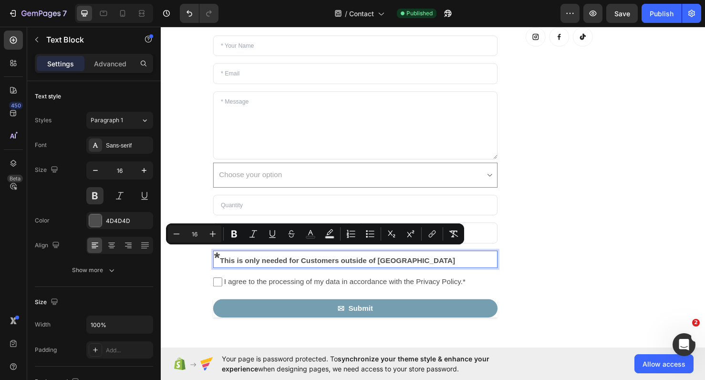
click at [229, 268] on p "* This is only needed for Customers outside of [GEOGRAPHIC_DATA]" at bounding box center [365, 271] width 297 height 17
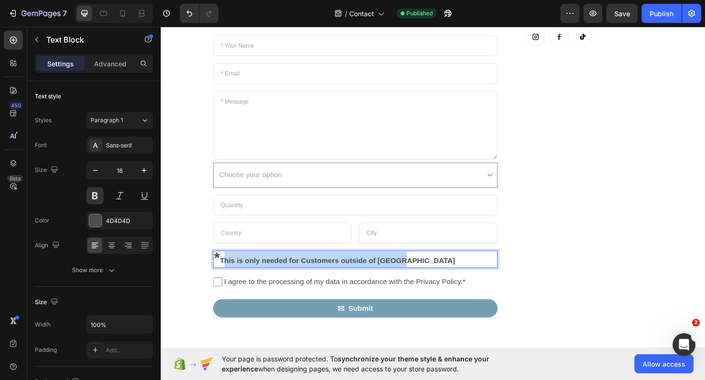
drag, startPoint x: 225, startPoint y: 270, endPoint x: 414, endPoint y: 269, distance: 188.9
click at [414, 269] on p "* This is only needed for Customers outside of [GEOGRAPHIC_DATA]" at bounding box center [365, 271] width 297 height 17
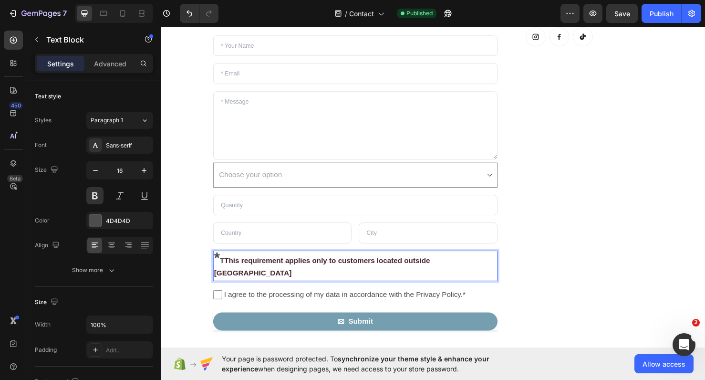
click at [227, 269] on p "* T This requirement applies only to customers located outside [GEOGRAPHIC_DATA]" at bounding box center [365, 278] width 297 height 31
click at [227, 269] on span "This requirement applies only to customers located outside [GEOGRAPHIC_DATA]" at bounding box center [328, 279] width 222 height 22
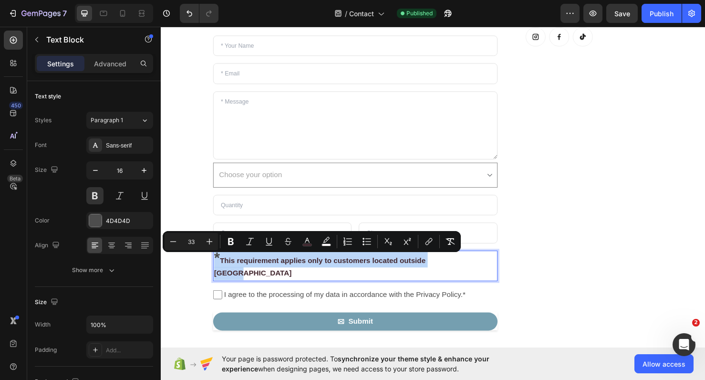
click at [227, 269] on span "This requirement applies only to customers located outside [GEOGRAPHIC_DATA]" at bounding box center [328, 279] width 222 height 22
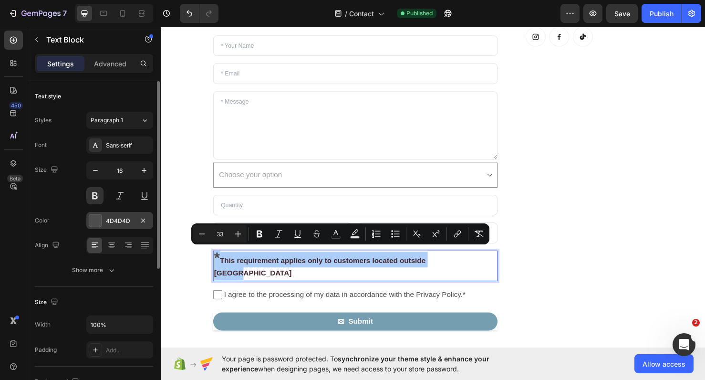
click at [98, 224] on div at bounding box center [95, 220] width 12 height 12
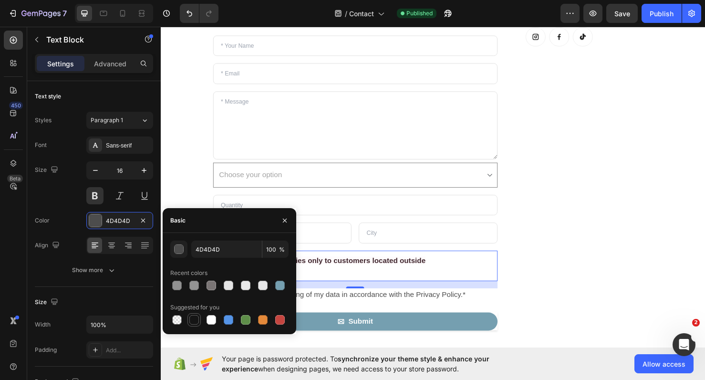
click at [194, 324] on div at bounding box center [194, 320] width 10 height 10
type input "151515"
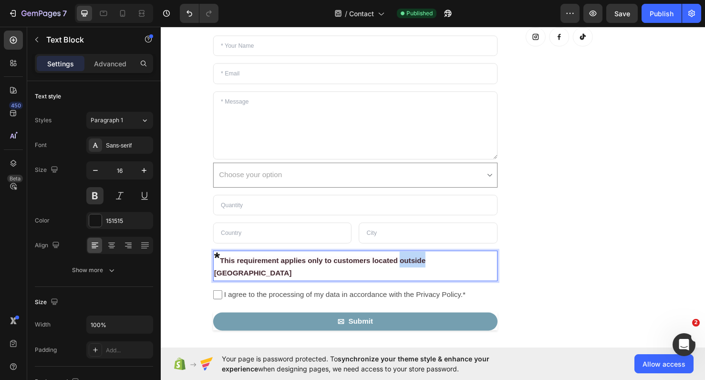
click at [414, 265] on p "* This requirement applies only to customers located outside [GEOGRAPHIC_DATA]" at bounding box center [365, 278] width 297 height 31
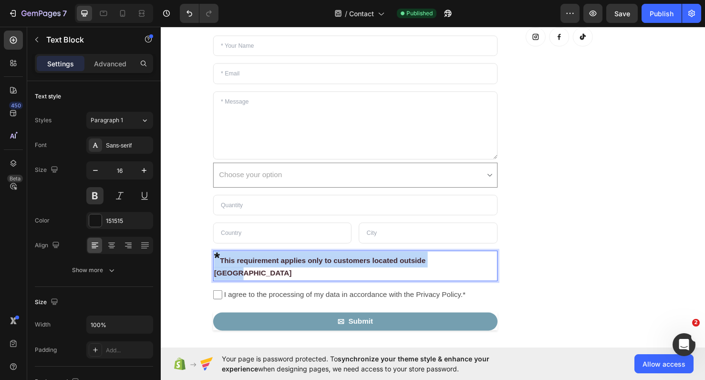
click at [414, 265] on p "* This requirement applies only to customers located outside [GEOGRAPHIC_DATA]" at bounding box center [365, 278] width 297 height 31
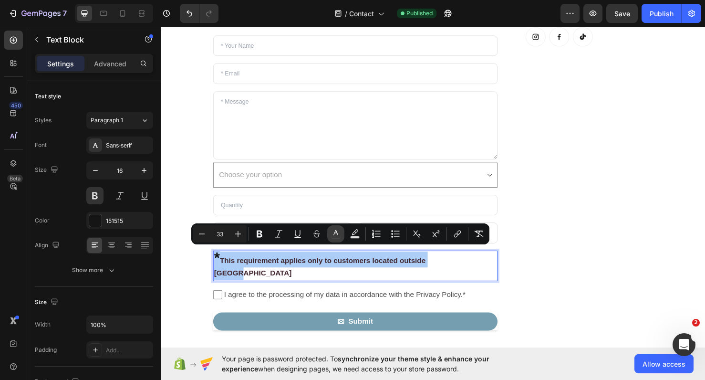
click at [333, 236] on rect "Editor contextual toolbar" at bounding box center [335, 237] width 9 height 2
type input "151515"
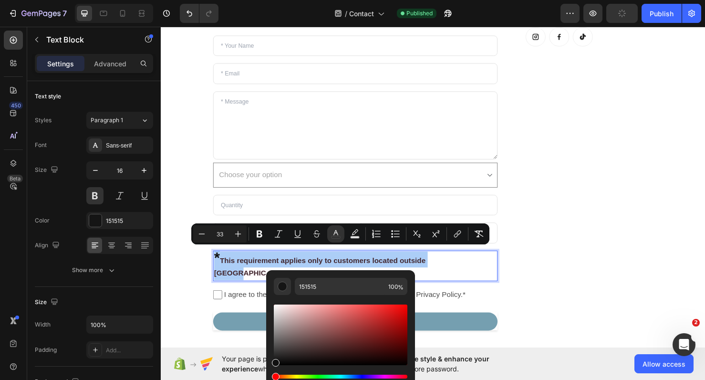
drag, startPoint x: 289, startPoint y: 358, endPoint x: 264, endPoint y: 363, distance: 25.0
click at [264, 0] on body "7 Version history / Contact Published Preview Publish 450 Beta Sections(18) Ele…" at bounding box center [352, 0] width 705 height 0
type input "050505"
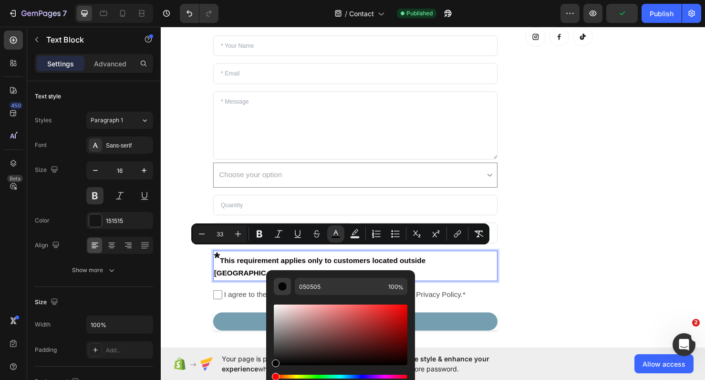
click at [281, 288] on div "Editor contextual toolbar" at bounding box center [283, 286] width 10 height 10
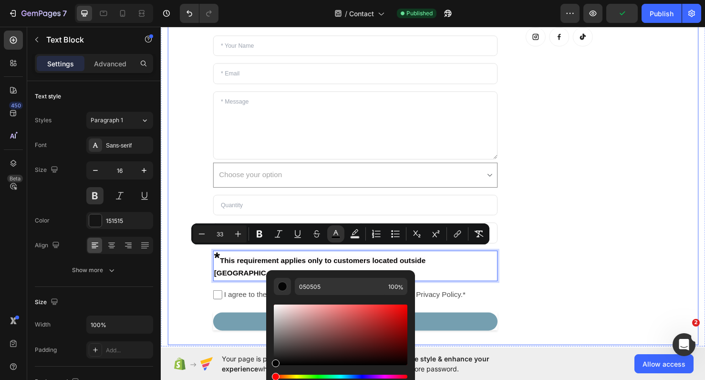
click at [595, 278] on div "Email us Heading [EMAIL_ADDRESS][DOMAIN_NAME] Text block Button Button Button R…" at bounding box center [603, 164] width 149 height 363
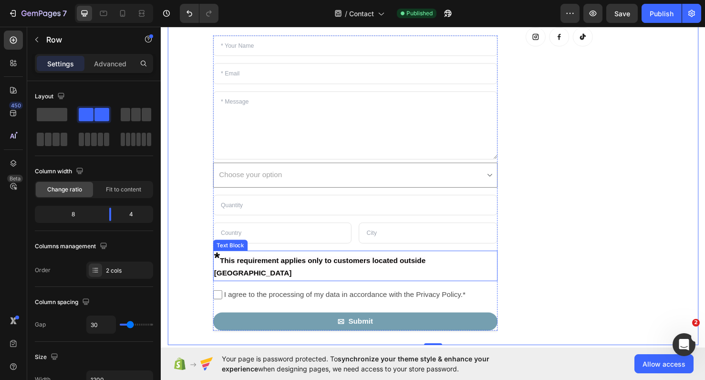
click at [221, 265] on span "*" at bounding box center [220, 269] width 6 height 18
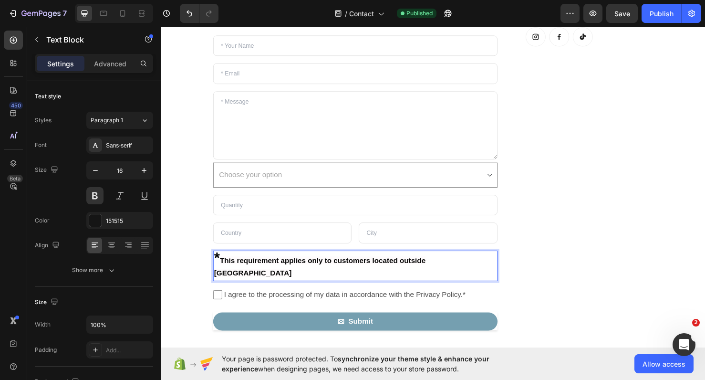
click at [218, 266] on span "*" at bounding box center [220, 269] width 6 height 18
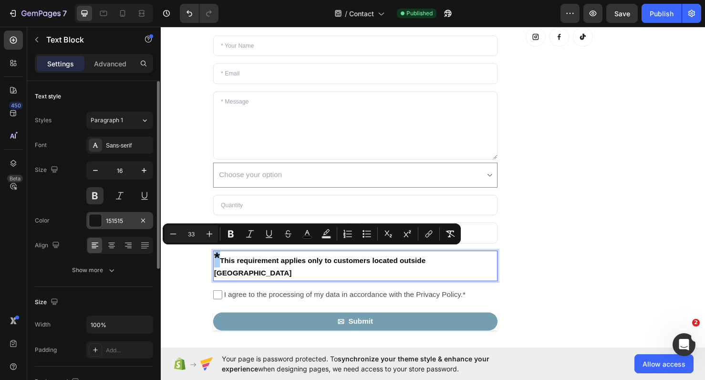
click at [102, 222] on div at bounding box center [95, 220] width 13 height 13
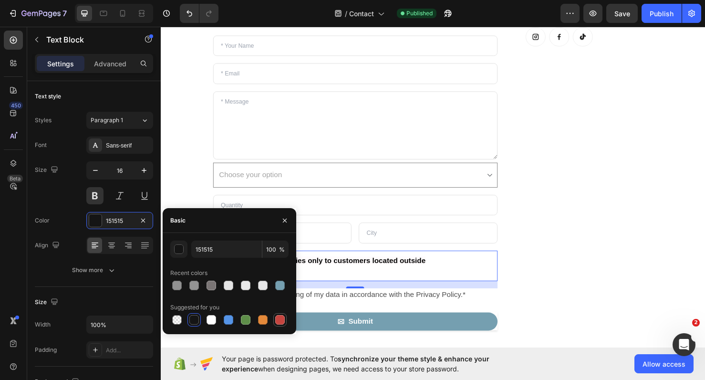
click at [283, 320] on div at bounding box center [280, 320] width 10 height 10
type input "C5453F"
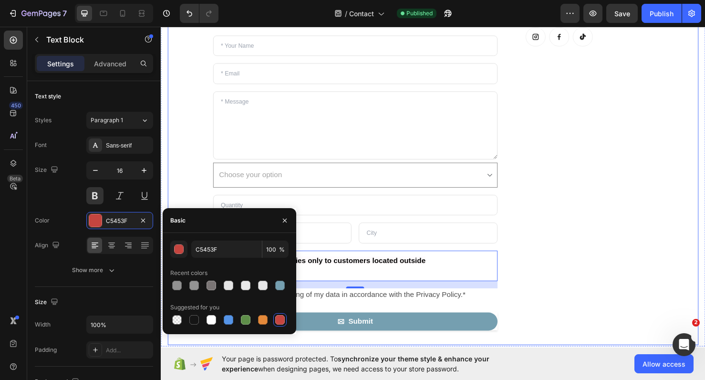
click at [579, 225] on div "Email us Heading [EMAIL_ADDRESS][DOMAIN_NAME] Text block Button Button Button R…" at bounding box center [603, 164] width 149 height 363
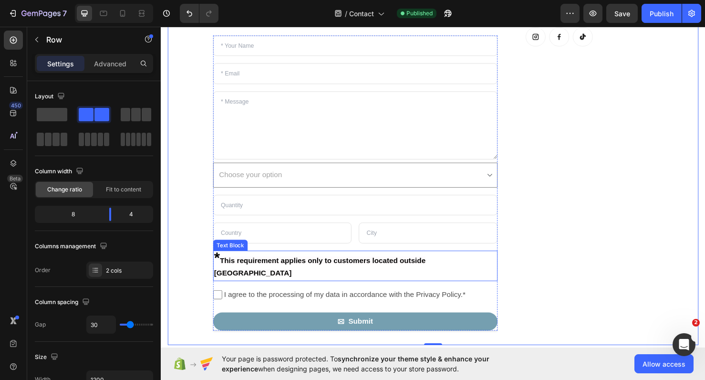
click at [222, 264] on span "*" at bounding box center [220, 269] width 6 height 18
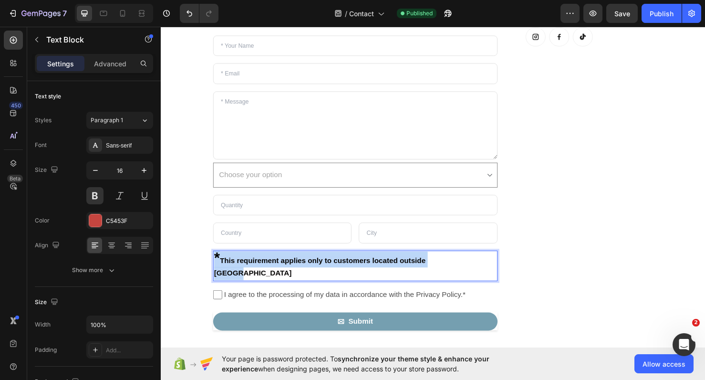
click at [222, 264] on span "*" at bounding box center [220, 269] width 6 height 18
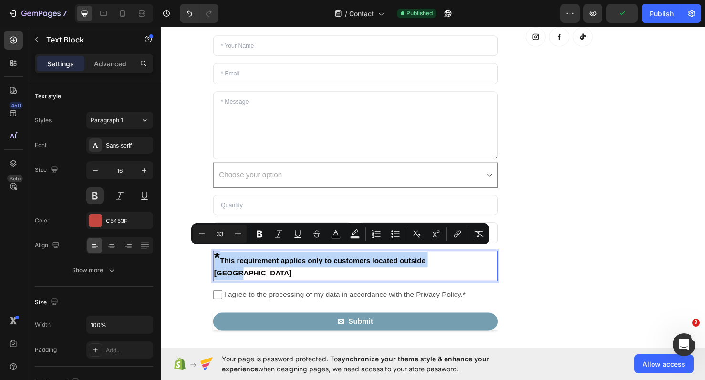
click at [222, 264] on span "*" at bounding box center [220, 269] width 6 height 18
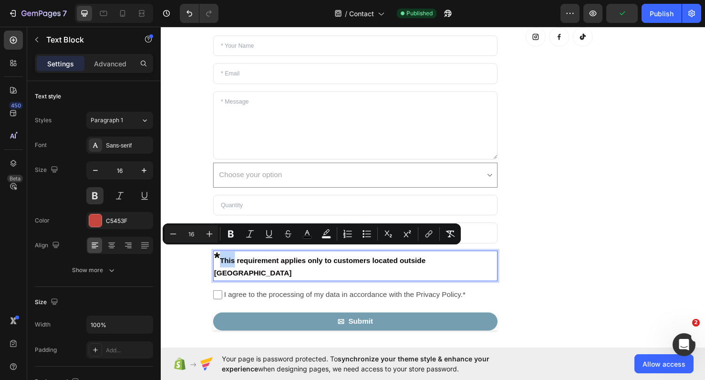
type input "33"
drag, startPoint x: 222, startPoint y: 264, endPoint x: 216, endPoint y: 264, distance: 5.7
click at [216, 264] on div "* This requirement applies only to customers located outside [GEOGRAPHIC_DATA]" at bounding box center [365, 278] width 299 height 32
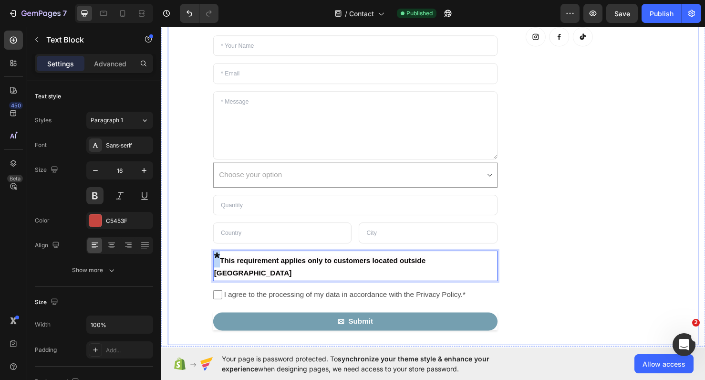
drag, startPoint x: 222, startPoint y: 264, endPoint x: 212, endPoint y: 265, distance: 9.6
click at [212, 265] on div "Do you have any Questions or Inquery? Heading We are happy to help or to take y…" at bounding box center [447, 164] width 558 height 393
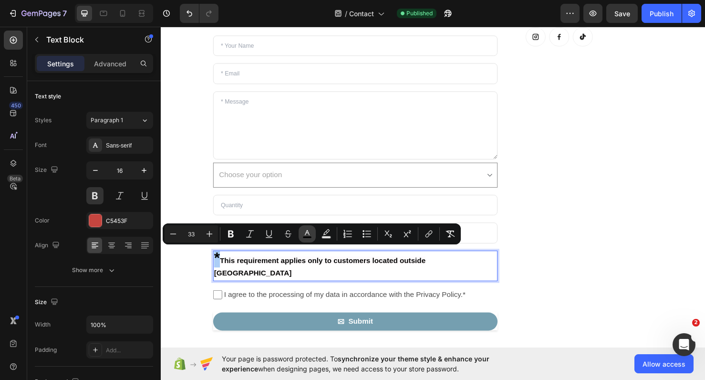
click at [302, 233] on icon "Editor contextual toolbar" at bounding box center [307, 234] width 10 height 10
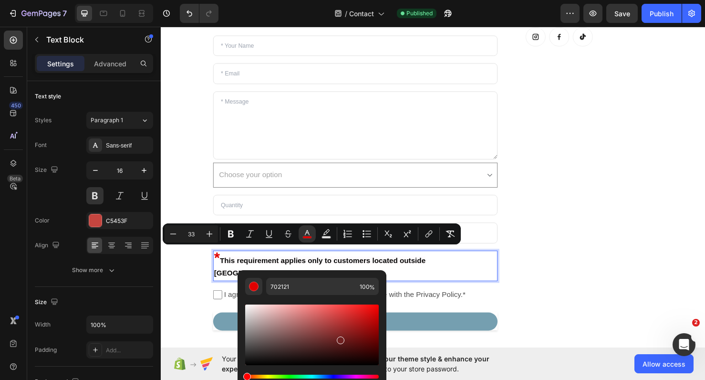
drag, startPoint x: 344, startPoint y: 321, endPoint x: 339, endPoint y: 337, distance: 17.0
click at [339, 337] on div "Editor contextual toolbar" at bounding box center [312, 334] width 134 height 61
drag, startPoint x: 339, startPoint y: 337, endPoint x: 347, endPoint y: 321, distance: 17.5
click at [347, 321] on div "Editor contextual toolbar" at bounding box center [348, 324] width 8 height 8
type input "B52B2B"
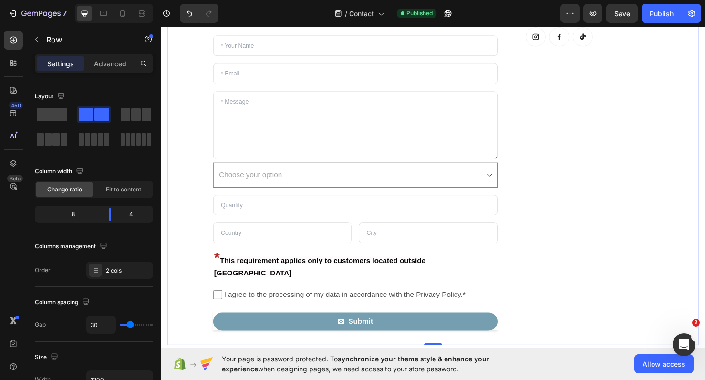
click at [575, 255] on div "Email us Heading [EMAIL_ADDRESS][DOMAIN_NAME] Text block Button Button Button R…" at bounding box center [603, 164] width 149 height 363
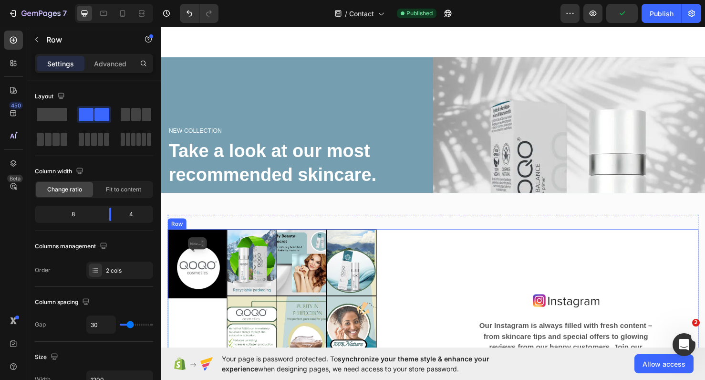
scroll to position [736, 0]
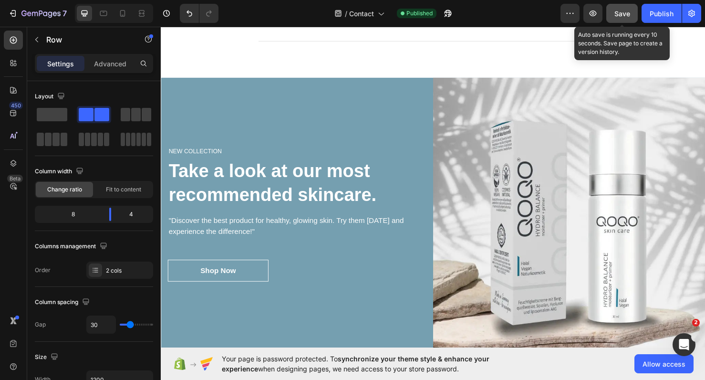
click at [616, 12] on span "Save" at bounding box center [622, 14] width 16 height 8
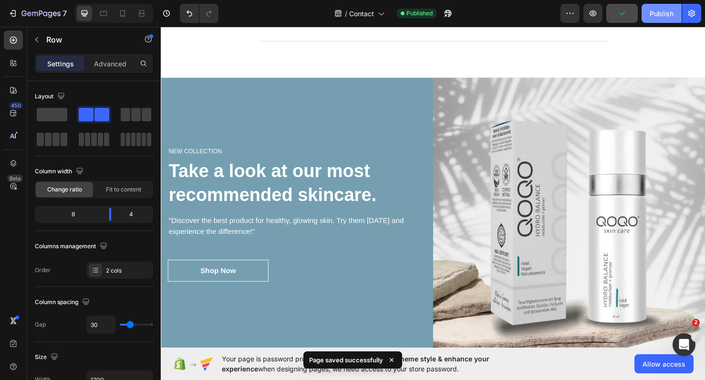
click at [661, 12] on div "Publish" at bounding box center [662, 14] width 24 height 10
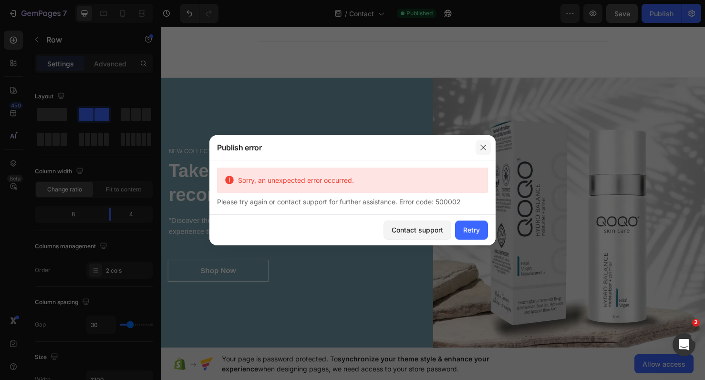
click at [481, 147] on icon "button" at bounding box center [483, 148] width 8 height 8
